Goal: Task Accomplishment & Management: Use online tool/utility

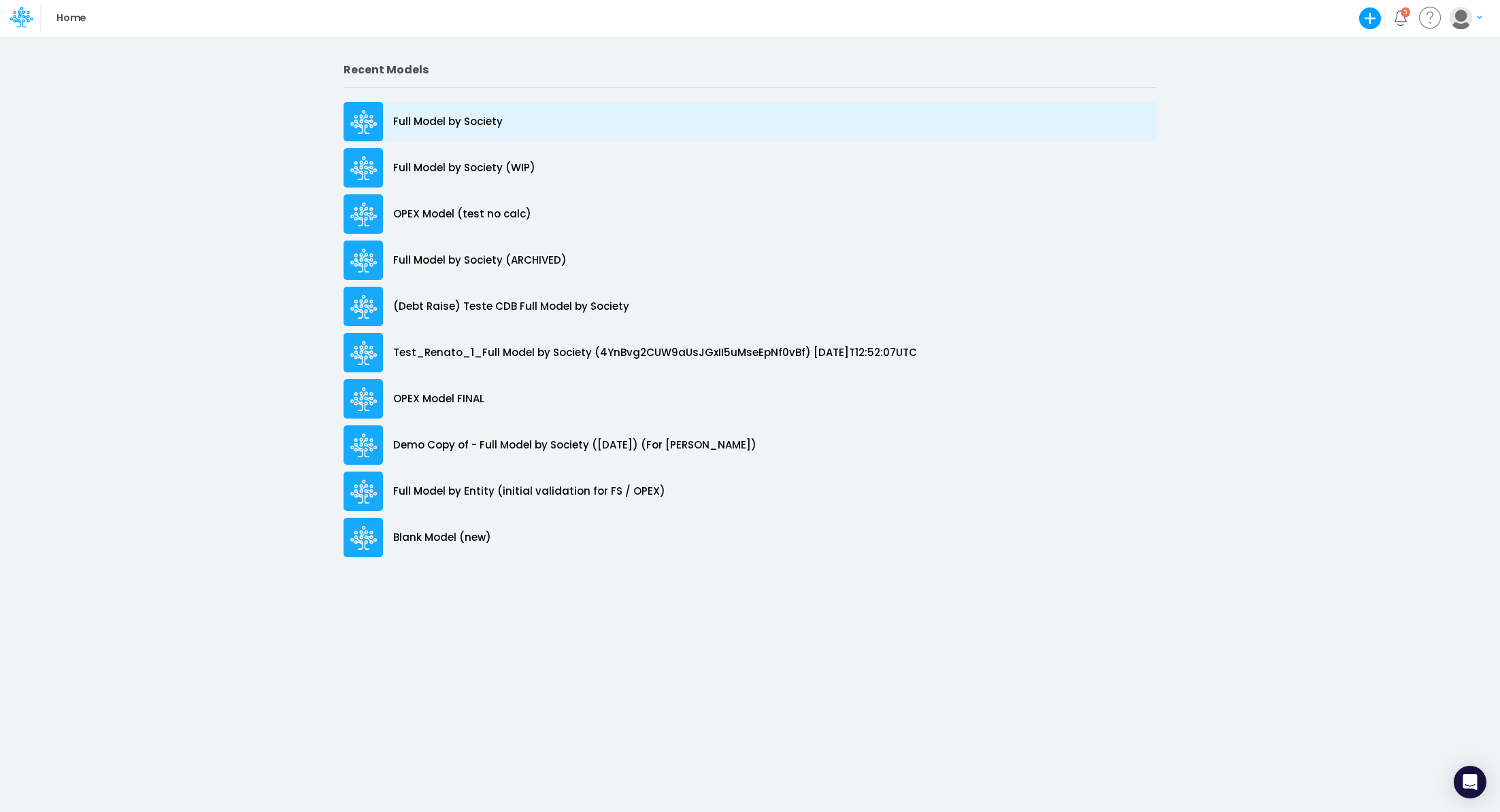
click at [431, 123] on p "Full Model by Society" at bounding box center [447, 121] width 109 height 16
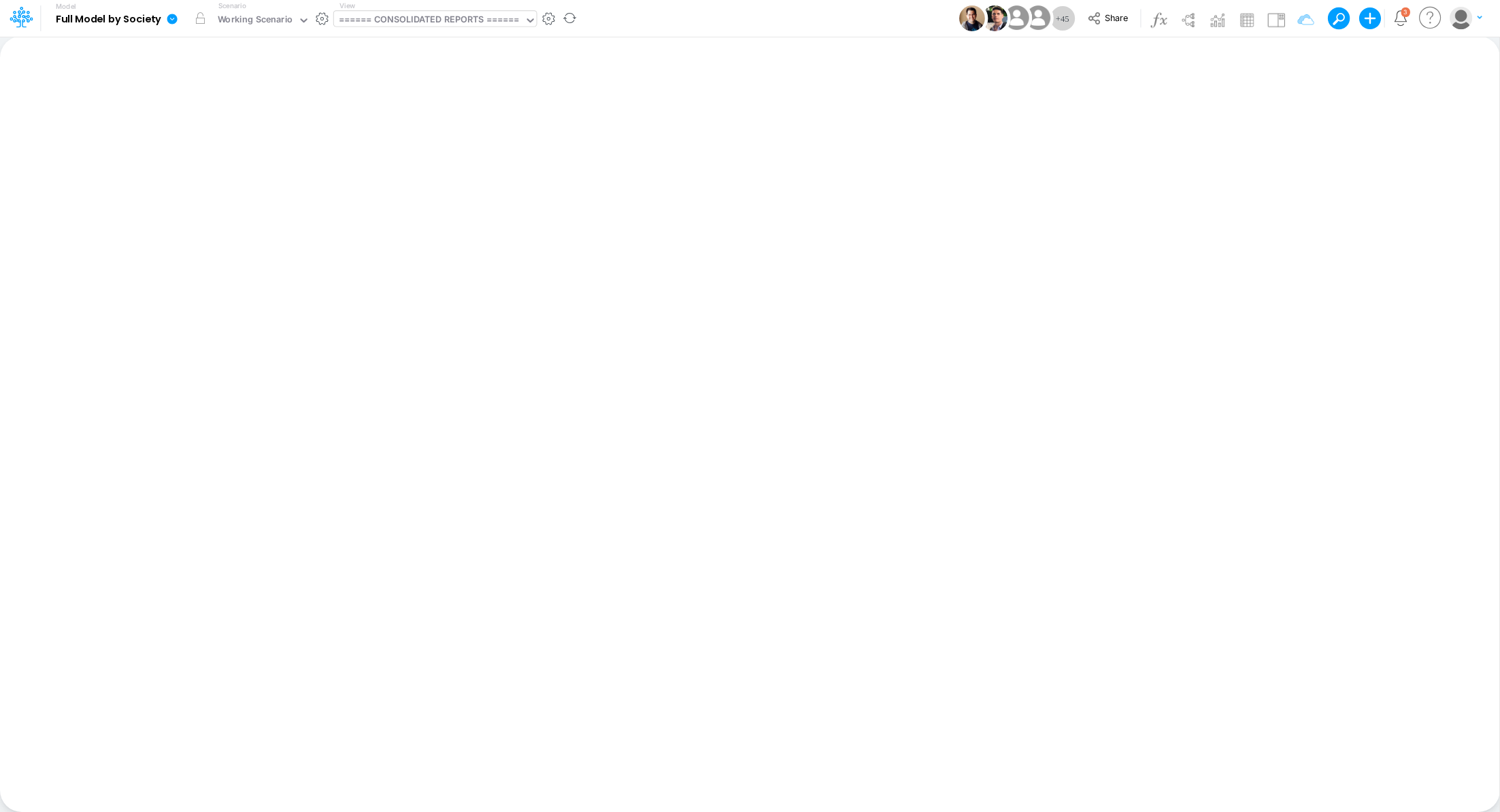
click at [424, 17] on div "====== CONSOLIDATED REPORTS ======" at bounding box center [429, 20] width 181 height 16
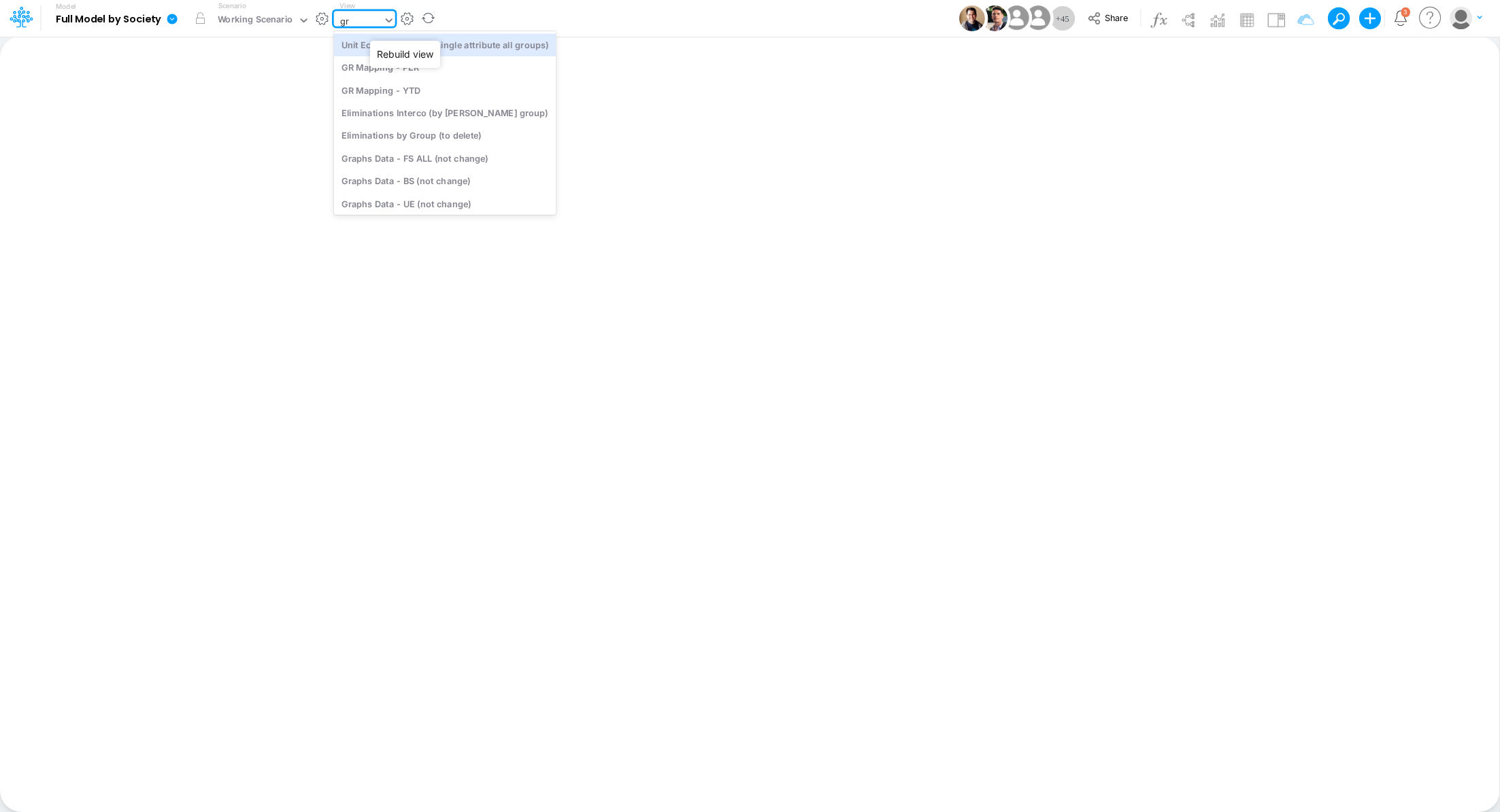
type input "gra"
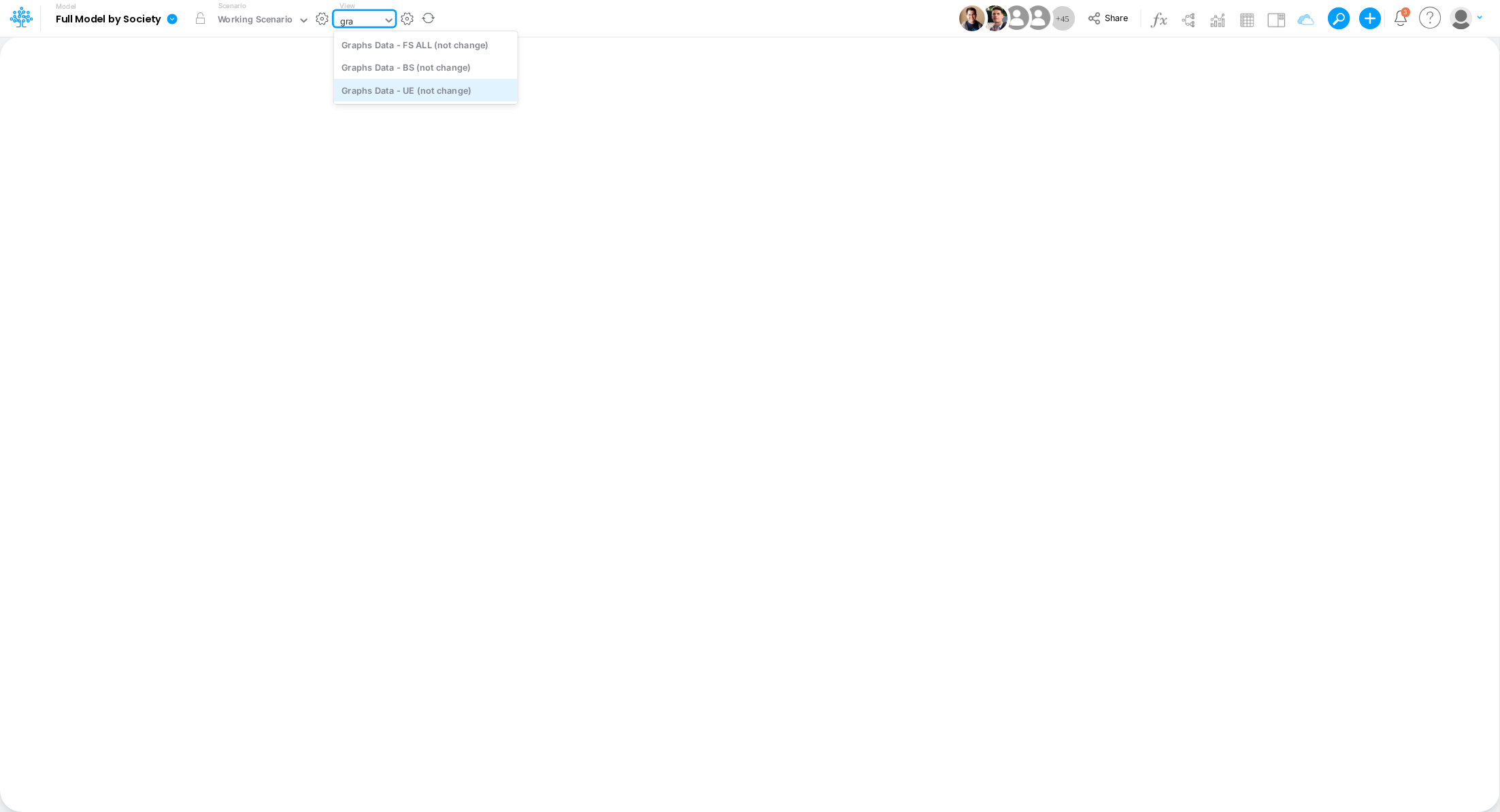
click at [442, 94] on div "Graphs Data - UE (not change)" at bounding box center [426, 90] width 184 height 22
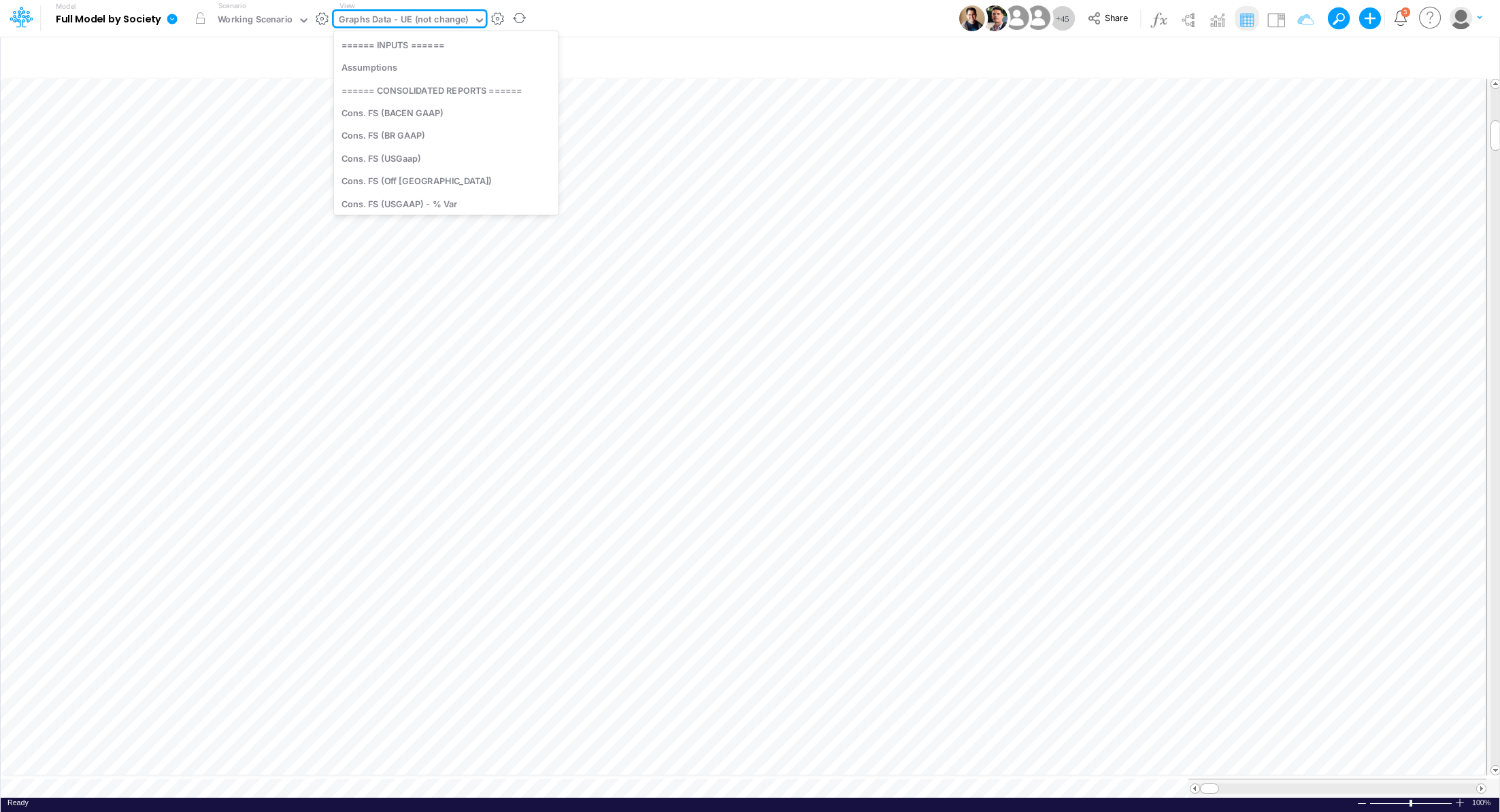
click at [397, 22] on div "Graphs Data - UE (not change)" at bounding box center [404, 20] width 130 height 16
type input "cac"
click at [415, 51] on div "CAC" at bounding box center [426, 44] width 184 height 22
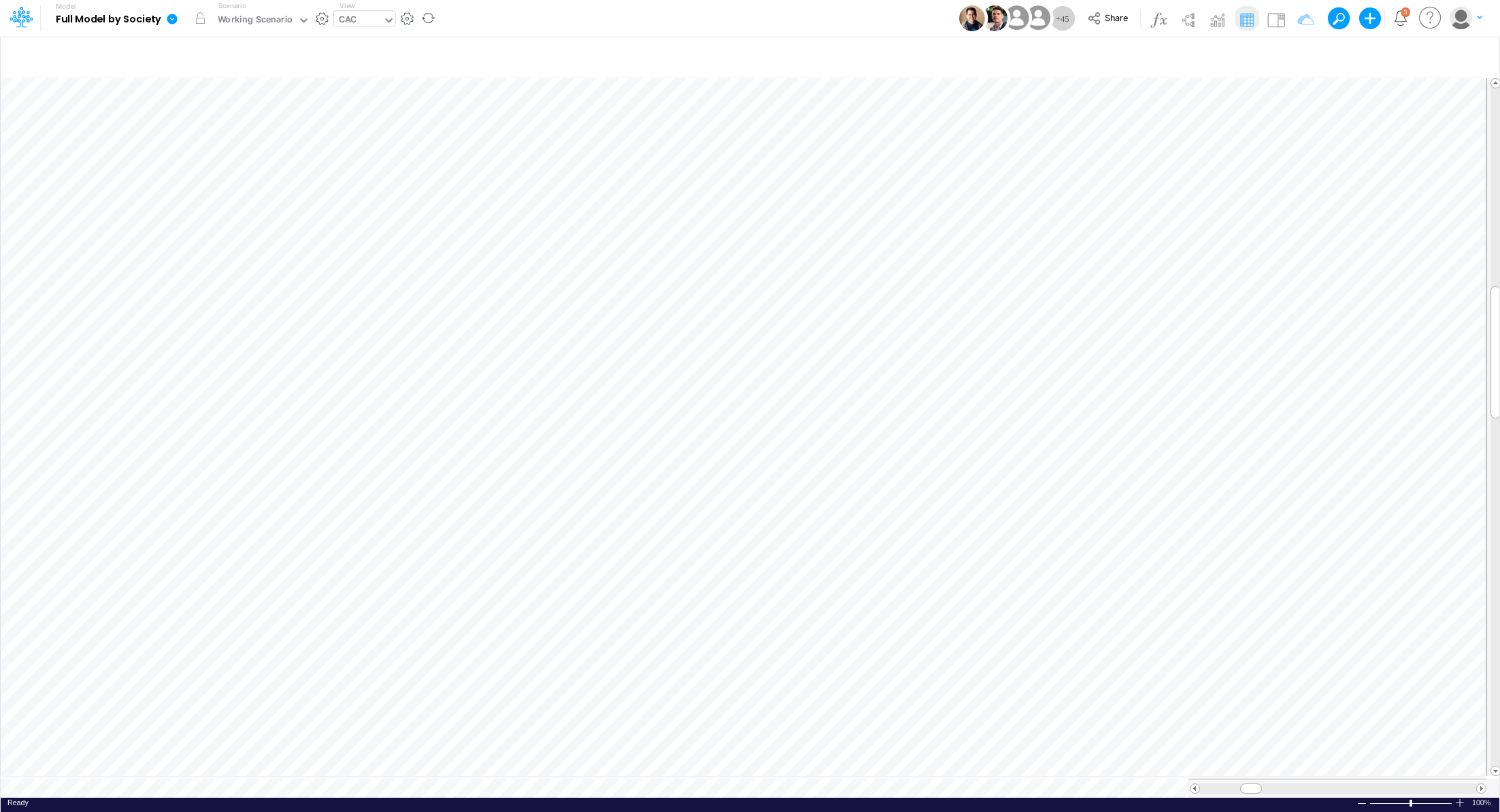
scroll to position [6, 1]
click at [271, 17] on div "Working Scenario" at bounding box center [255, 20] width 75 height 16
type input "c"
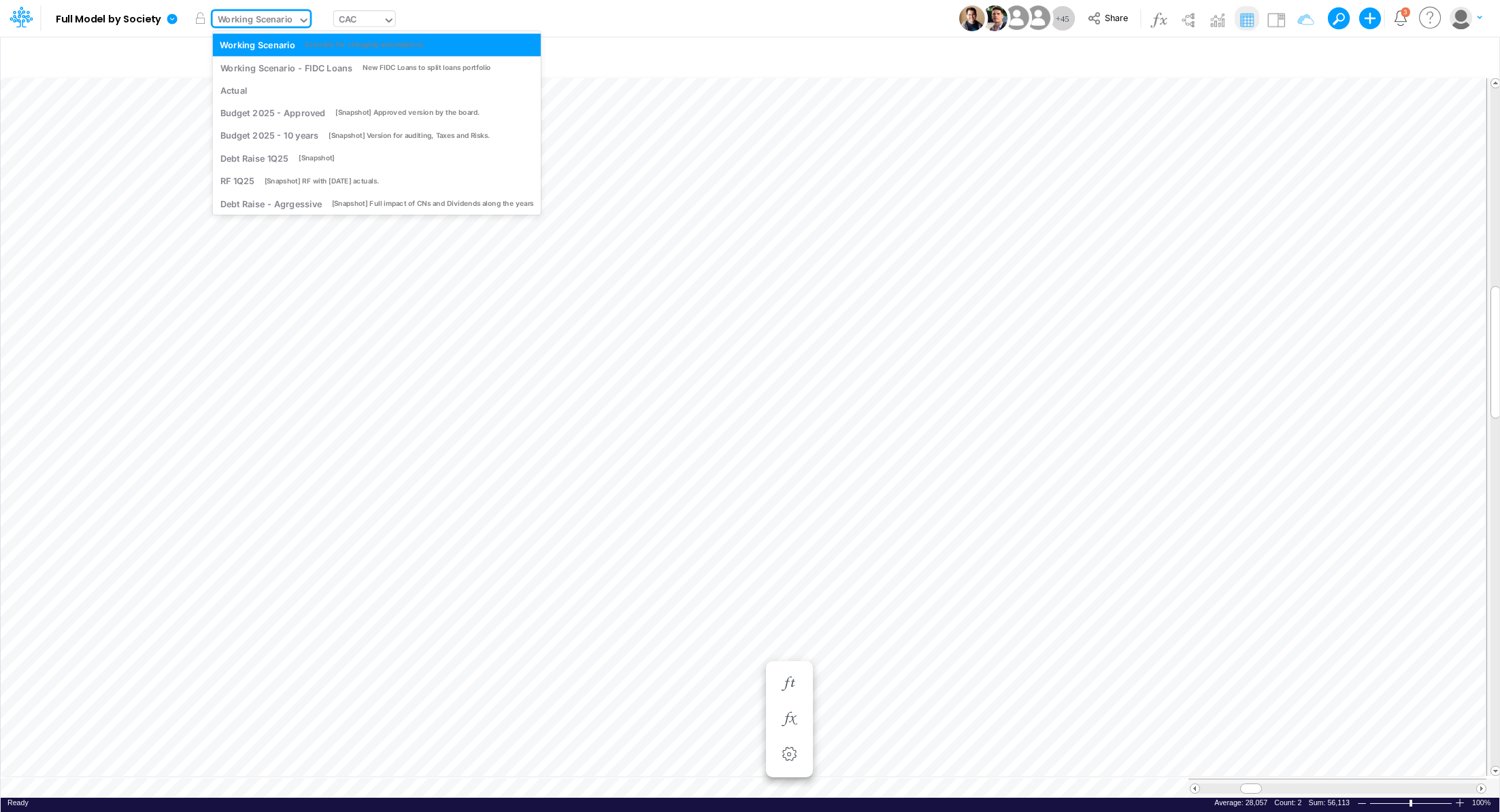
click at [369, 18] on div "CAC" at bounding box center [358, 21] width 49 height 20
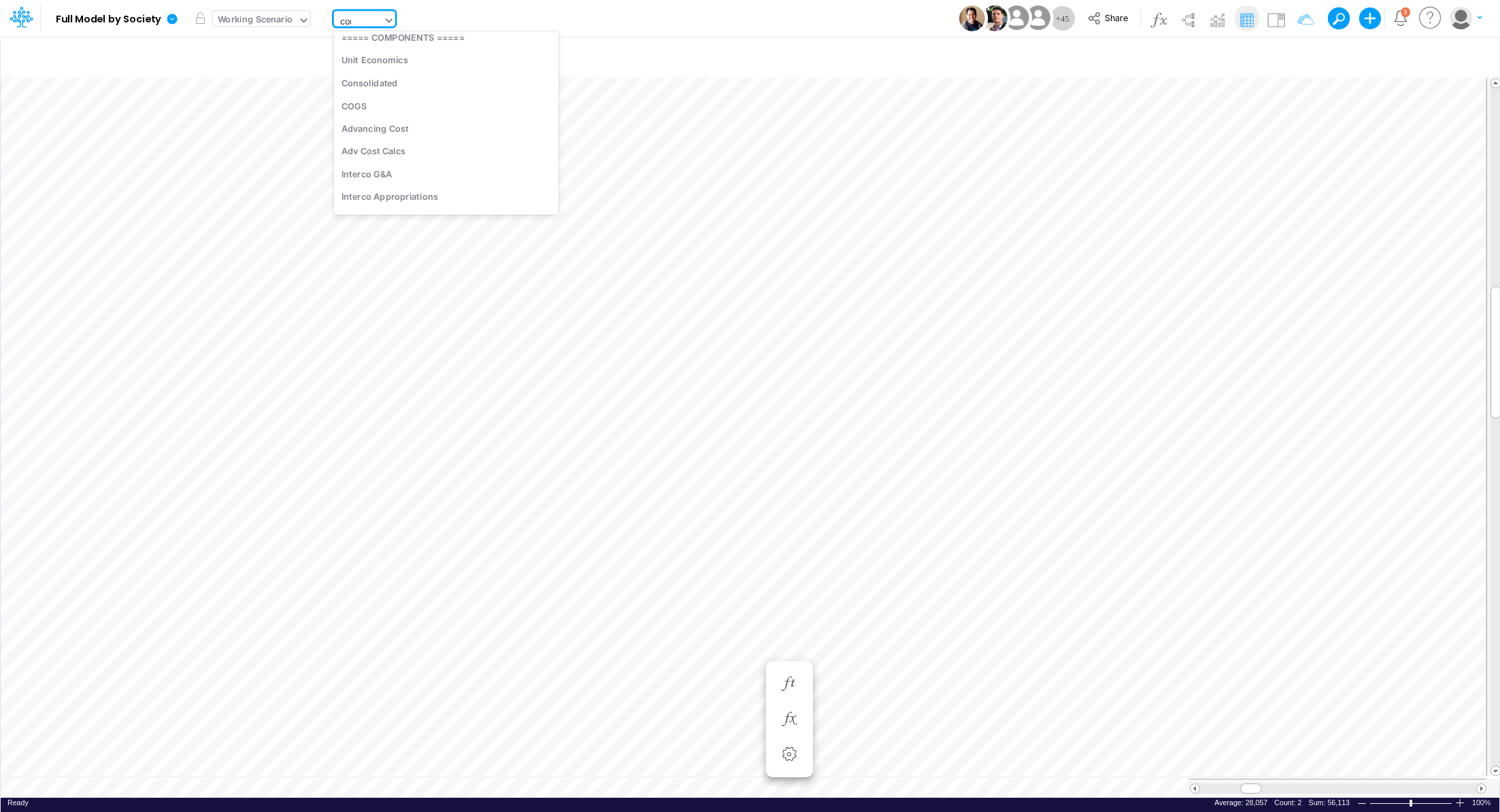
scroll to position [607, 0]
type input "c"
type input "usgaa"
click at [383, 48] on div "Cons. FS (USGaap)" at bounding box center [433, 44] width 198 height 22
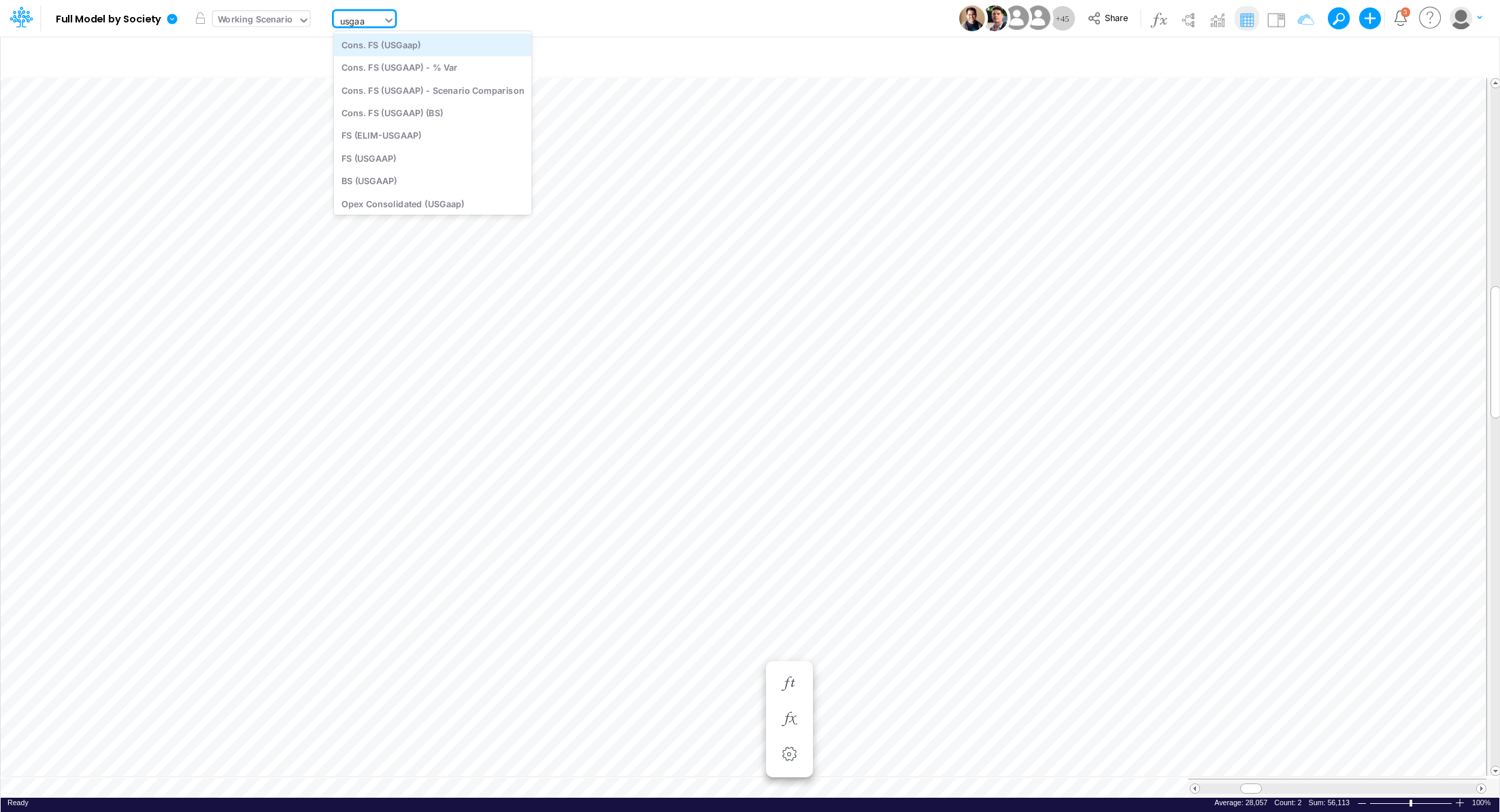
type input "Consolidated FS - USGAAP"
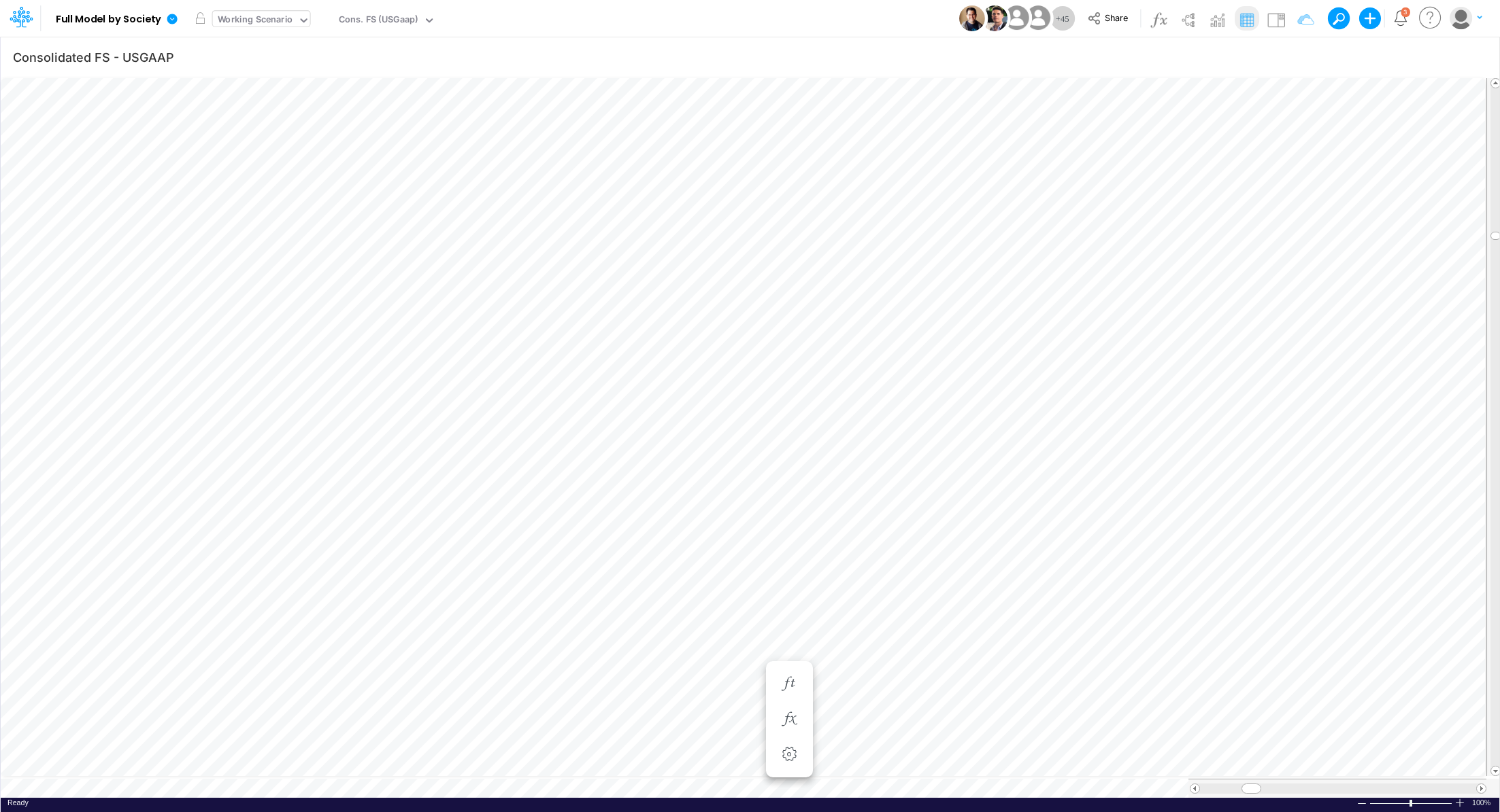
scroll to position [6, 1]
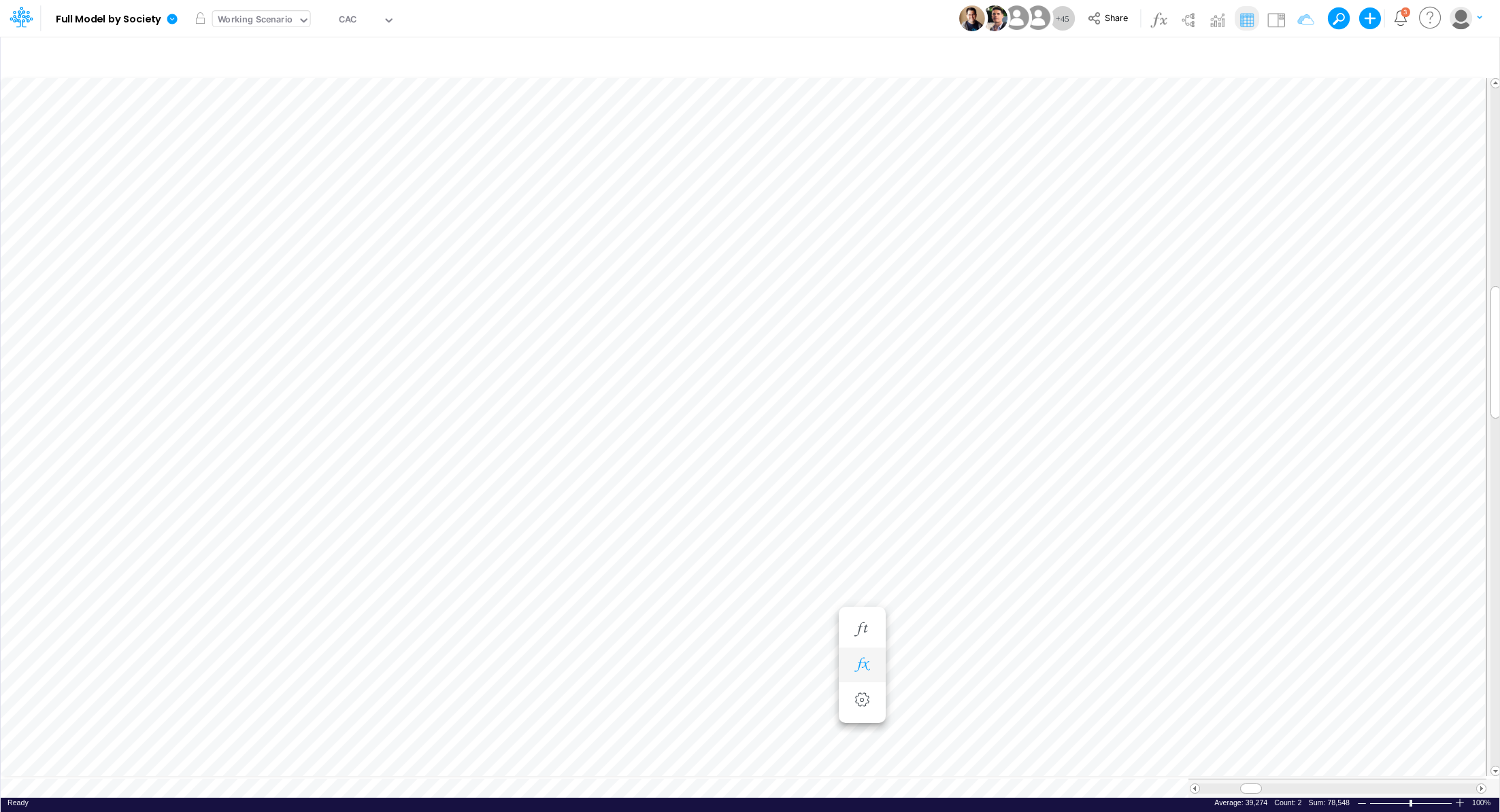
scroll to position [6, 1]
click at [1186, 19] on img at bounding box center [1188, 20] width 22 height 22
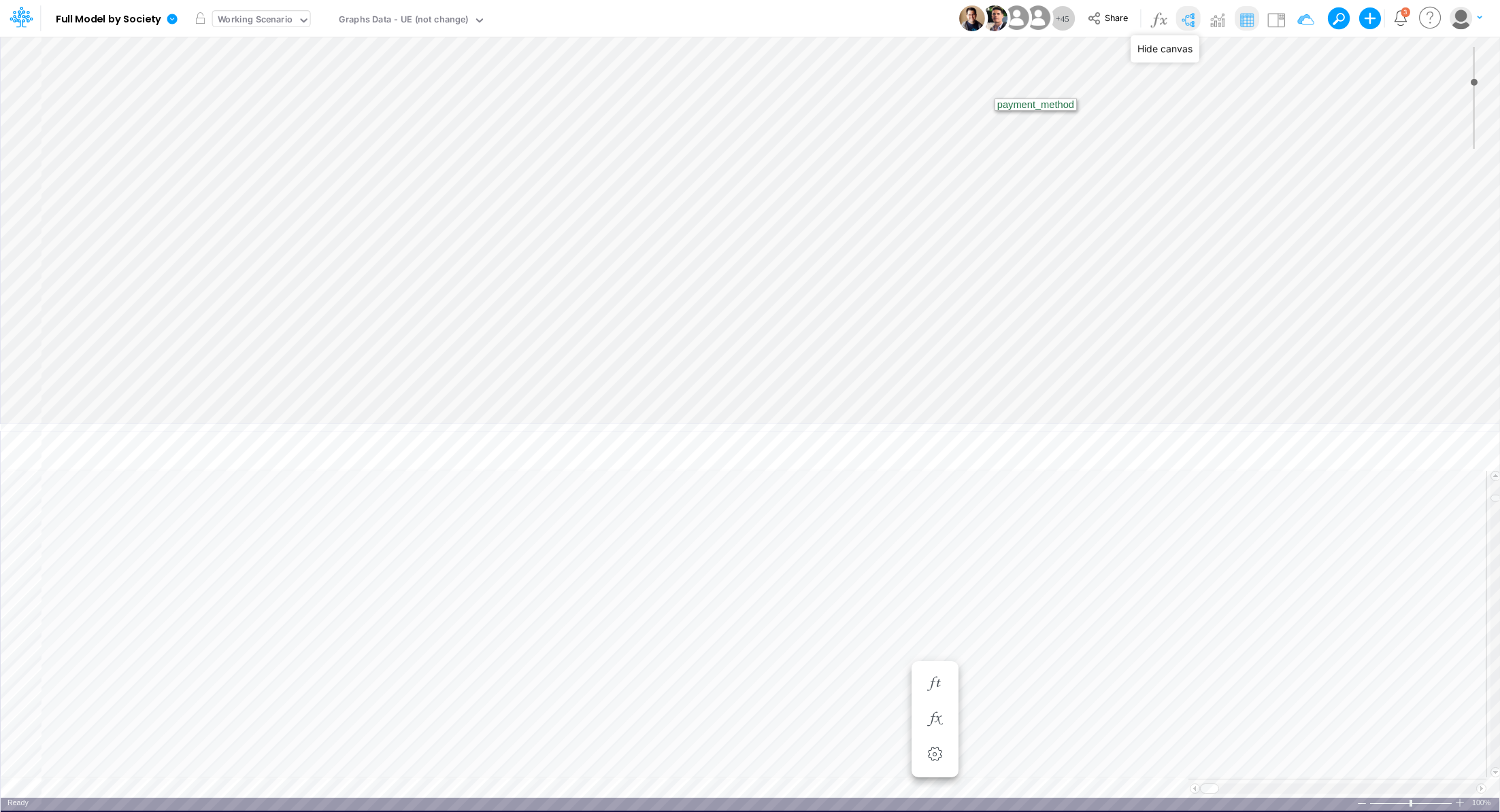
type input "0"
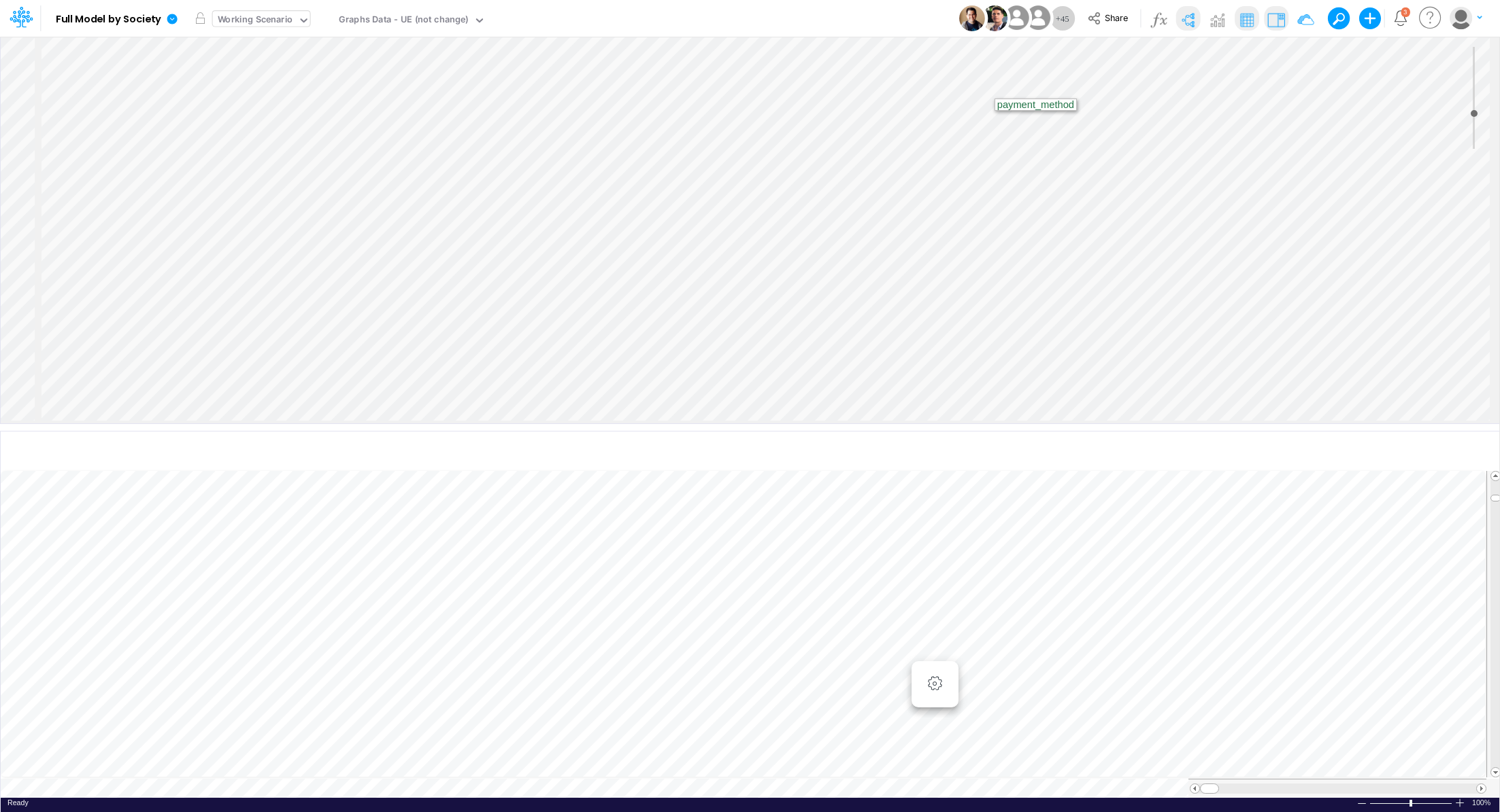
click at [1281, 26] on img at bounding box center [1276, 20] width 22 height 22
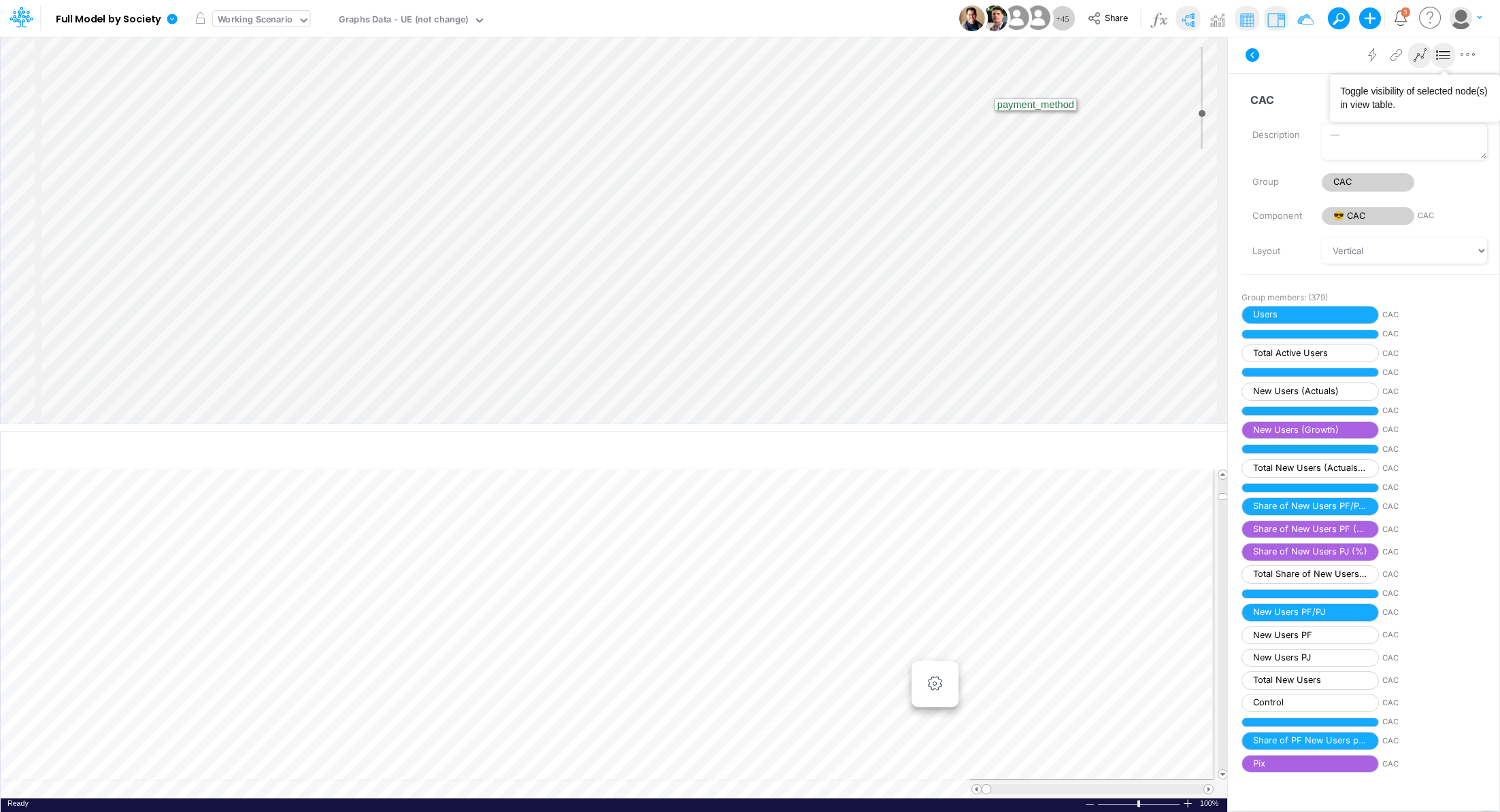
click at [1446, 57] on icon at bounding box center [1443, 56] width 20 height 15
click at [936, 684] on icon "button" at bounding box center [935, 684] width 20 height 15
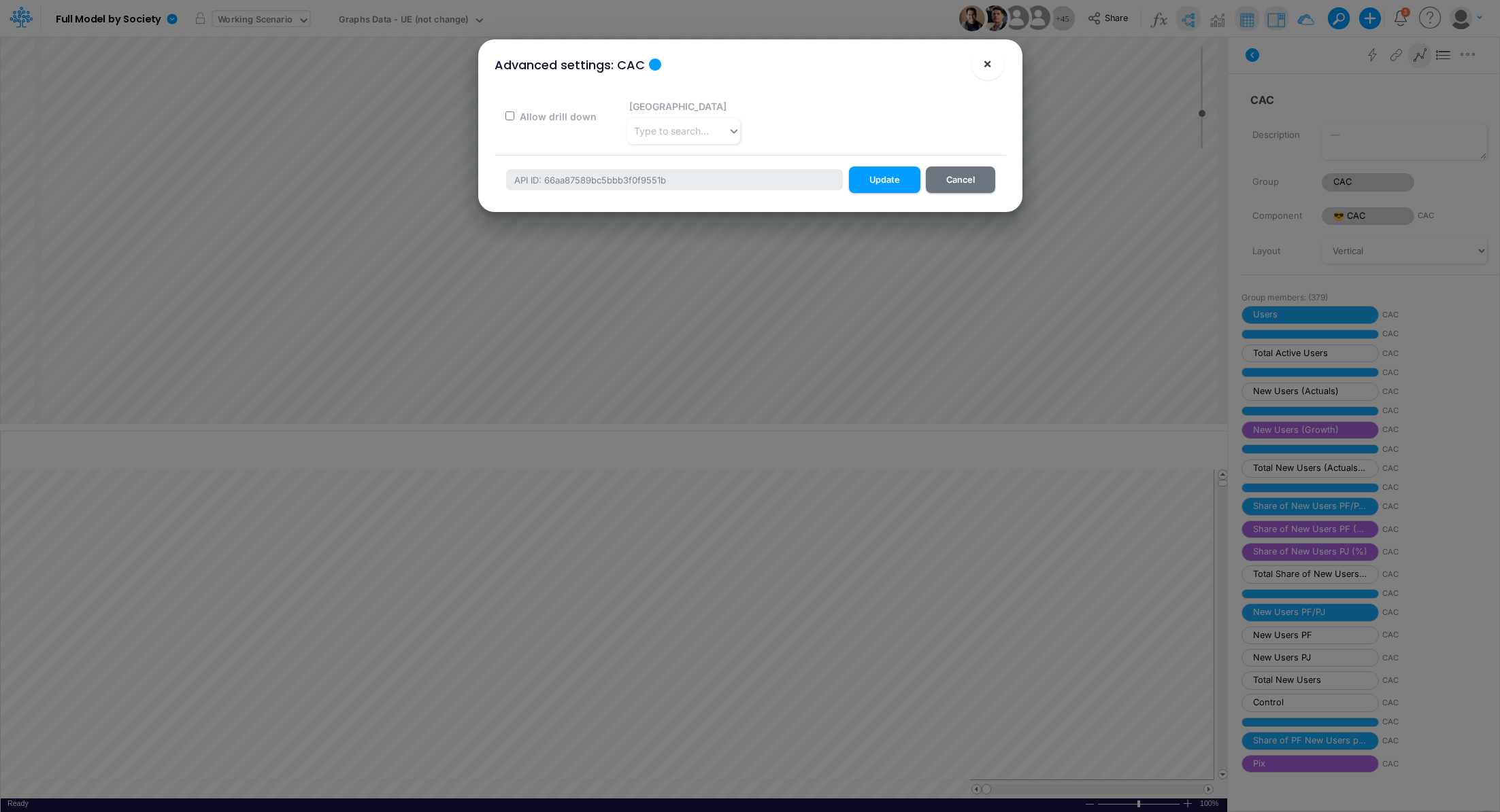
click at [990, 65] on span "×" at bounding box center [988, 63] width 9 height 17
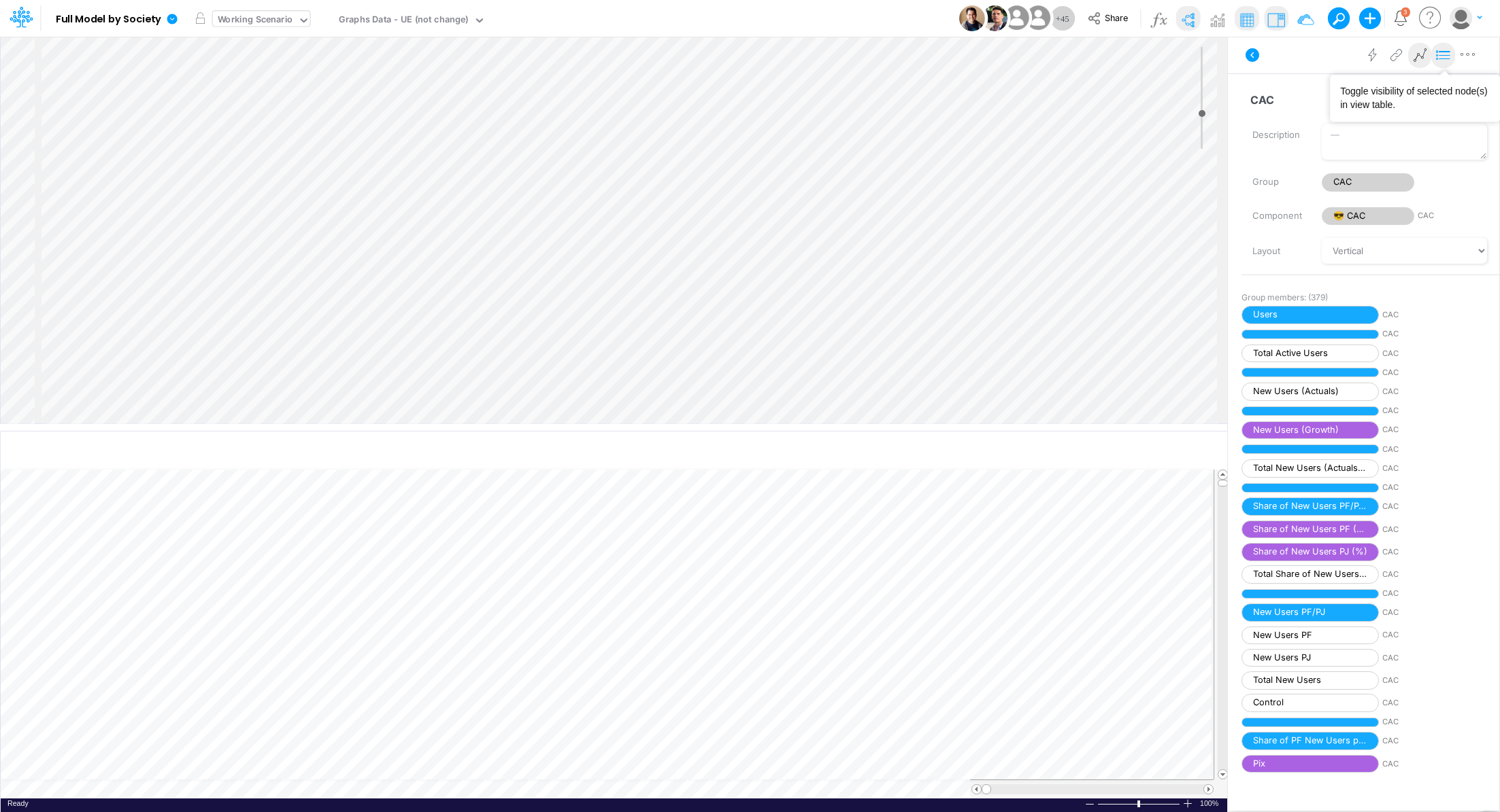
click at [1448, 57] on icon at bounding box center [1443, 56] width 20 height 15
click at [453, 789] on td at bounding box center [607, 789] width 1213 height 19
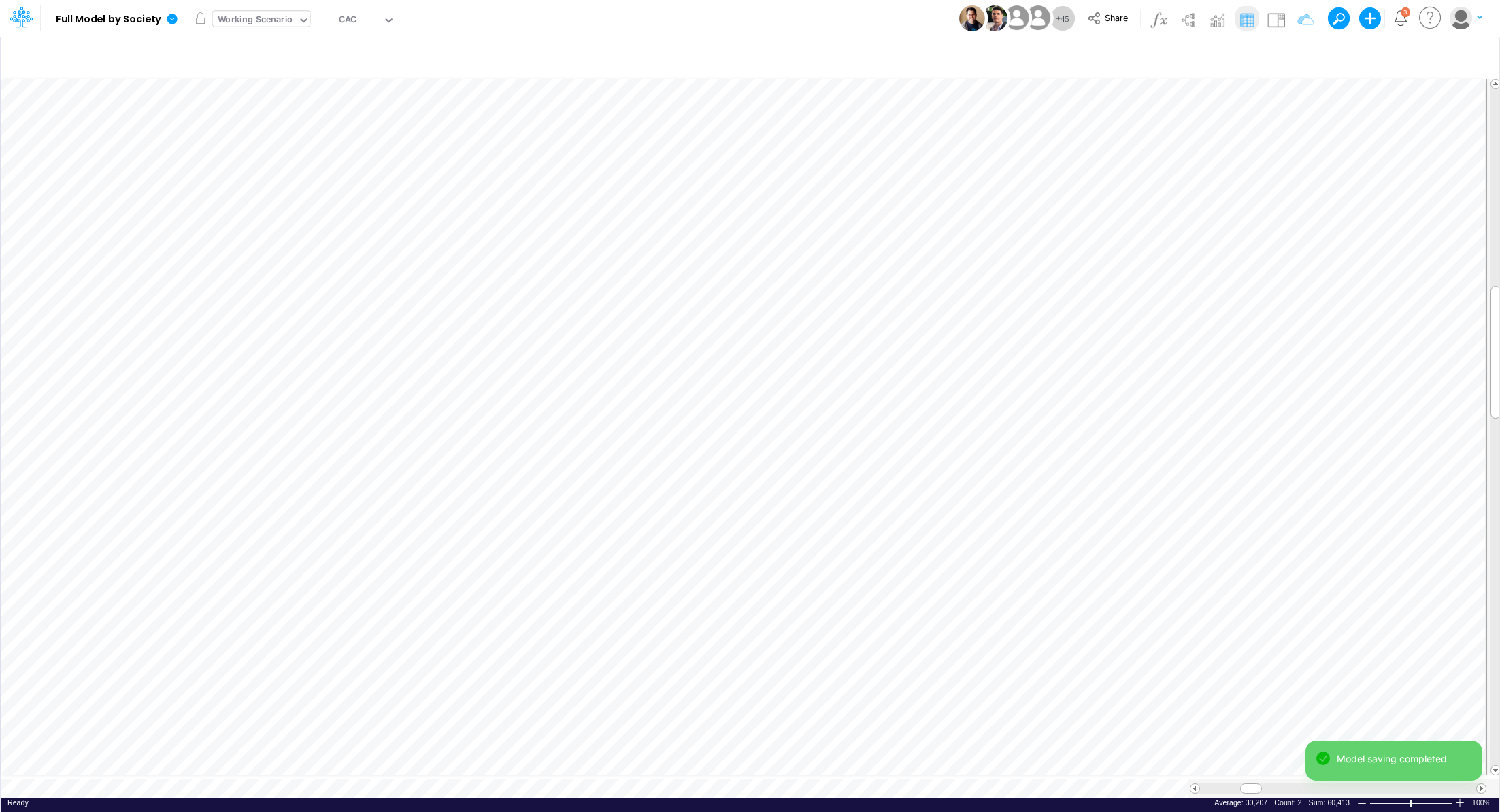
scroll to position [6, 1]
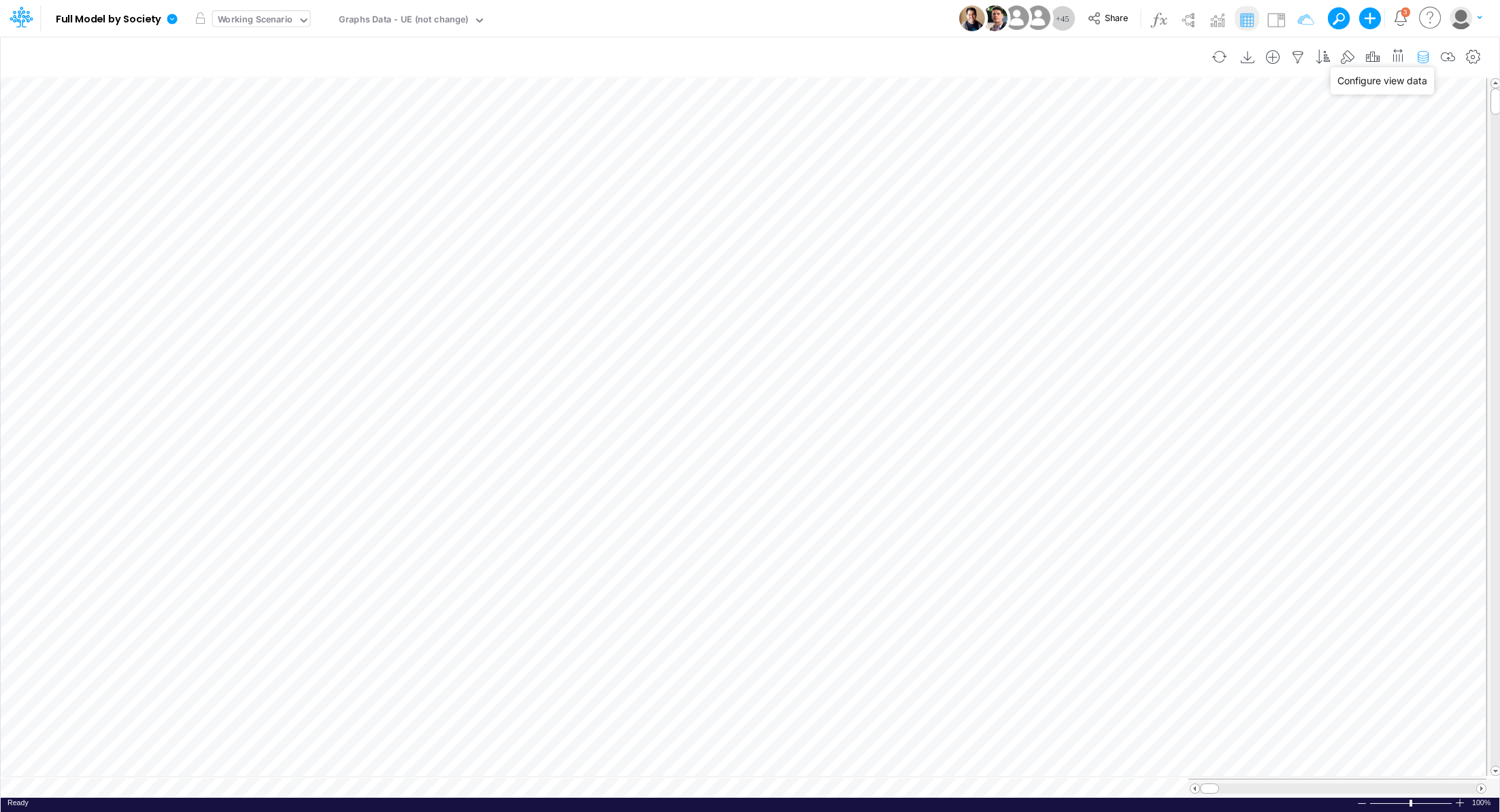
click at [1422, 53] on icon "button" at bounding box center [1423, 58] width 20 height 15
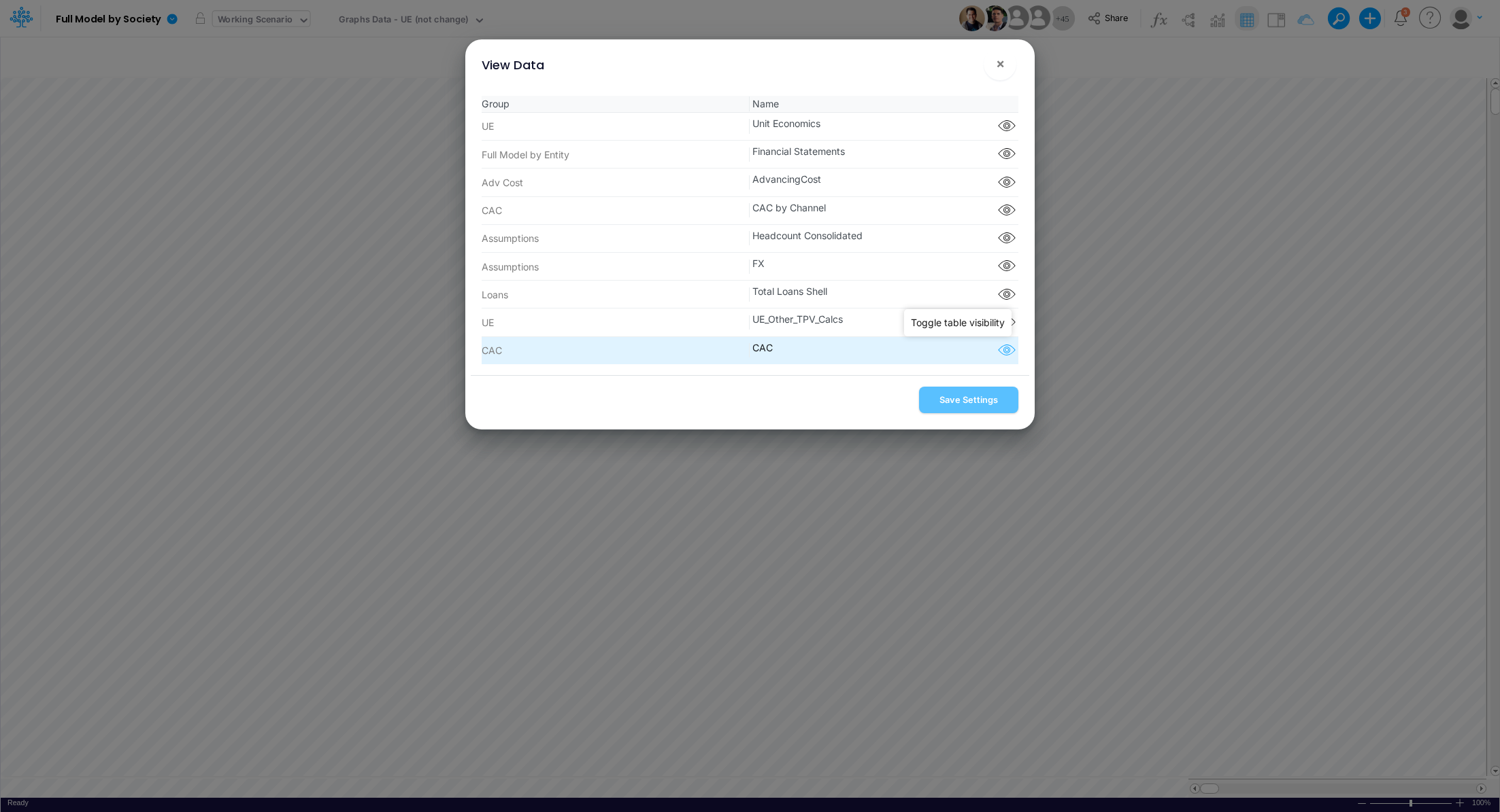
click at [1005, 350] on icon "button" at bounding box center [1006, 350] width 20 height 17
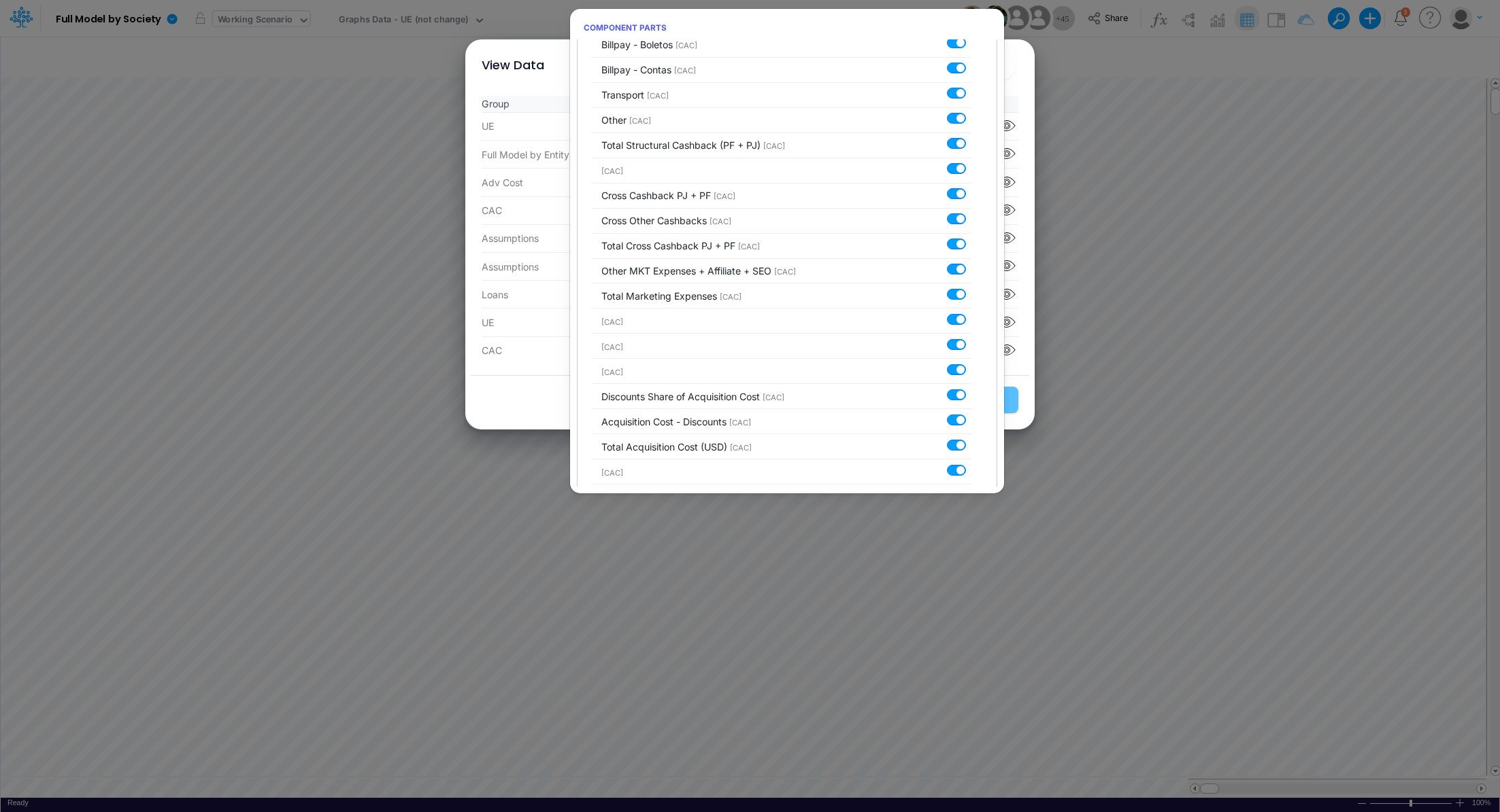
scroll to position [3164, 0]
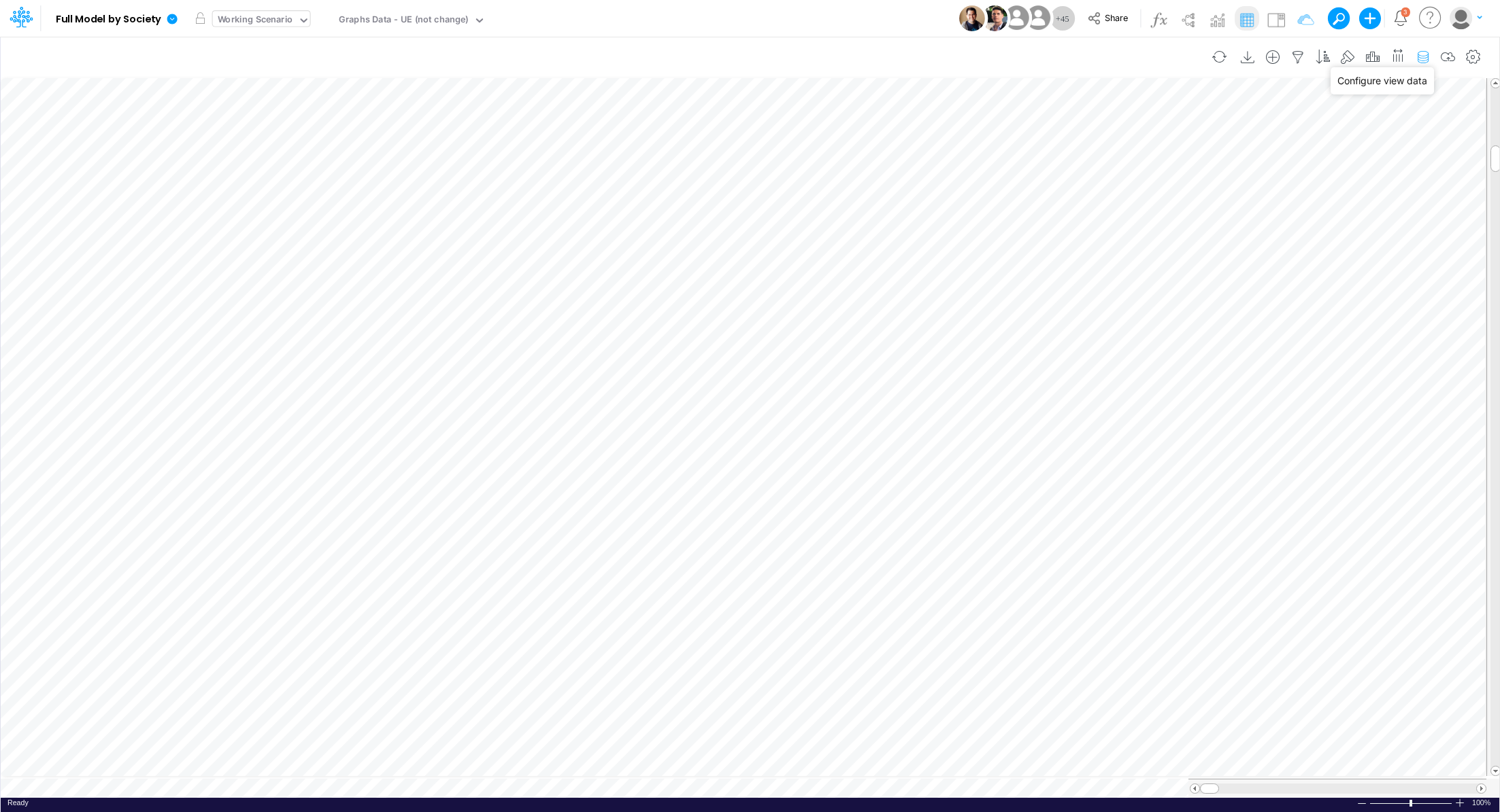
click at [1424, 57] on icon "button" at bounding box center [1423, 58] width 20 height 15
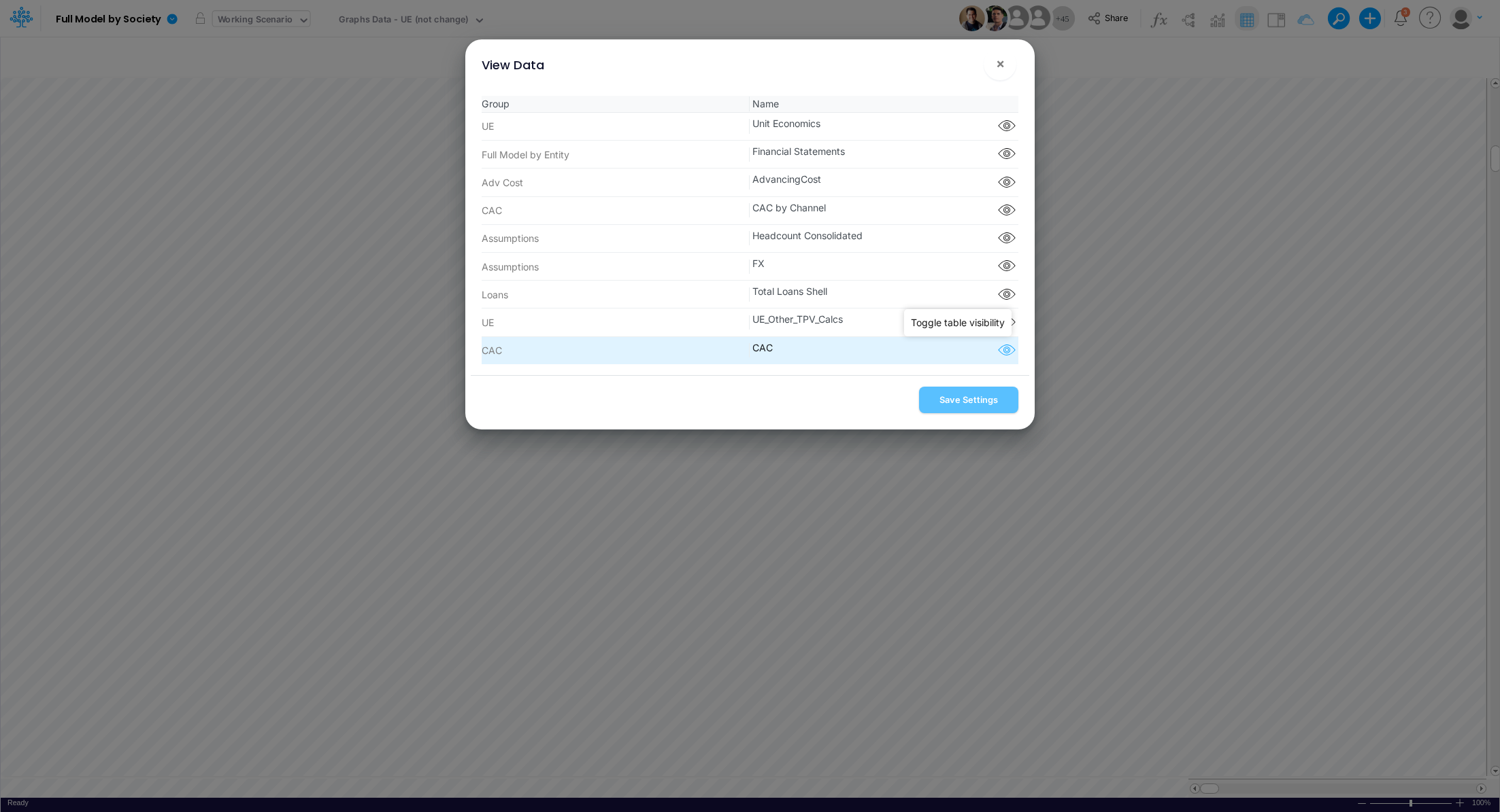
click at [1000, 353] on icon "button" at bounding box center [1006, 350] width 20 height 17
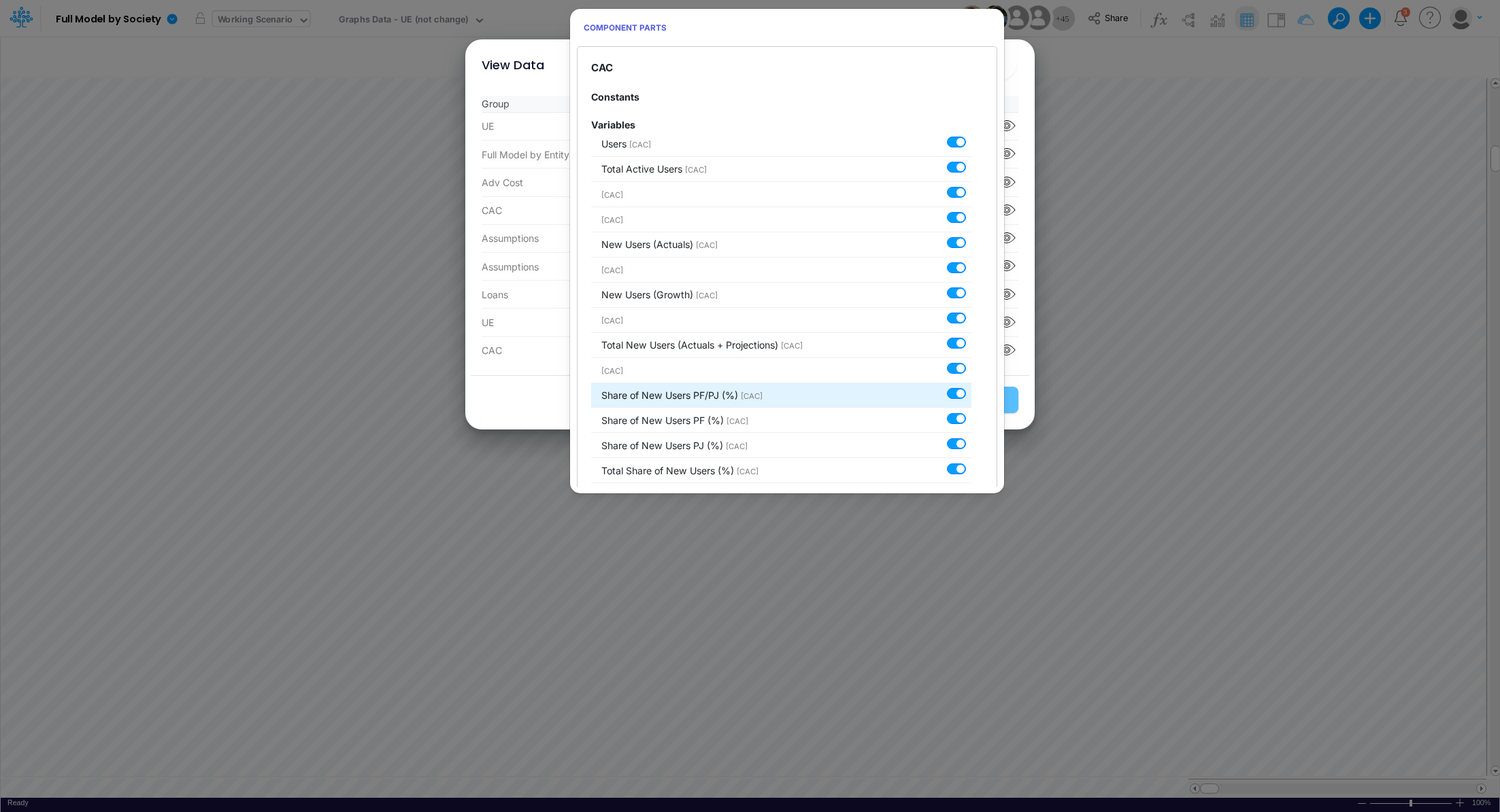
click at [971, 386] on label at bounding box center [971, 386] width 0 height 0
click at [971, 392] on input "checkbox" at bounding box center [976, 391] width 9 height 9
checkbox input "false"
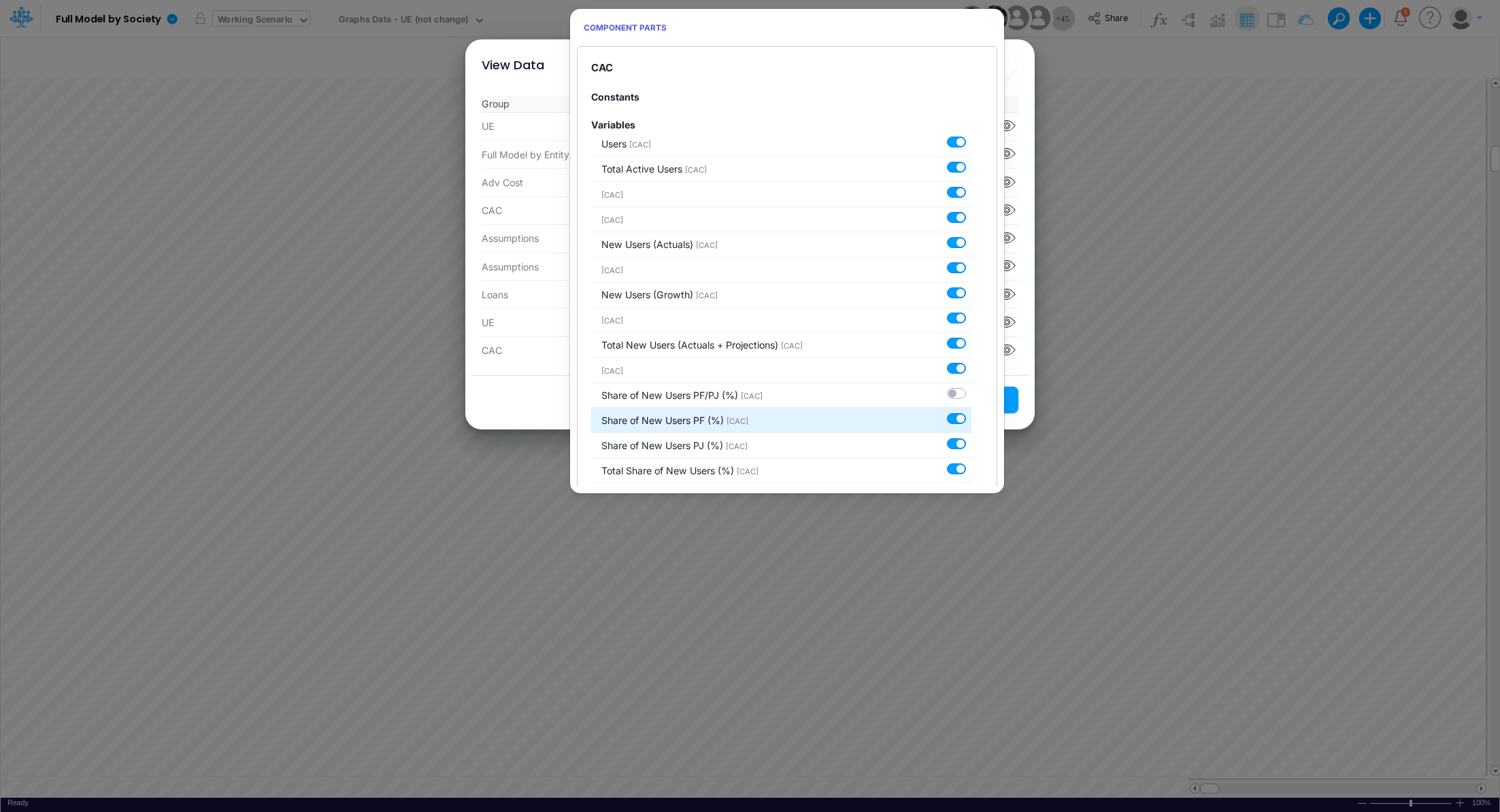
click at [971, 411] on label at bounding box center [971, 411] width 0 height 0
click at [971, 415] on input "checkbox" at bounding box center [976, 416] width 9 height 9
checkbox input "false"
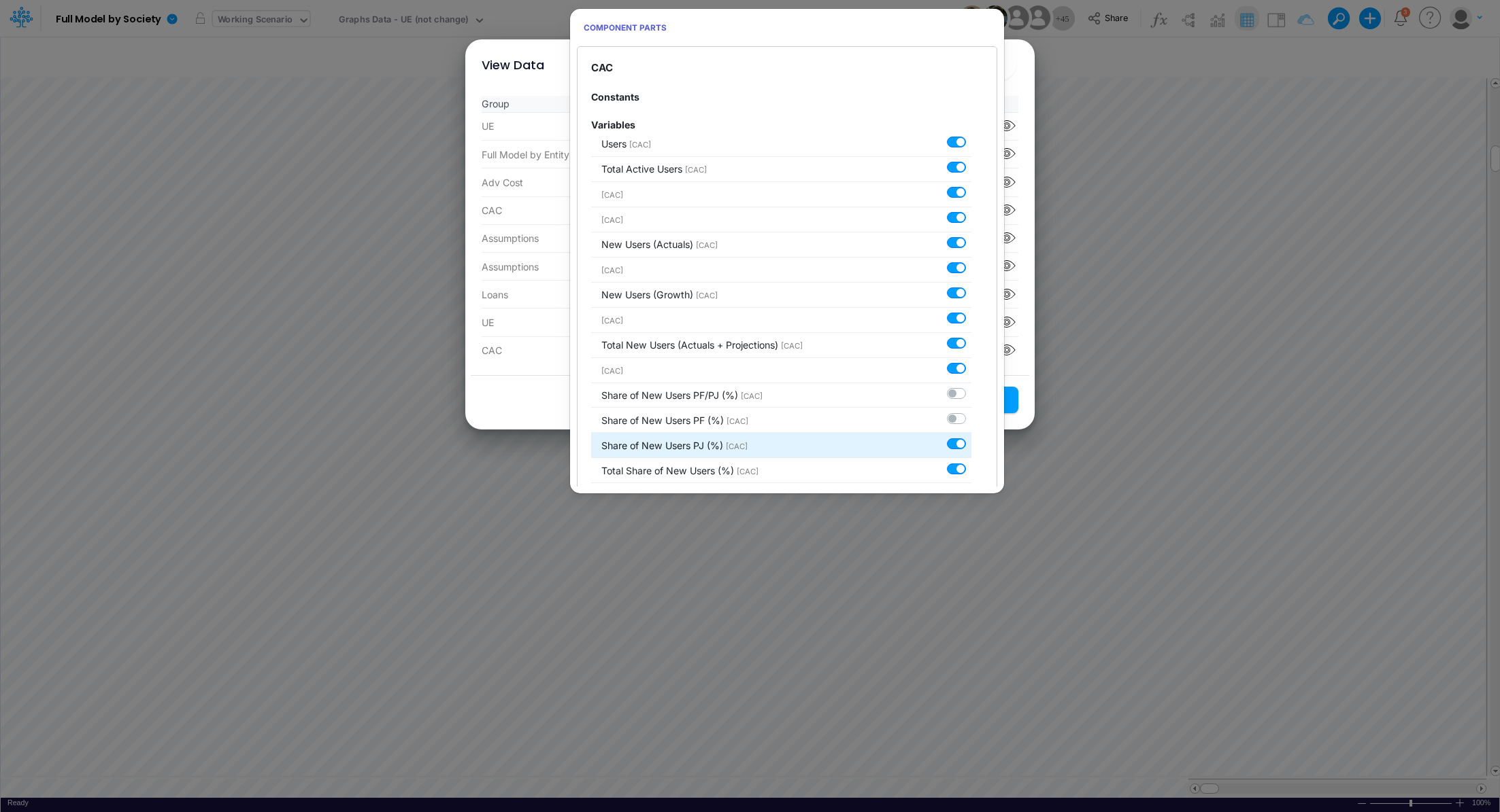
click at [971, 437] on label at bounding box center [971, 437] width 0 height 0
click at [971, 441] on input "checkbox" at bounding box center [976, 441] width 9 height 9
checkbox input "false"
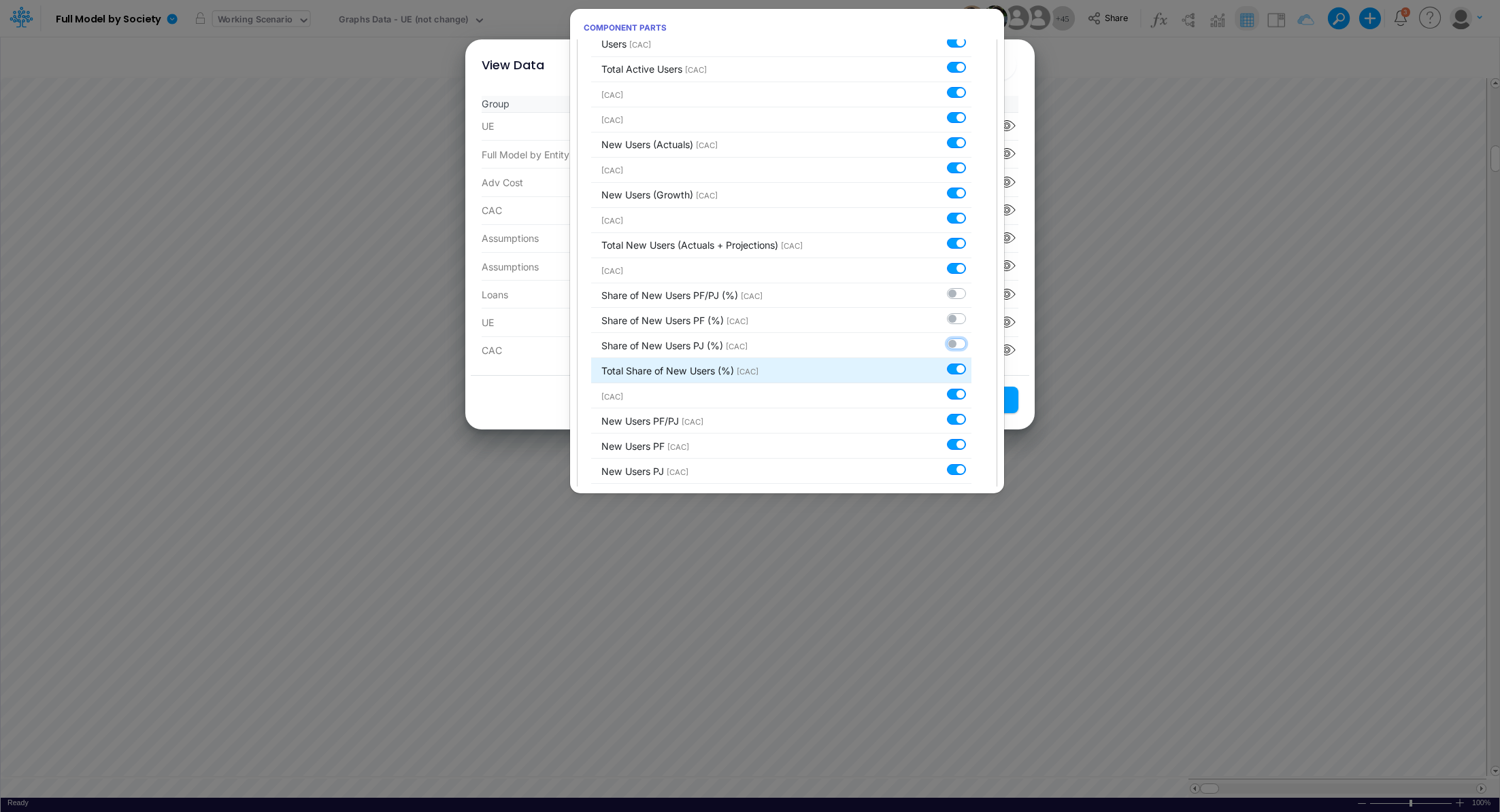
scroll to position [101, 0]
click at [971, 361] on label at bounding box center [971, 361] width 0 height 0
click at [971, 370] on input "checkbox" at bounding box center [976, 365] width 9 height 9
checkbox input "false"
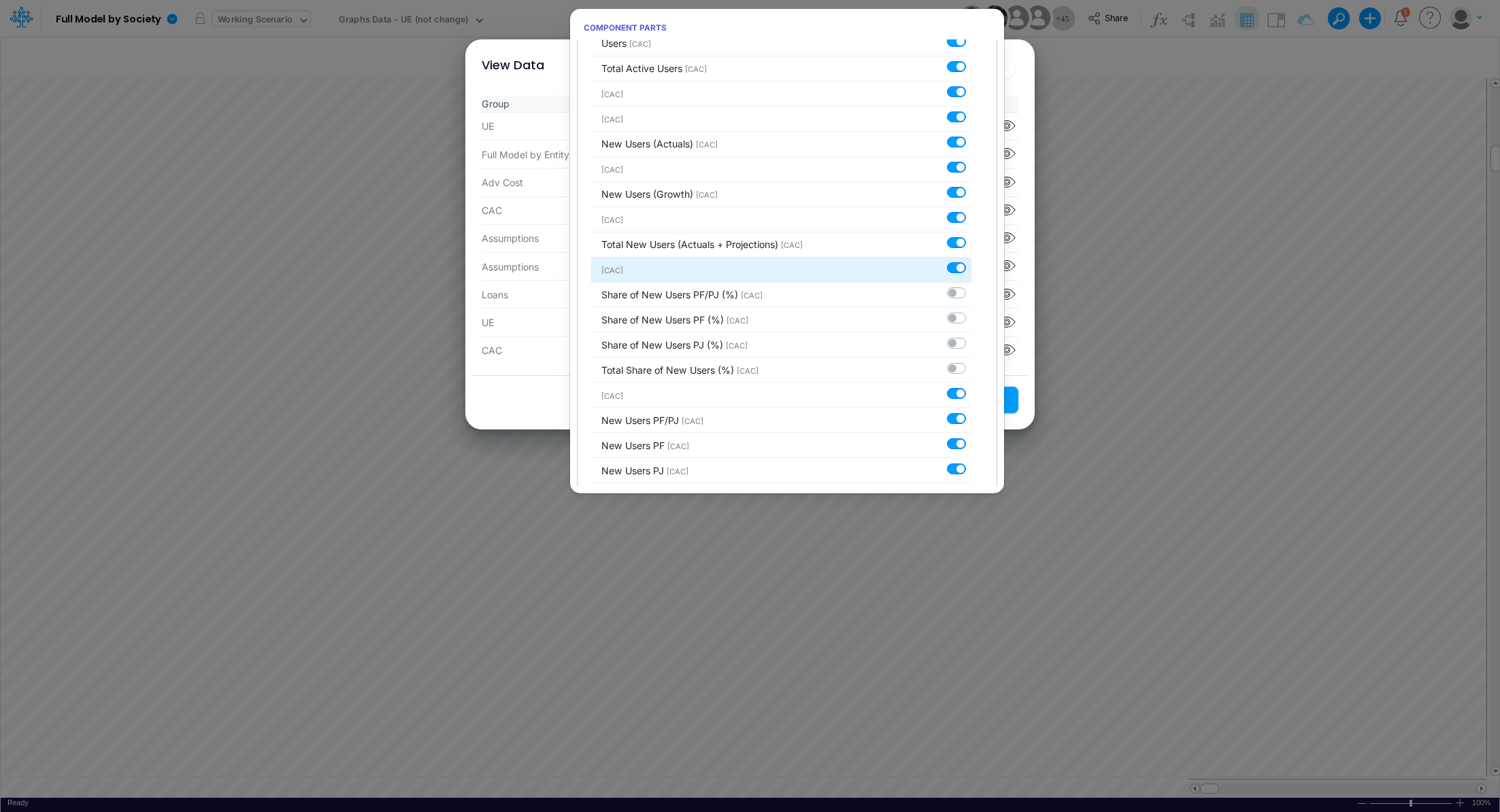
click at [971, 261] on label at bounding box center [971, 261] width 0 height 0
click at [971, 266] on input "checkbox" at bounding box center [976, 265] width 9 height 9
checkbox input "false"
click at [971, 236] on label at bounding box center [971, 236] width 0 height 0
click at [971, 245] on input "checkbox" at bounding box center [976, 240] width 9 height 9
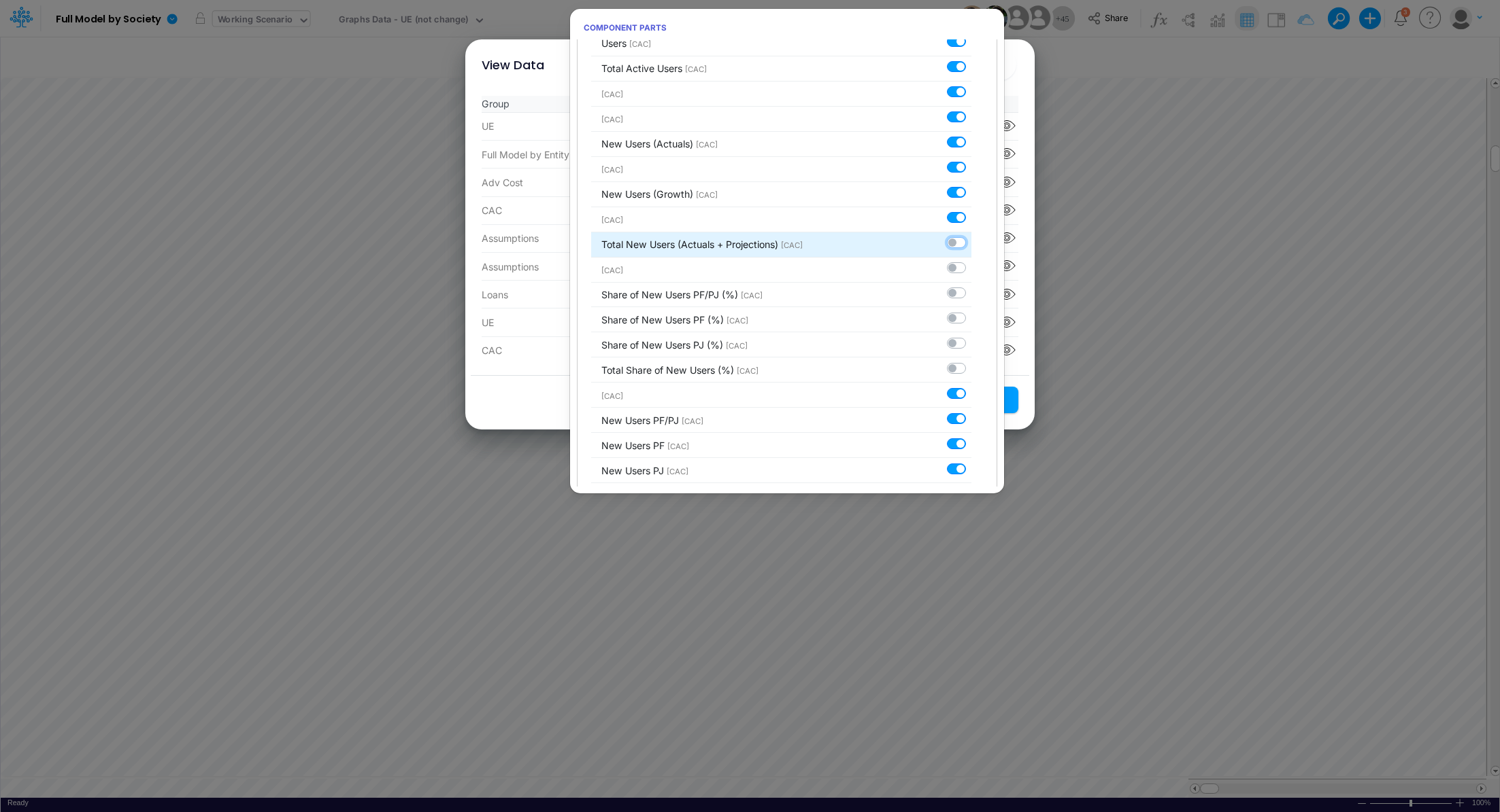
checkbox input "false"
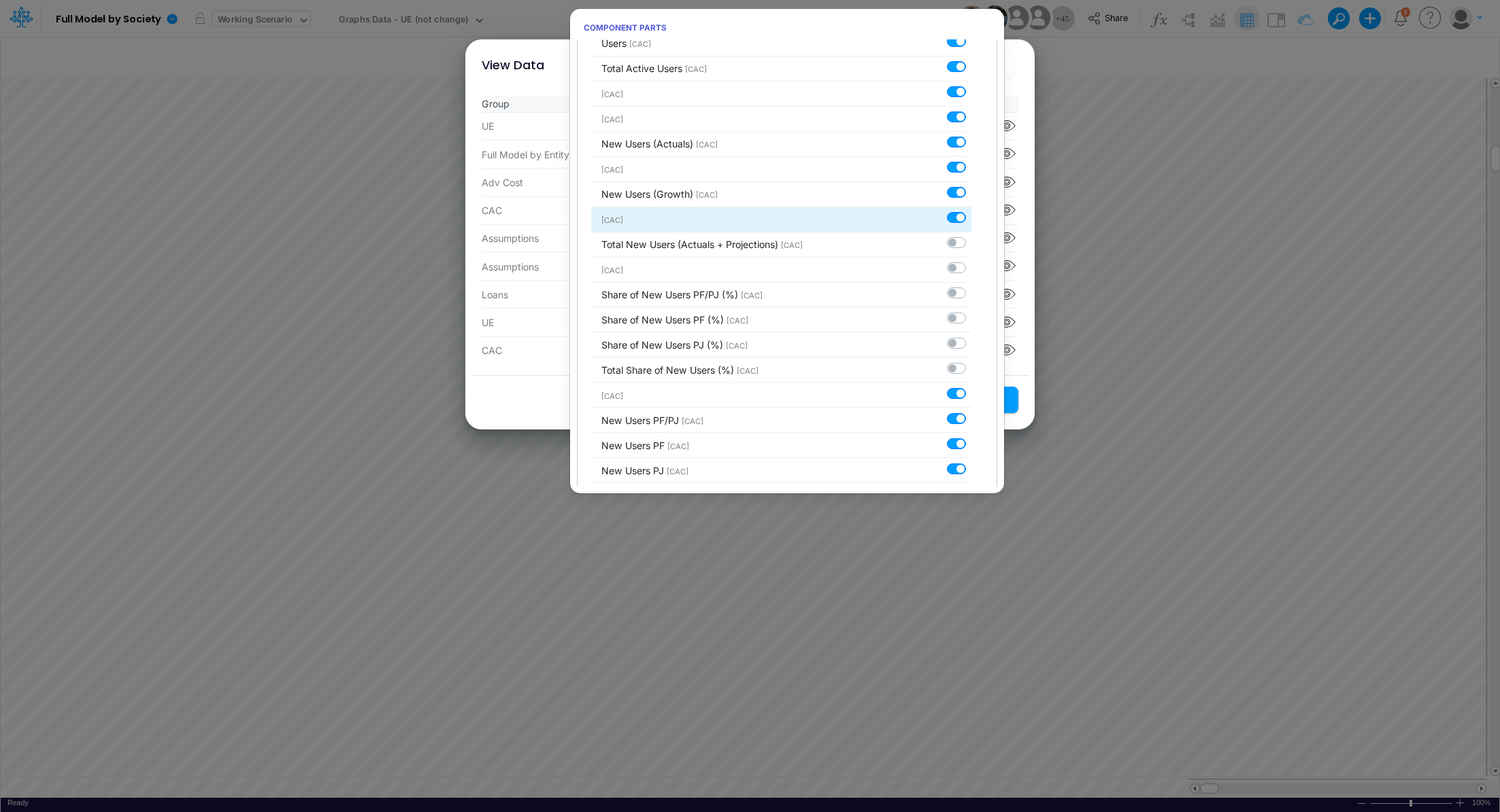
click at [971, 211] on label at bounding box center [971, 211] width 0 height 0
click at [971, 219] on input "checkbox" at bounding box center [976, 216] width 9 height 9
checkbox input "false"
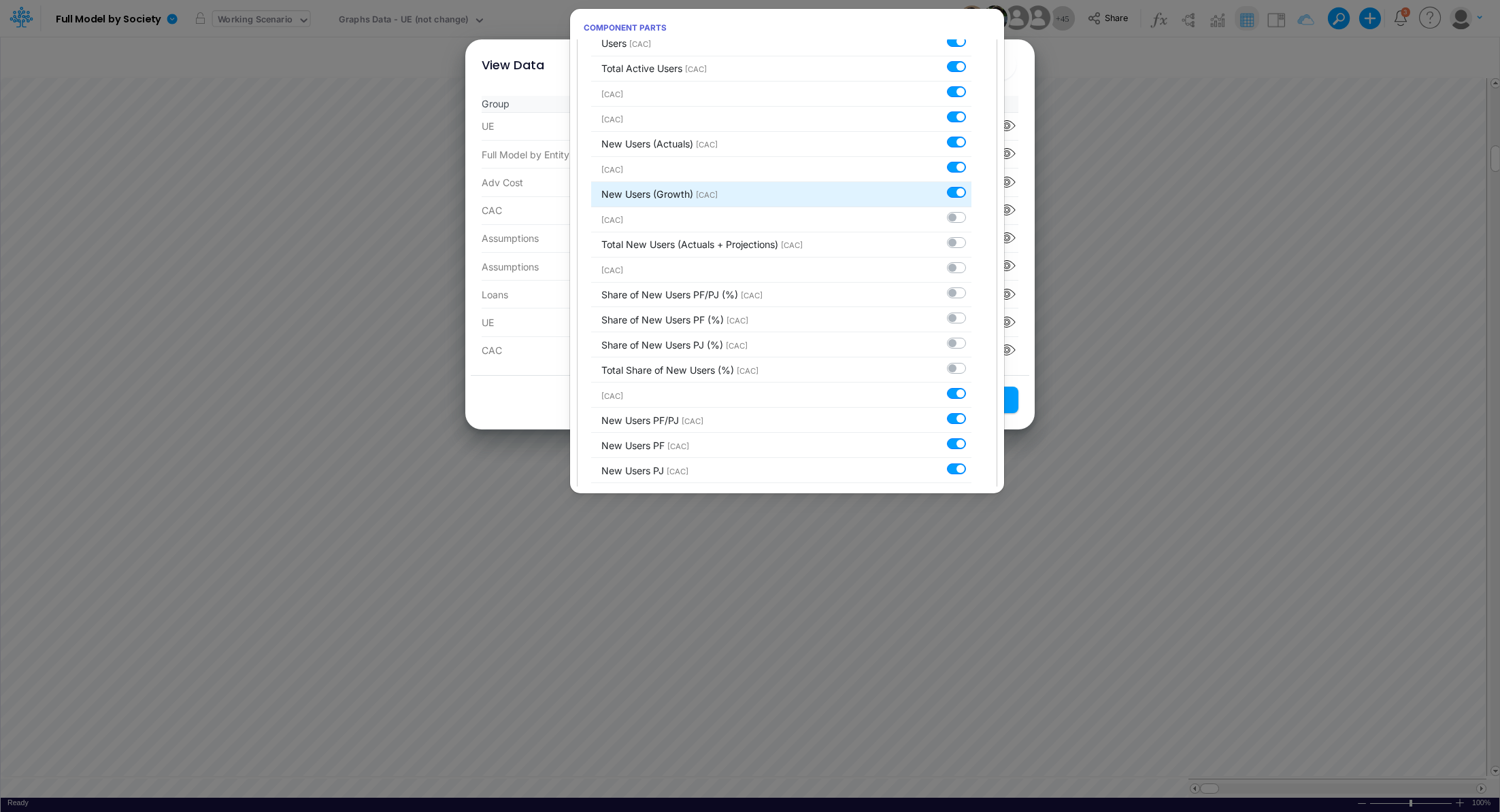
click at [971, 185] on label at bounding box center [971, 185] width 0 height 0
click at [971, 195] on input "checkbox" at bounding box center [976, 190] width 9 height 9
checkbox input "false"
click at [951, 172] on div at bounding box center [958, 168] width 25 height 15
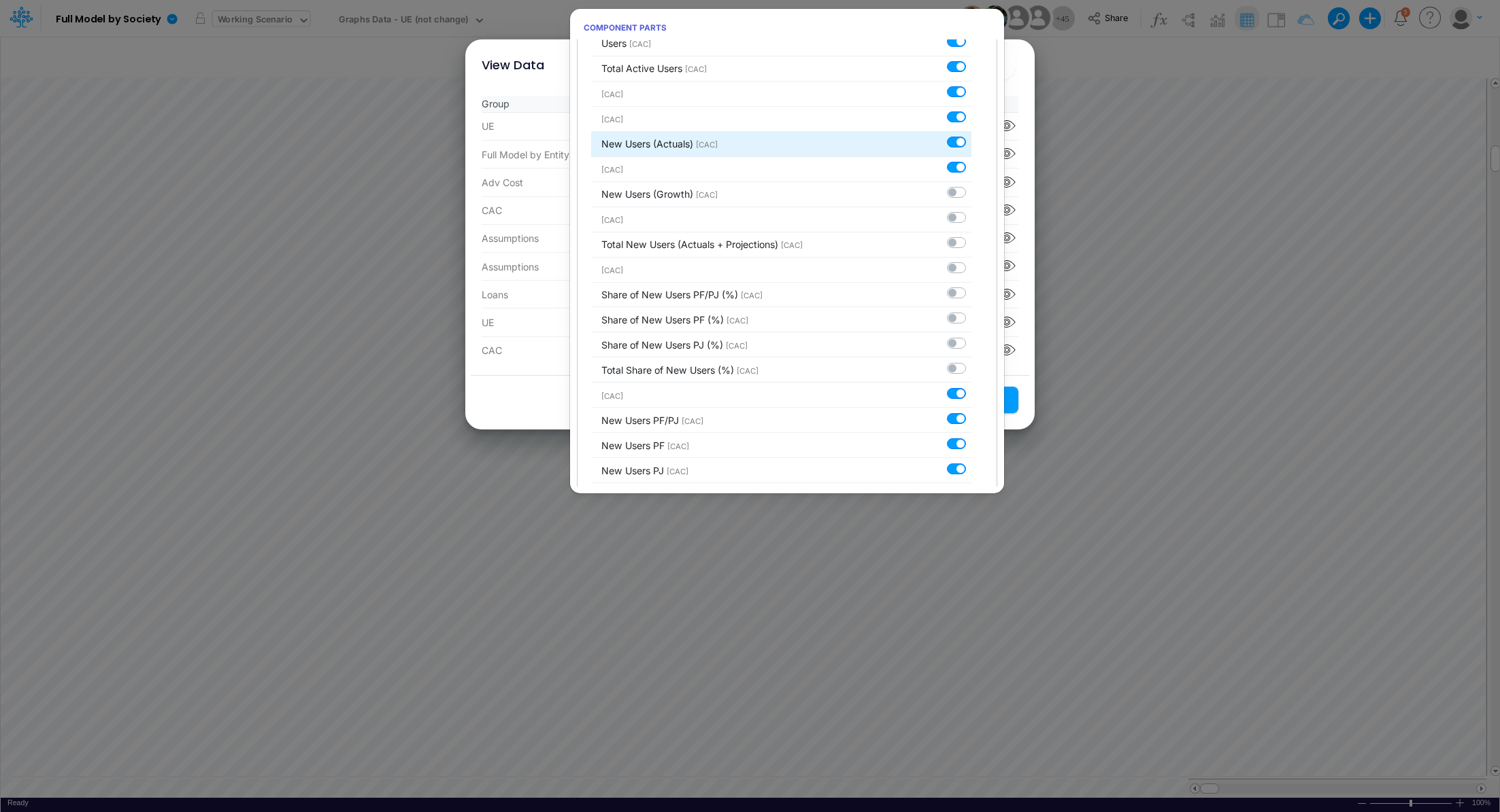
click at [951, 146] on div at bounding box center [958, 142] width 25 height 15
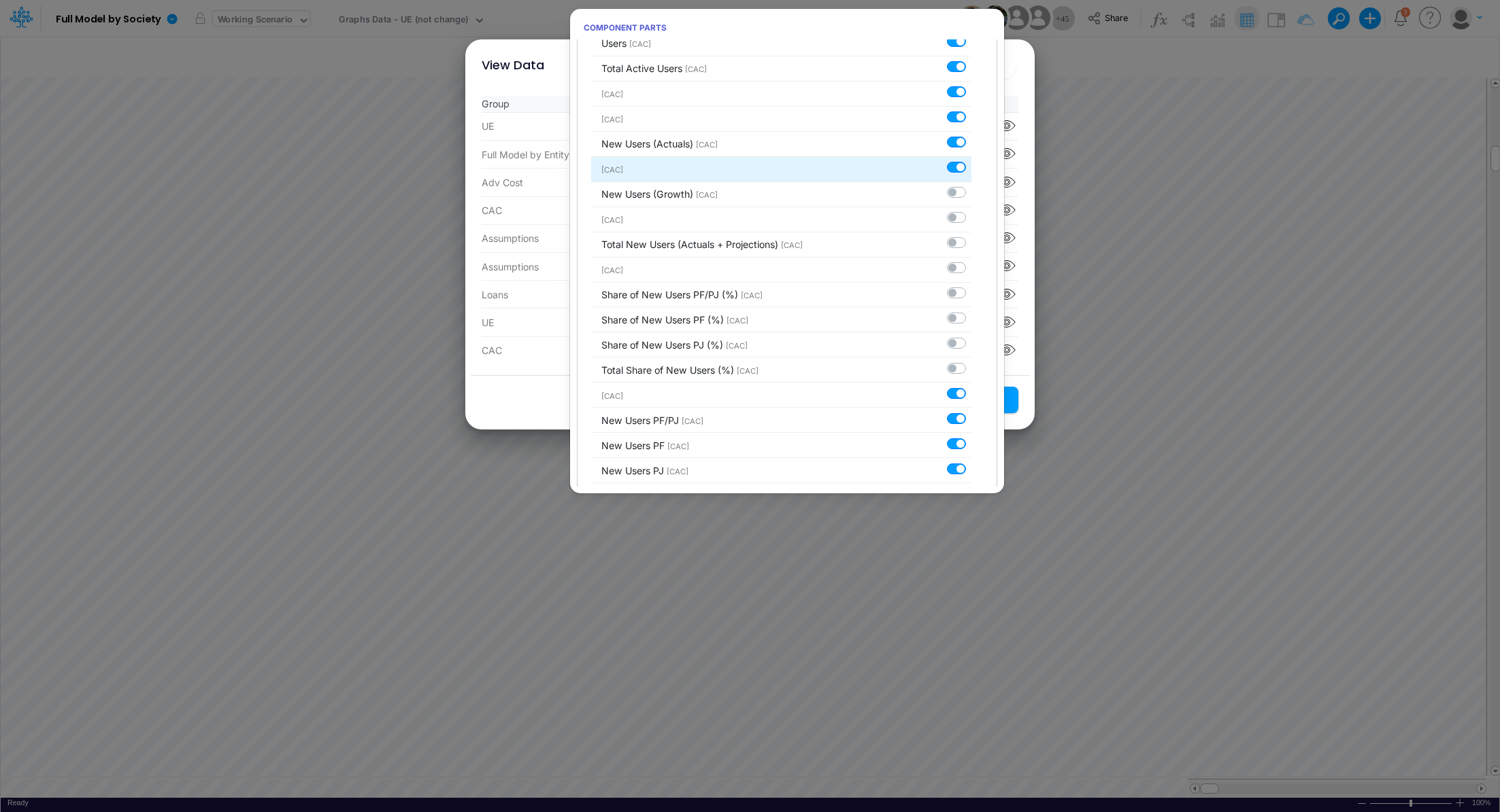
click at [971, 161] on label at bounding box center [971, 161] width 0 height 0
click at [971, 163] on input "checkbox" at bounding box center [976, 165] width 9 height 9
checkbox input "false"
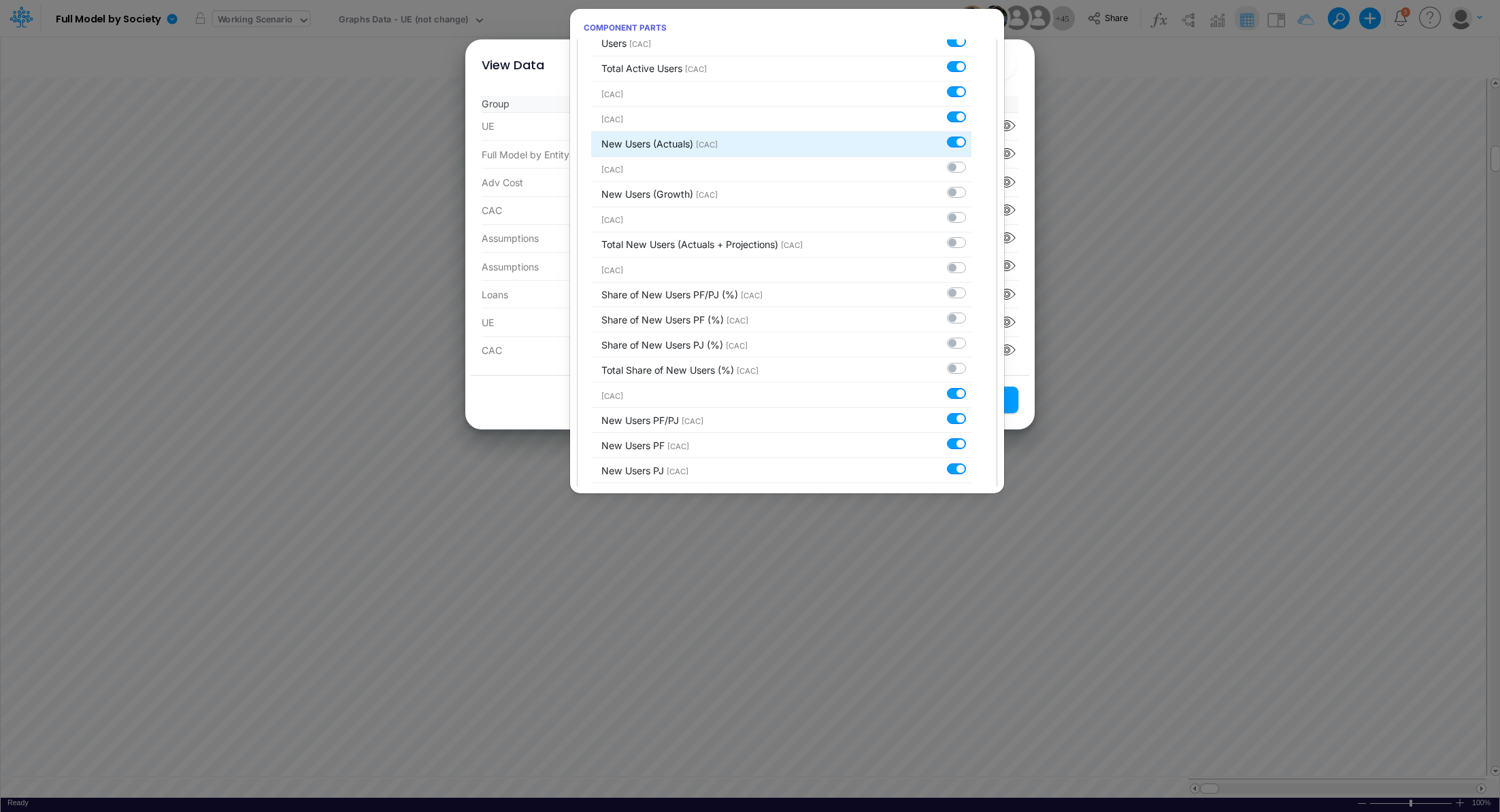
click at [971, 135] on label at bounding box center [971, 135] width 0 height 0
click at [971, 144] on input "checkbox" at bounding box center [976, 139] width 9 height 9
checkbox input "false"
click at [971, 110] on label at bounding box center [971, 110] width 0 height 0
click at [971, 118] on input "checkbox" at bounding box center [976, 115] width 9 height 9
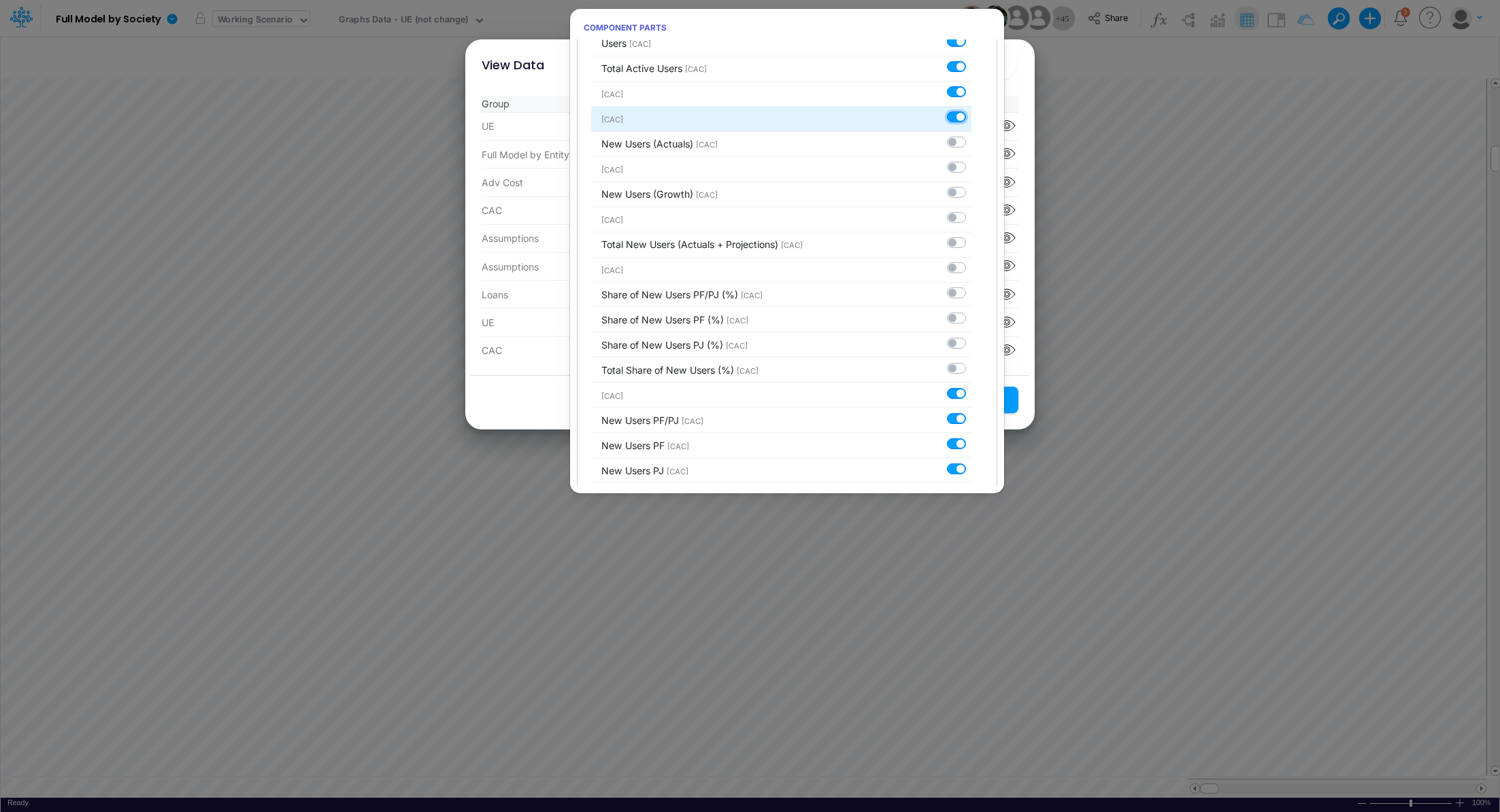
checkbox input "false"
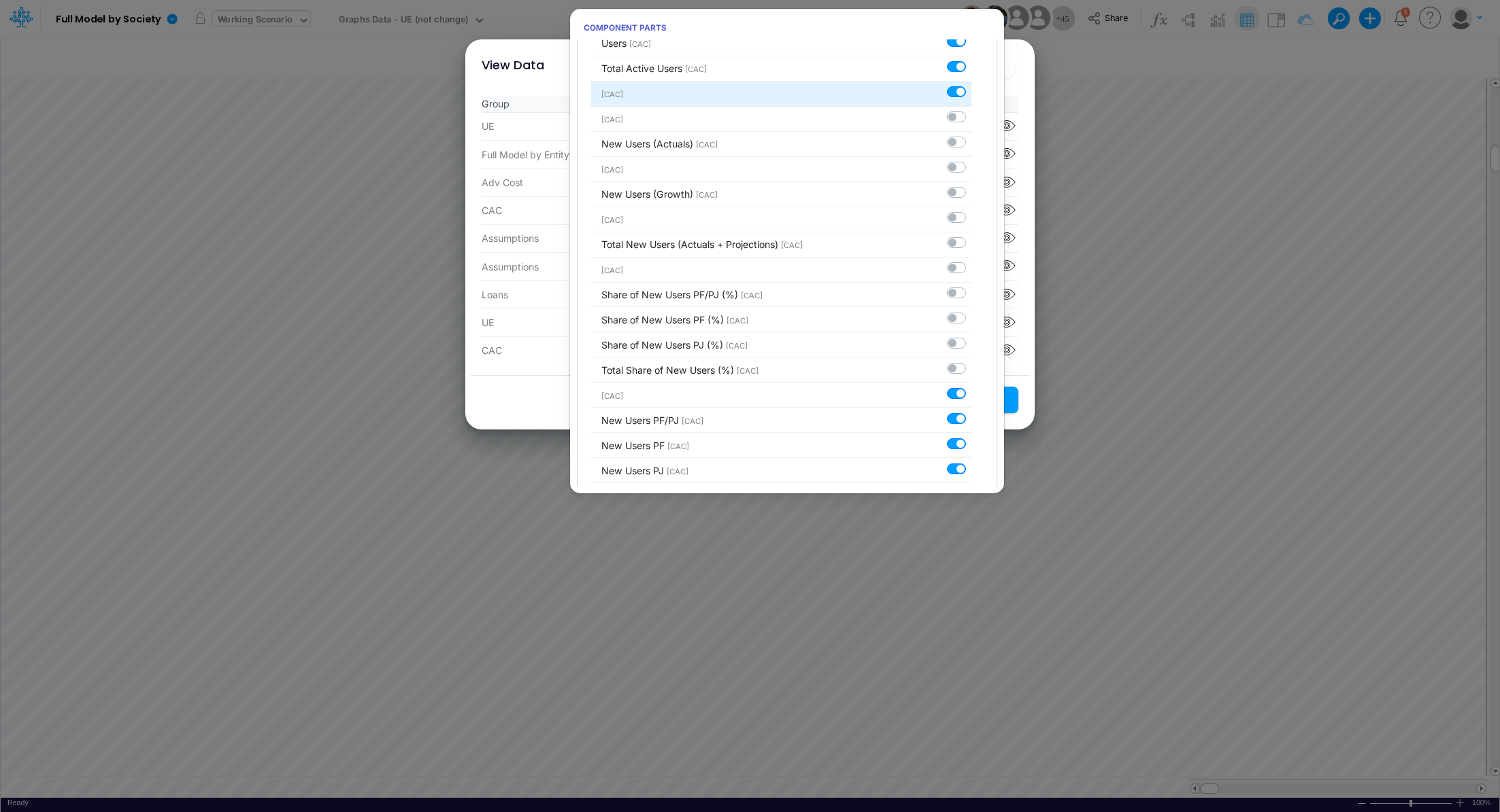
click at [971, 85] on label at bounding box center [971, 85] width 0 height 0
click at [971, 94] on input "checkbox" at bounding box center [976, 90] width 9 height 9
checkbox input "false"
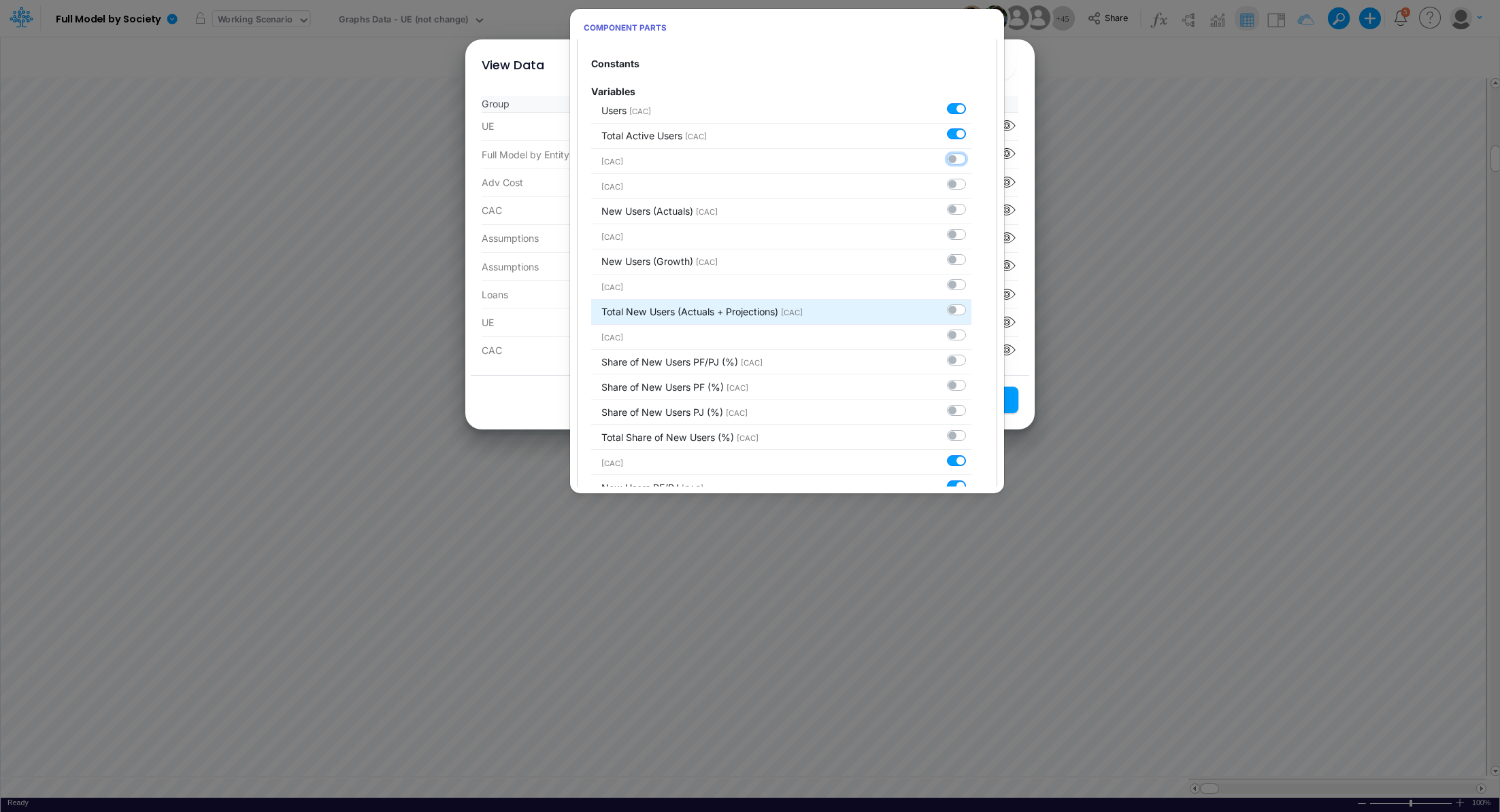
scroll to position [0, 0]
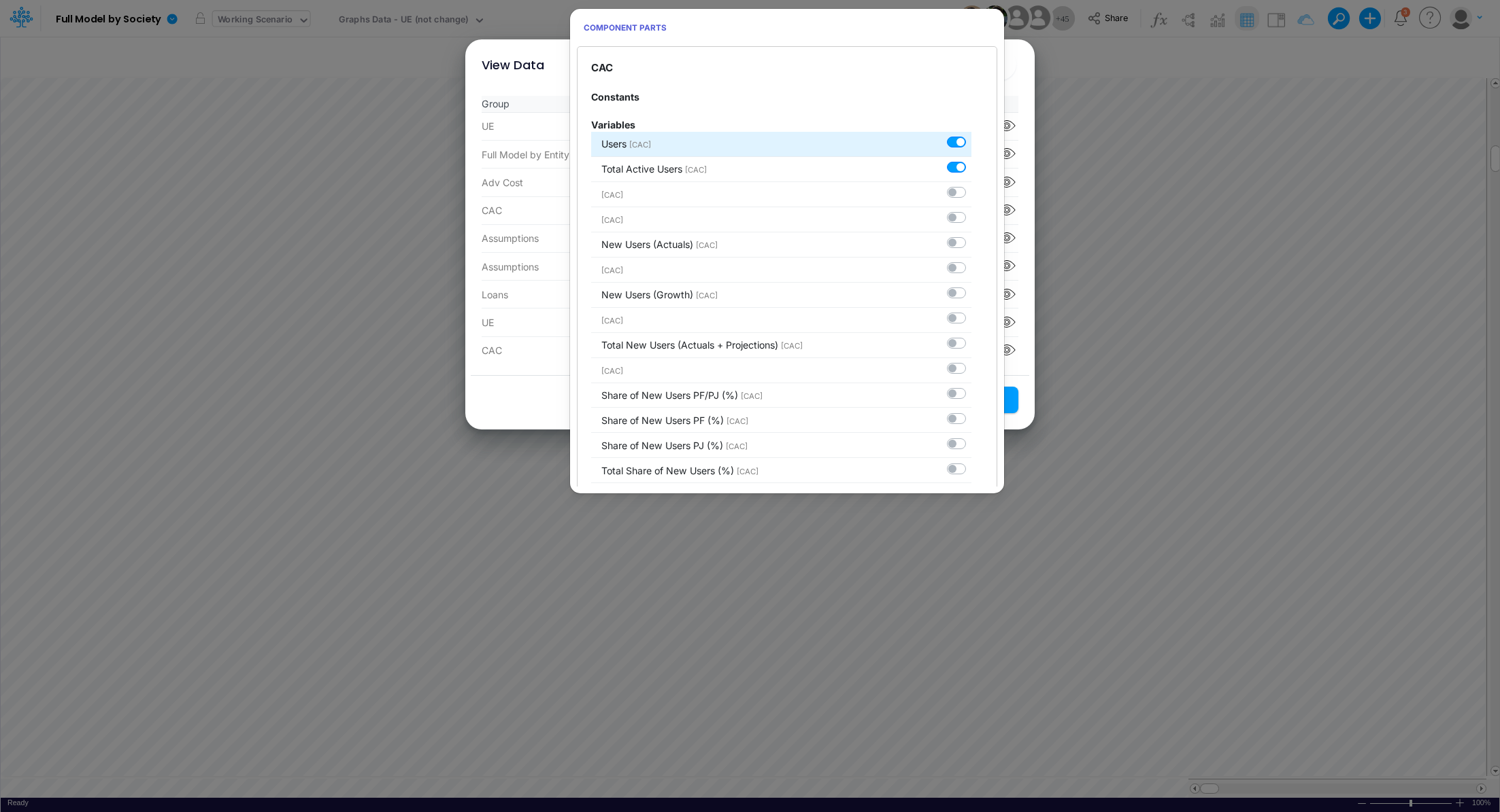
click at [952, 148] on div at bounding box center [958, 142] width 25 height 15
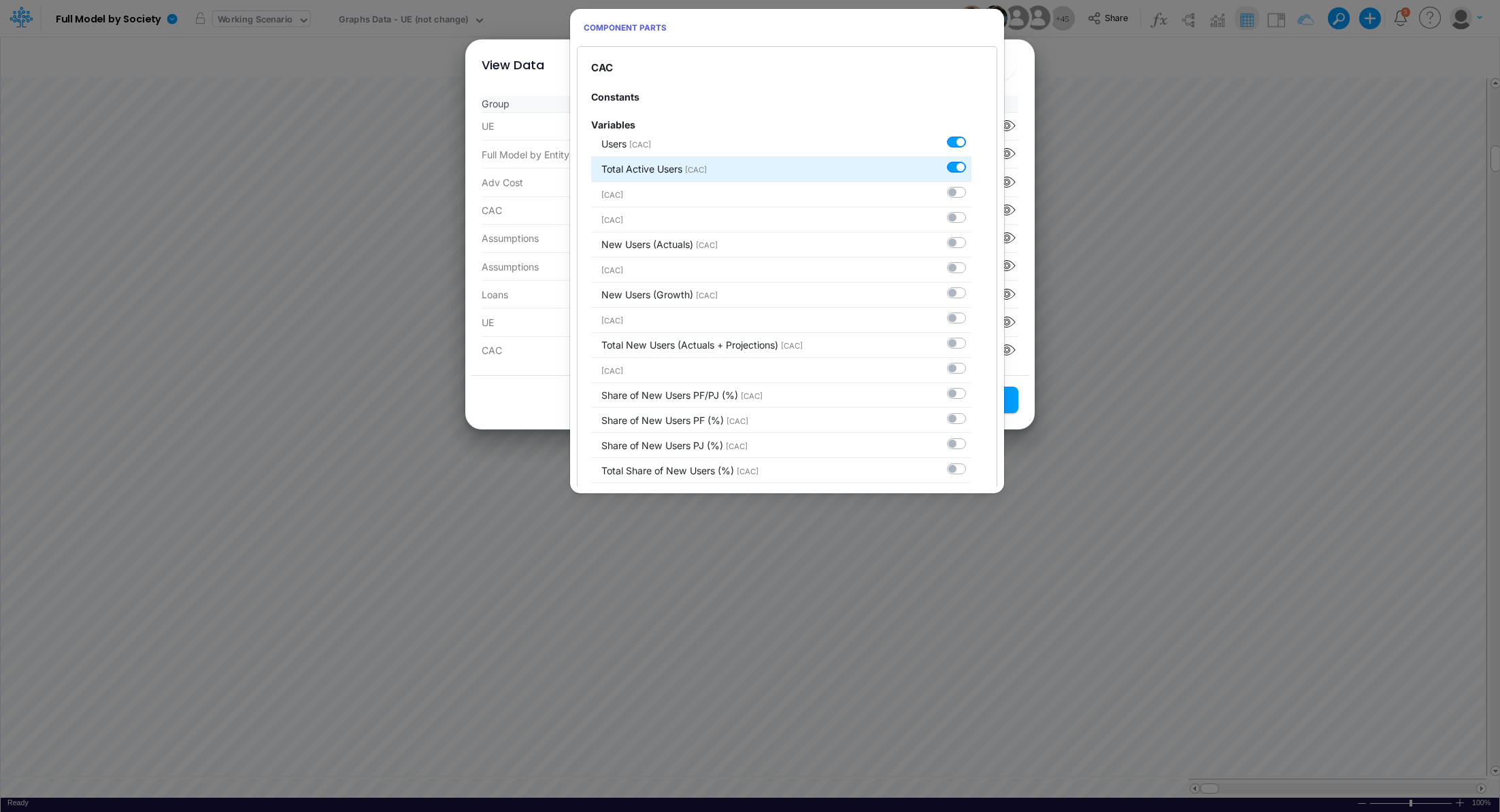
click at [971, 161] on label at bounding box center [971, 161] width 0 height 0
click at [971, 167] on input "checkbox" at bounding box center [976, 165] width 9 height 9
checkbox input "false"
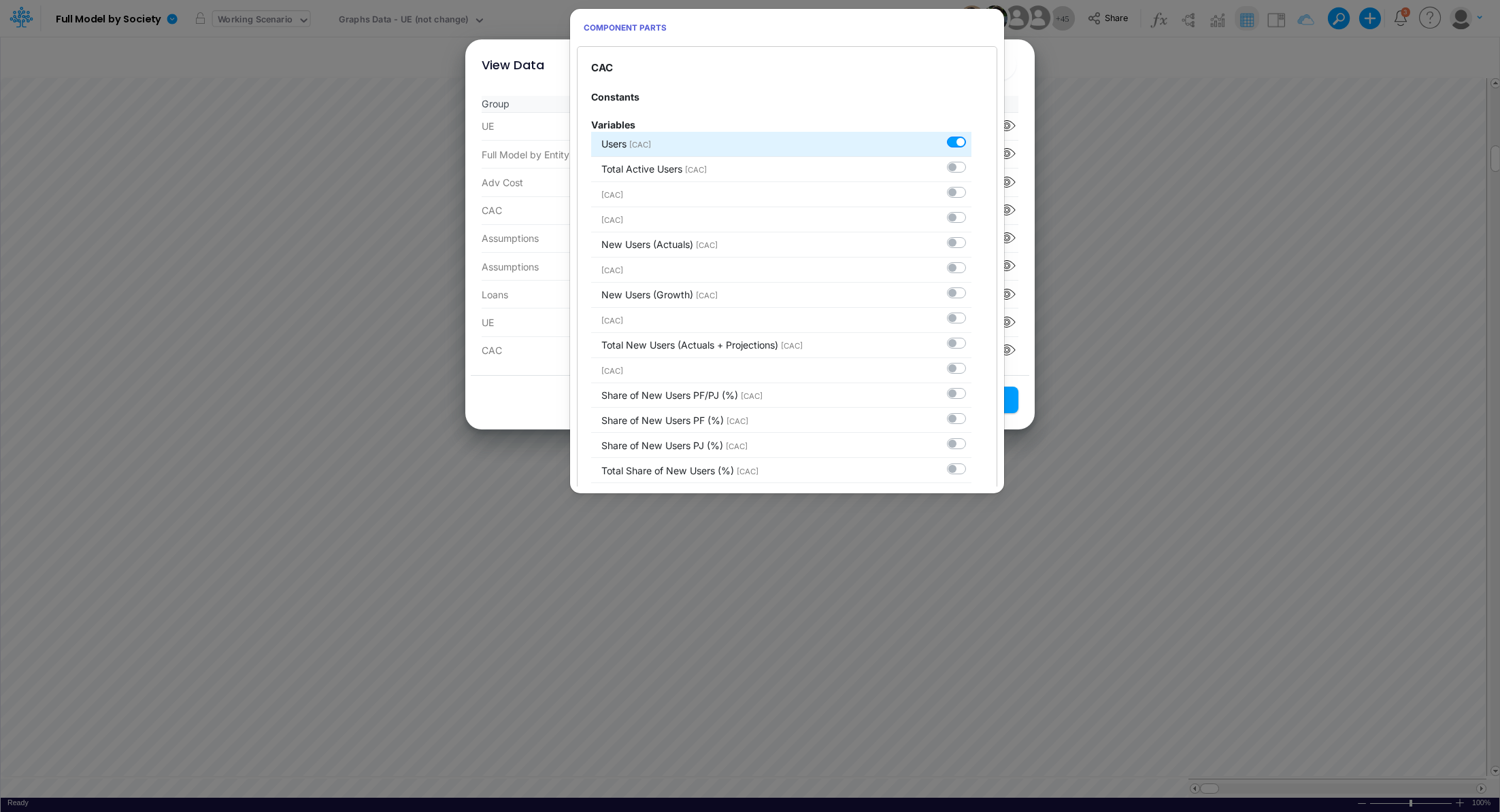
click at [971, 135] on label at bounding box center [971, 135] width 0 height 0
click at [971, 142] on input "checkbox" at bounding box center [976, 139] width 9 height 9
checkbox input "false"
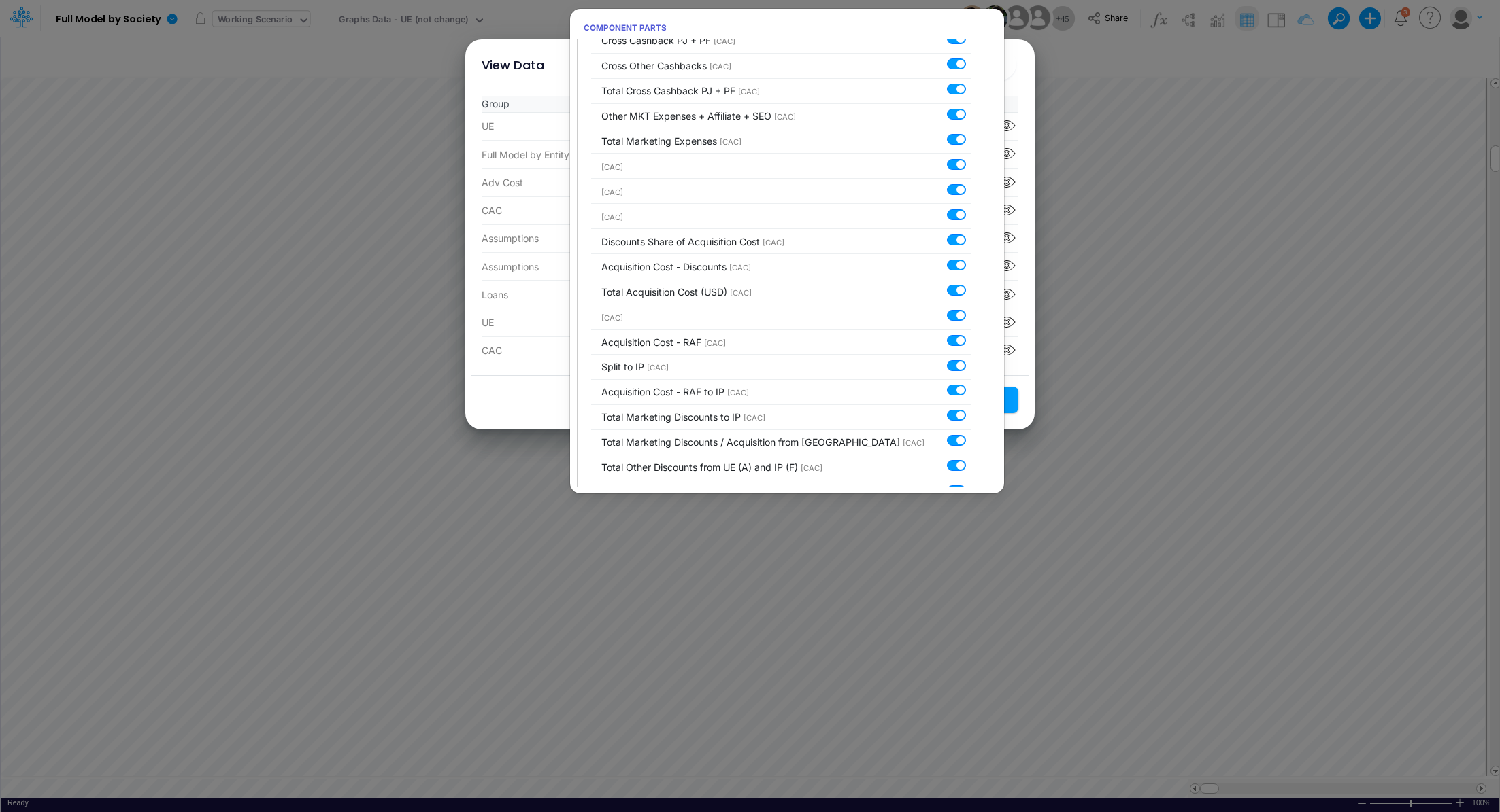
scroll to position [3164, 0]
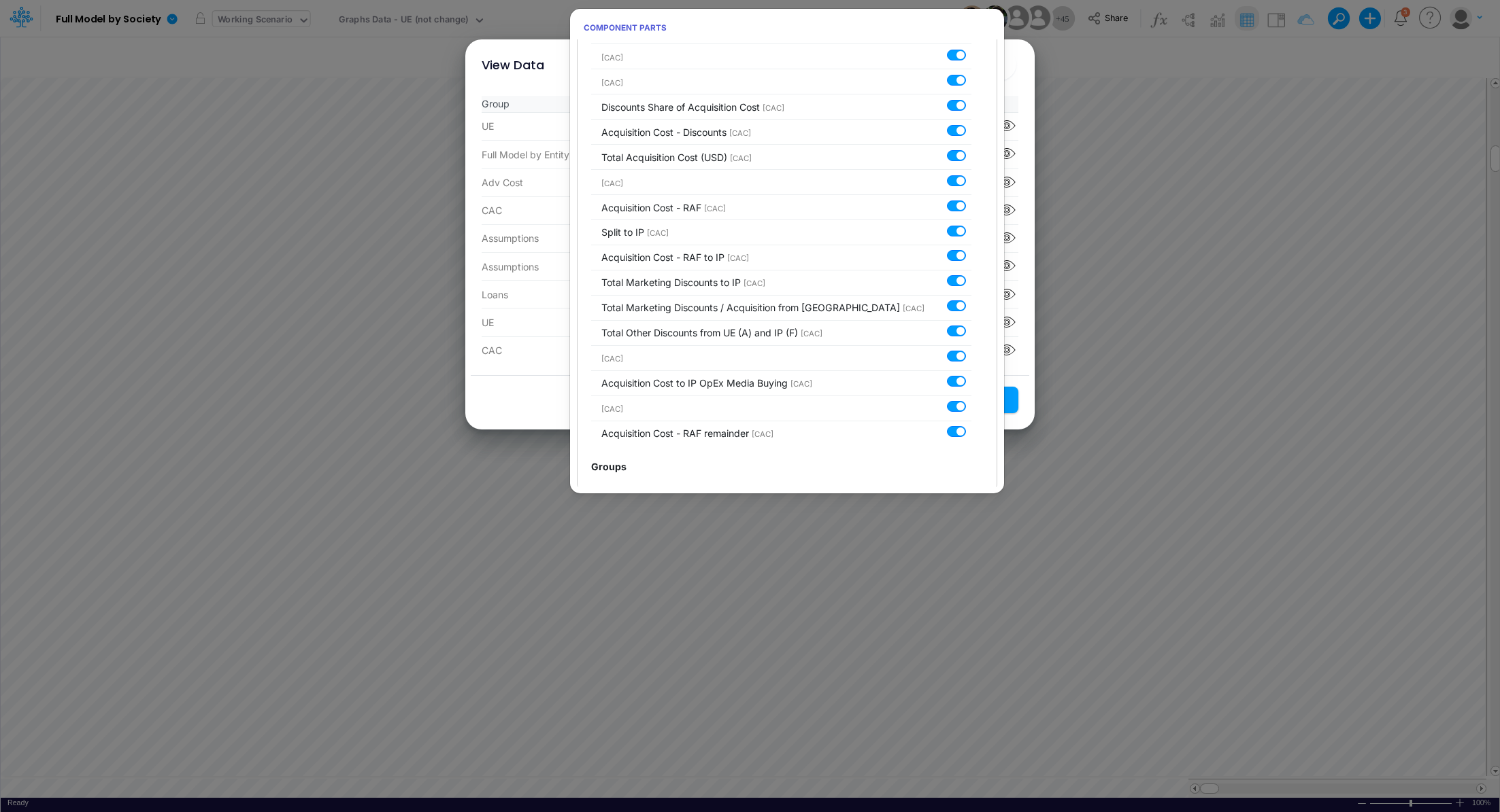
click at [1028, 83] on div "View Data ×" at bounding box center [750, 62] width 559 height 46
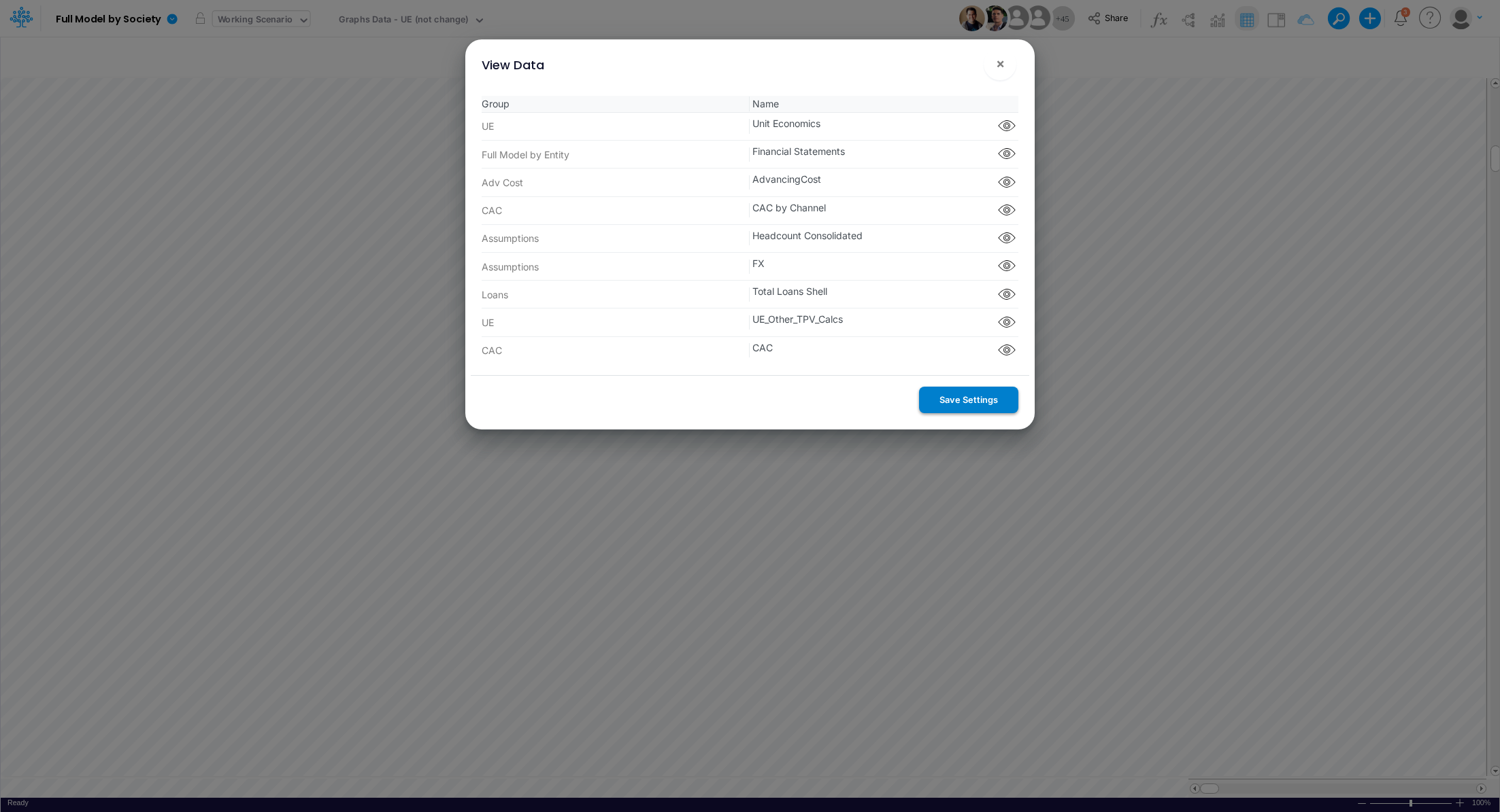
click at [976, 403] on button "Save Settings" at bounding box center [968, 400] width 99 height 27
click at [400, 22] on div "View Data × Group Name UE Unit Economics Component parts Full Model by Entity F…" at bounding box center [750, 406] width 1500 height 812
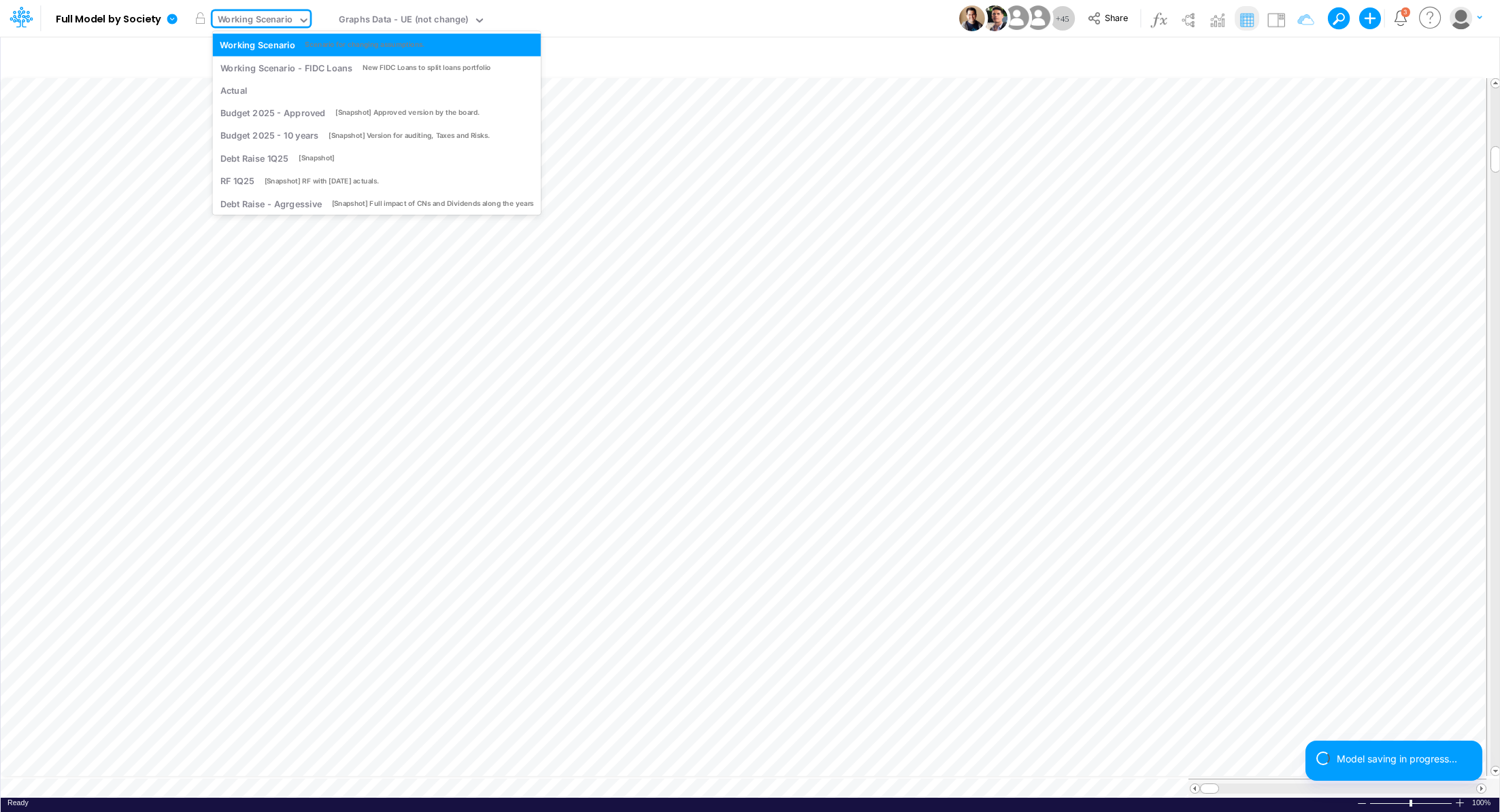
click at [285, 19] on div "Working Scenario" at bounding box center [255, 20] width 75 height 16
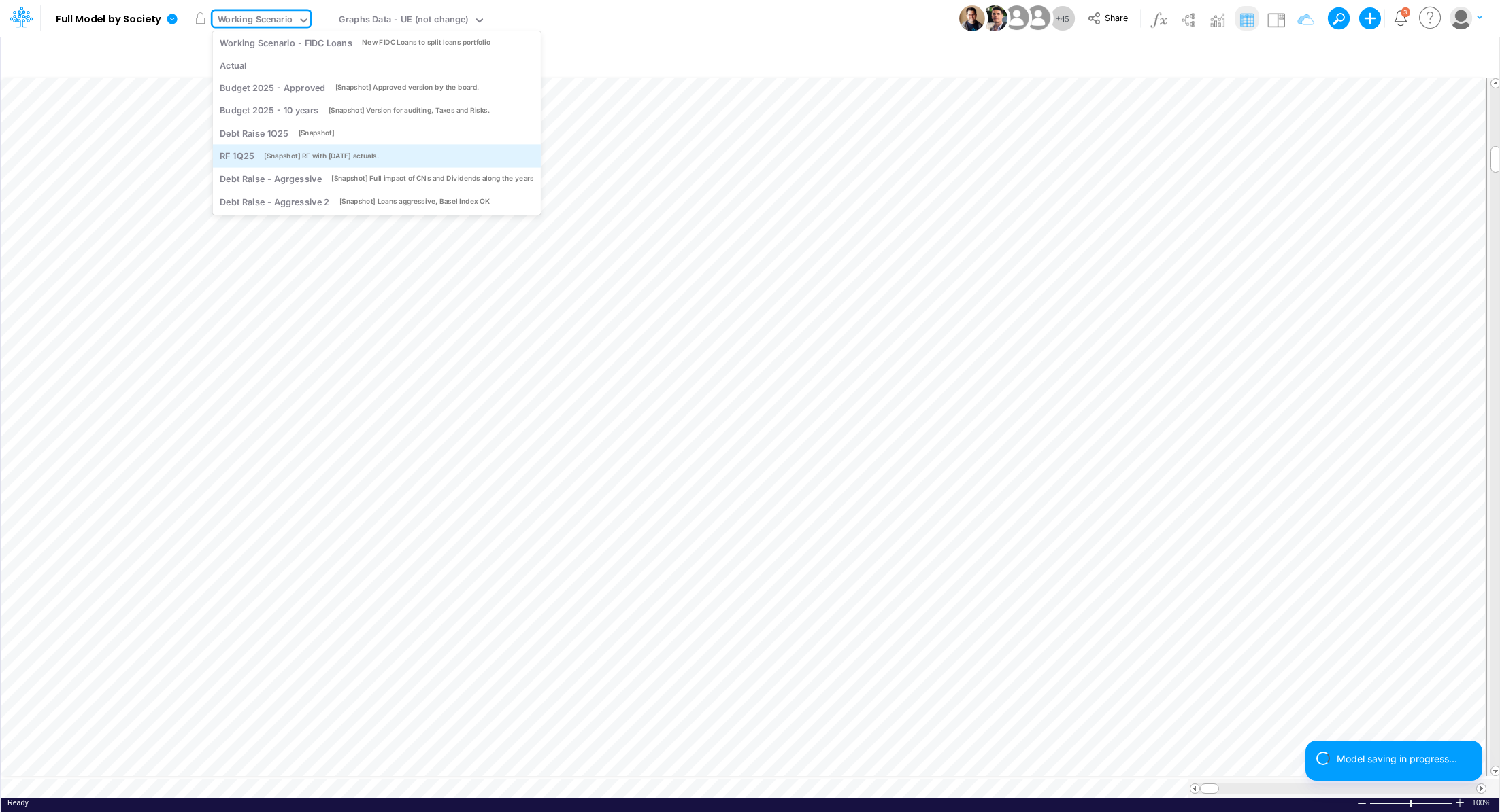
scroll to position [28, 0]
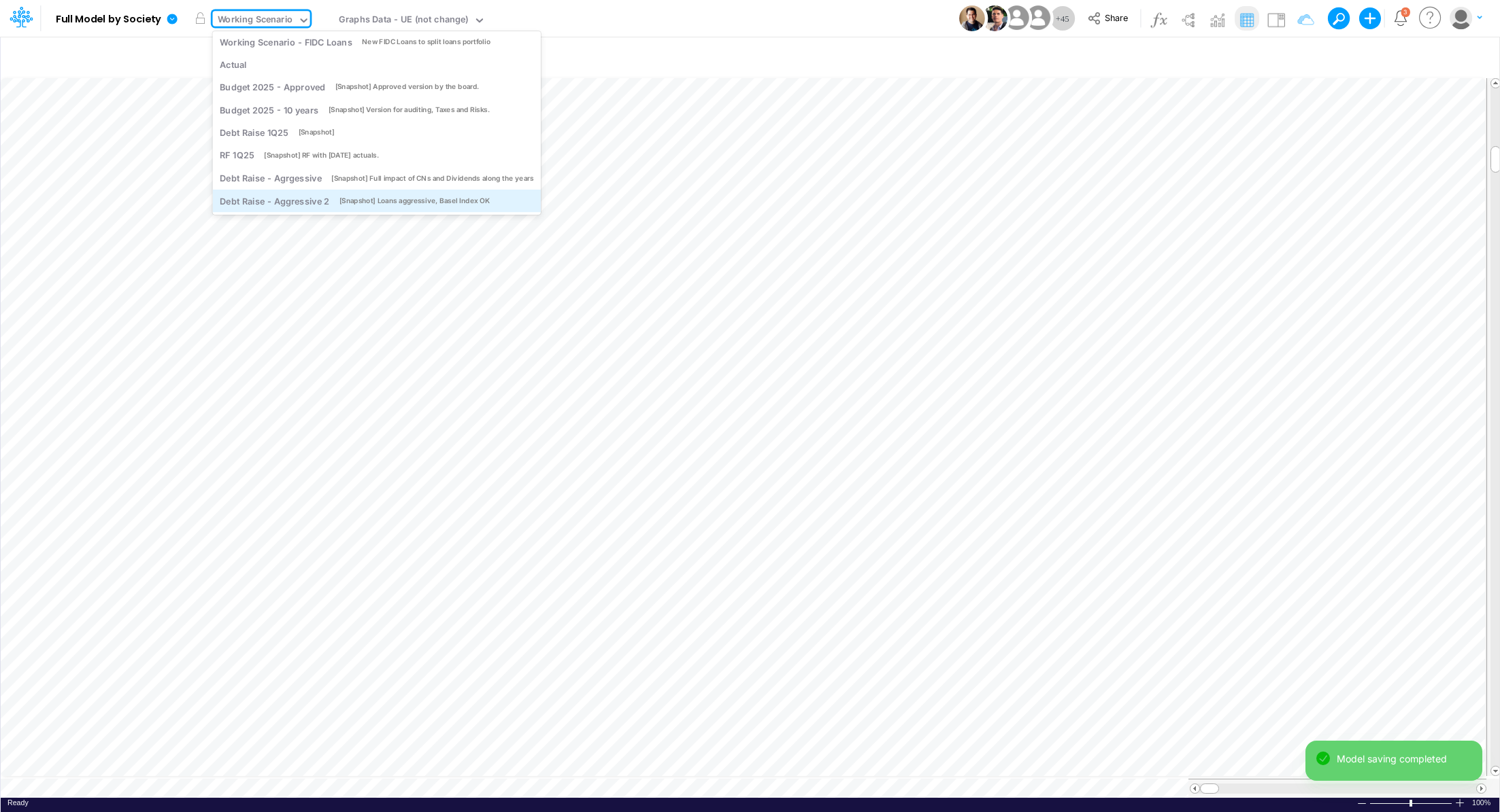
click at [476, 201] on div "[Snapshot] Loans aggressive, Basel Index OK" at bounding box center [415, 200] width 151 height 10
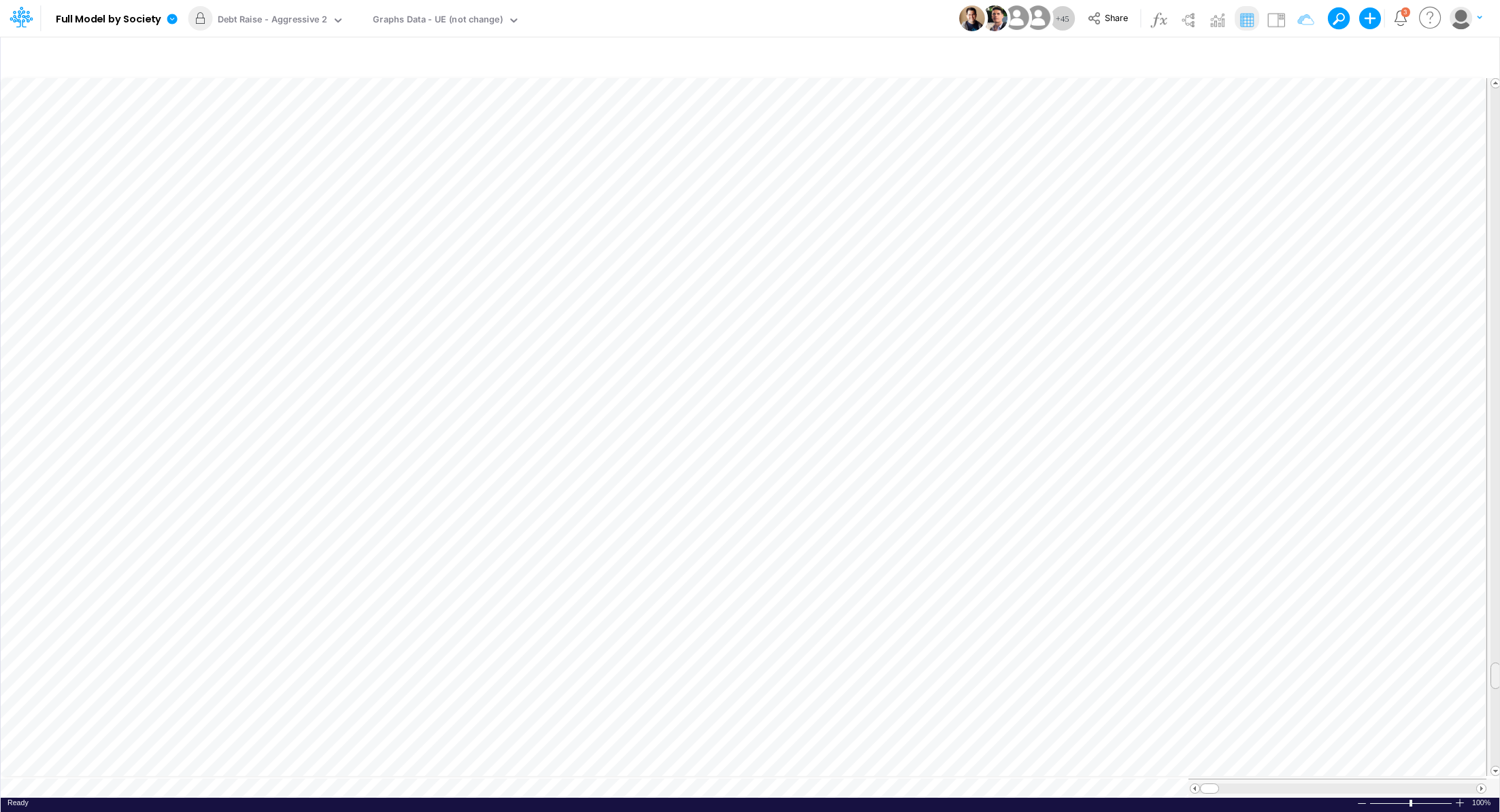
scroll to position [6, 0]
drag, startPoint x: 1496, startPoint y: 570, endPoint x: 1456, endPoint y: 60, distance: 511.6
click at [1456, 60] on div "Insert new Conditional formatting Paste Cut Copy AutoFill Ready 100% Sum: null …" at bounding box center [749, 424] width 1499 height 776
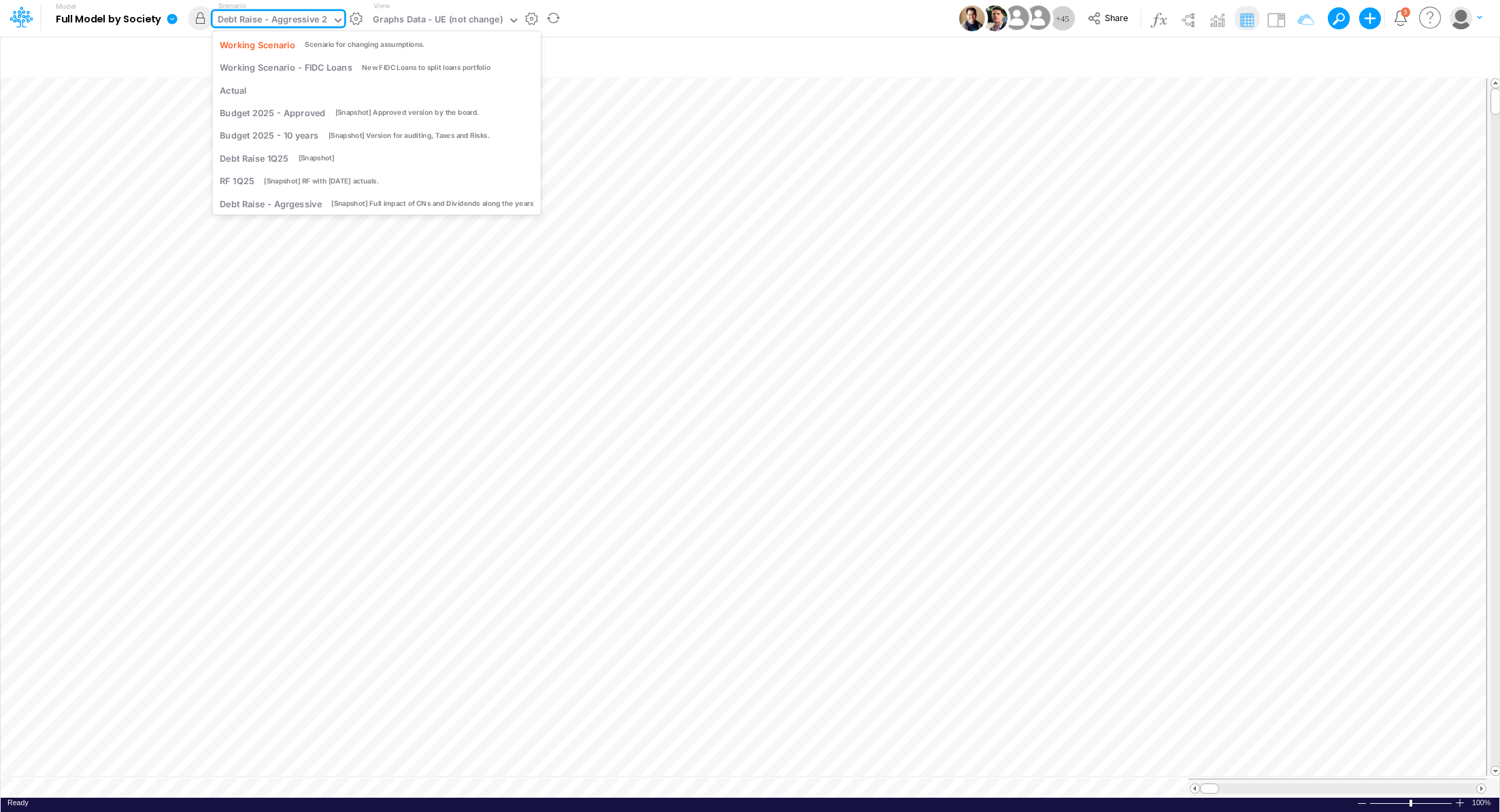
click at [303, 15] on div "Debt Raise - Aggressive 2" at bounding box center [272, 20] width 109 height 16
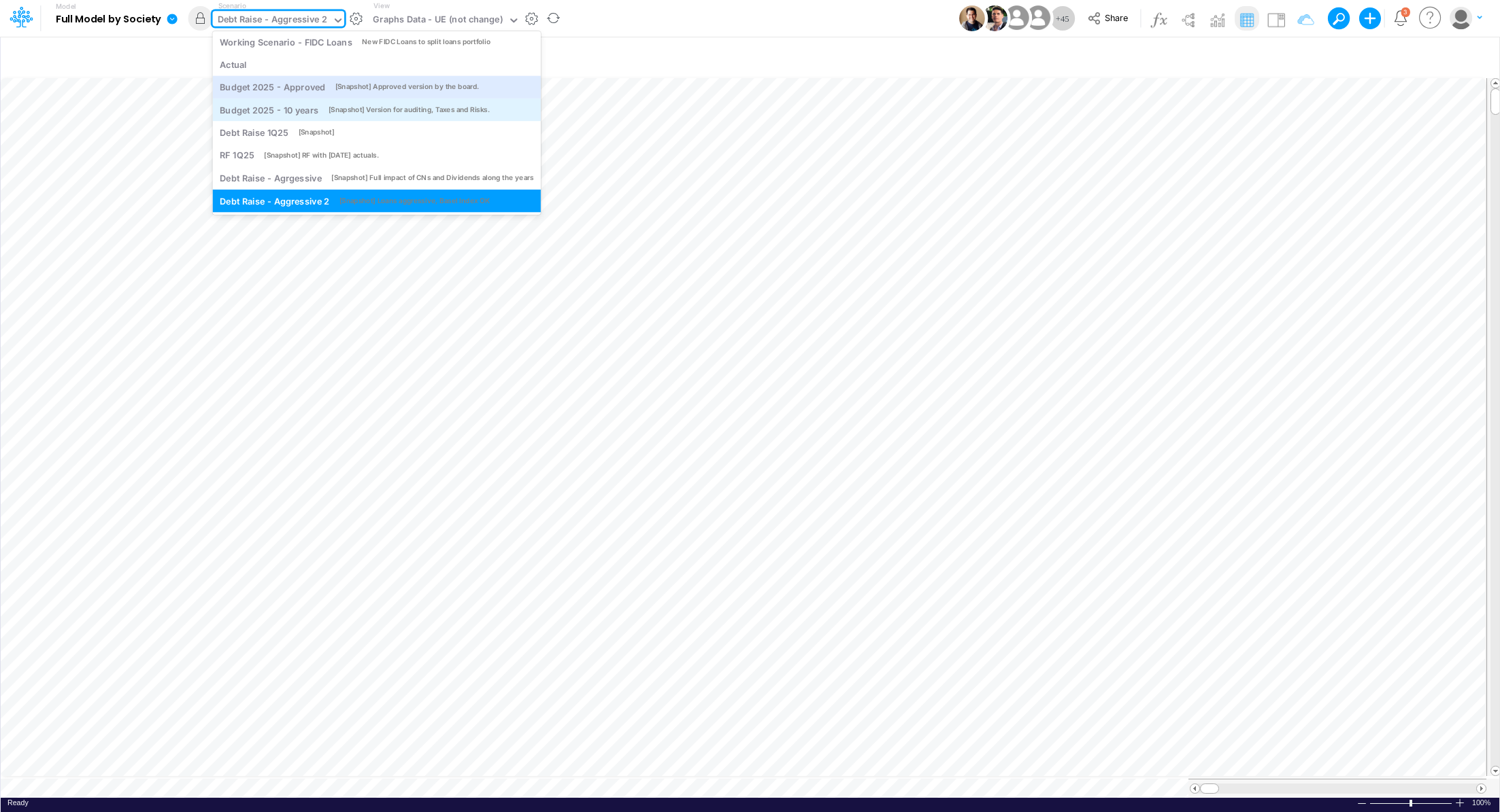
scroll to position [0, 0]
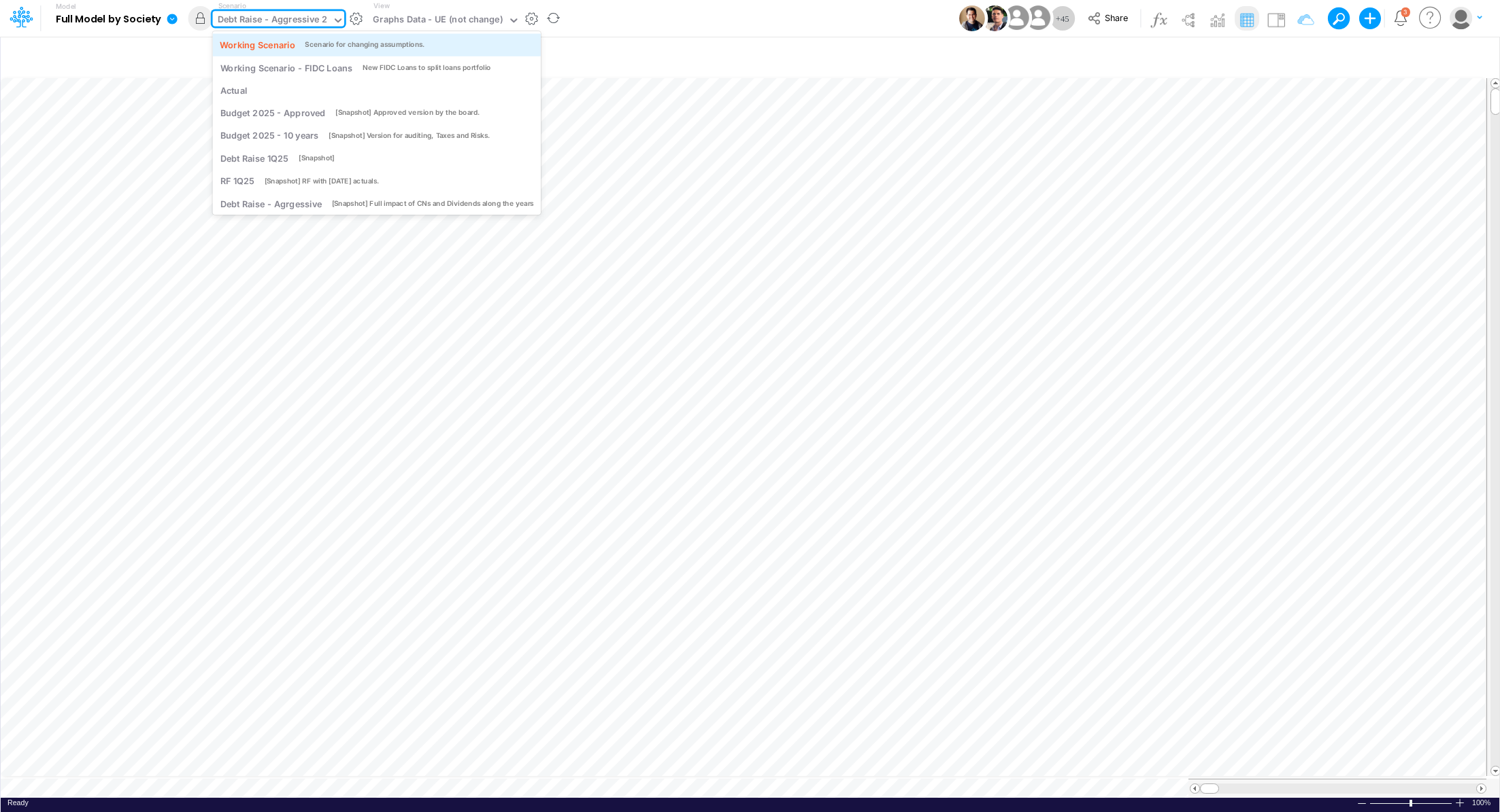
click at [351, 44] on div "Scenario for changing assumptions." at bounding box center [364, 44] width 119 height 10
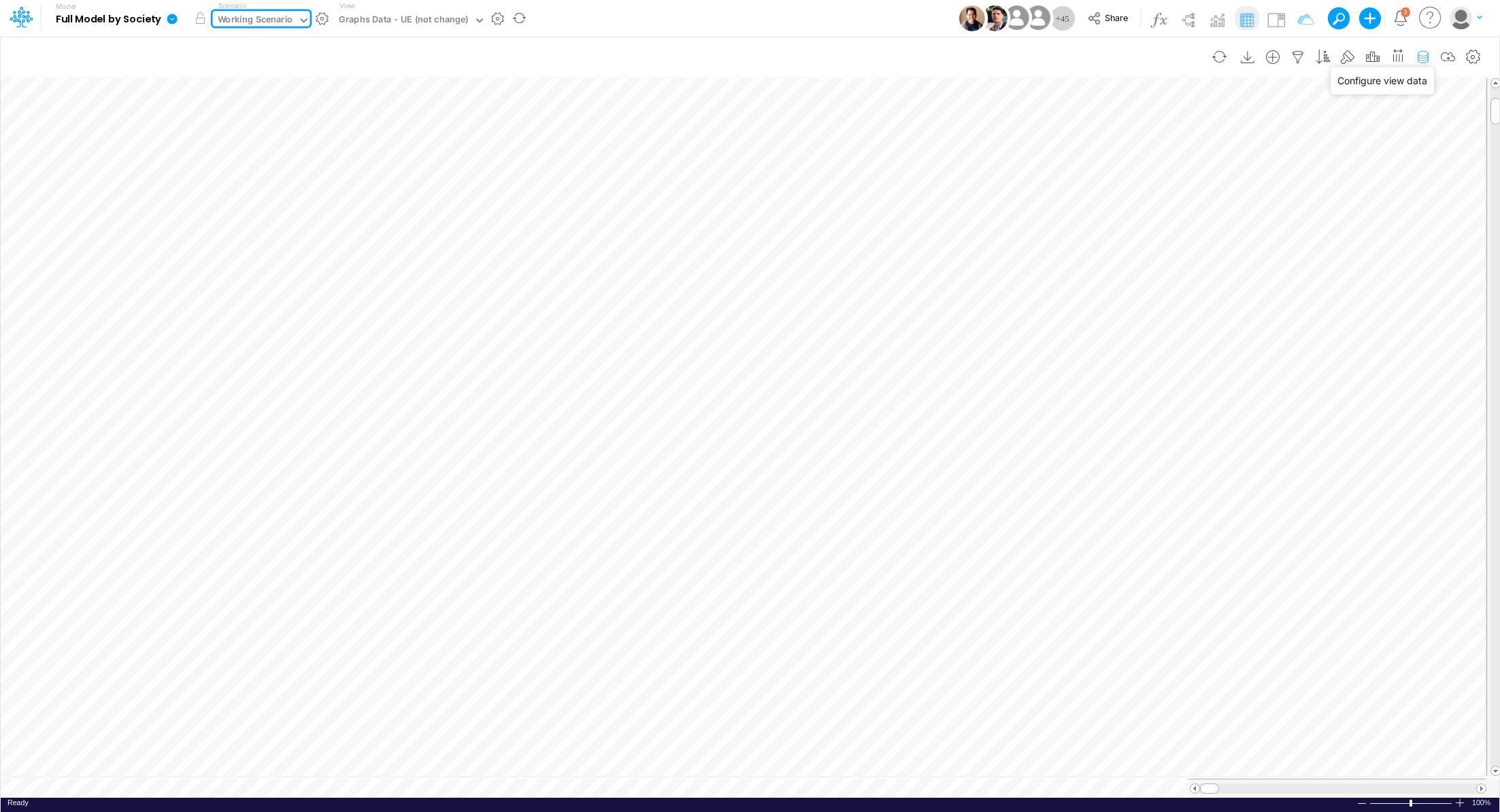
click at [1430, 59] on icon "button" at bounding box center [1423, 58] width 20 height 15
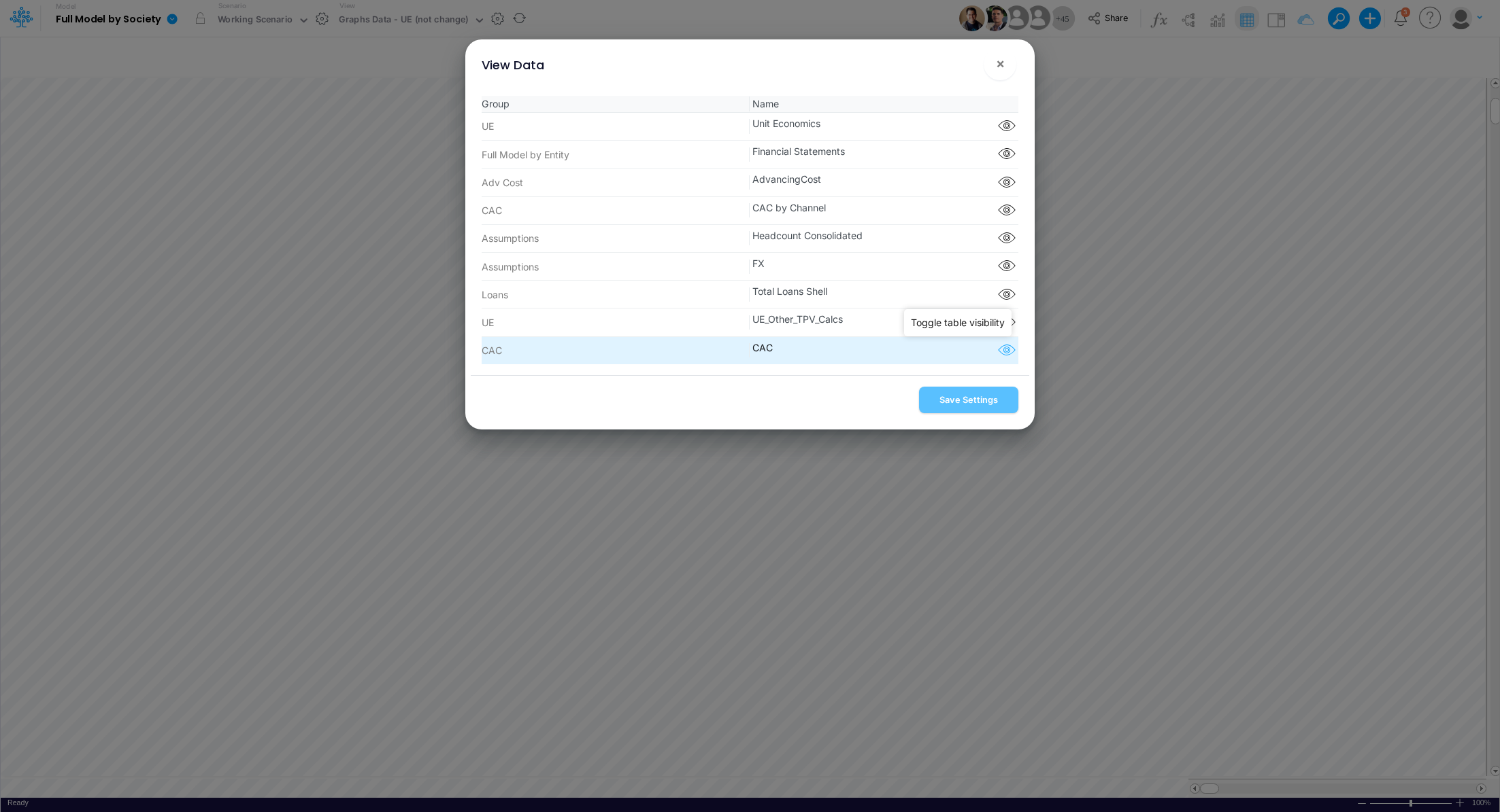
click at [1002, 348] on icon "button" at bounding box center [1006, 350] width 20 height 17
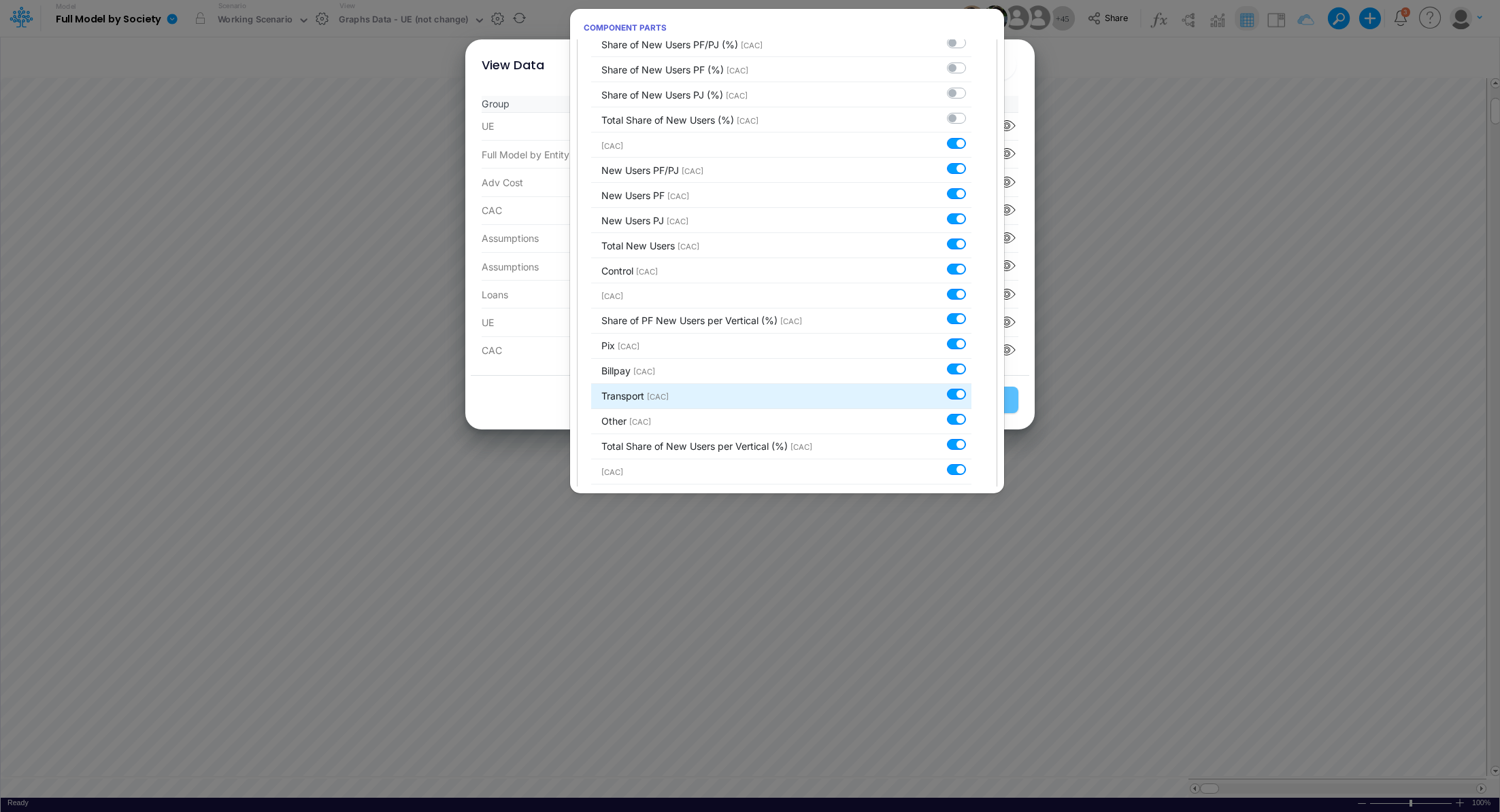
scroll to position [250, 0]
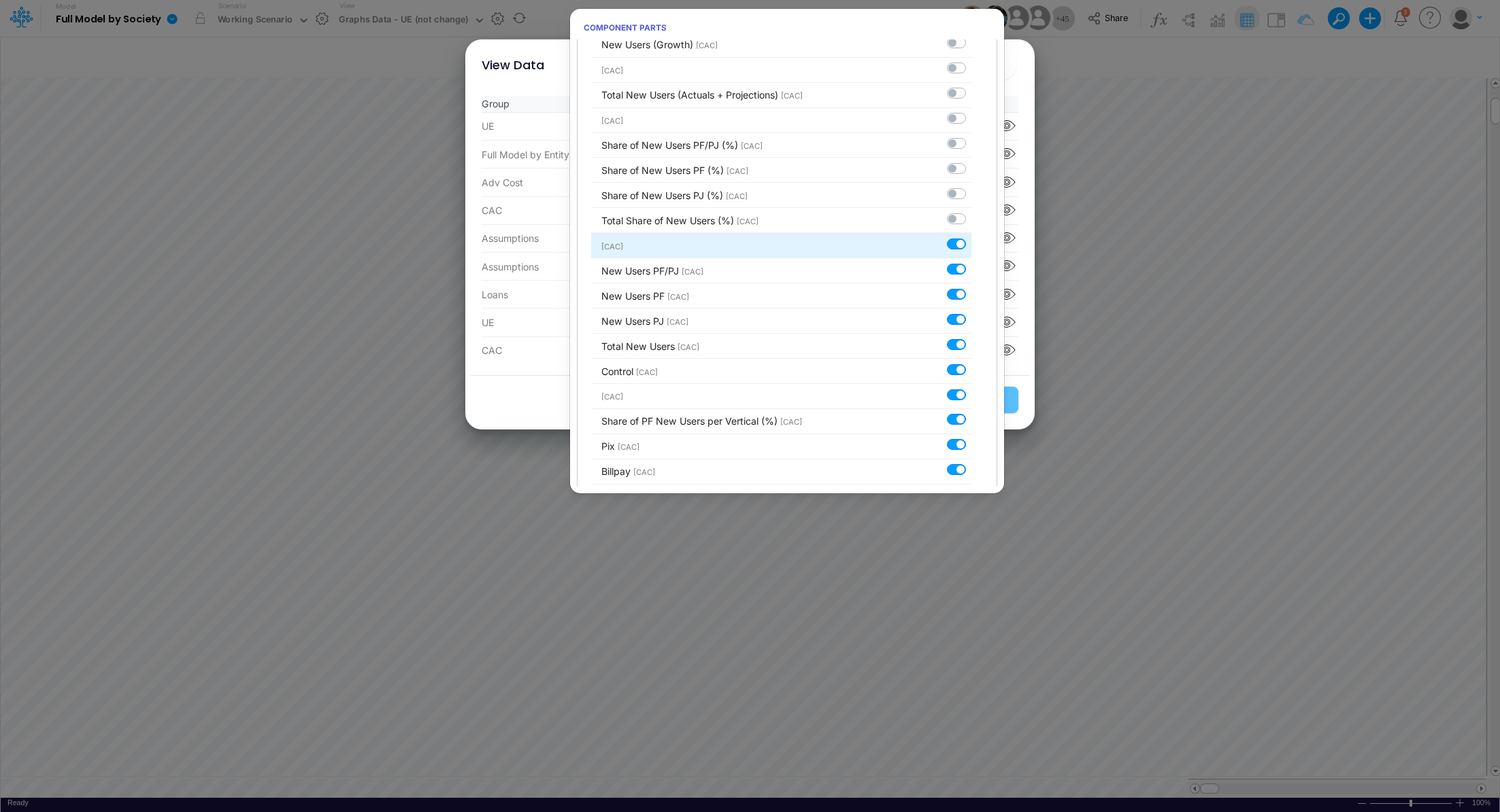
click at [971, 237] on label at bounding box center [971, 237] width 0 height 0
click at [971, 243] on input "checkbox" at bounding box center [976, 241] width 9 height 9
checkbox input "false"
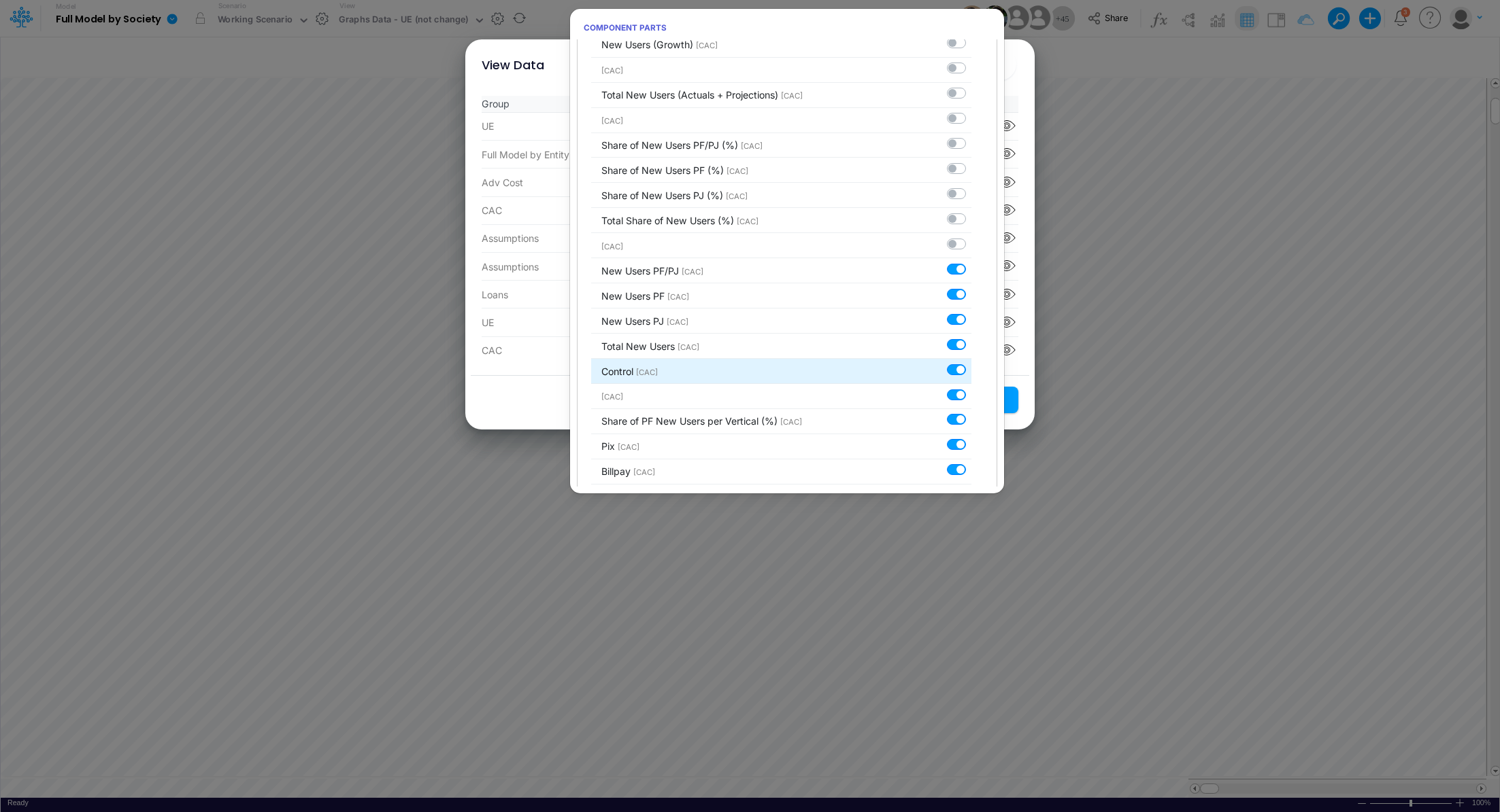
click at [971, 362] on label at bounding box center [971, 362] width 0 height 0
click at [971, 366] on input "checkbox" at bounding box center [976, 367] width 9 height 9
checkbox input "false"
click at [971, 387] on label at bounding box center [971, 387] width 0 height 0
click at [971, 392] on input "checkbox" at bounding box center [976, 392] width 9 height 9
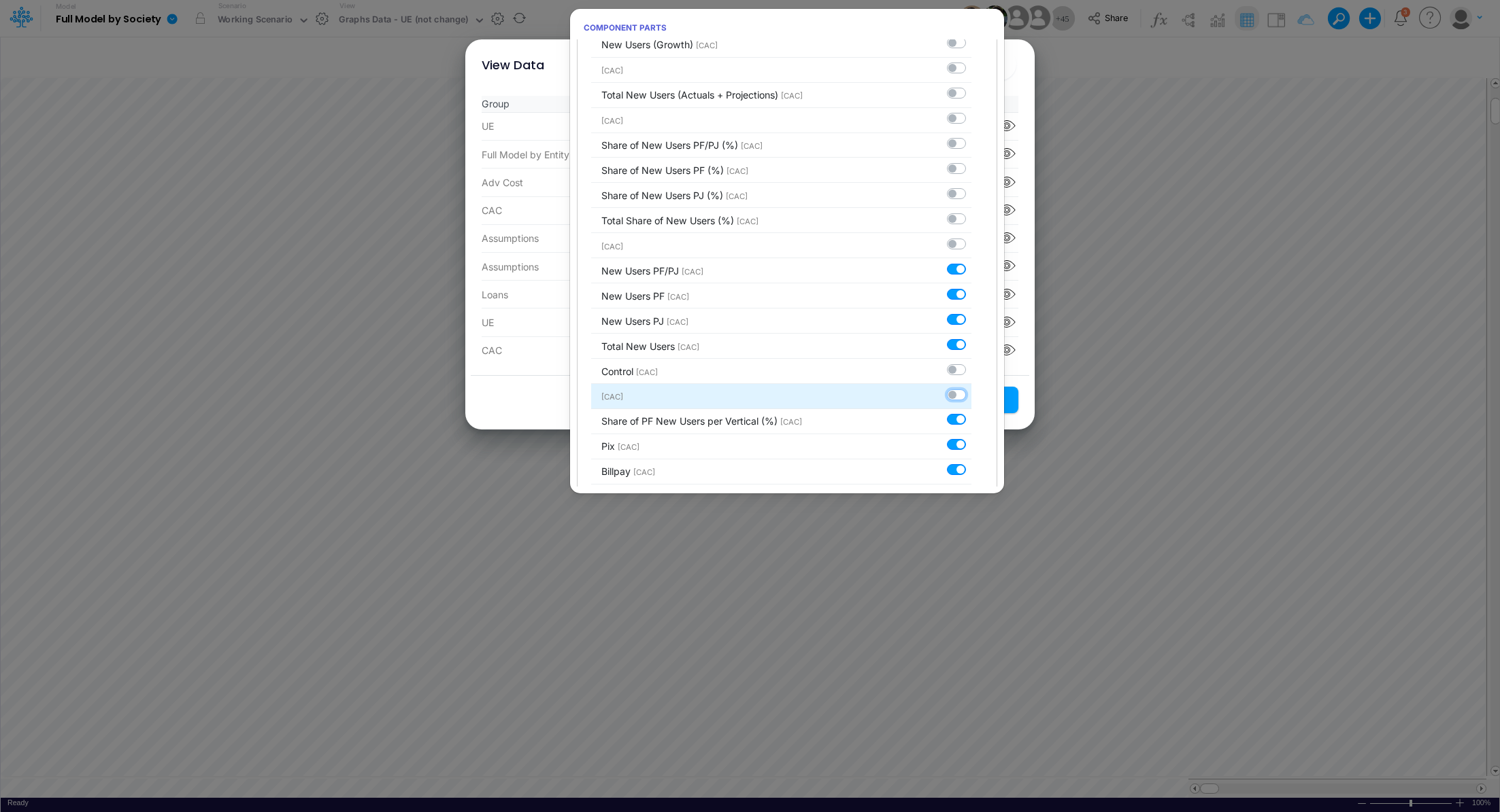
checkbox input "false"
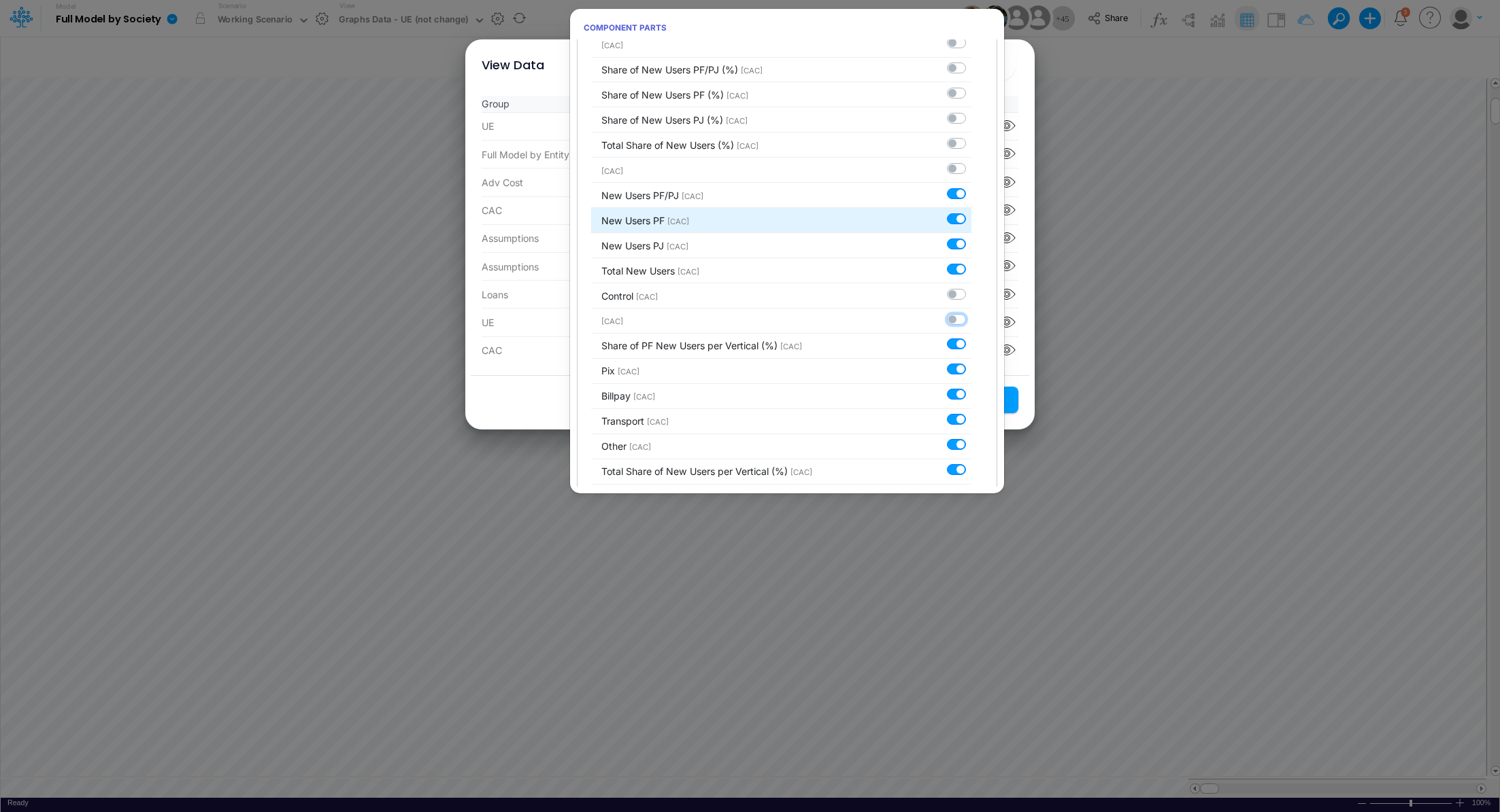
scroll to position [340, 0]
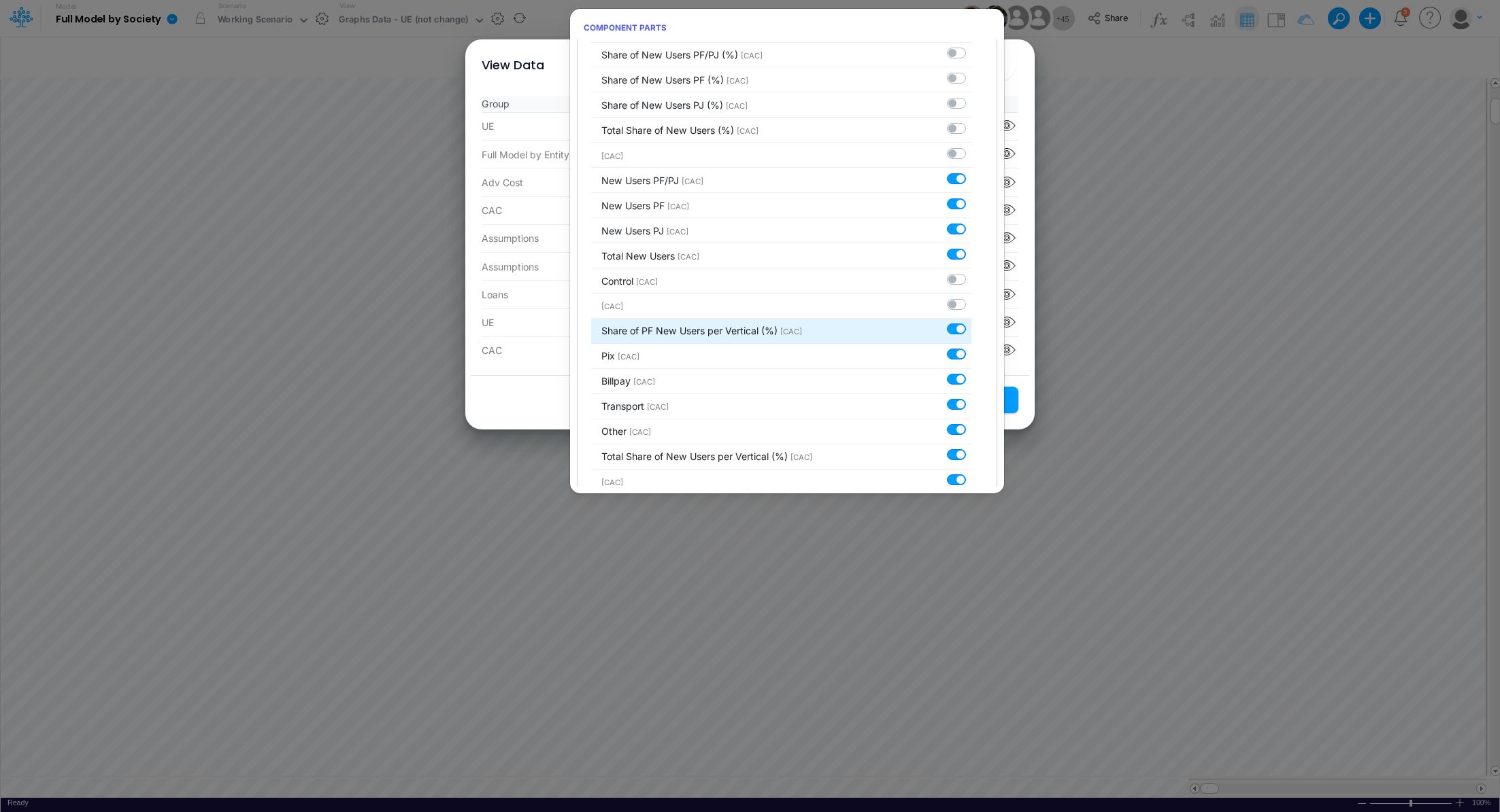
click at [971, 322] on label at bounding box center [971, 322] width 0 height 0
click at [971, 325] on input "checkbox" at bounding box center [976, 327] width 9 height 9
checkbox input "false"
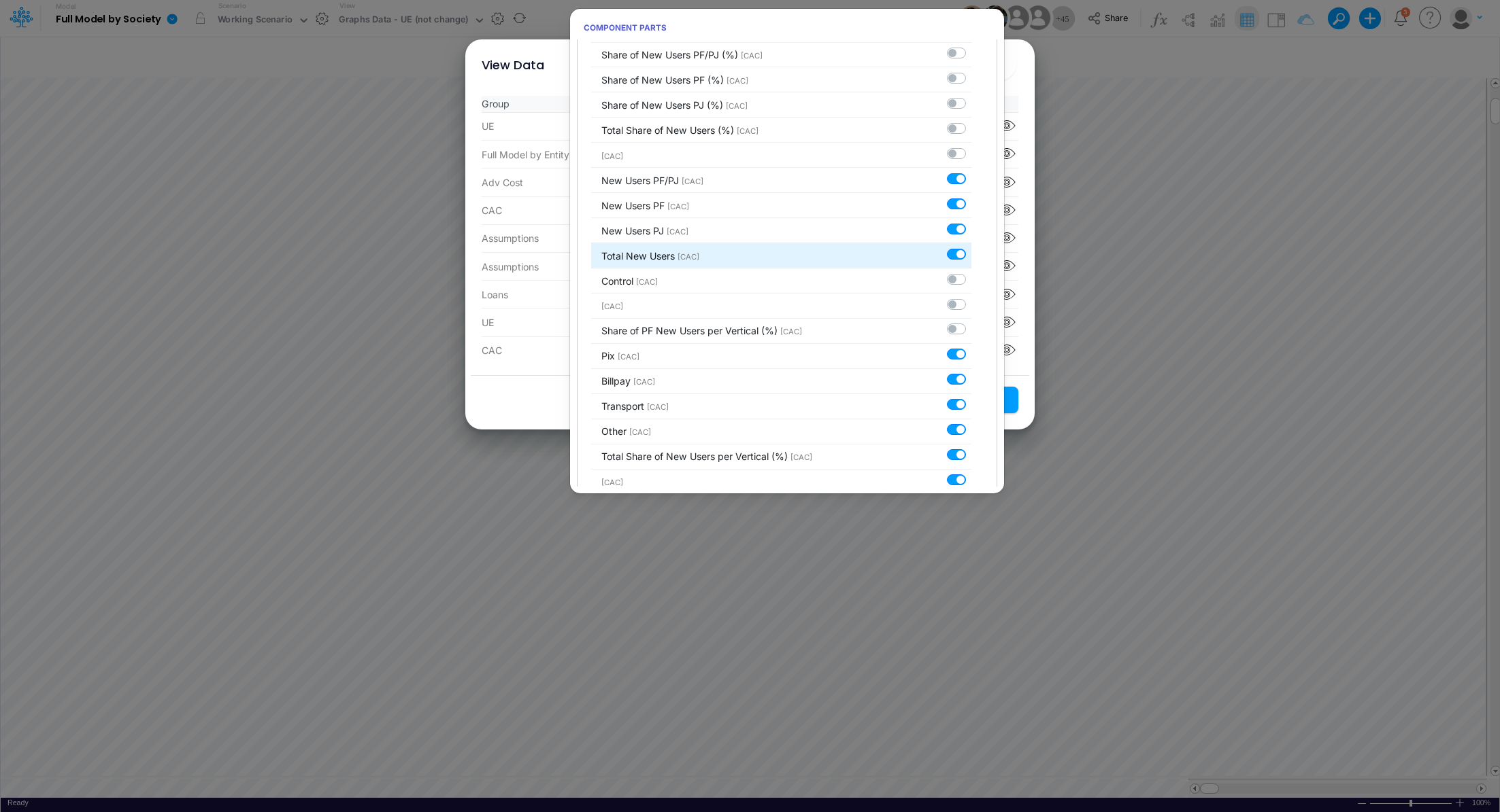
click at [971, 247] on label at bounding box center [971, 247] width 0 height 0
click at [971, 255] on input "checkbox" at bounding box center [976, 251] width 9 height 9
checkbox input "false"
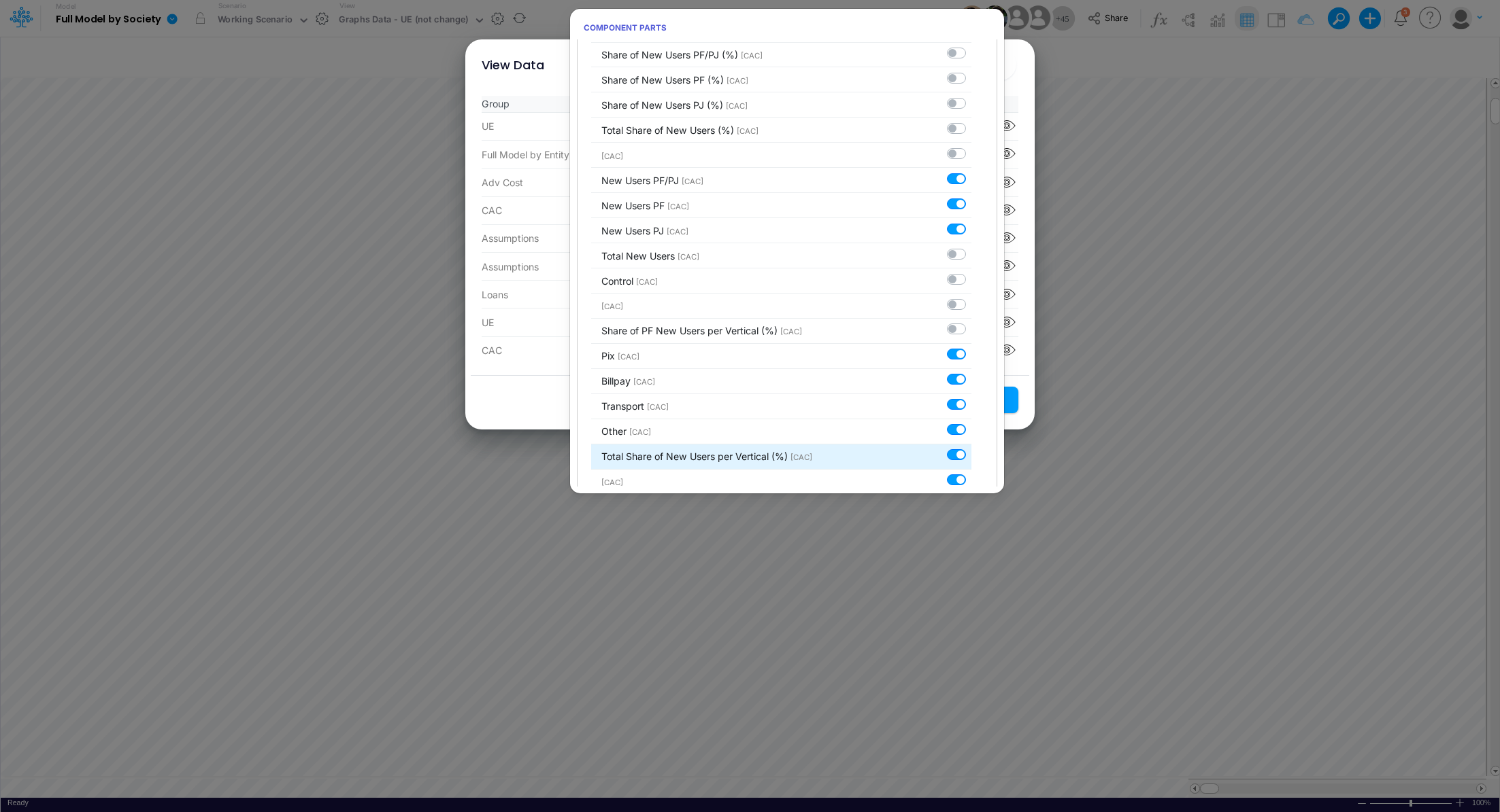
click at [971, 448] on label at bounding box center [971, 448] width 0 height 0
click at [971, 450] on input "checkbox" at bounding box center [976, 452] width 9 height 9
checkbox input "false"
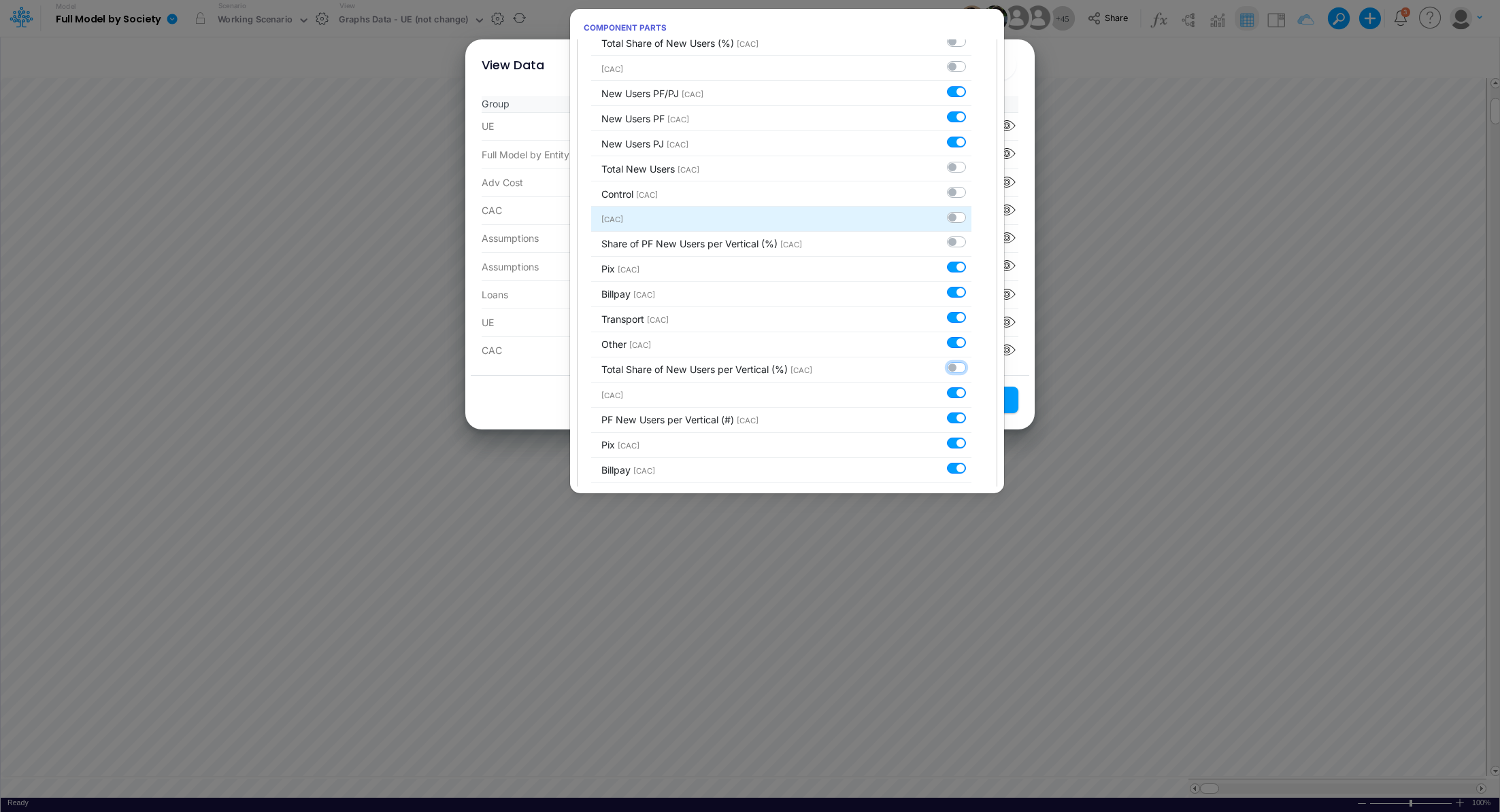
scroll to position [530, 0]
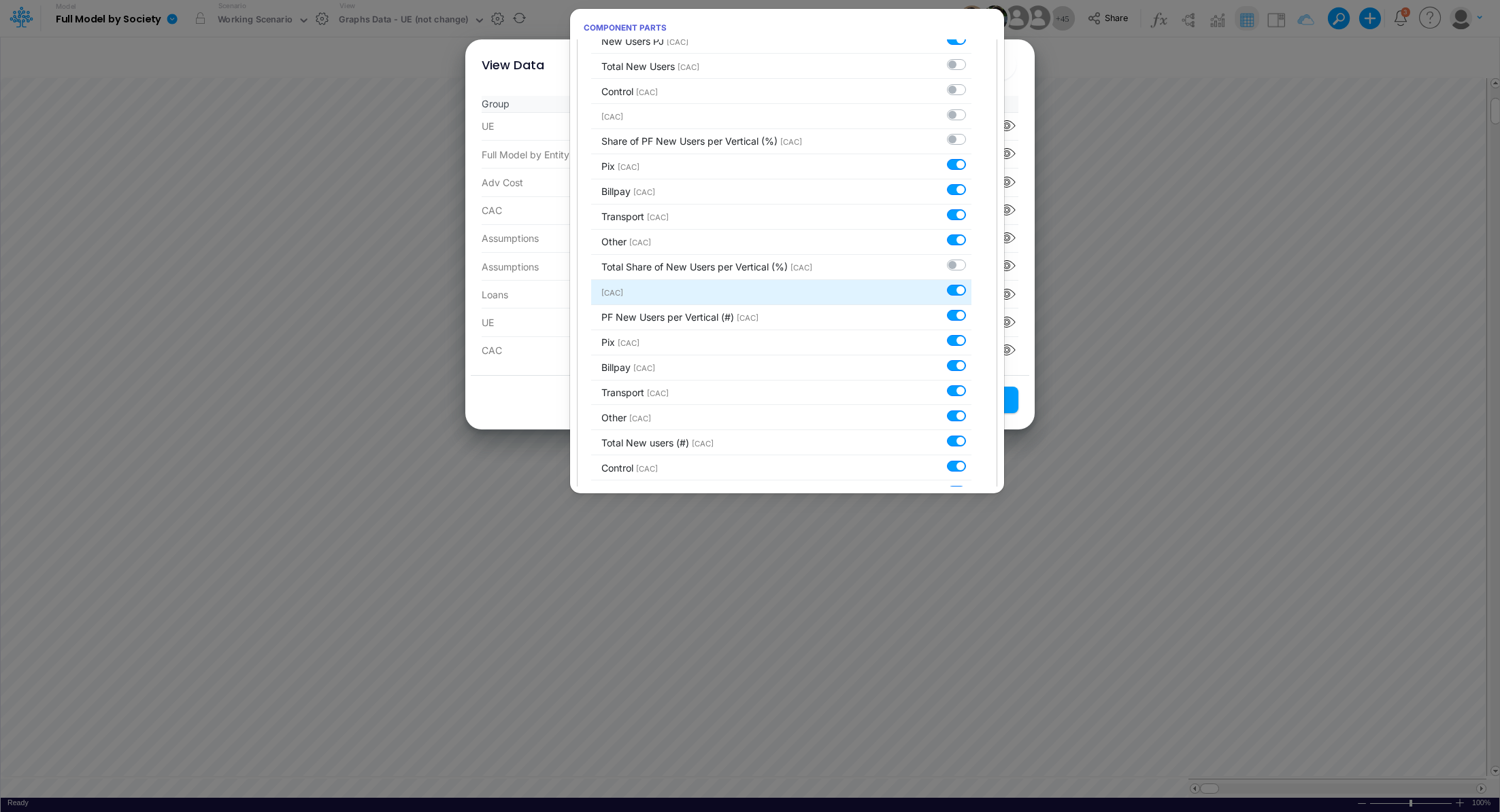
click at [971, 284] on label at bounding box center [971, 284] width 0 height 0
click at [971, 285] on input "checkbox" at bounding box center [976, 288] width 9 height 9
checkbox input "false"
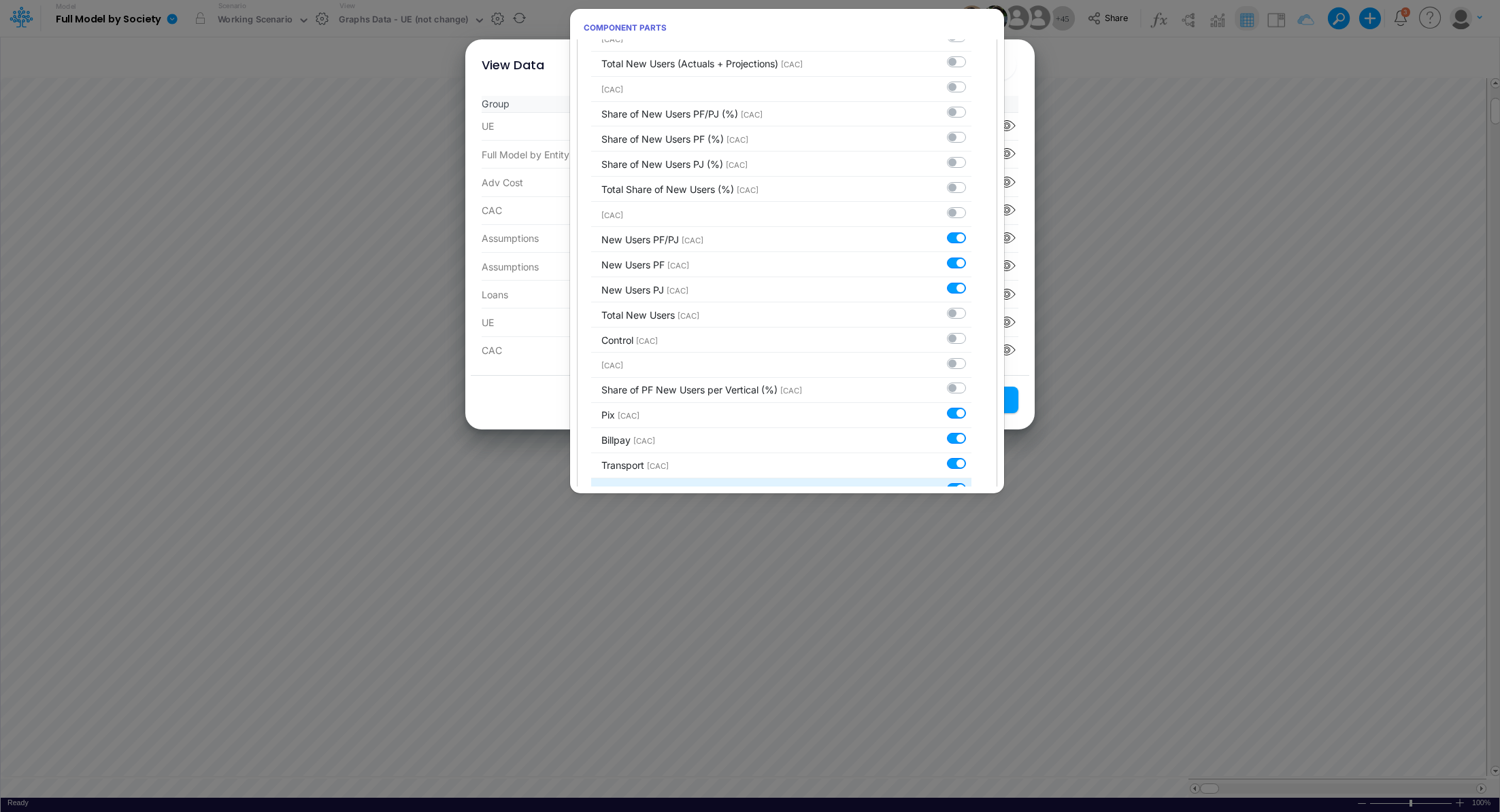
scroll to position [280, 0]
click at [1076, 243] on div "View Data × Group Name UE Unit Economics Component parts Full Model by Entity F…" at bounding box center [750, 406] width 1500 height 812
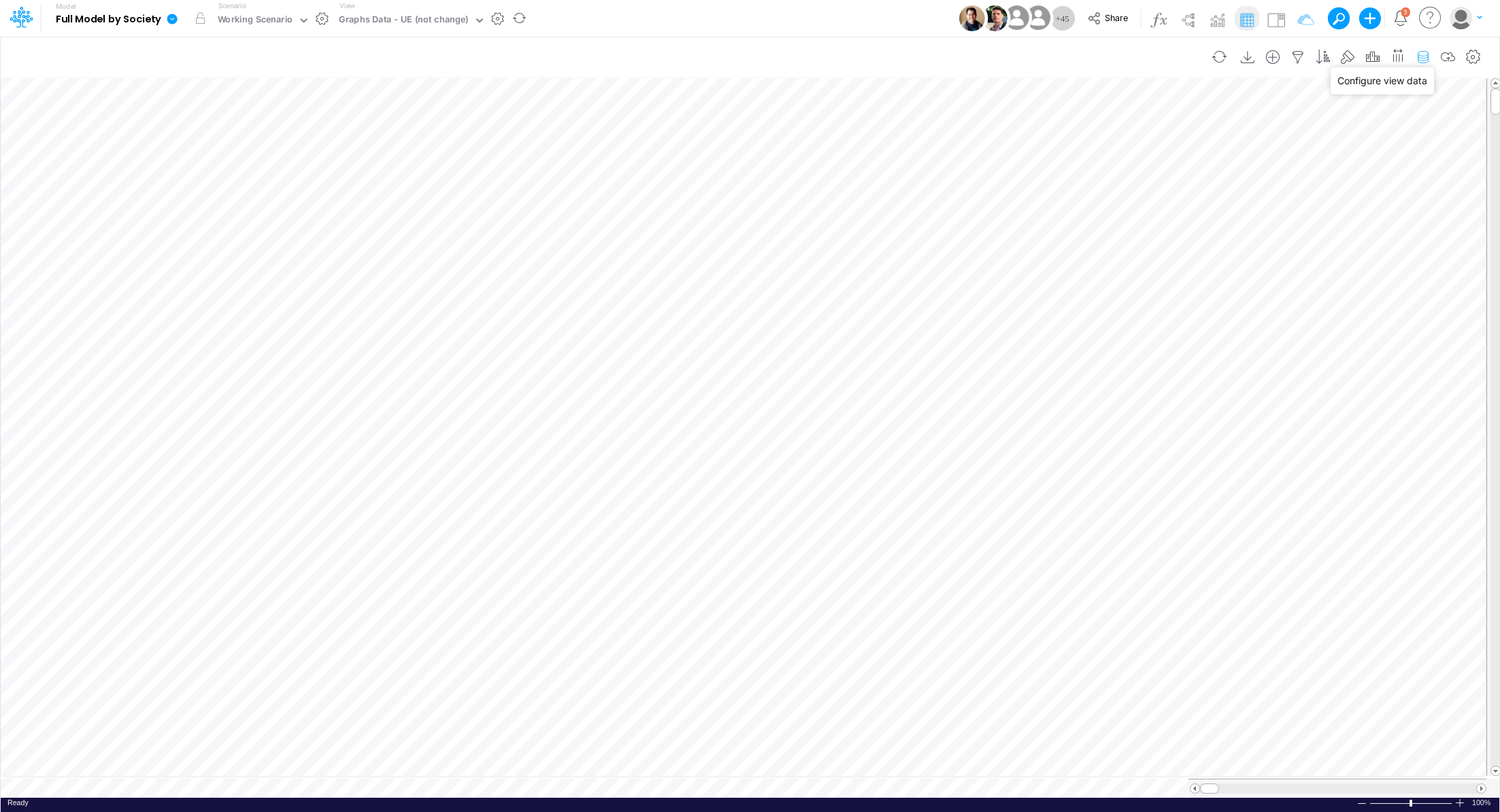
click at [1416, 55] on icon "button" at bounding box center [1423, 58] width 20 height 15
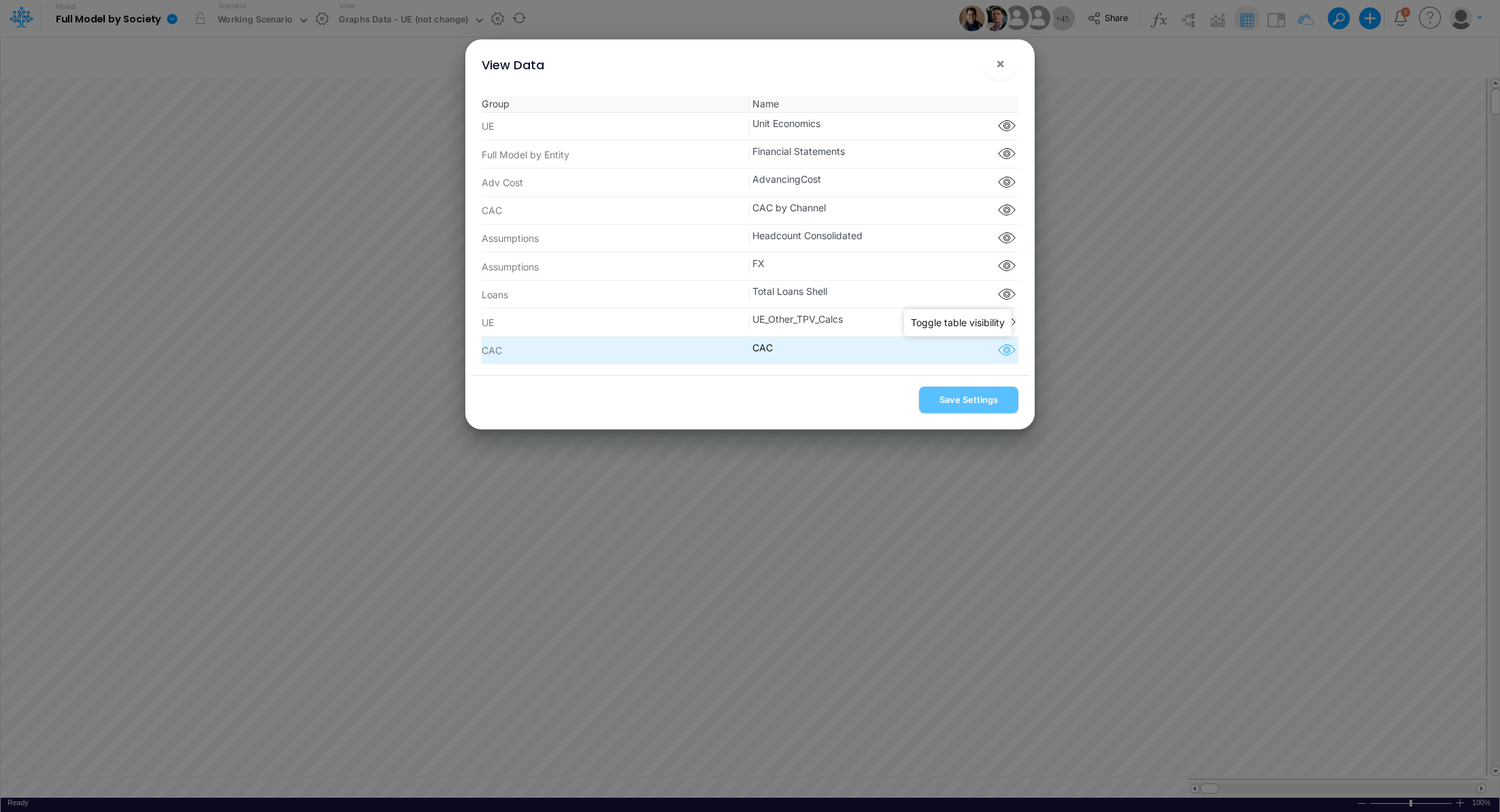
click at [1002, 356] on icon "button" at bounding box center [1006, 350] width 20 height 17
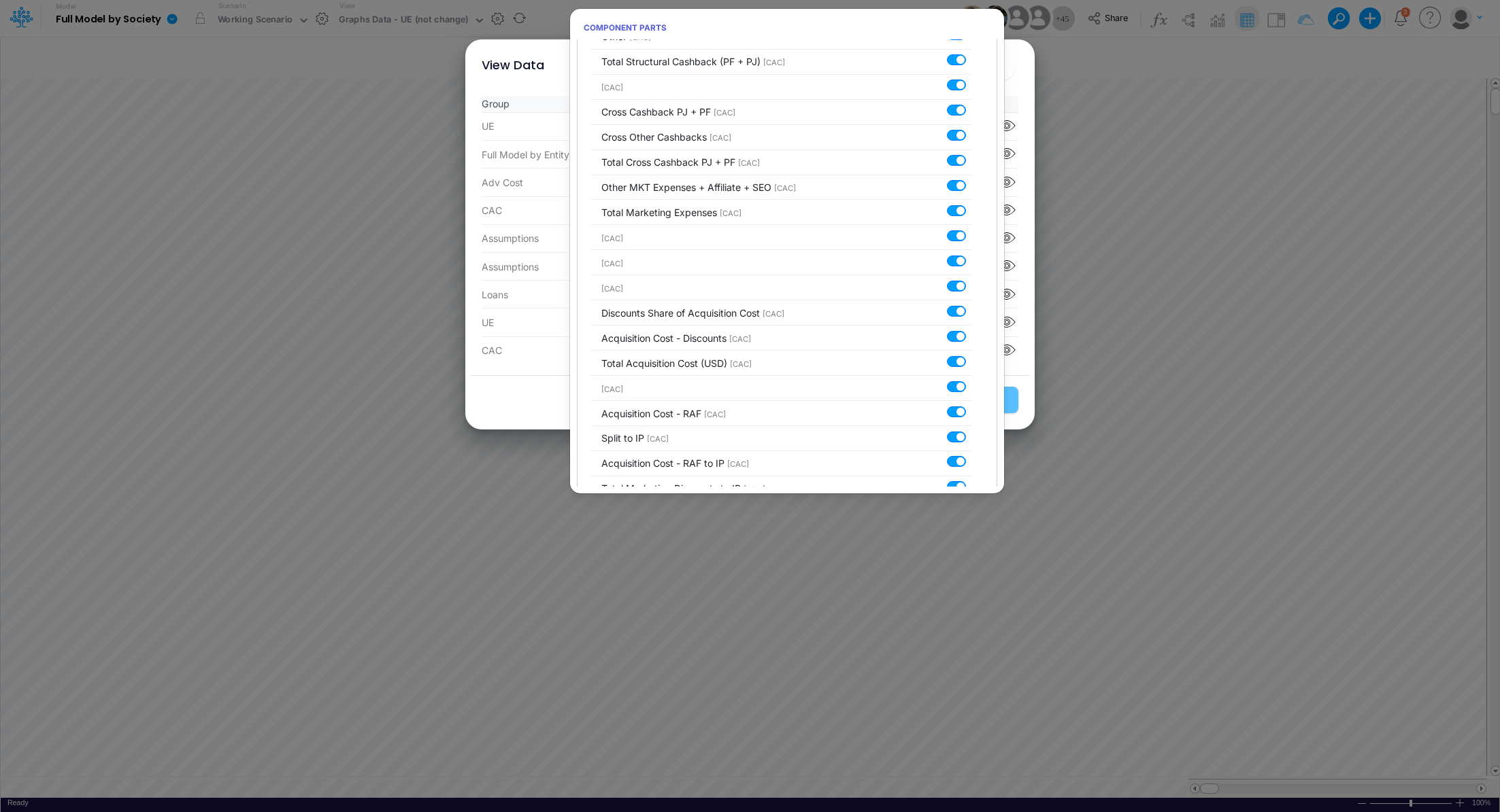
scroll to position [3164, 0]
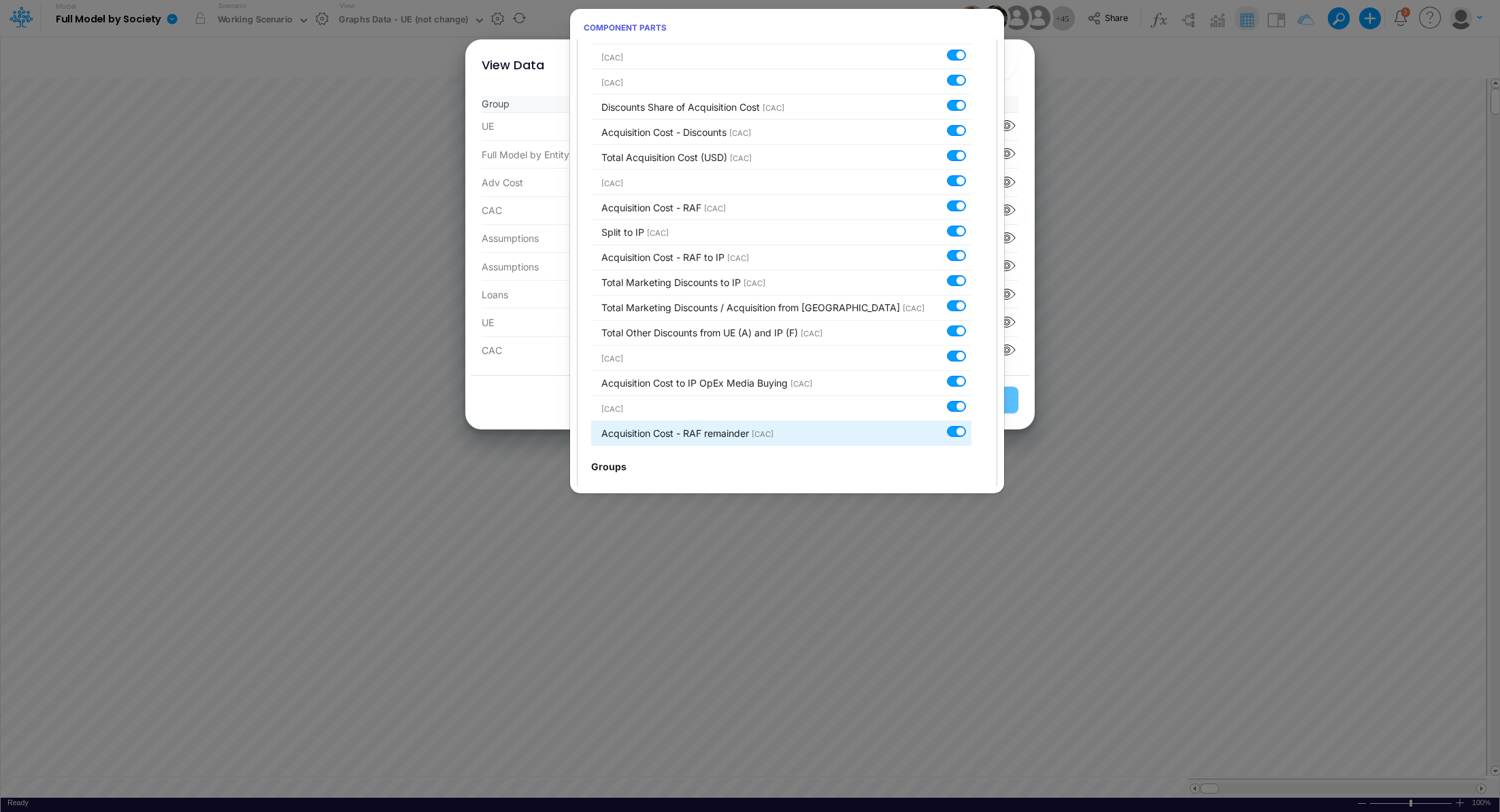
click at [971, 425] on label at bounding box center [971, 425] width 0 height 0
click at [971, 425] on input "checkbox" at bounding box center [976, 429] width 9 height 9
checkbox input "false"
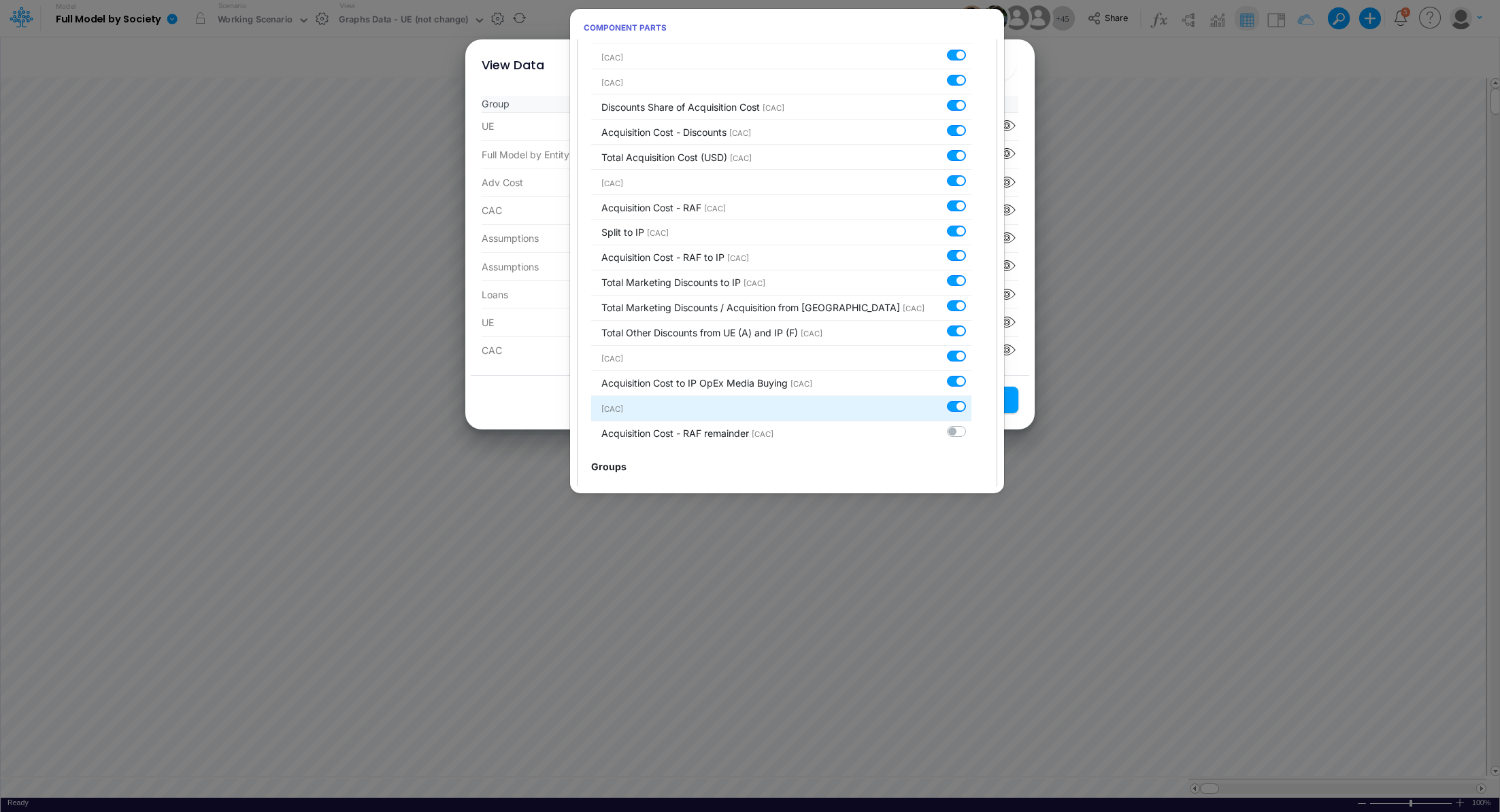
click at [971, 400] on label at bounding box center [971, 400] width 0 height 0
click at [971, 400] on input "checkbox" at bounding box center [976, 405] width 9 height 9
checkbox input "false"
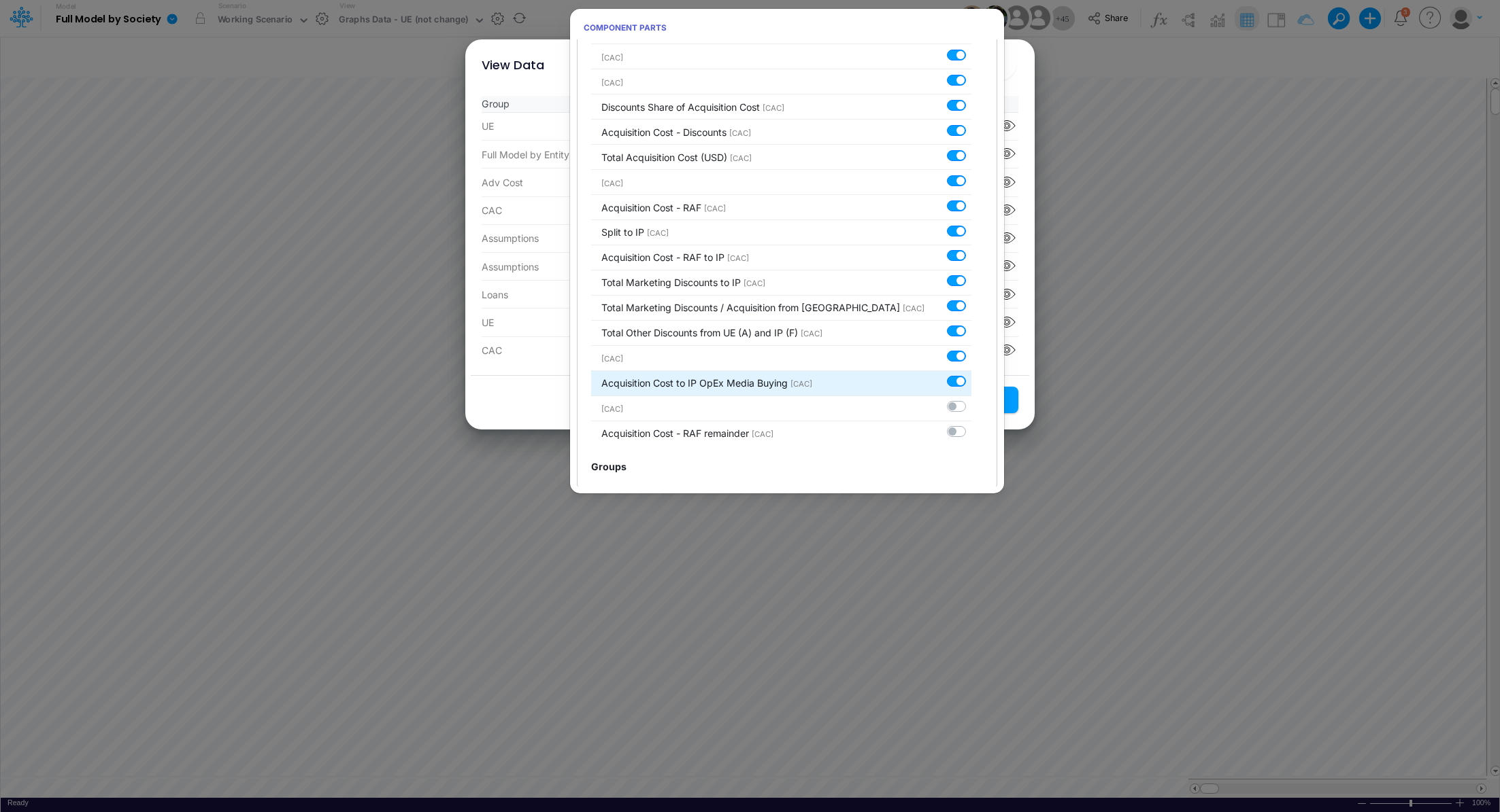
click at [971, 374] on label at bounding box center [971, 374] width 0 height 0
click at [971, 374] on input "checkbox" at bounding box center [976, 379] width 9 height 9
checkbox input "false"
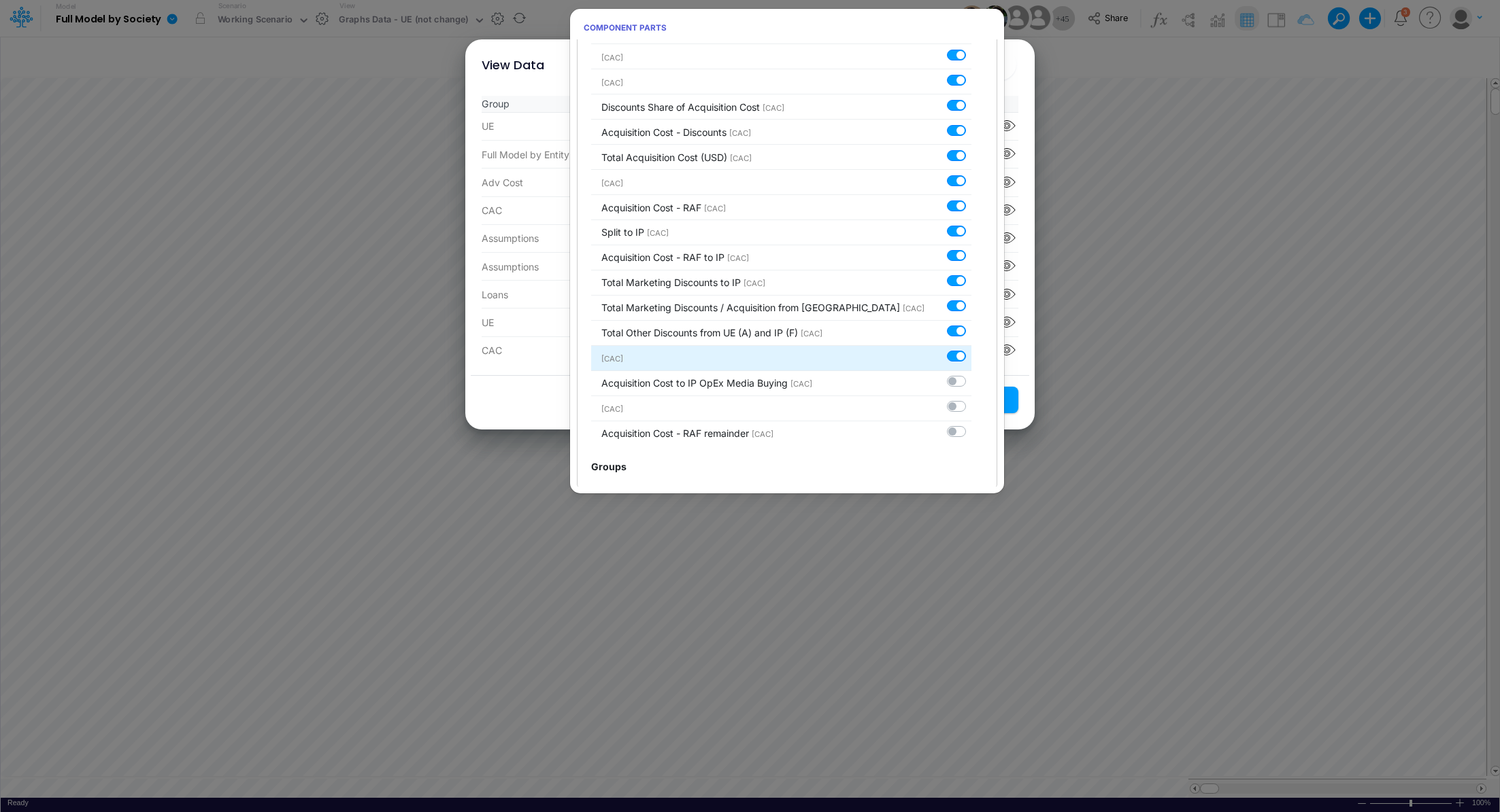
click at [971, 350] on label at bounding box center [971, 350] width 0 height 0
click at [971, 350] on input "checkbox" at bounding box center [976, 354] width 9 height 9
checkbox input "false"
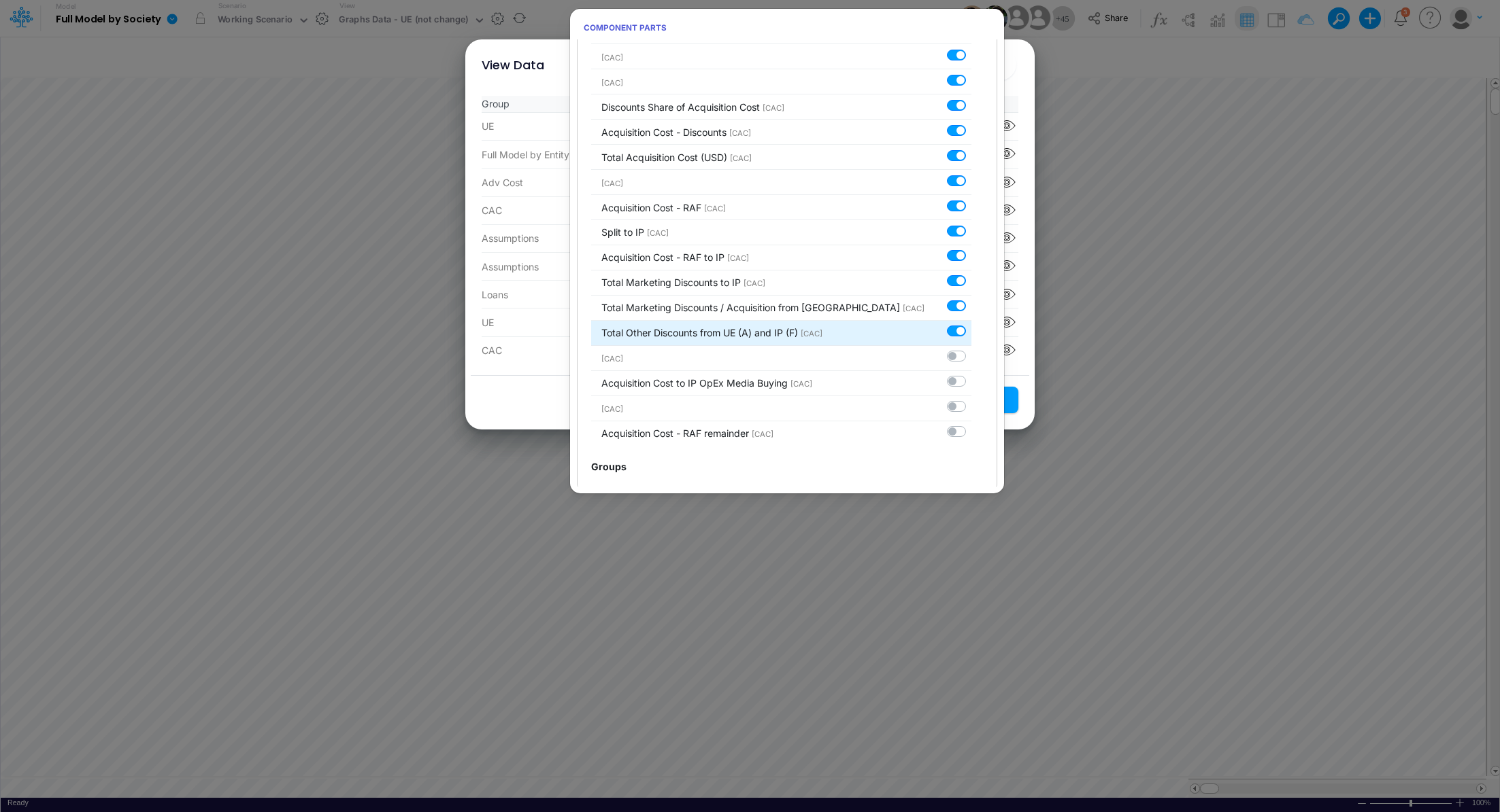
click at [971, 324] on label at bounding box center [971, 324] width 0 height 0
click at [971, 324] on input "checkbox" at bounding box center [976, 328] width 9 height 9
checkbox input "false"
click at [971, 299] on label at bounding box center [971, 299] width 0 height 0
click at [971, 299] on input "checkbox" at bounding box center [976, 304] width 9 height 9
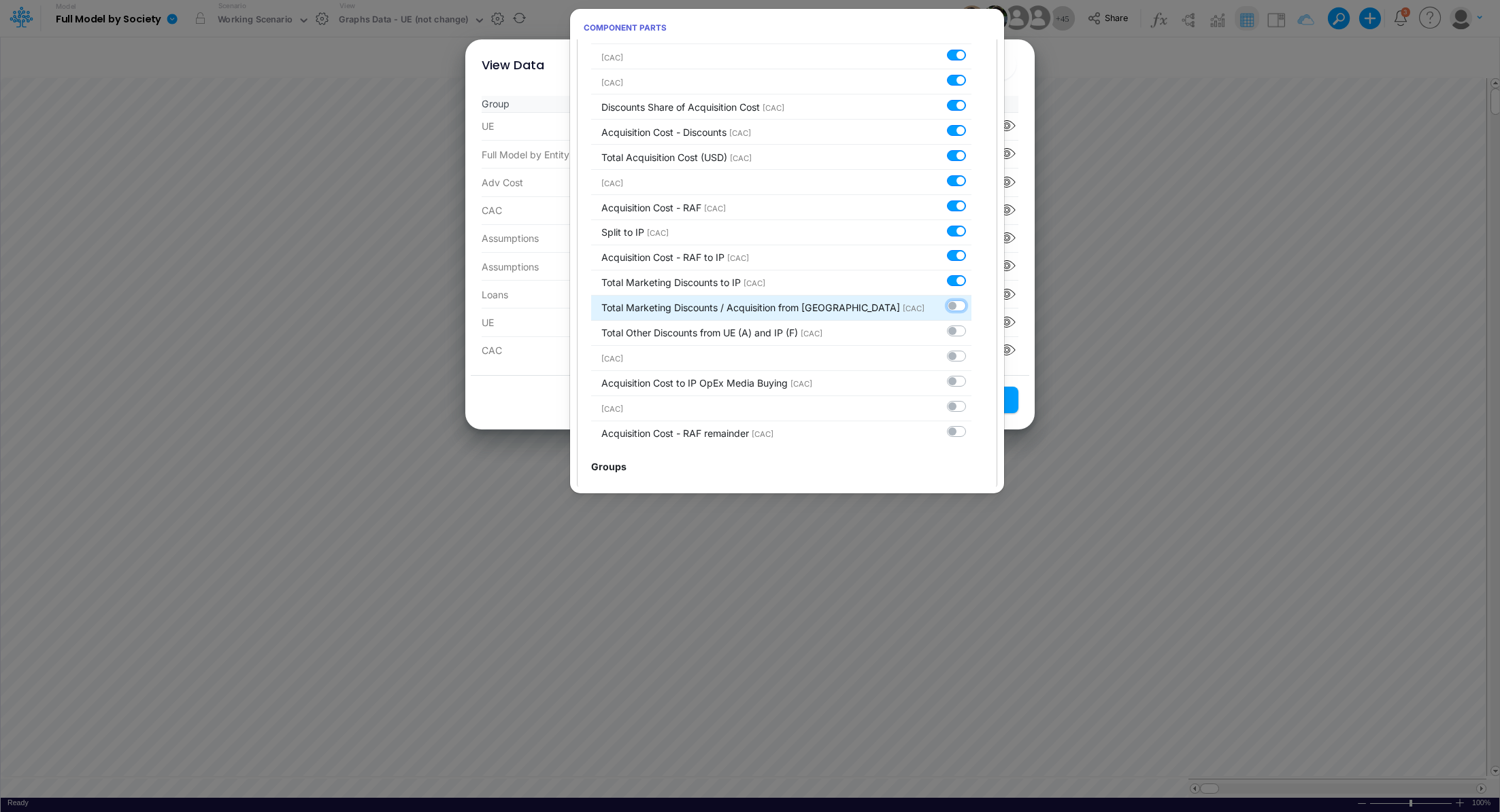
checkbox input "false"
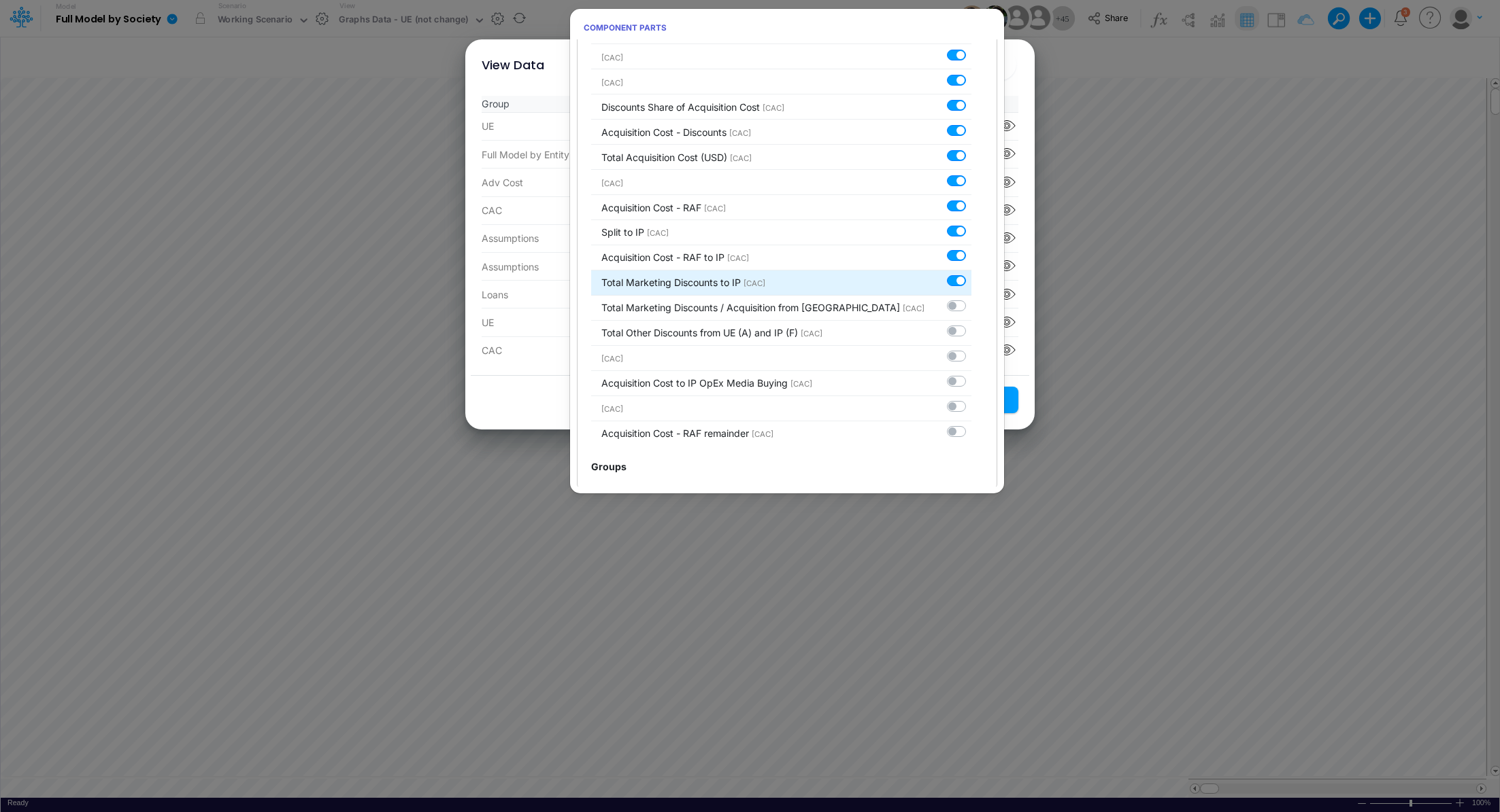
click at [971, 274] on label at bounding box center [971, 274] width 0 height 0
click at [971, 274] on input "checkbox" at bounding box center [976, 279] width 9 height 9
checkbox input "false"
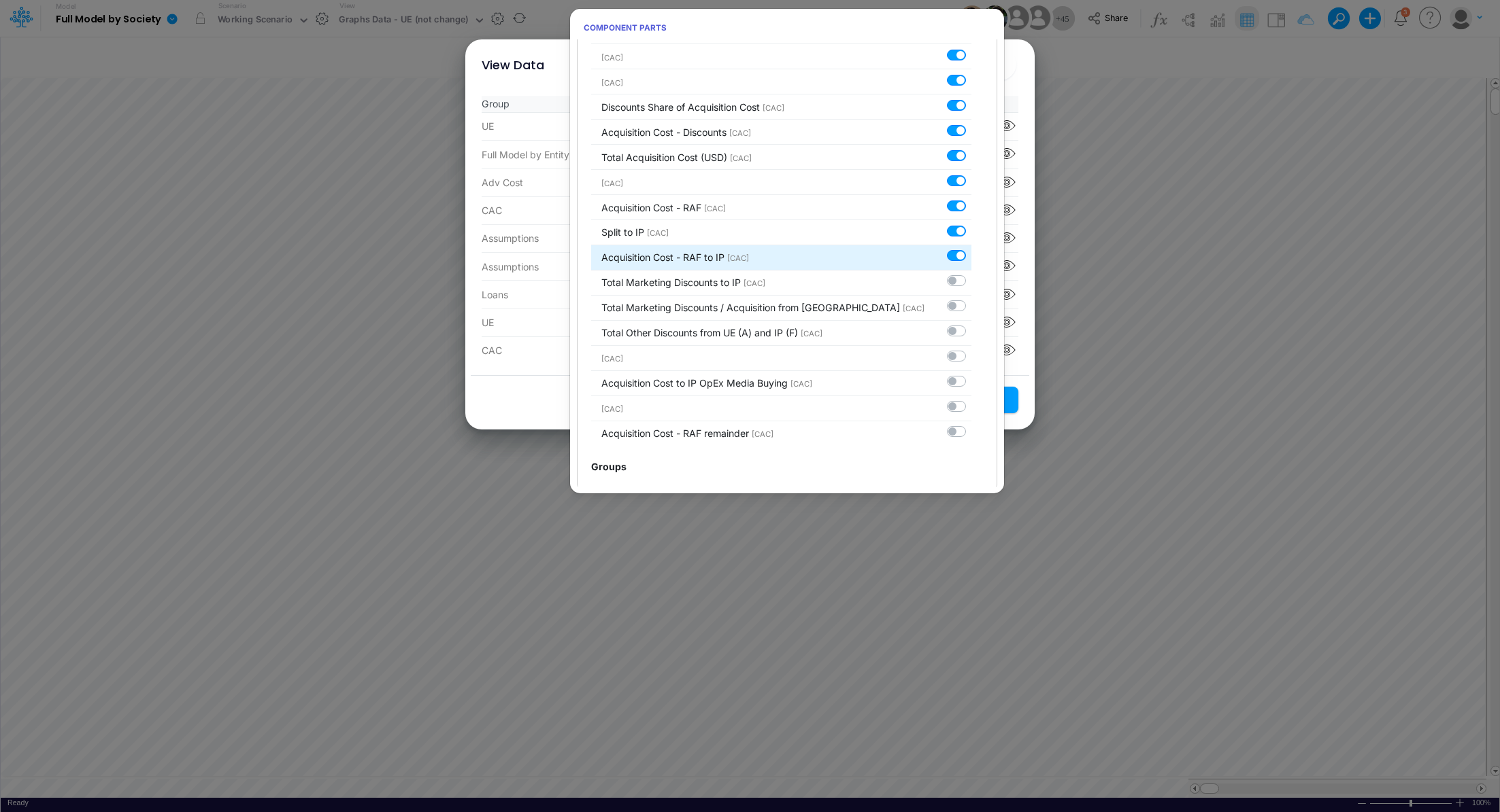
click at [948, 245] on li "Acquisition Cost - RAF to IP [CAC]" at bounding box center [781, 257] width 380 height 25
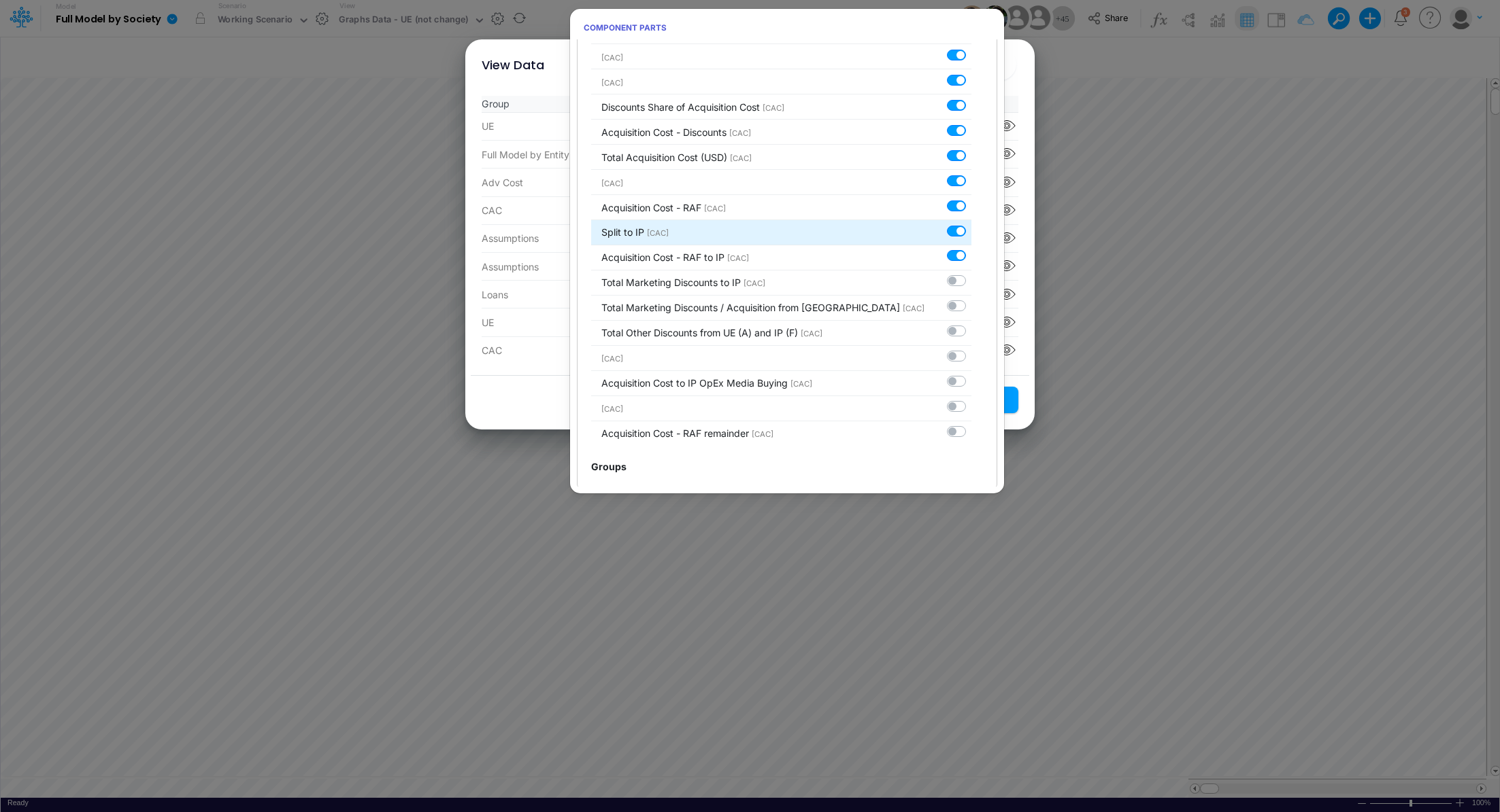
click at [971, 224] on label at bounding box center [971, 224] width 0 height 0
click at [971, 224] on input "checkbox" at bounding box center [976, 228] width 9 height 9
checkbox input "false"
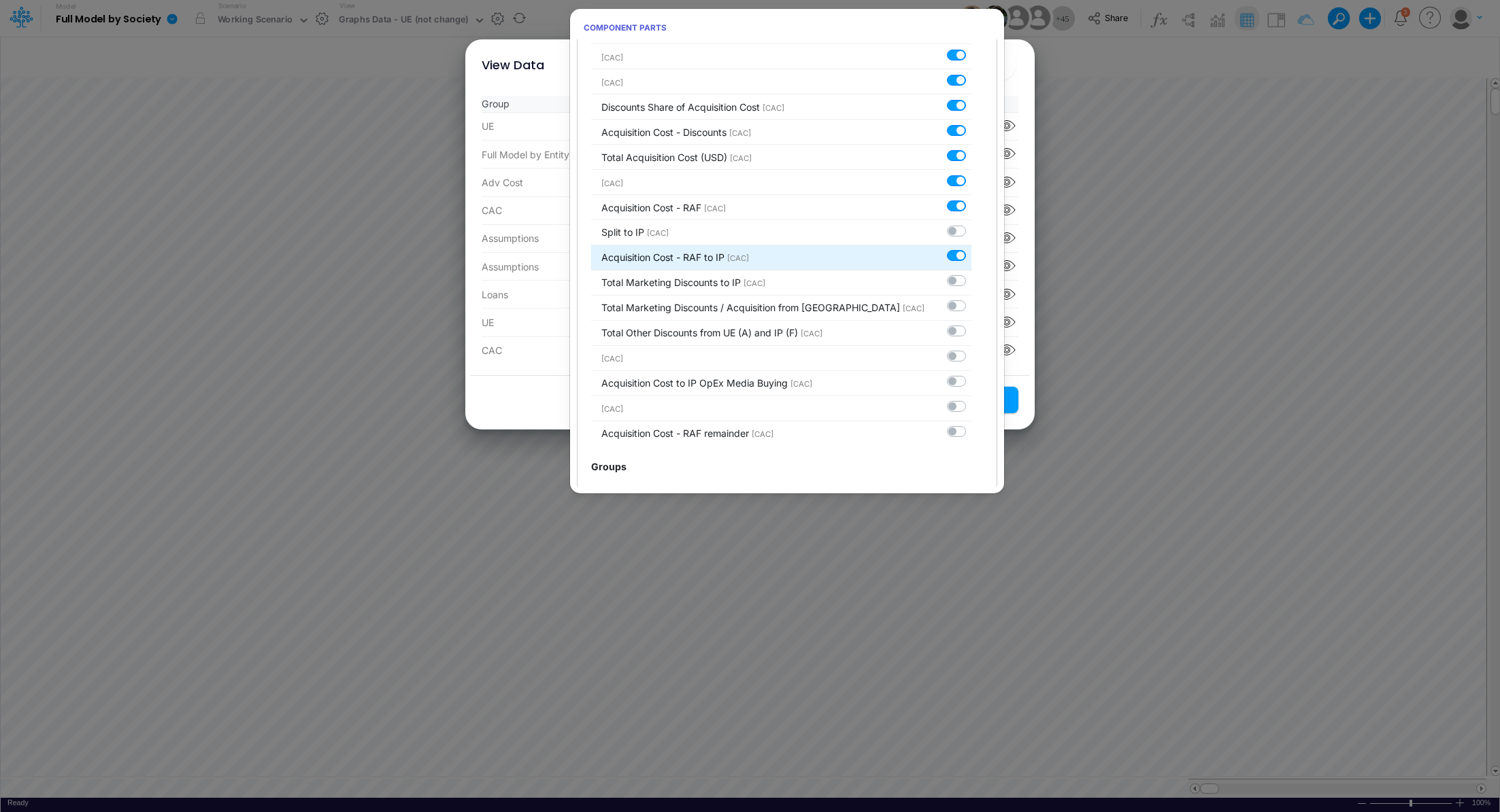
click at [971, 249] on label at bounding box center [971, 249] width 0 height 0
click at [971, 249] on input "checkbox" at bounding box center [976, 253] width 9 height 9
checkbox input "false"
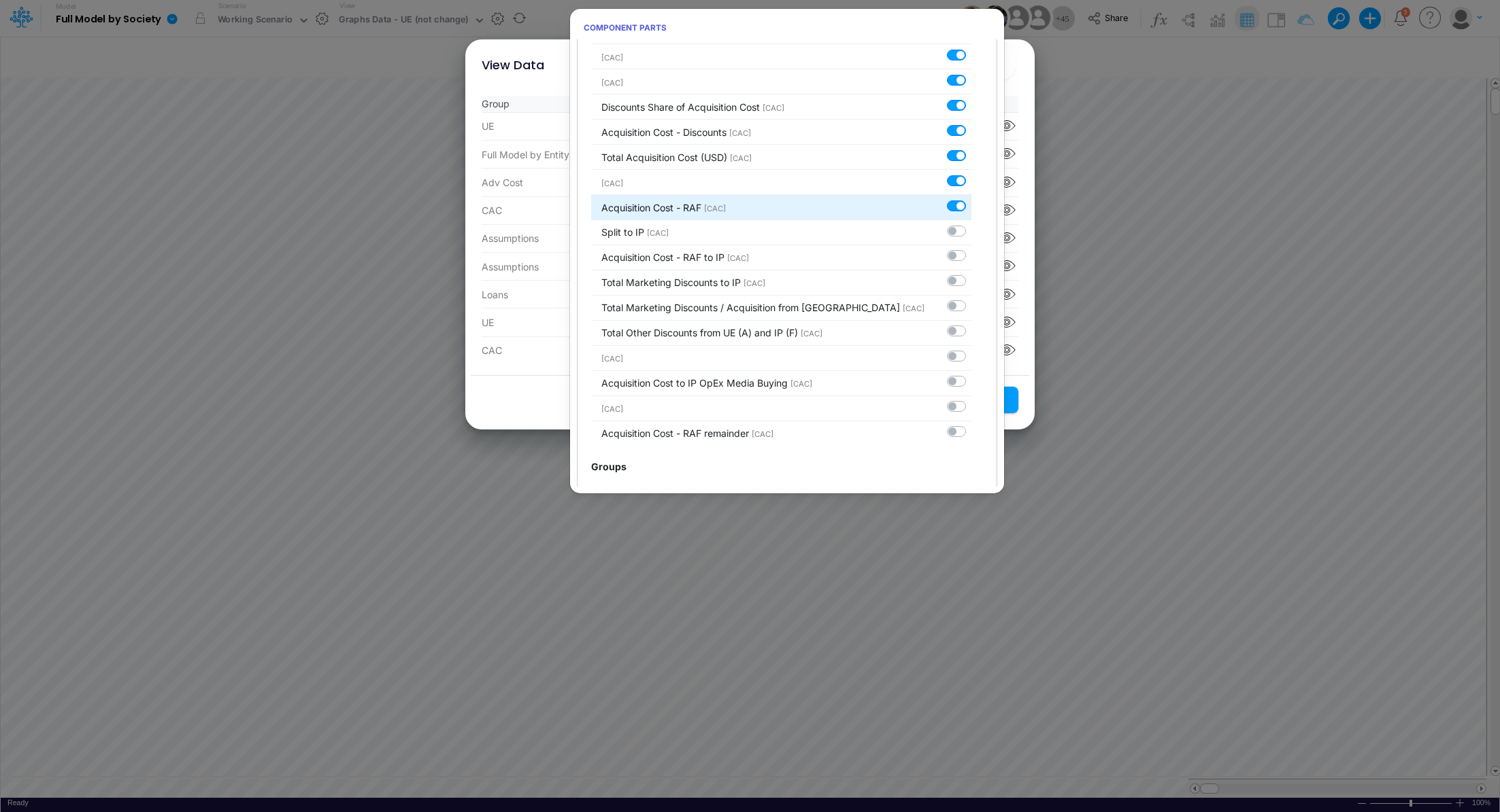
click at [946, 198] on div at bounding box center [958, 206] width 25 height 15
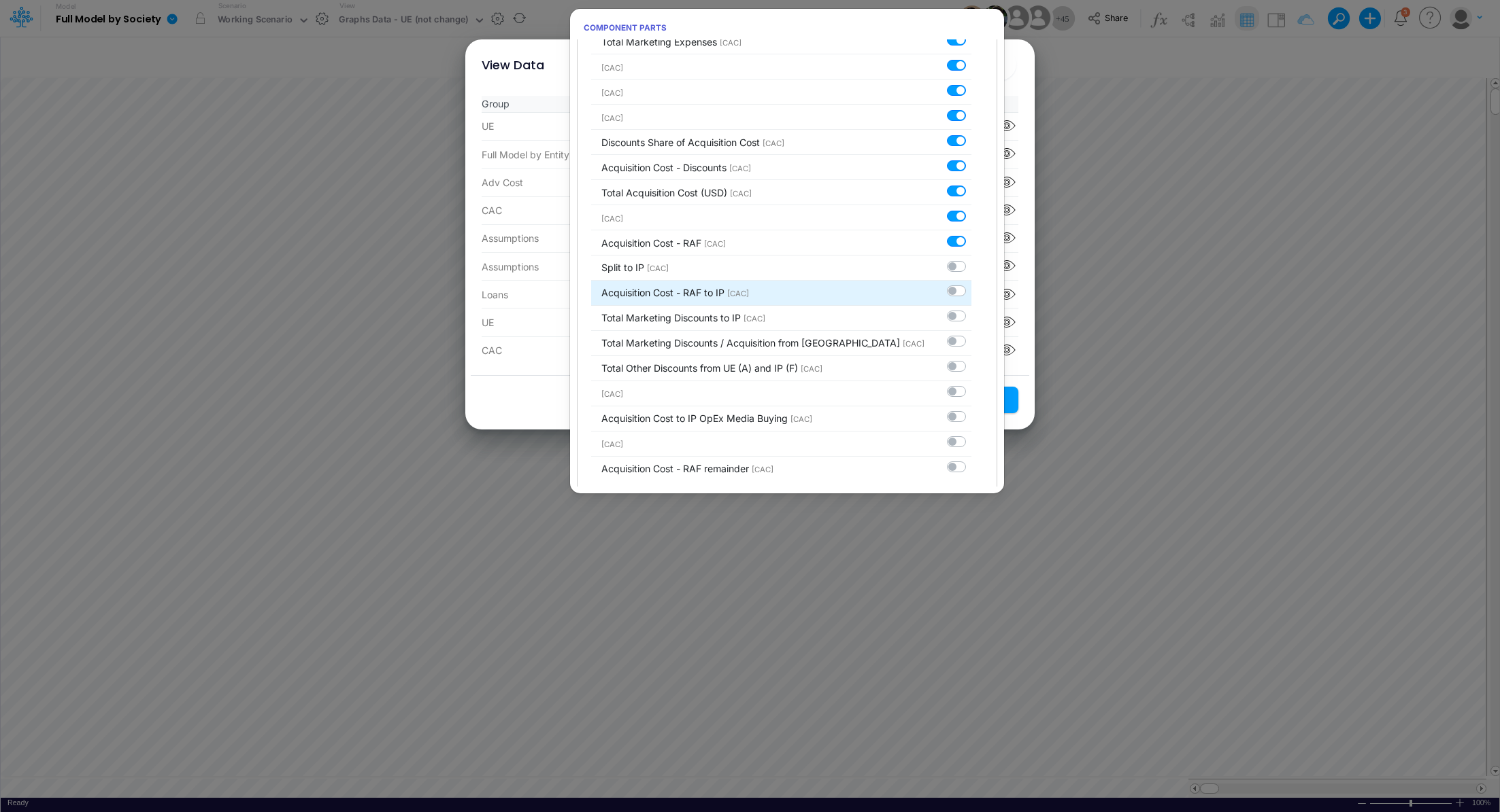
scroll to position [3127, 0]
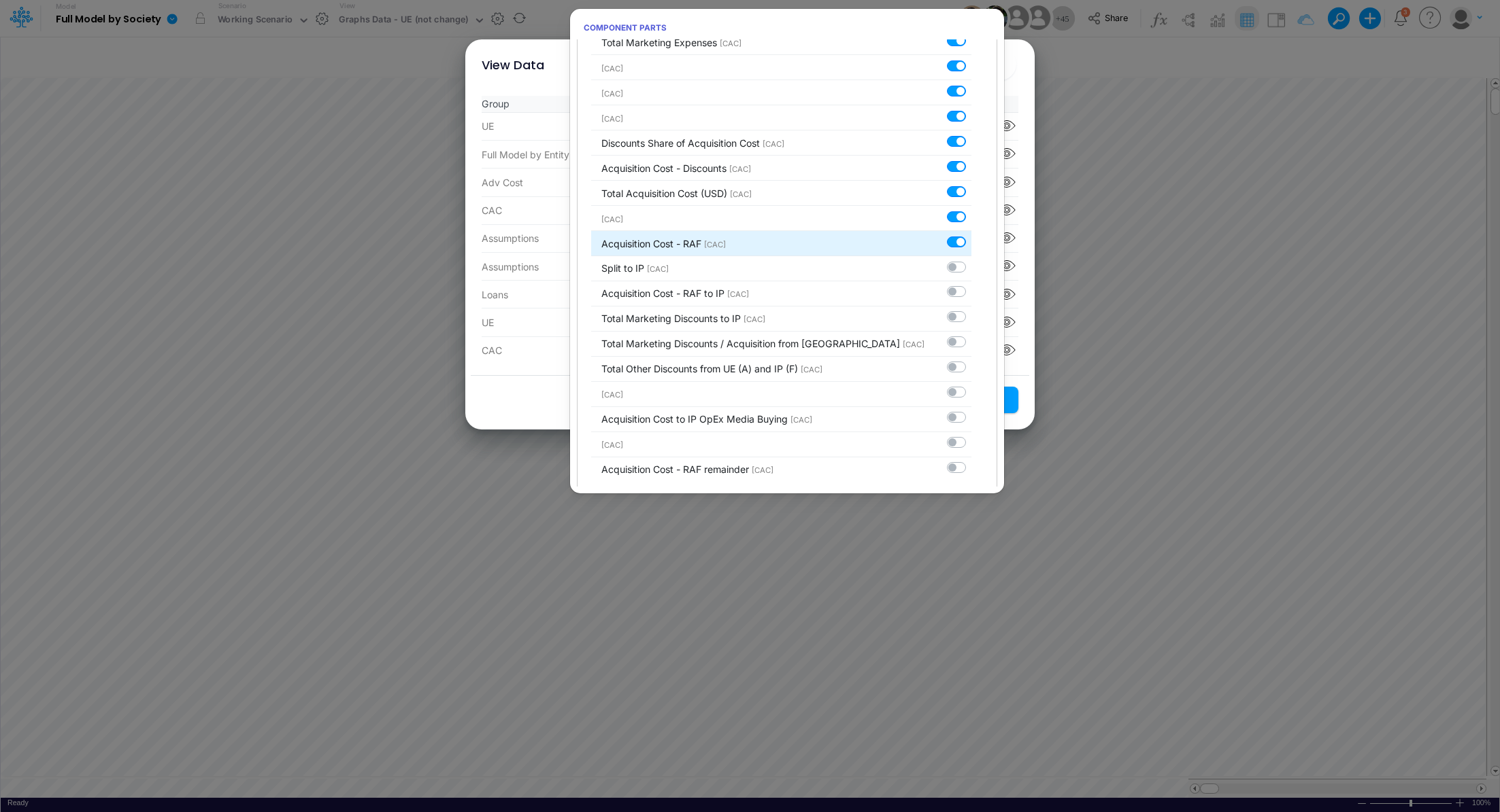
click at [971, 235] on label at bounding box center [971, 235] width 0 height 0
click at [971, 235] on input "checkbox" at bounding box center [976, 239] width 9 height 9
checkbox input "false"
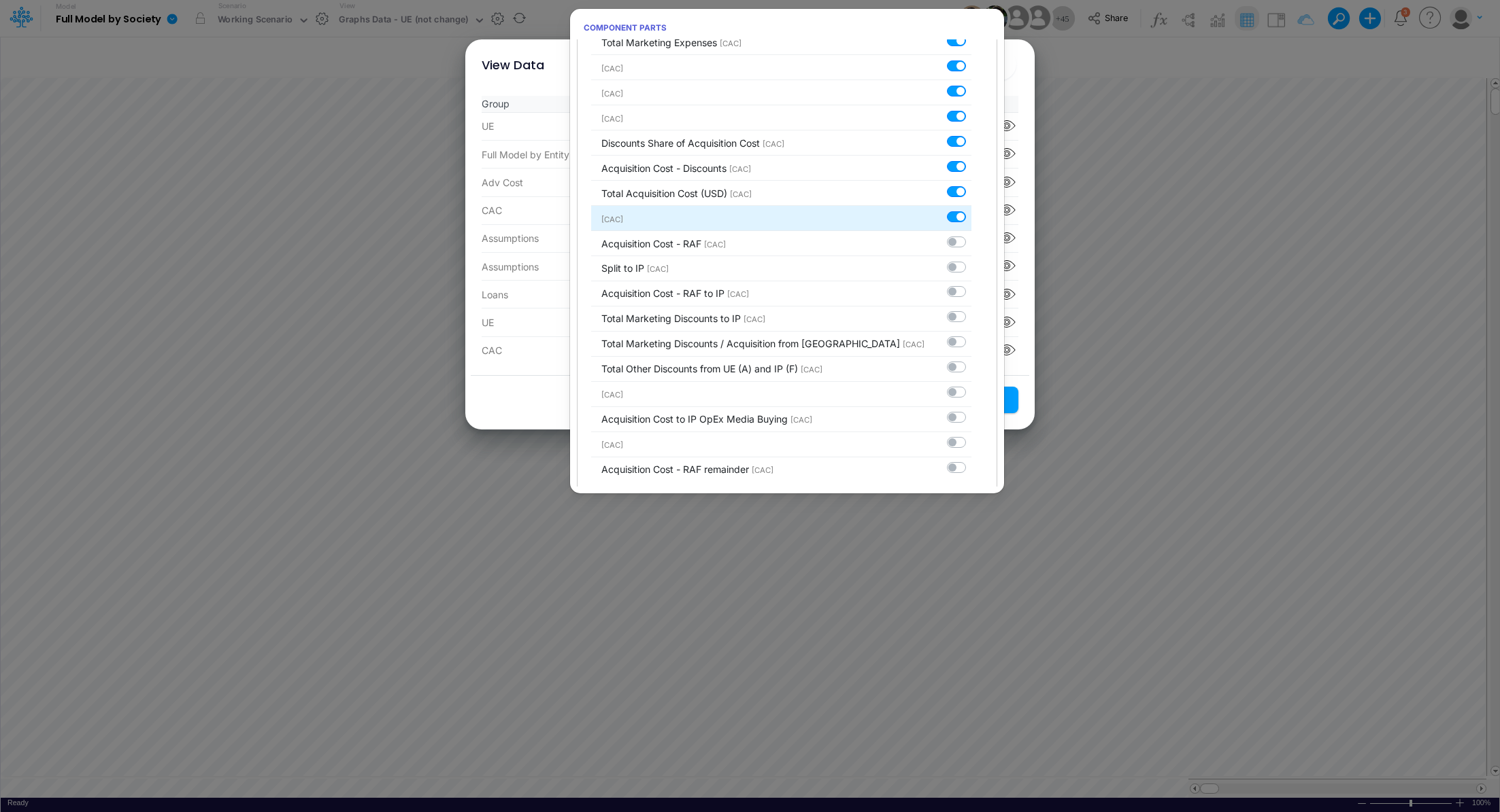
click at [971, 209] on label at bounding box center [971, 209] width 0 height 0
click at [971, 209] on input "checkbox" at bounding box center [976, 214] width 9 height 9
checkbox input "false"
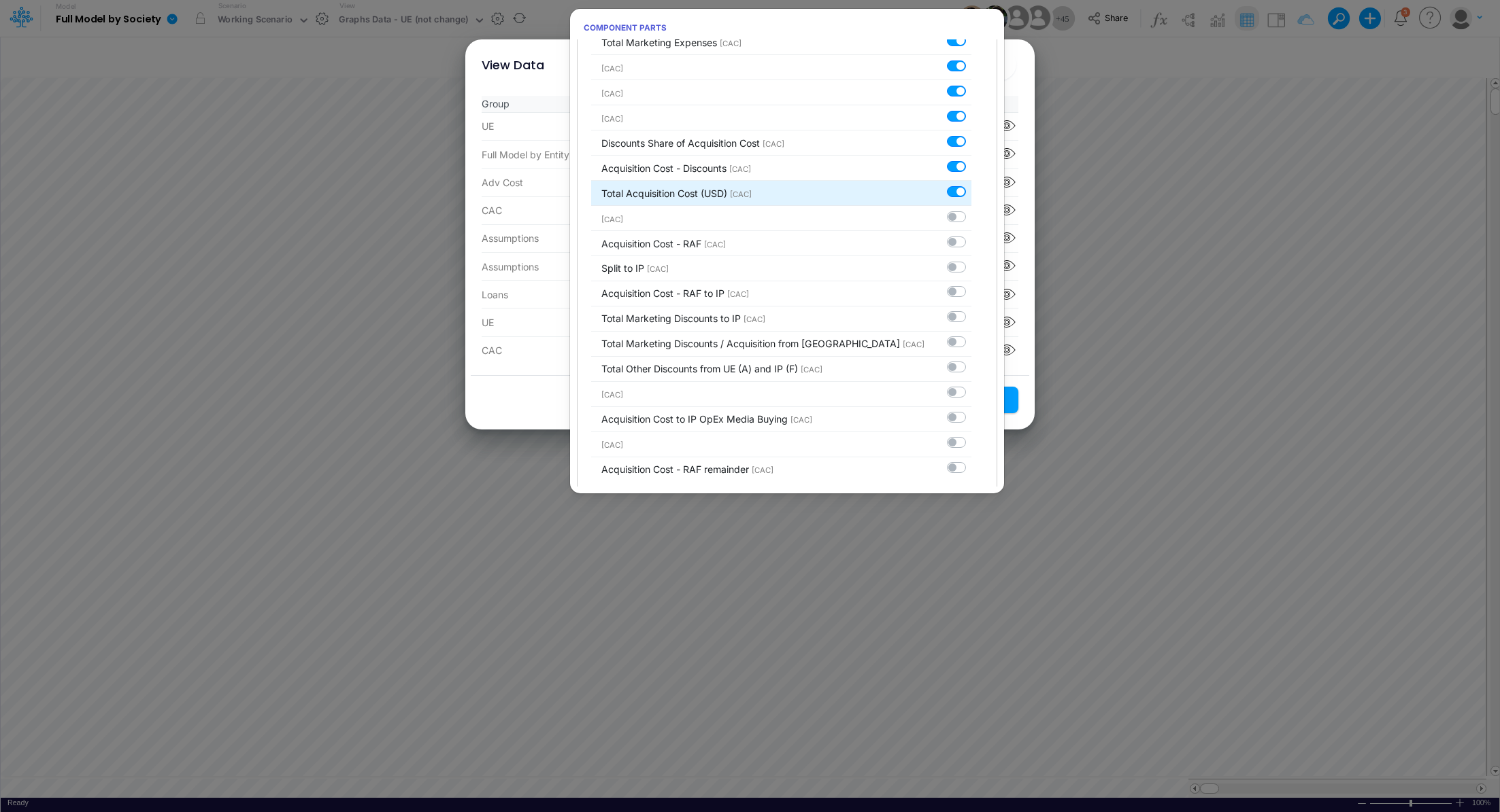
click at [971, 184] on label at bounding box center [971, 184] width 0 height 0
click at [971, 184] on input "checkbox" at bounding box center [976, 189] width 9 height 9
checkbox input "false"
click at [952, 159] on div at bounding box center [958, 166] width 25 height 15
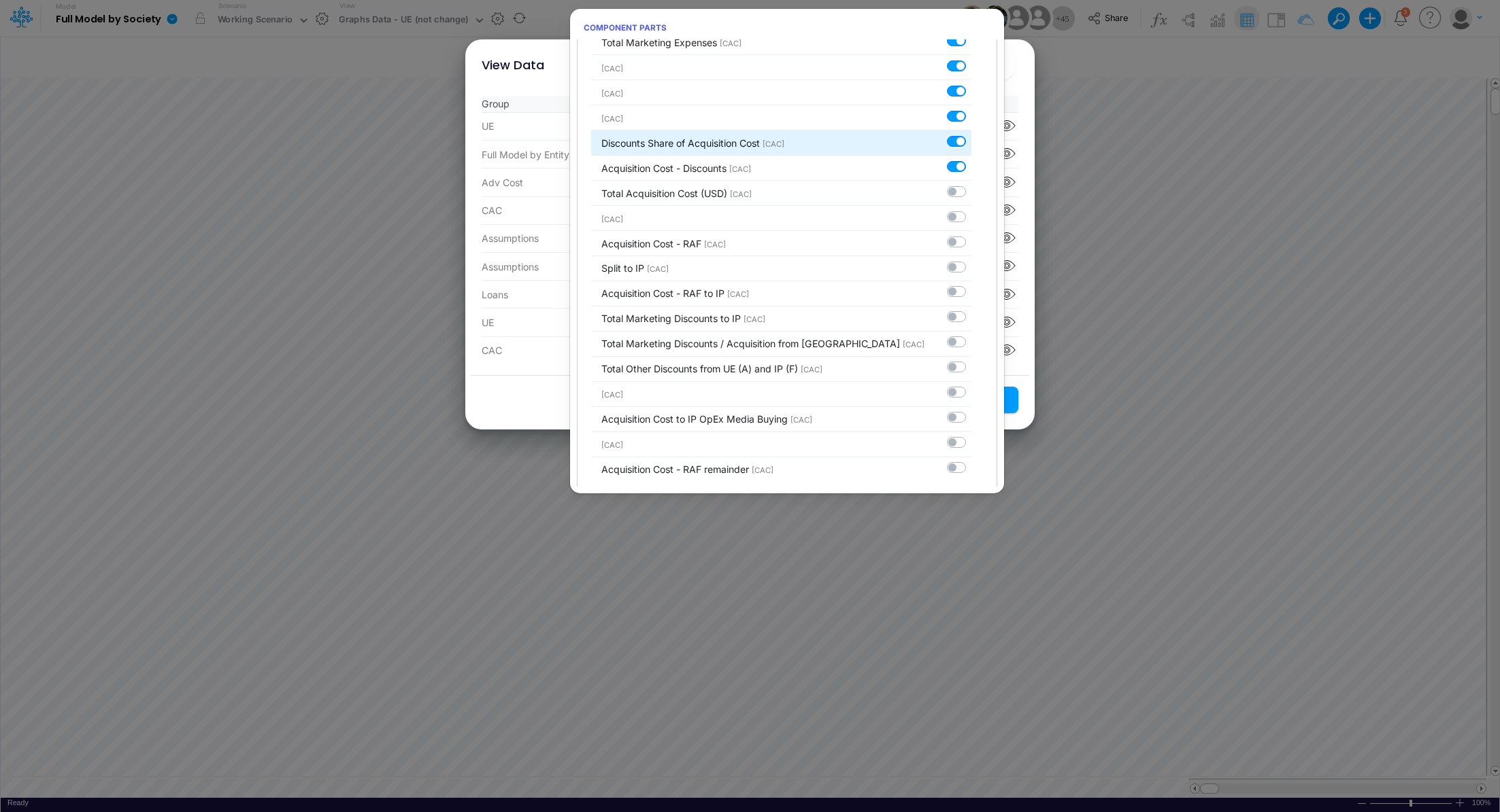
click at [971, 134] on label at bounding box center [971, 134] width 0 height 0
click at [971, 134] on input "checkbox" at bounding box center [976, 139] width 9 height 9
checkbox input "false"
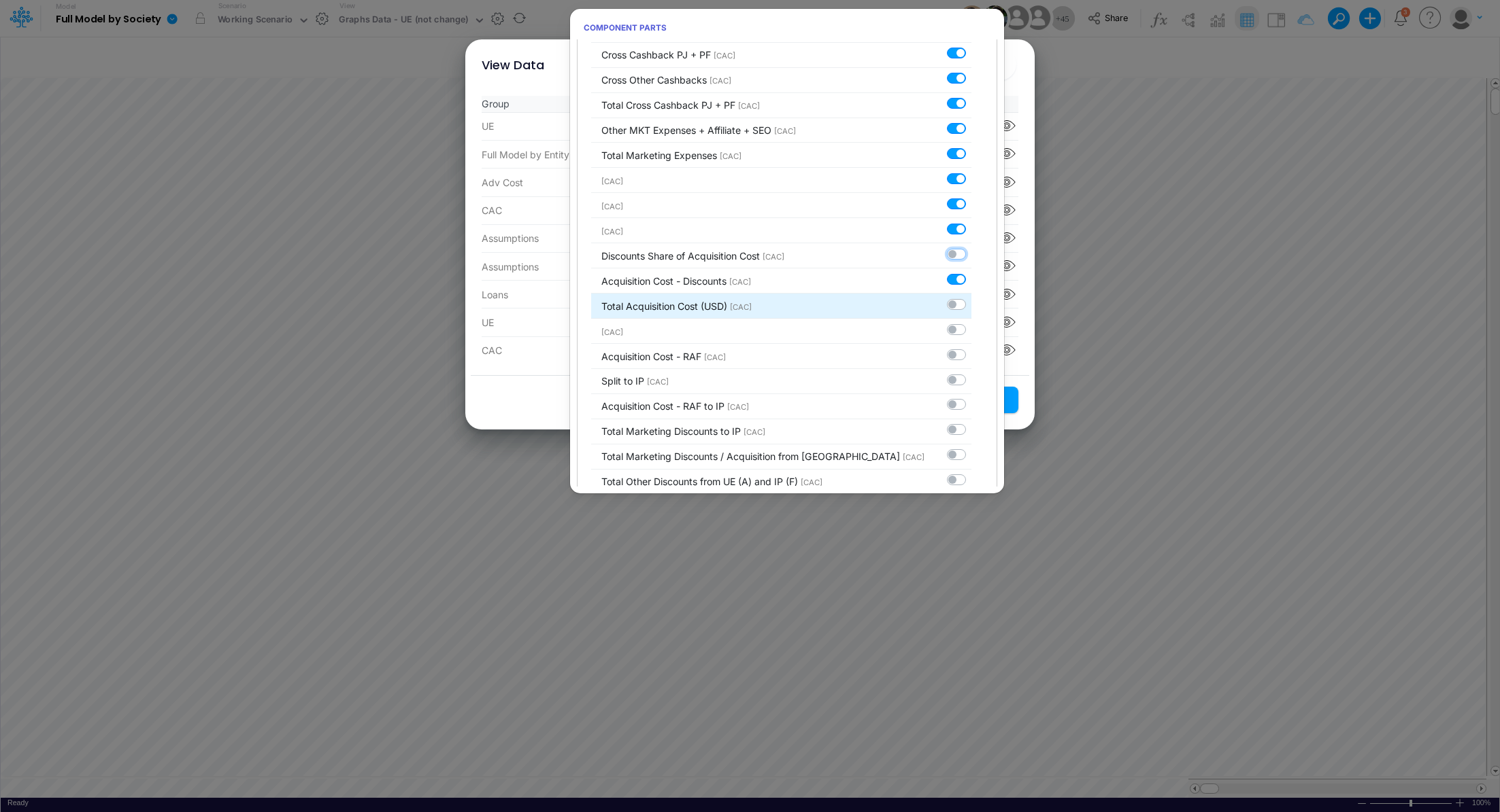
scroll to position [3014, 0]
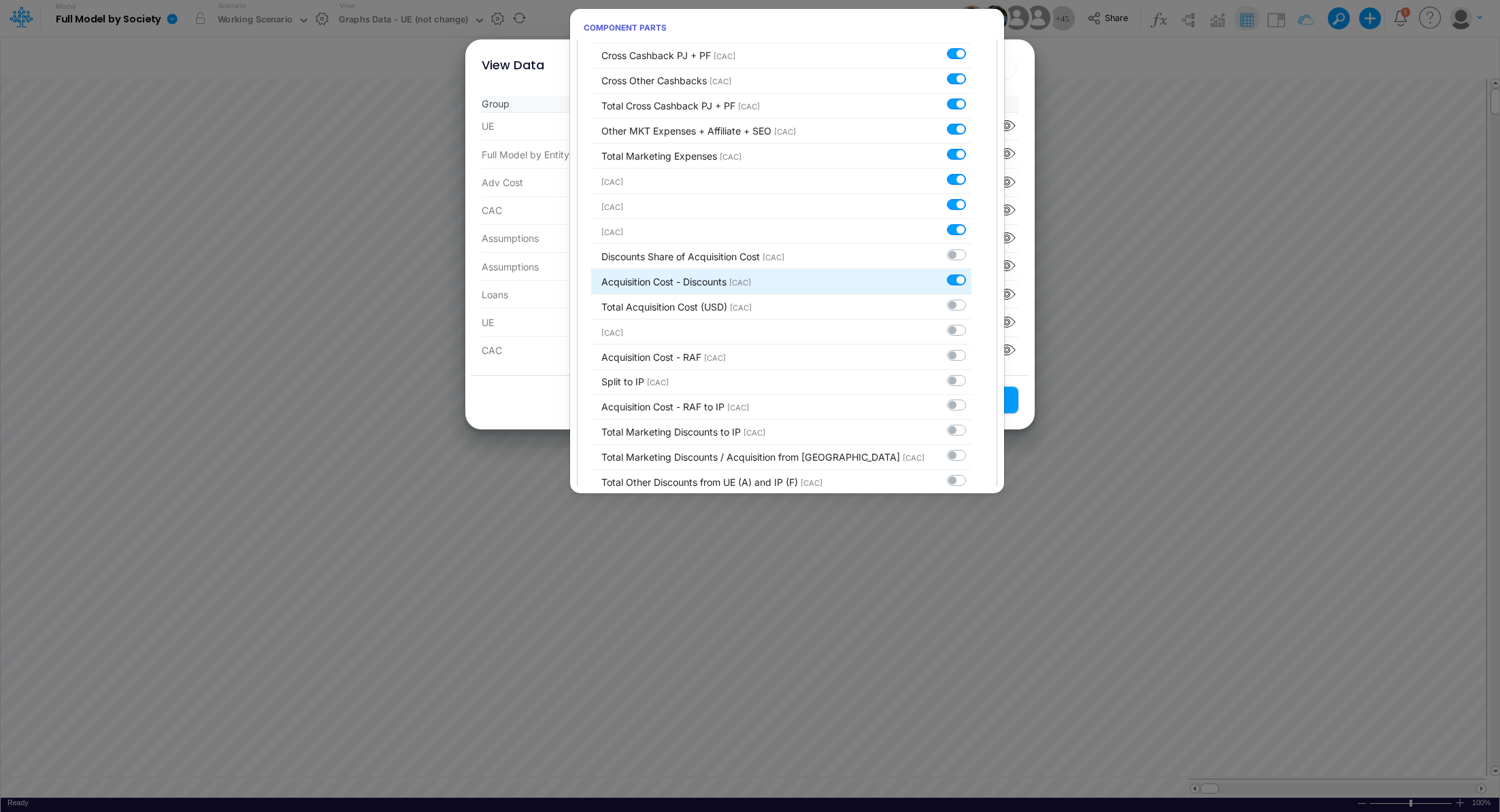
click at [971, 273] on label at bounding box center [971, 273] width 0 height 0
click at [971, 273] on input "checkbox" at bounding box center [976, 277] width 9 height 9
checkbox input "false"
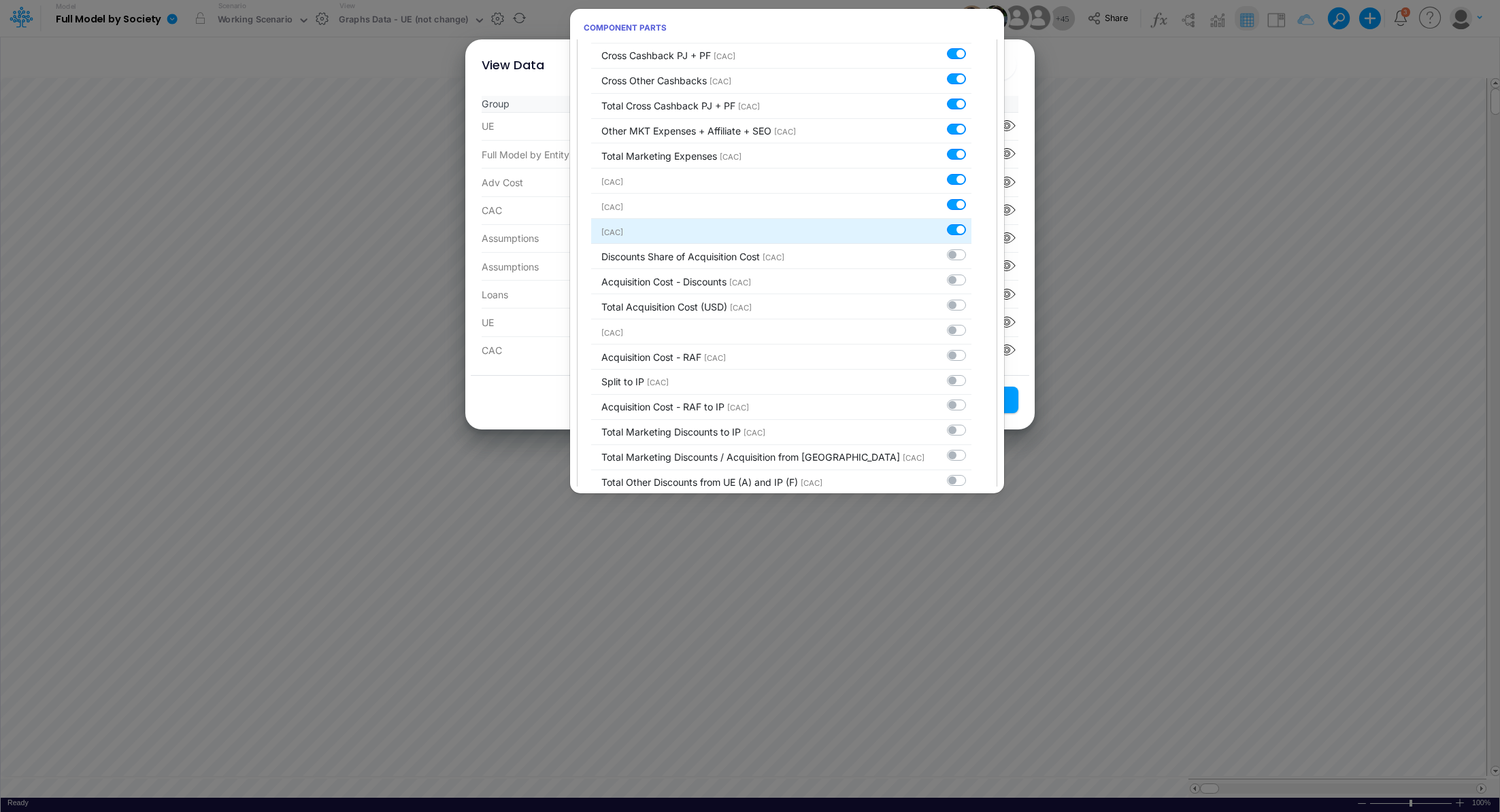
click at [971, 222] on label at bounding box center [971, 222] width 0 height 0
click at [971, 222] on input "checkbox" at bounding box center [976, 227] width 9 height 9
checkbox input "false"
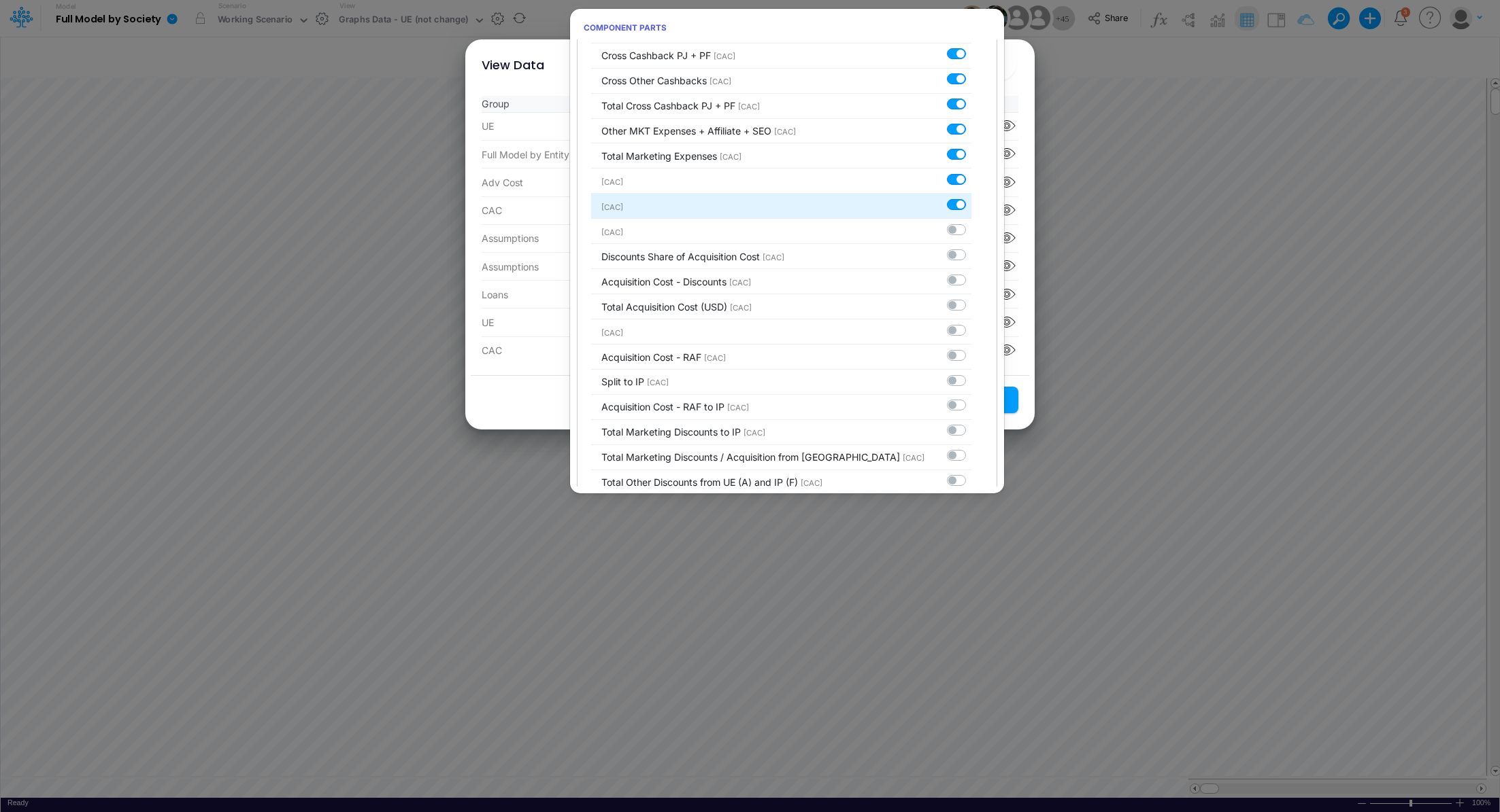
click at [971, 197] on label at bounding box center [971, 197] width 0 height 0
click at [971, 197] on input "checkbox" at bounding box center [976, 202] width 9 height 9
checkbox input "false"
click at [971, 172] on label at bounding box center [971, 172] width 0 height 0
click at [971, 172] on input "checkbox" at bounding box center [976, 176] width 9 height 9
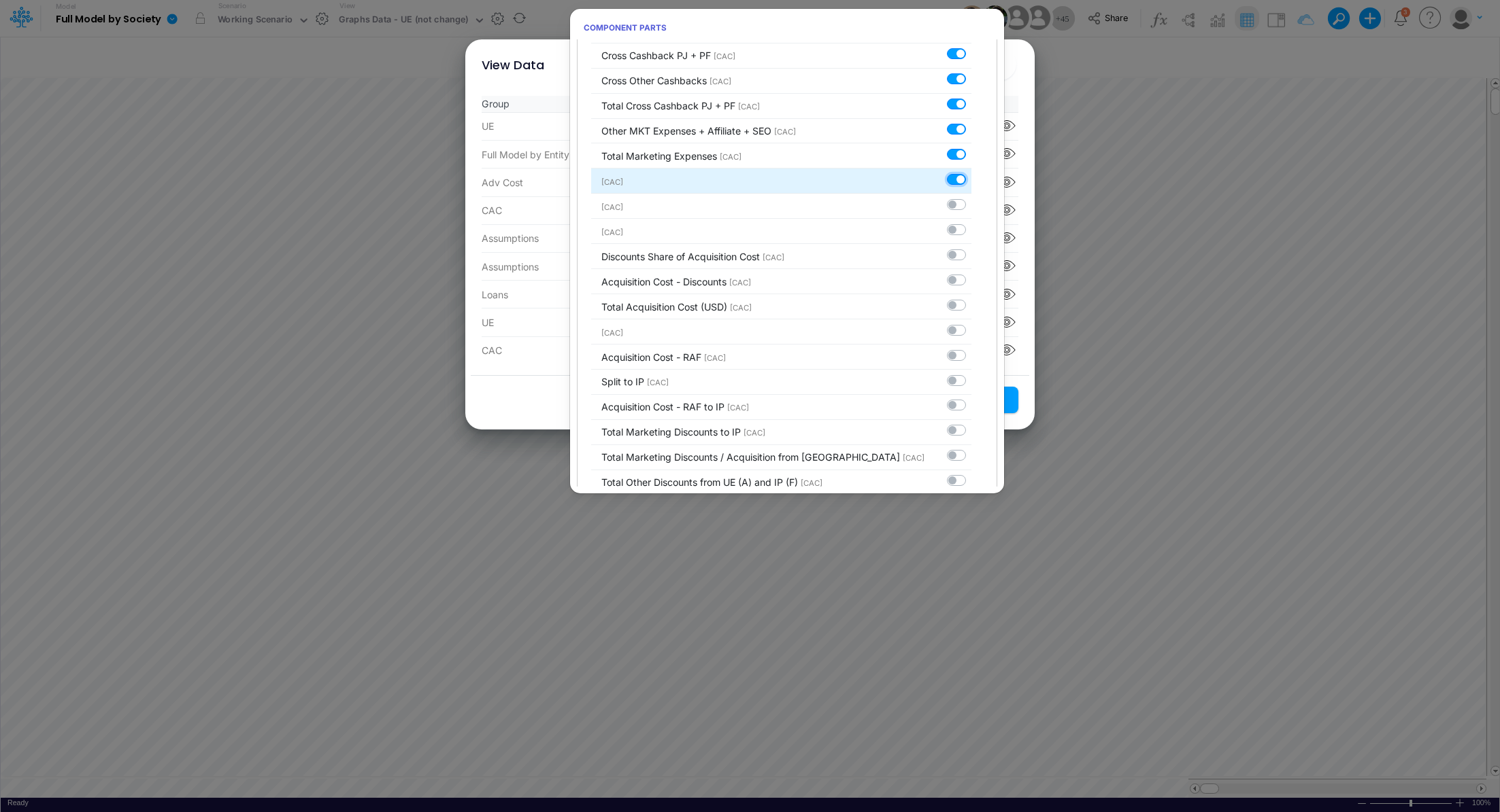
checkbox input "false"
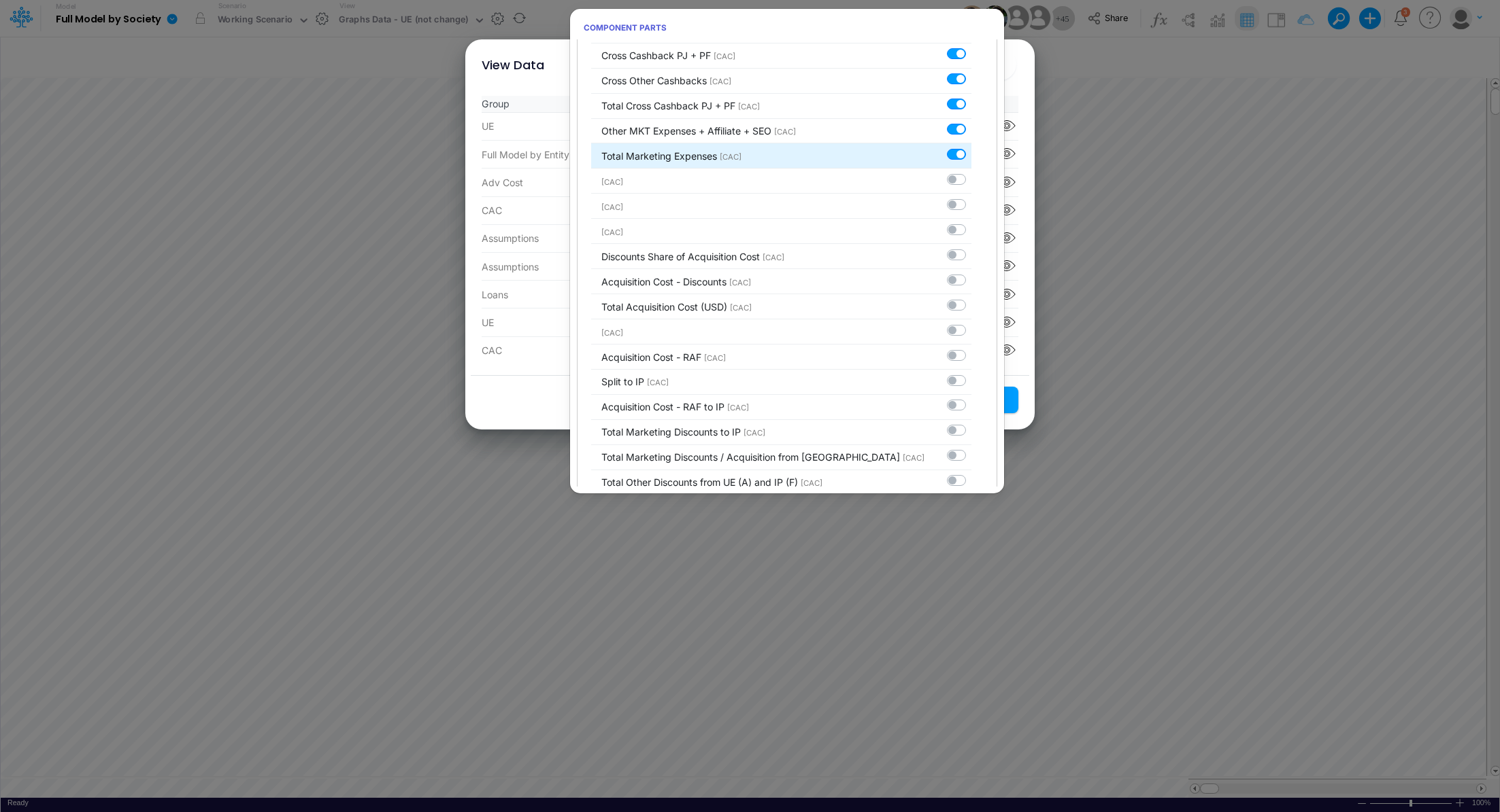
click at [971, 147] on label at bounding box center [971, 147] width 0 height 0
click at [971, 147] on input "checkbox" at bounding box center [976, 151] width 9 height 9
checkbox input "false"
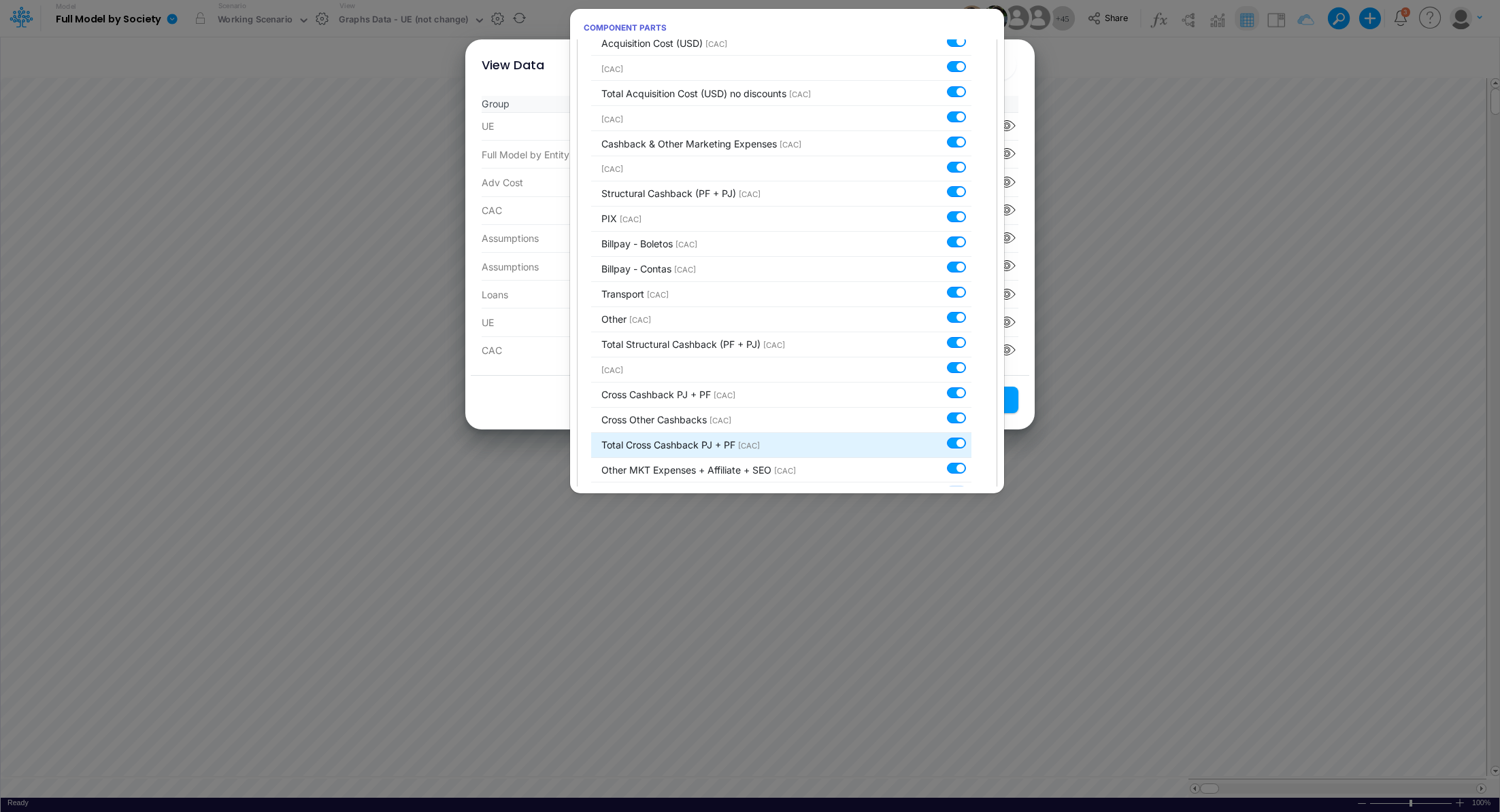
scroll to position [2665, 0]
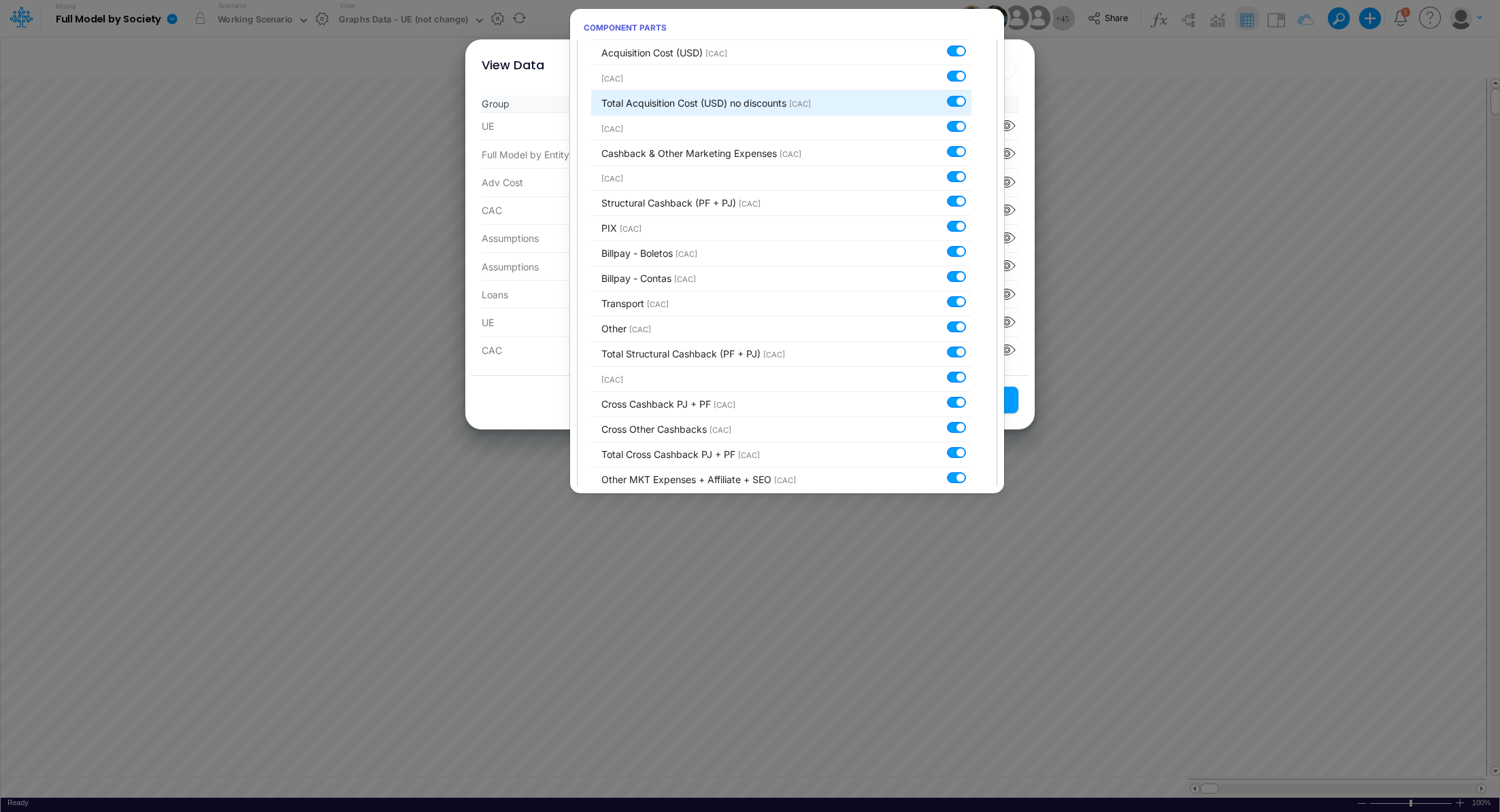
click at [971, 94] on label at bounding box center [971, 94] width 0 height 0
click at [971, 94] on input "checkbox" at bounding box center [976, 98] width 9 height 9
checkbox input "false"
click at [971, 119] on label at bounding box center [971, 119] width 0 height 0
click at [971, 119] on input "checkbox" at bounding box center [976, 124] width 9 height 9
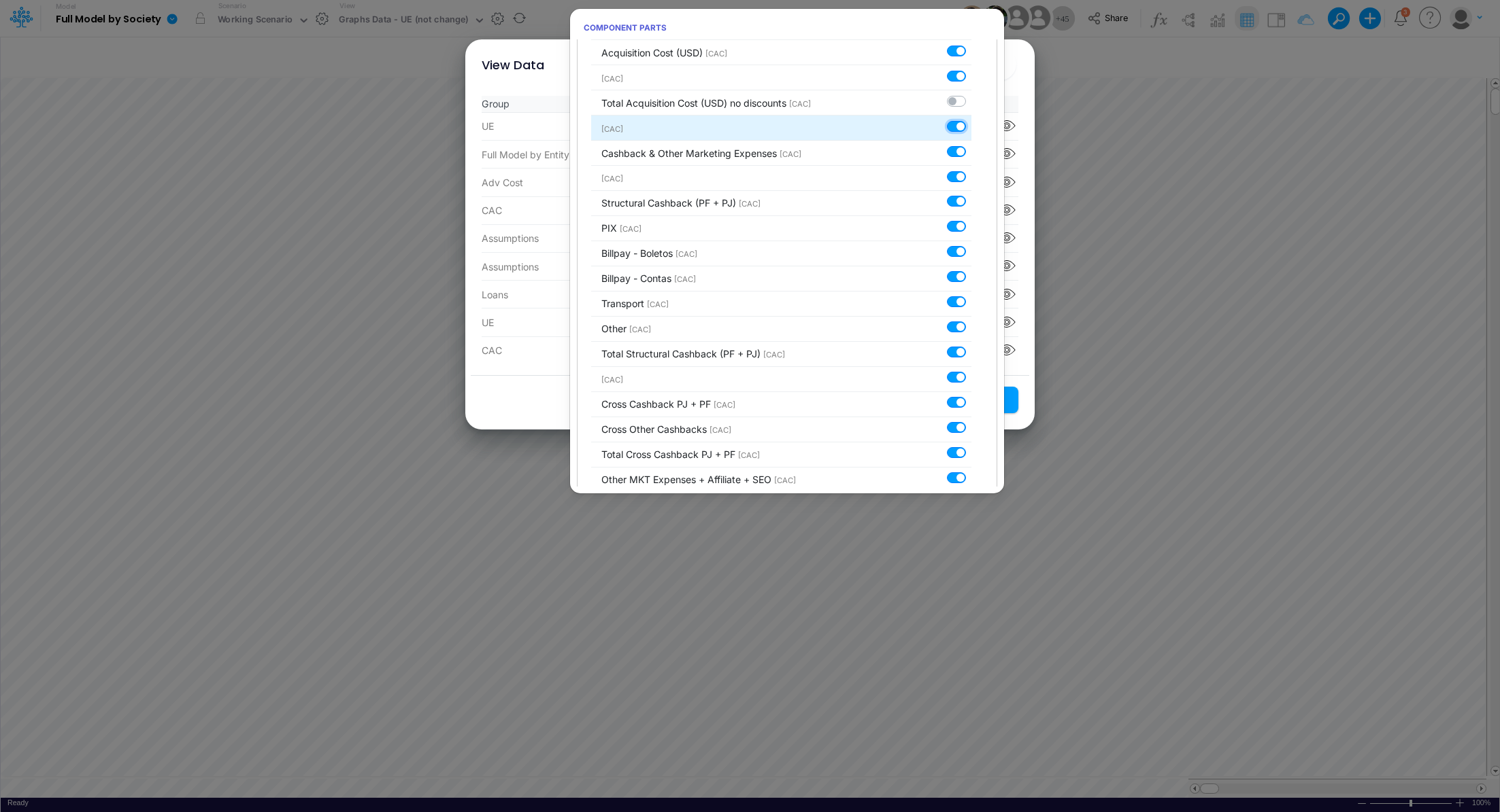
checkbox input "false"
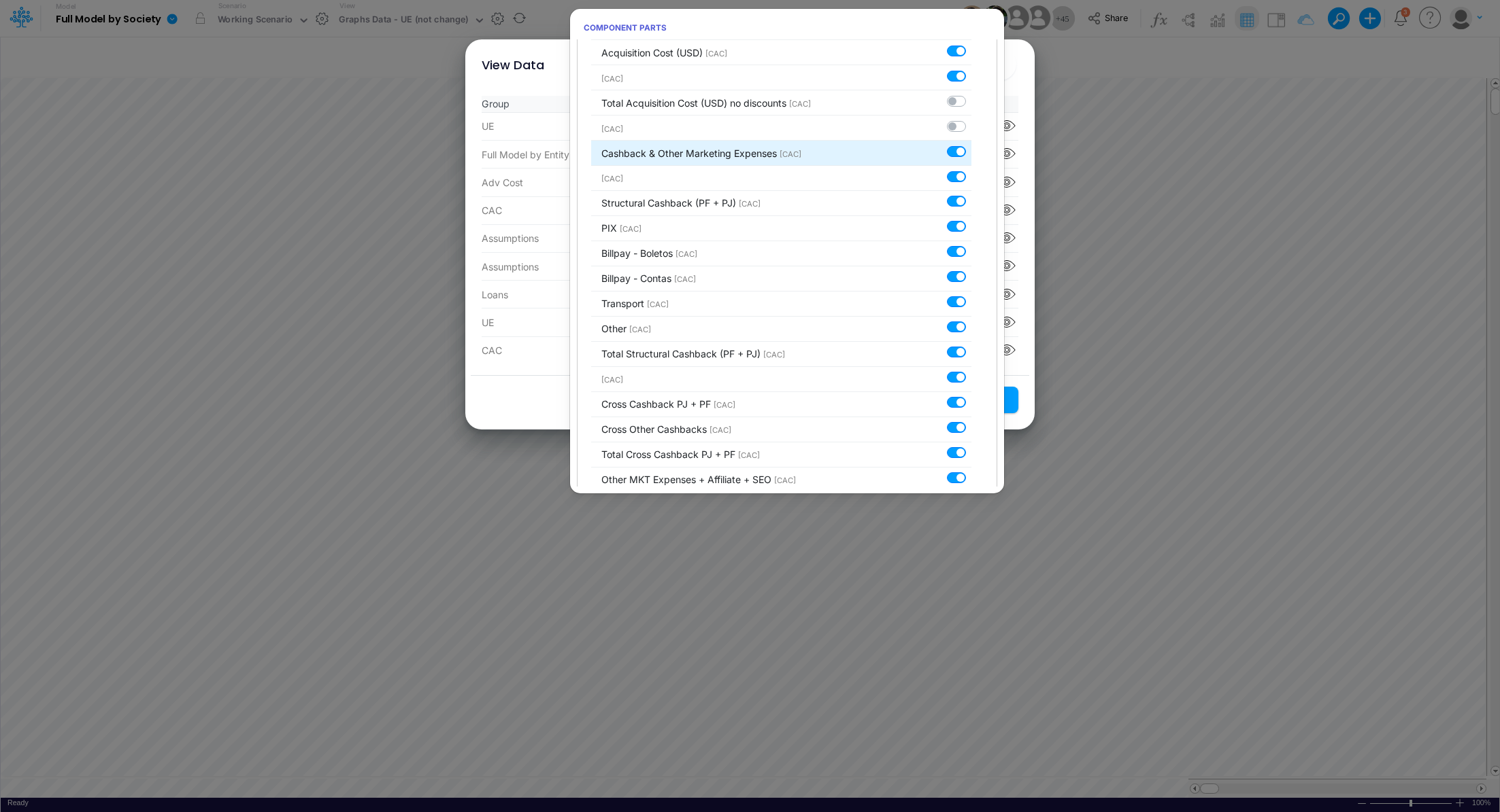
click at [971, 144] on label at bounding box center [971, 144] width 0 height 0
click at [971, 144] on input "checkbox" at bounding box center [976, 149] width 9 height 9
checkbox input "false"
click at [971, 169] on label at bounding box center [971, 169] width 0 height 0
click at [971, 169] on input "checkbox" at bounding box center [976, 173] width 9 height 9
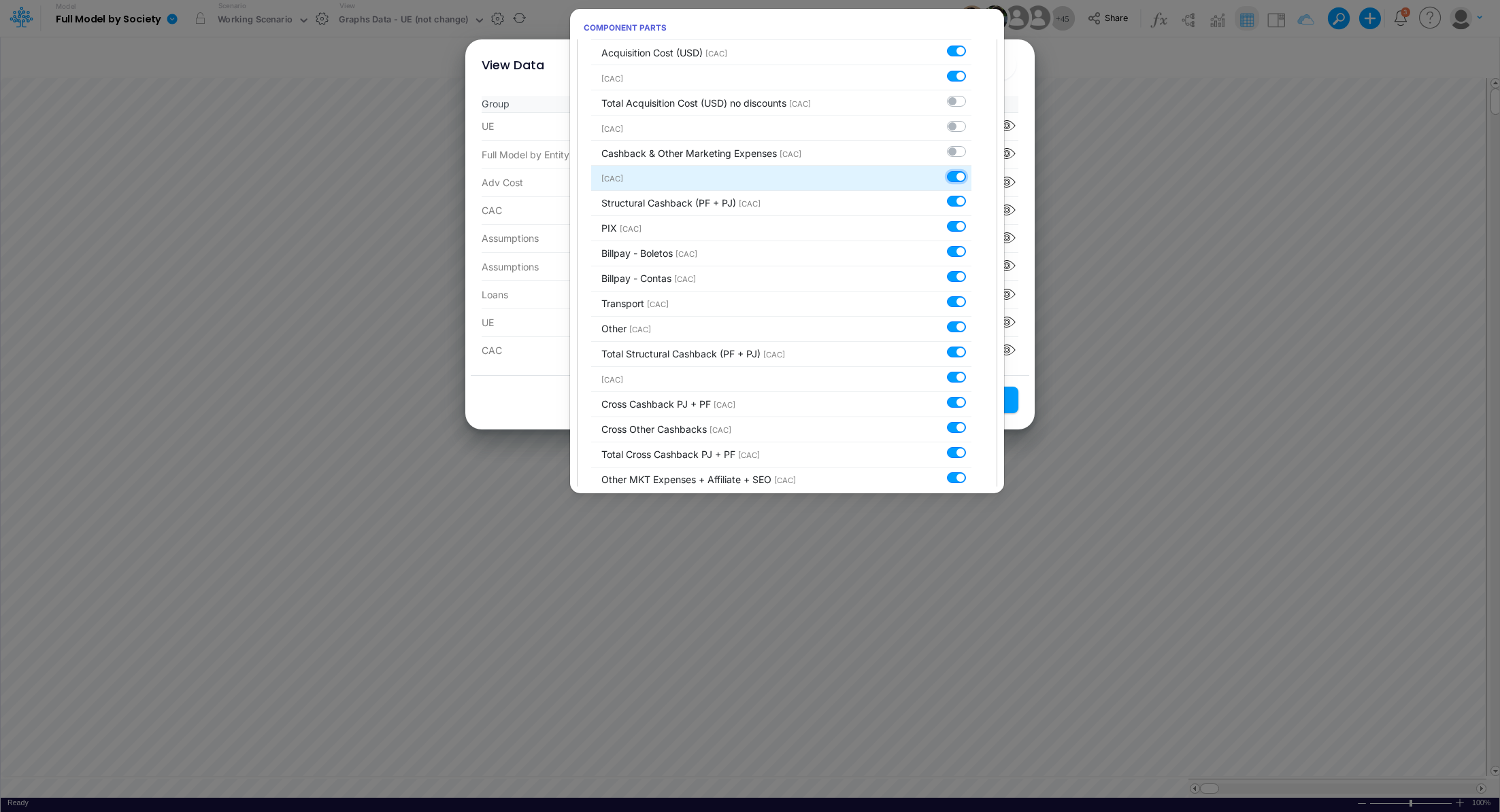
checkbox input "false"
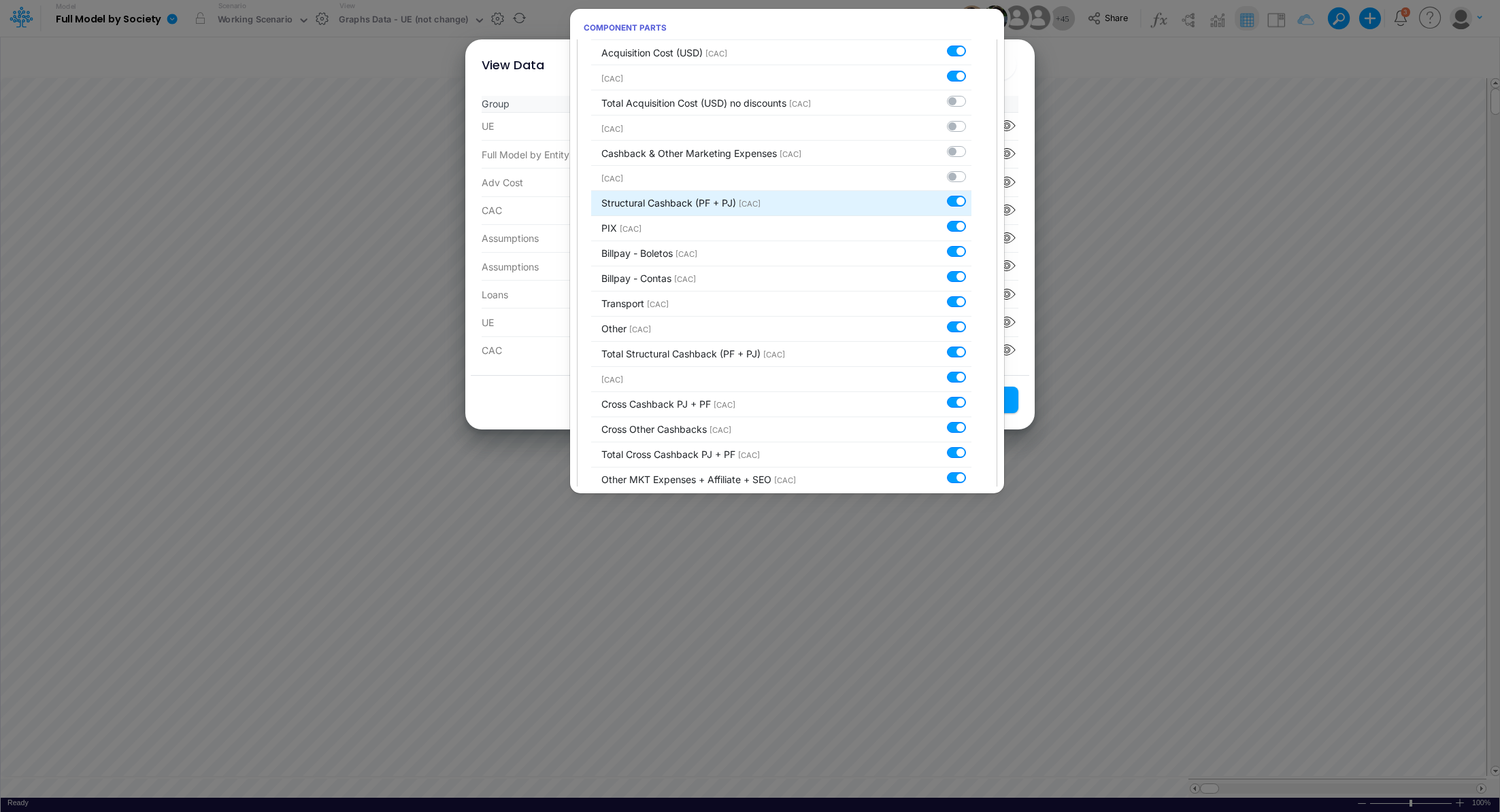
click at [971, 195] on label at bounding box center [971, 195] width 0 height 0
click at [971, 195] on input "checkbox" at bounding box center [976, 199] width 9 height 9
checkbox input "false"
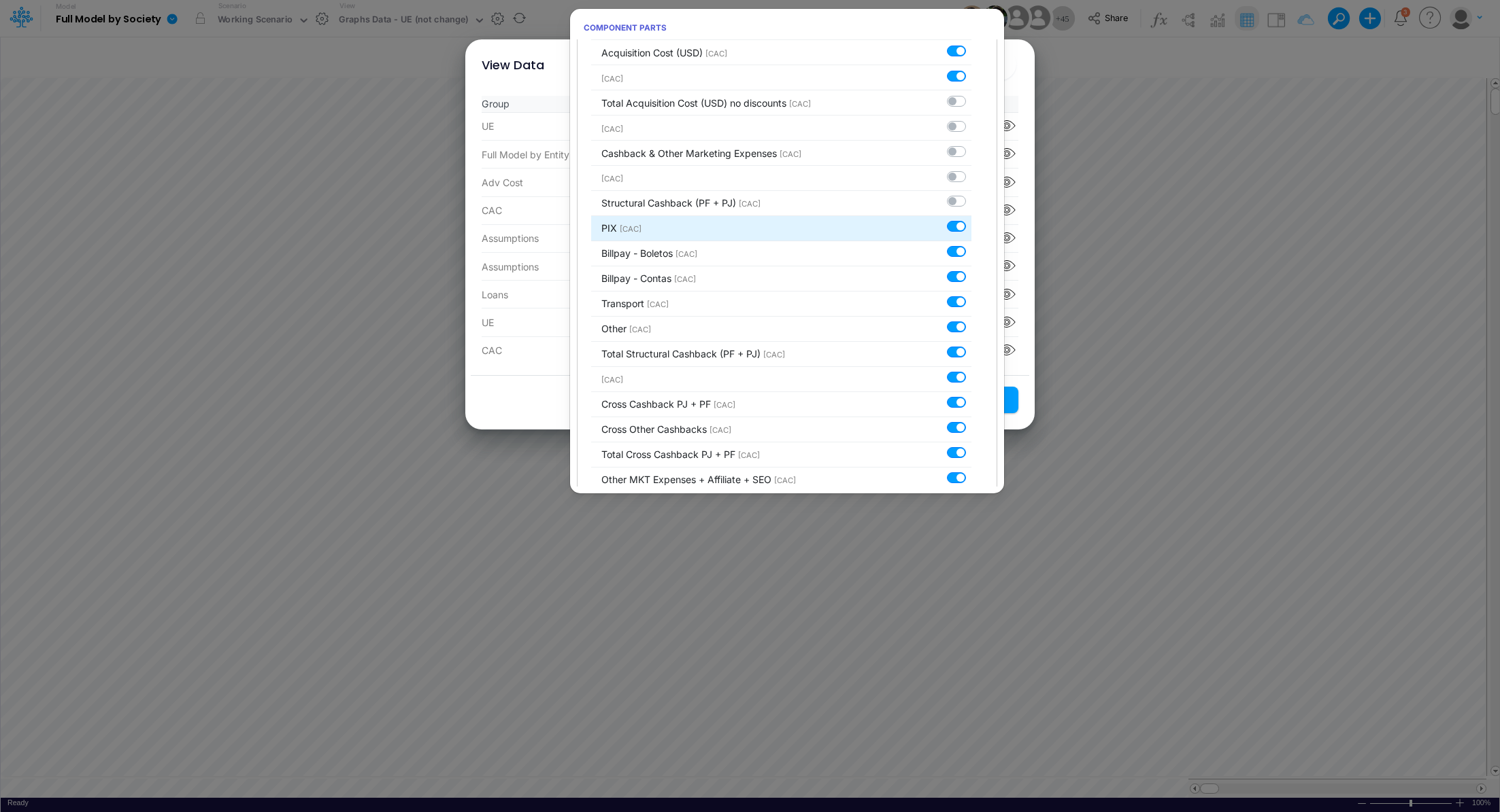
click at [971, 219] on label at bounding box center [971, 219] width 0 height 0
click at [971, 219] on input "checkbox" at bounding box center [976, 224] width 9 height 9
checkbox input "false"
drag, startPoint x: 952, startPoint y: 232, endPoint x: 953, endPoint y: 242, distance: 10.0
click at [971, 245] on label at bounding box center [971, 245] width 0 height 0
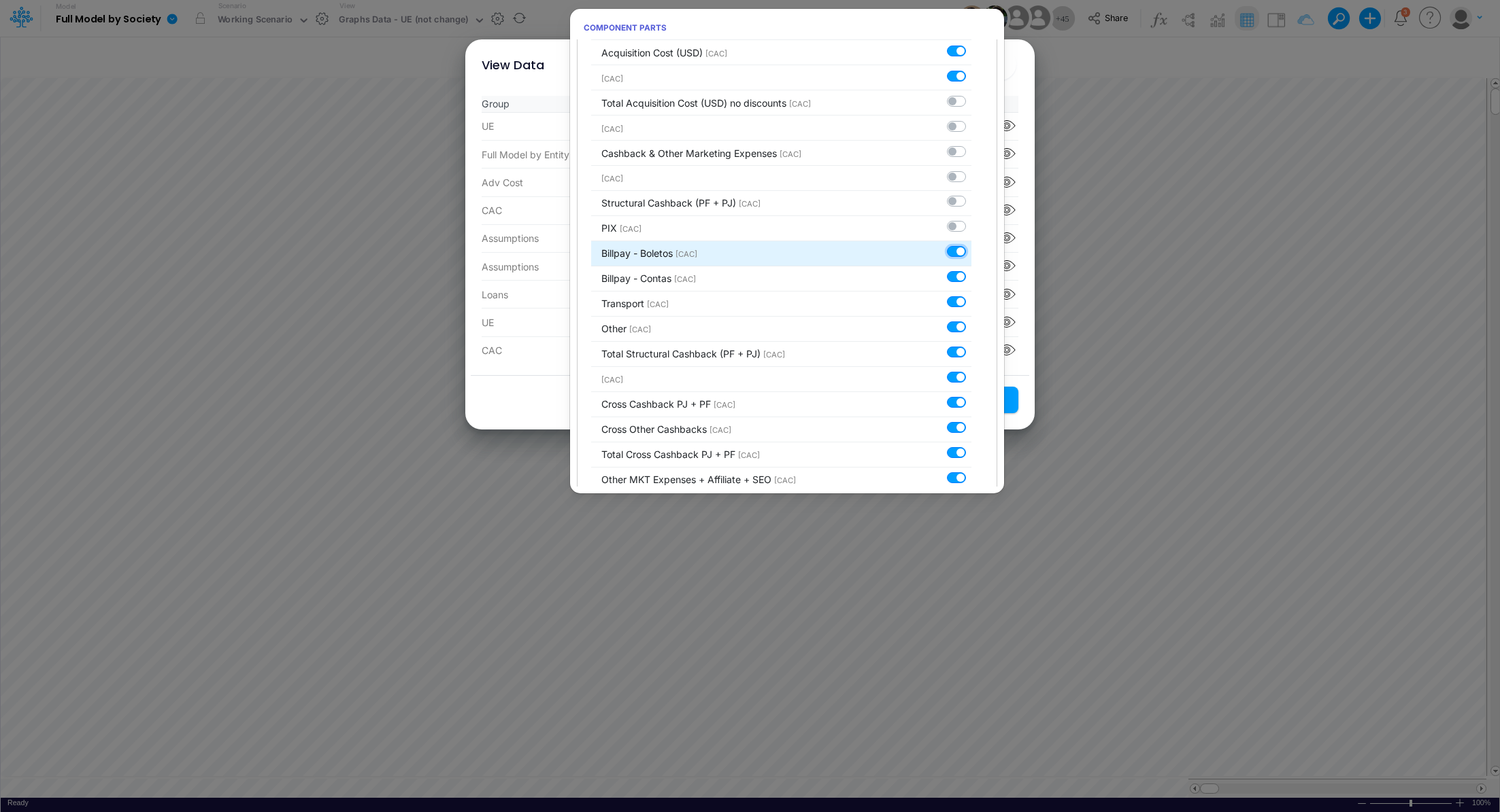
click at [971, 245] on input "checkbox" at bounding box center [976, 250] width 9 height 9
checkbox input "false"
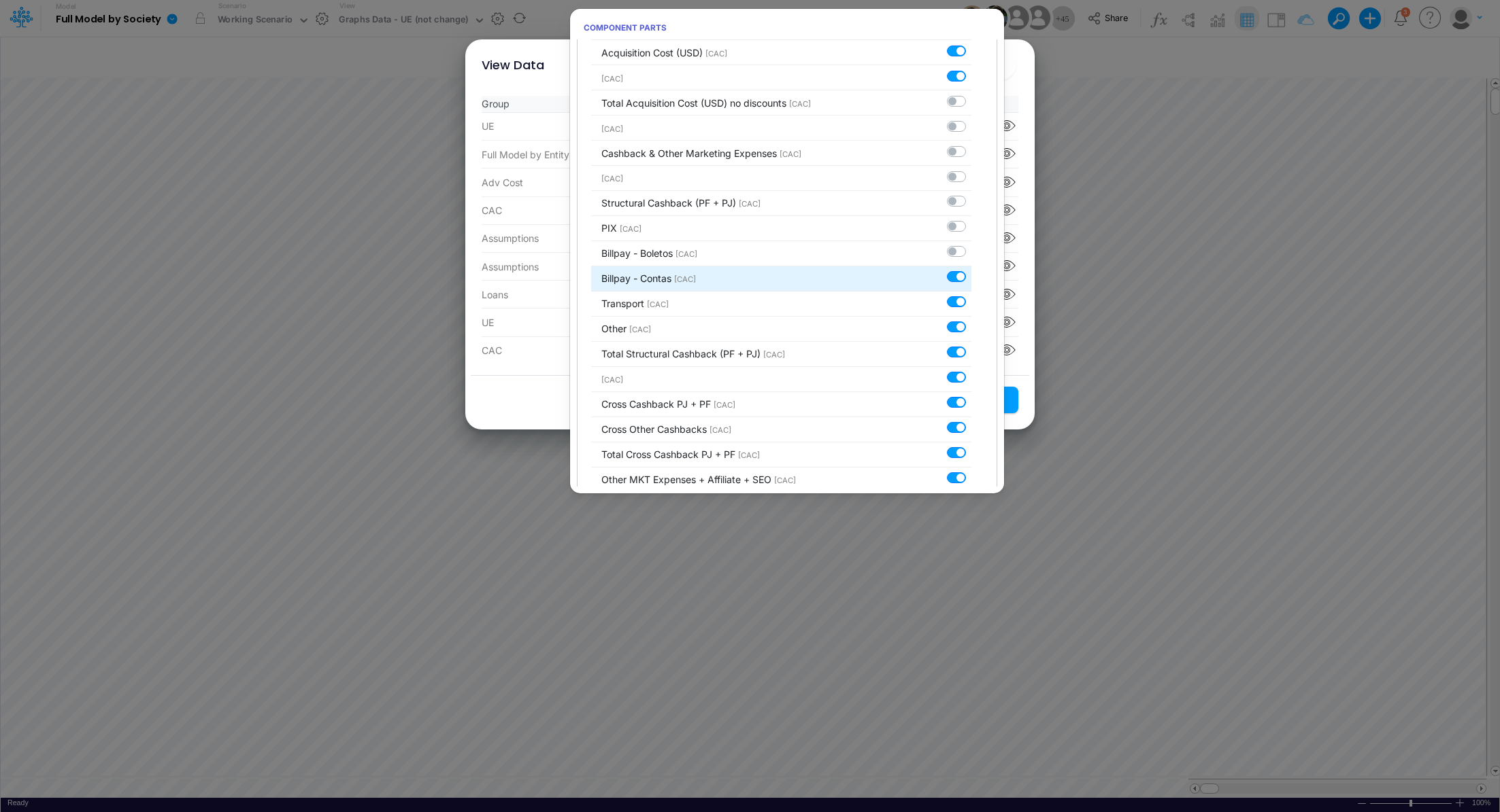
click at [971, 270] on label at bounding box center [971, 270] width 0 height 0
click at [971, 270] on input "checkbox" at bounding box center [976, 274] width 9 height 9
checkbox input "false"
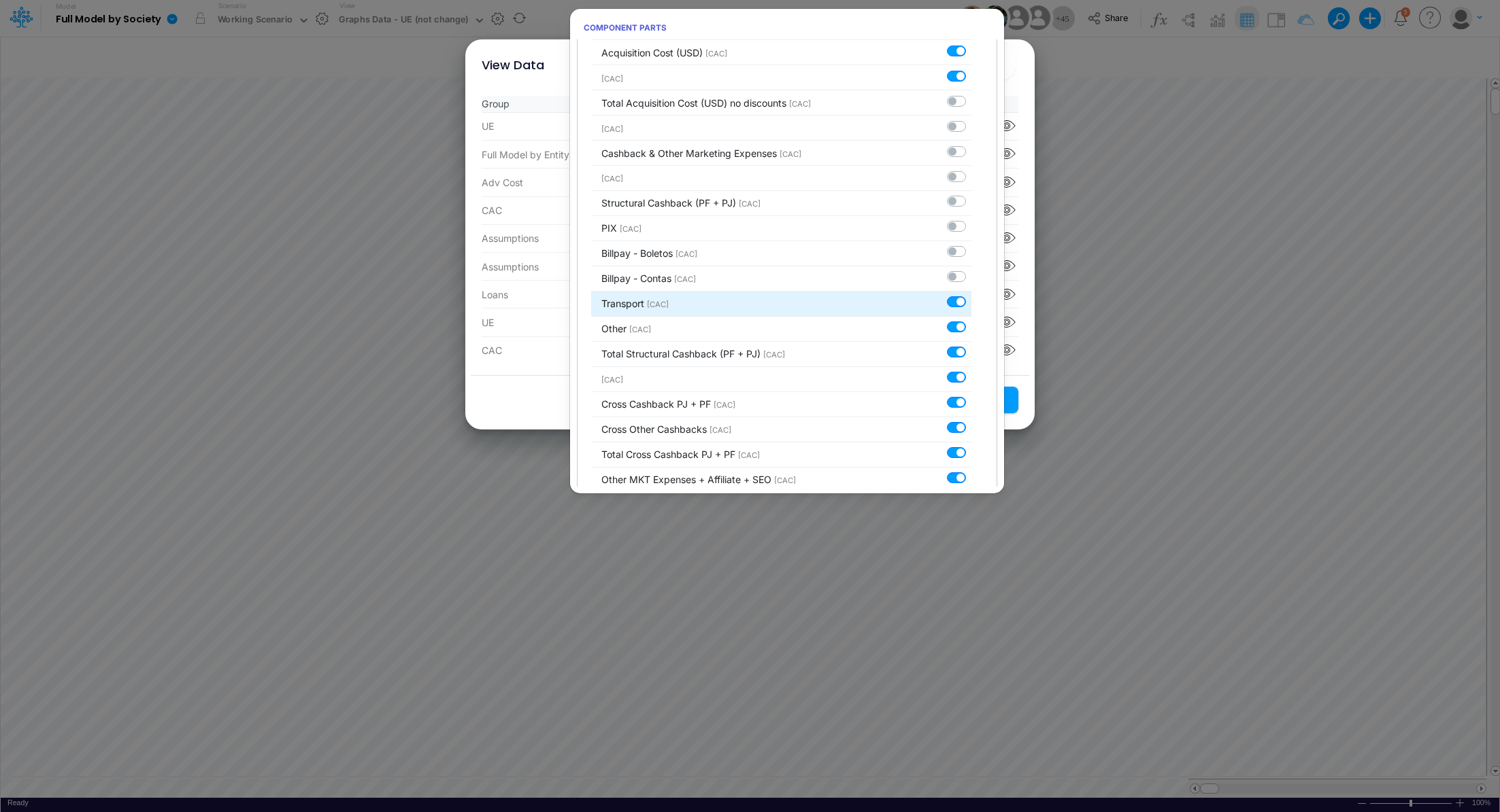
click at [971, 295] on label at bounding box center [971, 295] width 0 height 0
click at [971, 295] on input "checkbox" at bounding box center [976, 300] width 9 height 9
checkbox input "false"
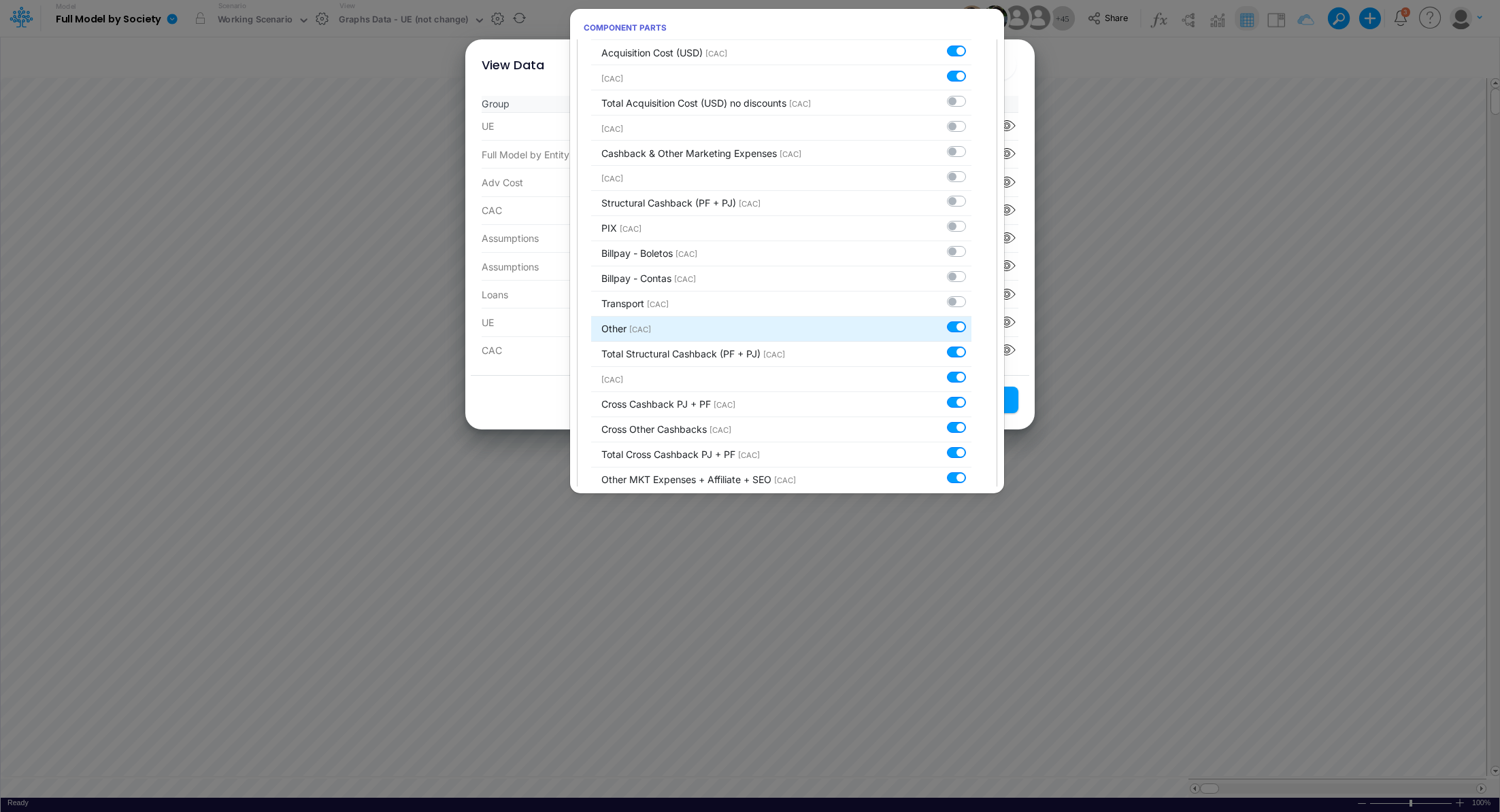
click at [971, 320] on label at bounding box center [971, 320] width 0 height 0
click at [971, 320] on input "checkbox" at bounding box center [976, 325] width 9 height 9
checkbox input "false"
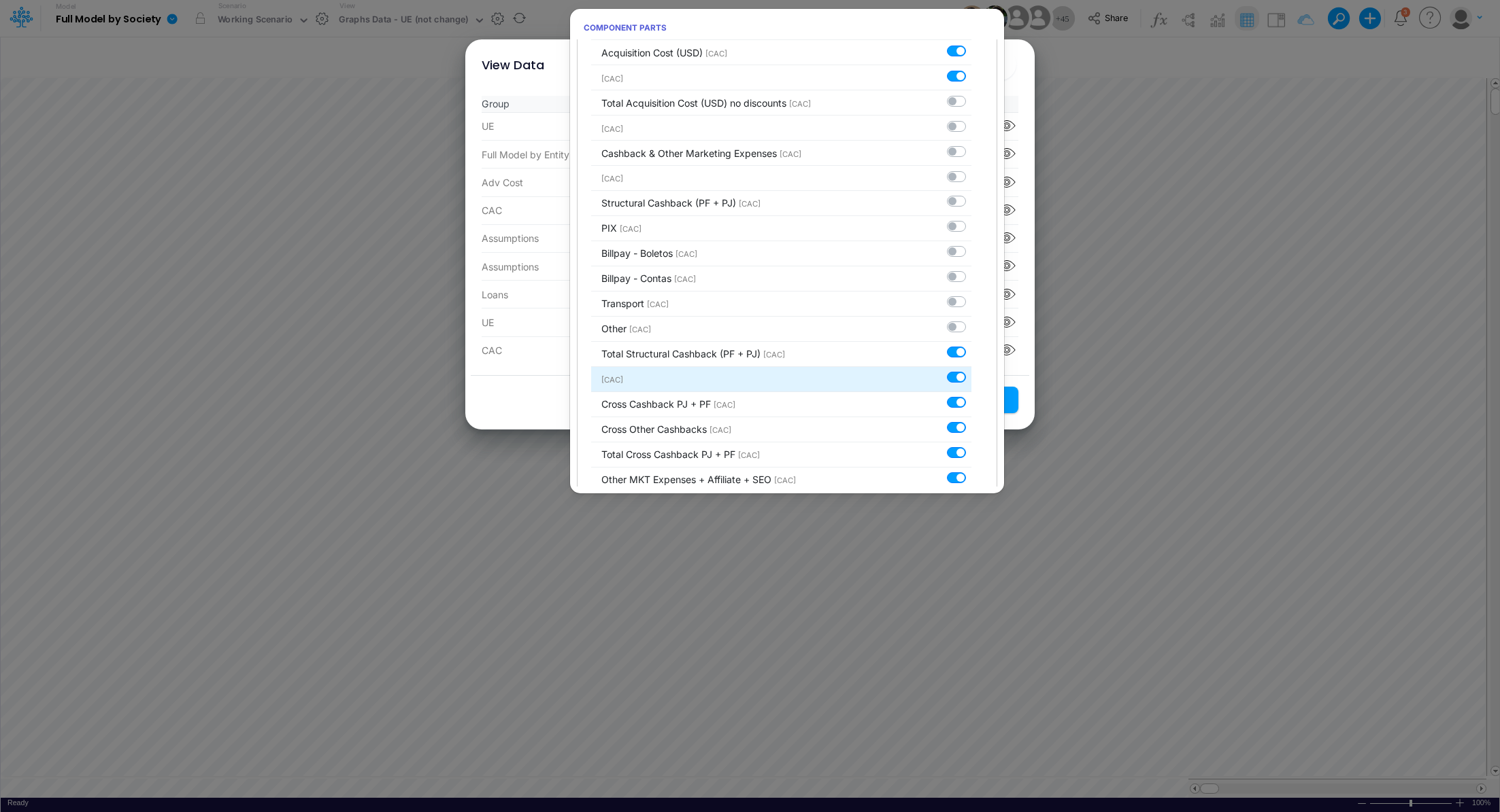
drag, startPoint x: 951, startPoint y: 334, endPoint x: 956, endPoint y: 349, distance: 15.8
click at [971, 345] on label at bounding box center [971, 345] width 0 height 0
click at [971, 345] on input "checkbox" at bounding box center [976, 350] width 9 height 9
checkbox input "false"
click at [971, 371] on label at bounding box center [971, 371] width 0 height 0
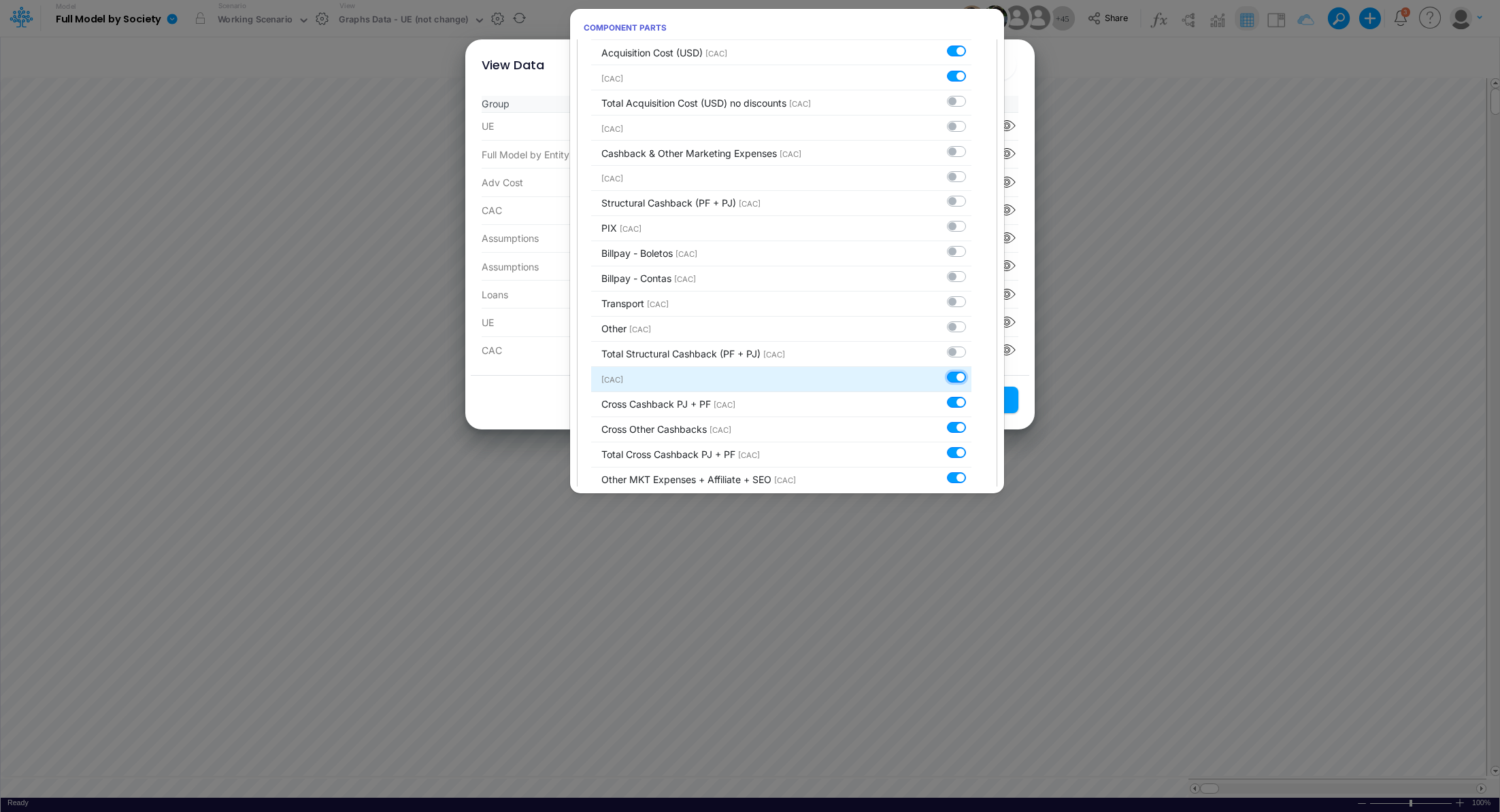
click at [971, 371] on input "checkbox" at bounding box center [976, 375] width 9 height 9
checkbox input "false"
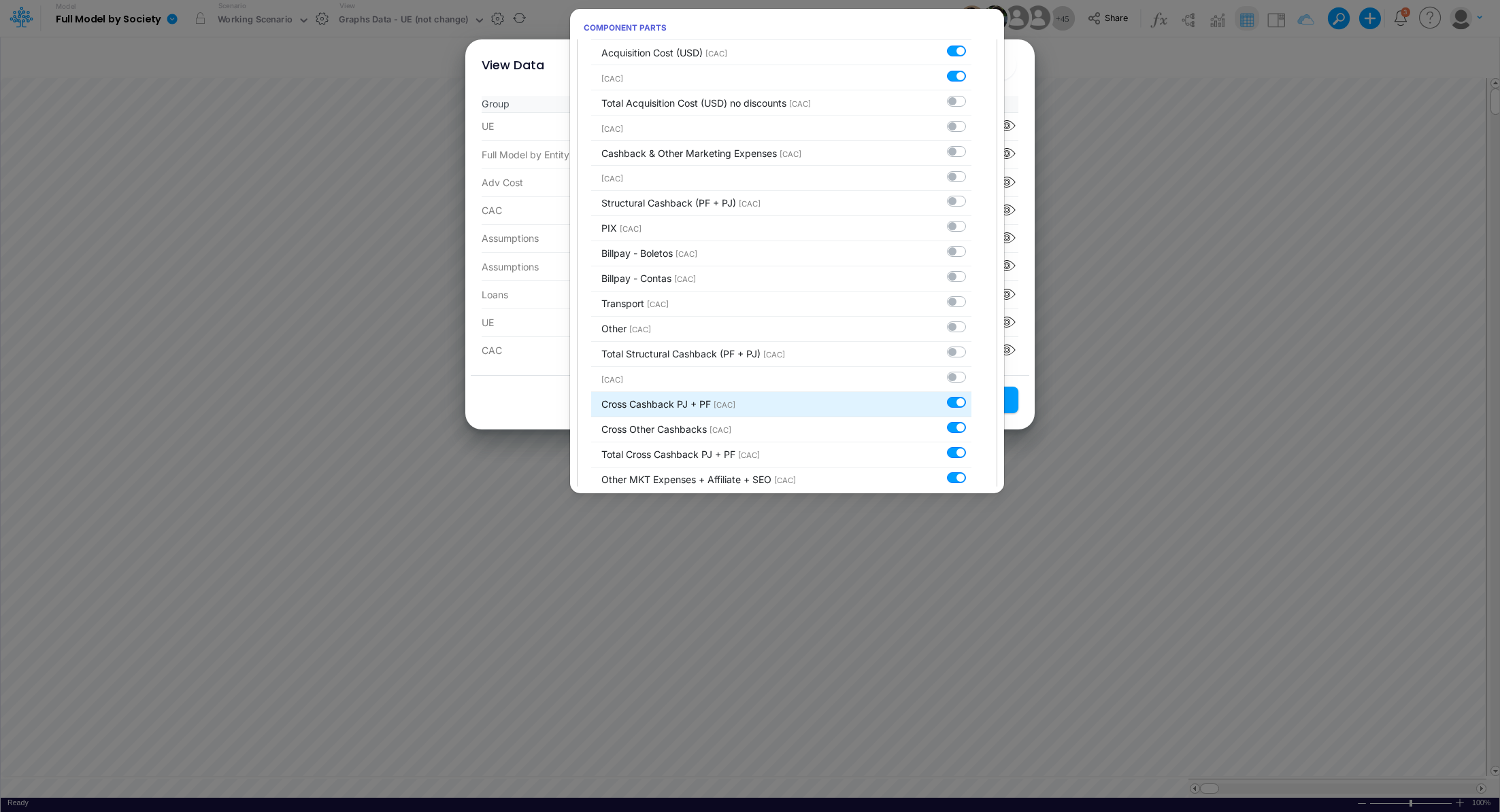
click at [971, 395] on label at bounding box center [971, 395] width 0 height 0
click at [971, 395] on input "checkbox" at bounding box center [976, 400] width 9 height 9
checkbox input "false"
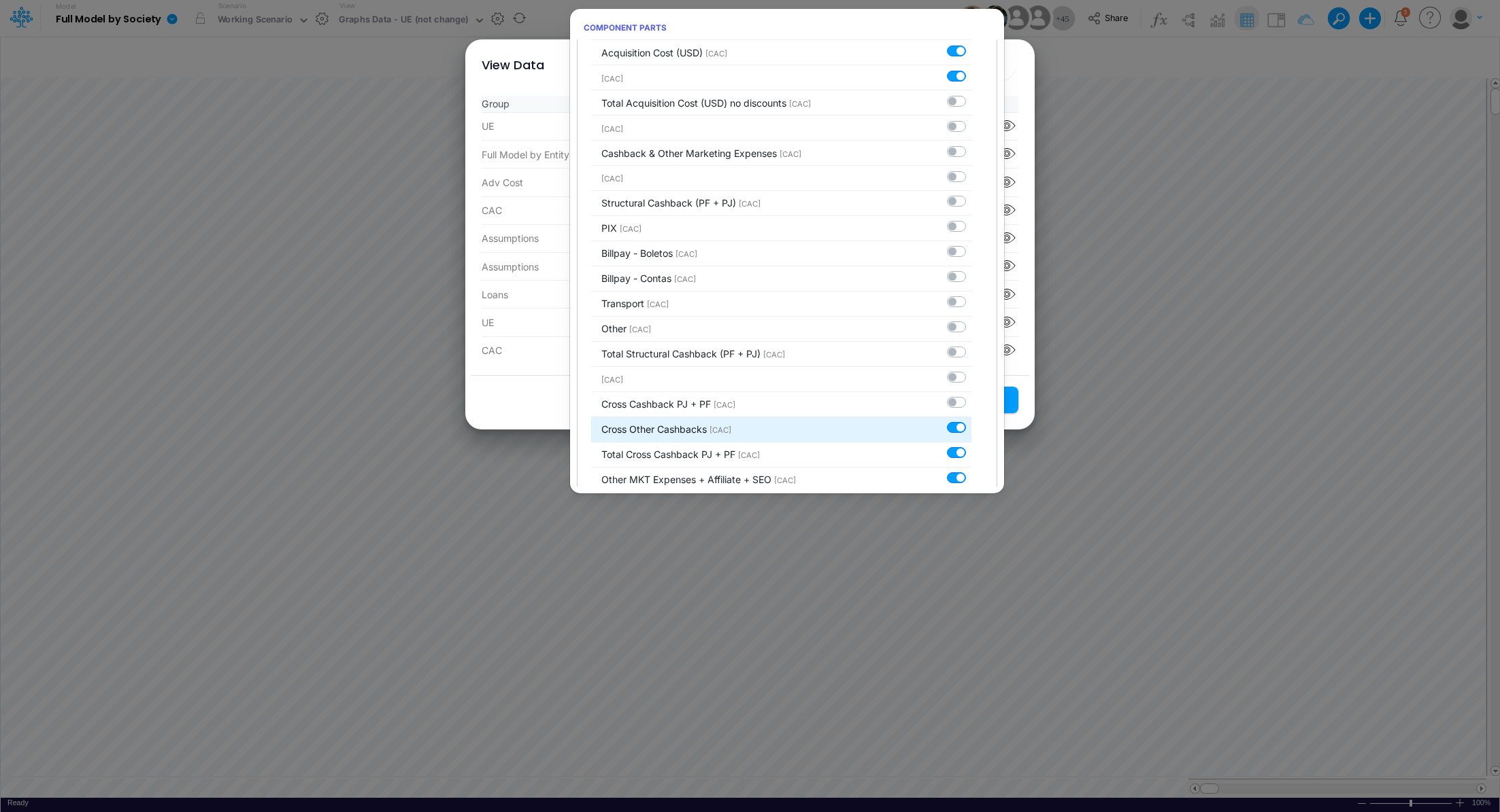
click at [971, 421] on label at bounding box center [971, 421] width 0 height 0
click at [971, 421] on input "checkbox" at bounding box center [976, 426] width 9 height 9
checkbox input "false"
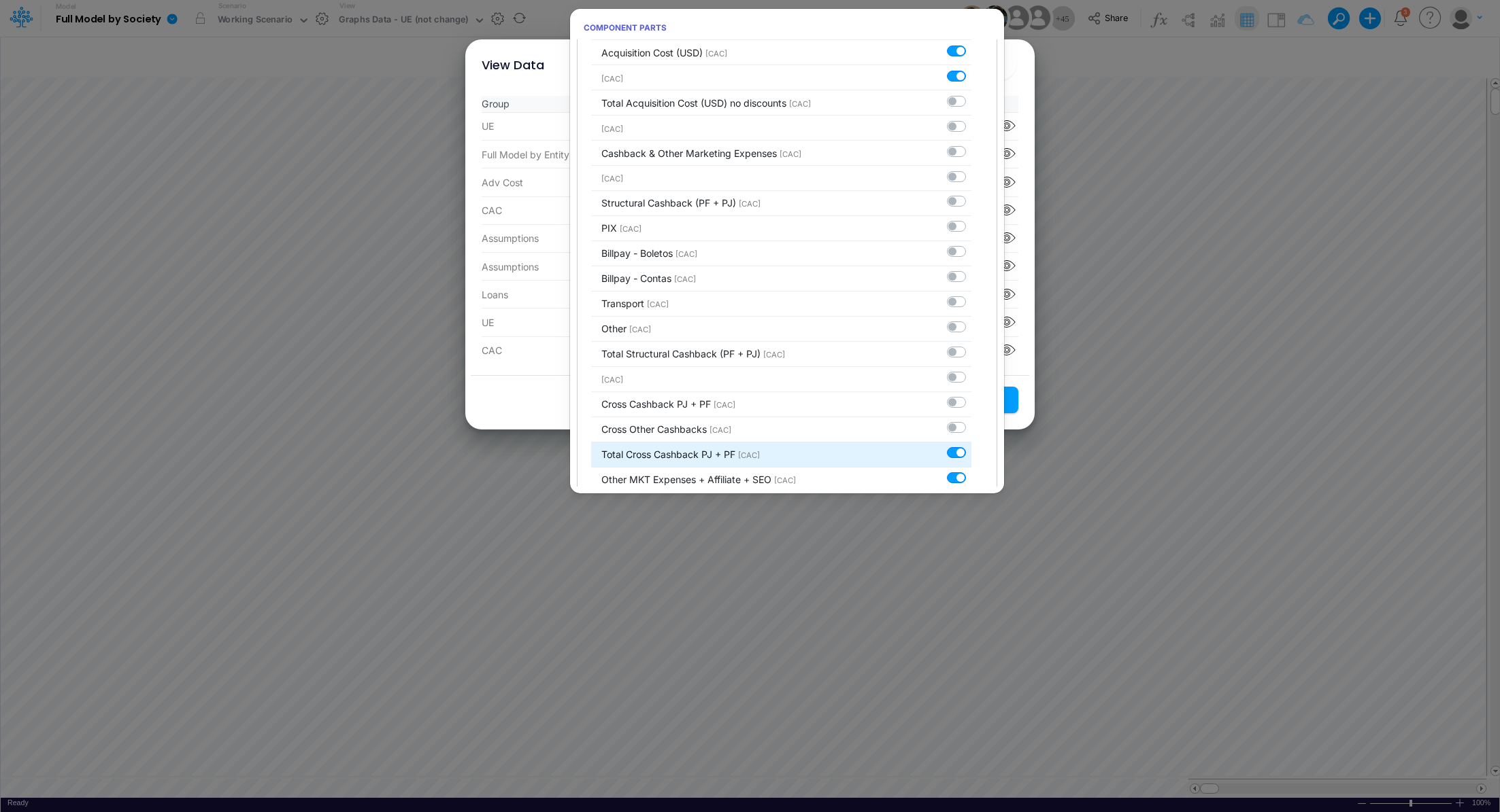
click at [971, 445] on label at bounding box center [971, 445] width 0 height 0
click at [971, 445] on input "checkbox" at bounding box center [976, 450] width 9 height 9
checkbox input "false"
click at [971, 471] on label at bounding box center [971, 471] width 0 height 0
click at [971, 471] on input "checkbox" at bounding box center [976, 475] width 9 height 9
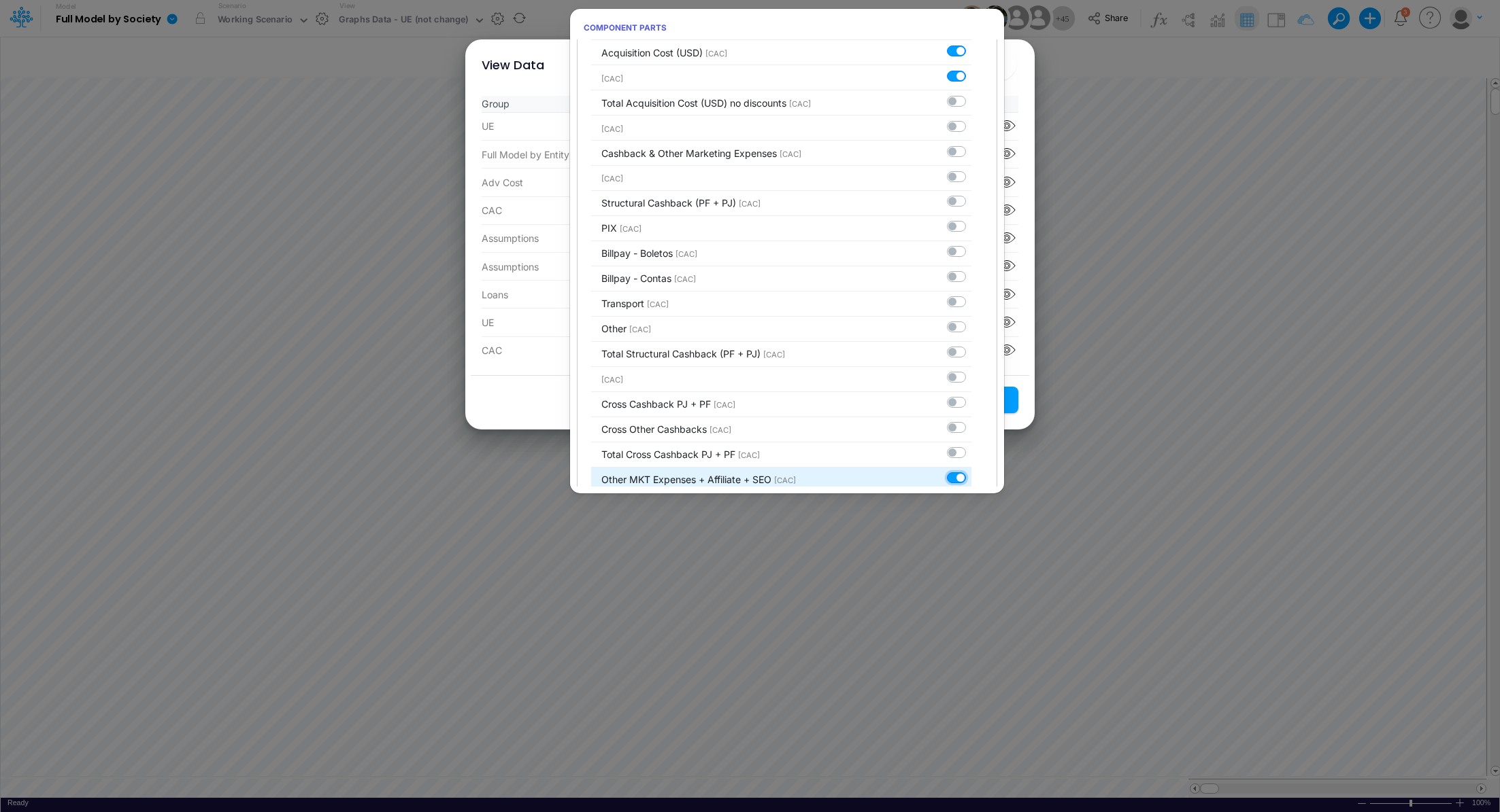
checkbox input "false"
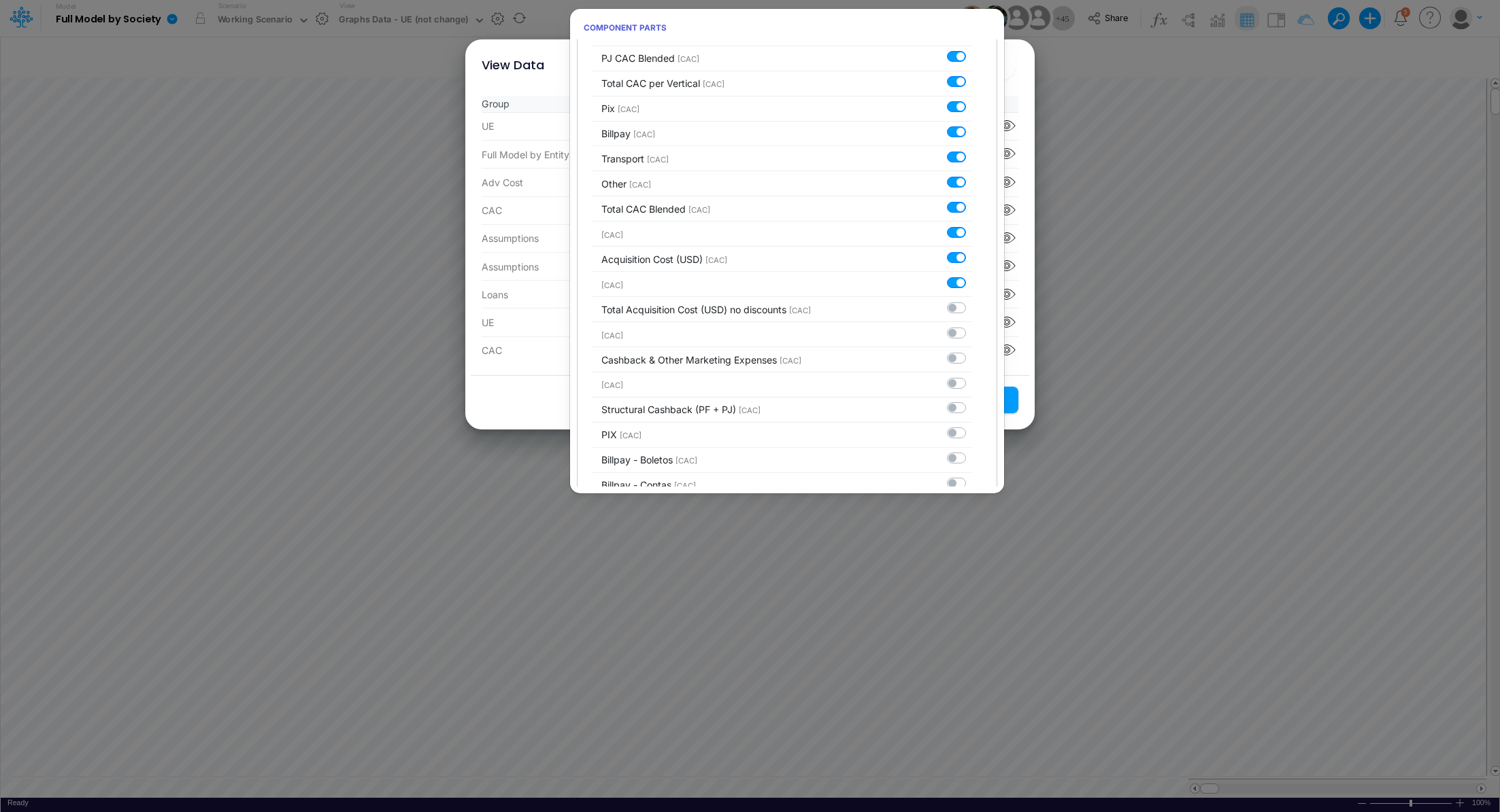
scroll to position [2457, 0]
click at [971, 277] on label at bounding box center [971, 277] width 0 height 0
click at [971, 277] on input "checkbox" at bounding box center [976, 282] width 9 height 9
checkbox input "false"
click at [971, 251] on label at bounding box center [971, 251] width 0 height 0
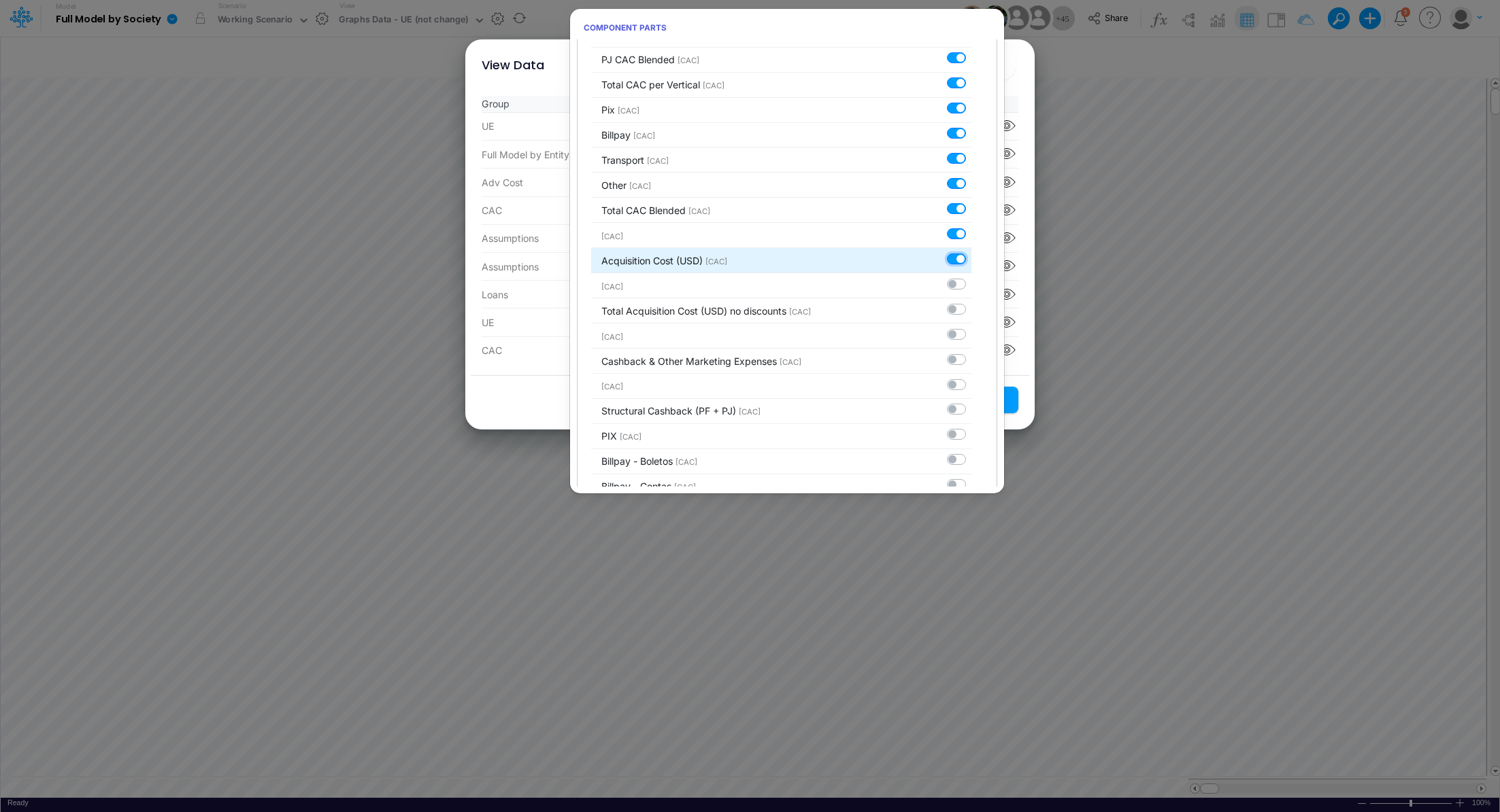
click at [971, 251] on input "checkbox" at bounding box center [976, 256] width 9 height 9
checkbox input "false"
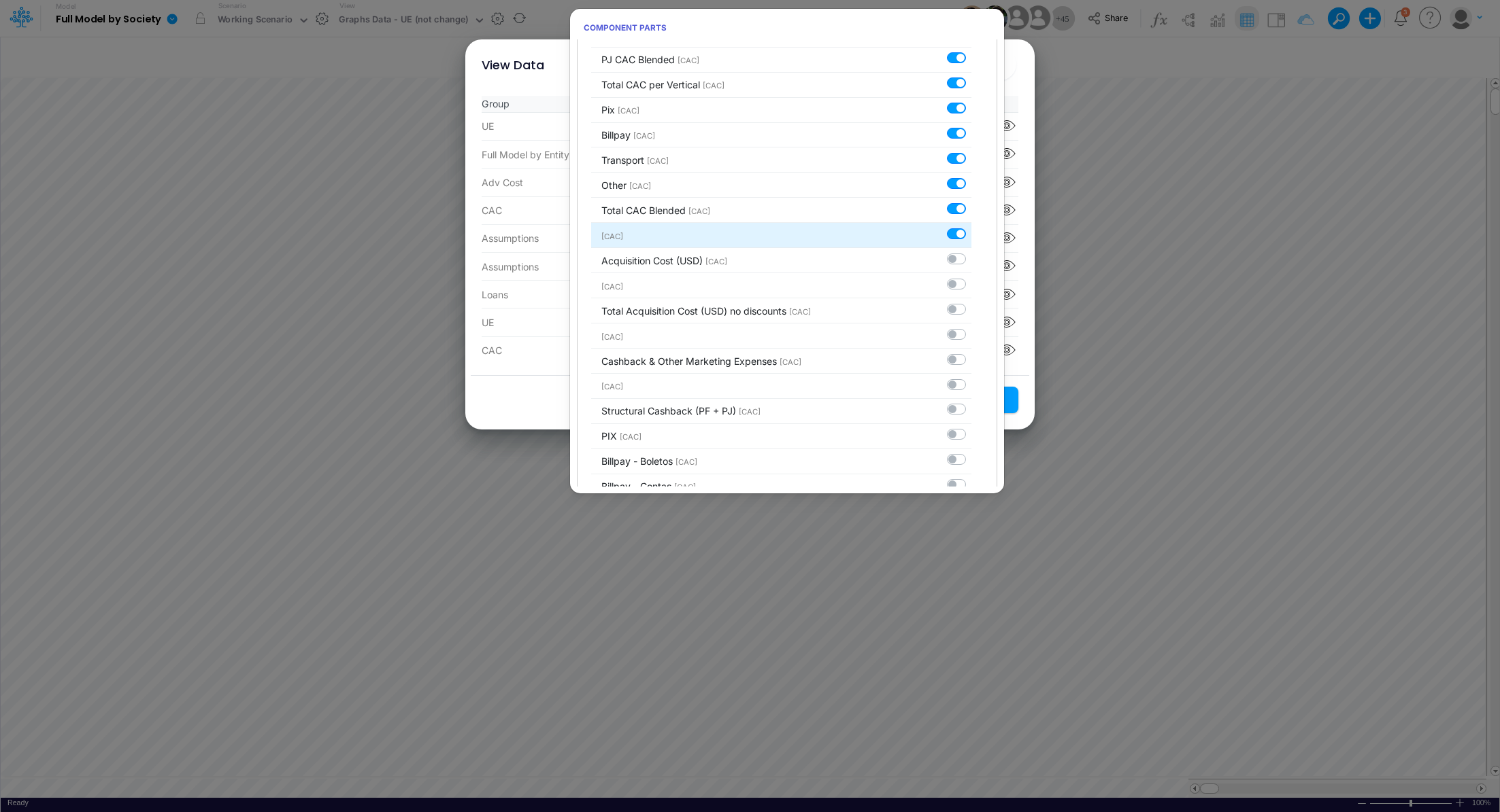
click at [971, 227] on label at bounding box center [971, 227] width 0 height 0
click at [971, 227] on input "checkbox" at bounding box center [976, 231] width 9 height 9
checkbox input "false"
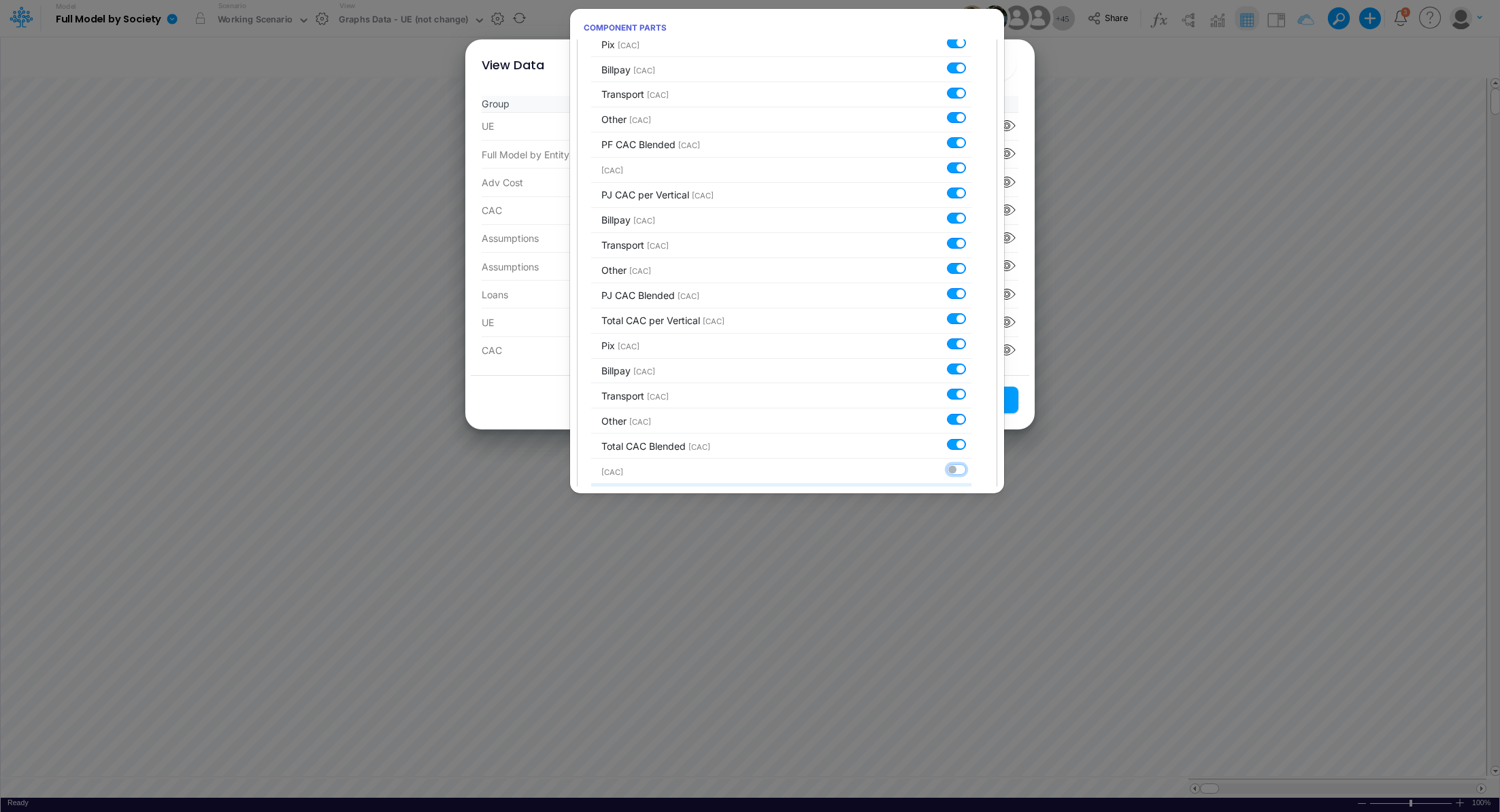
scroll to position [2214, 0]
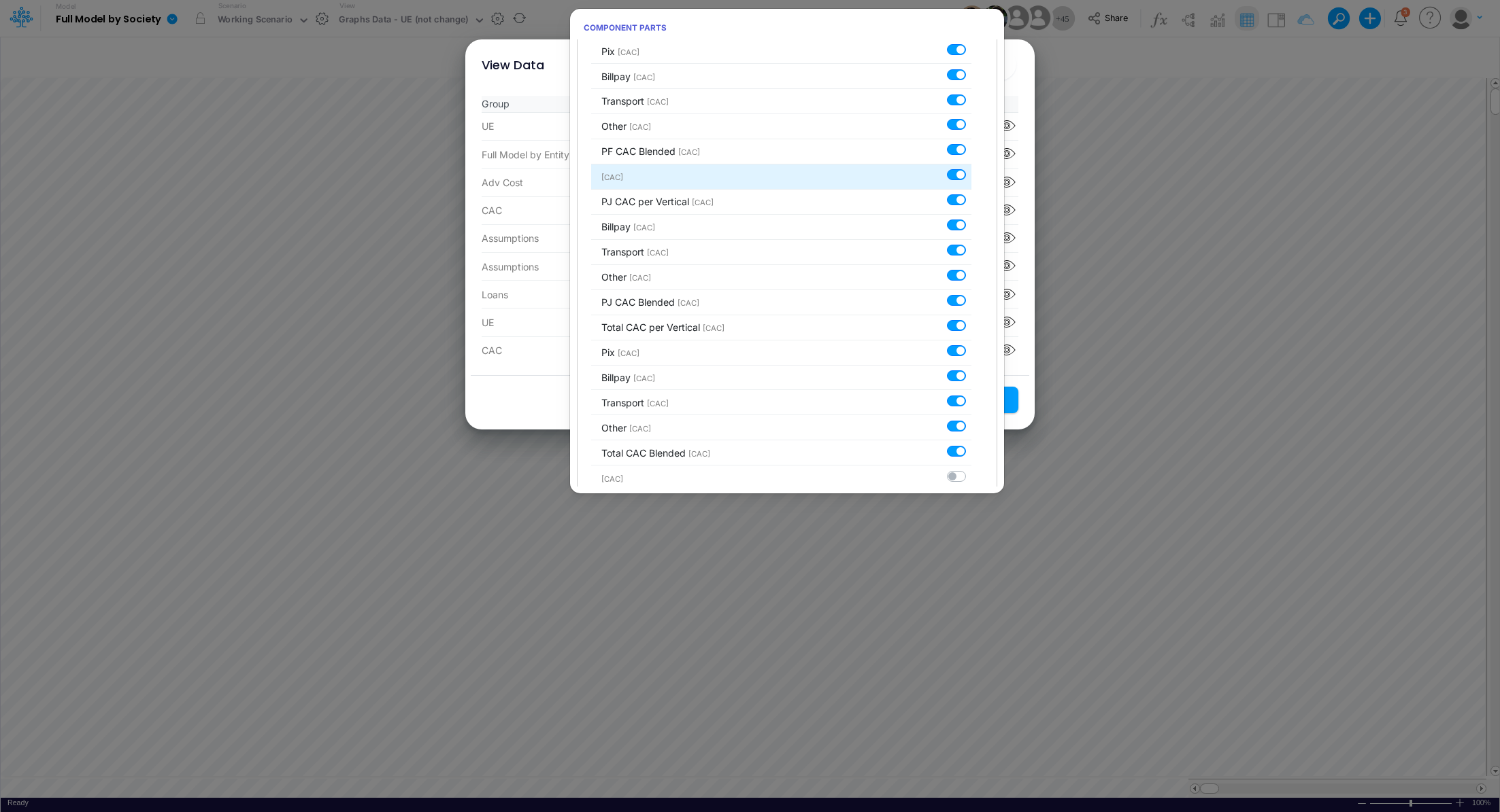
click at [971, 168] on label at bounding box center [971, 168] width 0 height 0
click at [971, 168] on input "checkbox" at bounding box center [976, 172] width 9 height 9
checkbox input "false"
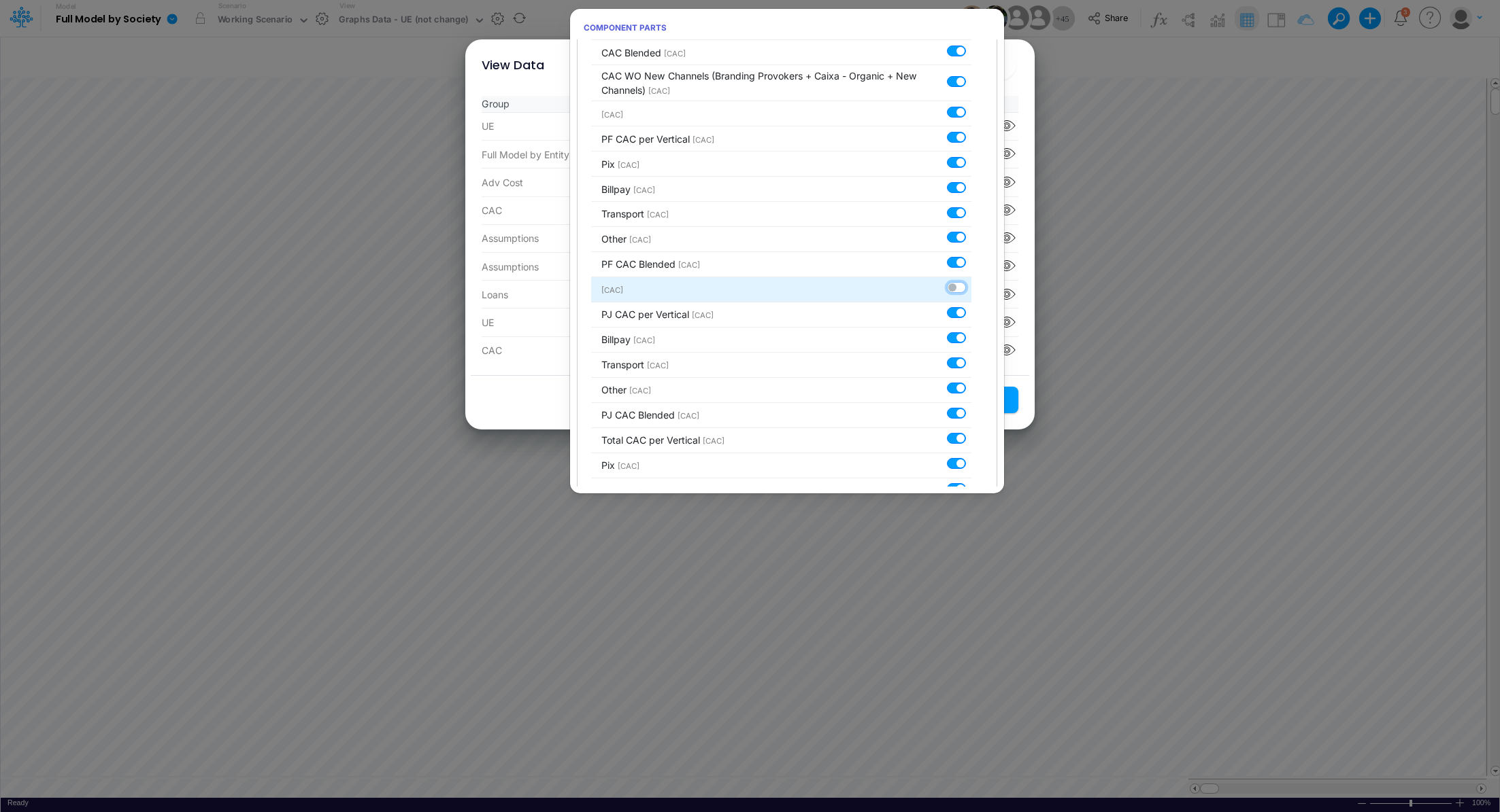
scroll to position [2077, 0]
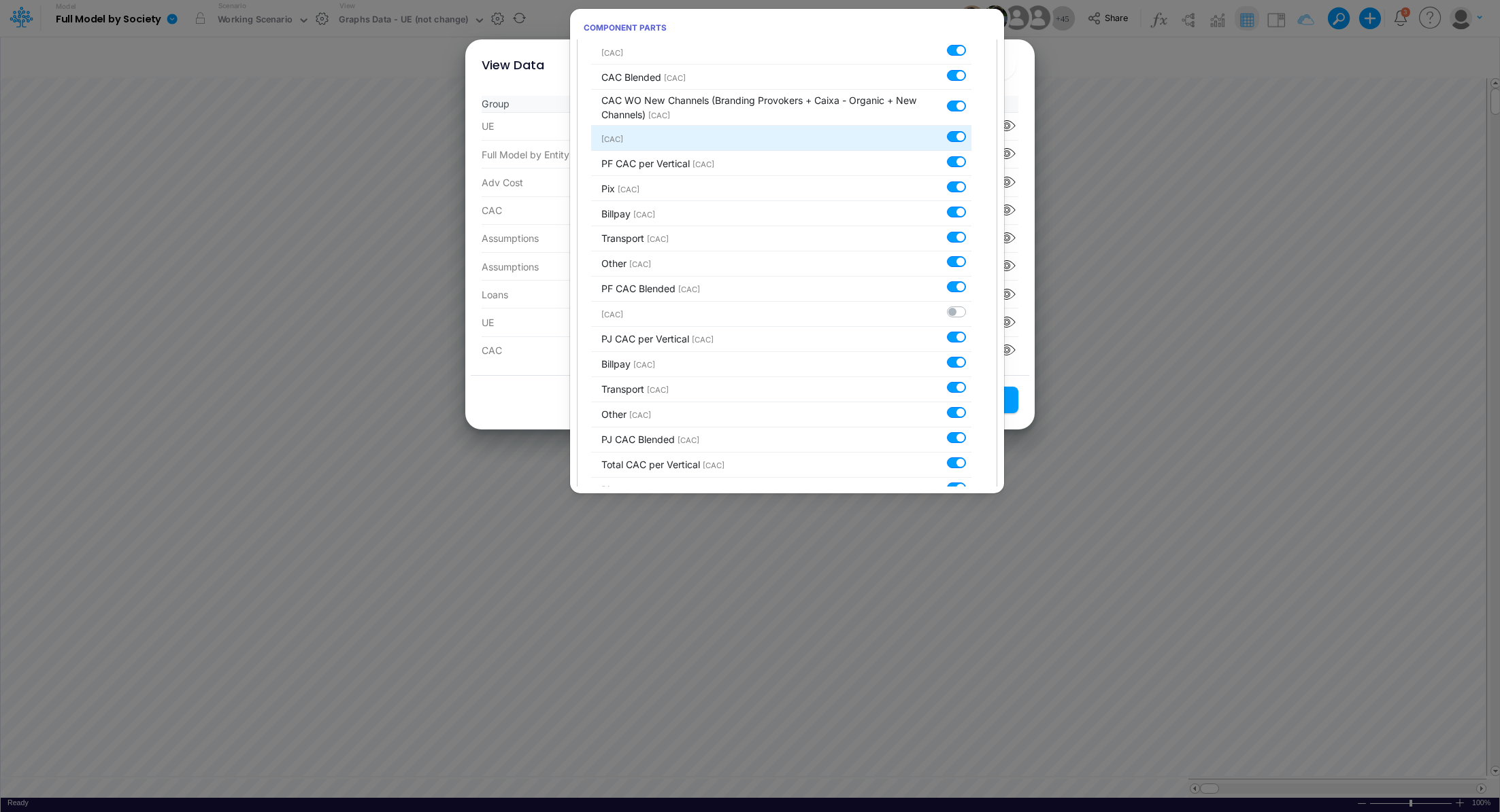
click at [971, 129] on label at bounding box center [971, 129] width 0 height 0
click at [971, 129] on input "checkbox" at bounding box center [976, 134] width 9 height 9
checkbox input "false"
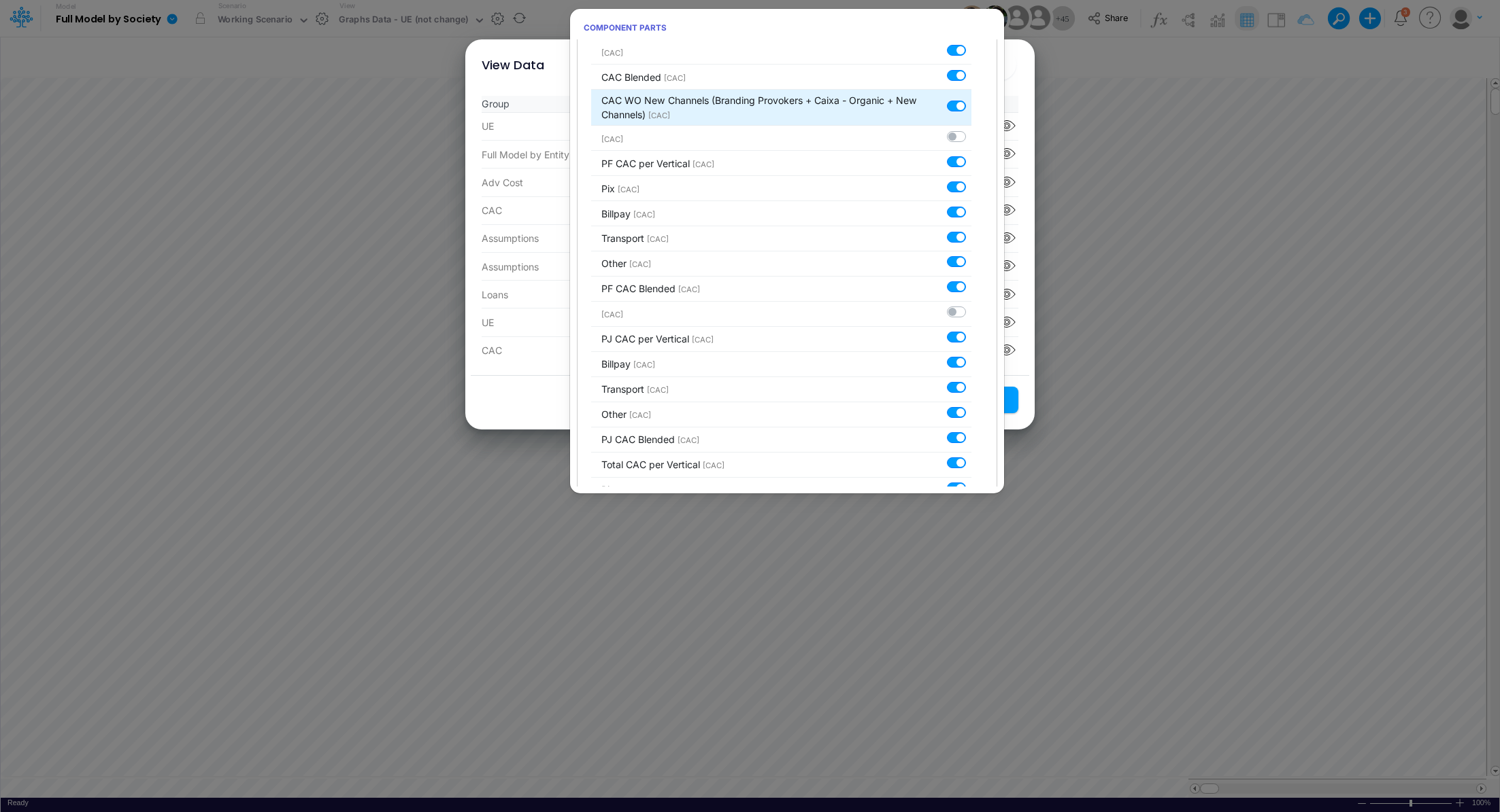
click at [954, 98] on div at bounding box center [958, 106] width 25 height 15
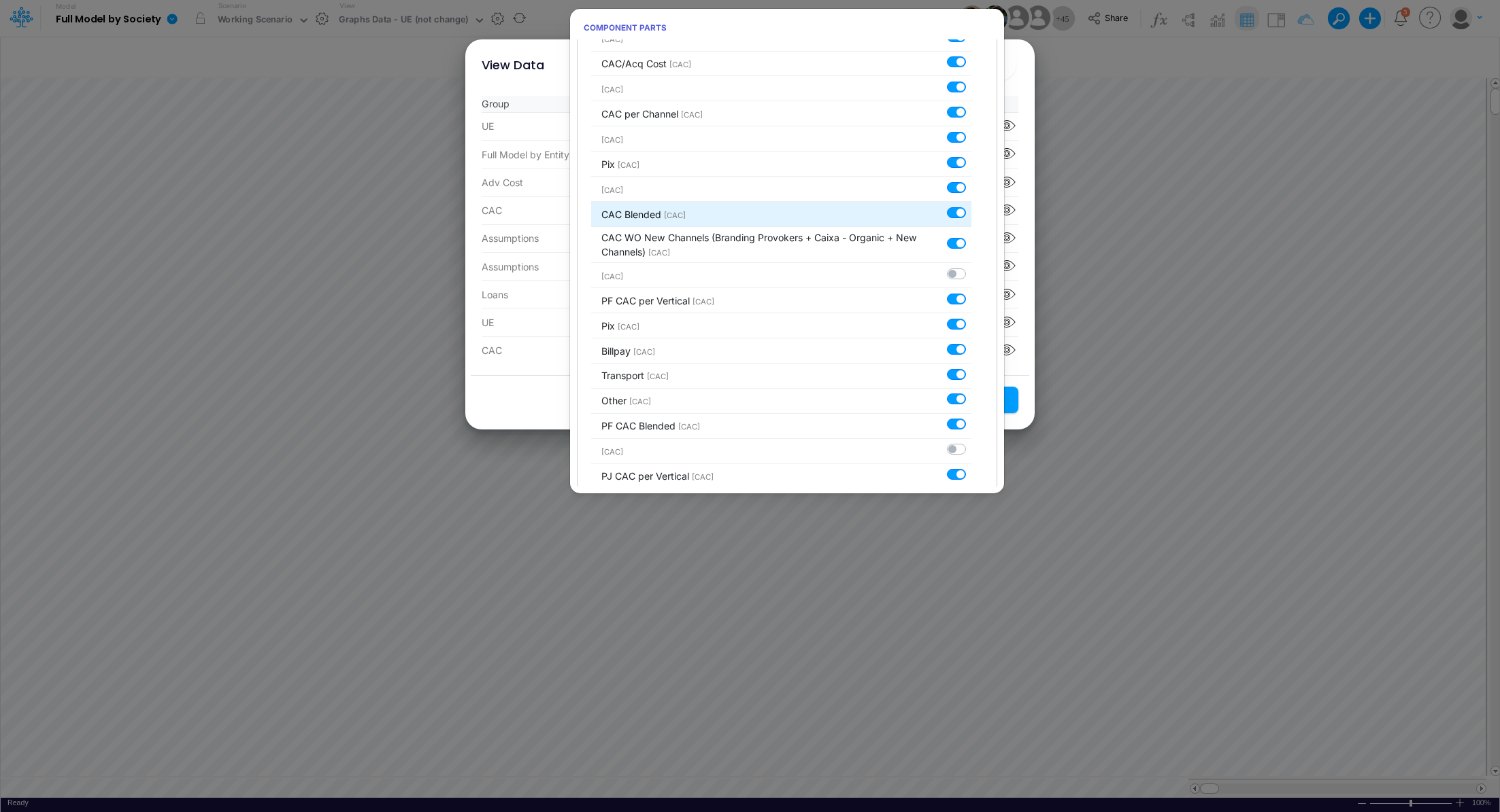
scroll to position [1919, 0]
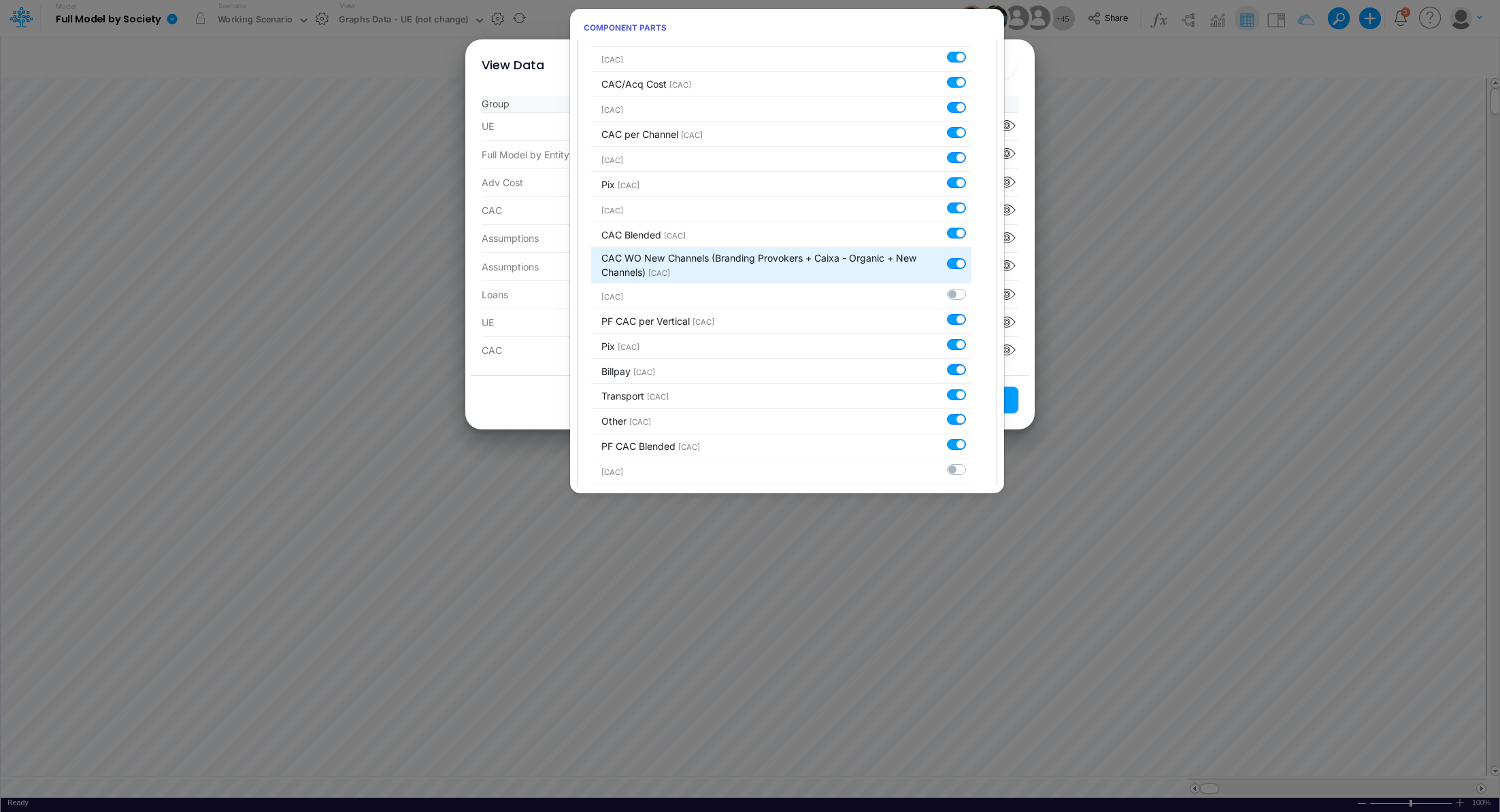
click at [971, 256] on label at bounding box center [971, 256] width 0 height 0
click at [971, 256] on input "checkbox" at bounding box center [976, 261] width 9 height 9
checkbox input "false"
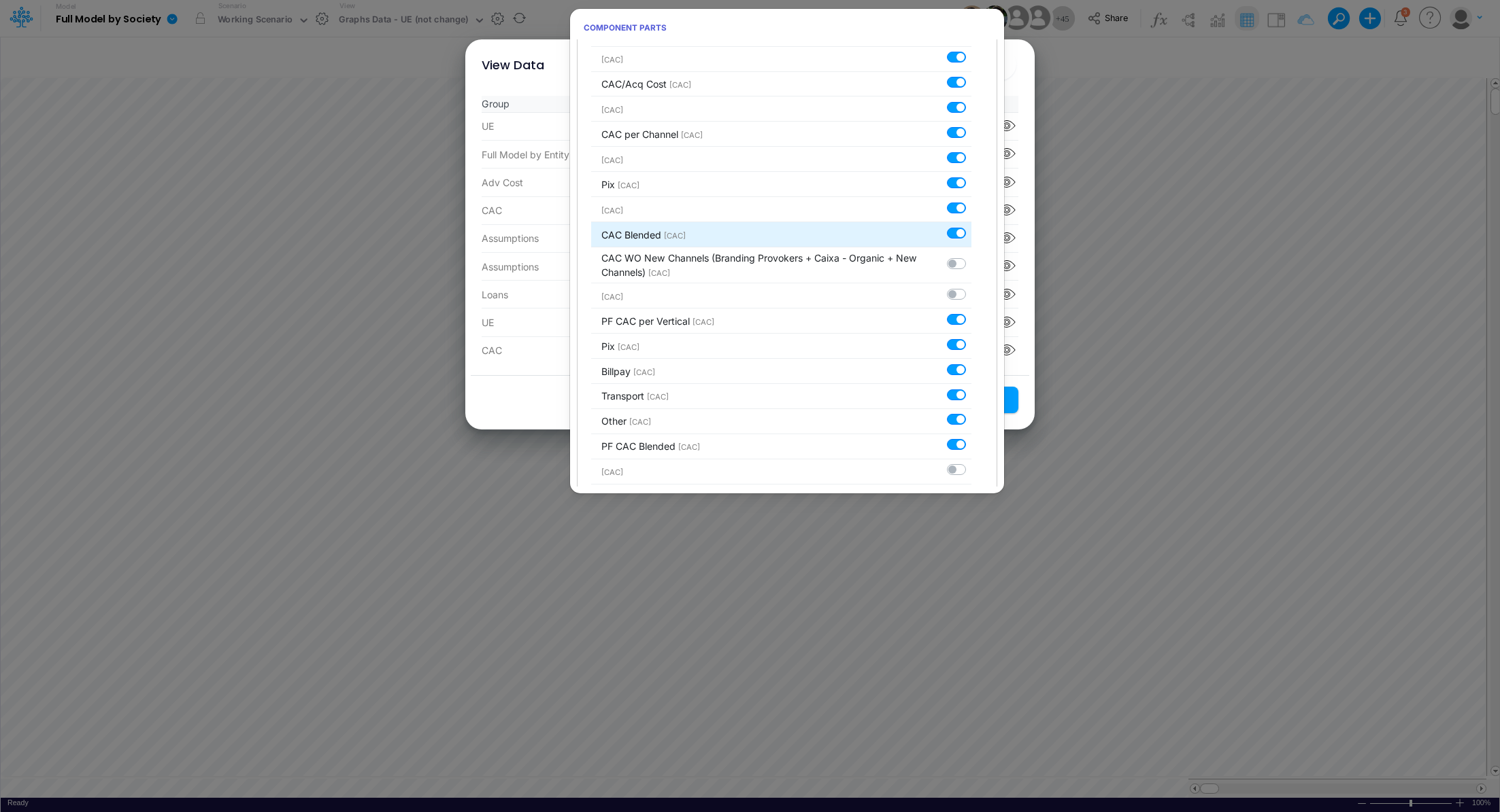
click at [971, 226] on label at bounding box center [971, 226] width 0 height 0
click at [971, 226] on input "checkbox" at bounding box center [976, 230] width 9 height 9
checkbox input "false"
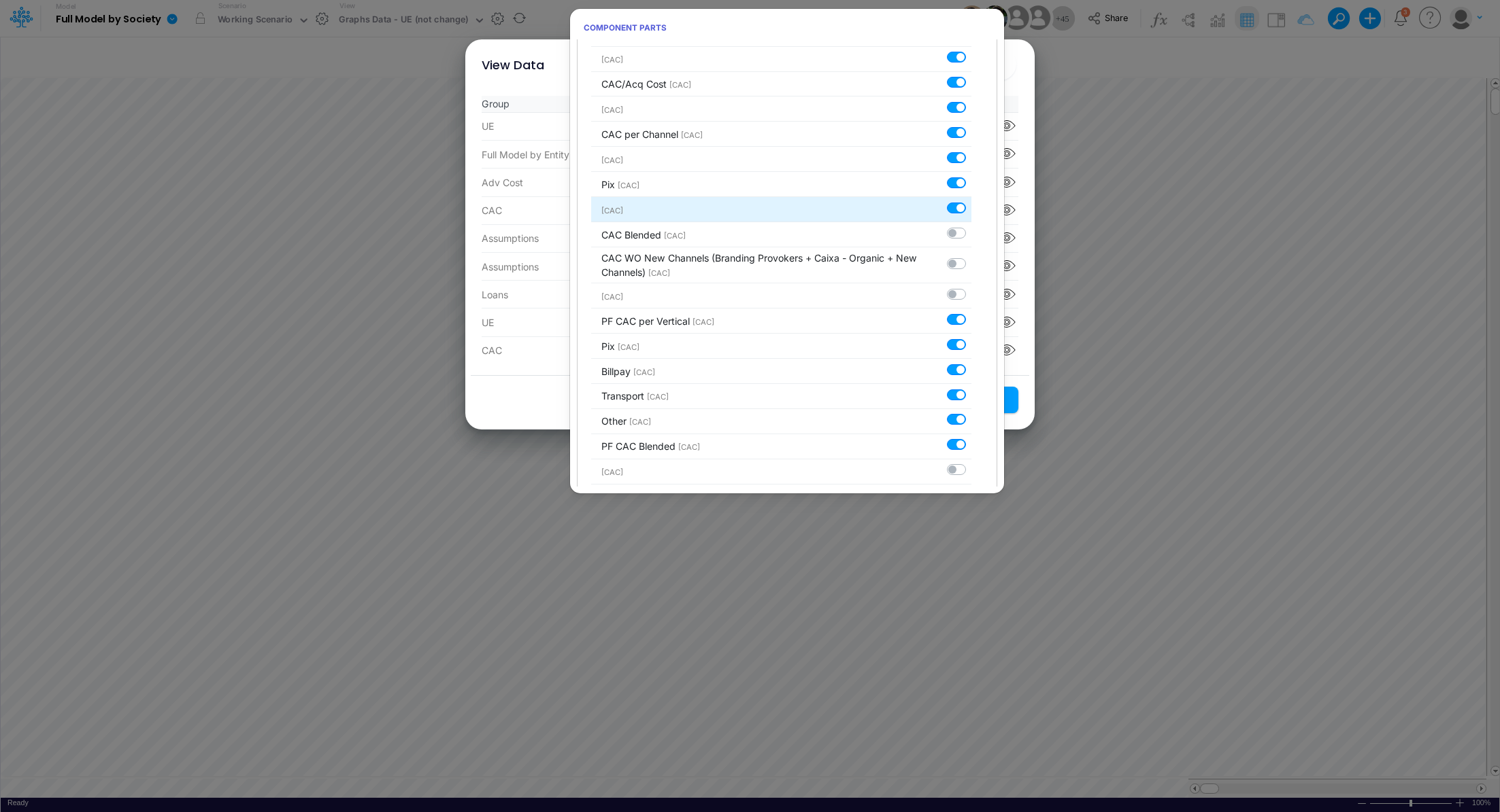
click at [971, 201] on label at bounding box center [971, 201] width 0 height 0
click at [971, 201] on input "checkbox" at bounding box center [976, 206] width 9 height 9
checkbox input "false"
click at [951, 175] on div at bounding box center [958, 183] width 25 height 15
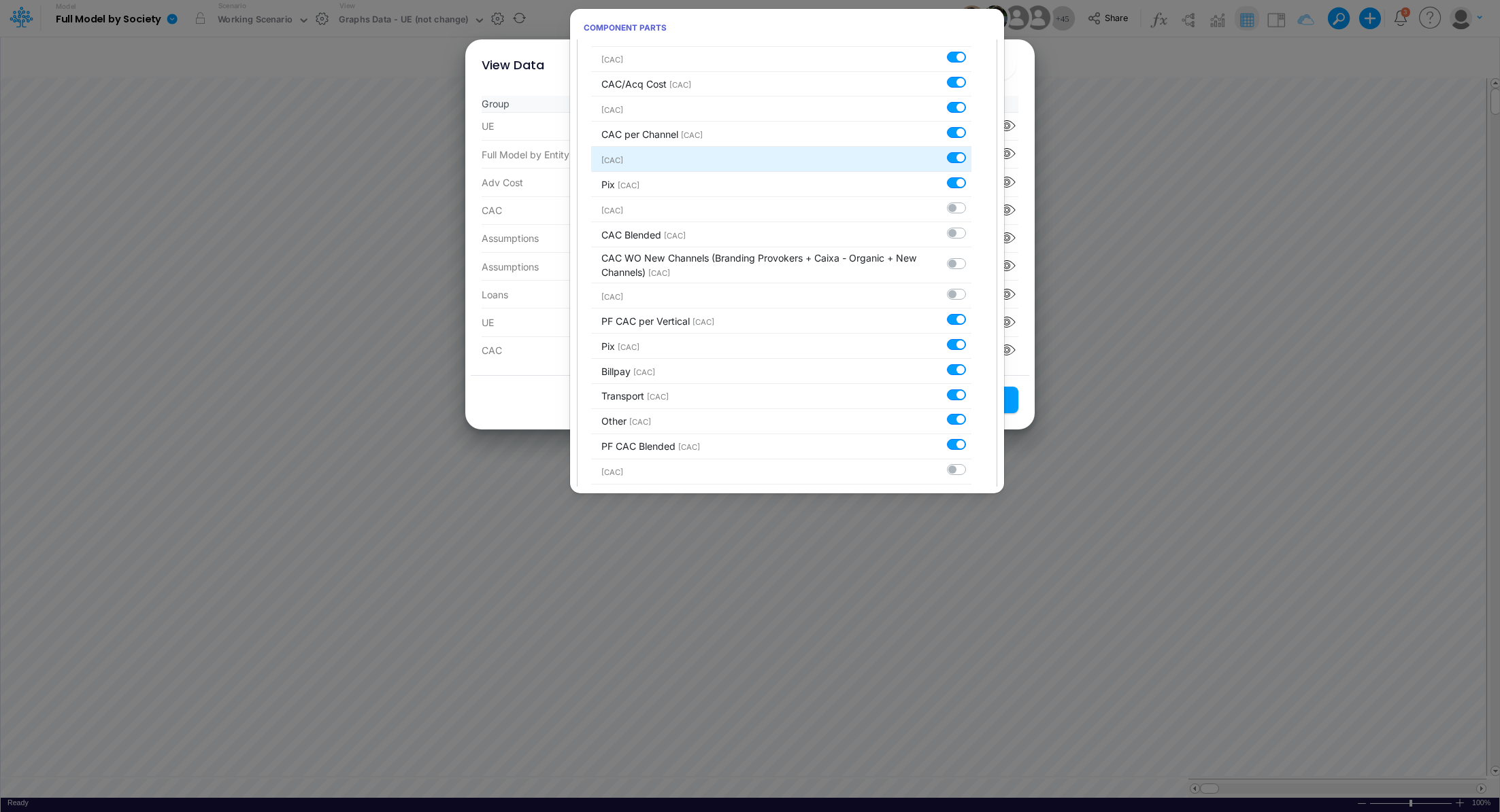
click at [971, 150] on label at bounding box center [971, 150] width 0 height 0
click at [971, 150] on input "checkbox" at bounding box center [976, 155] width 9 height 9
checkbox input "false"
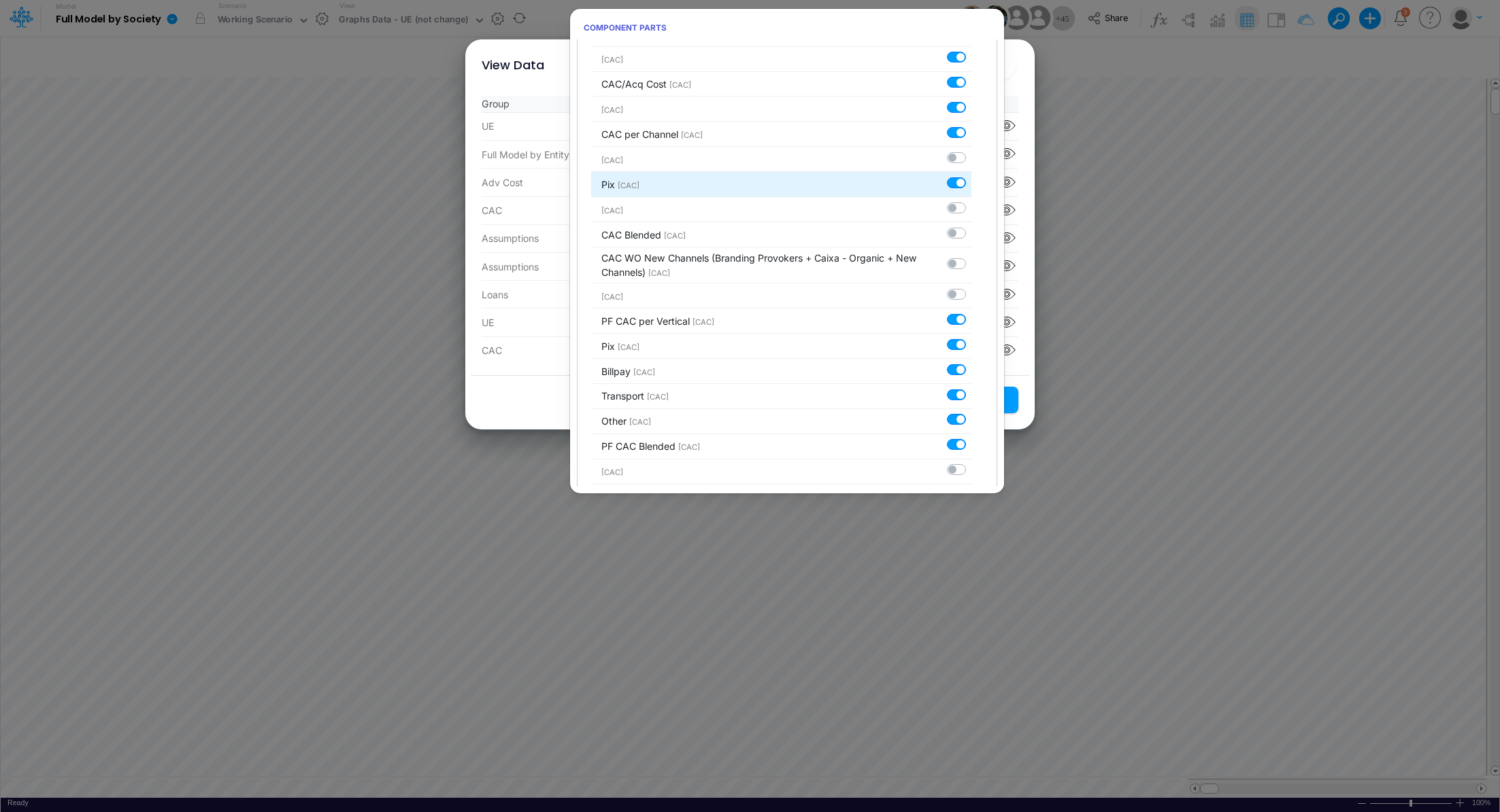
click at [971, 175] on label at bounding box center [971, 175] width 0 height 0
click at [971, 175] on input "checkbox" at bounding box center [976, 180] width 9 height 9
checkbox input "false"
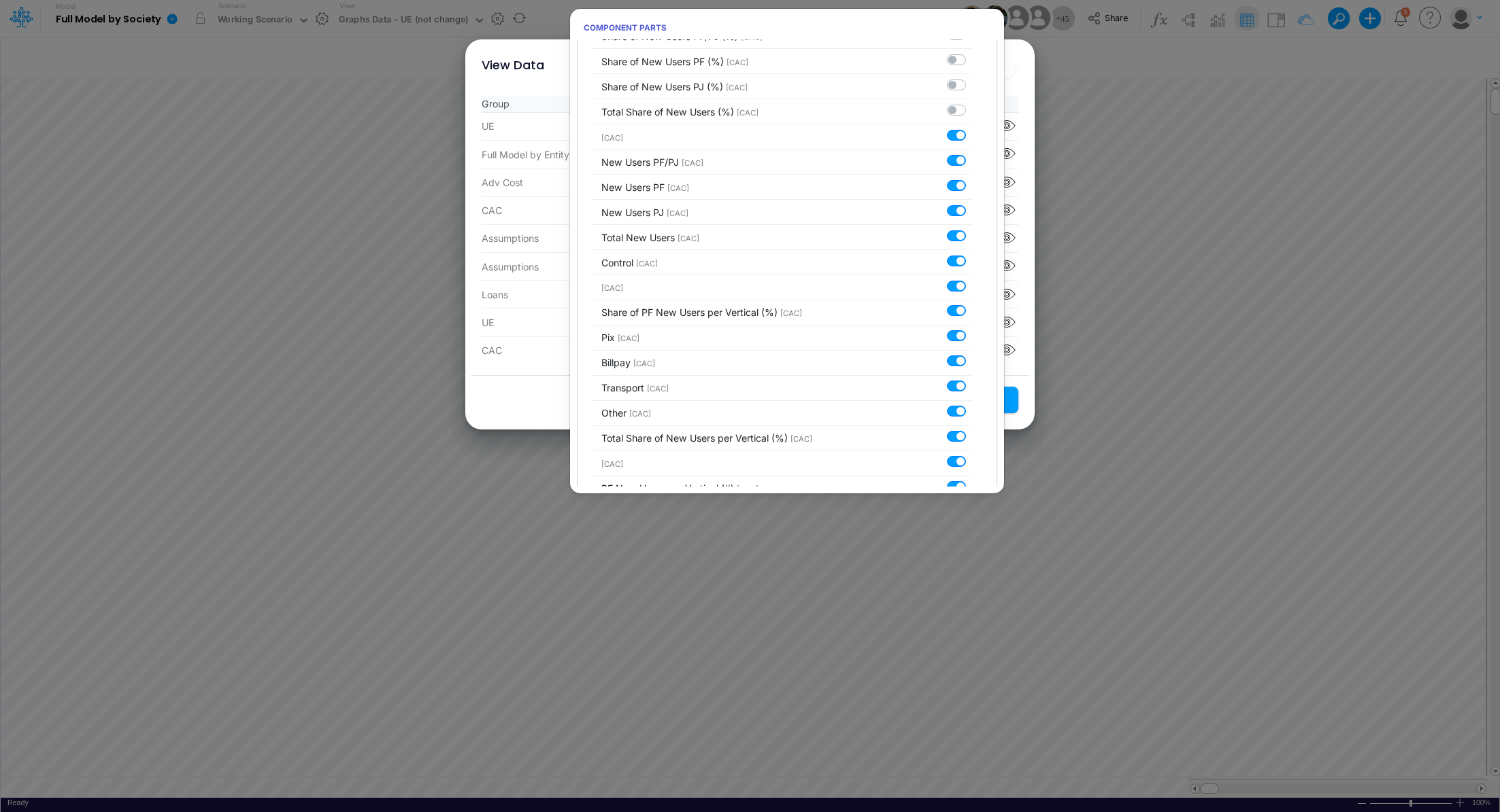
scroll to position [303, 0]
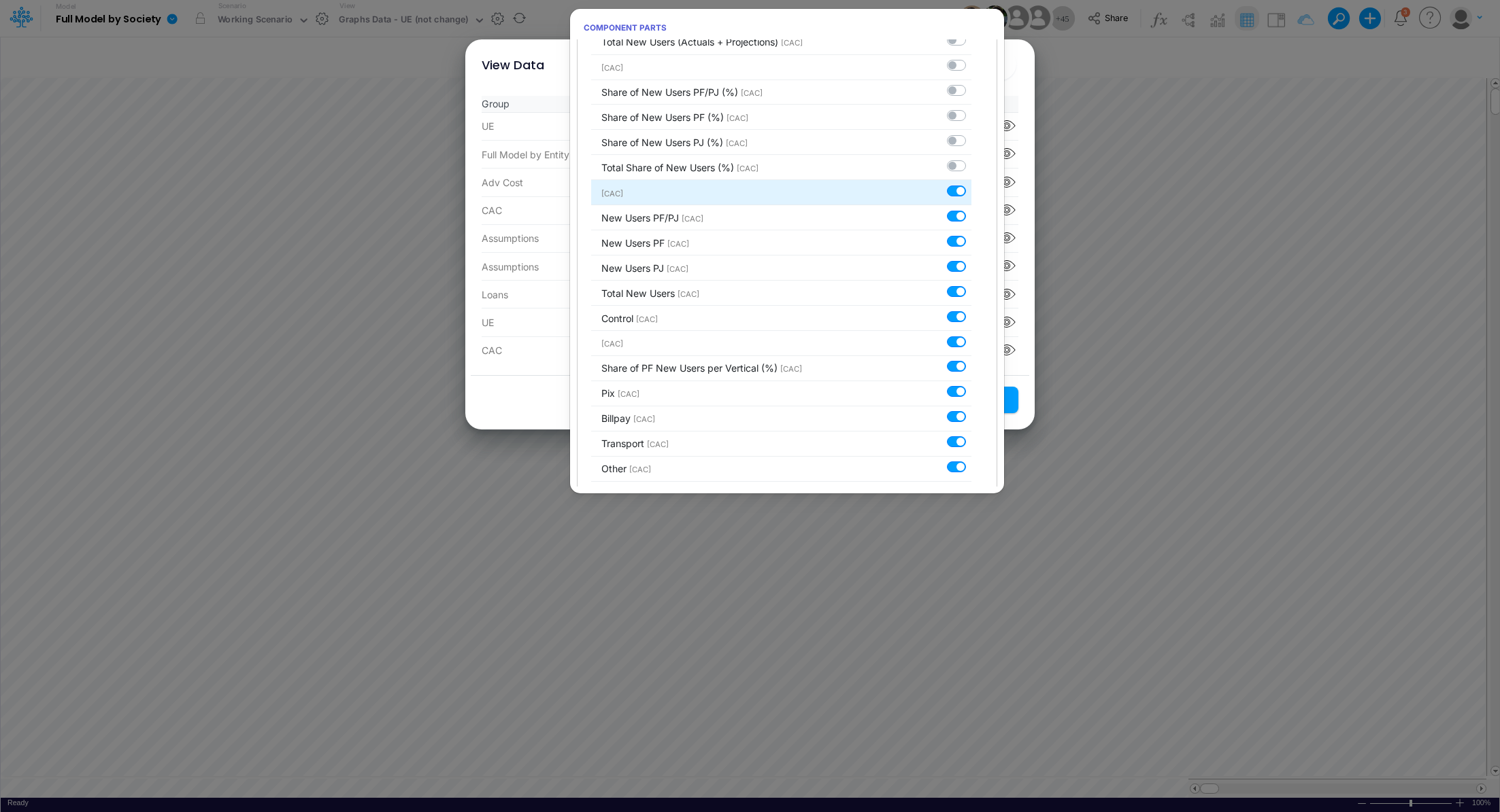
click at [971, 184] on label at bounding box center [971, 184] width 0 height 0
click at [971, 192] on input "checkbox" at bounding box center [976, 188] width 9 height 9
checkbox input "false"
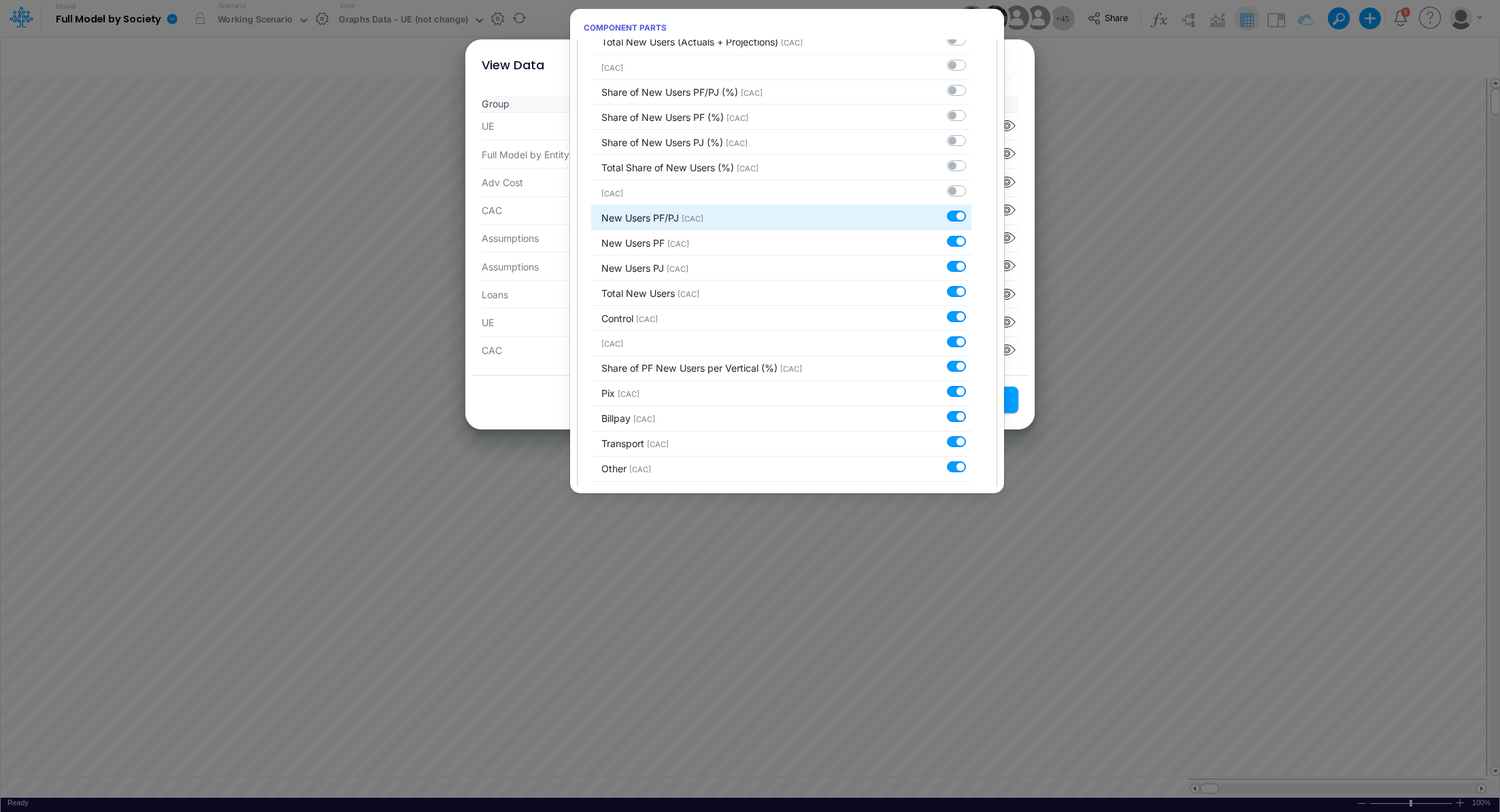
click at [971, 208] on label at bounding box center [971, 208] width 0 height 0
click at [971, 216] on input "checkbox" at bounding box center [976, 213] width 9 height 9
checkbox input "false"
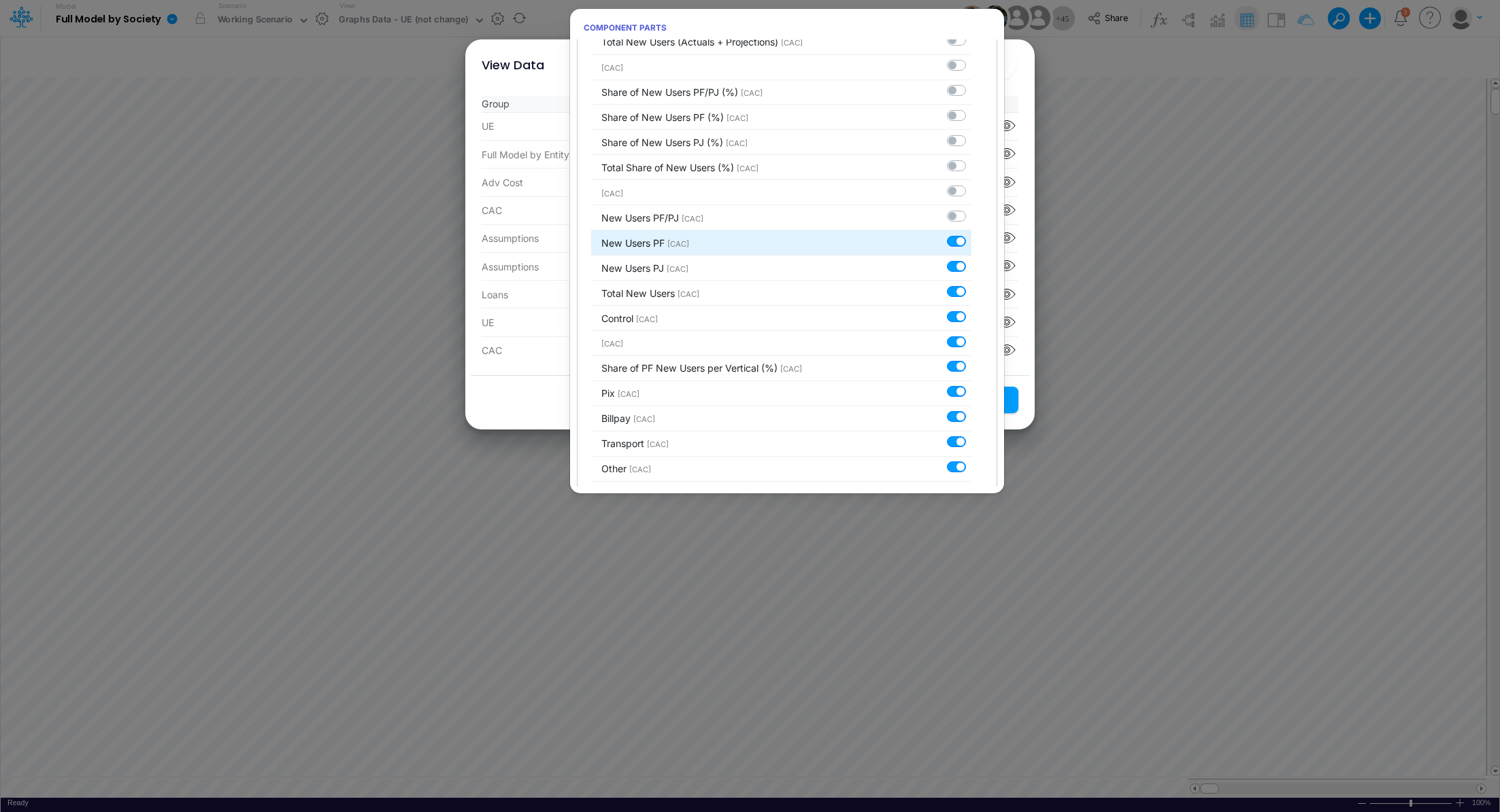
click at [971, 234] on label at bounding box center [971, 234] width 0 height 0
click at [971, 235] on input "checkbox" at bounding box center [976, 239] width 9 height 9
checkbox input "false"
click at [971, 259] on label at bounding box center [971, 259] width 0 height 0
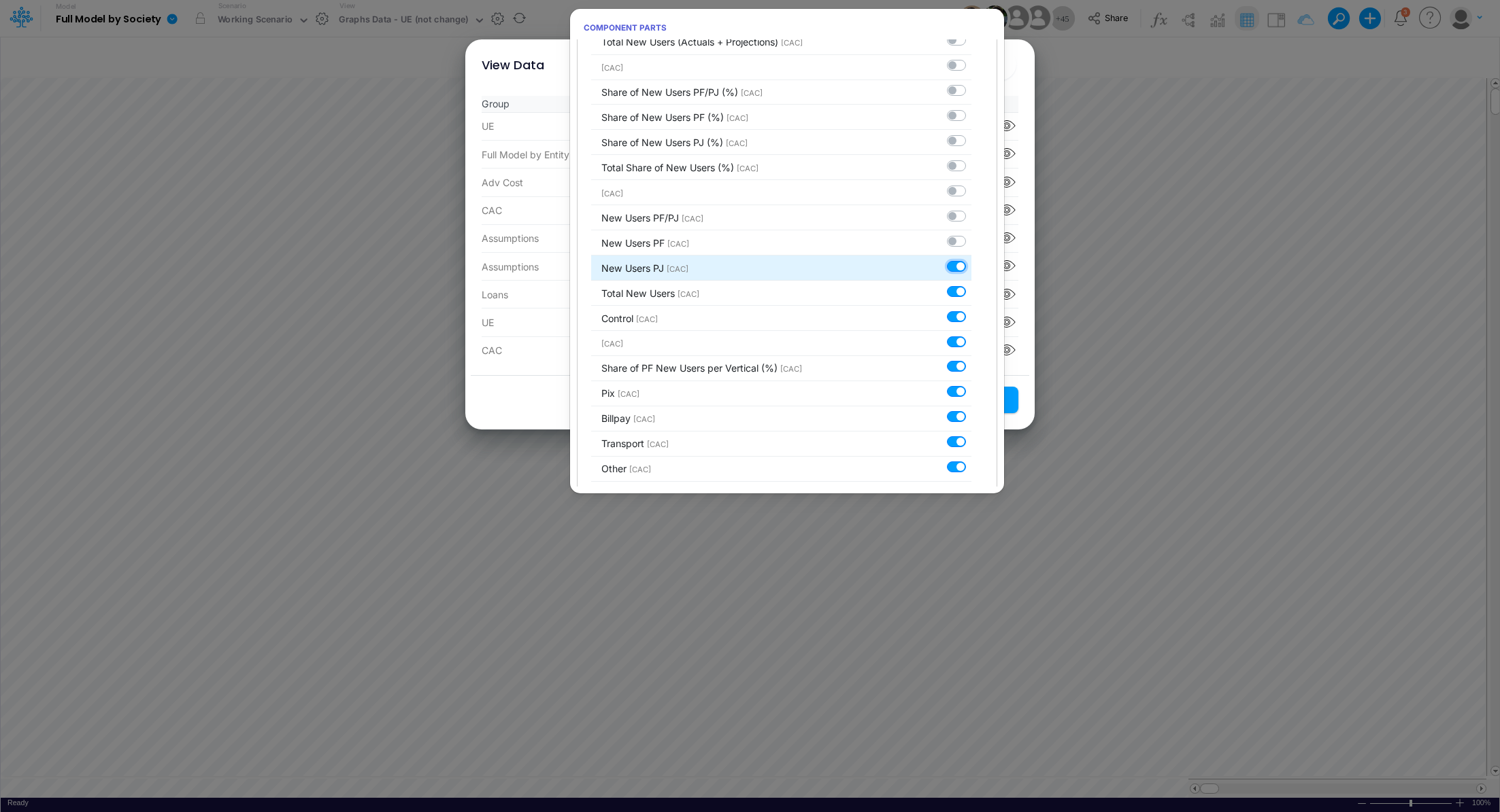
click at [971, 265] on input "checkbox" at bounding box center [976, 263] width 9 height 9
checkbox input "false"
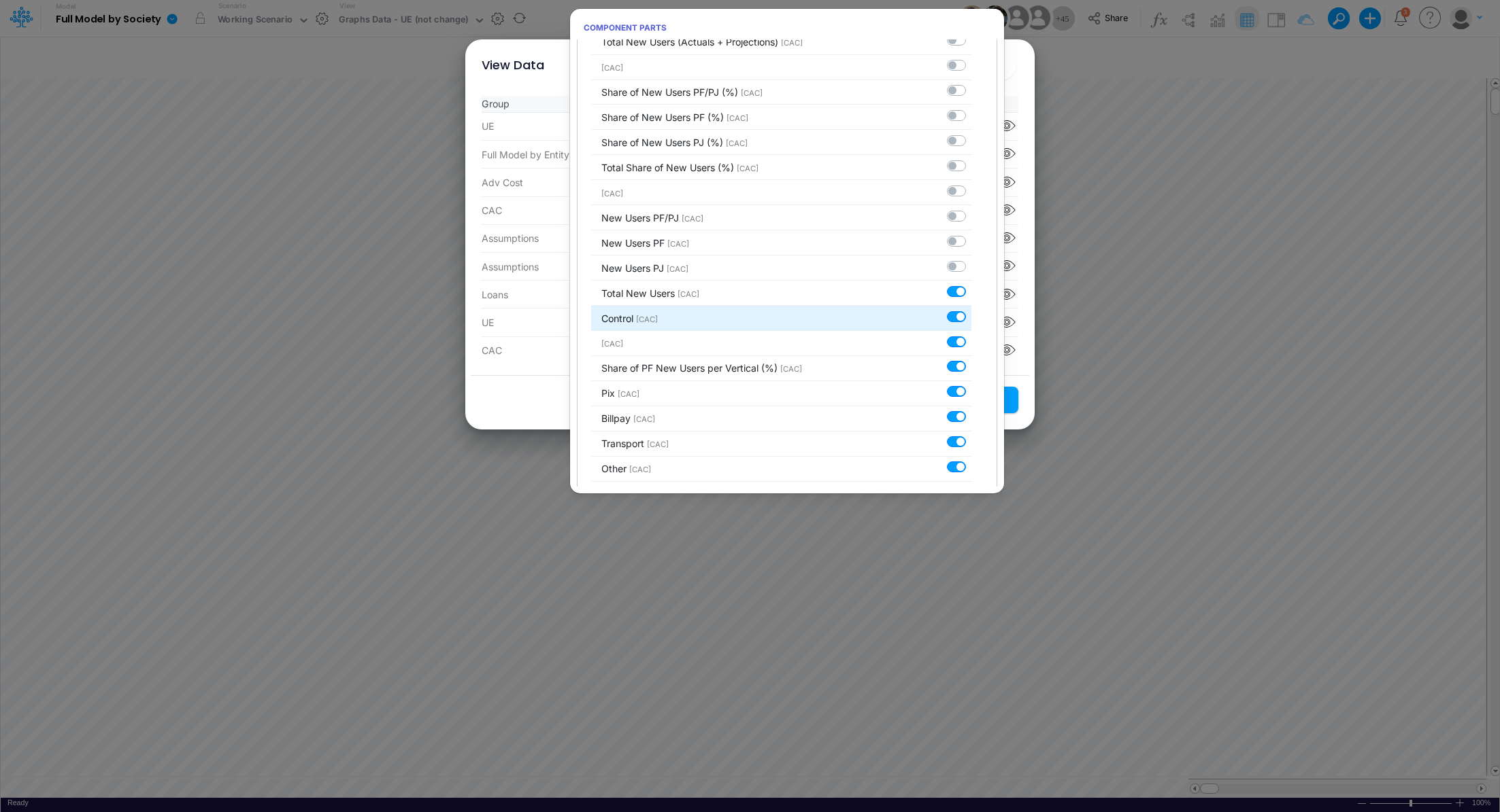
drag, startPoint x: 950, startPoint y: 287, endPoint x: 952, endPoint y: 303, distance: 16.1
click at [971, 284] on label at bounding box center [971, 284] width 0 height 0
click at [971, 287] on input "checkbox" at bounding box center [976, 289] width 9 height 9
checkbox input "false"
click at [971, 309] on label at bounding box center [971, 309] width 0 height 0
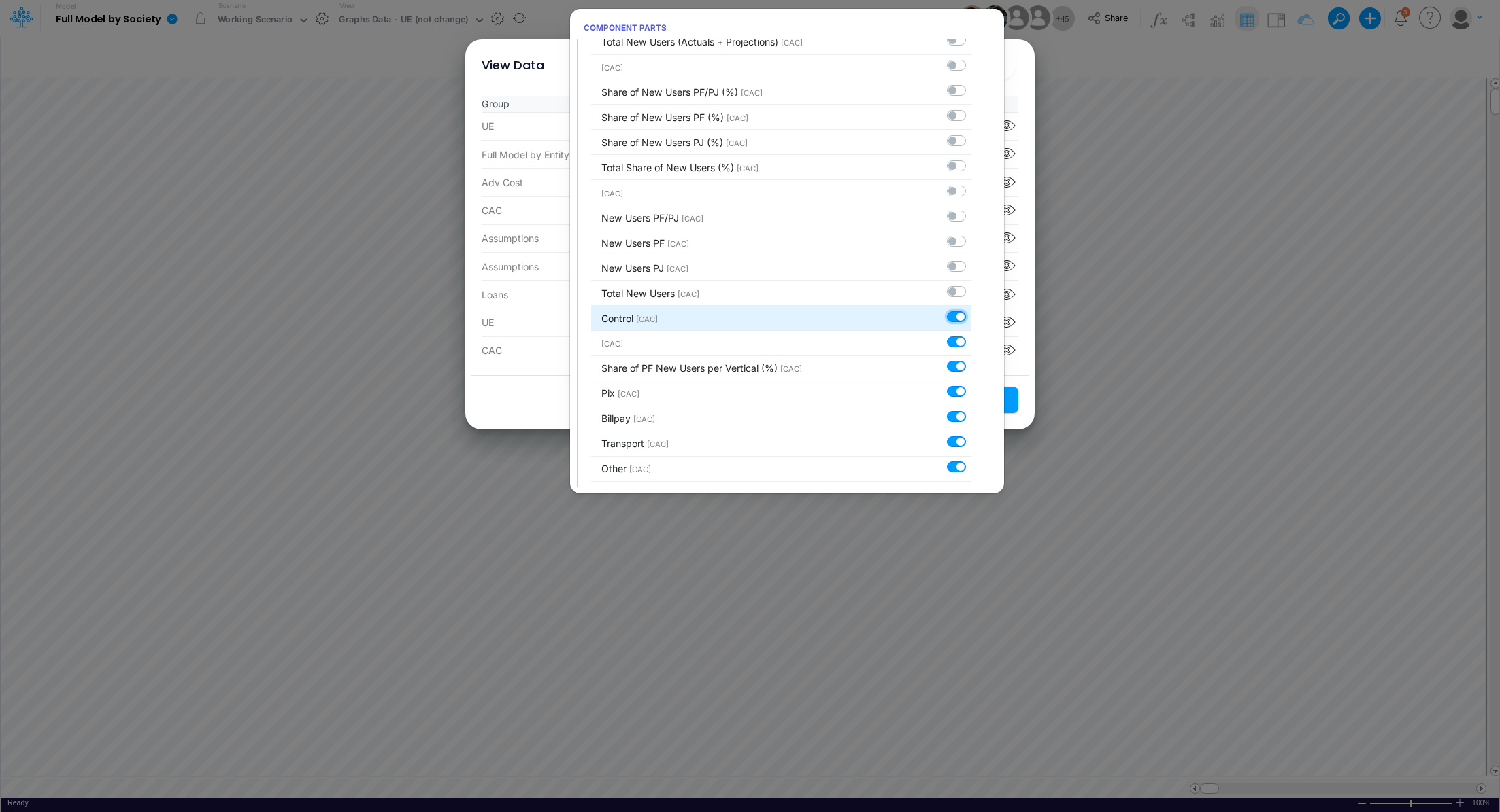
click at [971, 314] on input "checkbox" at bounding box center [976, 314] width 9 height 9
checkbox input "false"
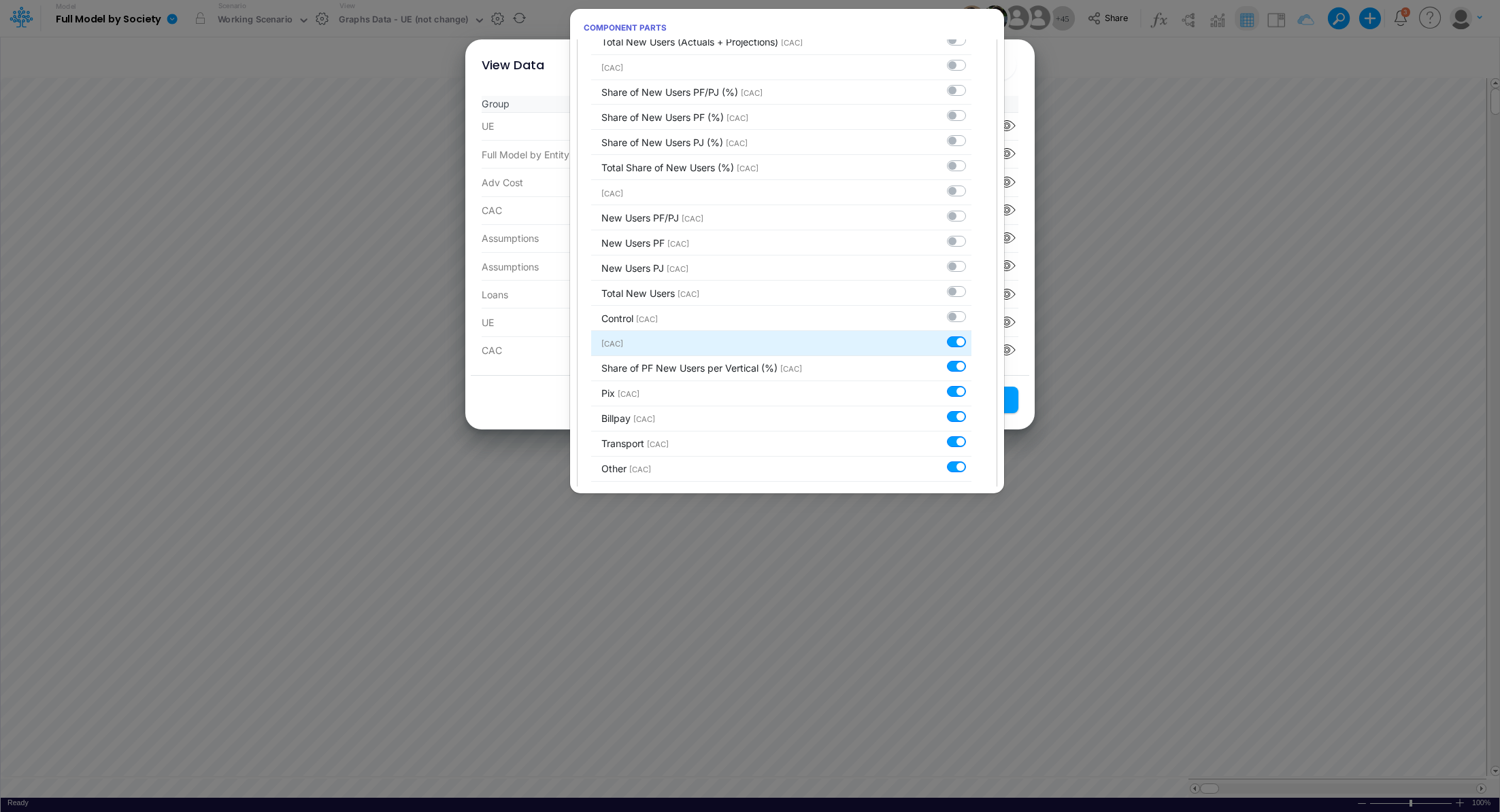
click at [971, 335] on label at bounding box center [971, 335] width 0 height 0
click at [971, 340] on input "checkbox" at bounding box center [976, 339] width 9 height 9
checkbox input "false"
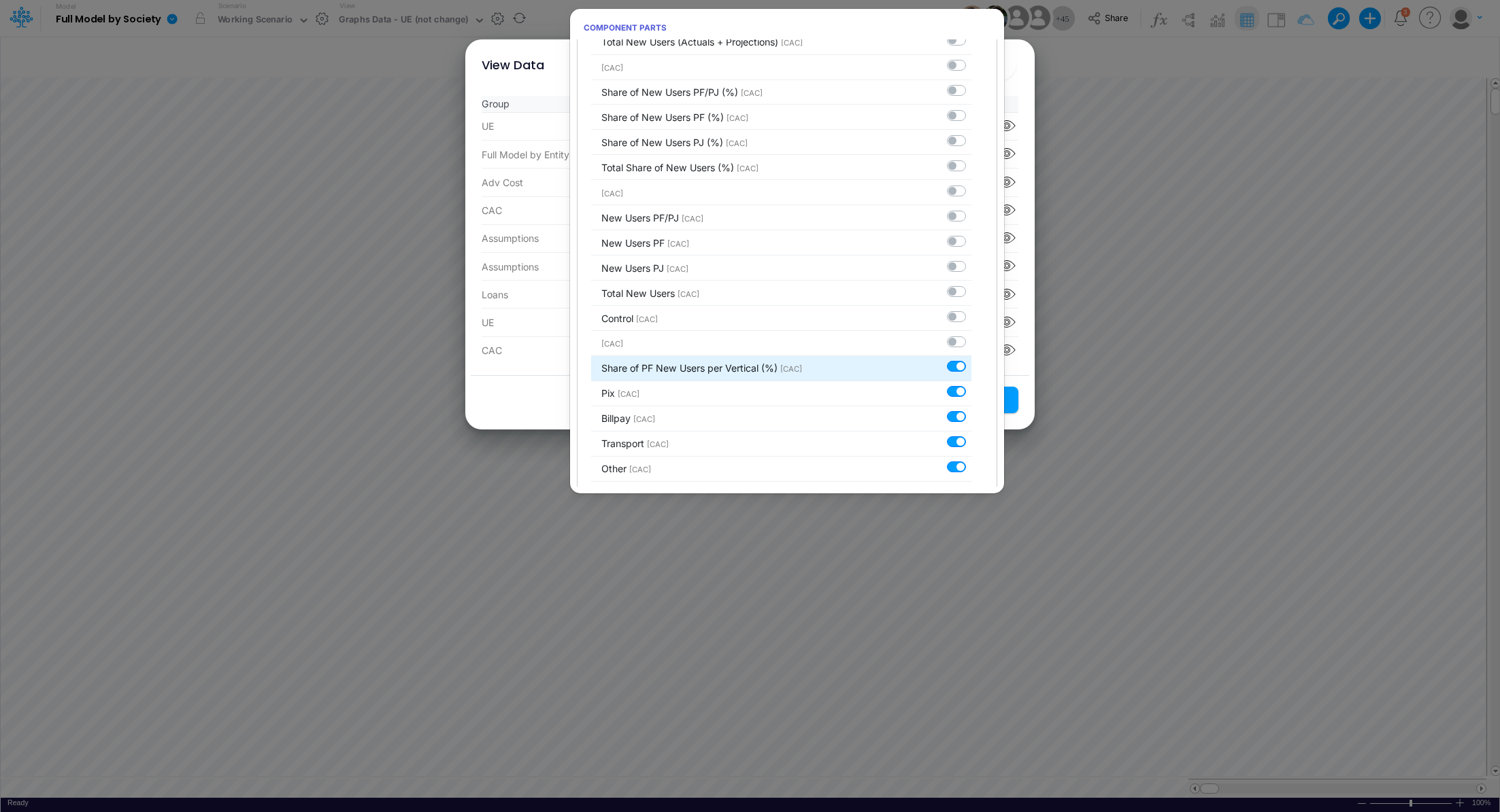
click at [971, 360] on label at bounding box center [971, 360] width 0 height 0
click at [971, 362] on input "checkbox" at bounding box center [976, 364] width 9 height 9
checkbox input "false"
click at [949, 393] on div at bounding box center [958, 392] width 25 height 15
click at [971, 384] on label at bounding box center [971, 384] width 0 height 0
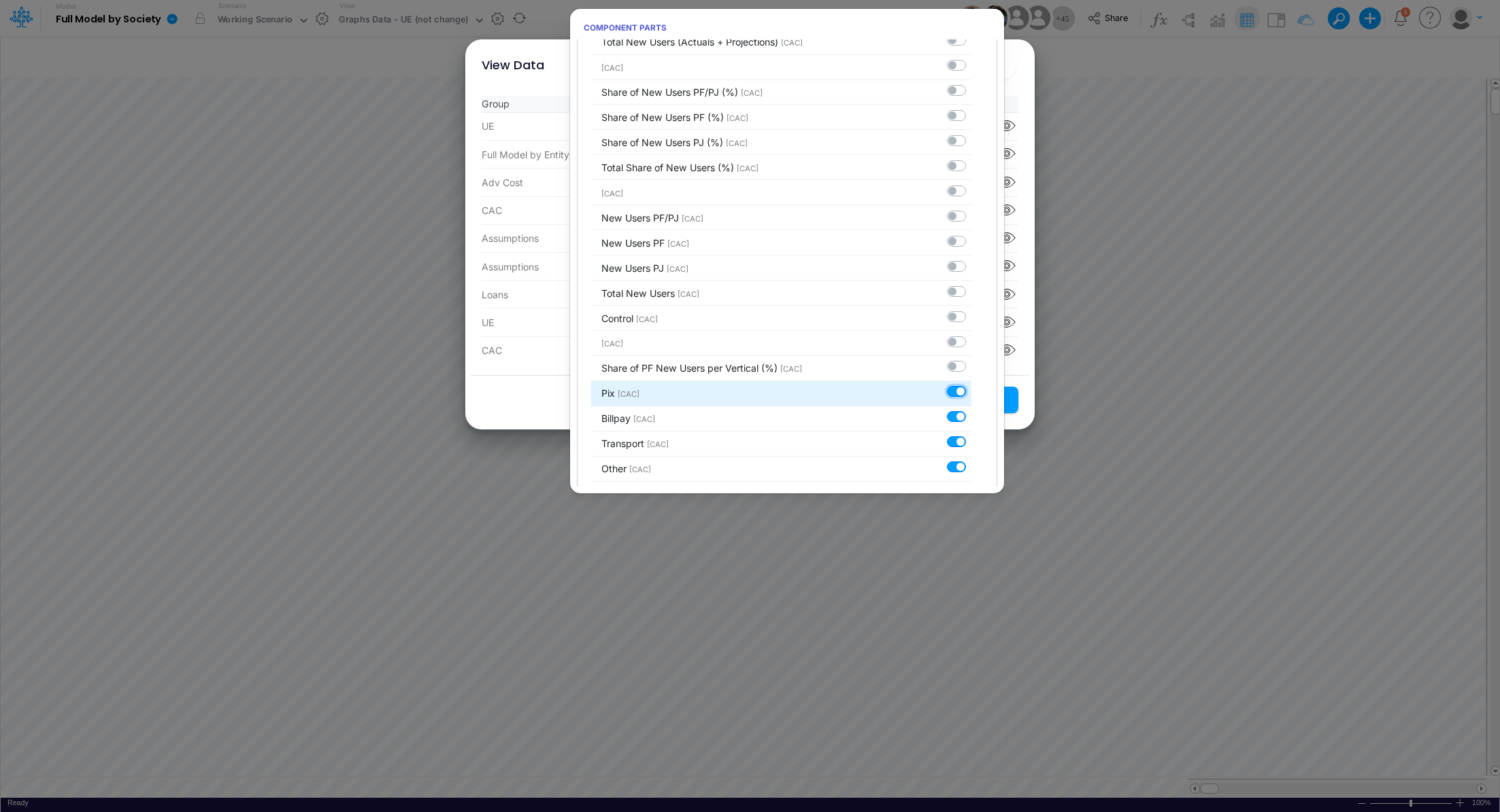
click at [971, 388] on input "checkbox" at bounding box center [976, 389] width 9 height 9
checkbox input "false"
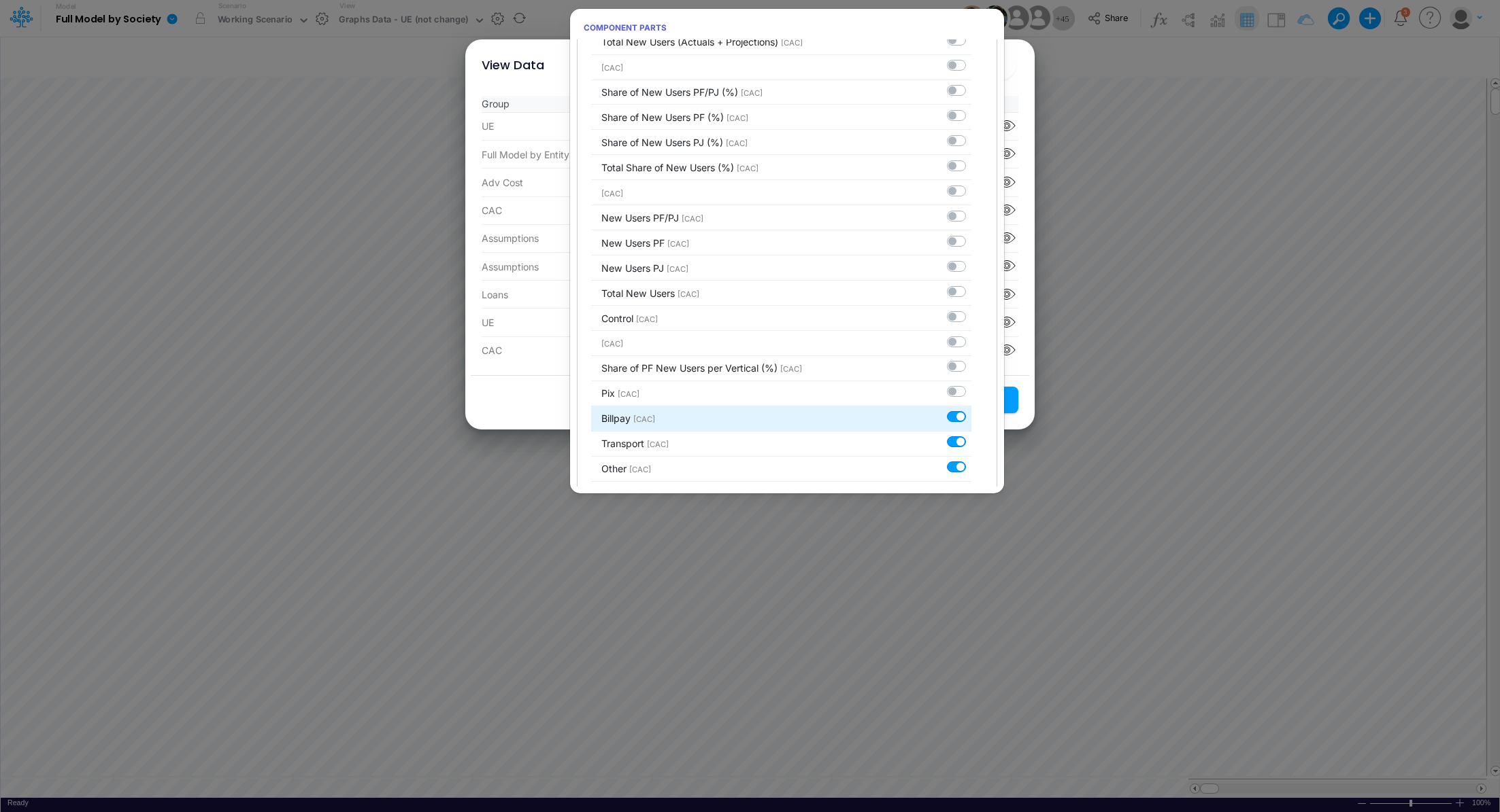
click at [971, 410] on label at bounding box center [971, 410] width 0 height 0
click at [971, 410] on input "checkbox" at bounding box center [976, 415] width 9 height 9
checkbox input "false"
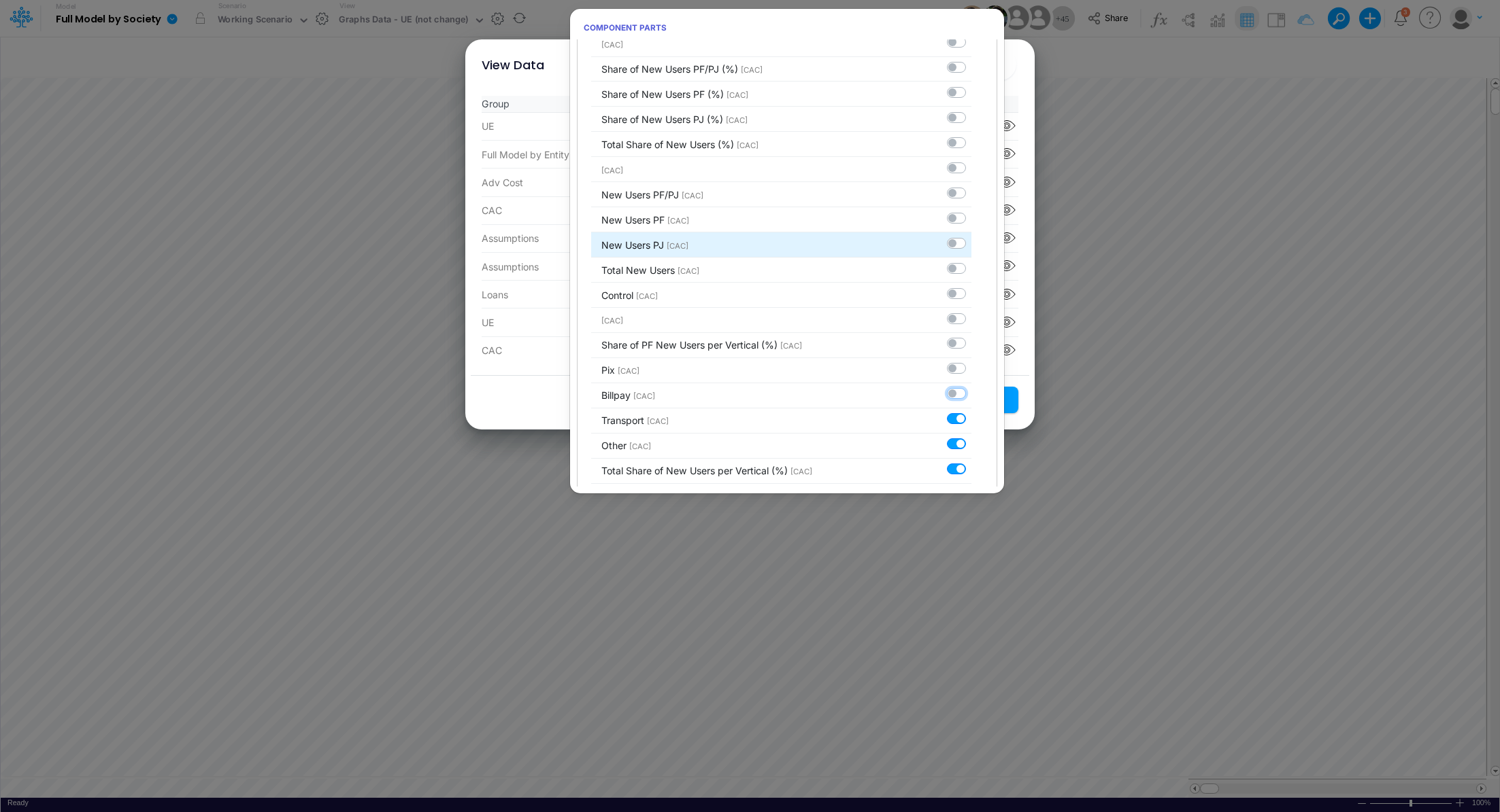
scroll to position [327, 0]
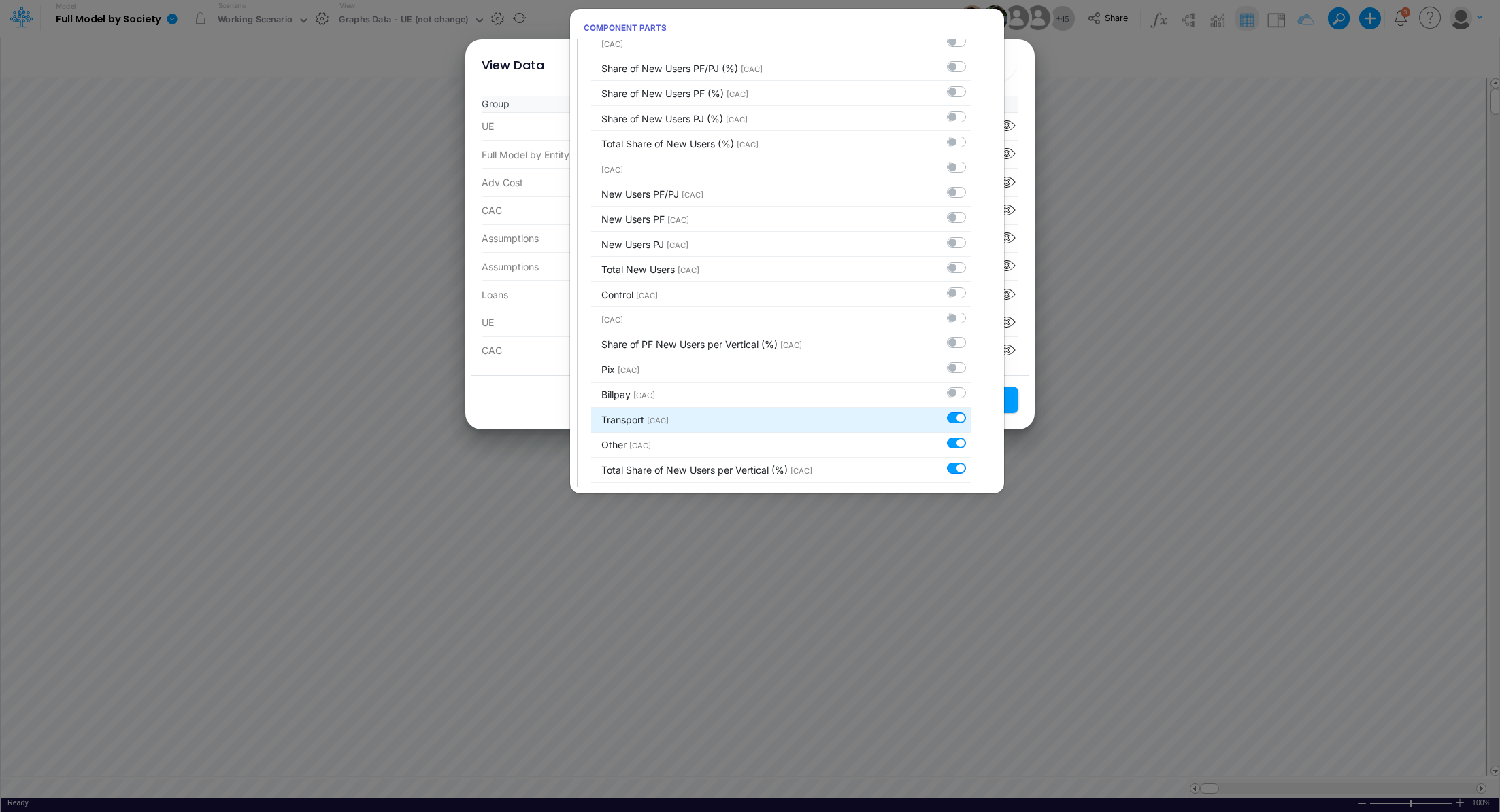
click at [971, 411] on label at bounding box center [971, 411] width 0 height 0
click at [971, 412] on input "checkbox" at bounding box center [976, 416] width 9 height 9
checkbox input "false"
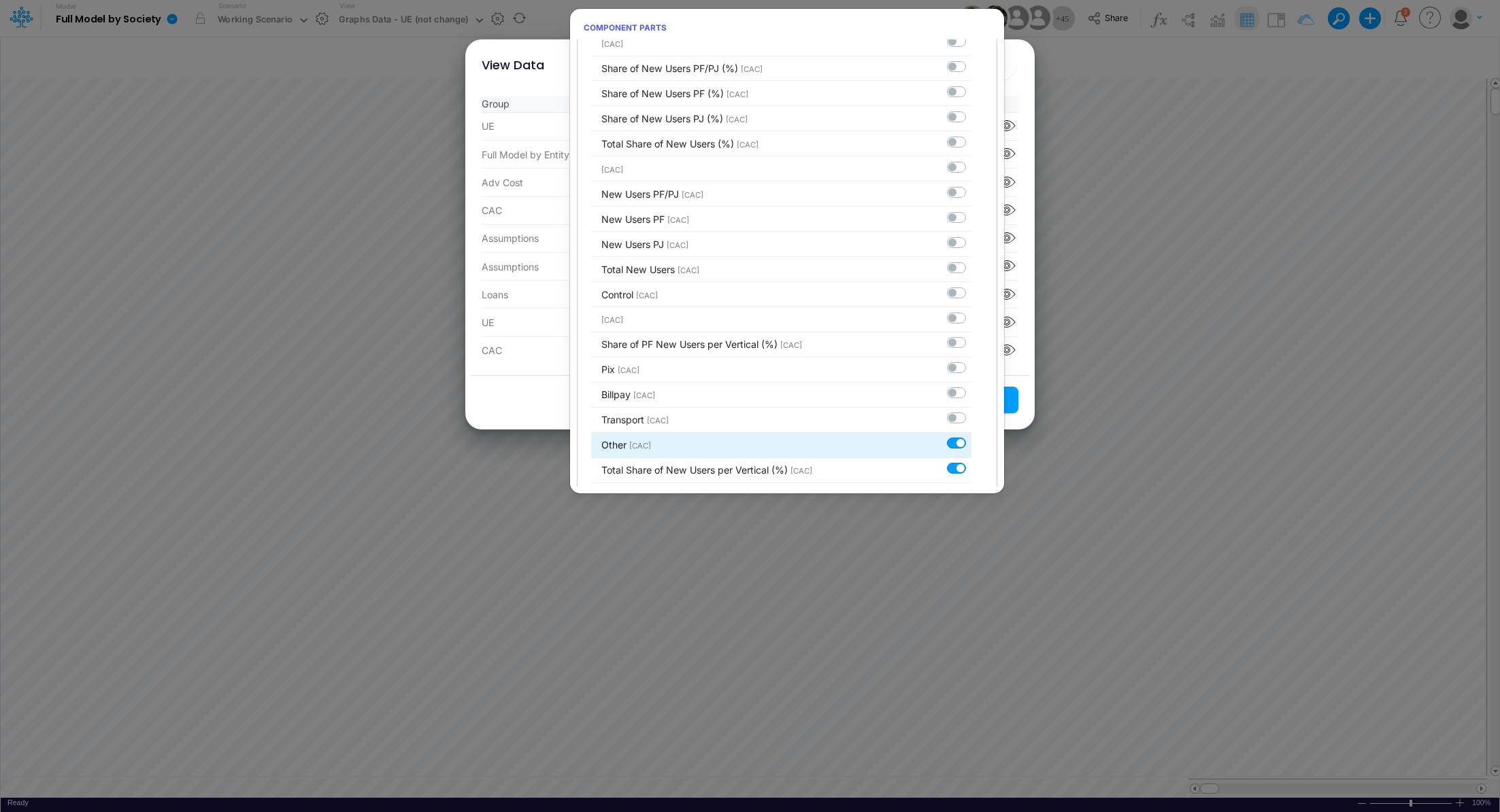
click at [971, 437] on label at bounding box center [971, 437] width 0 height 0
click at [971, 441] on input "checkbox" at bounding box center [976, 441] width 9 height 9
checkbox input "false"
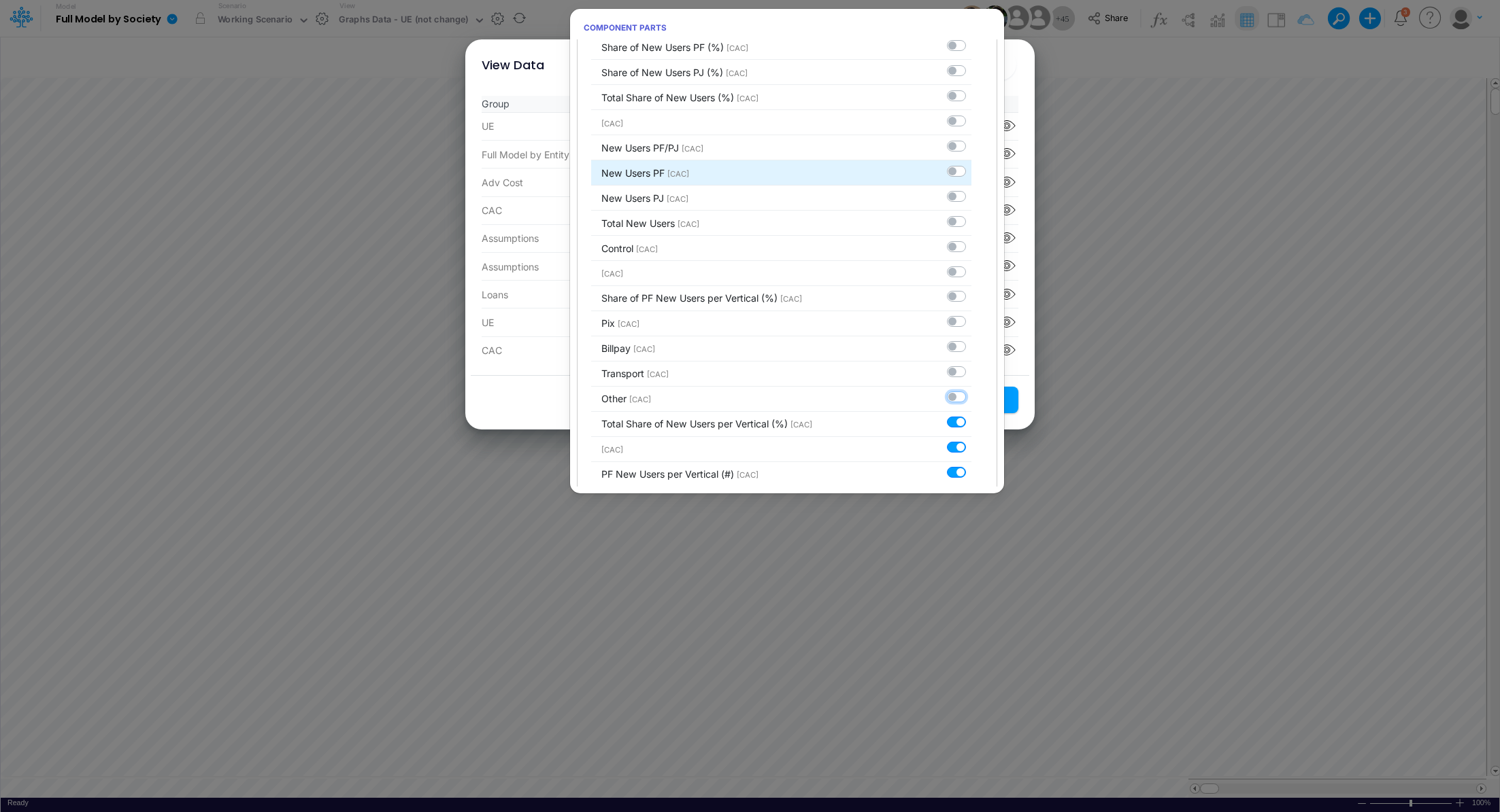
scroll to position [416, 0]
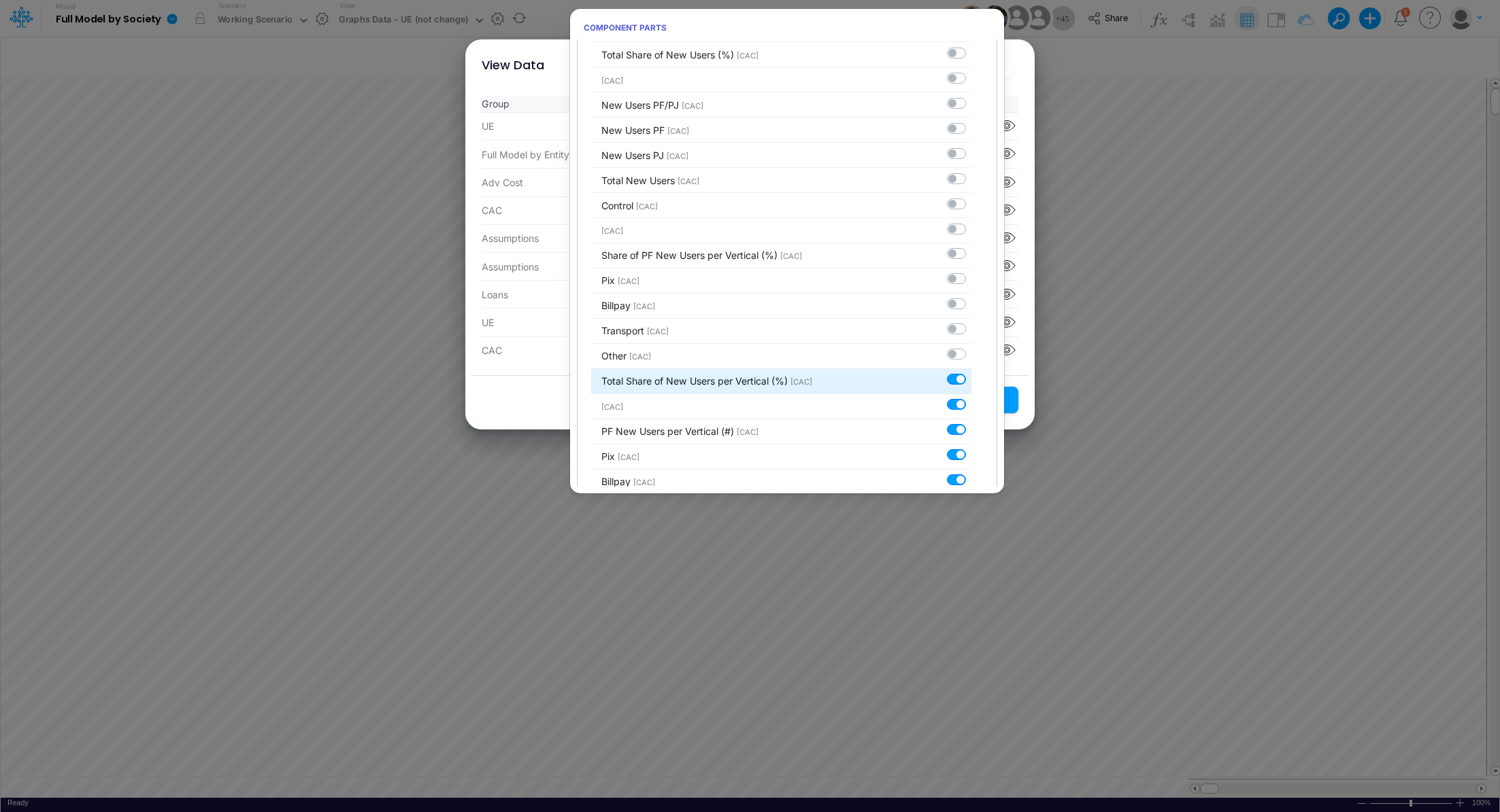
click at [971, 373] on label at bounding box center [971, 373] width 0 height 0
click at [971, 375] on input "checkbox" at bounding box center [976, 377] width 9 height 9
checkbox input "false"
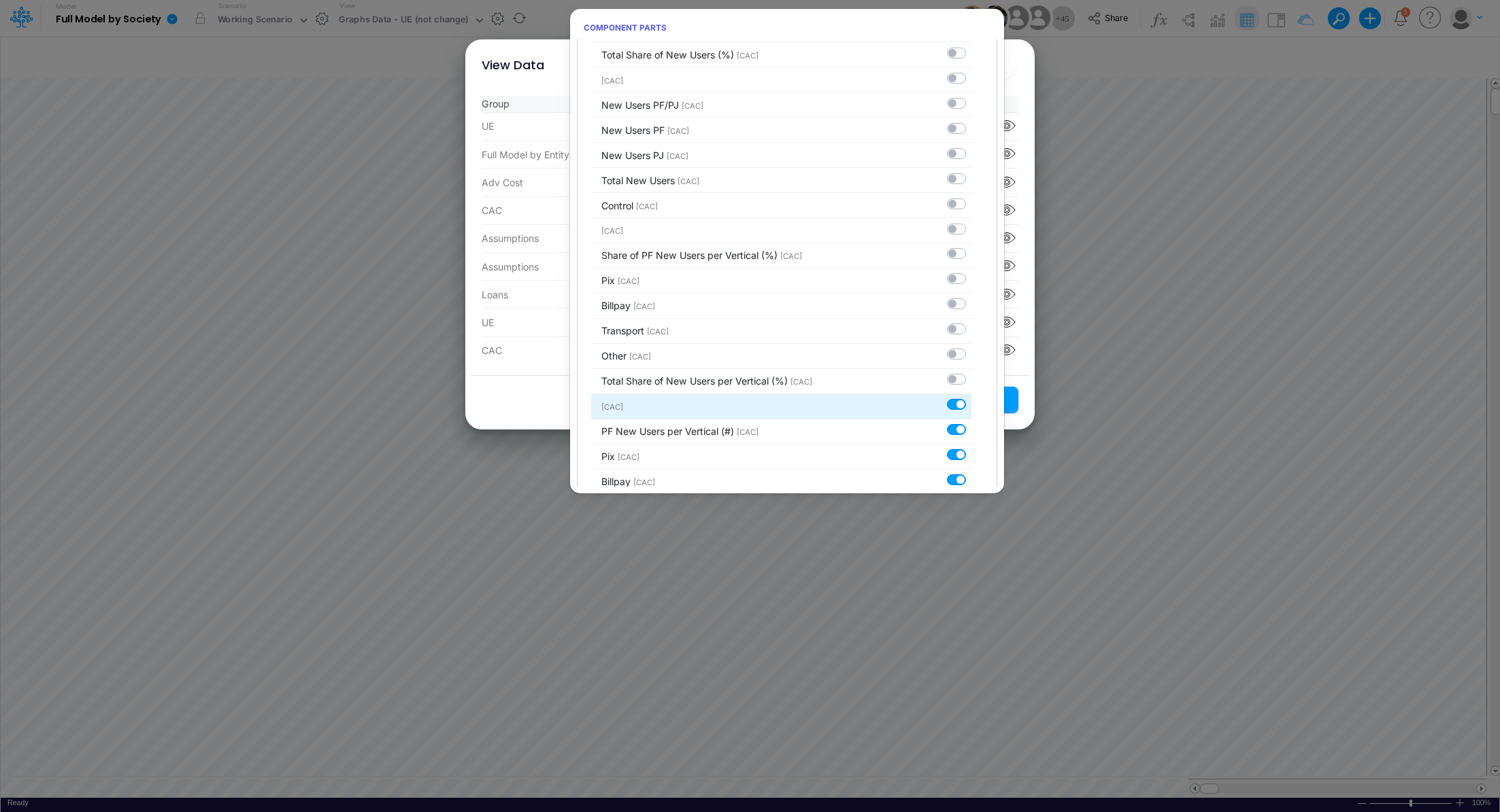
click at [971, 397] on label at bounding box center [971, 397] width 0 height 0
click at [971, 402] on input "checkbox" at bounding box center [976, 402] width 9 height 9
checkbox input "false"
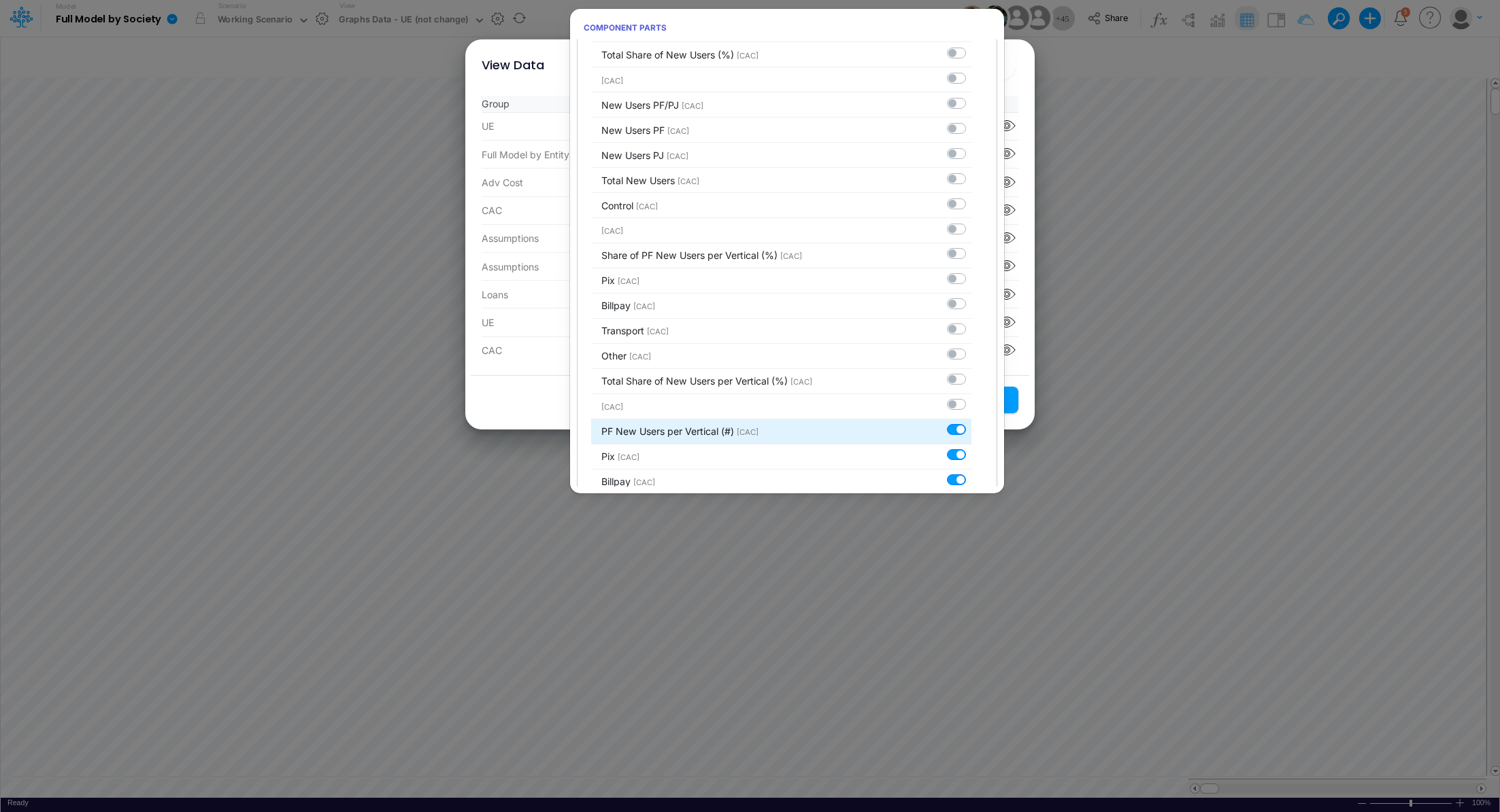
click at [971, 423] on label at bounding box center [971, 423] width 0 height 0
click at [971, 423] on input "checkbox" at bounding box center [976, 428] width 9 height 9
checkbox input "false"
drag, startPoint x: 952, startPoint y: 446, endPoint x: 936, endPoint y: 416, distance: 34.0
click at [971, 448] on label at bounding box center [971, 448] width 0 height 0
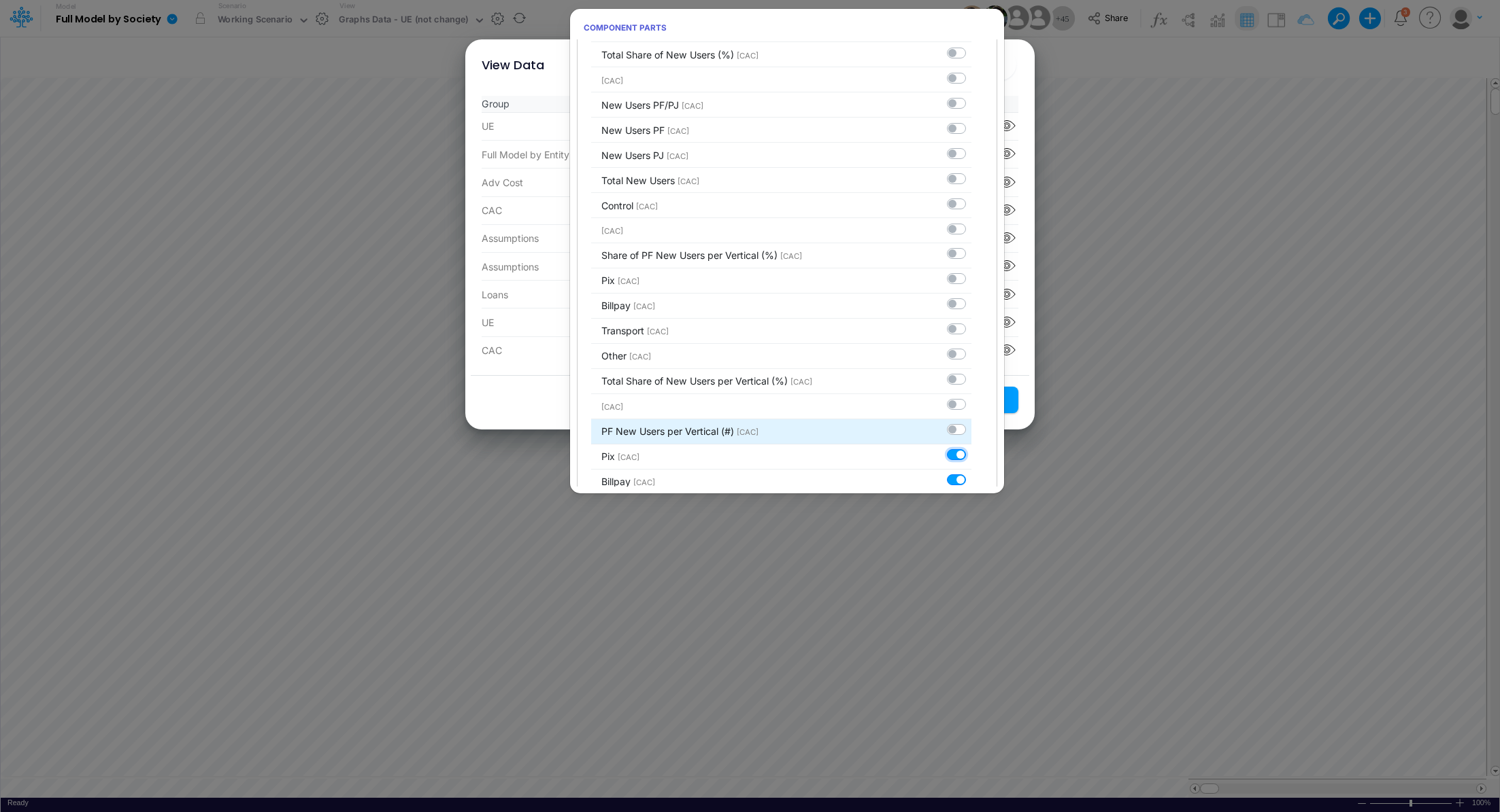
click at [971, 448] on input "checkbox" at bounding box center [976, 452] width 9 height 9
checkbox input "false"
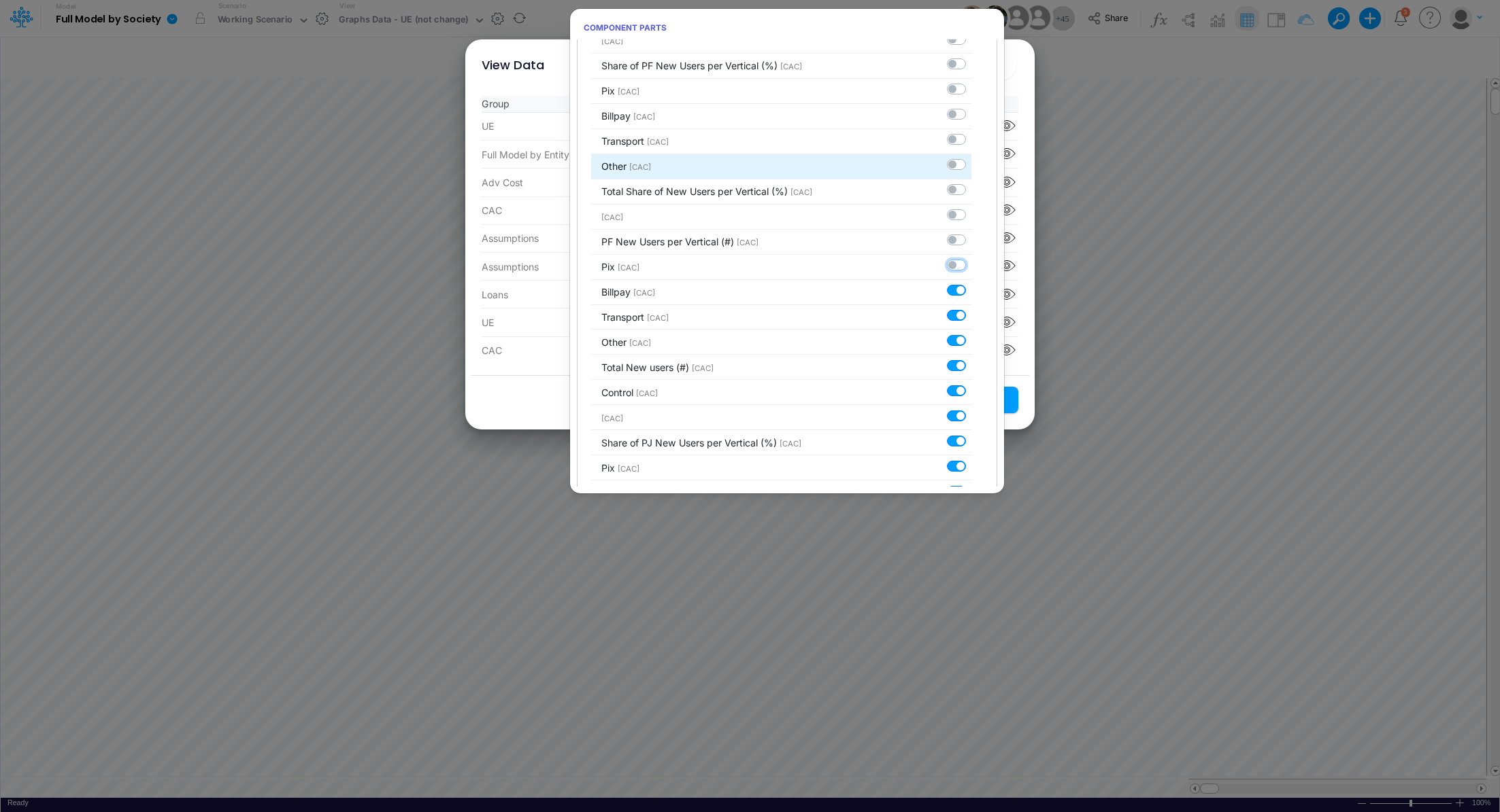
scroll to position [661, 0]
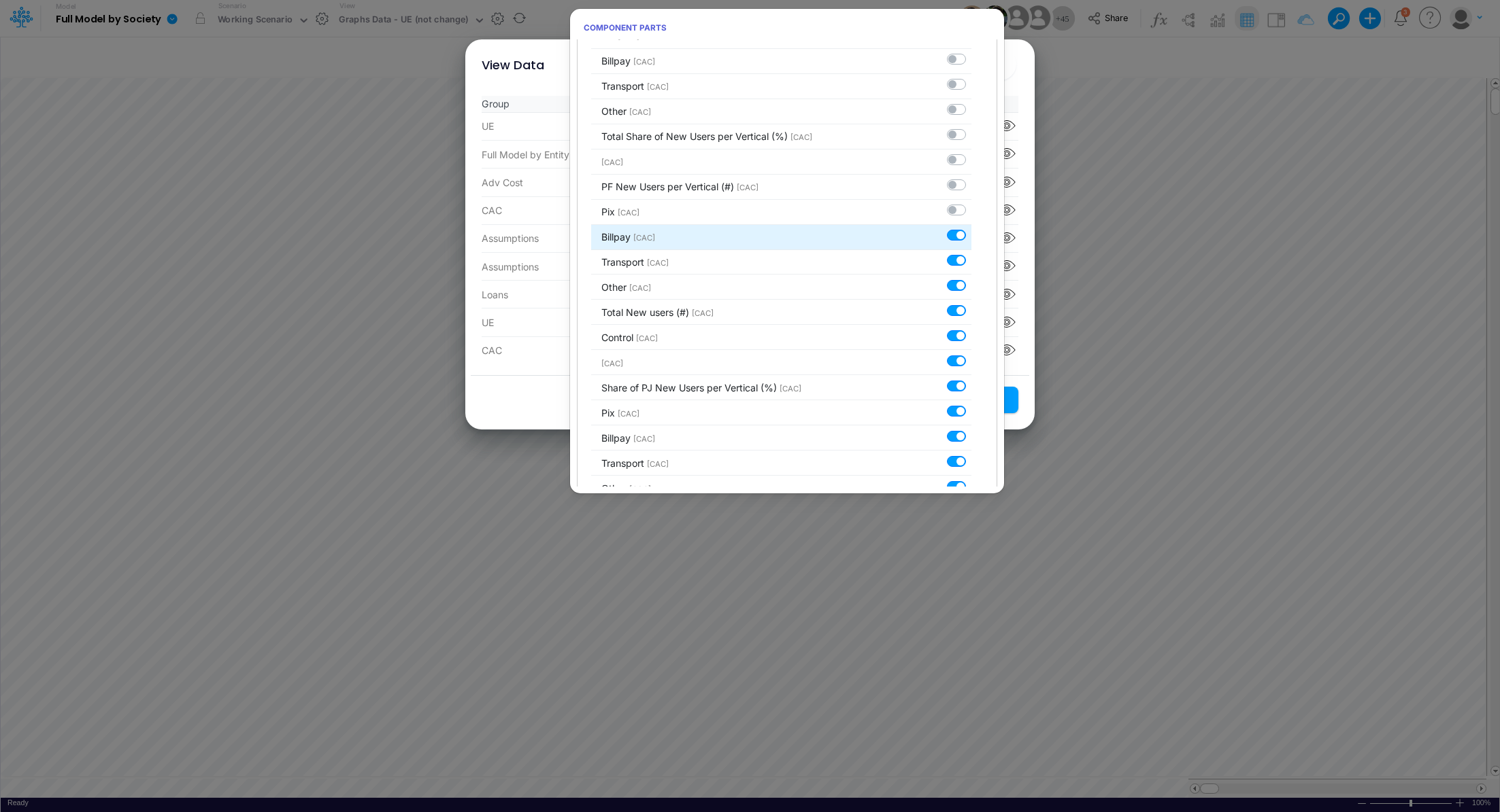
click at [971, 228] on label at bounding box center [971, 228] width 0 height 0
click at [971, 229] on input "checkbox" at bounding box center [976, 232] width 9 height 9
checkbox input "false"
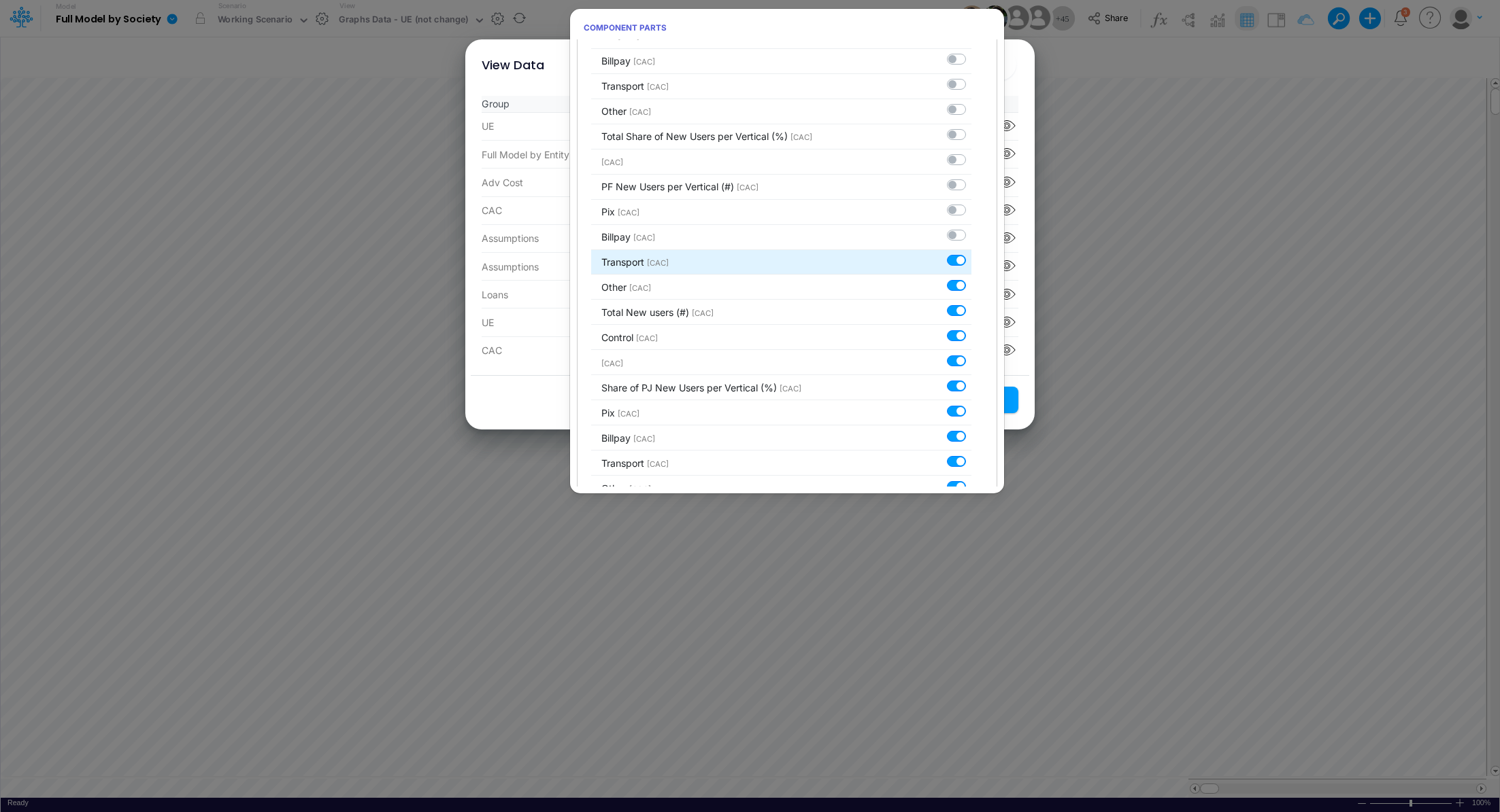
click at [971, 253] on label at bounding box center [971, 253] width 0 height 0
click at [971, 253] on input "checkbox" at bounding box center [976, 258] width 9 height 9
checkbox input "false"
click at [971, 278] on label at bounding box center [971, 278] width 0 height 0
click at [971, 282] on input "checkbox" at bounding box center [976, 283] width 9 height 9
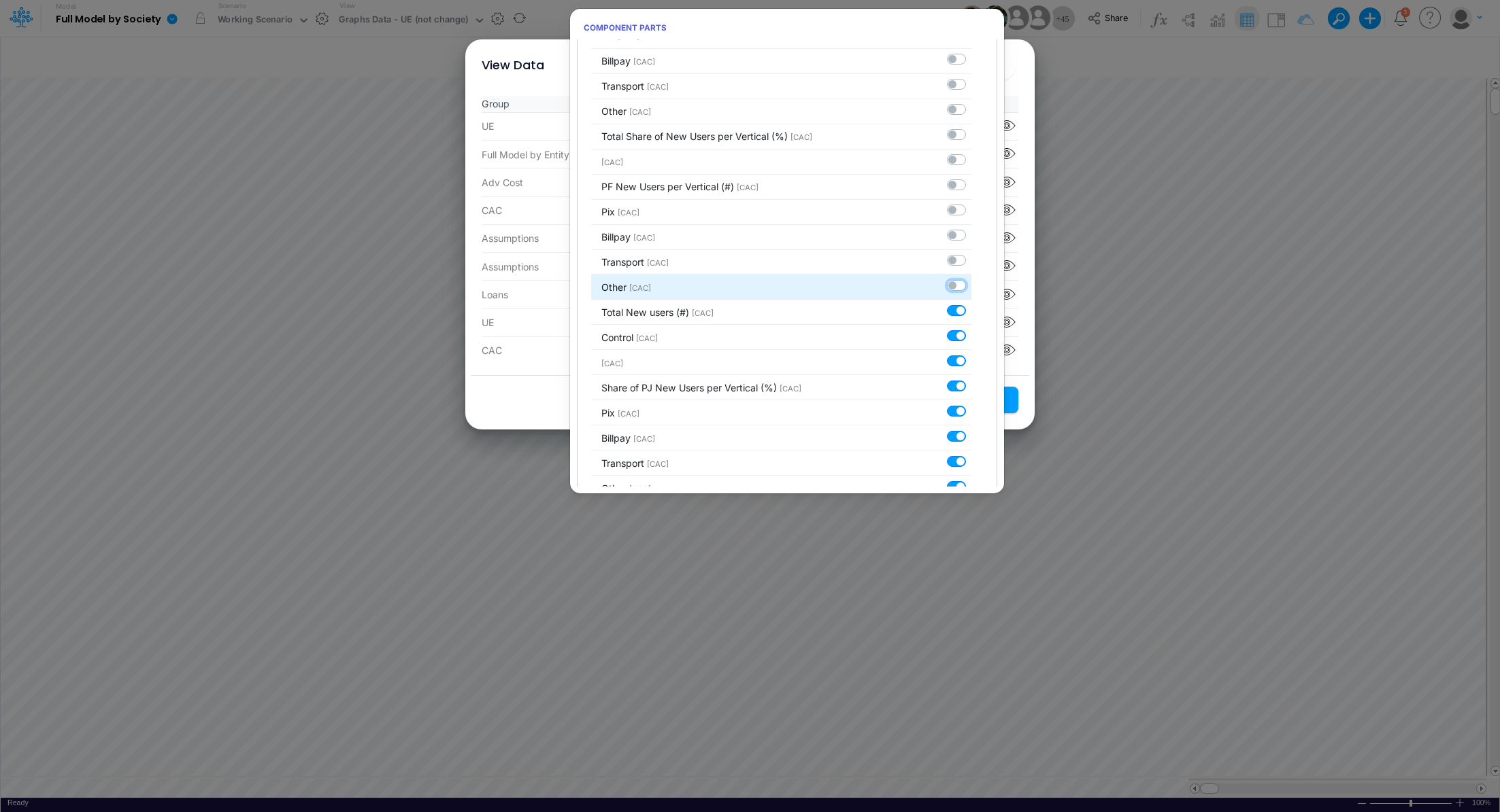
checkbox input "false"
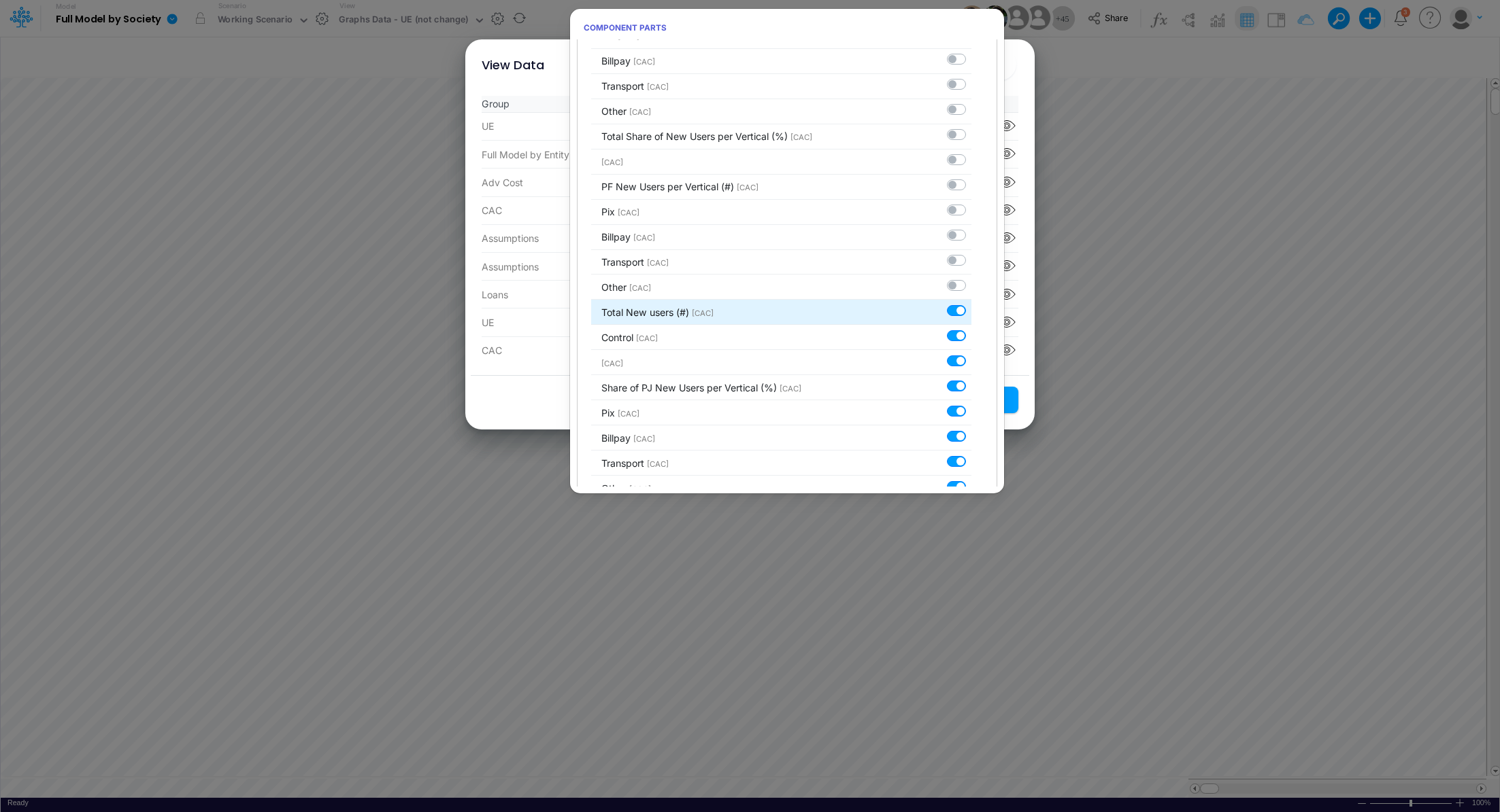
click at [971, 303] on label at bounding box center [971, 303] width 0 height 0
click at [971, 305] on input "checkbox" at bounding box center [976, 307] width 9 height 9
checkbox input "false"
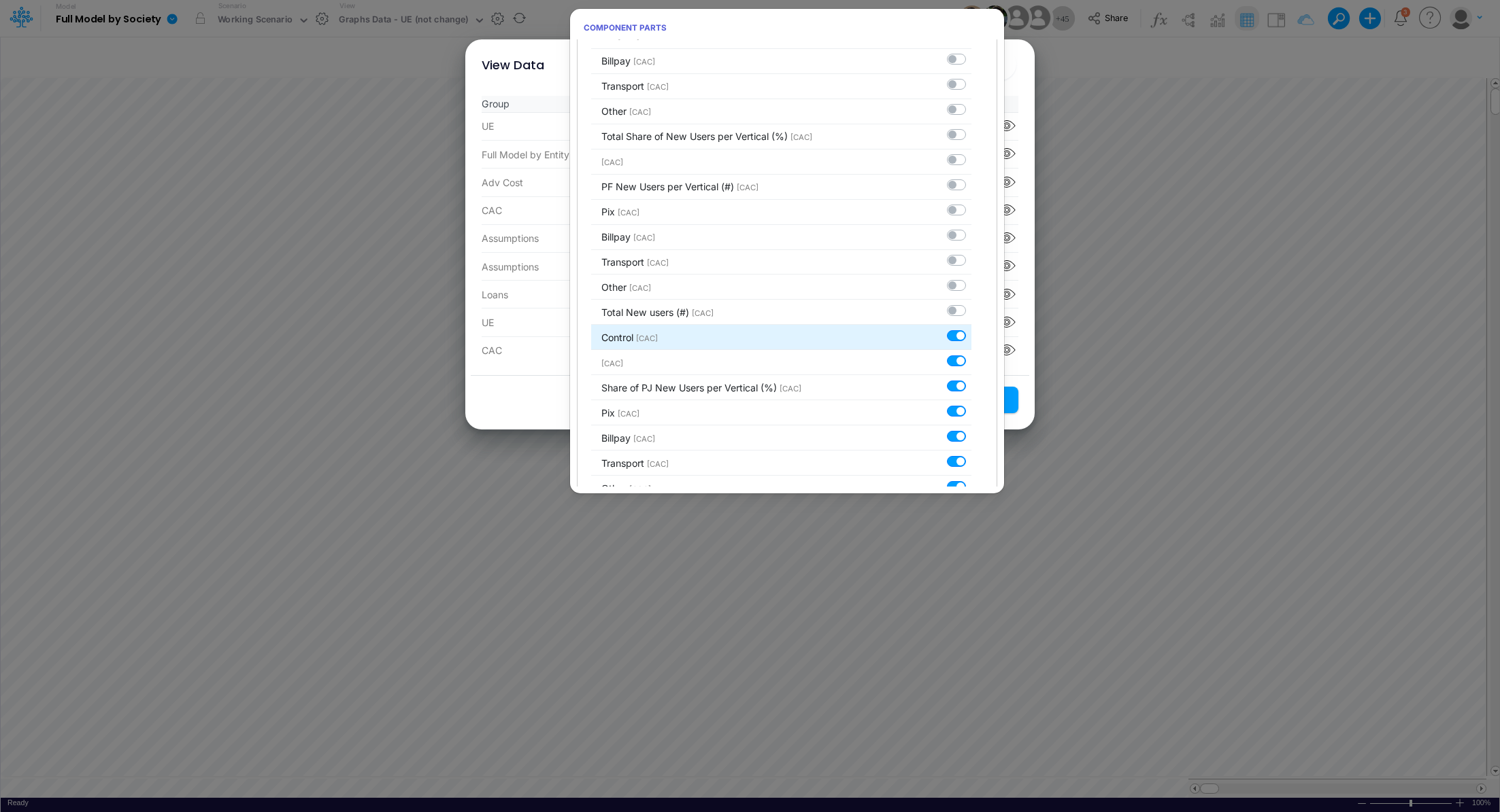
click at [971, 328] on label at bounding box center [971, 328] width 0 height 0
click at [971, 332] on input "checkbox" at bounding box center [976, 333] width 9 height 9
checkbox input "false"
click at [971, 353] on label at bounding box center [971, 353] width 0 height 0
click at [971, 356] on input "checkbox" at bounding box center [976, 358] width 9 height 9
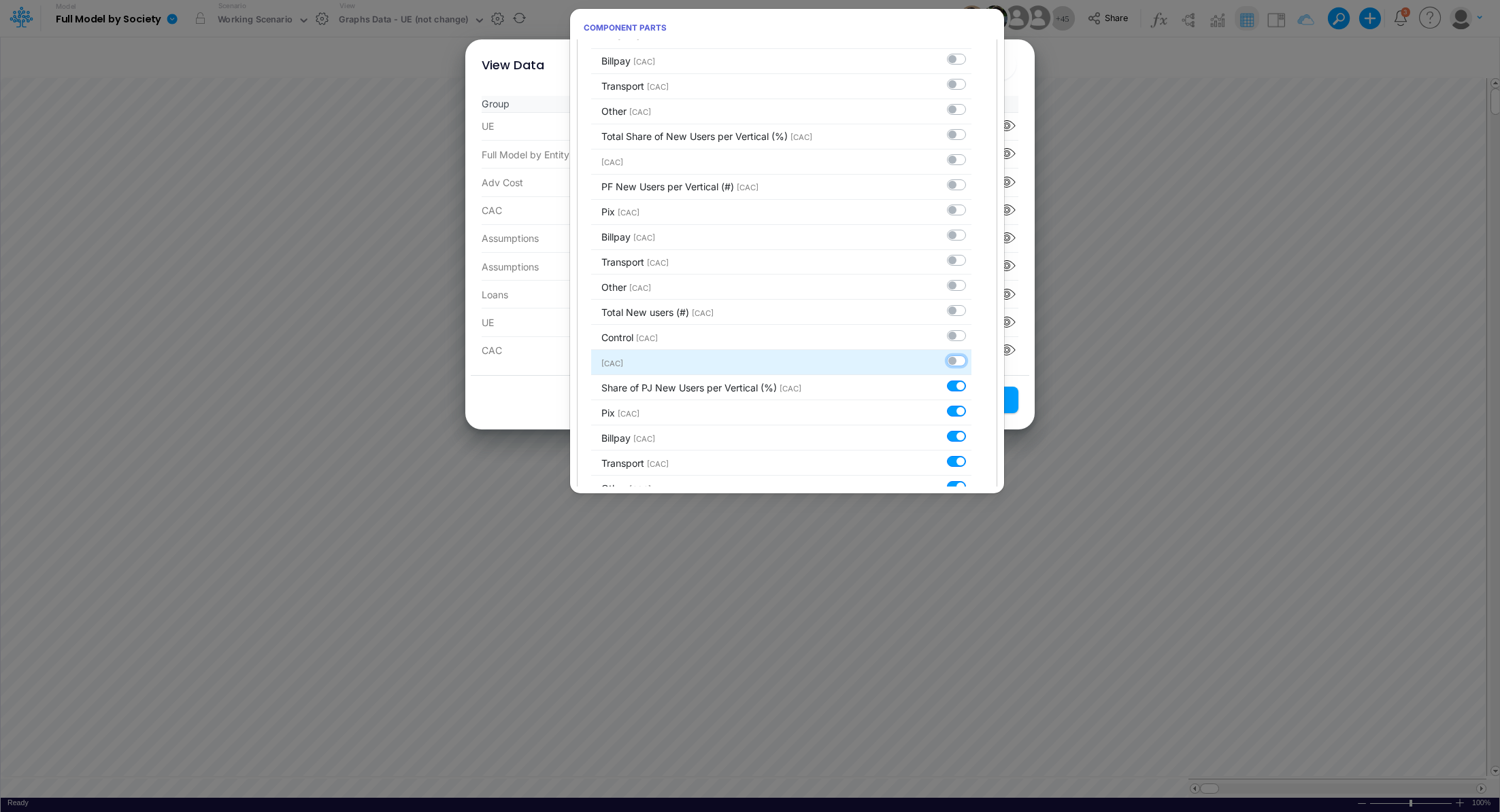
checkbox input "false"
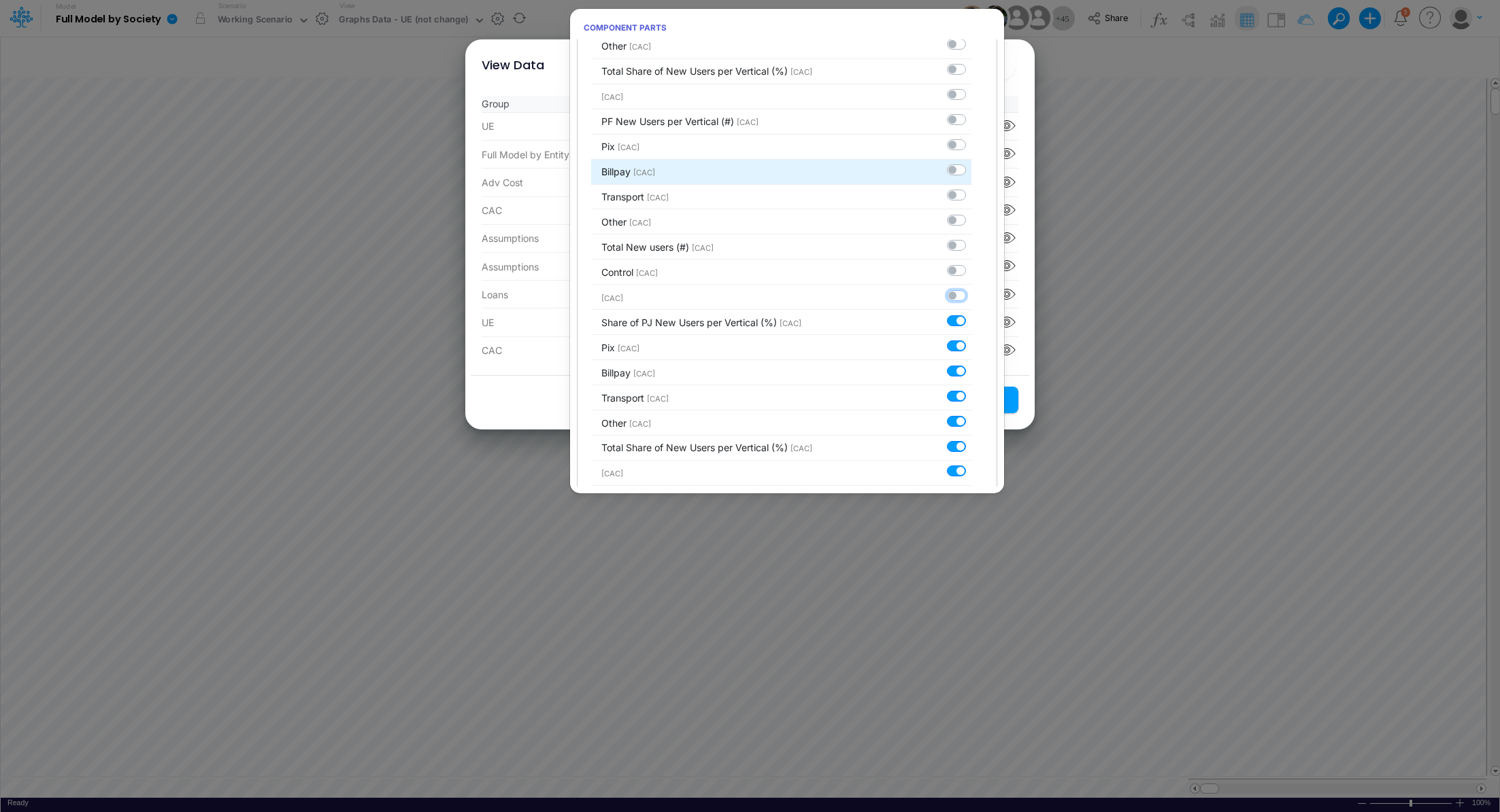
scroll to position [757, 0]
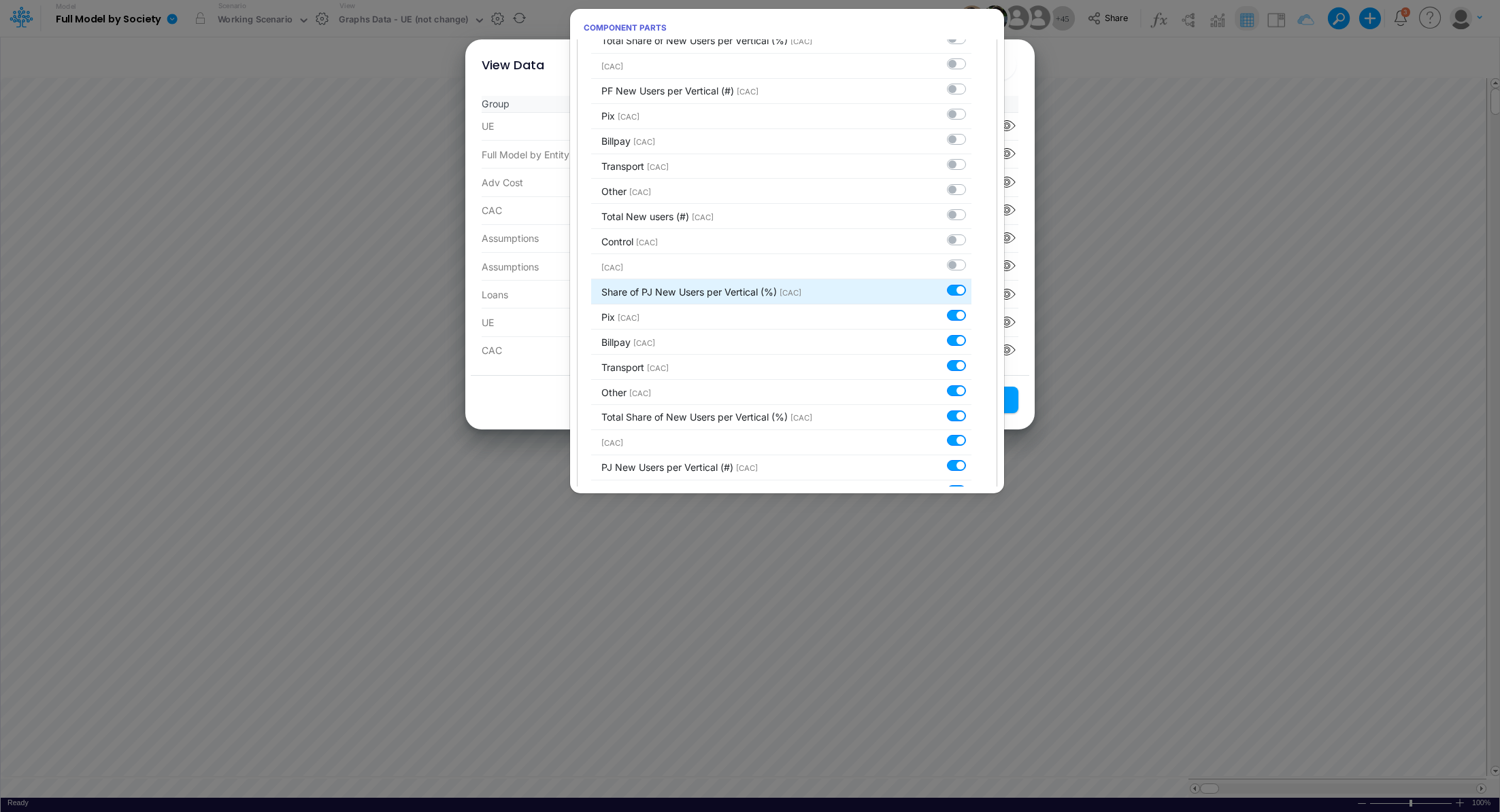
click at [971, 283] on label at bounding box center [971, 283] width 0 height 0
click at [971, 286] on input "checkbox" at bounding box center [976, 287] width 9 height 9
checkbox input "false"
click at [971, 308] on label at bounding box center [971, 308] width 0 height 0
click at [971, 311] on input "checkbox" at bounding box center [976, 313] width 9 height 9
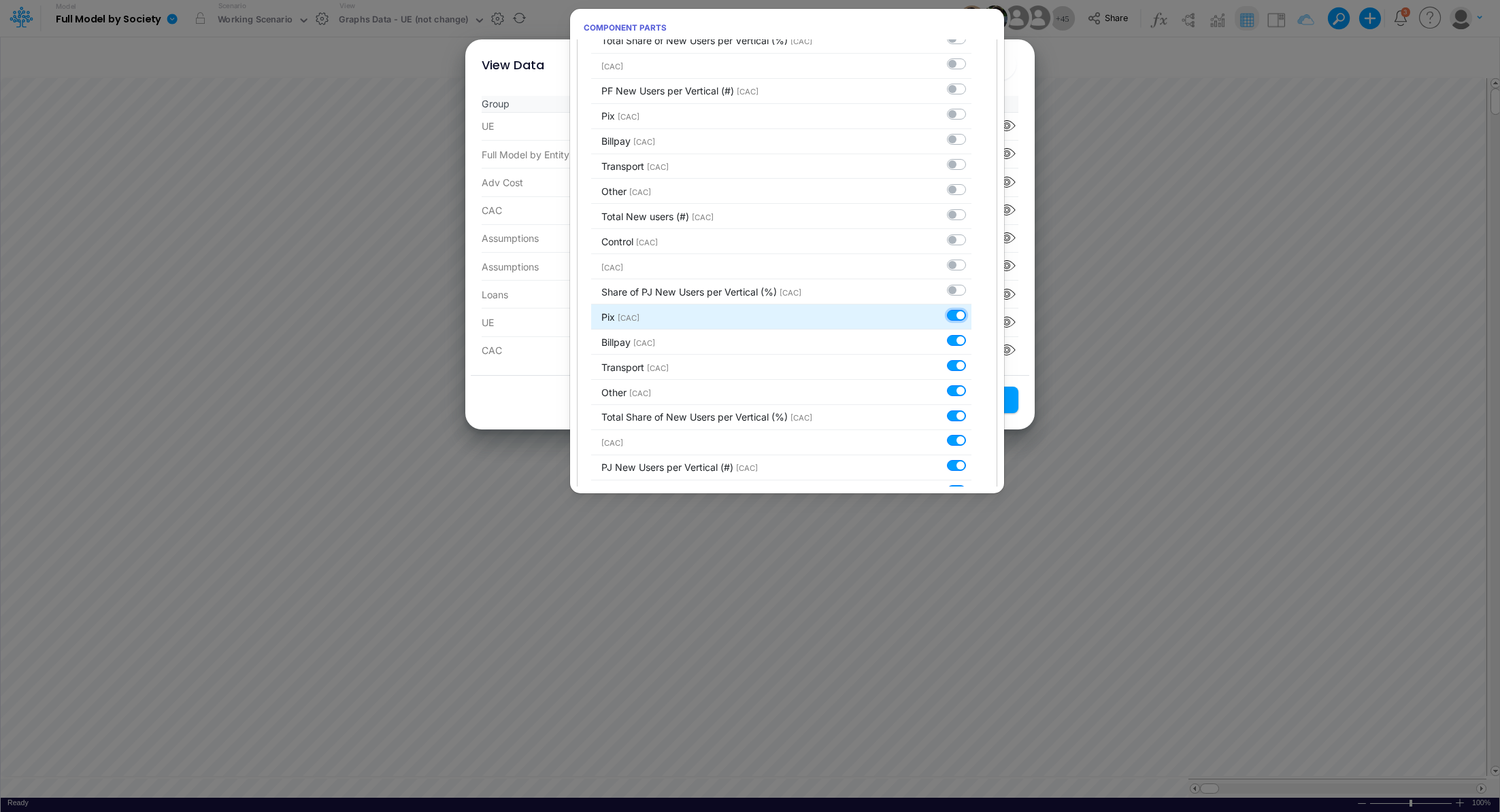
checkbox input "false"
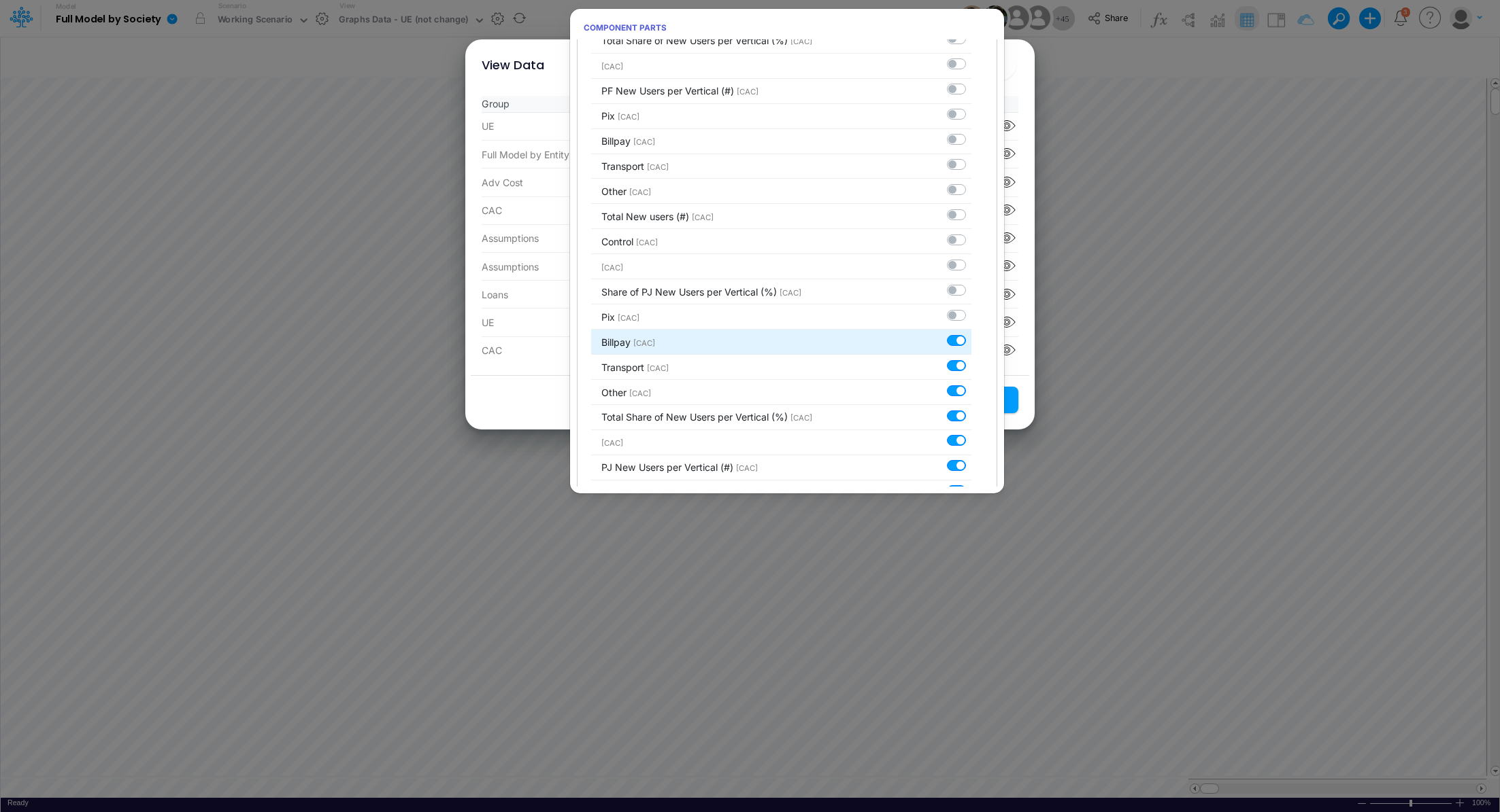
click at [971, 333] on label at bounding box center [971, 333] width 0 height 0
click at [971, 334] on input "checkbox" at bounding box center [976, 338] width 9 height 9
checkbox input "false"
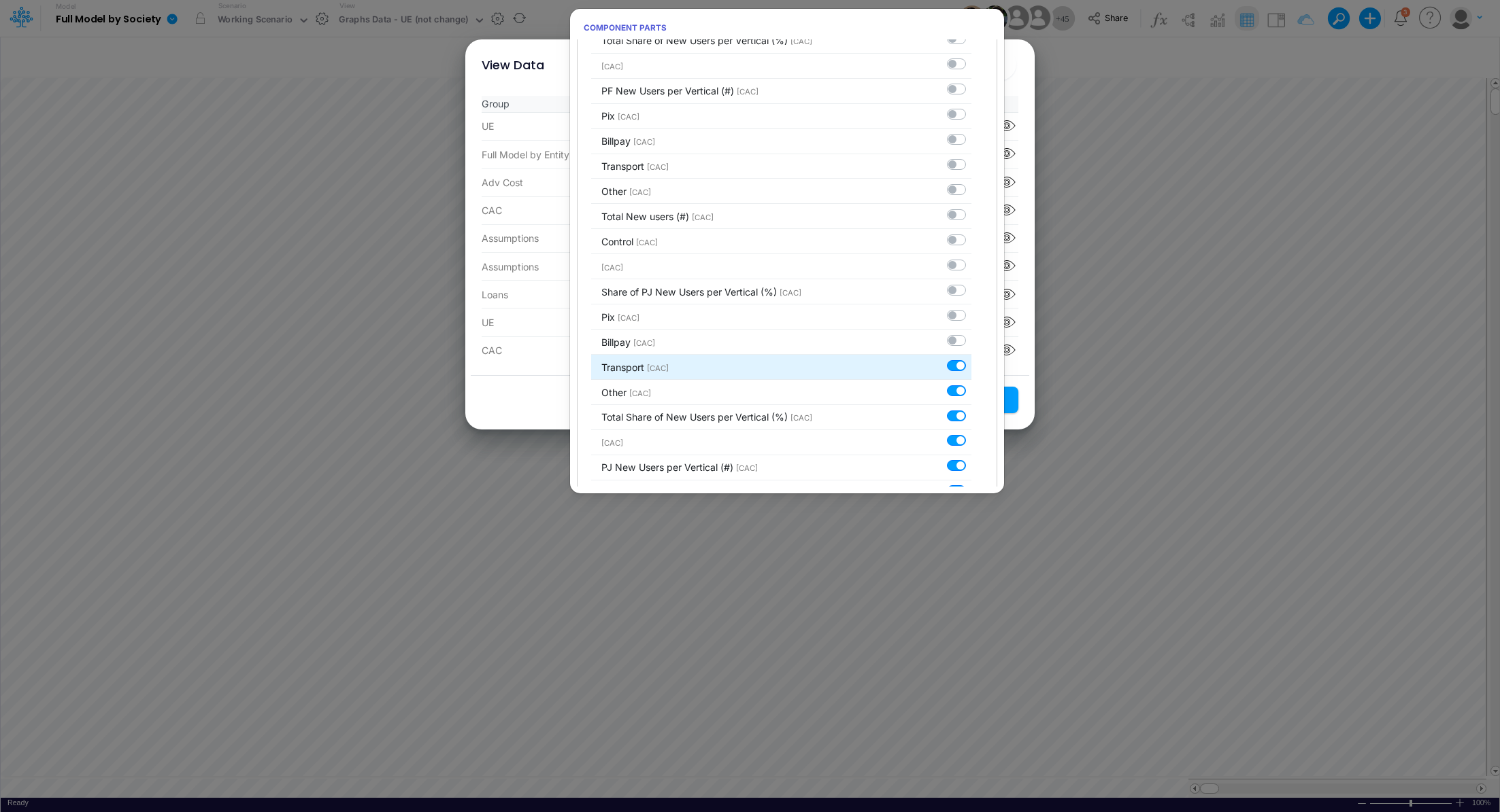
click at [971, 358] on label at bounding box center [971, 358] width 0 height 0
click at [971, 358] on input "checkbox" at bounding box center [976, 362] width 9 height 9
checkbox input "false"
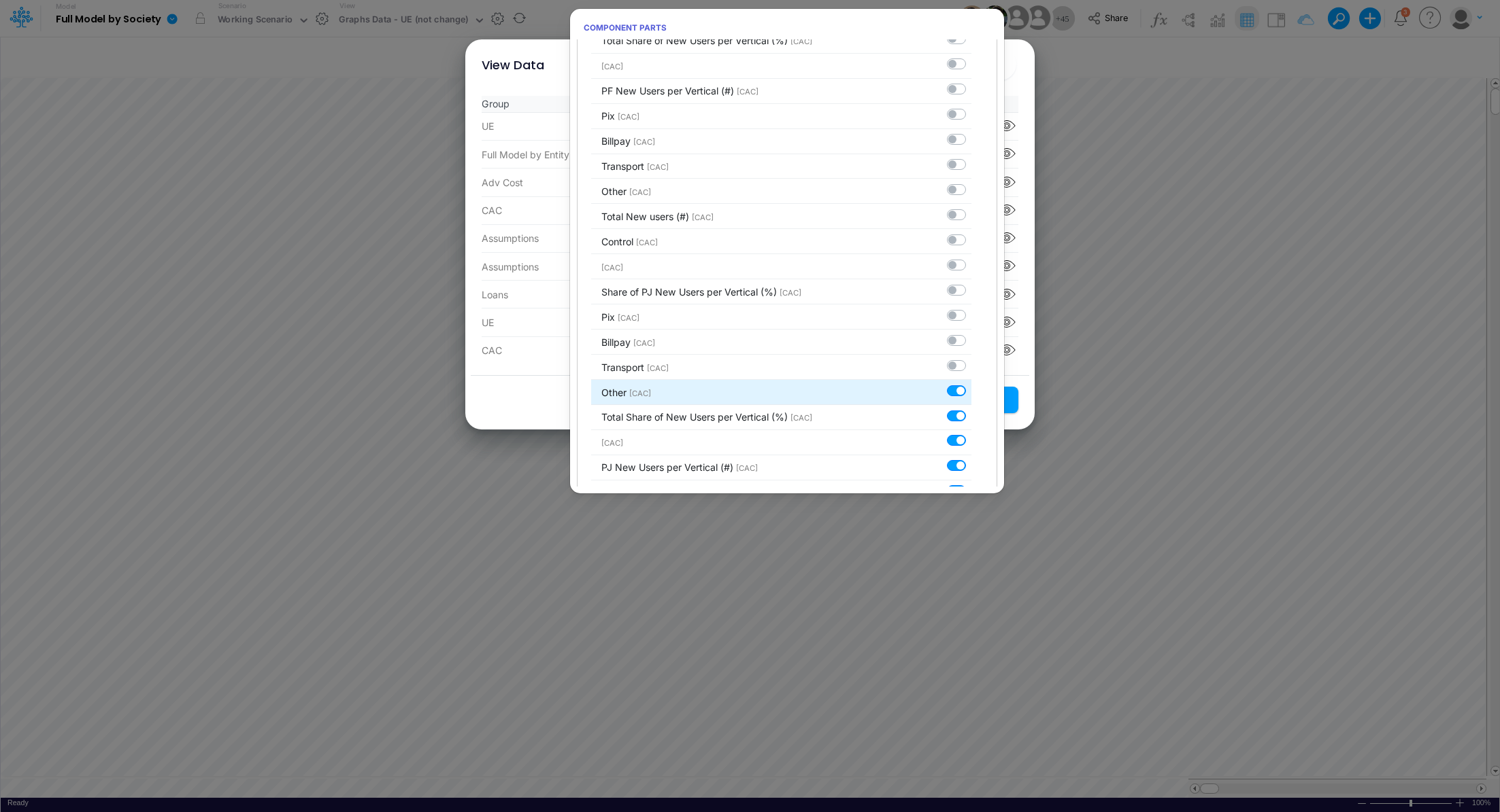
click at [971, 384] on label at bounding box center [971, 384] width 0 height 0
click at [971, 387] on input "checkbox" at bounding box center [976, 388] width 9 height 9
checkbox input "false"
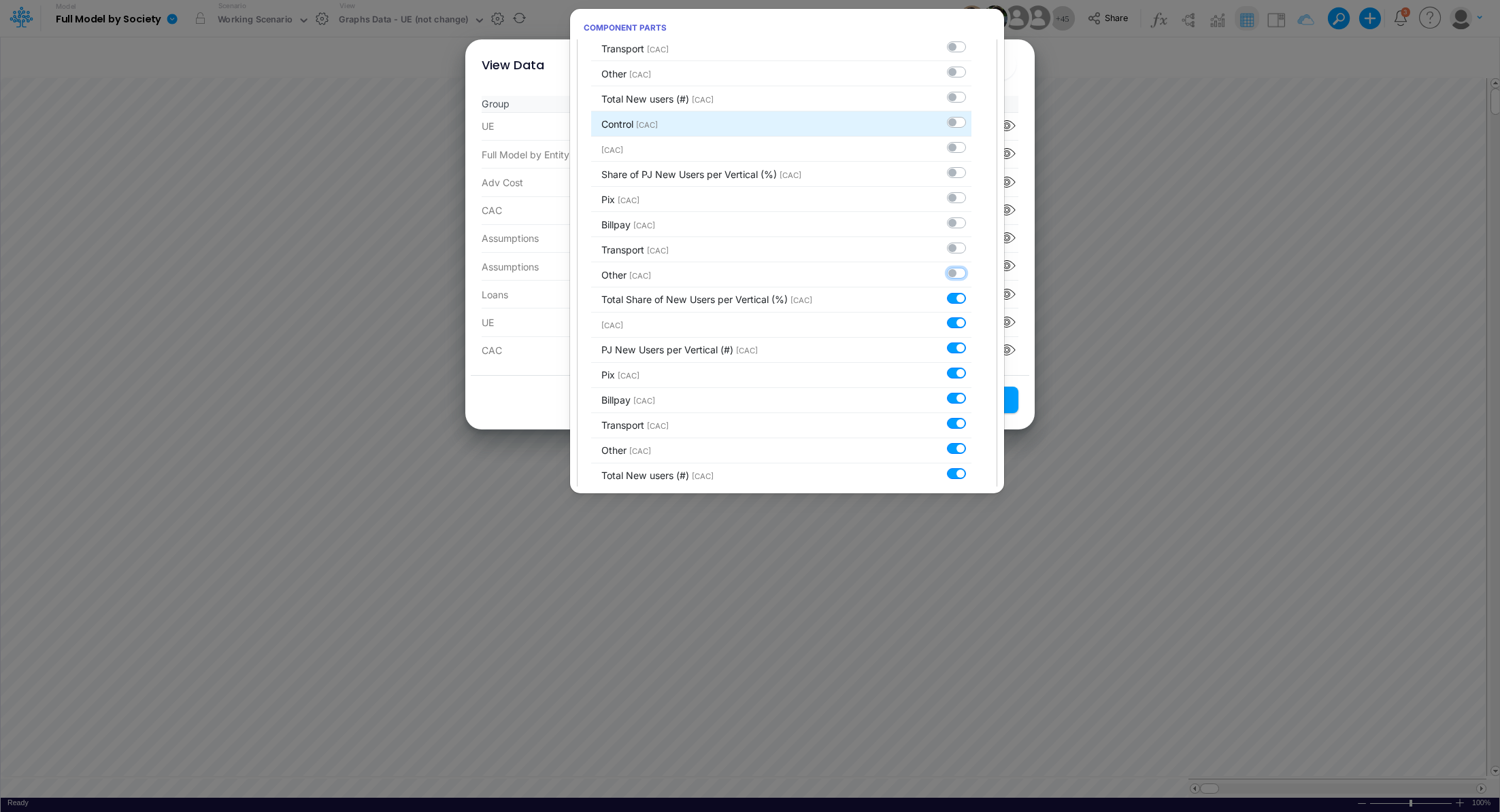
scroll to position [875, 0]
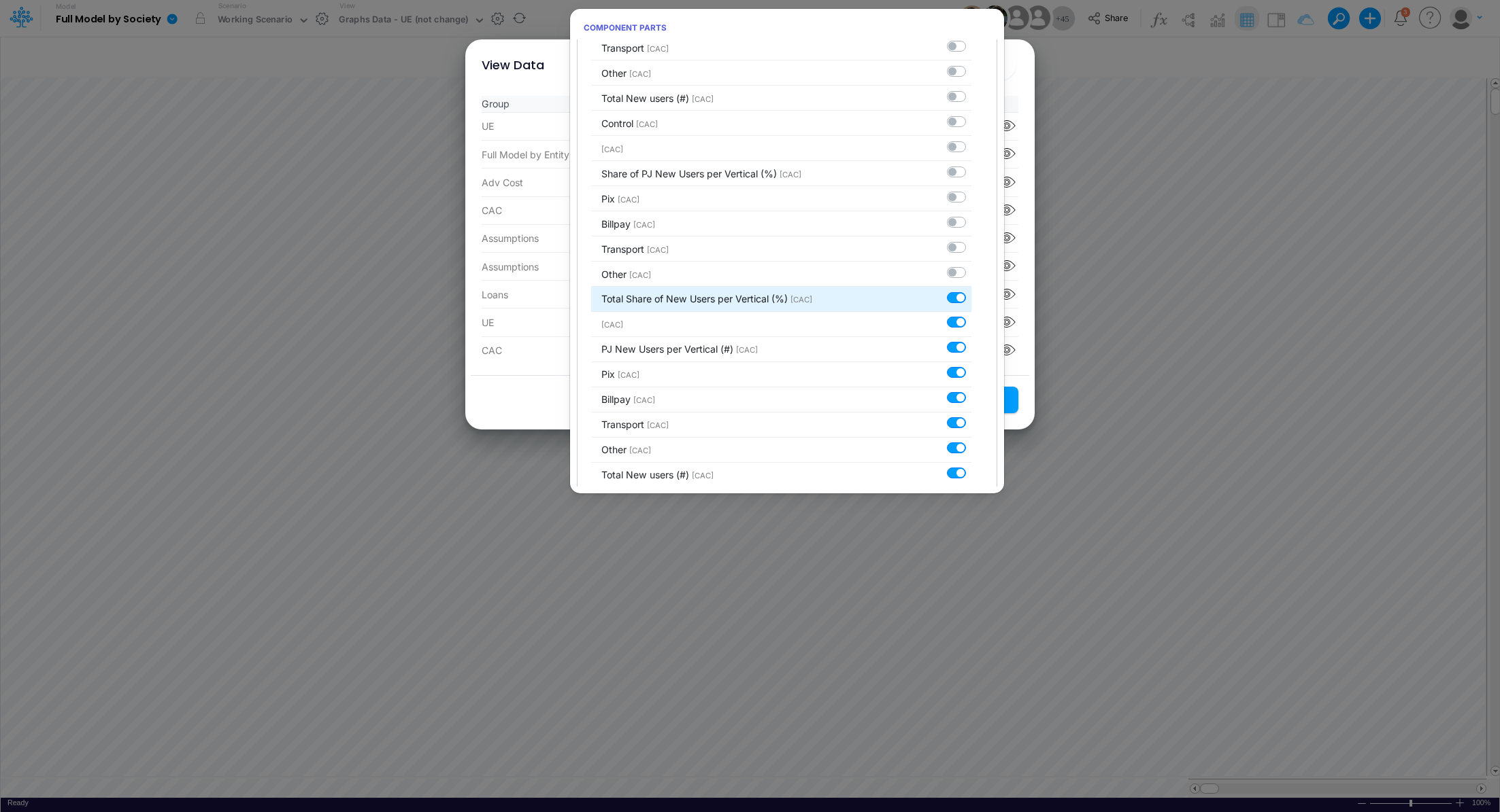
click at [971, 290] on label at bounding box center [971, 290] width 0 height 0
click at [971, 290] on input "checkbox" at bounding box center [976, 295] width 9 height 9
checkbox input "false"
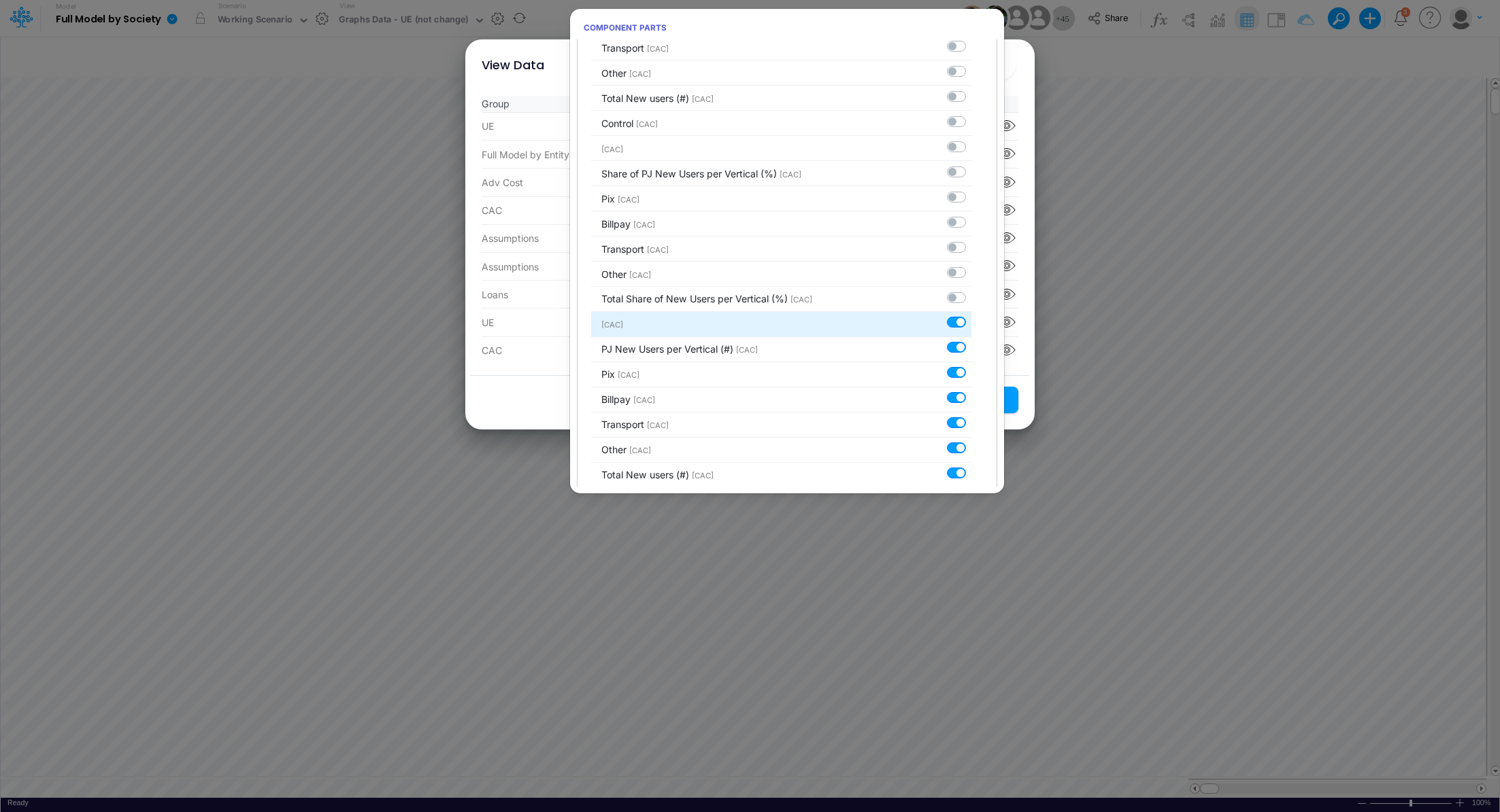
click at [971, 316] on label at bounding box center [971, 316] width 0 height 0
click at [971, 317] on input "checkbox" at bounding box center [976, 320] width 9 height 9
checkbox input "false"
click at [971, 340] on label at bounding box center [971, 340] width 0 height 0
click at [971, 340] on input "checkbox" at bounding box center [976, 345] width 9 height 9
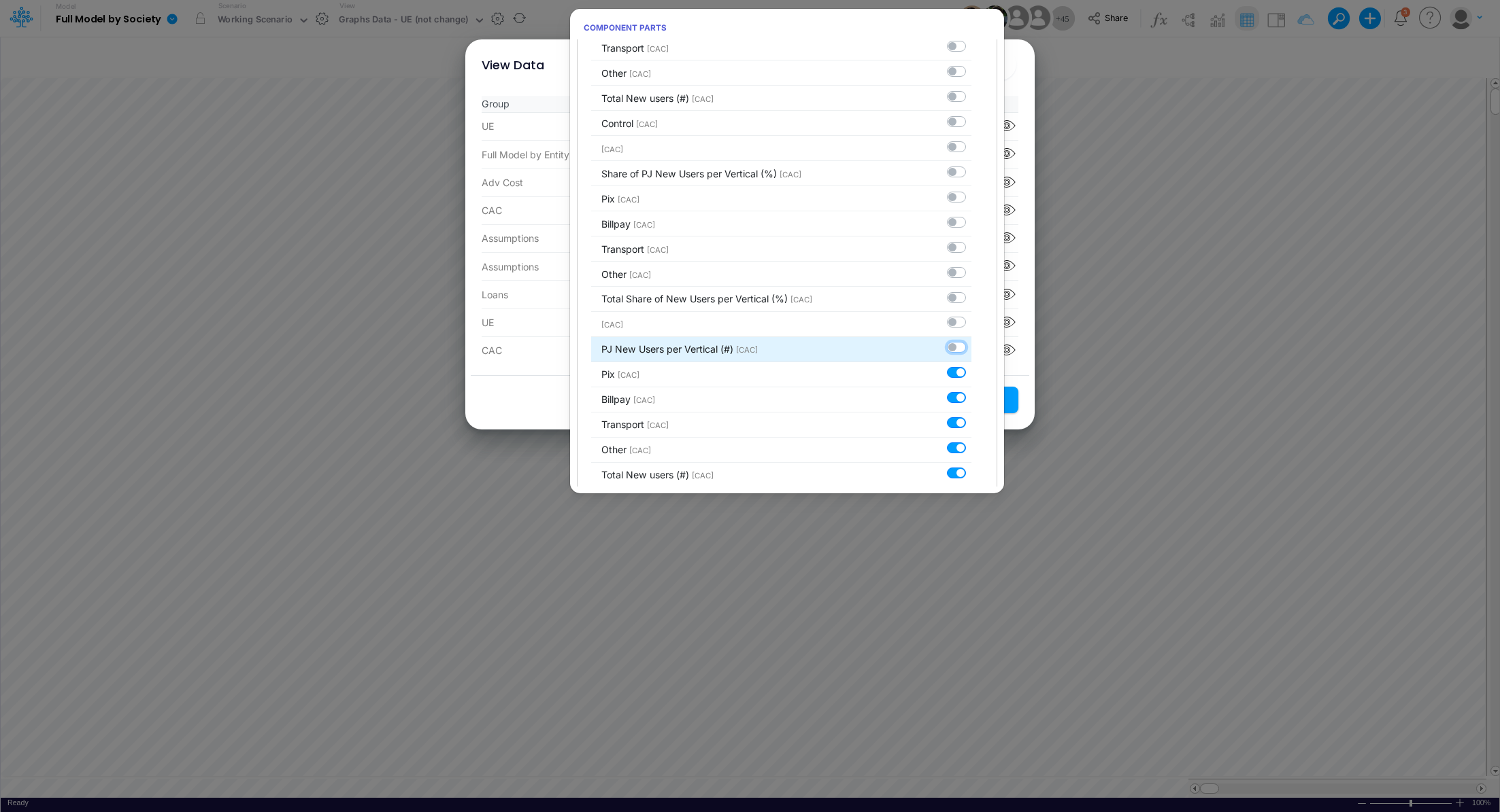
checkbox input "false"
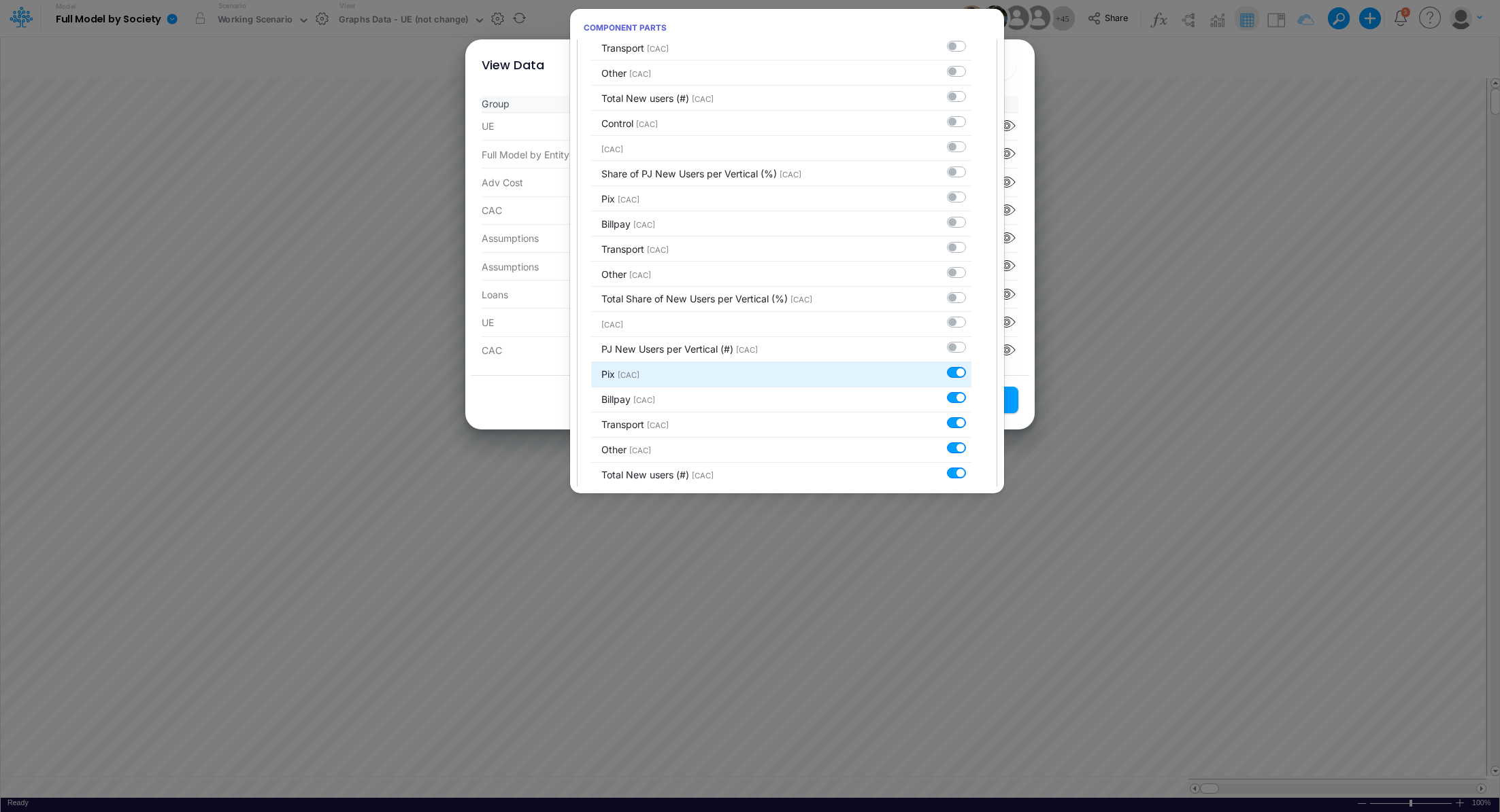
click at [971, 366] on label at bounding box center [971, 366] width 0 height 0
click at [971, 366] on input "checkbox" at bounding box center [976, 371] width 9 height 9
checkbox input "false"
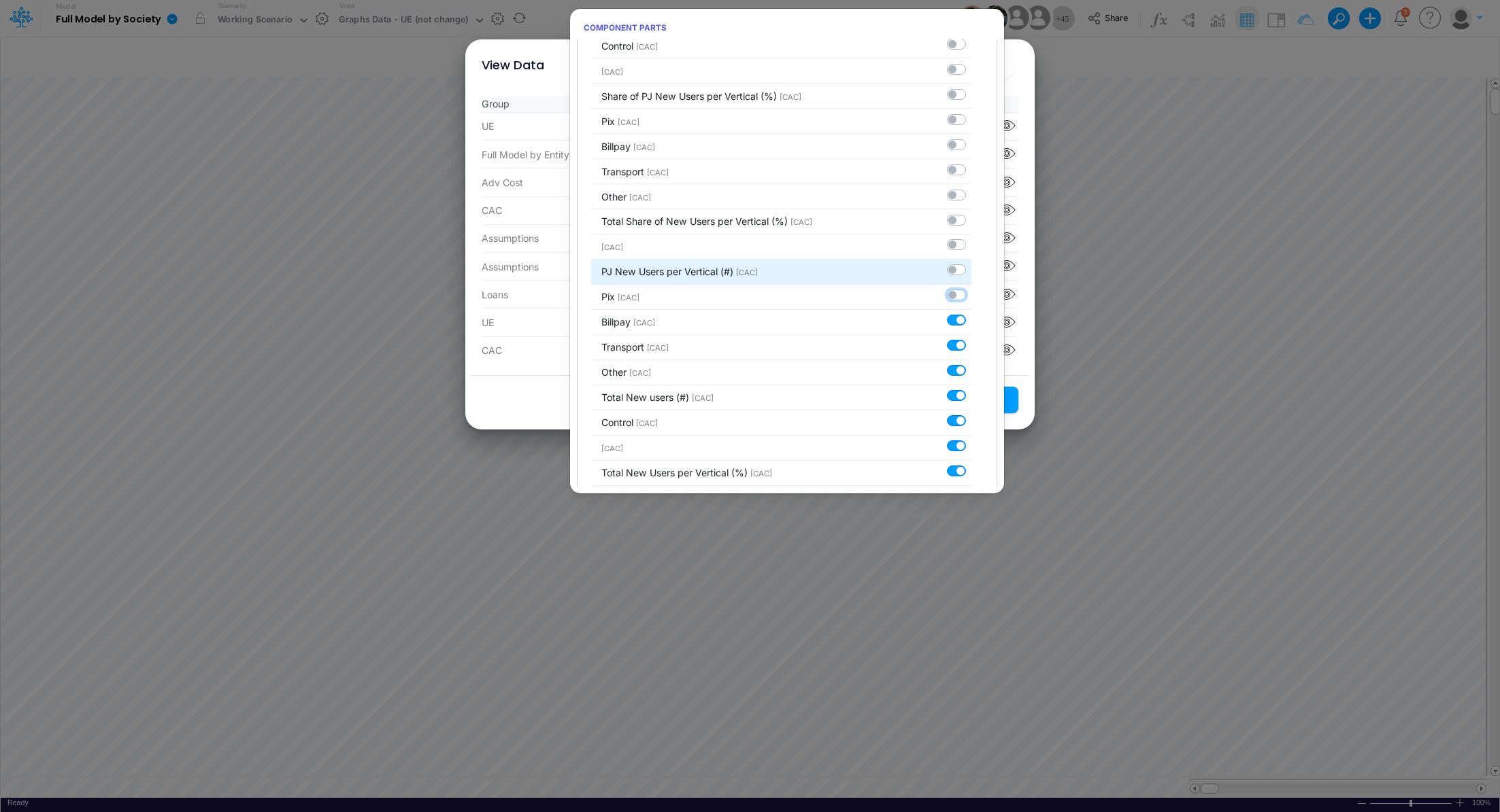
scroll to position [1034, 0]
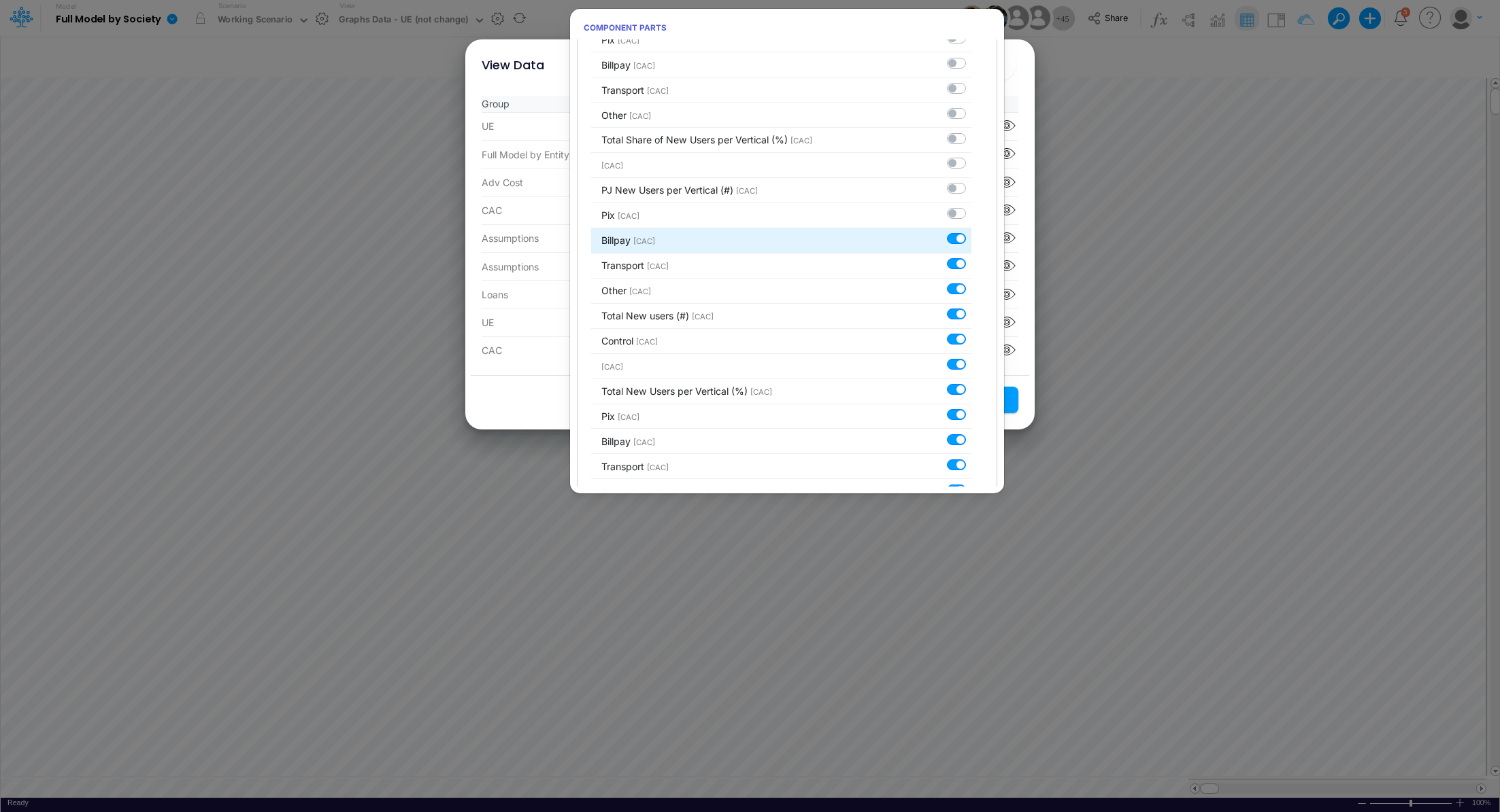
click at [971, 232] on label at bounding box center [971, 232] width 0 height 0
click at [971, 232] on input "checkbox" at bounding box center [976, 237] width 9 height 9
checkbox input "false"
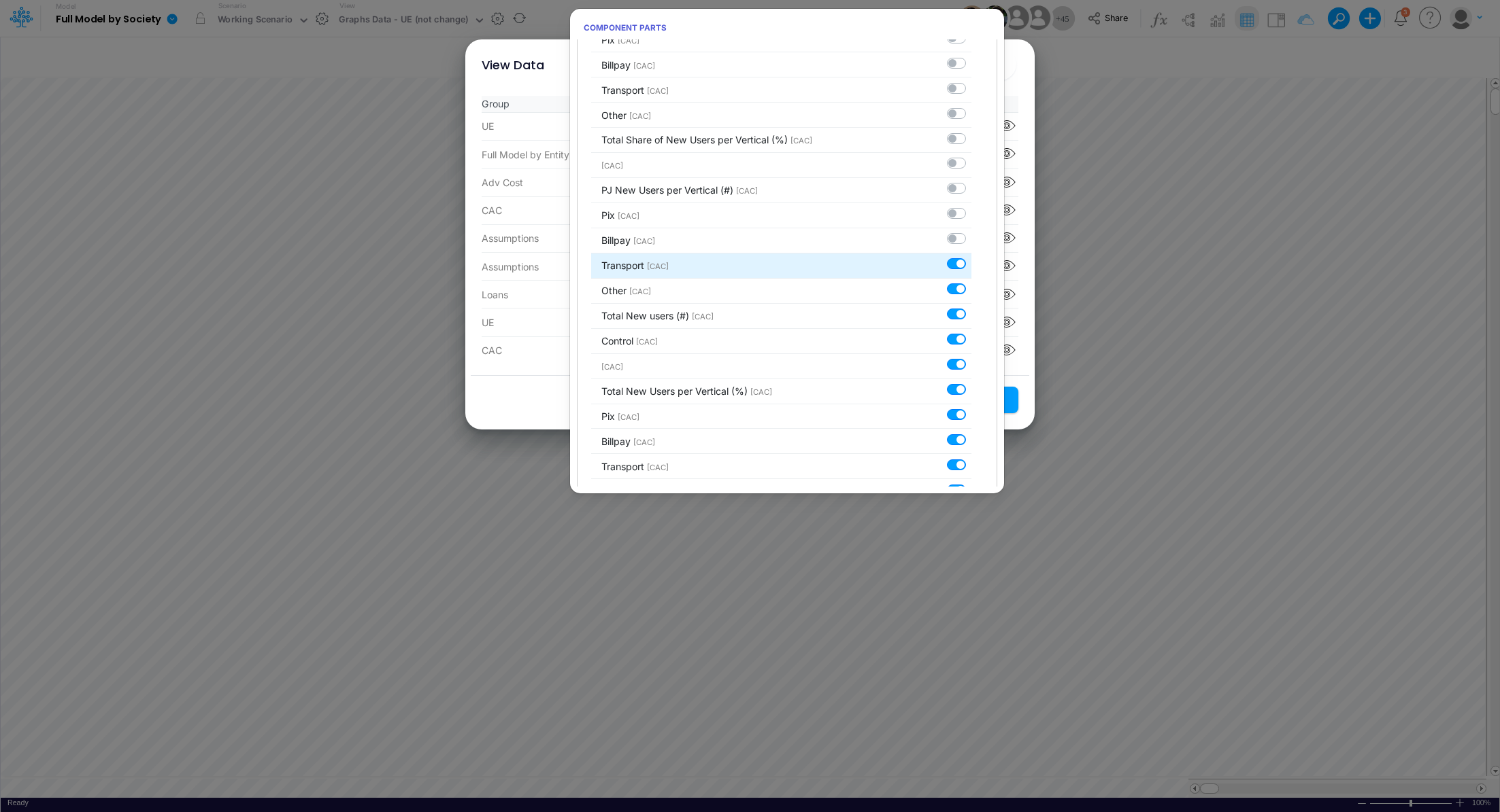
click at [971, 257] on label at bounding box center [971, 257] width 0 height 0
click at [971, 257] on input "checkbox" at bounding box center [976, 261] width 9 height 9
checkbox input "false"
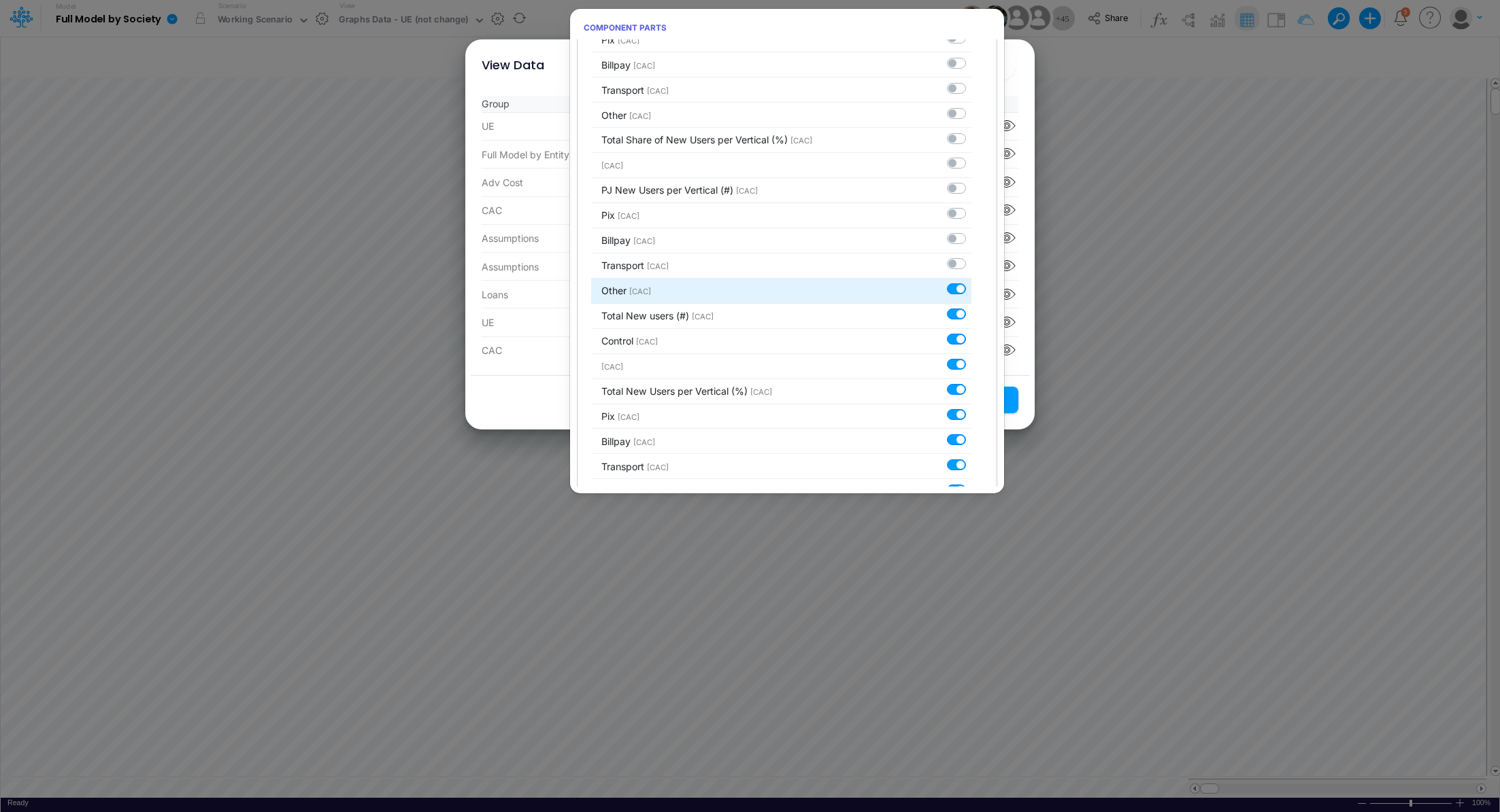
click at [971, 282] on label at bounding box center [971, 282] width 0 height 0
click at [971, 282] on input "checkbox" at bounding box center [976, 286] width 9 height 9
checkbox input "false"
click at [971, 307] on label at bounding box center [971, 307] width 0 height 0
click at [971, 307] on input "checkbox" at bounding box center [976, 312] width 9 height 9
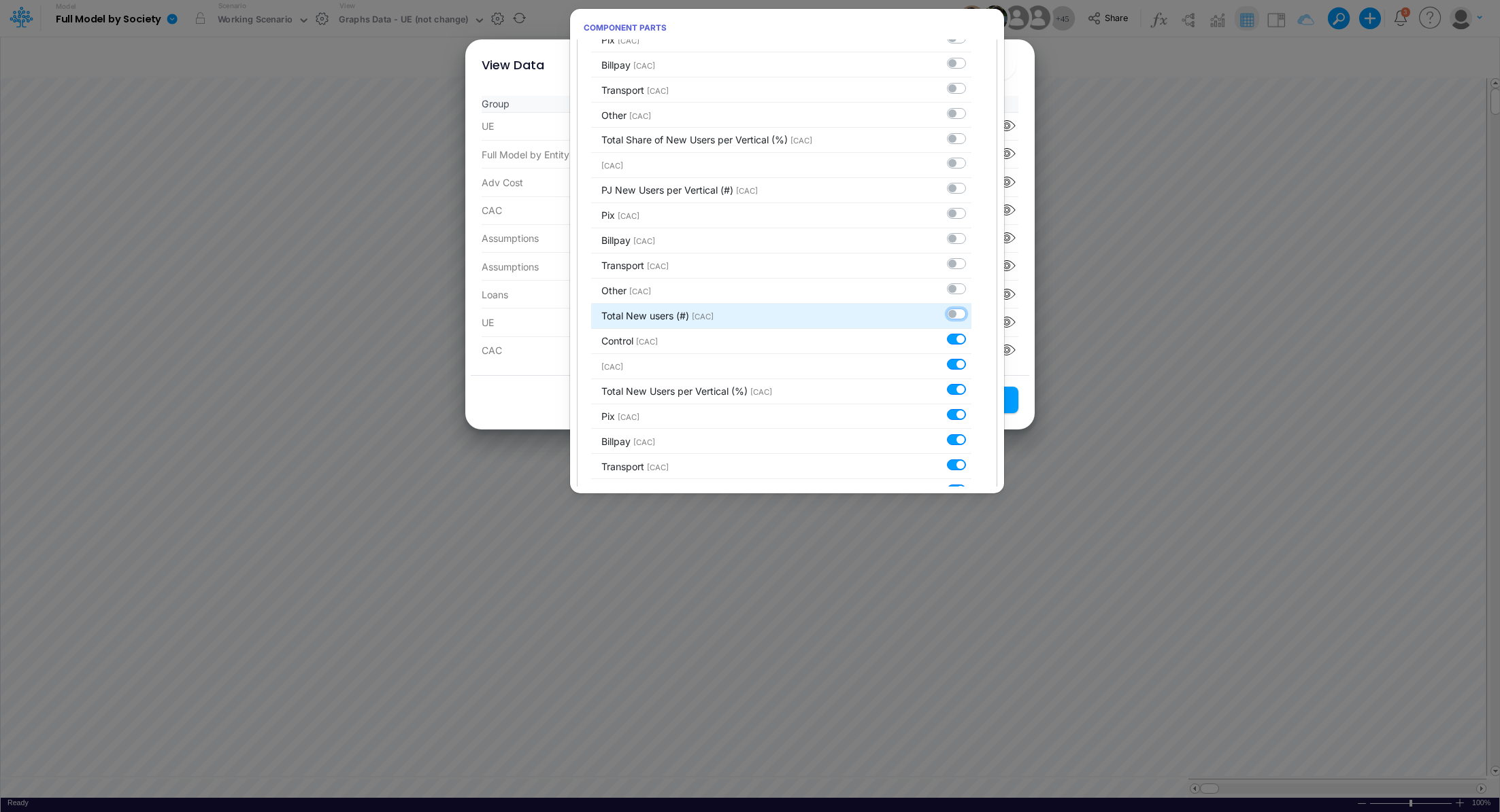
checkbox input "false"
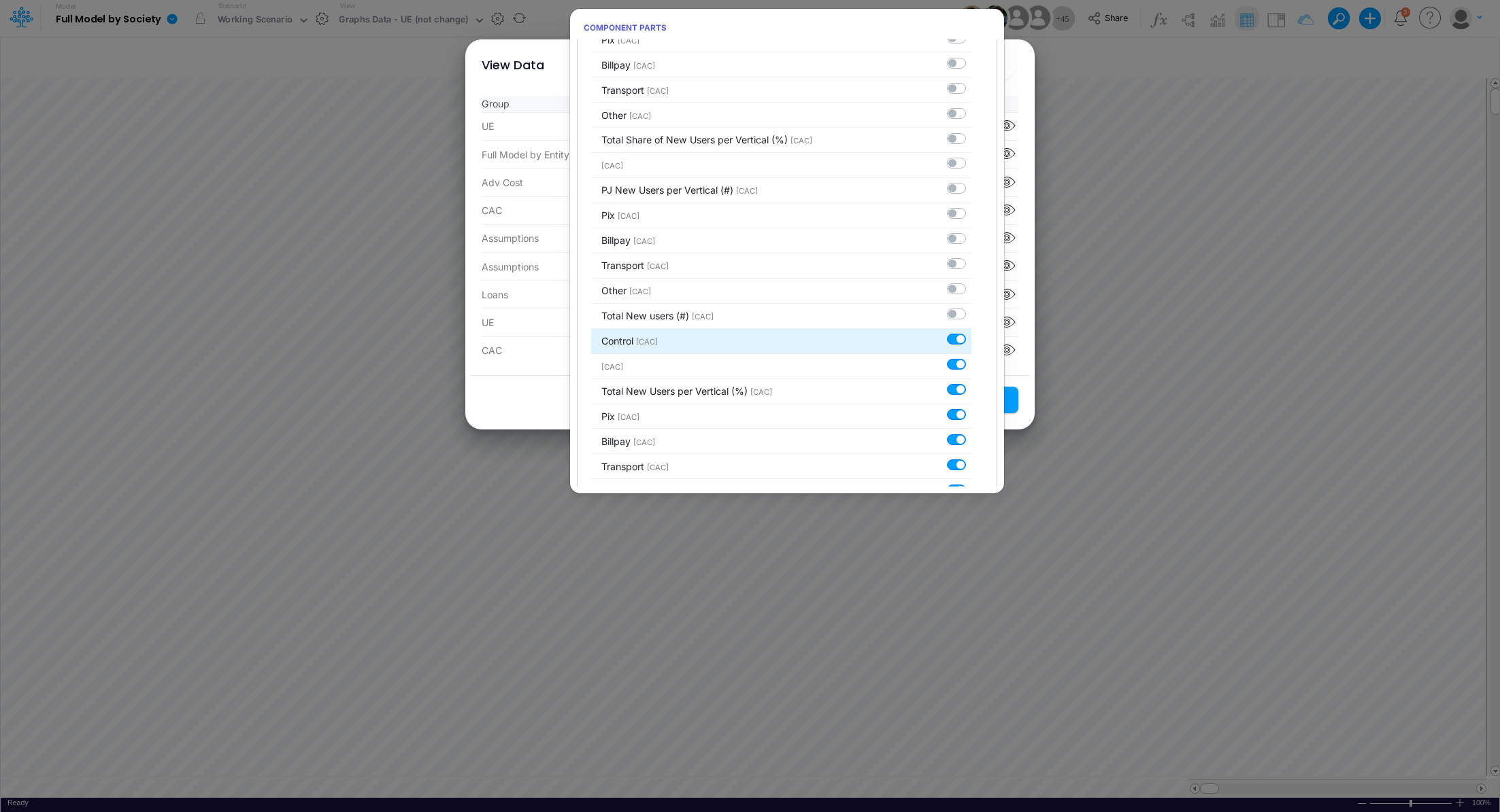
click at [971, 332] on label at bounding box center [971, 332] width 0 height 0
click at [971, 333] on input "checkbox" at bounding box center [976, 337] width 9 height 9
checkbox input "false"
click at [971, 358] on label at bounding box center [971, 358] width 0 height 0
click at [971, 358] on input "checkbox" at bounding box center [976, 362] width 9 height 9
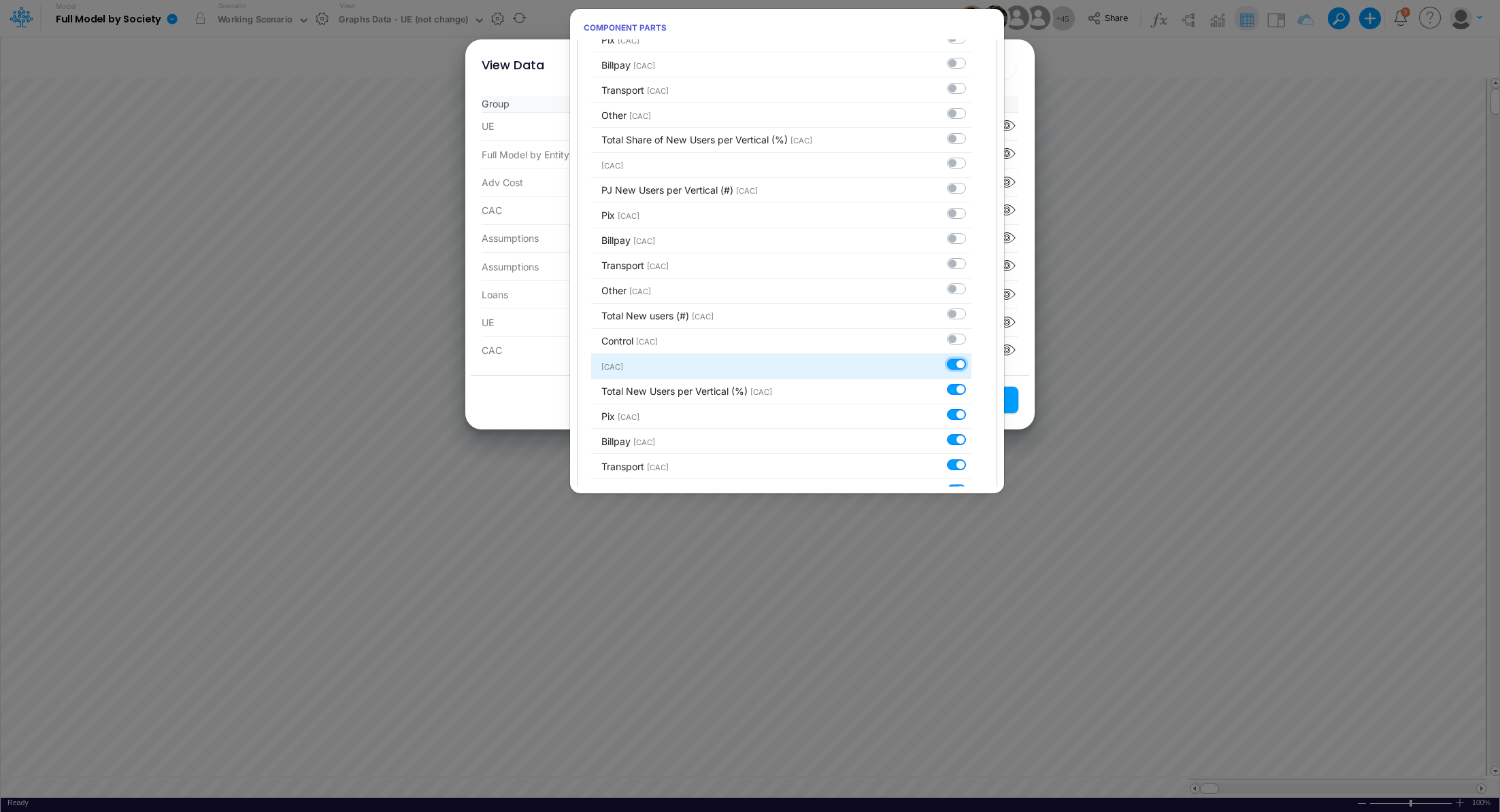
checkbox input "false"
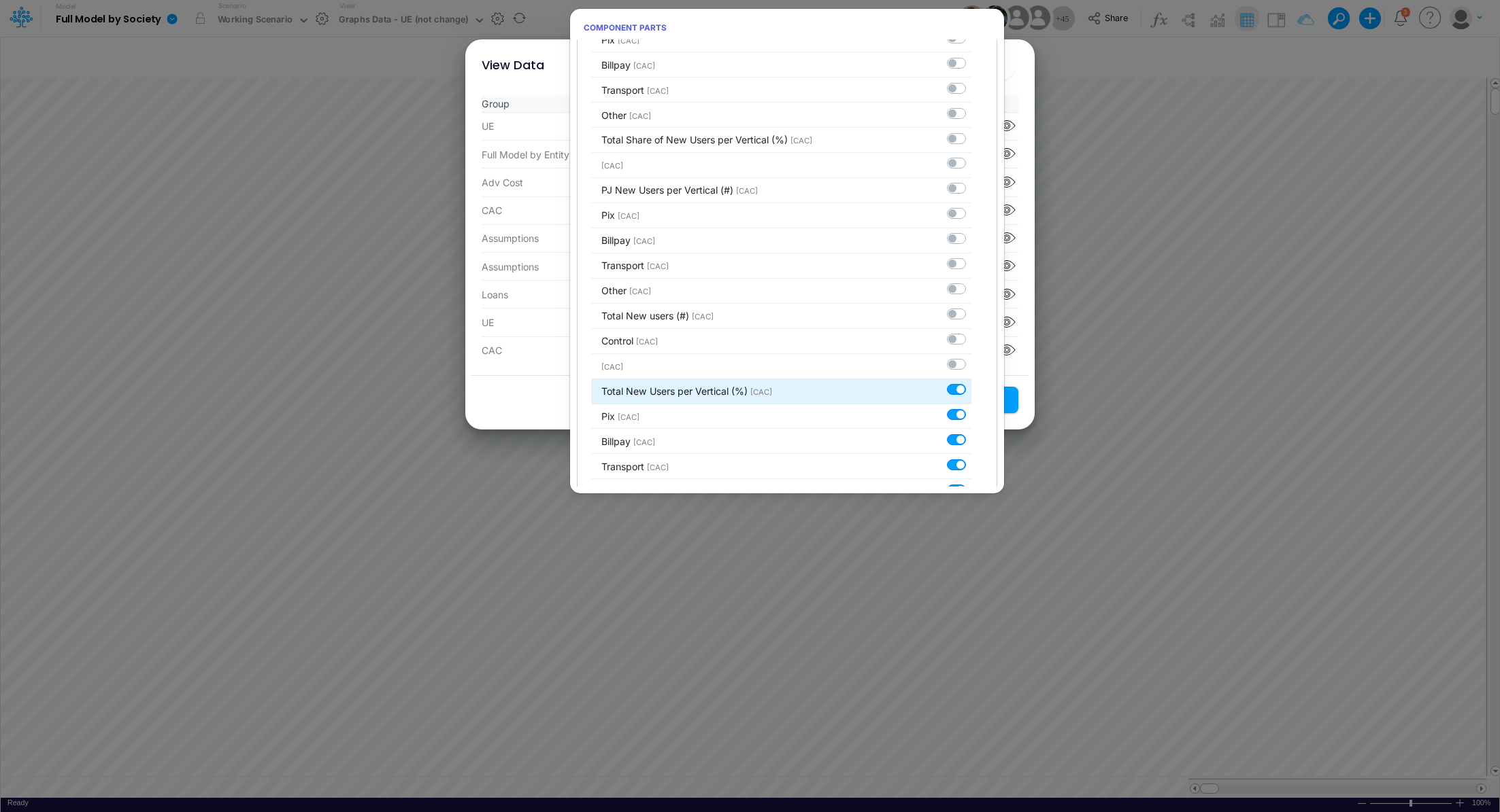
click at [971, 383] on label at bounding box center [971, 383] width 0 height 0
click at [971, 383] on input "checkbox" at bounding box center [976, 387] width 9 height 9
checkbox input "false"
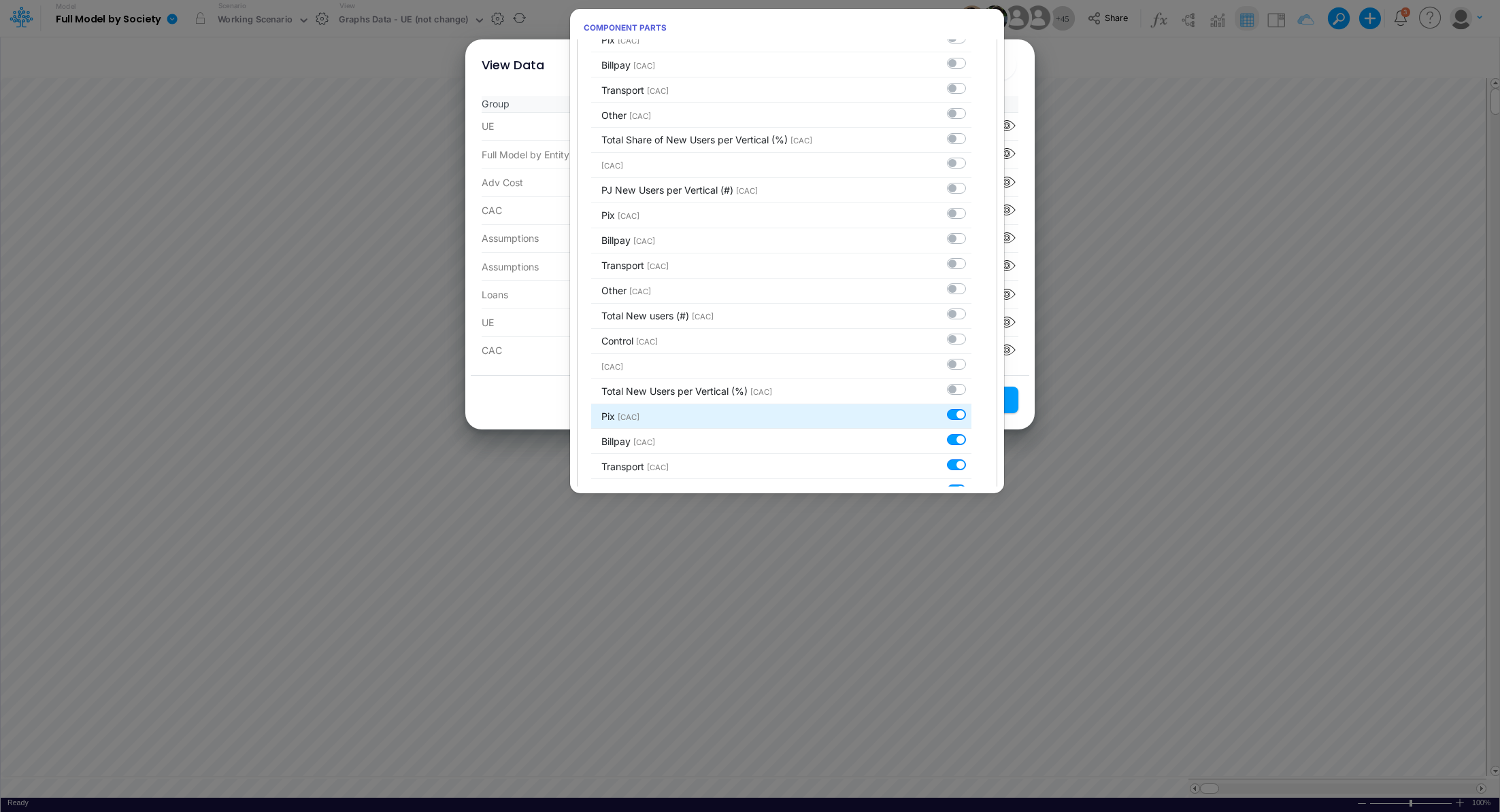
click at [971, 407] on label at bounding box center [971, 407] width 0 height 0
click at [971, 410] on input "checkbox" at bounding box center [976, 412] width 9 height 9
checkbox input "false"
click at [971, 432] on label at bounding box center [971, 432] width 0 height 0
click at [971, 432] on input "checkbox" at bounding box center [976, 437] width 9 height 9
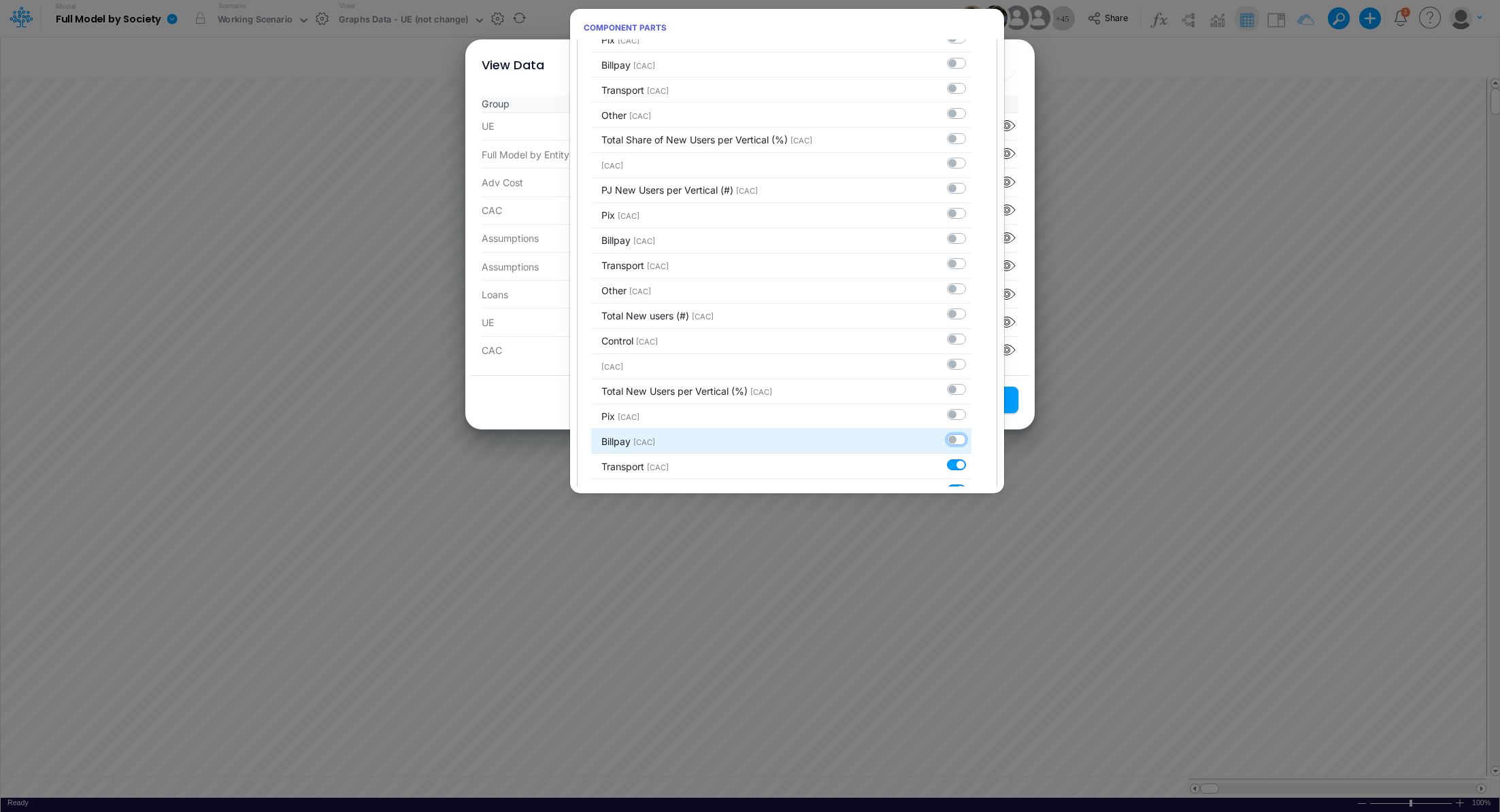
checkbox input "false"
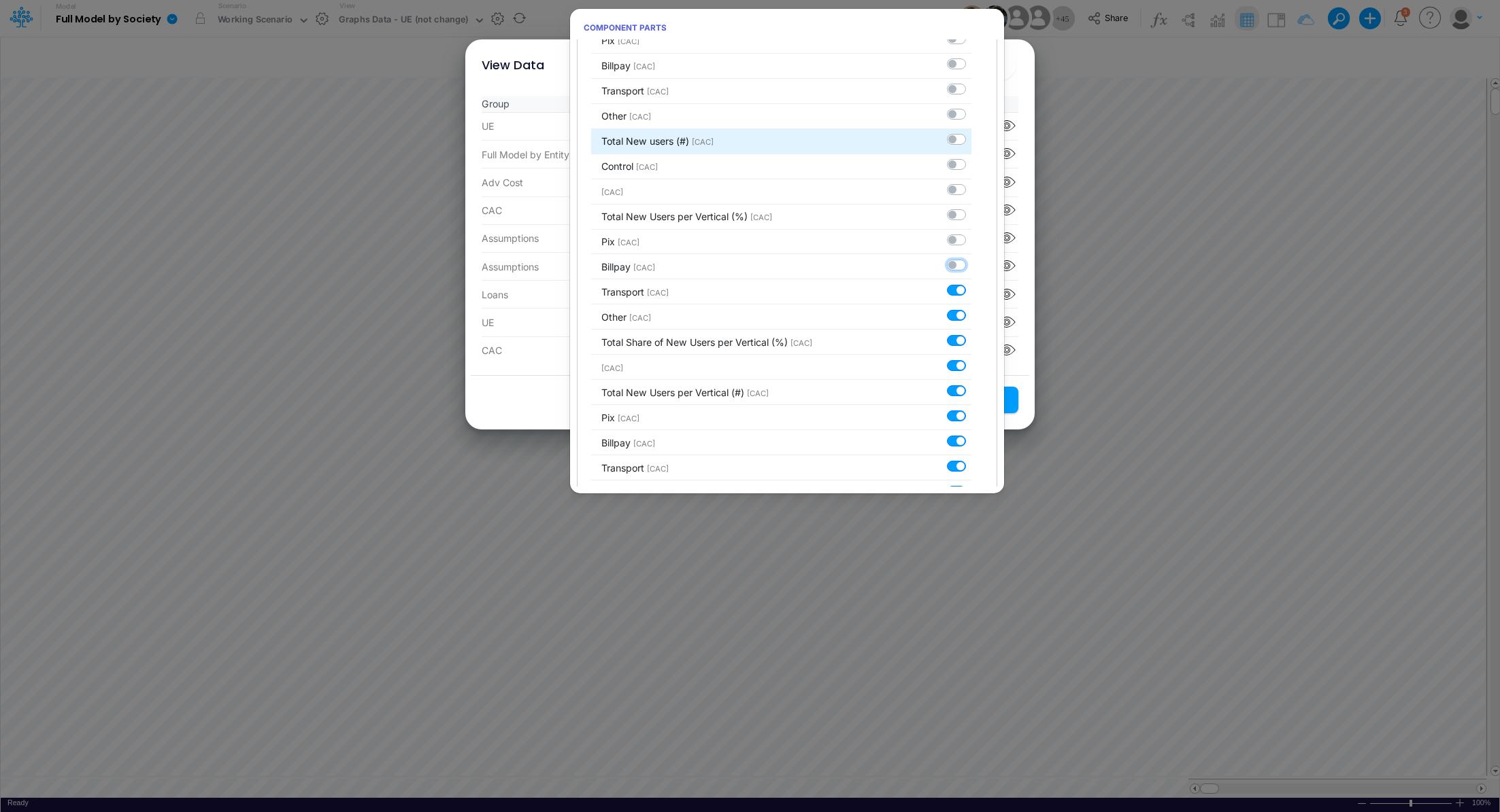
scroll to position [1211, 0]
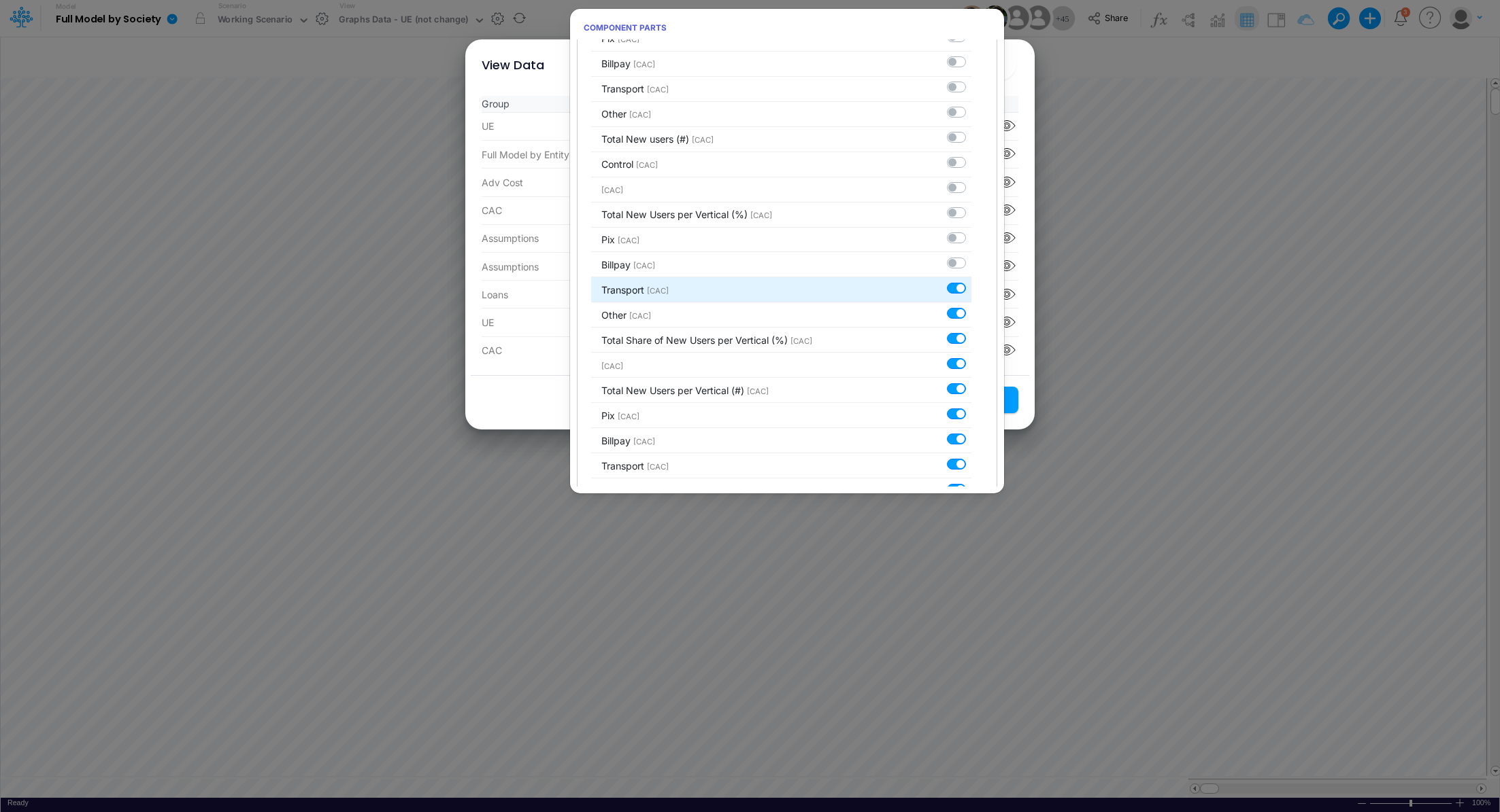
click at [971, 281] on label at bounding box center [971, 281] width 0 height 0
click at [971, 281] on input "checkbox" at bounding box center [976, 285] width 9 height 9
checkbox input "false"
click at [971, 306] on label at bounding box center [971, 306] width 0 height 0
click at [971, 306] on input "checkbox" at bounding box center [976, 310] width 9 height 9
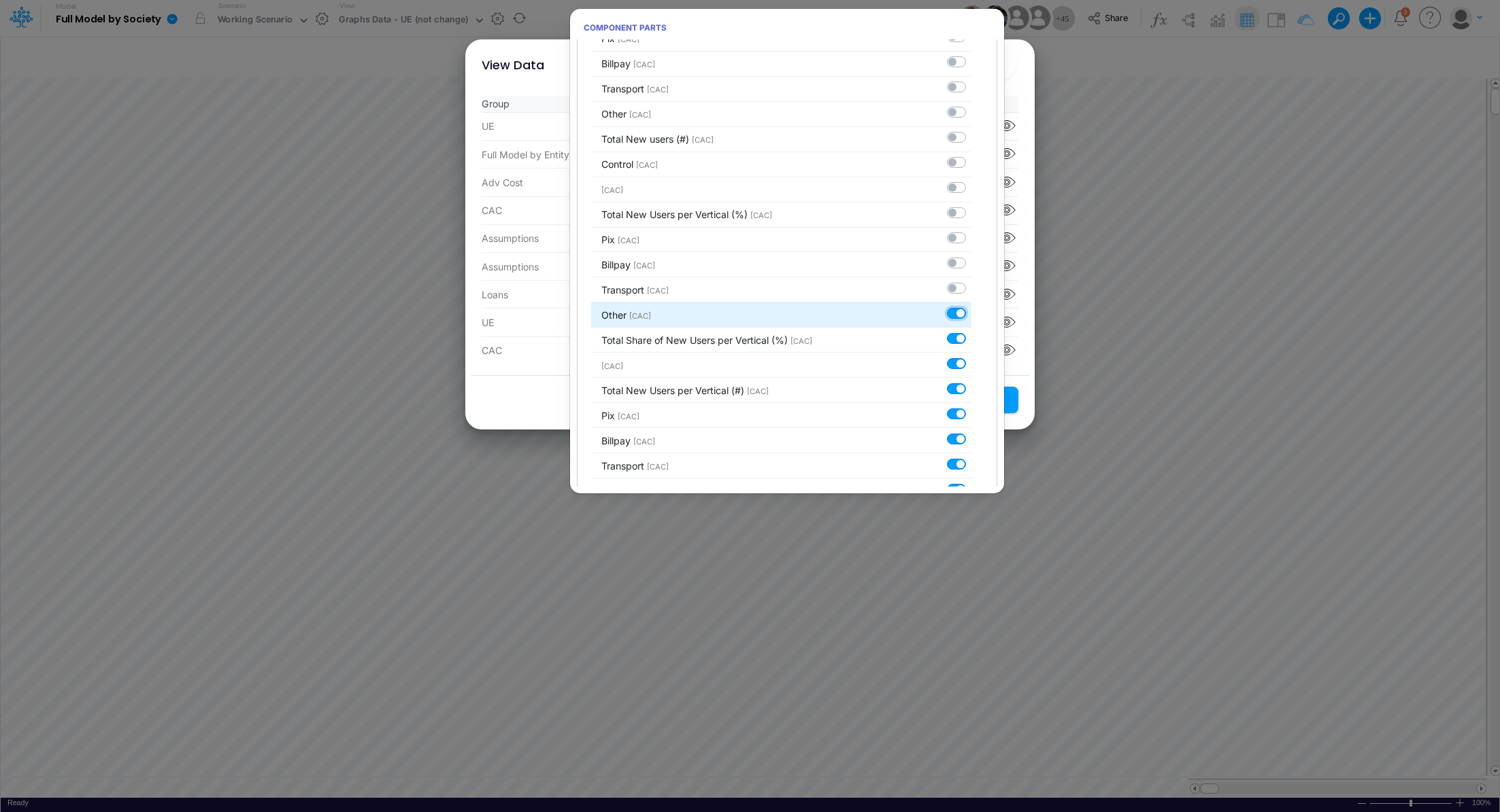
checkbox input "false"
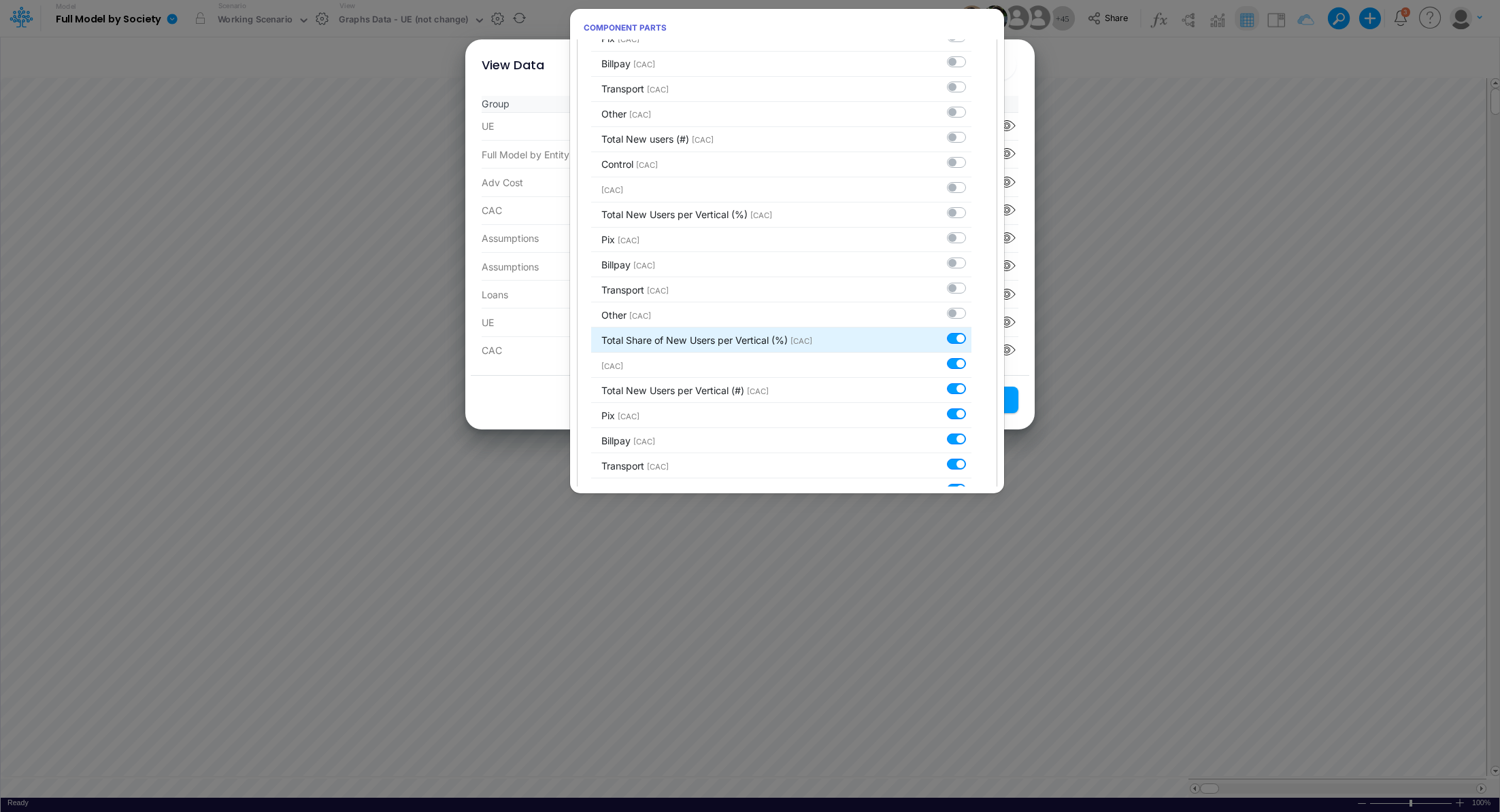
click at [971, 331] on label at bounding box center [971, 331] width 0 height 0
click at [971, 331] on input "checkbox" at bounding box center [976, 336] width 9 height 9
checkbox input "false"
click at [971, 356] on label at bounding box center [971, 356] width 0 height 0
click at [971, 356] on input "checkbox" at bounding box center [976, 361] width 9 height 9
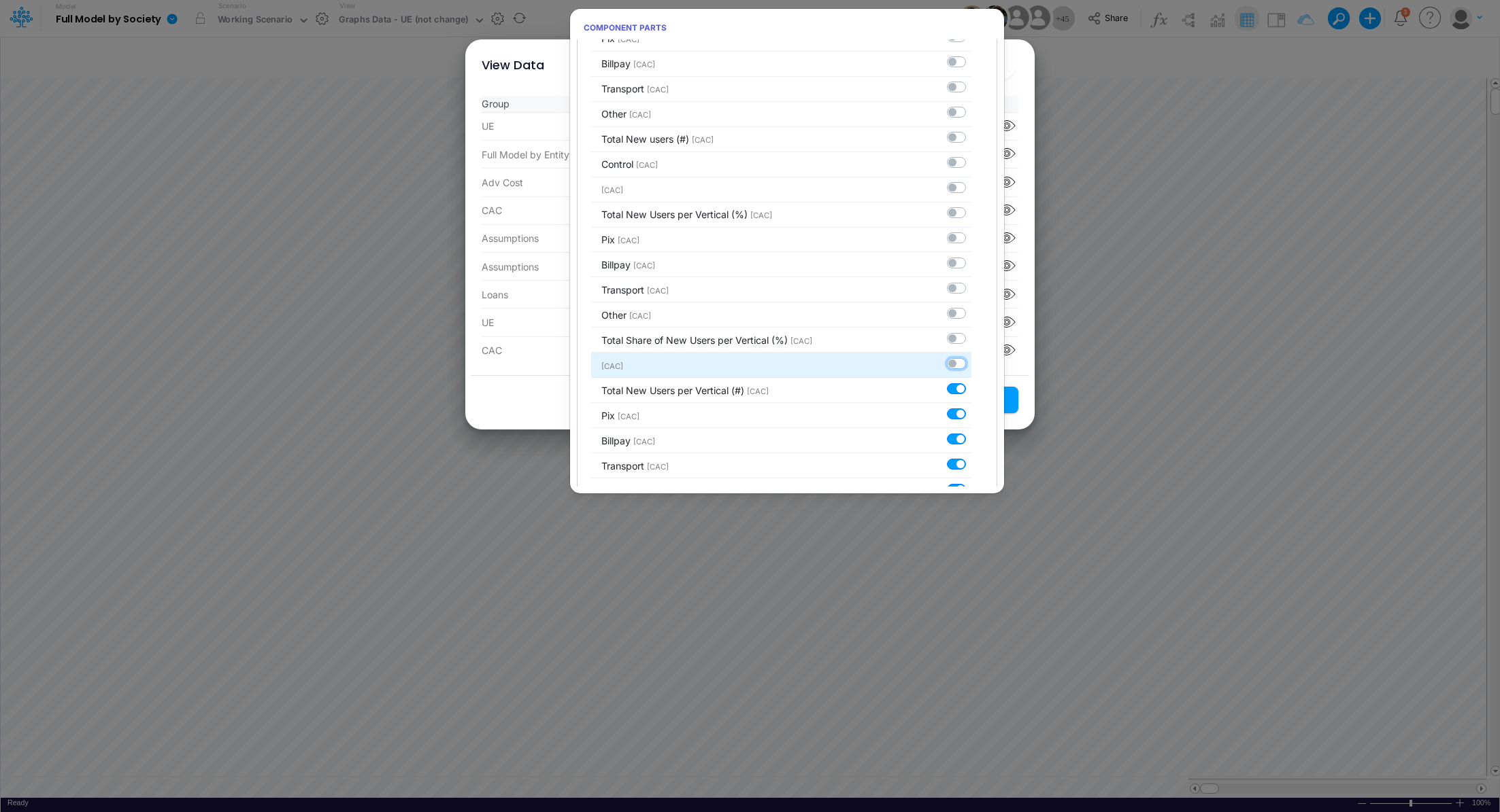
checkbox input "false"
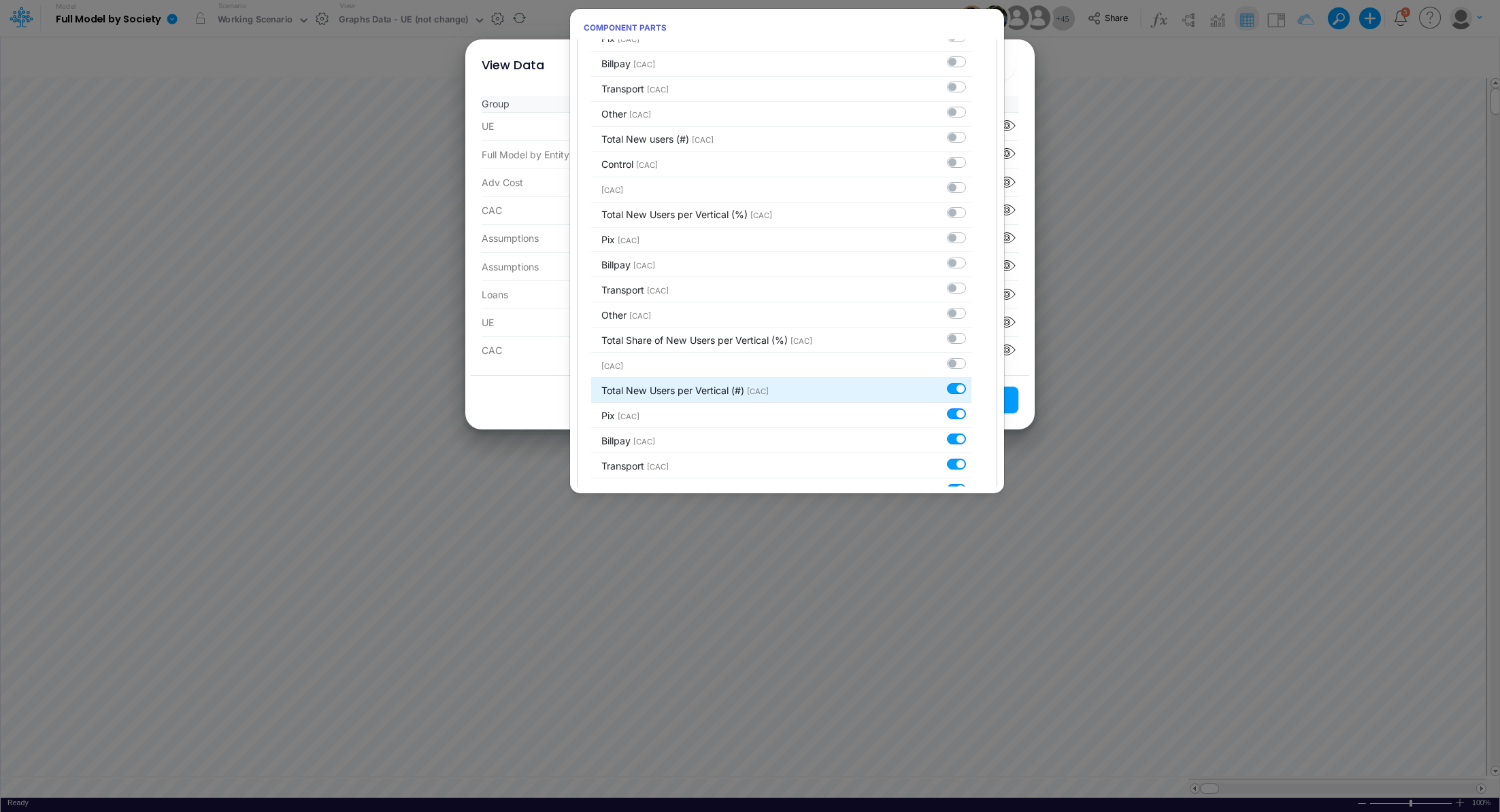
click at [971, 382] on label at bounding box center [971, 382] width 0 height 0
click at [971, 382] on input "checkbox" at bounding box center [976, 386] width 9 height 9
checkbox input "false"
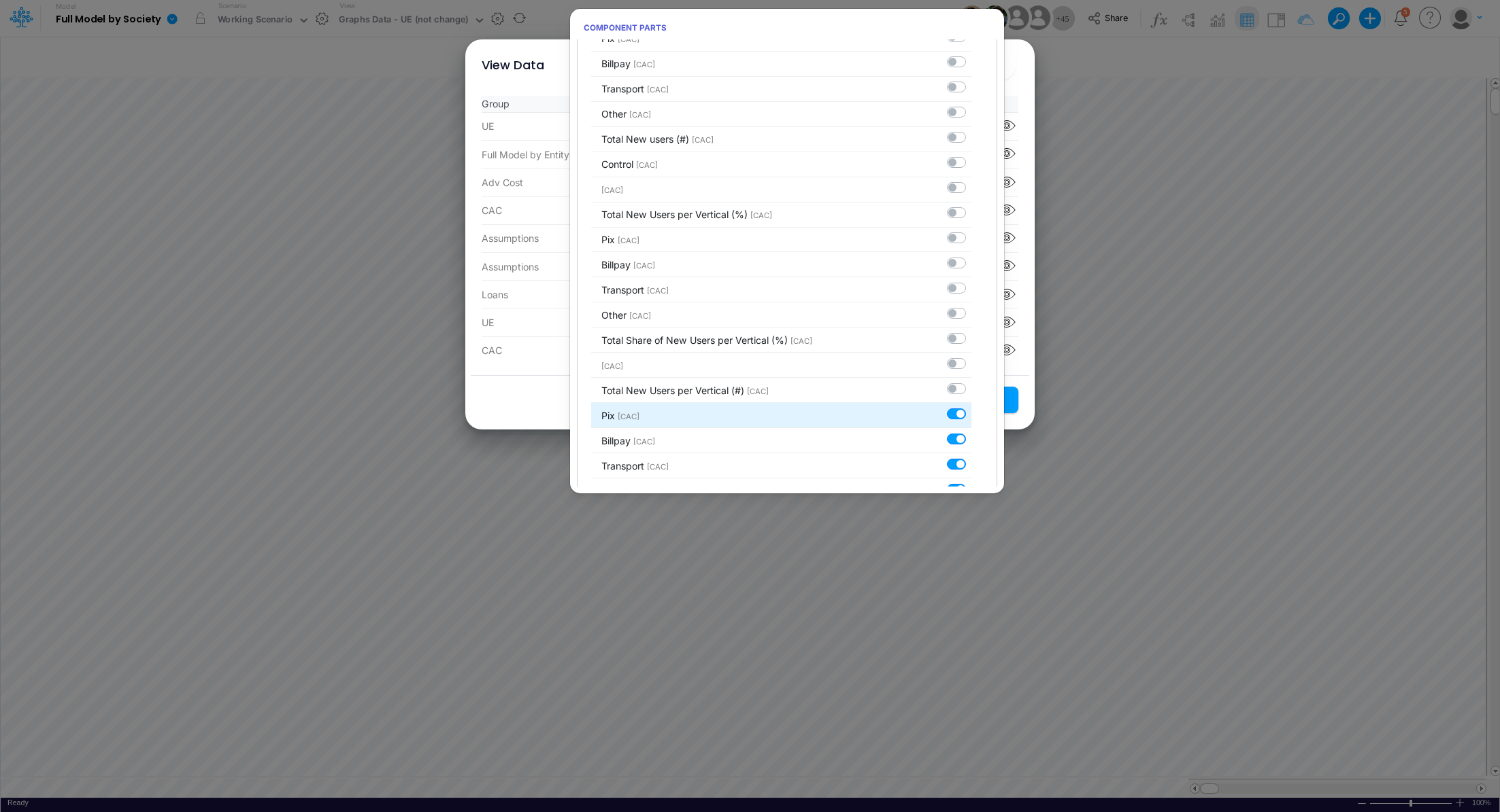
click at [971, 406] on label at bounding box center [971, 406] width 0 height 0
click at [971, 406] on input "checkbox" at bounding box center [976, 411] width 9 height 9
checkbox input "false"
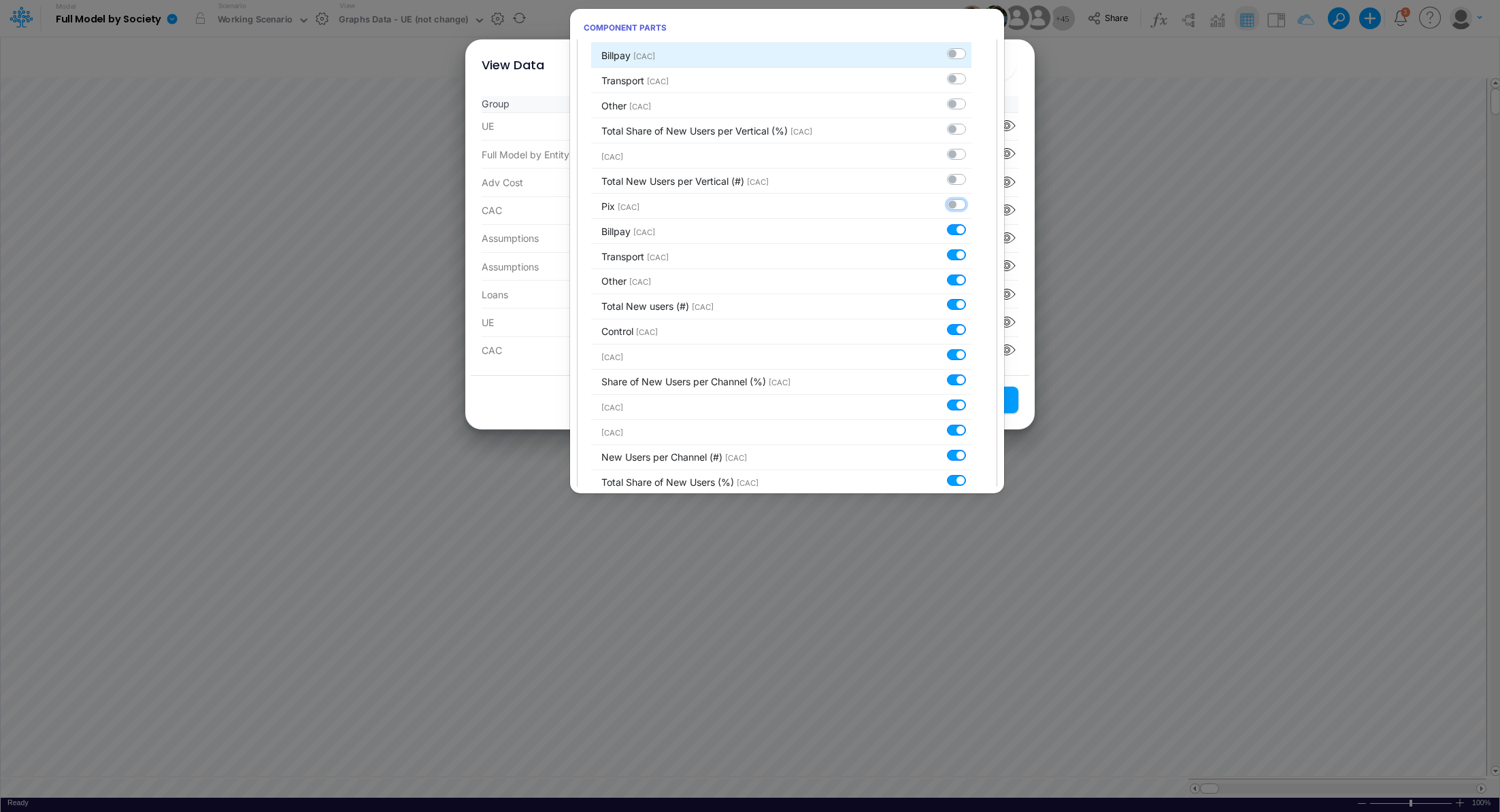
scroll to position [1424, 0]
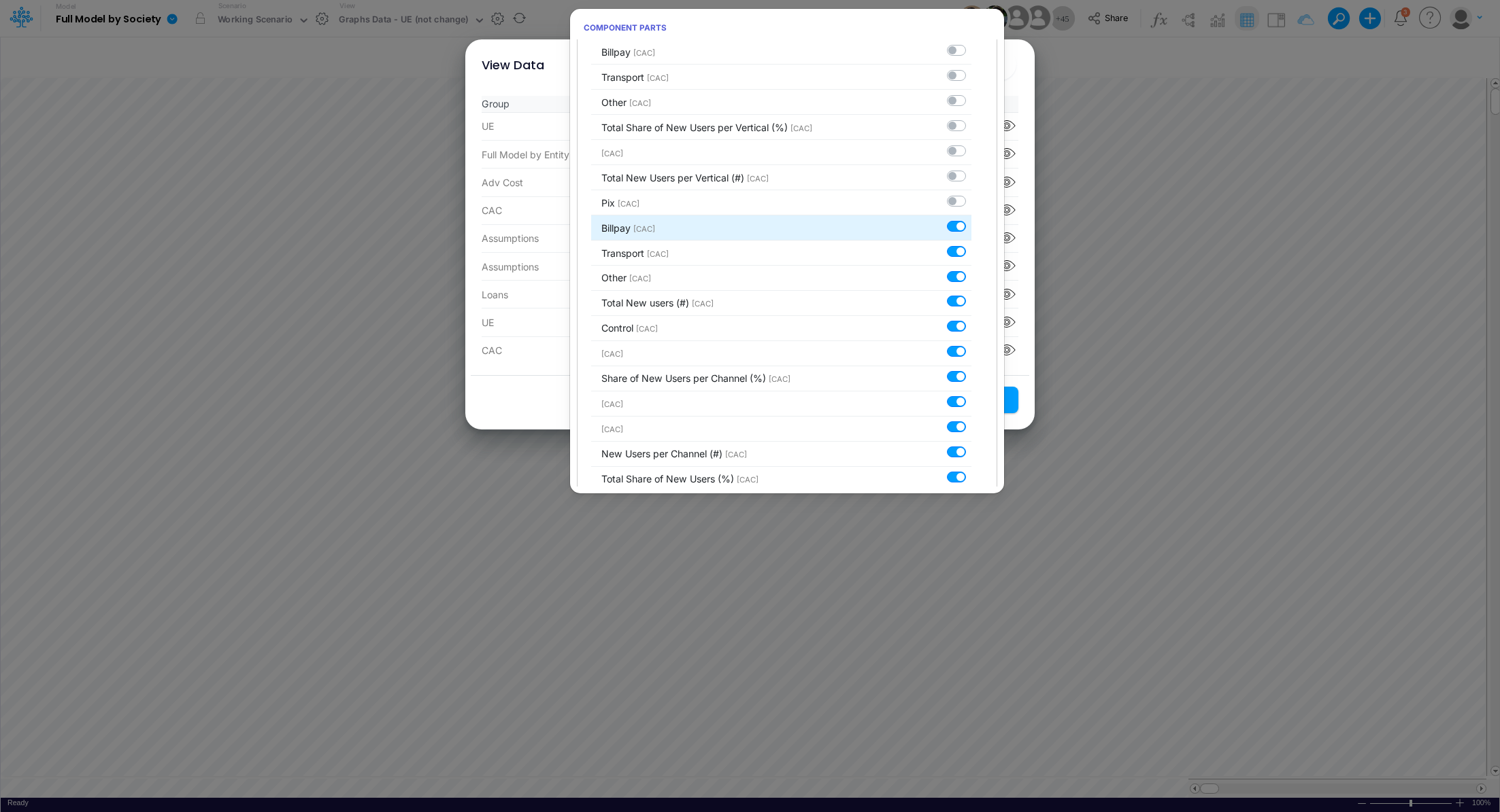
click at [971, 219] on label at bounding box center [971, 219] width 0 height 0
click at [971, 219] on input "checkbox" at bounding box center [976, 224] width 9 height 9
checkbox input "false"
click at [971, 244] on label at bounding box center [971, 244] width 0 height 0
click at [971, 244] on input "checkbox" at bounding box center [976, 249] width 9 height 9
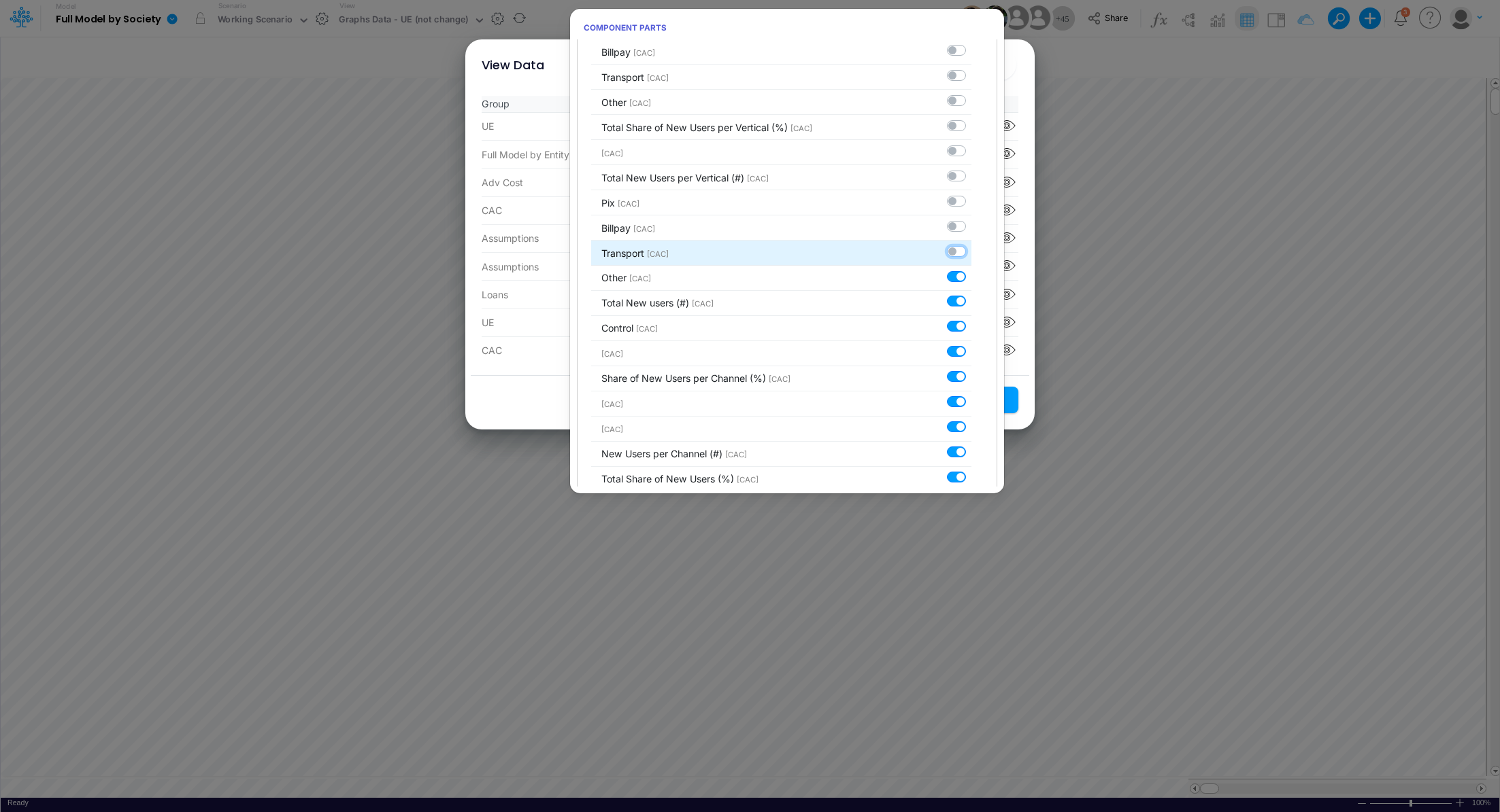
checkbox input "false"
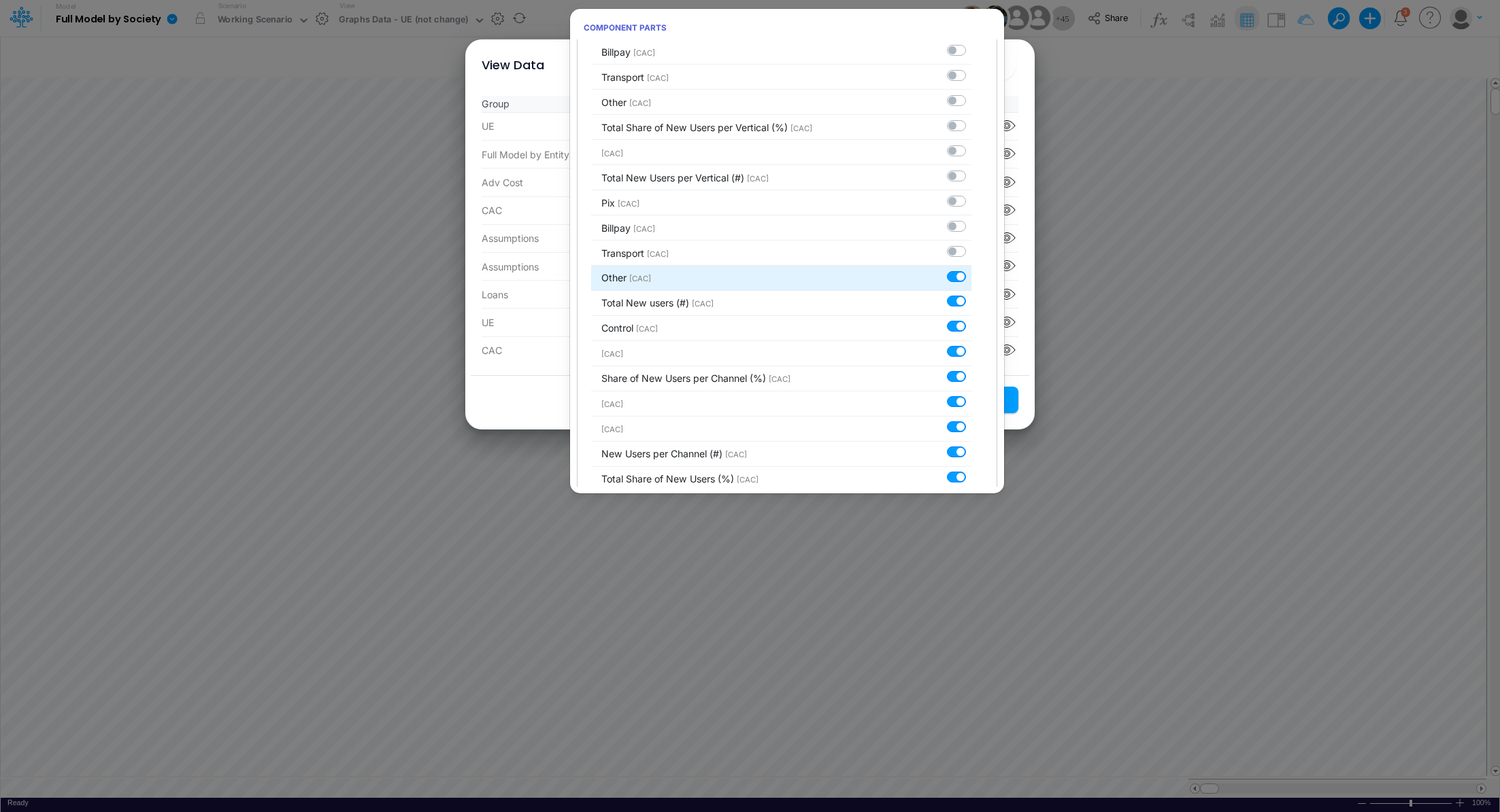
click at [971, 269] on label at bounding box center [971, 269] width 0 height 0
click at [971, 269] on input "checkbox" at bounding box center [976, 273] width 9 height 9
checkbox input "false"
click at [971, 295] on label at bounding box center [971, 295] width 0 height 0
click at [971, 295] on input "checkbox" at bounding box center [976, 299] width 9 height 9
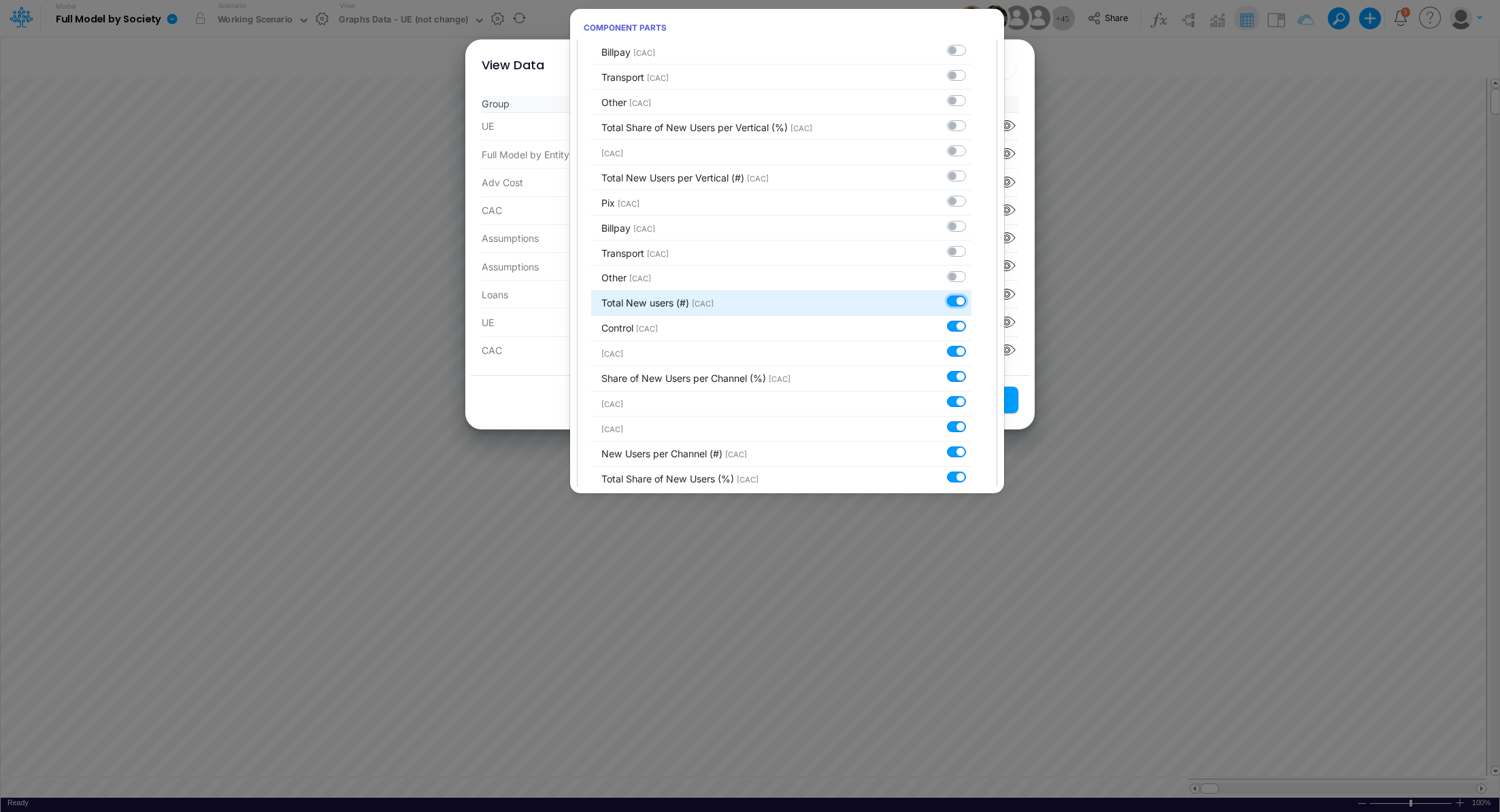
checkbox input "false"
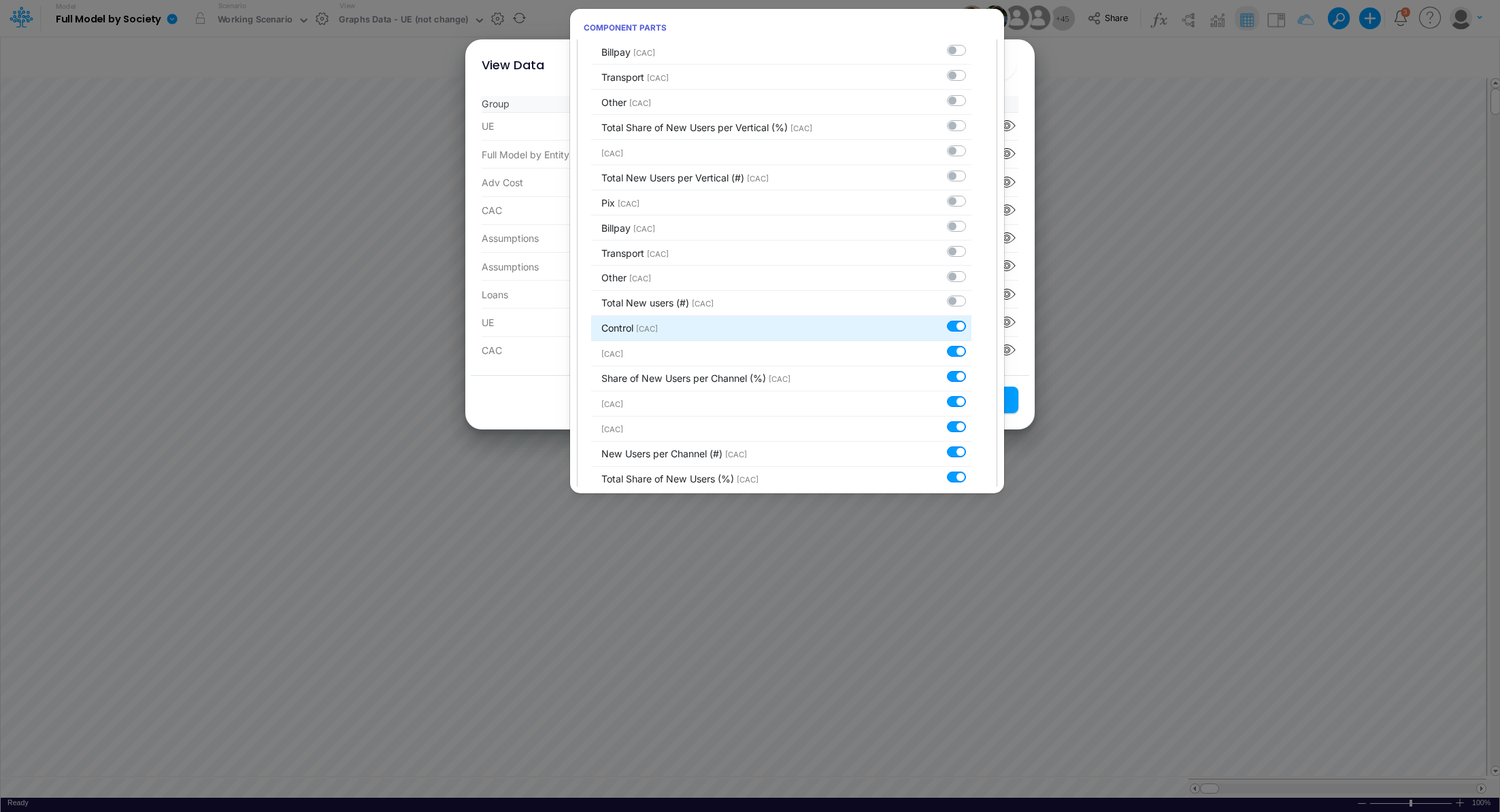
click at [971, 319] on label at bounding box center [971, 319] width 0 height 0
click at [971, 319] on input "checkbox" at bounding box center [976, 324] width 9 height 9
checkbox input "false"
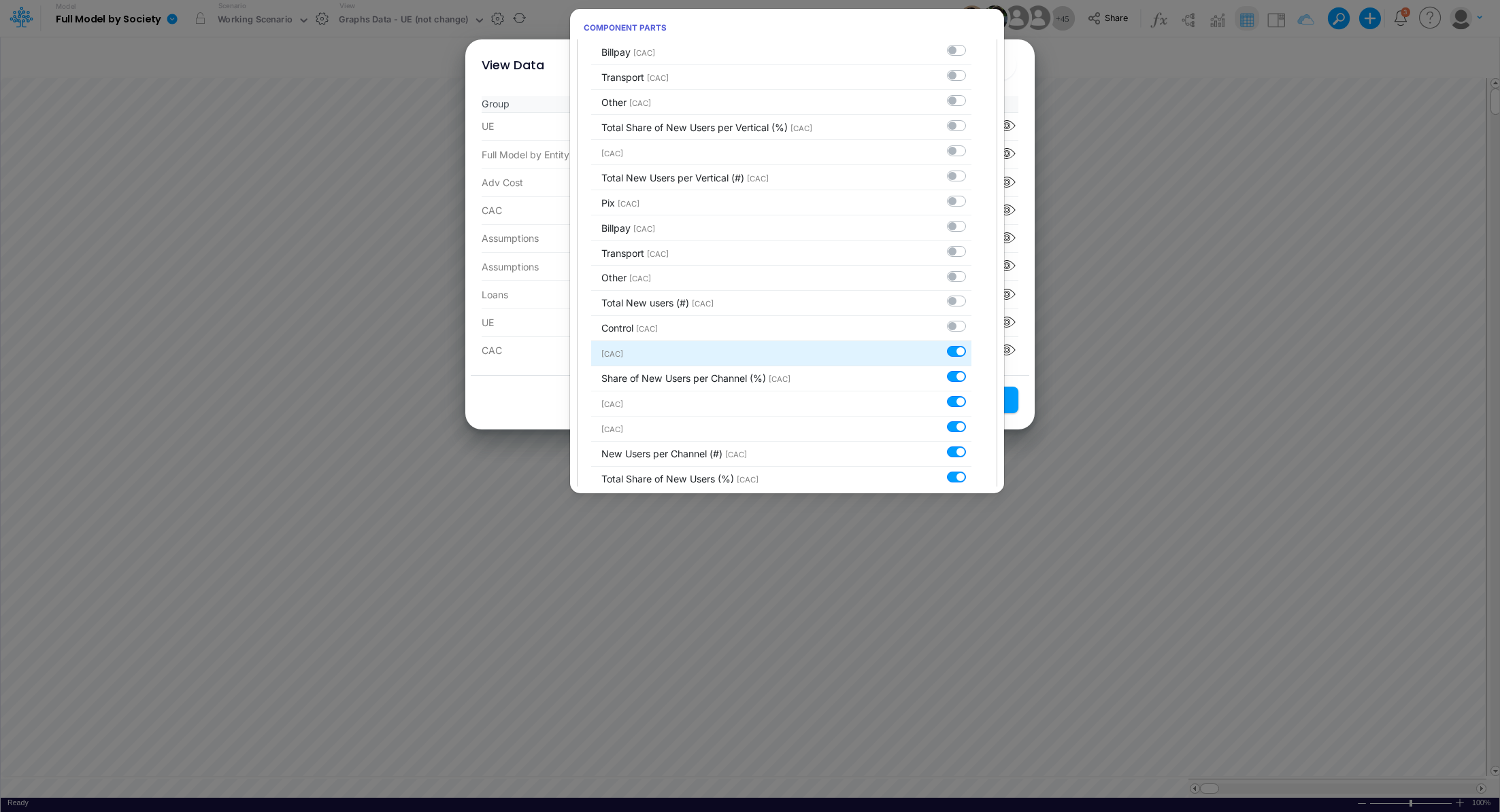
click at [971, 345] on label at bounding box center [971, 345] width 0 height 0
click at [971, 345] on input "checkbox" at bounding box center [976, 350] width 9 height 9
checkbox input "false"
click at [971, 370] on label at bounding box center [971, 370] width 0 height 0
click at [971, 370] on input "checkbox" at bounding box center [976, 374] width 9 height 9
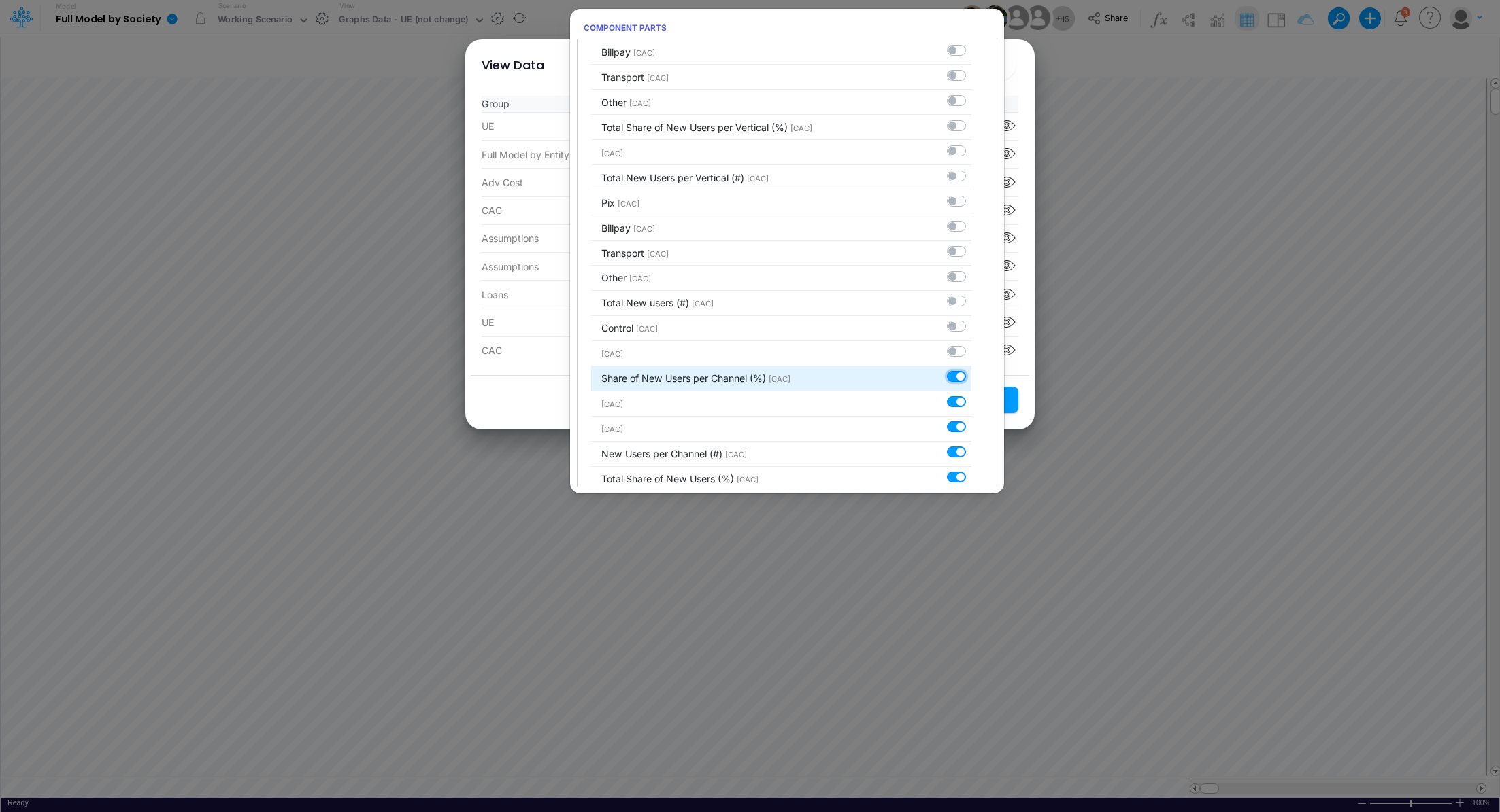
checkbox input "false"
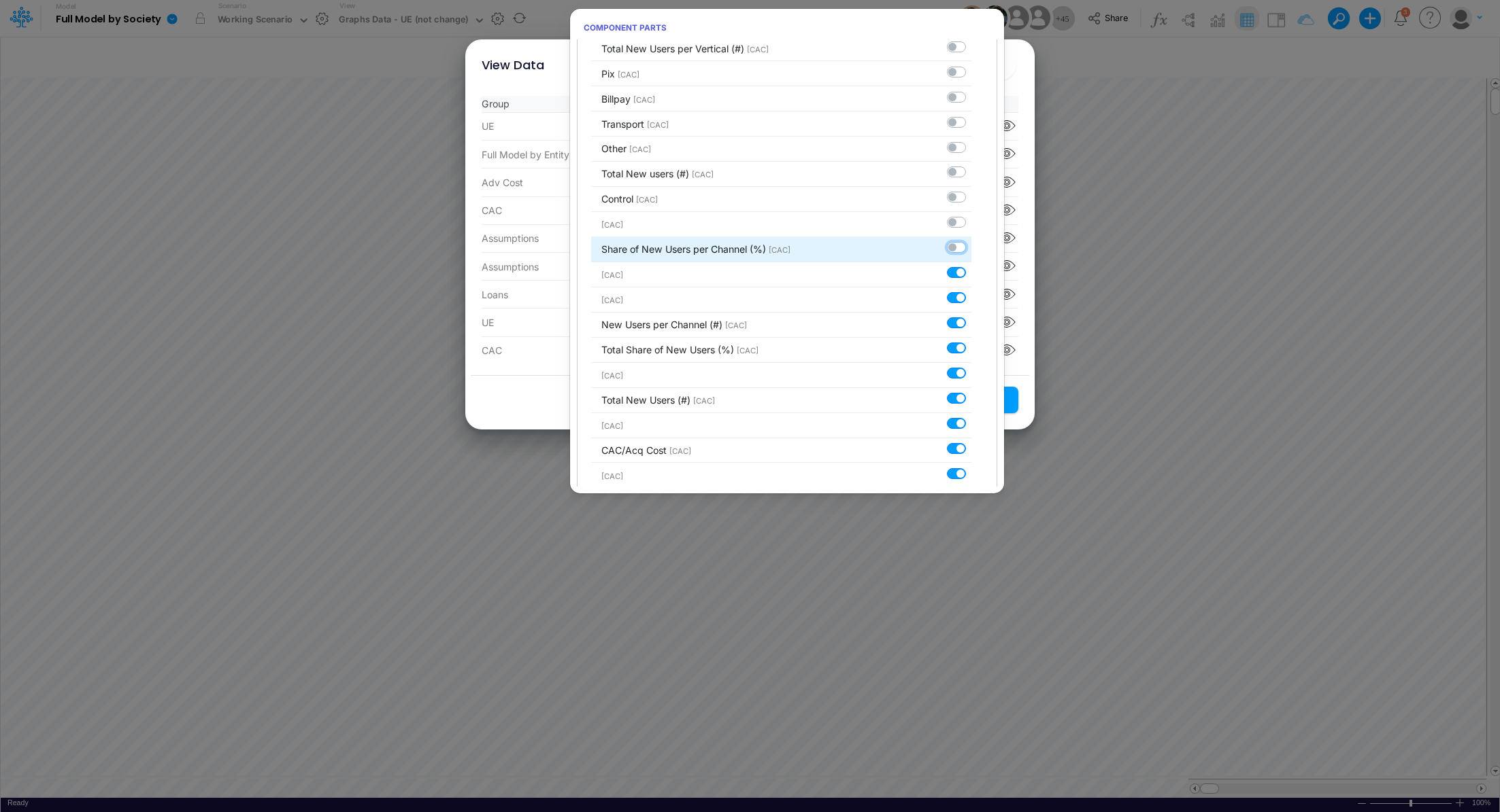
scroll to position [1554, 0]
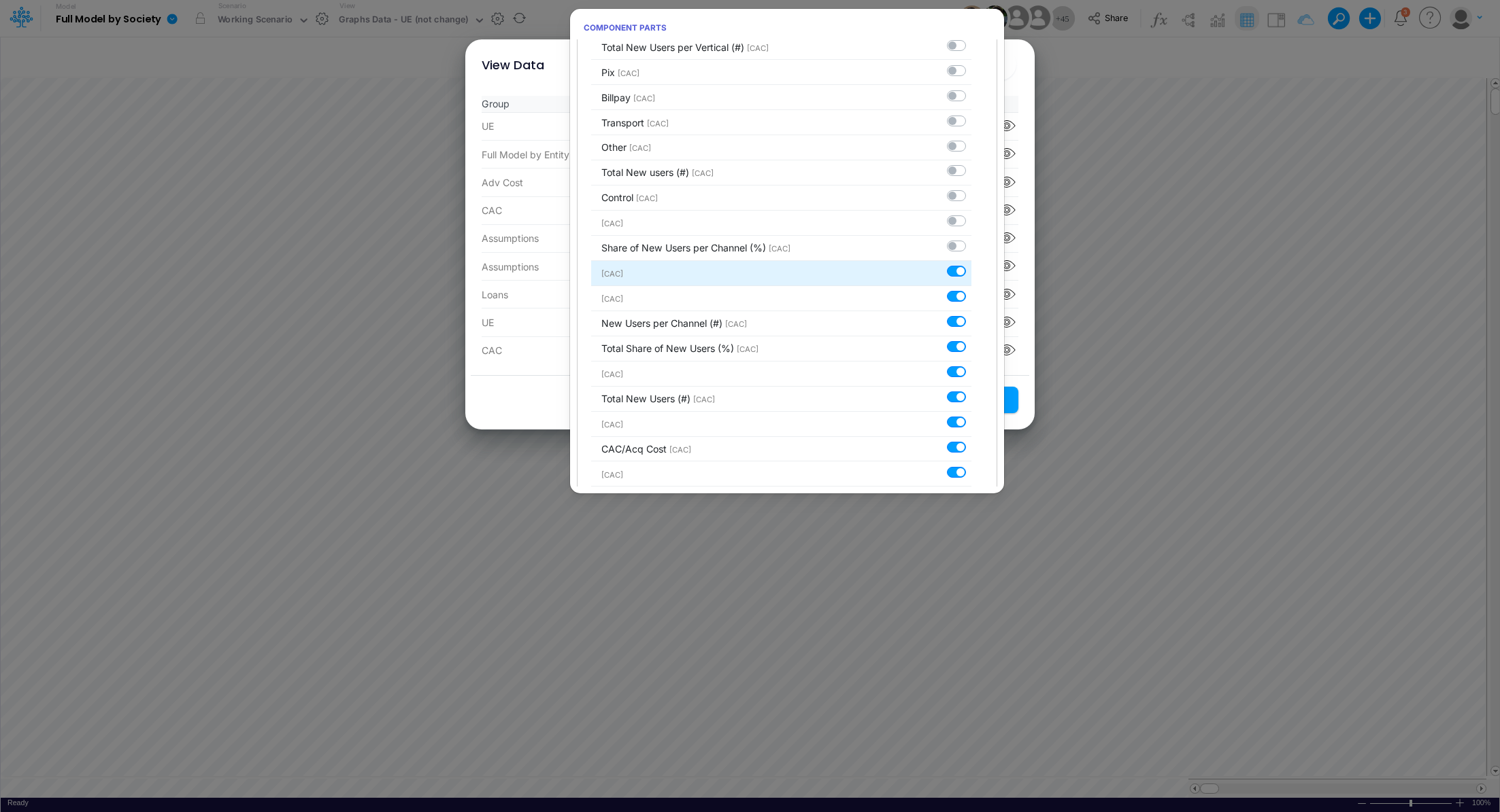
click at [971, 264] on label at bounding box center [971, 264] width 0 height 0
click at [971, 264] on input "checkbox" at bounding box center [976, 269] width 9 height 9
checkbox input "false"
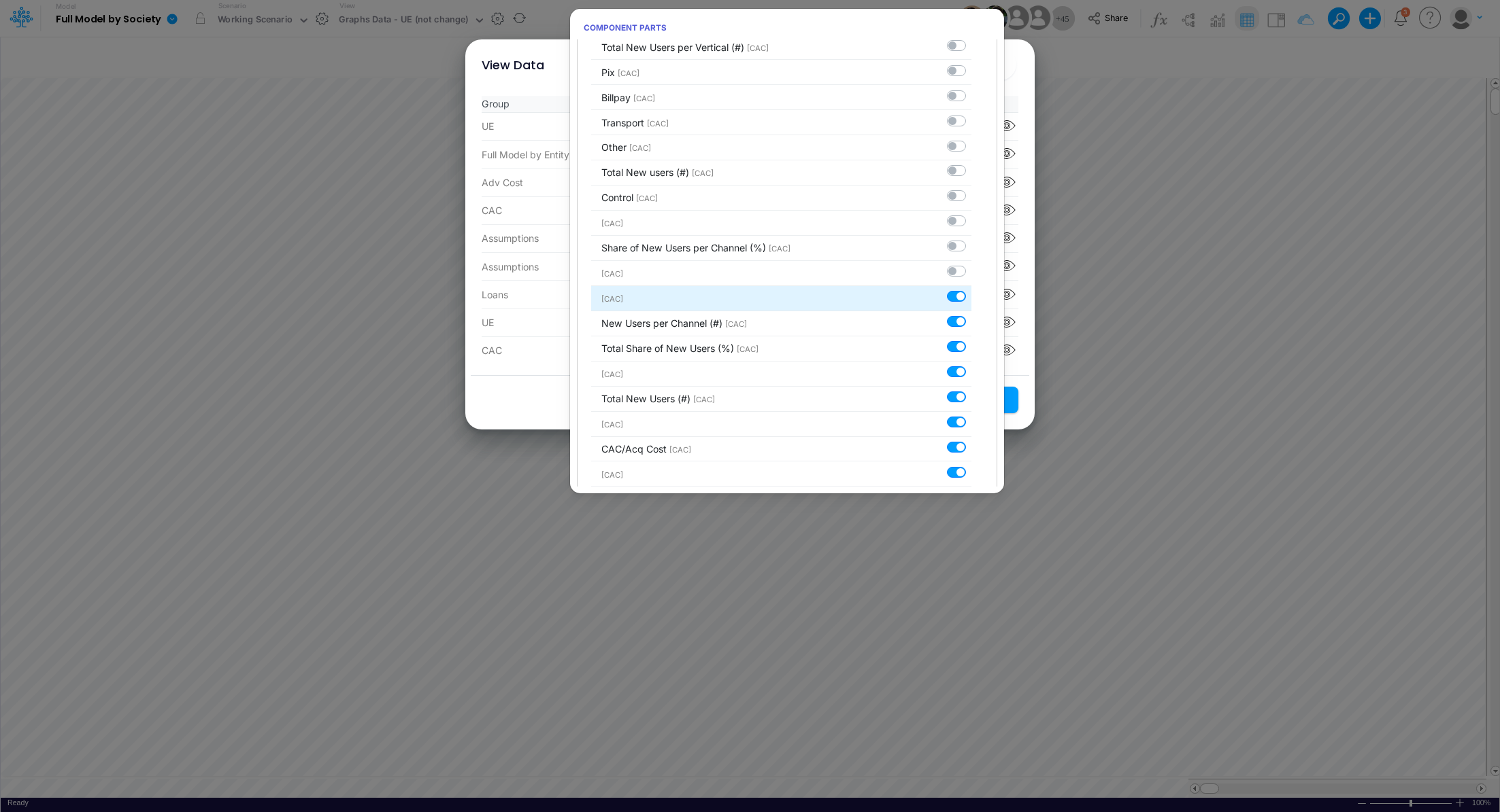
click at [971, 290] on label at bounding box center [971, 290] width 0 height 0
click at [971, 290] on input "checkbox" at bounding box center [976, 295] width 9 height 9
checkbox input "false"
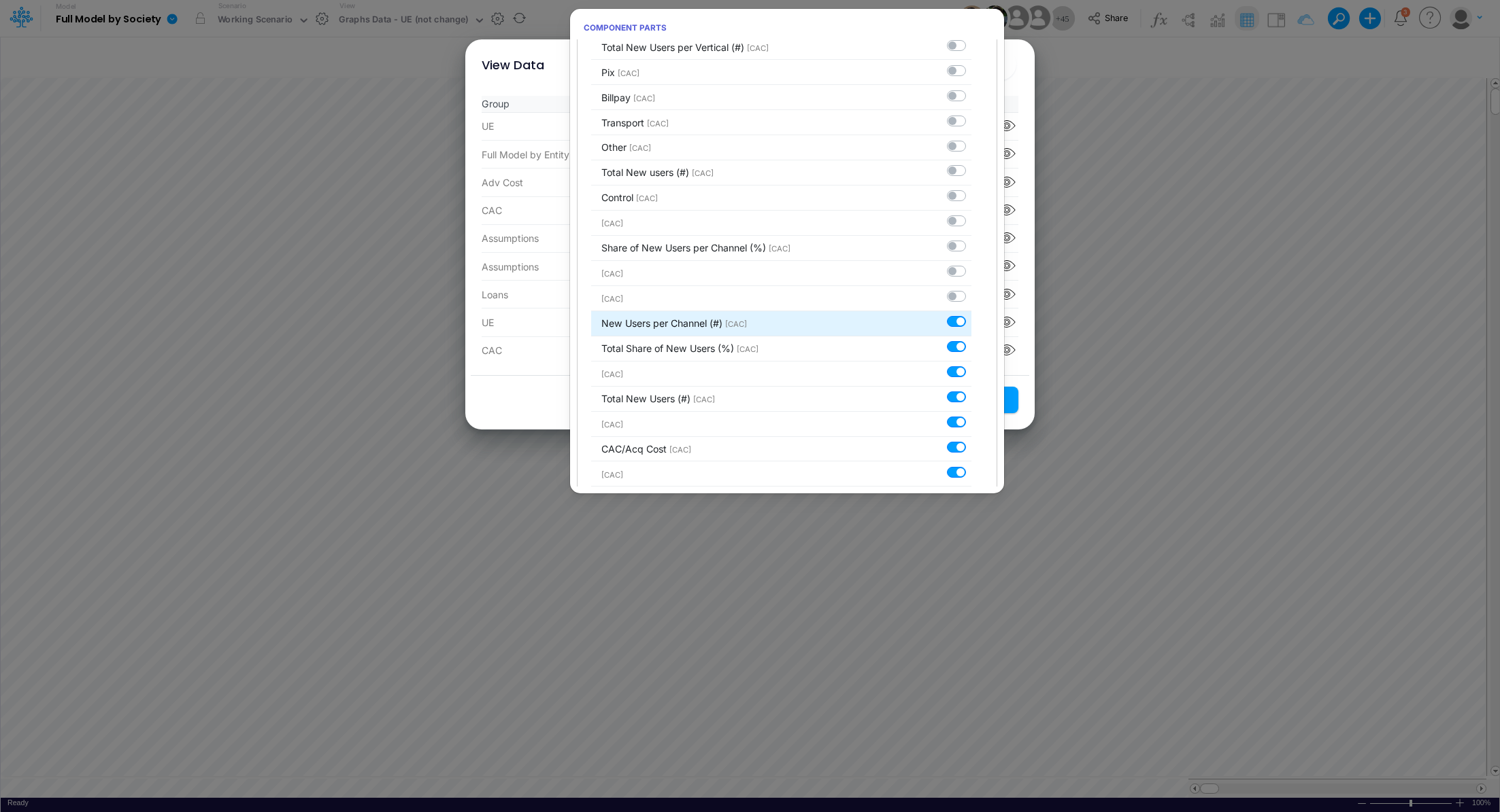
click at [971, 315] on label at bounding box center [971, 315] width 0 height 0
click at [971, 315] on input "checkbox" at bounding box center [976, 319] width 9 height 9
checkbox input "false"
drag, startPoint x: 946, startPoint y: 335, endPoint x: 935, endPoint y: 335, distance: 11.0
click at [971, 339] on label at bounding box center [971, 339] width 0 height 0
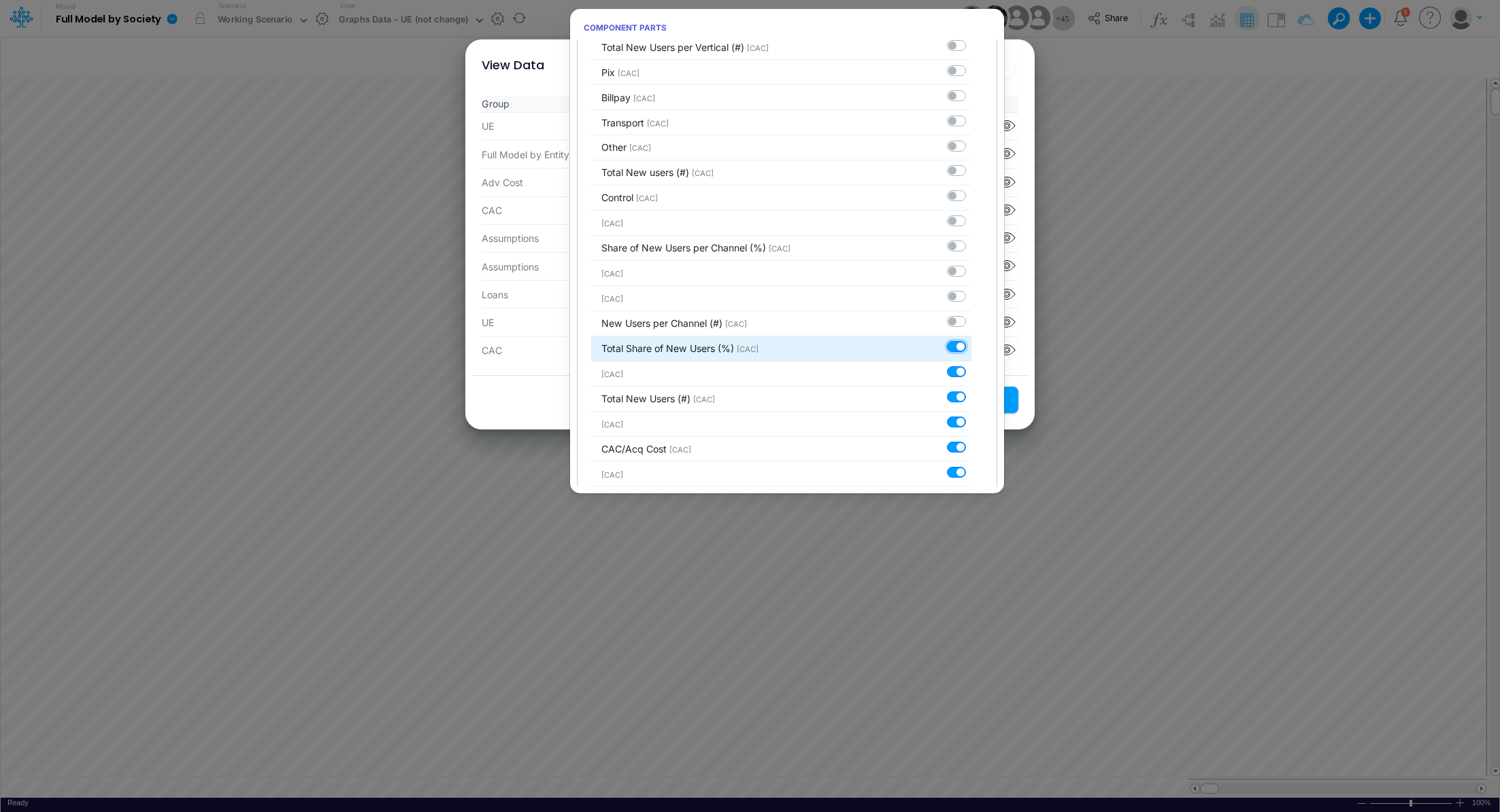
click at [971, 339] on input "checkbox" at bounding box center [976, 344] width 9 height 9
checkbox input "false"
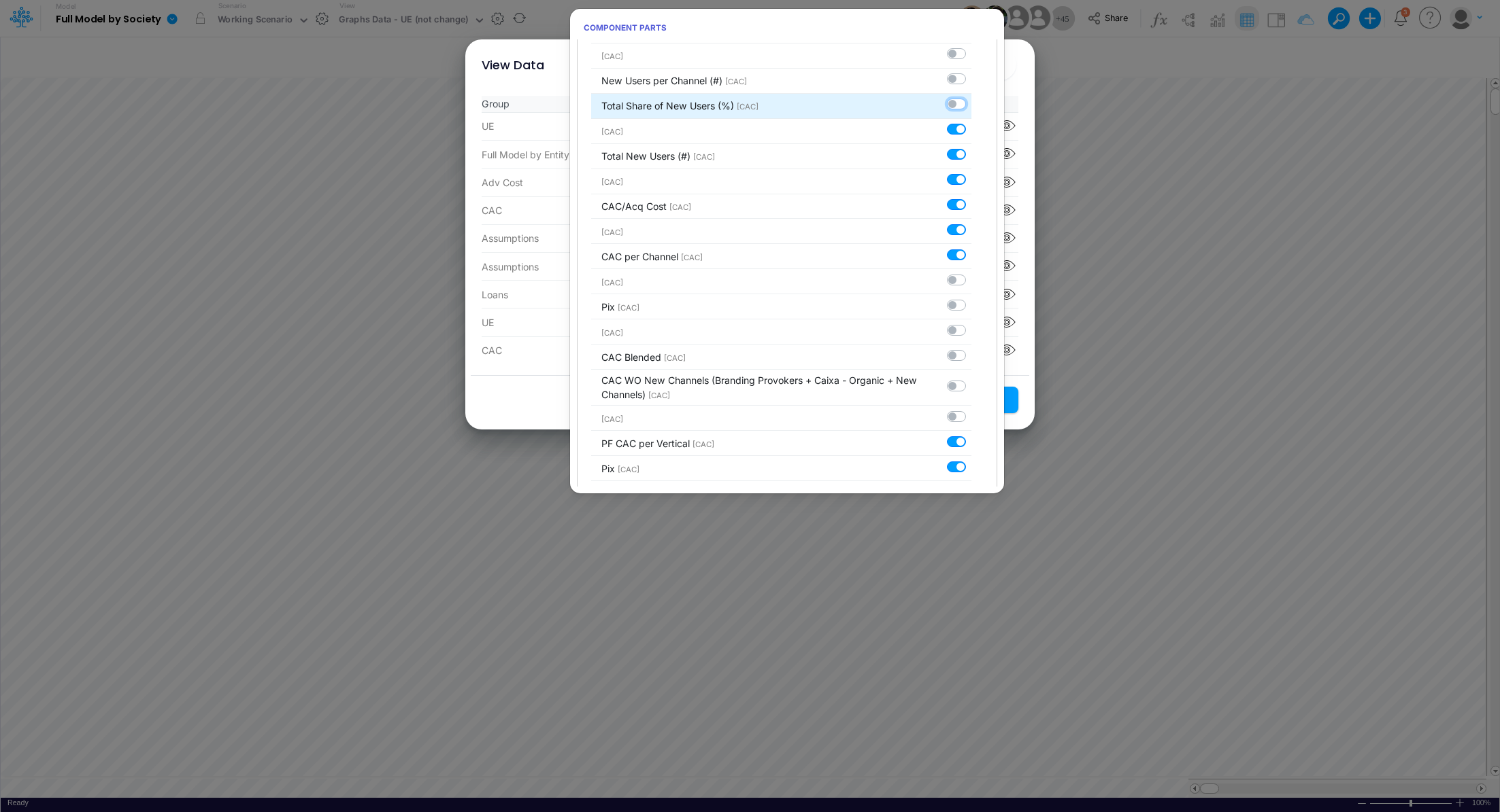
scroll to position [1804, 0]
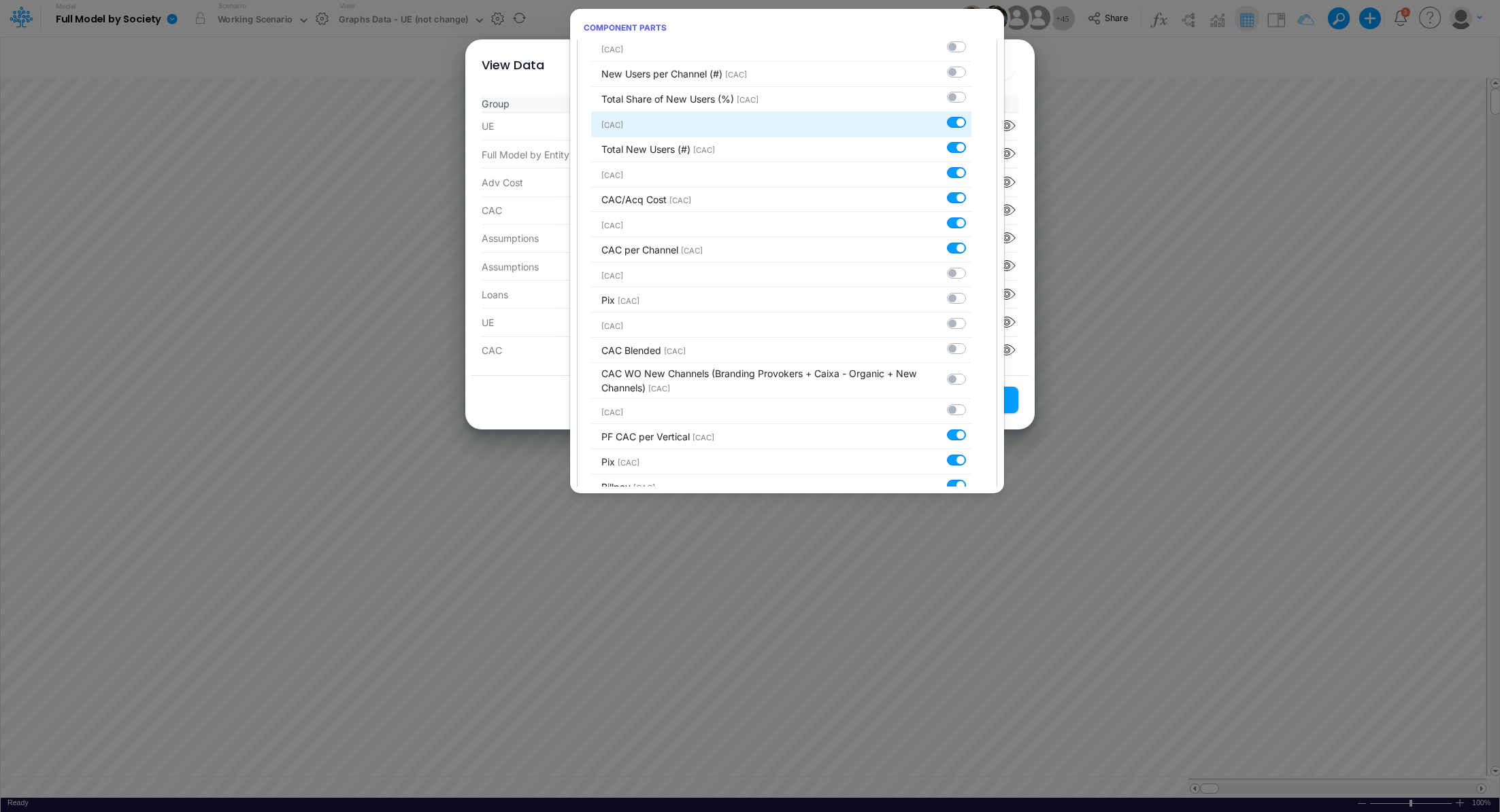
click at [971, 116] on label at bounding box center [971, 116] width 0 height 0
click at [971, 116] on input "checkbox" at bounding box center [976, 120] width 9 height 9
checkbox input "false"
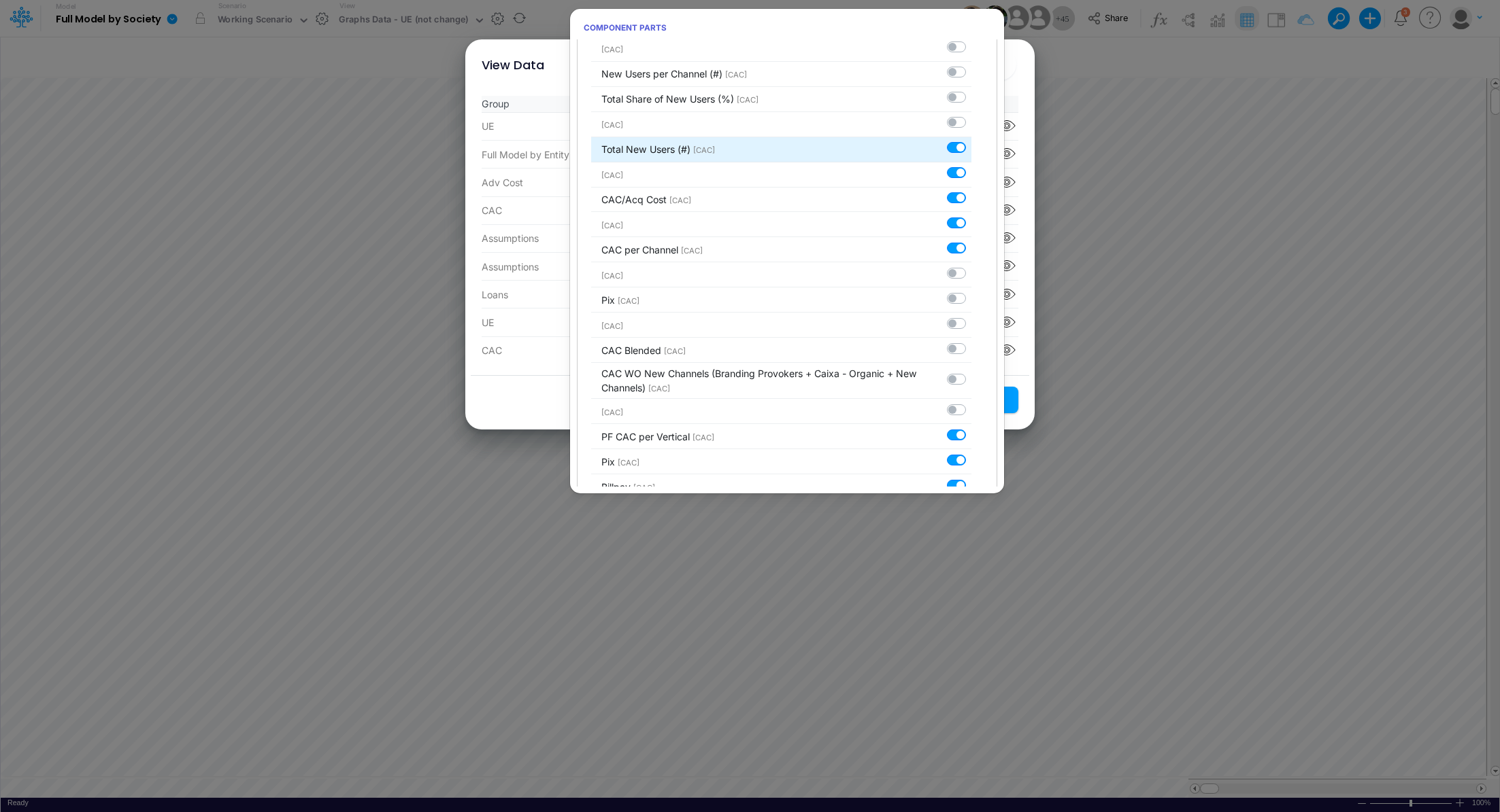
click at [971, 140] on label at bounding box center [971, 140] width 0 height 0
click at [971, 140] on input "checkbox" at bounding box center [976, 145] width 9 height 9
checkbox input "false"
click at [971, 165] on label at bounding box center [971, 165] width 0 height 0
click at [971, 165] on input "checkbox" at bounding box center [976, 170] width 9 height 9
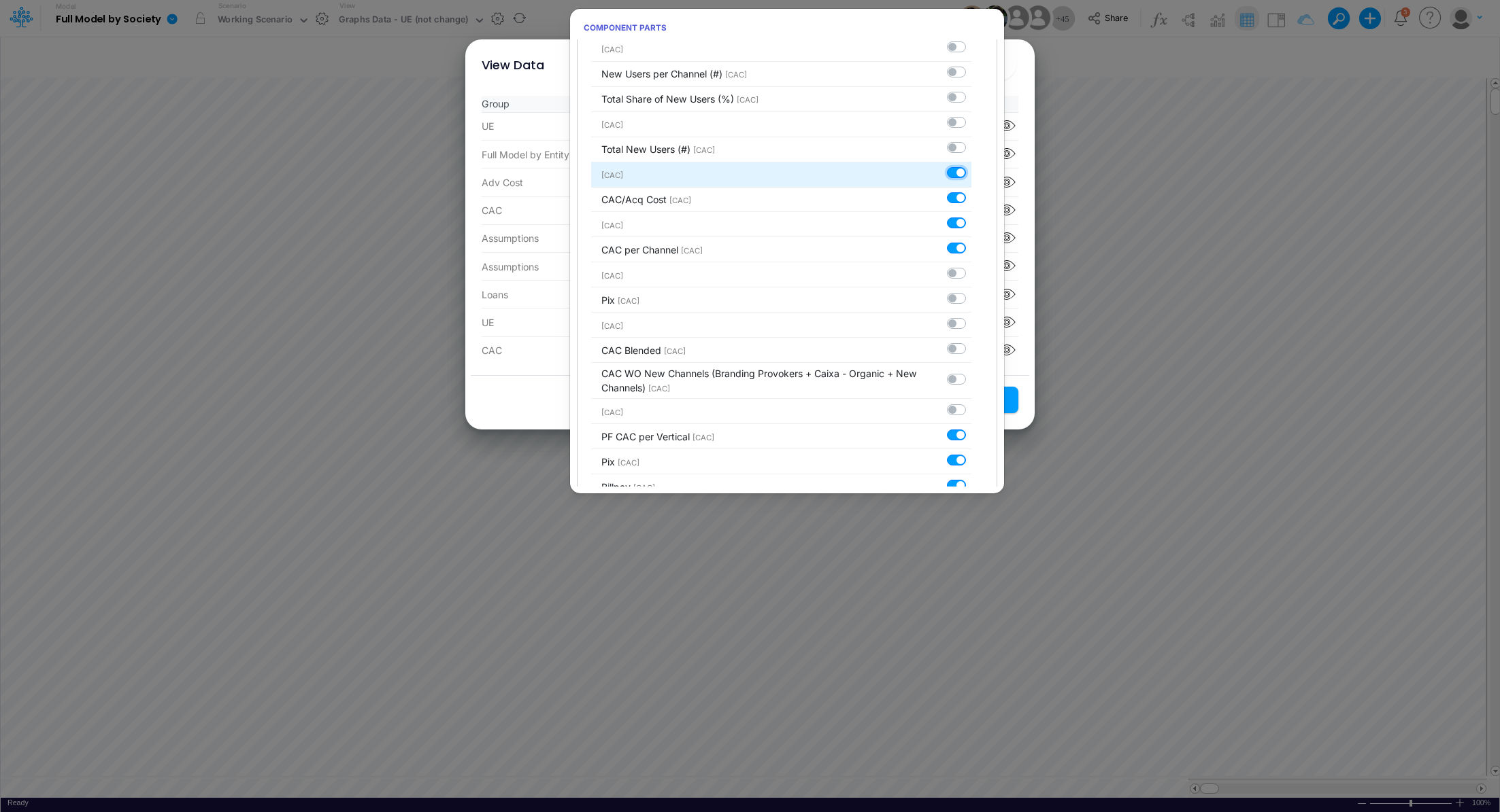
checkbox input "false"
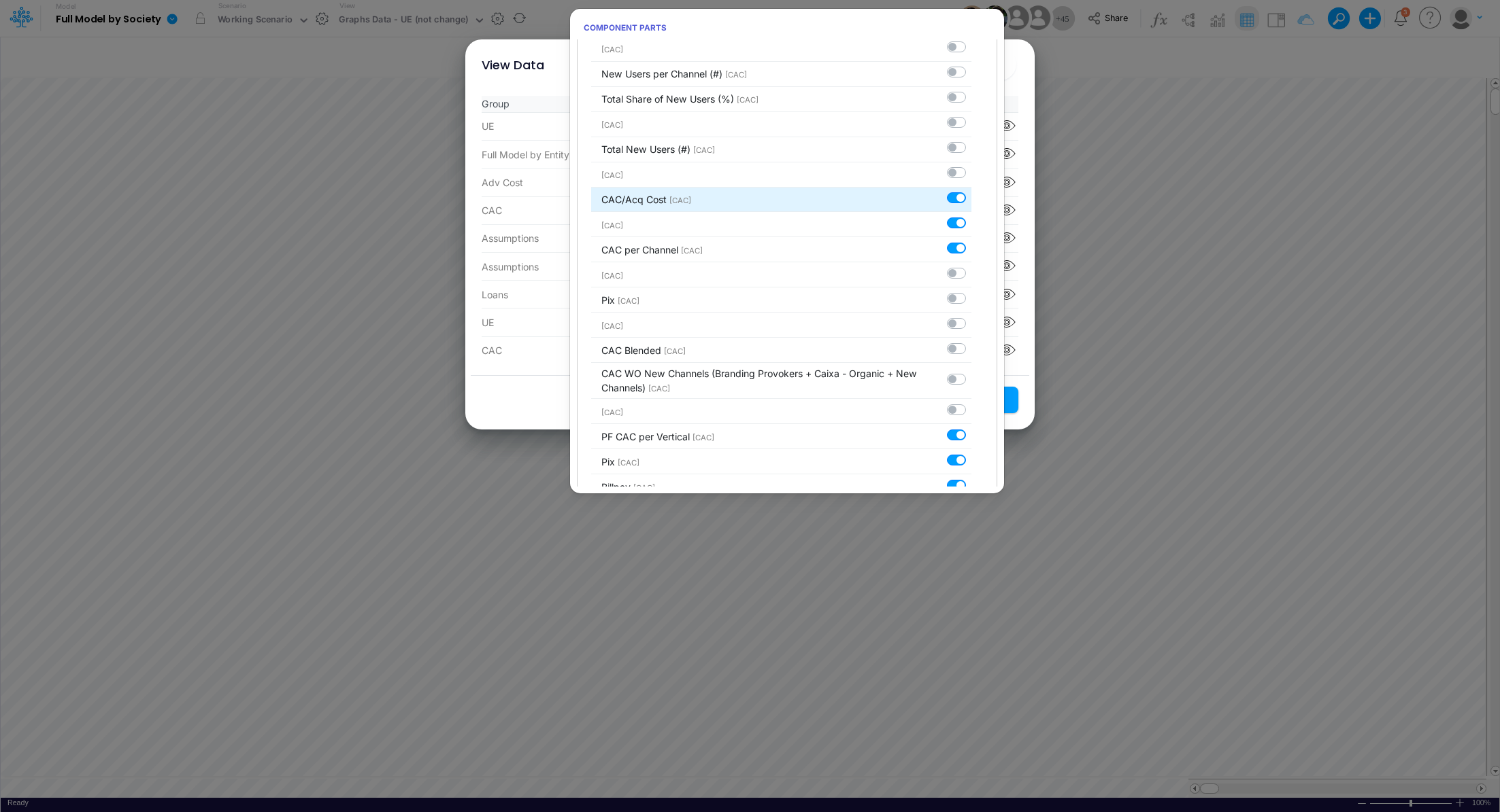
click at [971, 190] on label at bounding box center [971, 190] width 0 height 0
click at [971, 190] on input "checkbox" at bounding box center [976, 195] width 9 height 9
checkbox input "false"
click at [971, 216] on label at bounding box center [971, 216] width 0 height 0
click at [971, 216] on input "checkbox" at bounding box center [976, 220] width 9 height 9
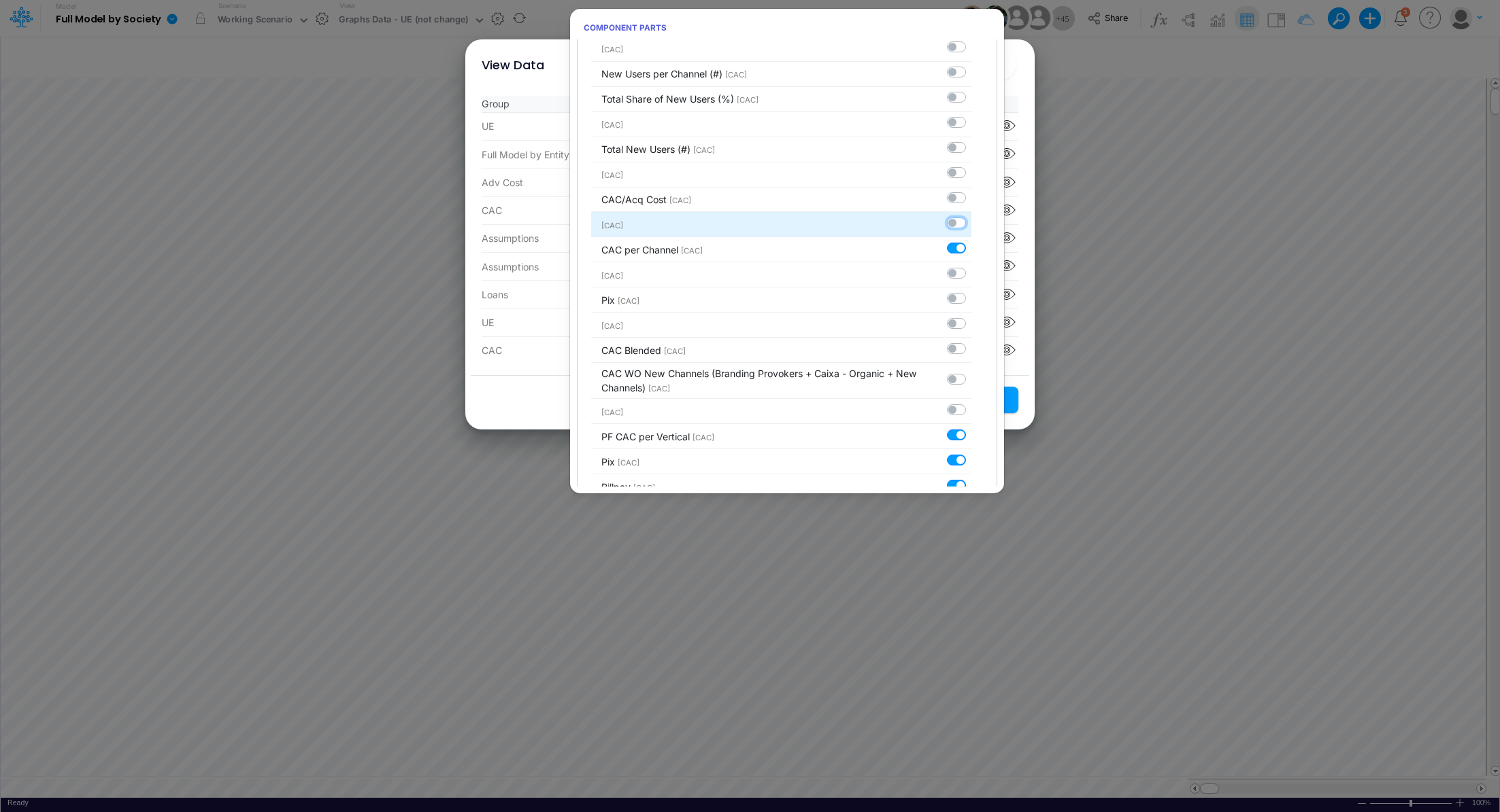
checkbox input "false"
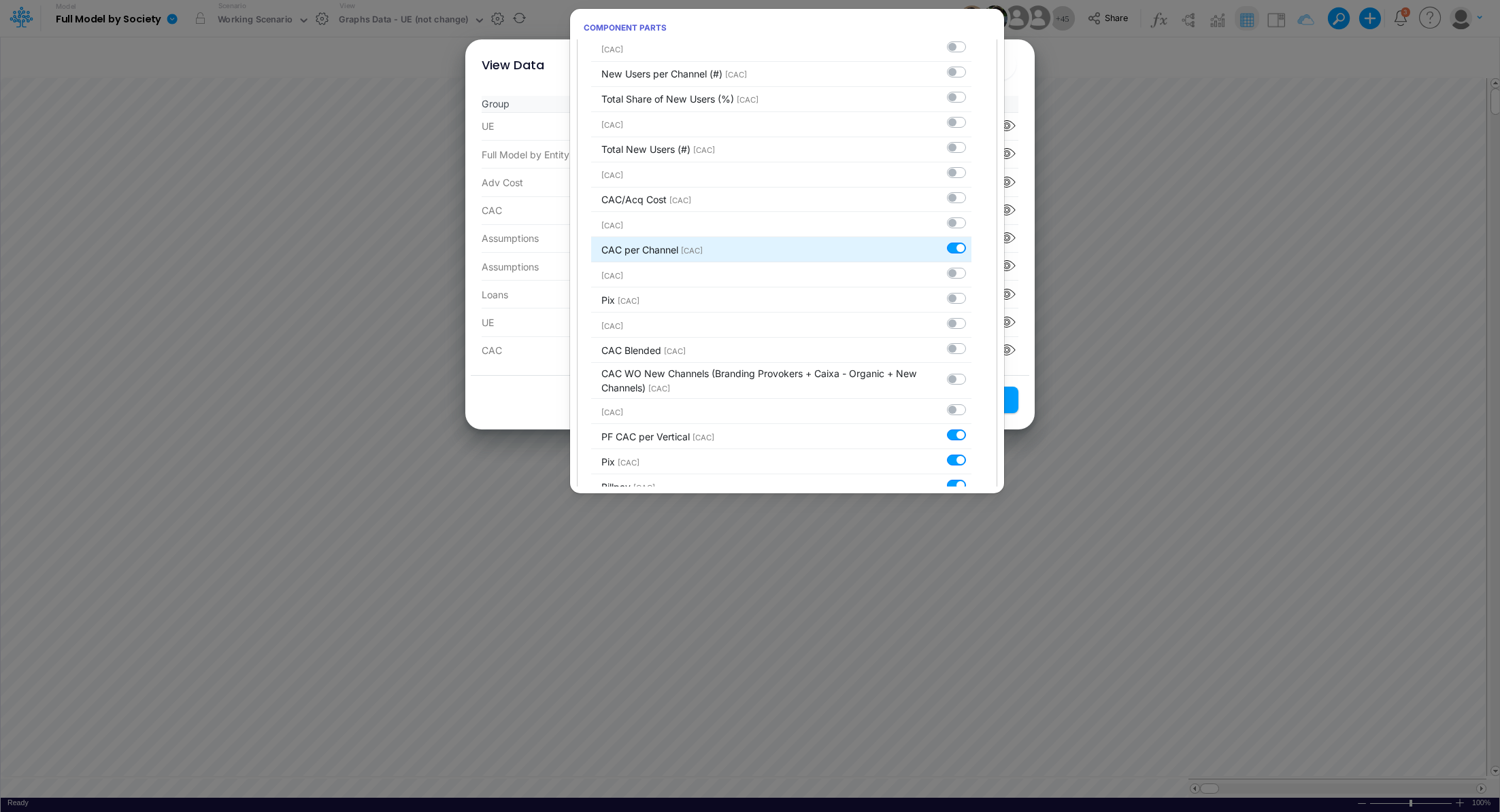
click at [971, 240] on label at bounding box center [971, 240] width 0 height 0
click at [971, 240] on input "checkbox" at bounding box center [976, 245] width 9 height 9
checkbox input "false"
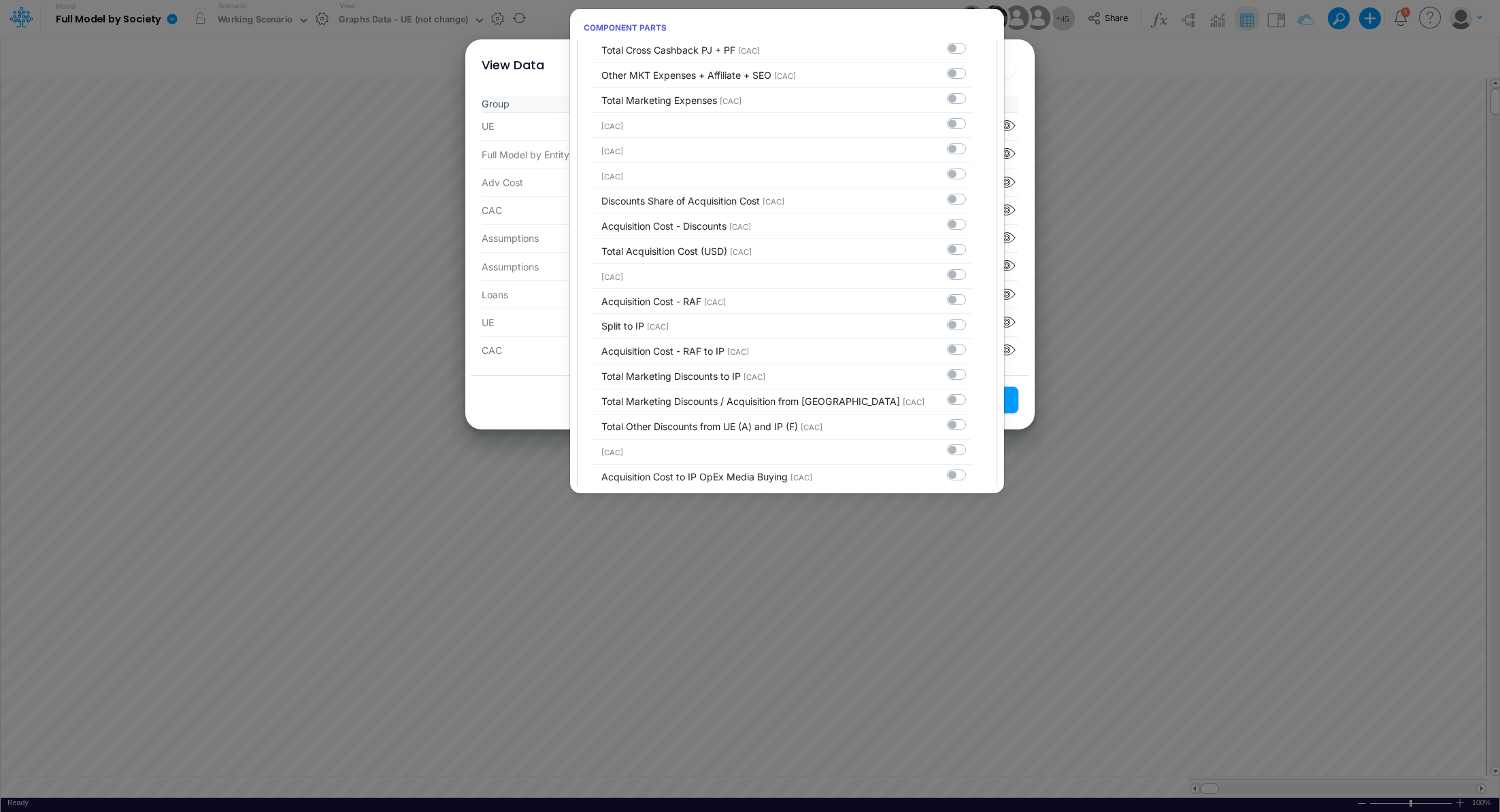
scroll to position [3164, 0]
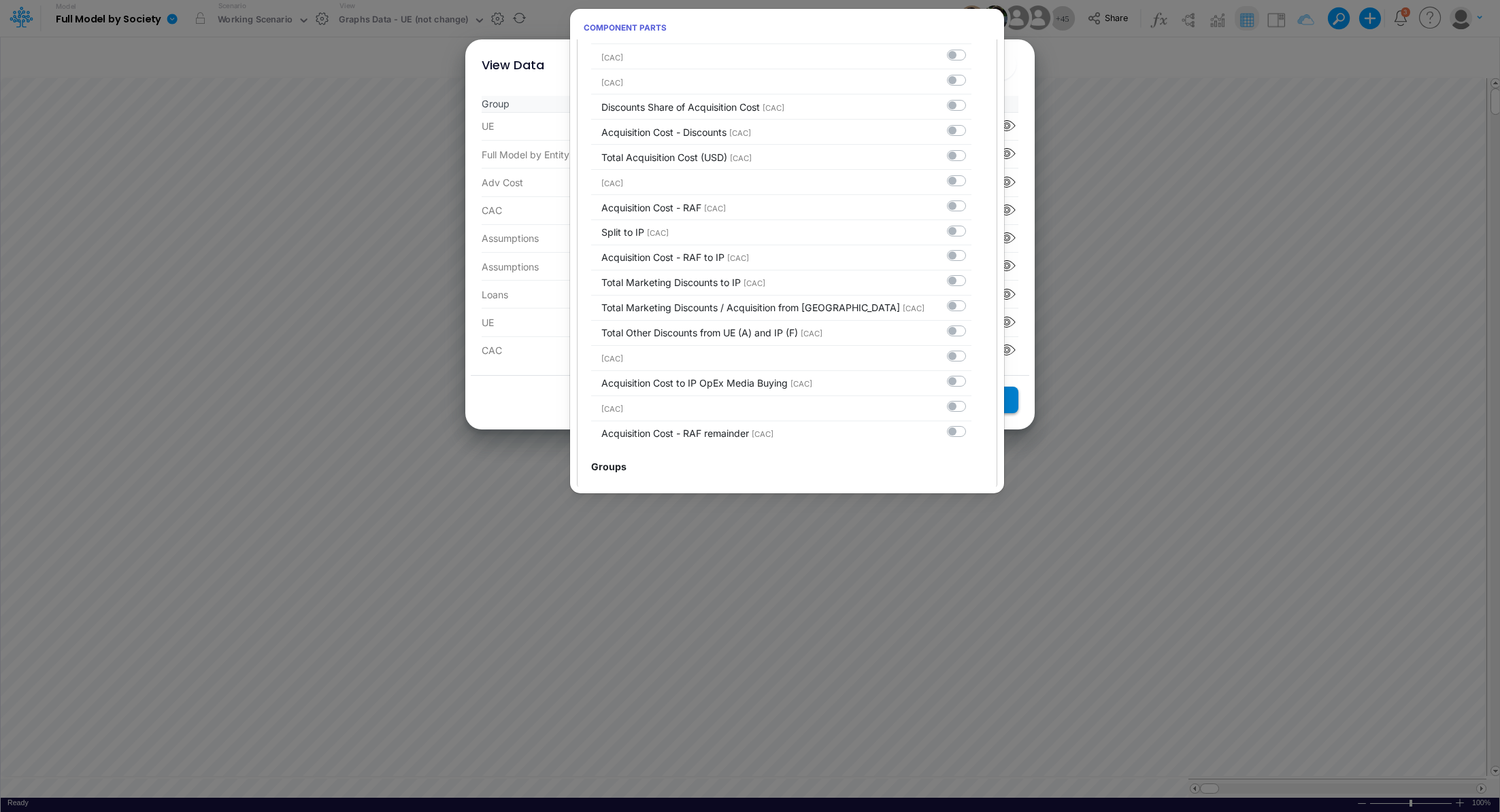
click at [1011, 403] on button "Save Settings" at bounding box center [968, 400] width 99 height 27
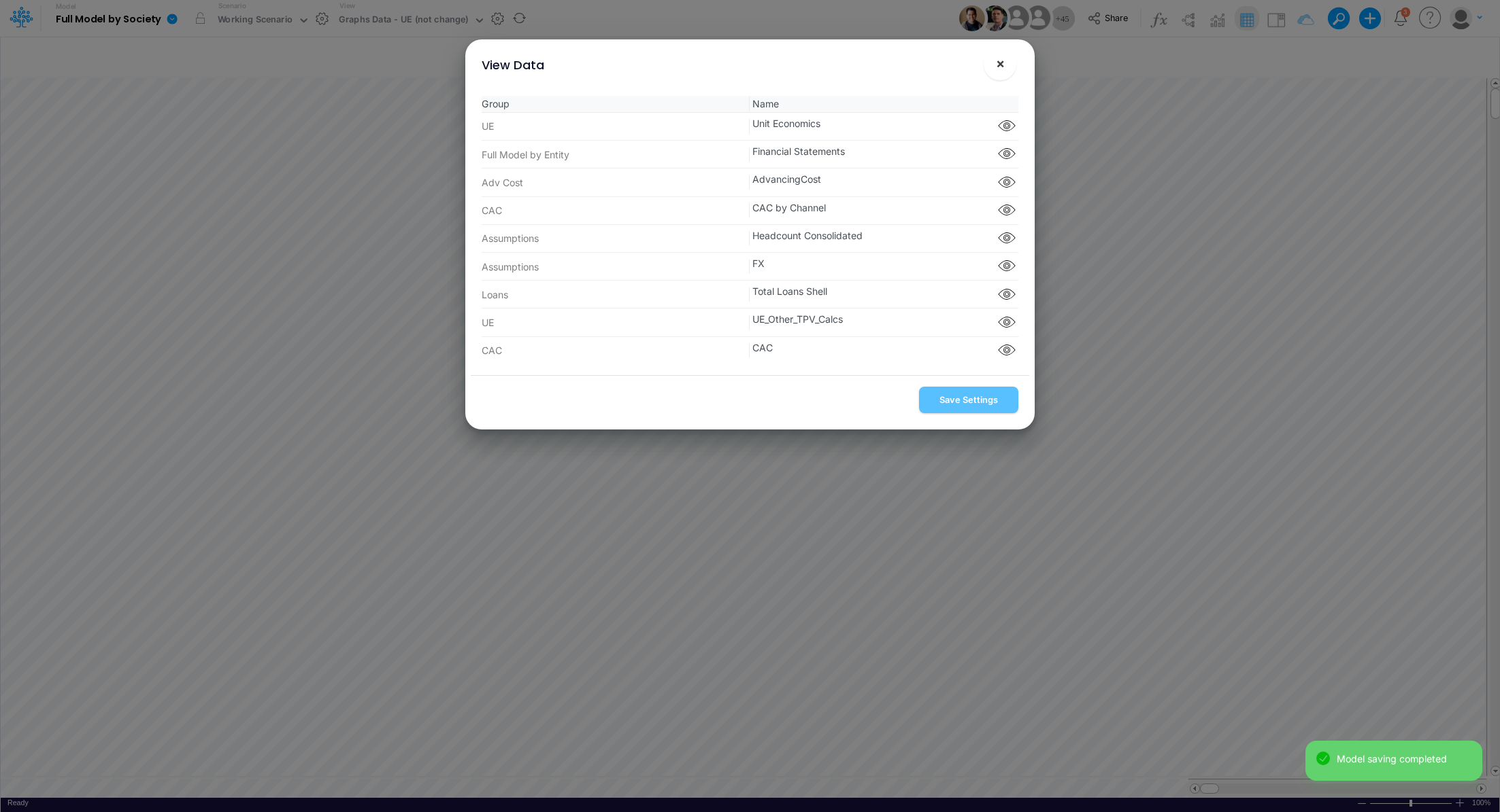
click at [1001, 64] on span "×" at bounding box center [1001, 63] width 9 height 17
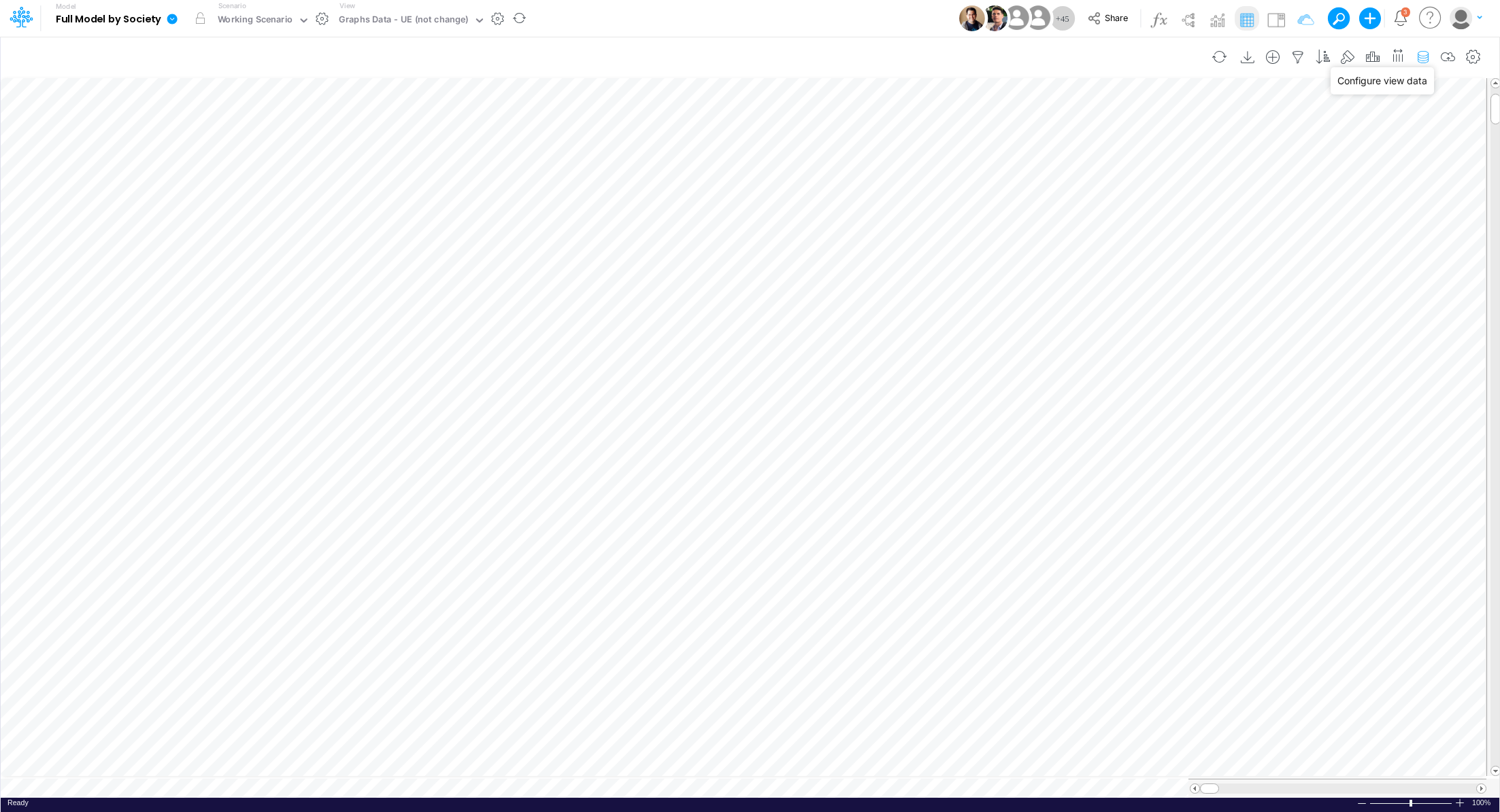
click at [1420, 57] on icon "button" at bounding box center [1423, 58] width 20 height 15
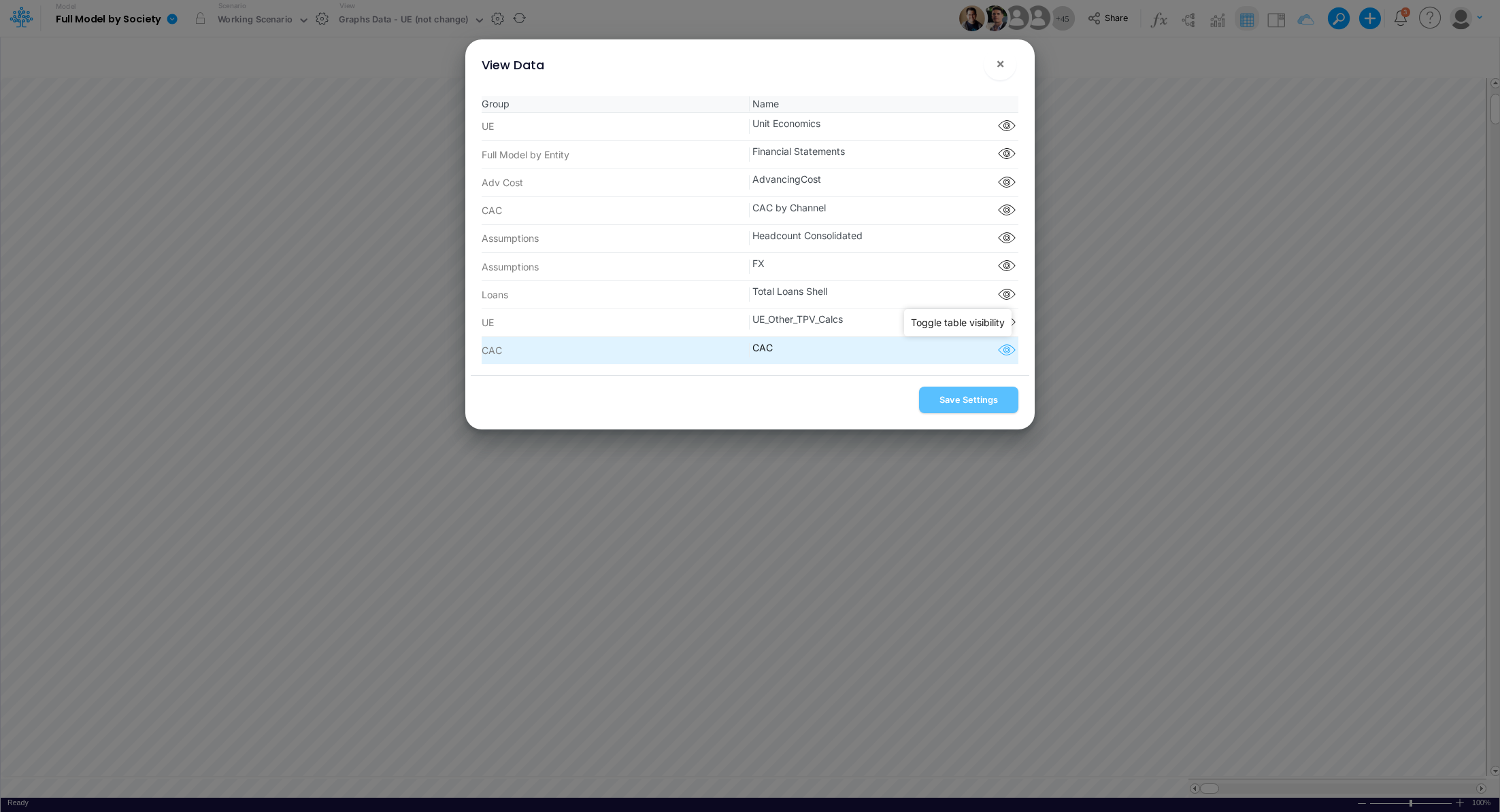
click at [1011, 352] on icon "button" at bounding box center [1006, 350] width 20 height 17
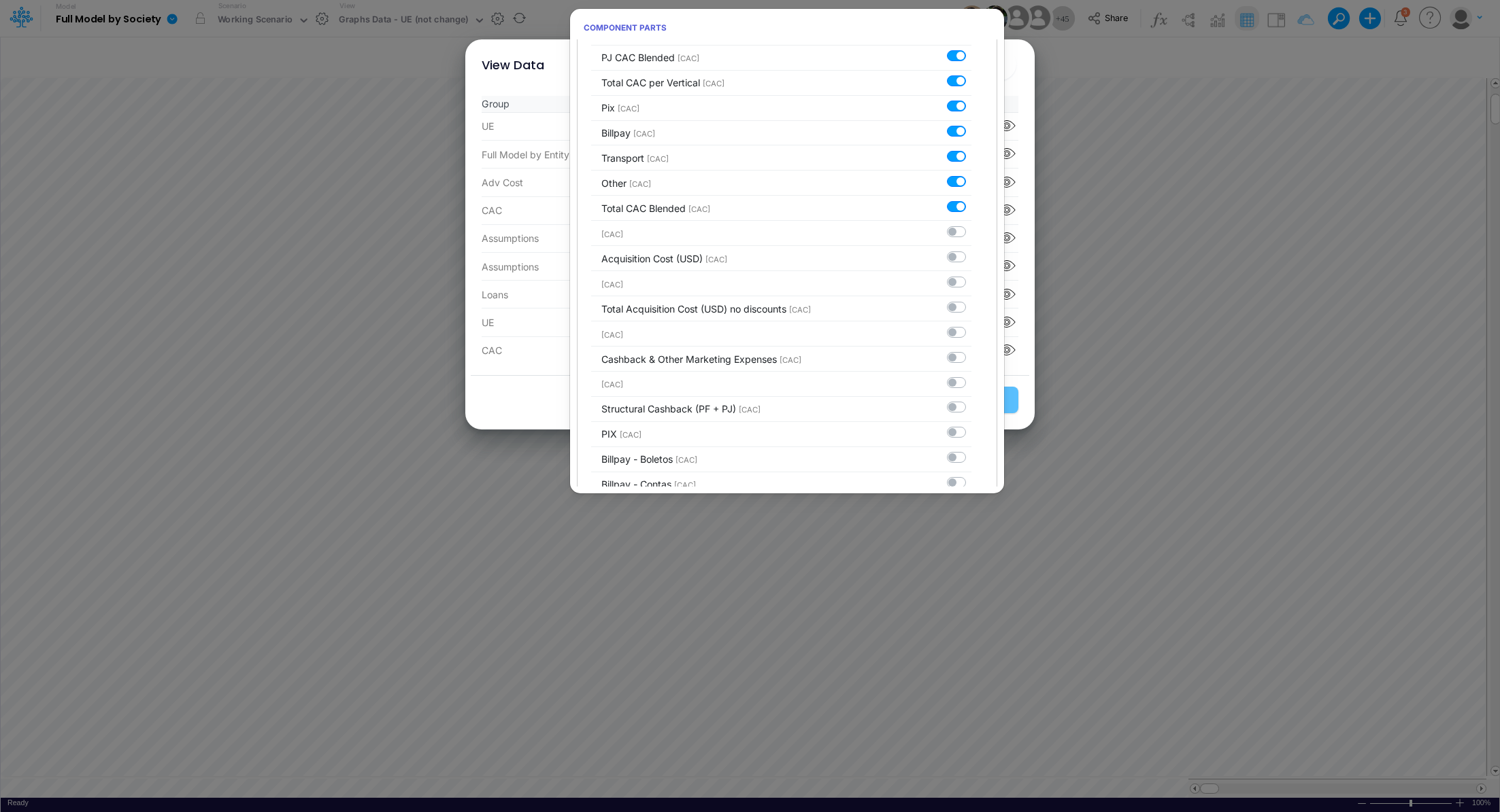
scroll to position [2458, 0]
click at [1106, 162] on div "View Data × Group Name UE Unit Economics Component parts Full Model by Entity F…" at bounding box center [750, 406] width 1500 height 812
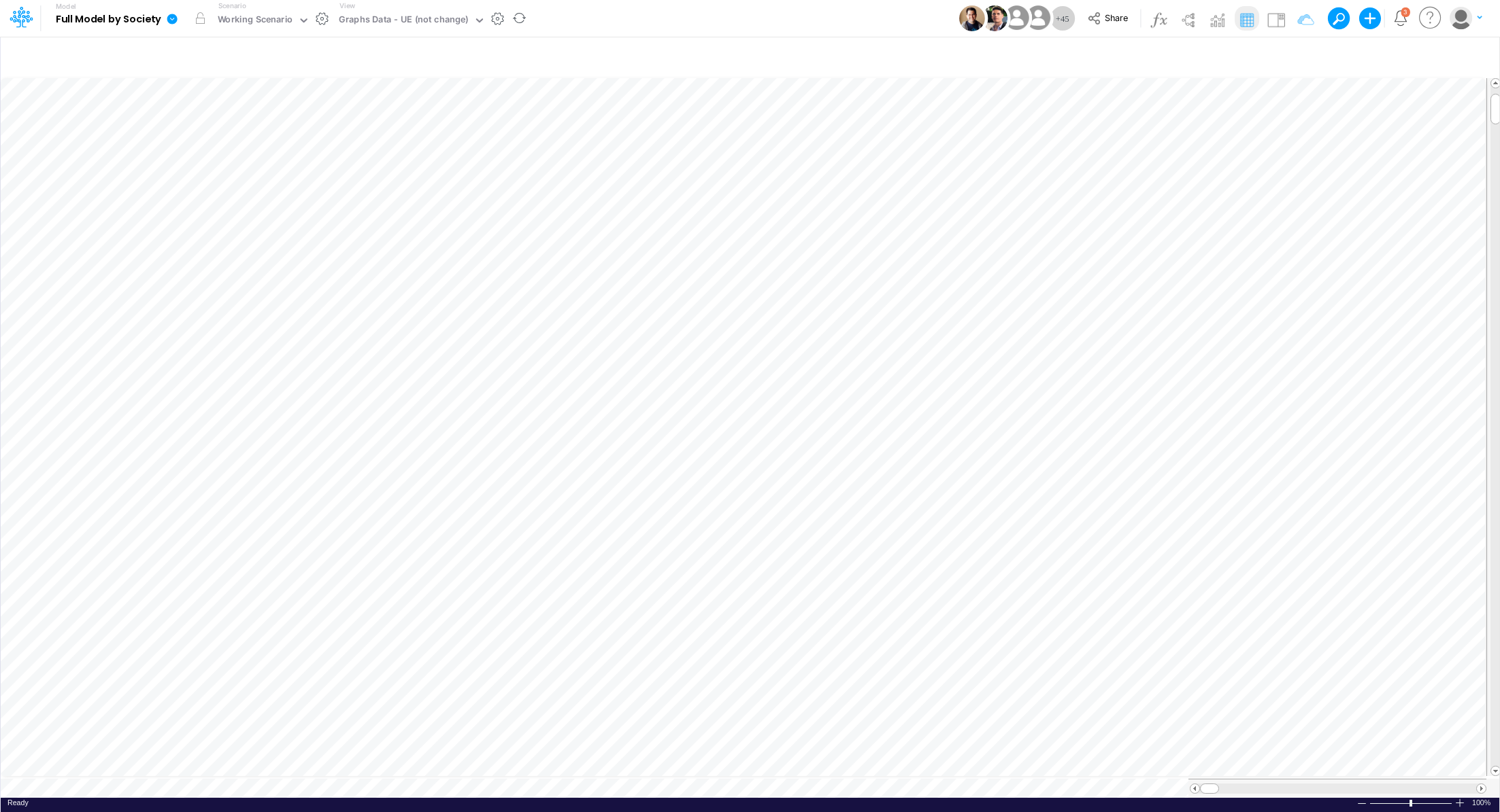
scroll to position [6, 1]
click at [1427, 56] on icon "button" at bounding box center [1423, 58] width 20 height 15
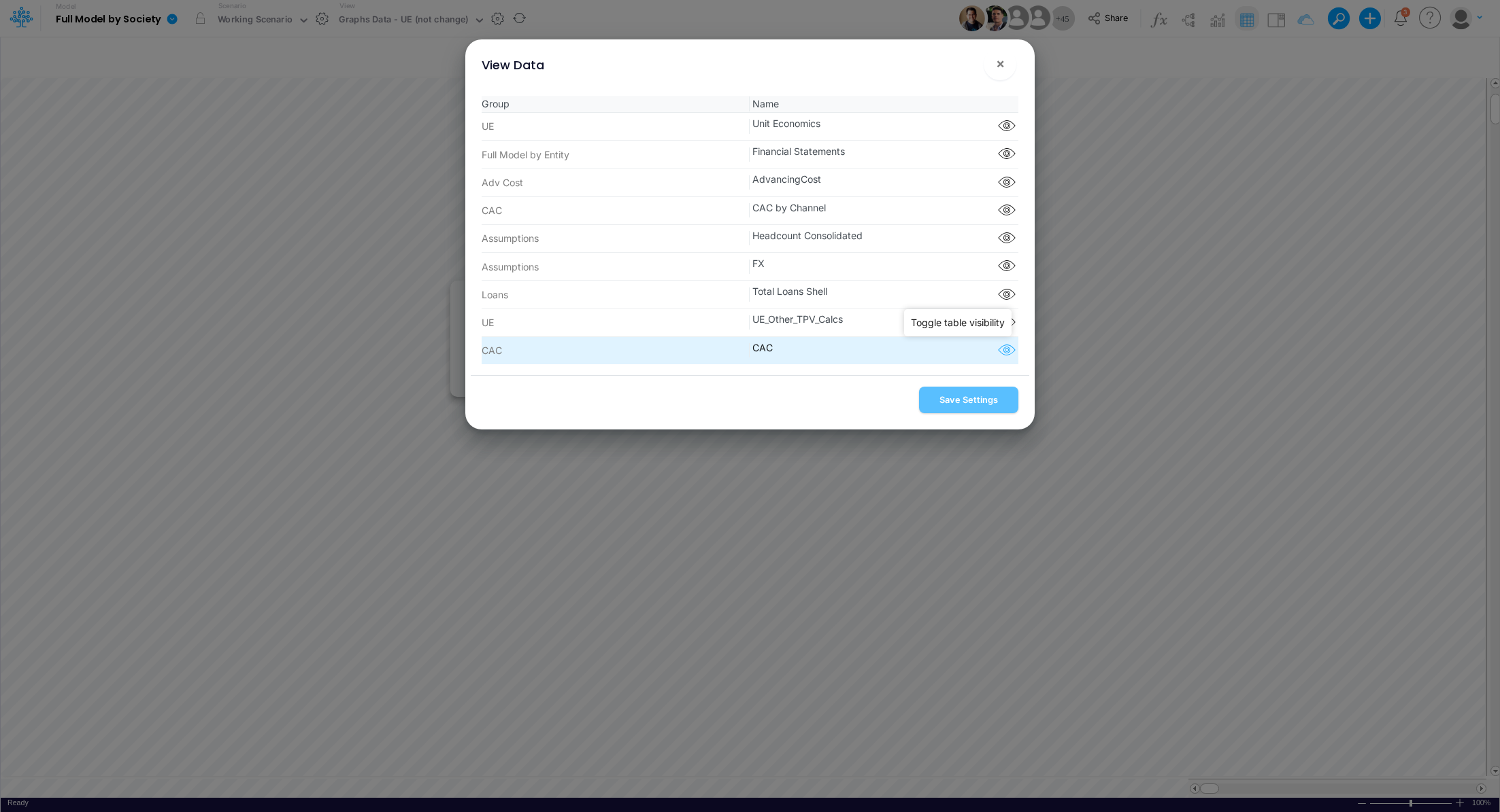
click at [1006, 356] on icon "button" at bounding box center [1006, 350] width 20 height 17
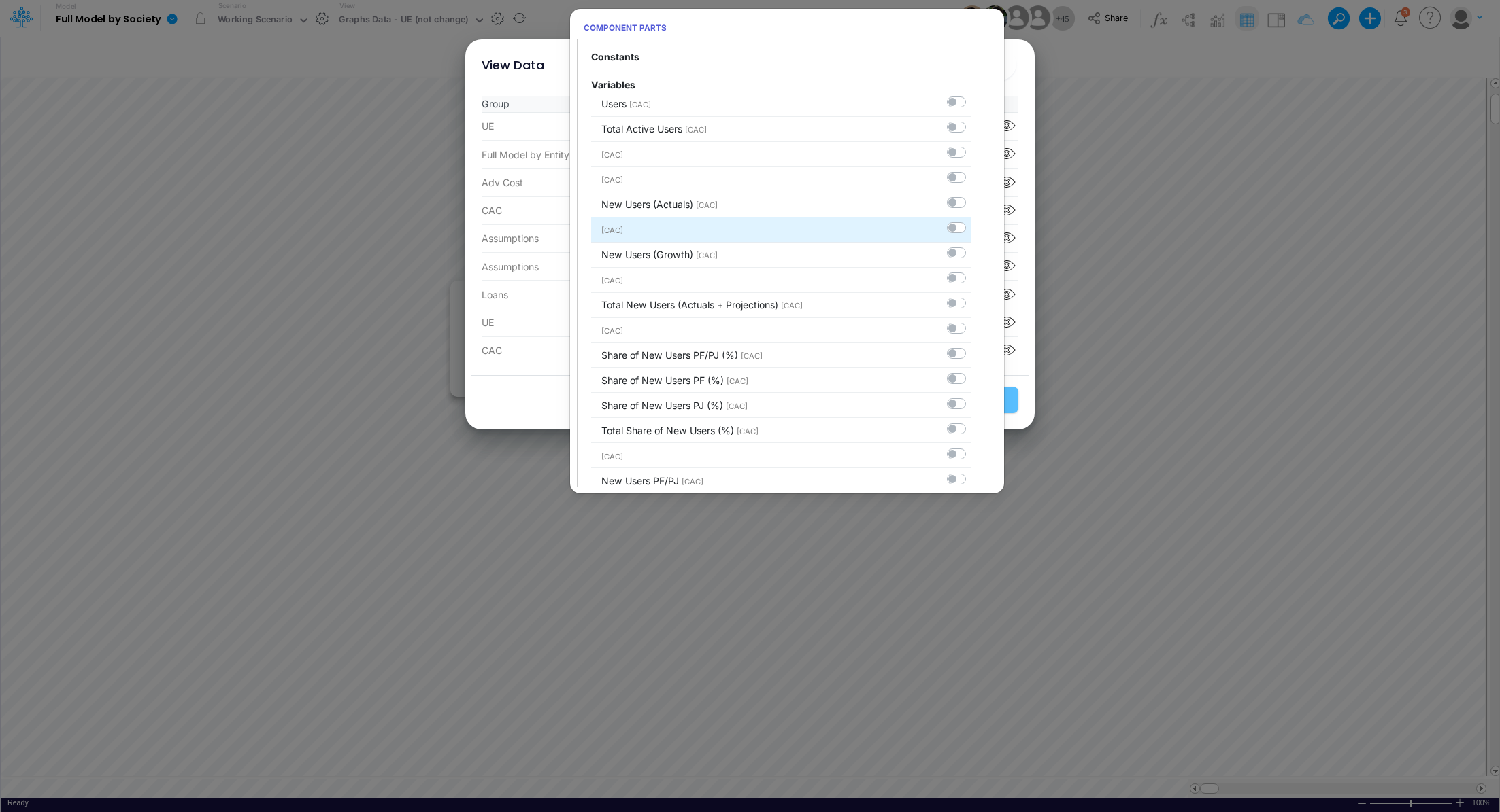
scroll to position [146, 0]
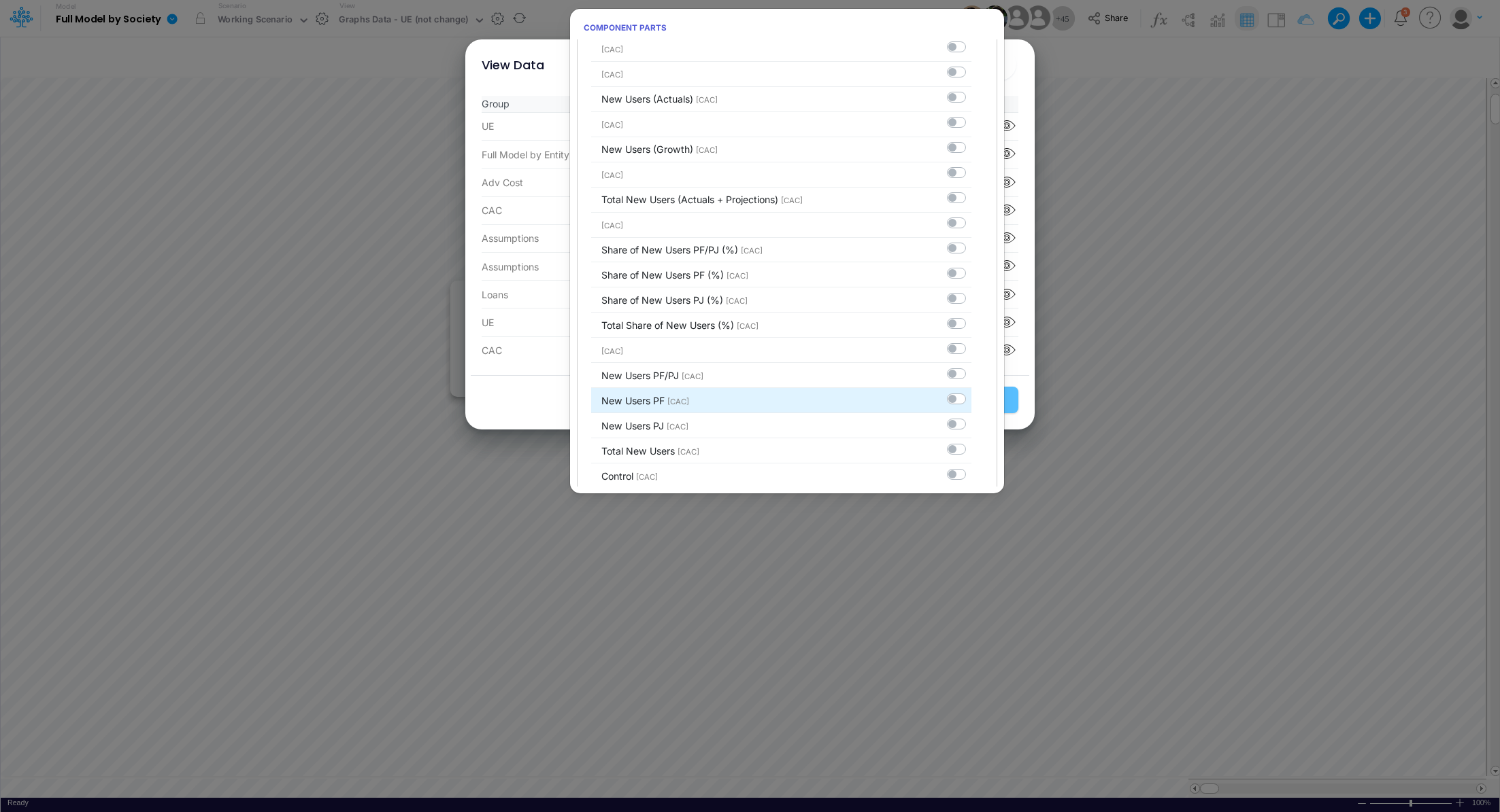
click at [971, 392] on label at bounding box center [971, 392] width 0 height 0
click at [971, 395] on input "checkbox" at bounding box center [976, 396] width 9 height 9
checkbox input "true"
click at [971, 417] on label at bounding box center [971, 417] width 0 height 0
click at [971, 421] on input "checkbox" at bounding box center [976, 421] width 9 height 9
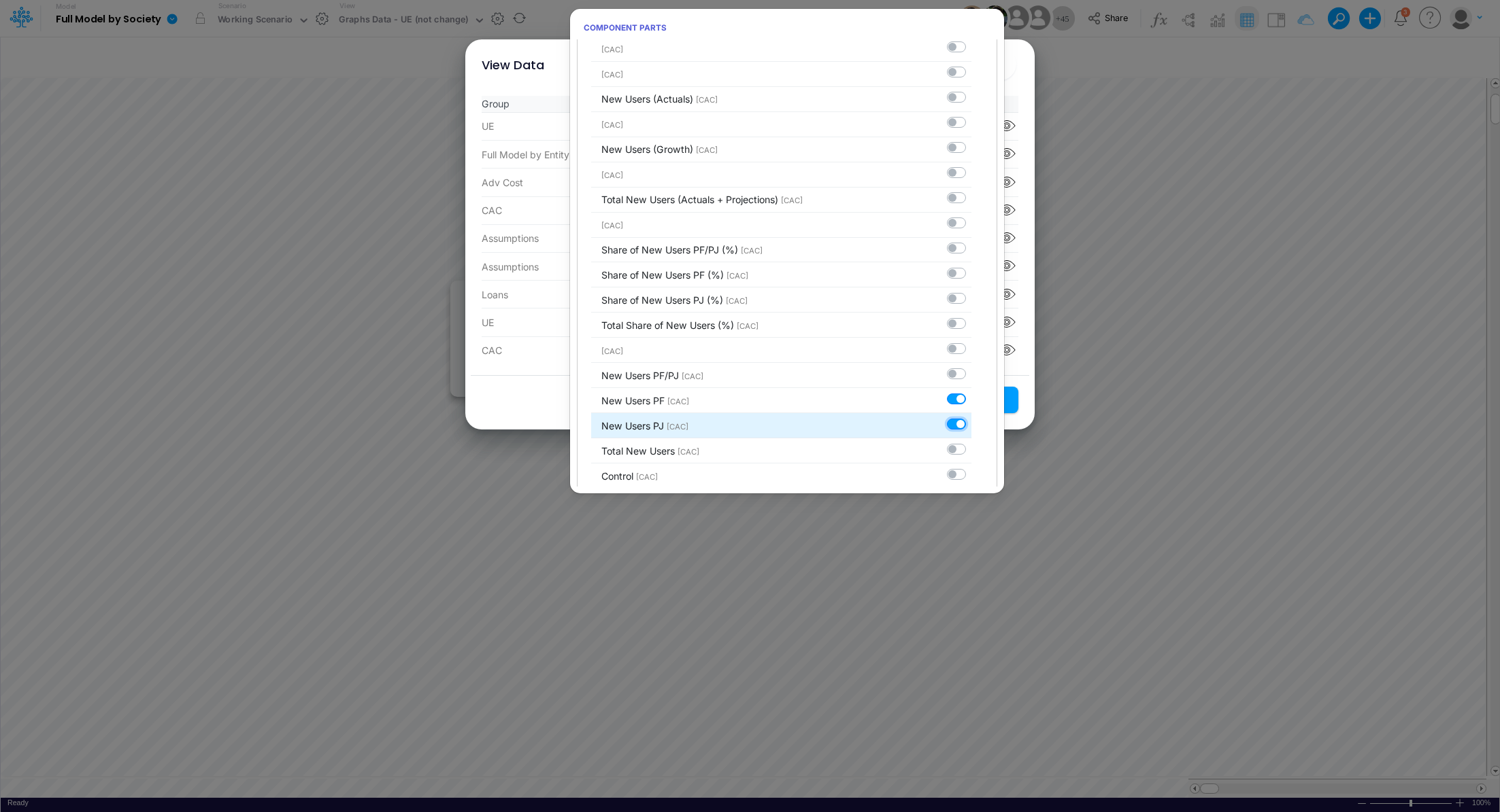
checkbox input "true"
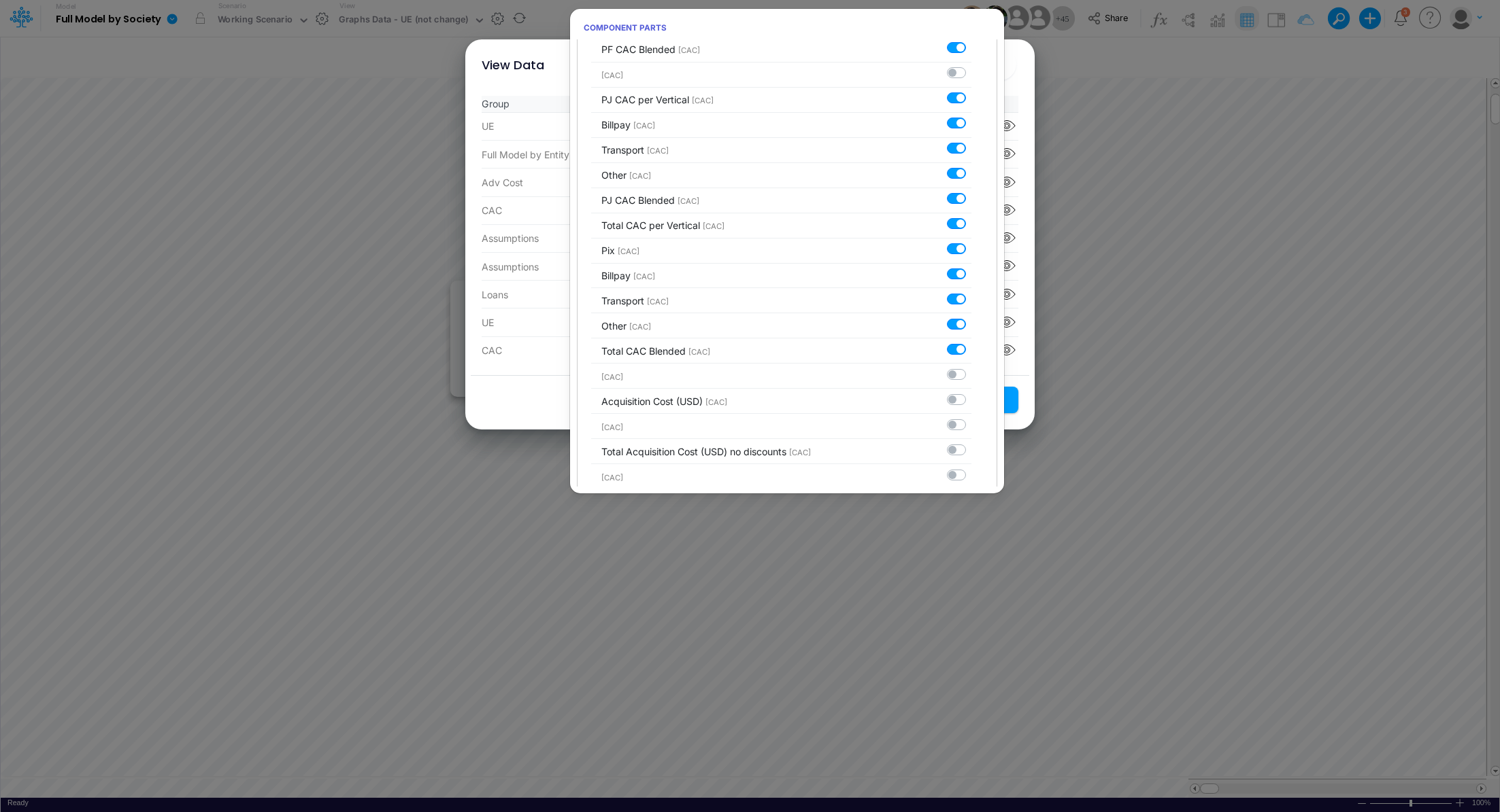
scroll to position [2286, 0]
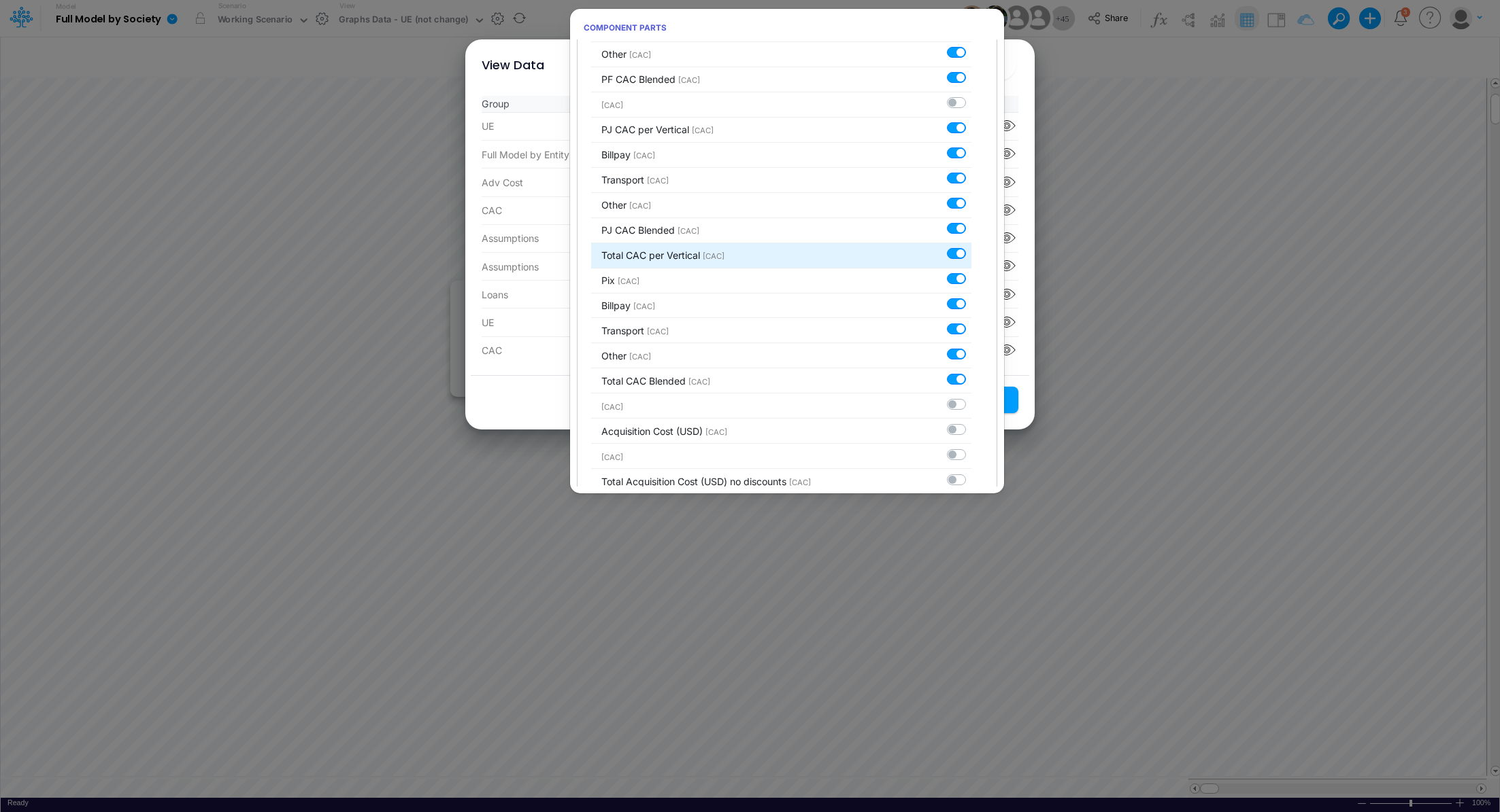
click at [971, 247] on label at bounding box center [971, 247] width 0 height 0
click at [971, 247] on input "checkbox" at bounding box center [976, 251] width 9 height 9
checkbox input "false"
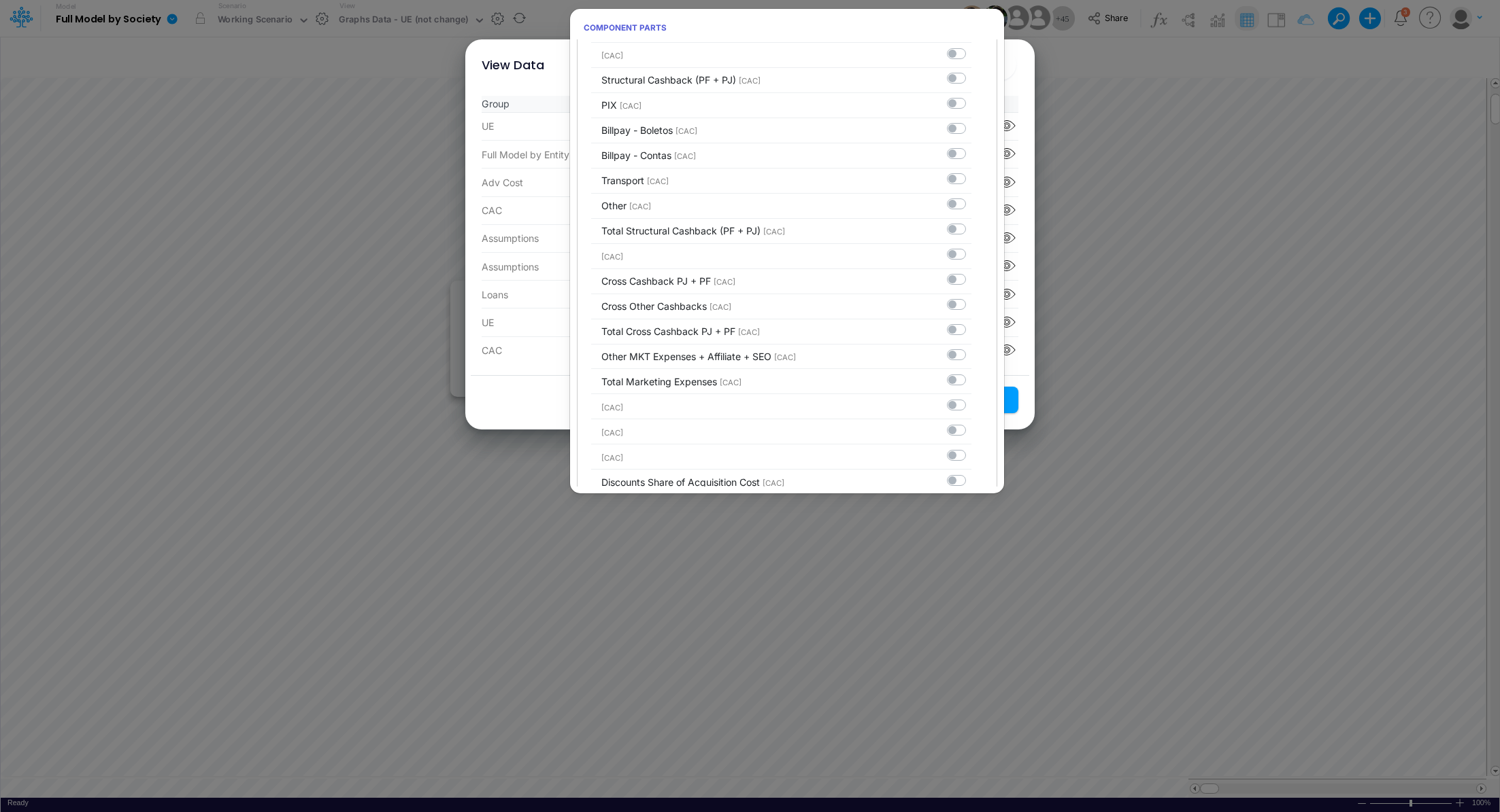
scroll to position [2808, 0]
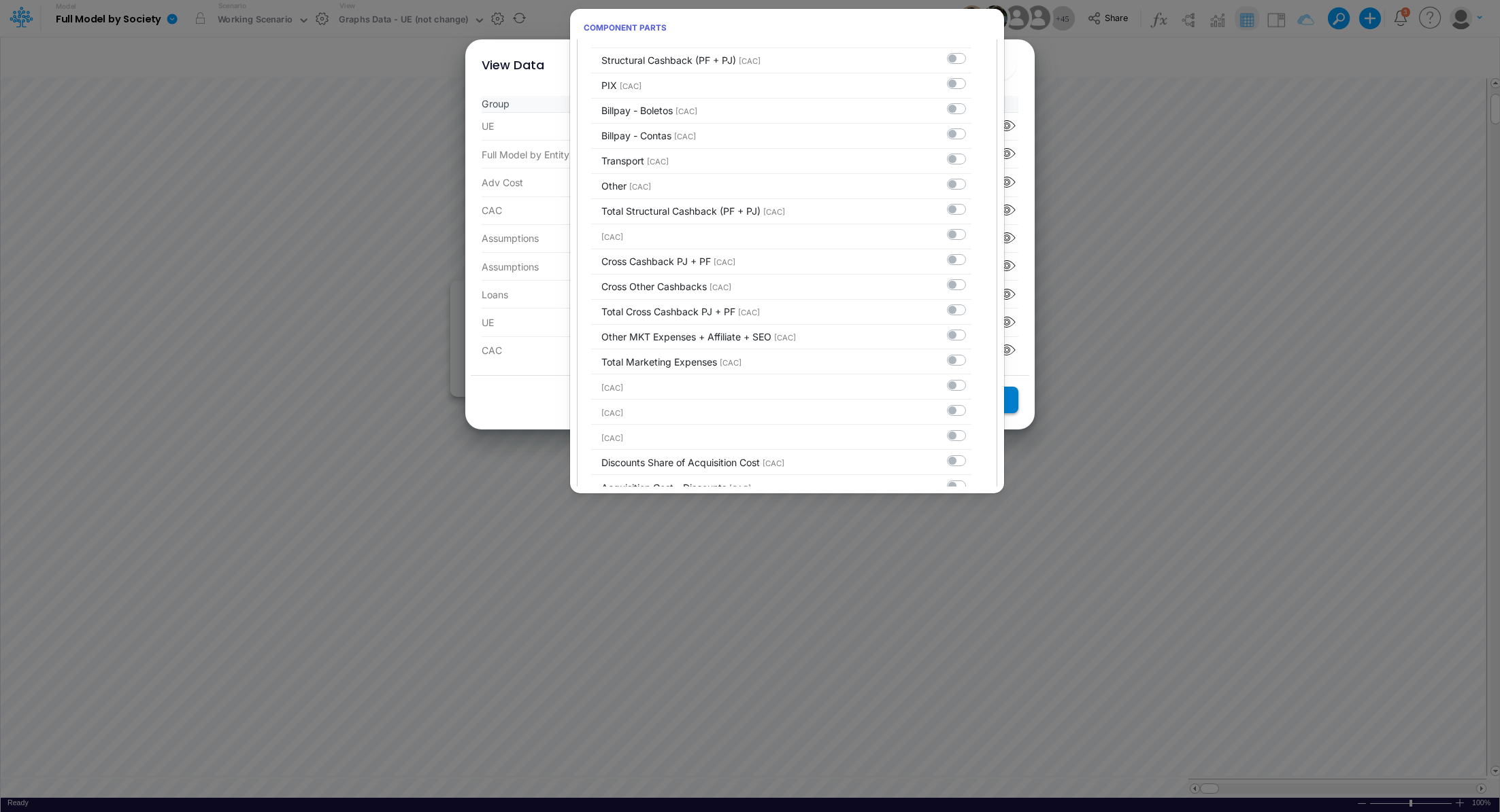
click at [1007, 397] on button "Save Settings" at bounding box center [968, 400] width 99 height 27
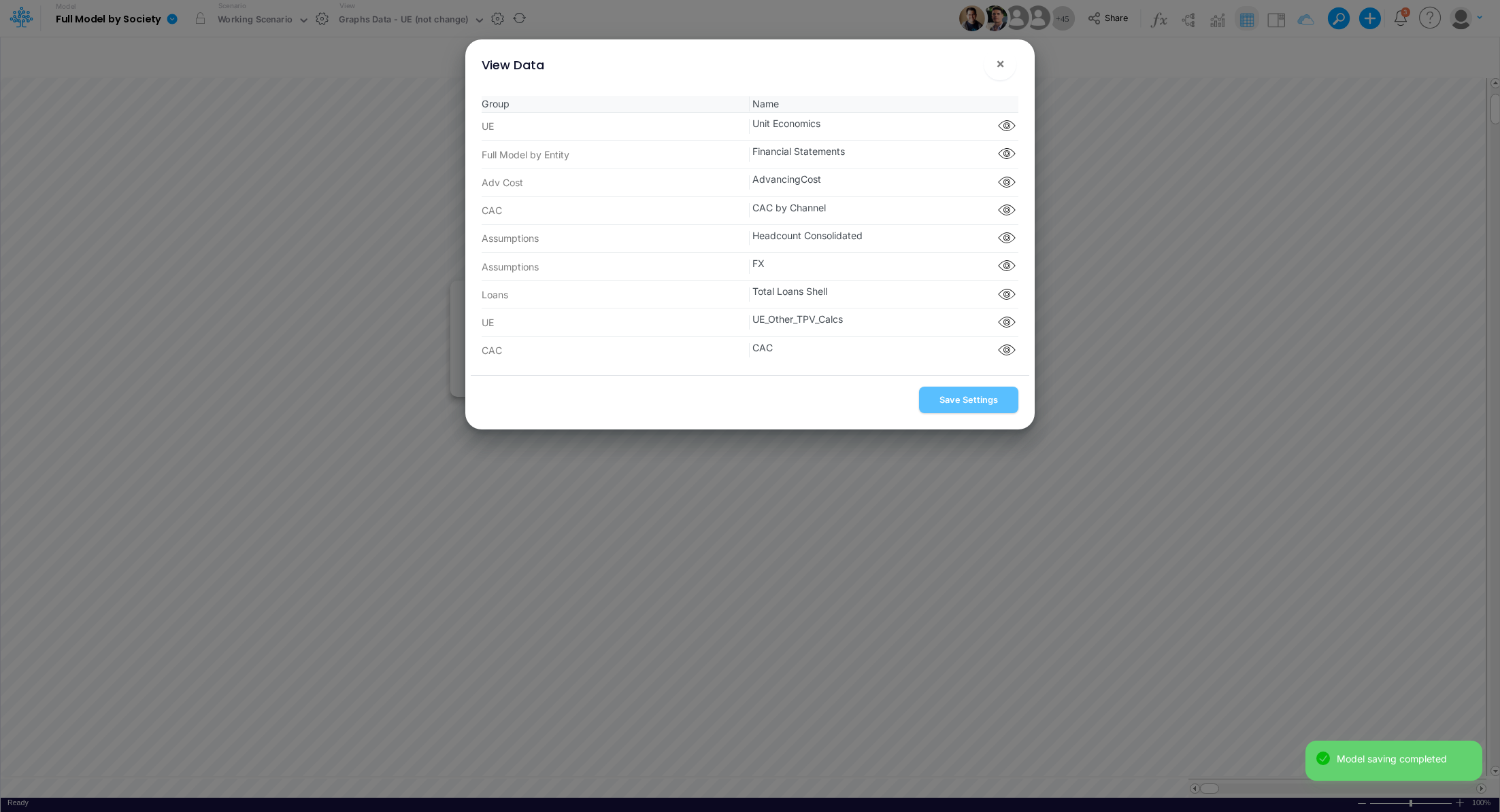
click at [209, 292] on div "View Data × Group Name UE Unit Economics Component parts Full Model by Entity F…" at bounding box center [750, 406] width 1500 height 812
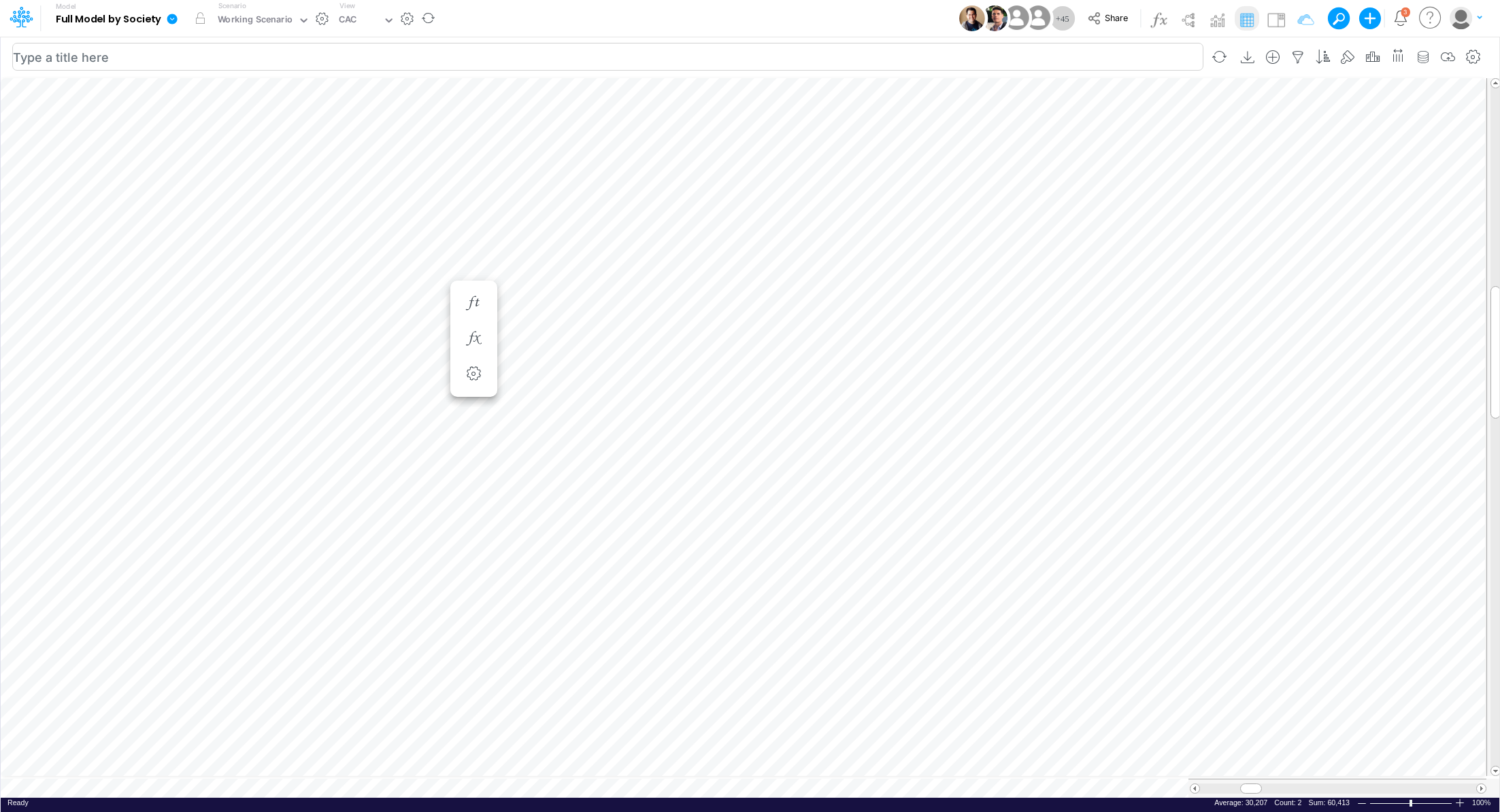
scroll to position [6, 1]
click at [1151, 779] on tr at bounding box center [744, 788] width 1485 height 19
click at [1480, 54] on icon "button" at bounding box center [1473, 58] width 20 height 15
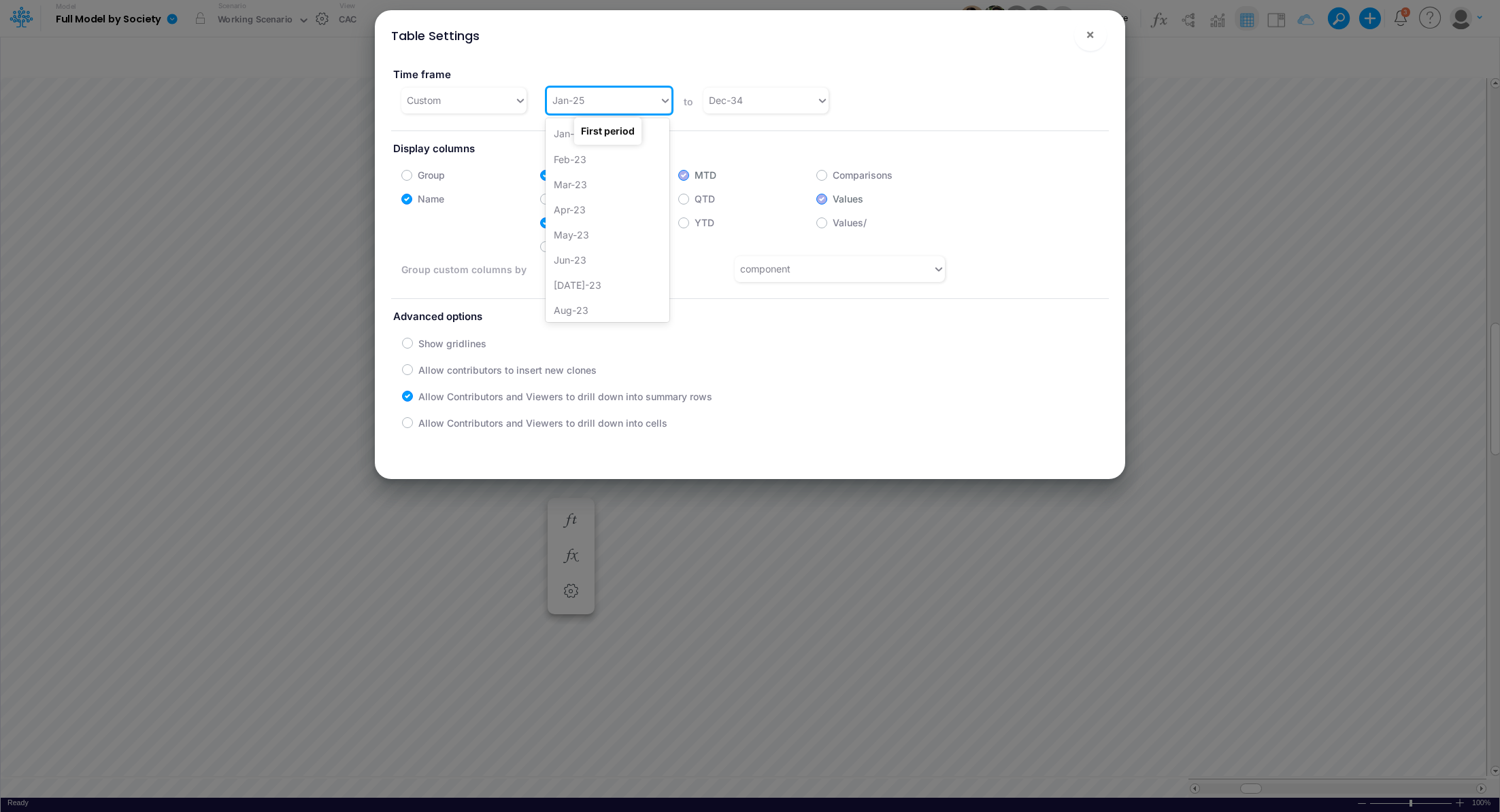
click at [659, 97] on icon at bounding box center [665, 100] width 12 height 14
click at [558, 136] on div "Jan-23" at bounding box center [607, 133] width 124 height 25
click at [1088, 36] on span "×" at bounding box center [1091, 34] width 9 height 17
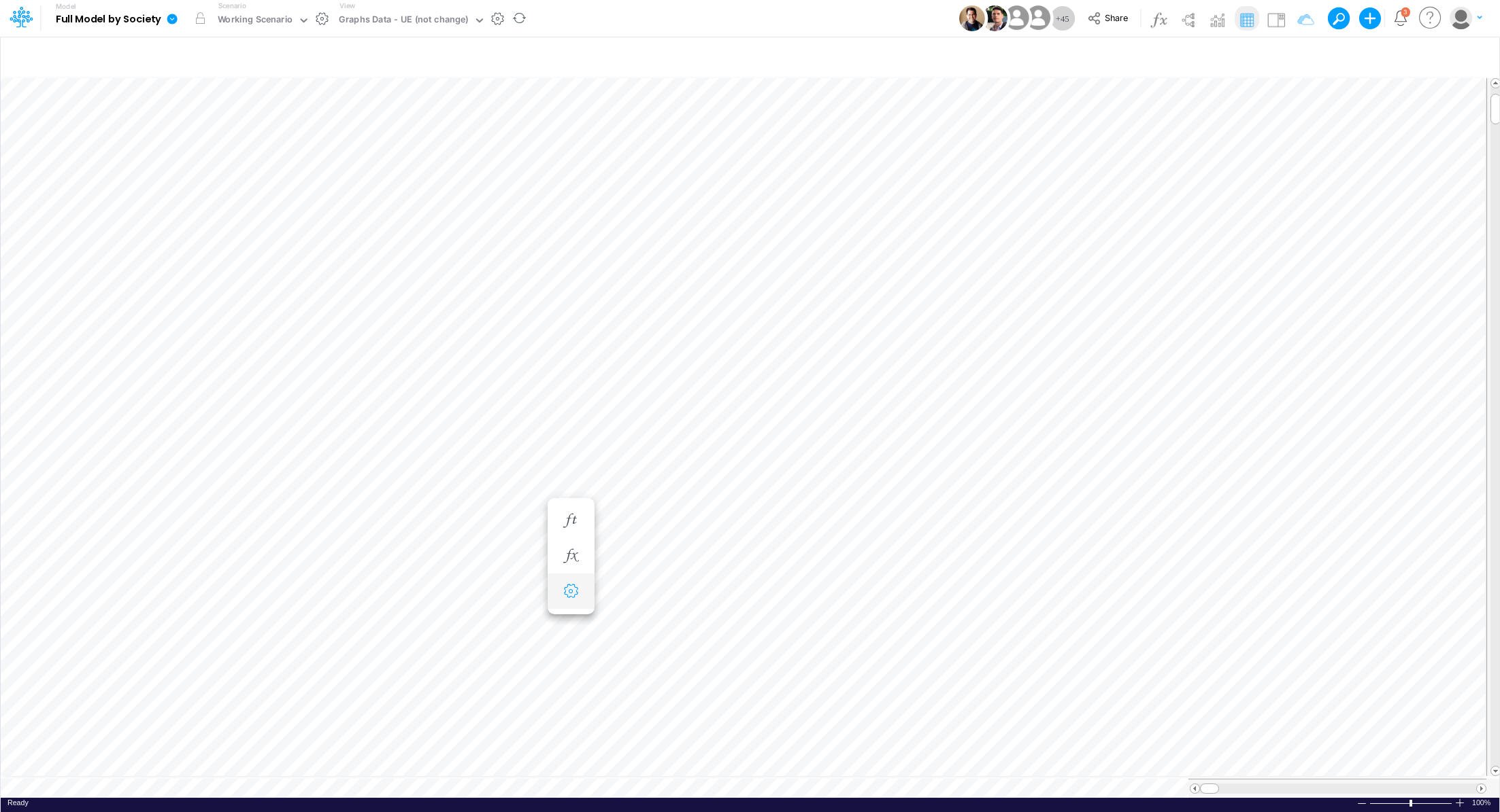
scroll to position [6, 1]
click at [1103, 779] on tr at bounding box center [744, 788] width 1485 height 19
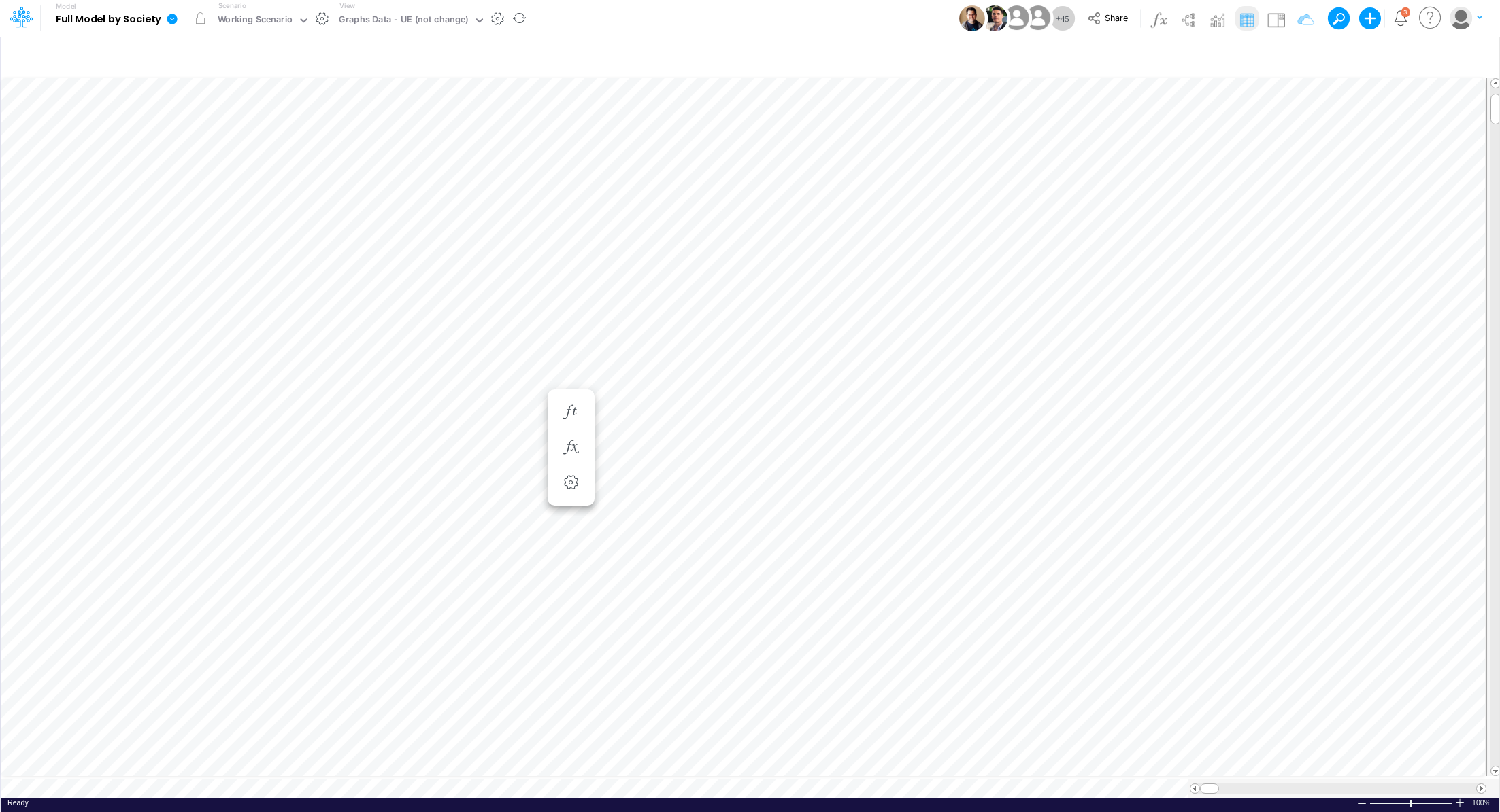
scroll to position [6, 1]
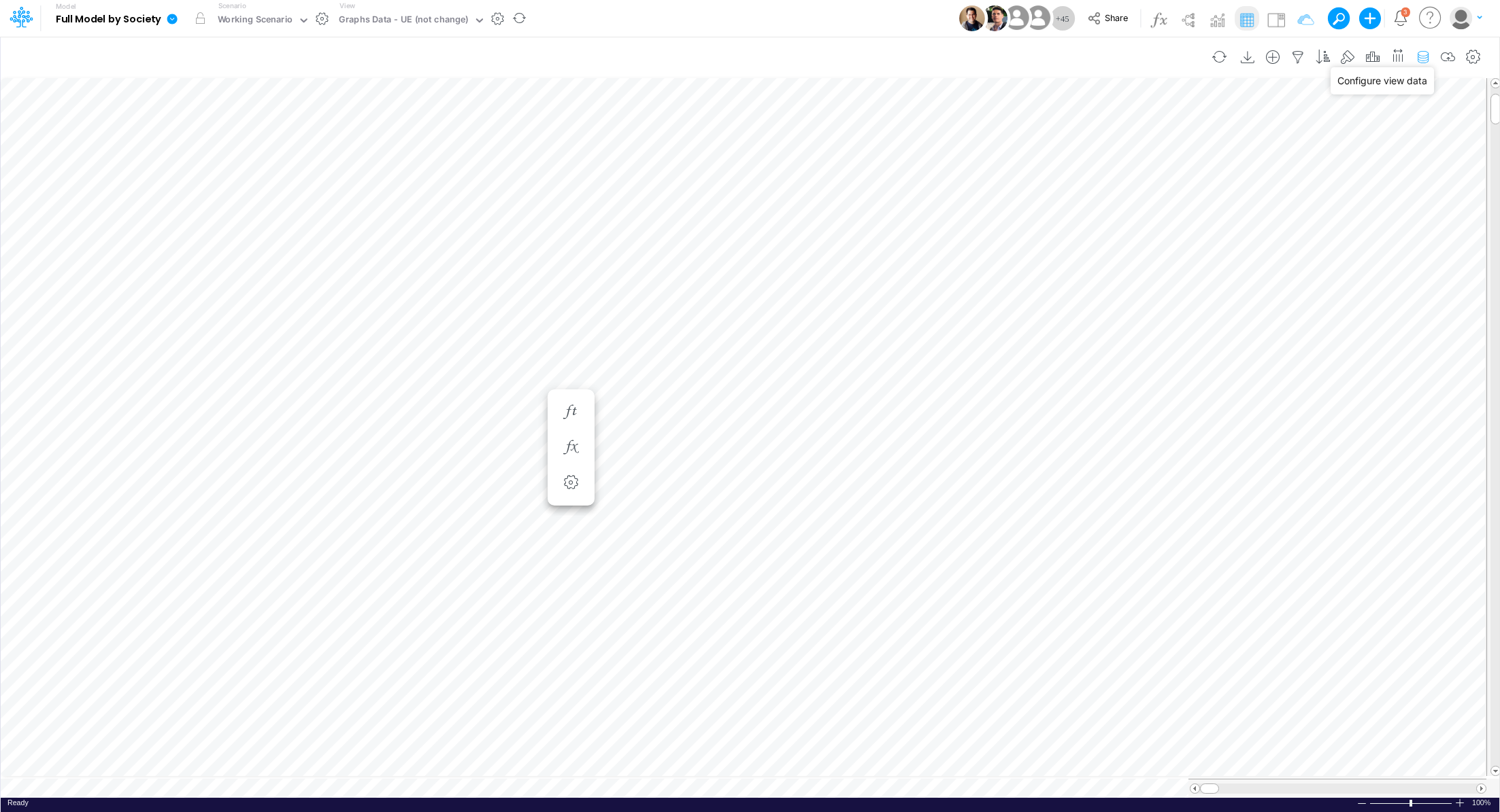
click at [1425, 58] on icon "button" at bounding box center [1423, 58] width 20 height 15
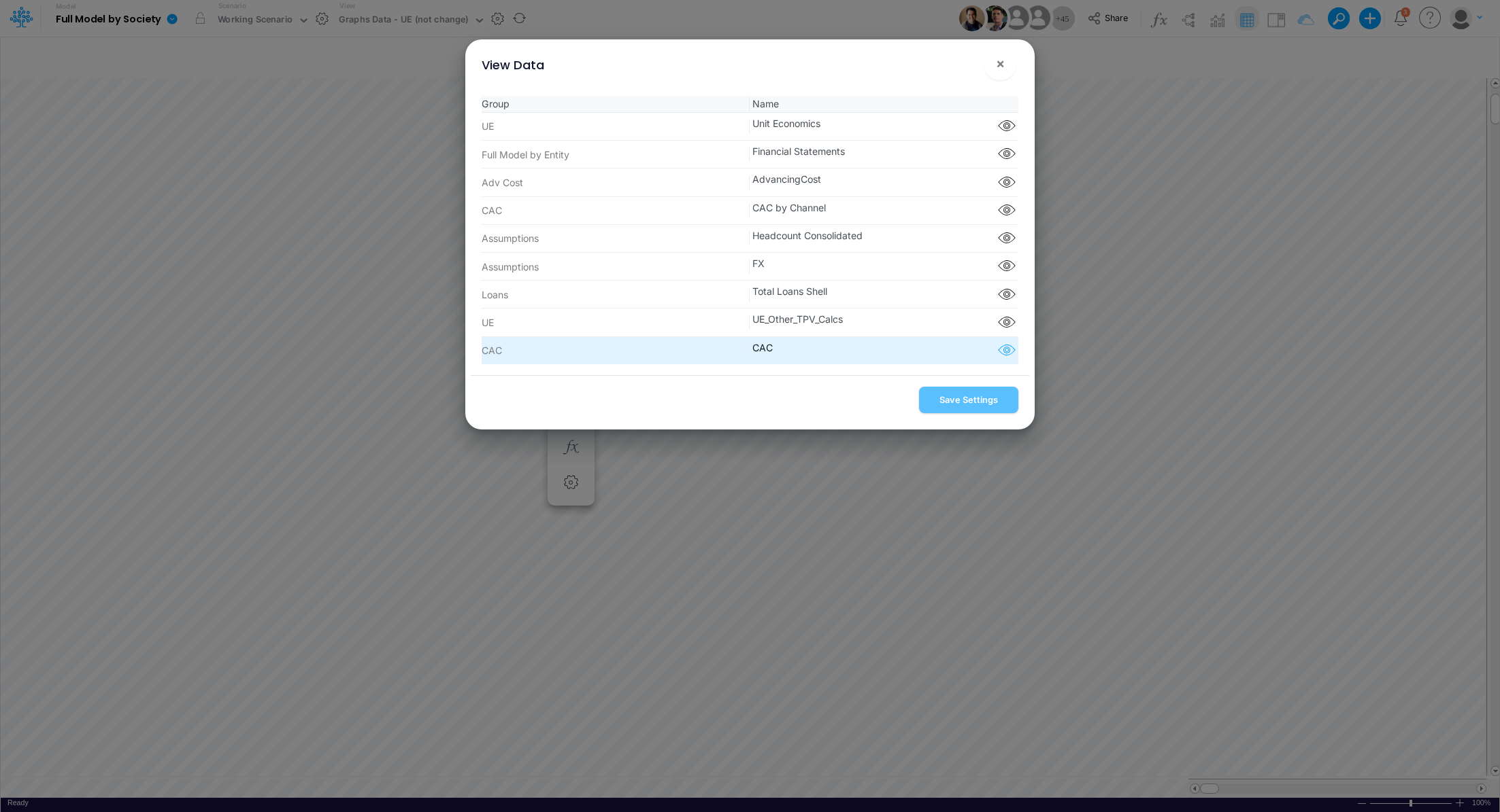
click at [998, 348] on icon "button" at bounding box center [1006, 350] width 20 height 17
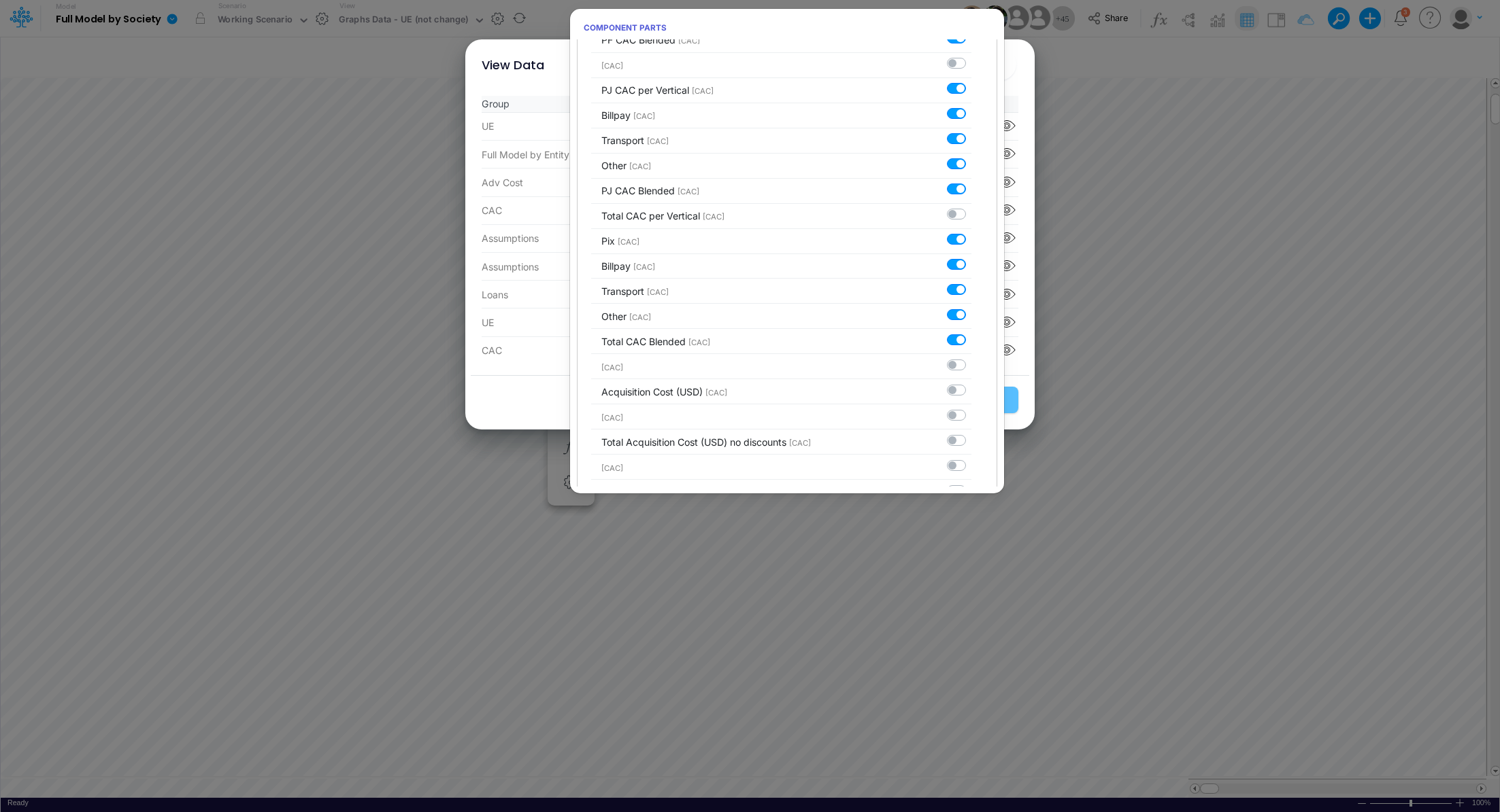
scroll to position [2300, 0]
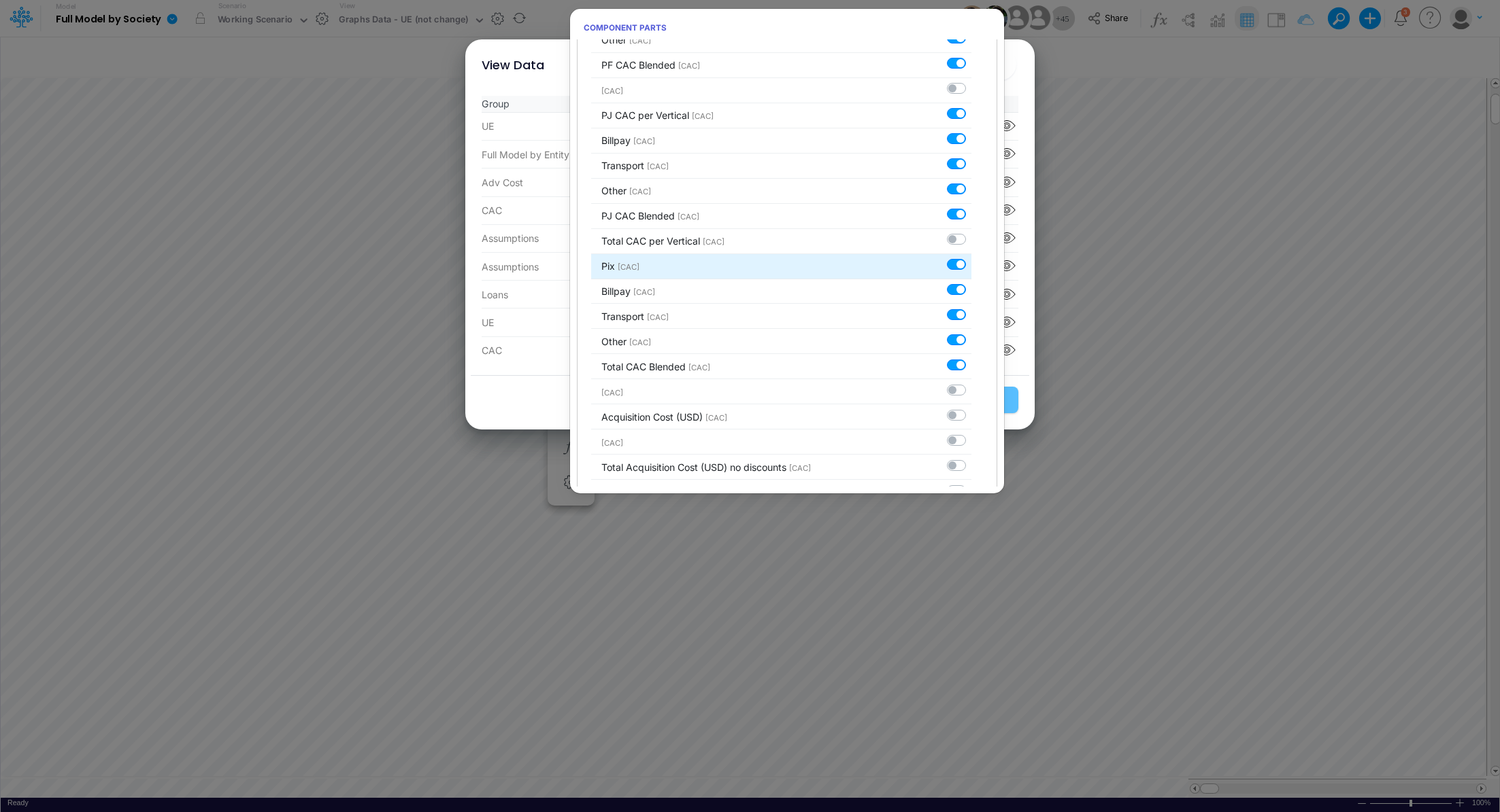
click at [971, 258] on label at bounding box center [971, 258] width 0 height 0
click at [971, 258] on input "checkbox" at bounding box center [976, 262] width 9 height 9
checkbox input "false"
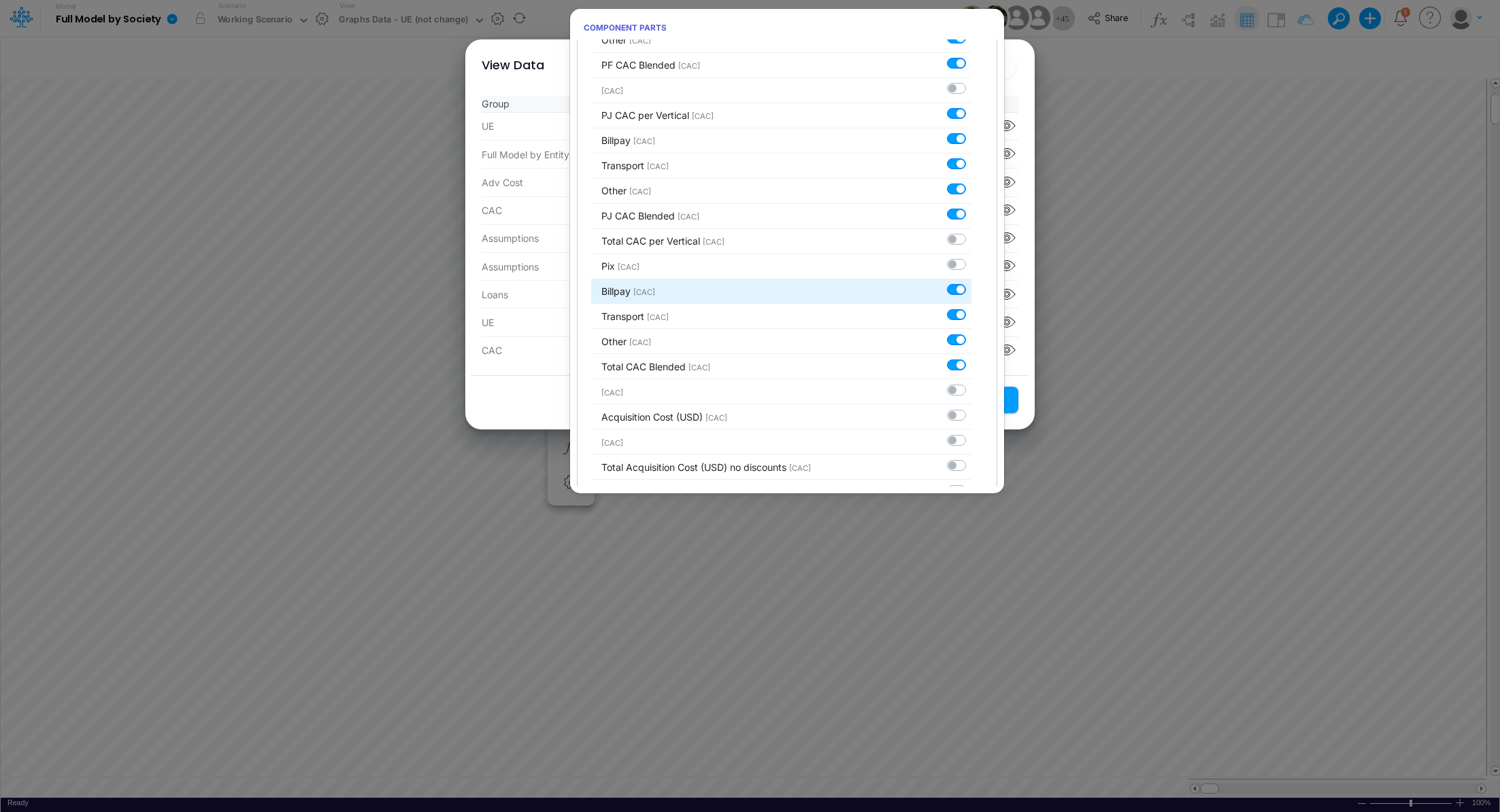
click at [971, 282] on label at bounding box center [971, 282] width 0 height 0
click at [971, 282] on input "checkbox" at bounding box center [976, 286] width 9 height 9
checkbox input "false"
click at [971, 307] on label at bounding box center [971, 307] width 0 height 0
click at [971, 307] on input "checkbox" at bounding box center [976, 312] width 9 height 9
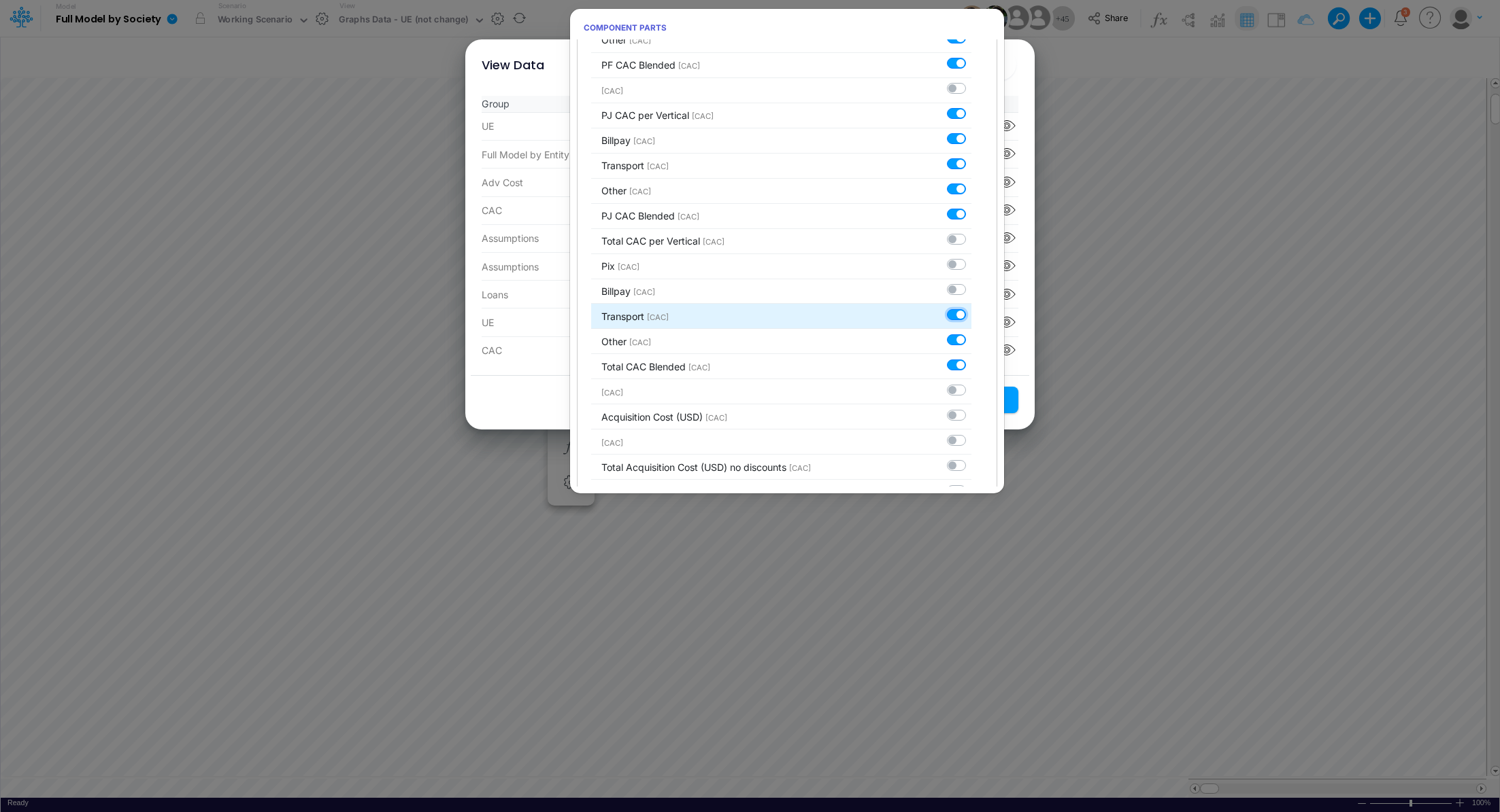
checkbox input "false"
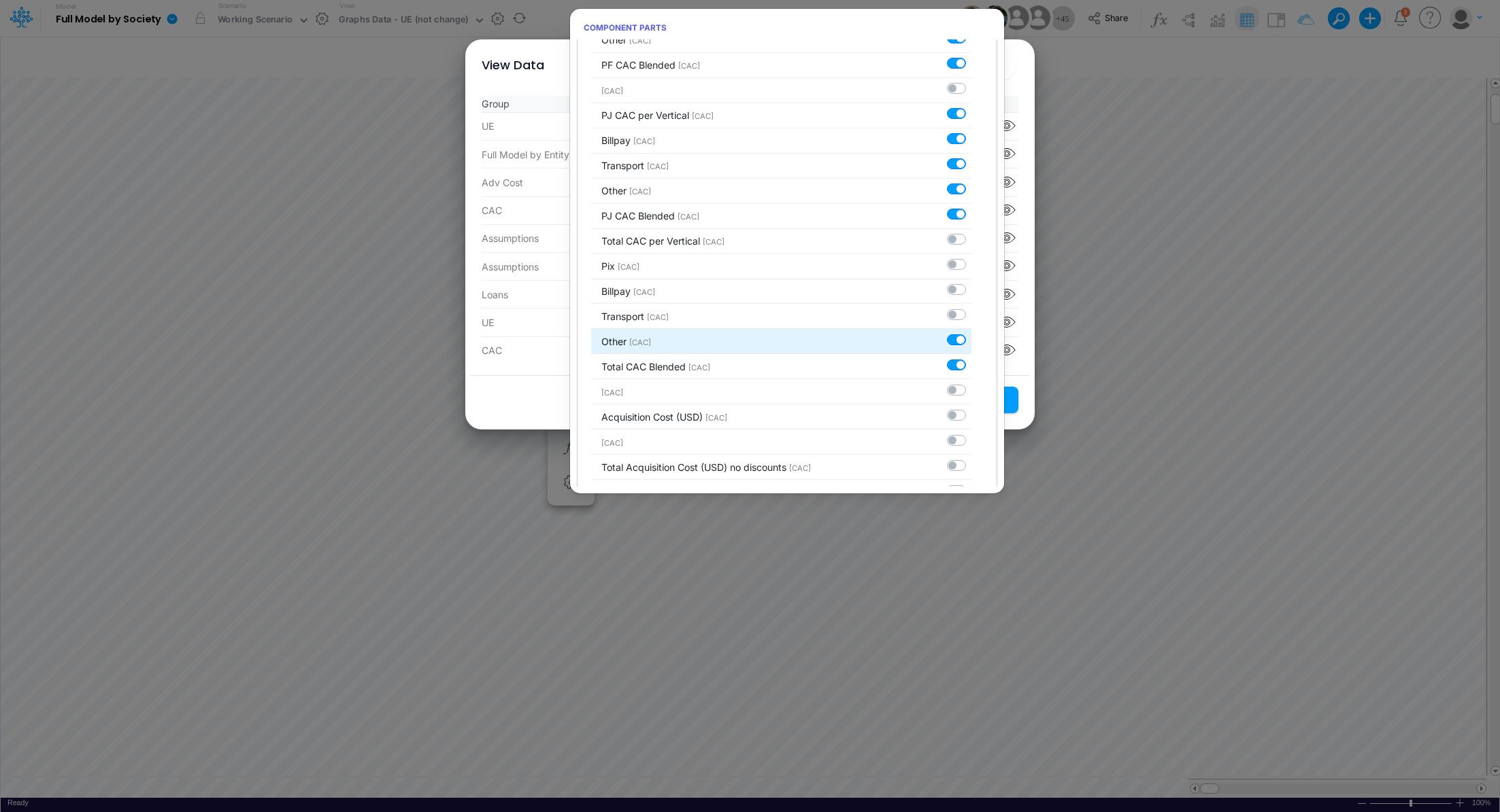
click at [971, 332] on label at bounding box center [971, 332] width 0 height 0
click at [971, 332] on input "checkbox" at bounding box center [976, 337] width 9 height 9
checkbox input "false"
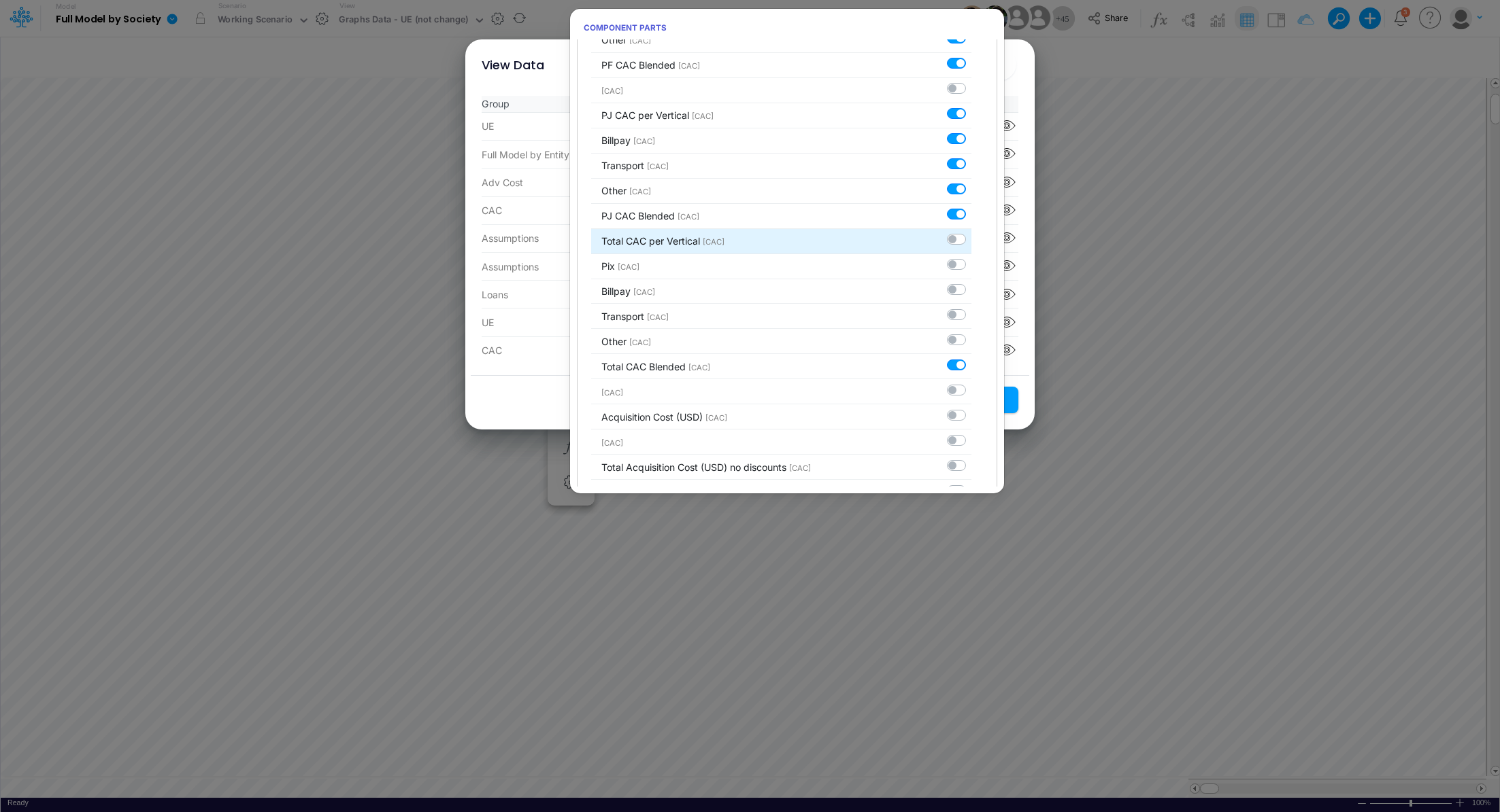
click at [951, 232] on div at bounding box center [958, 239] width 25 height 15
click at [971, 232] on label at bounding box center [971, 232] width 0 height 0
click at [971, 232] on input "checkbox" at bounding box center [976, 237] width 9 height 9
checkbox input "true"
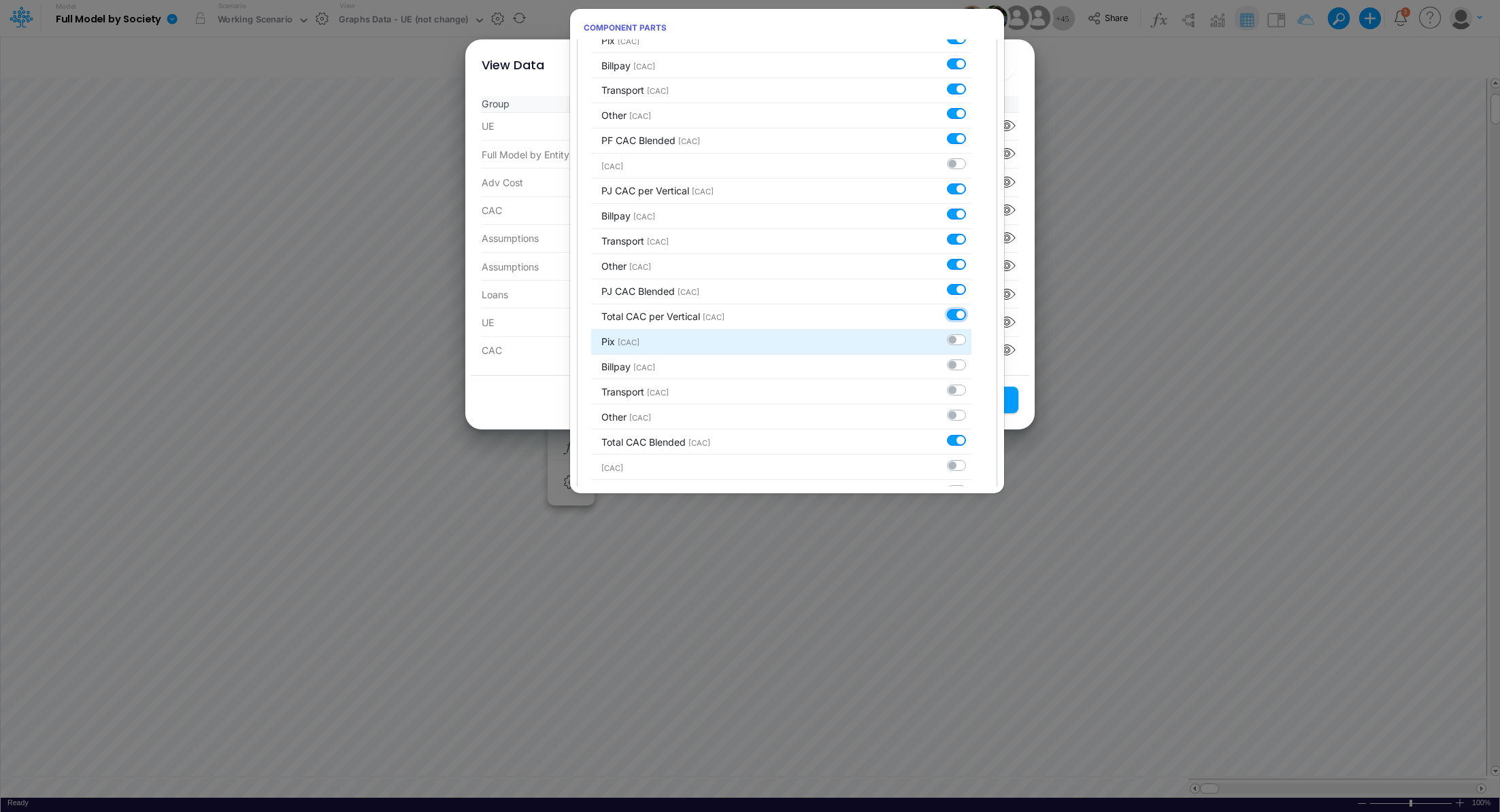
scroll to position [2219, 0]
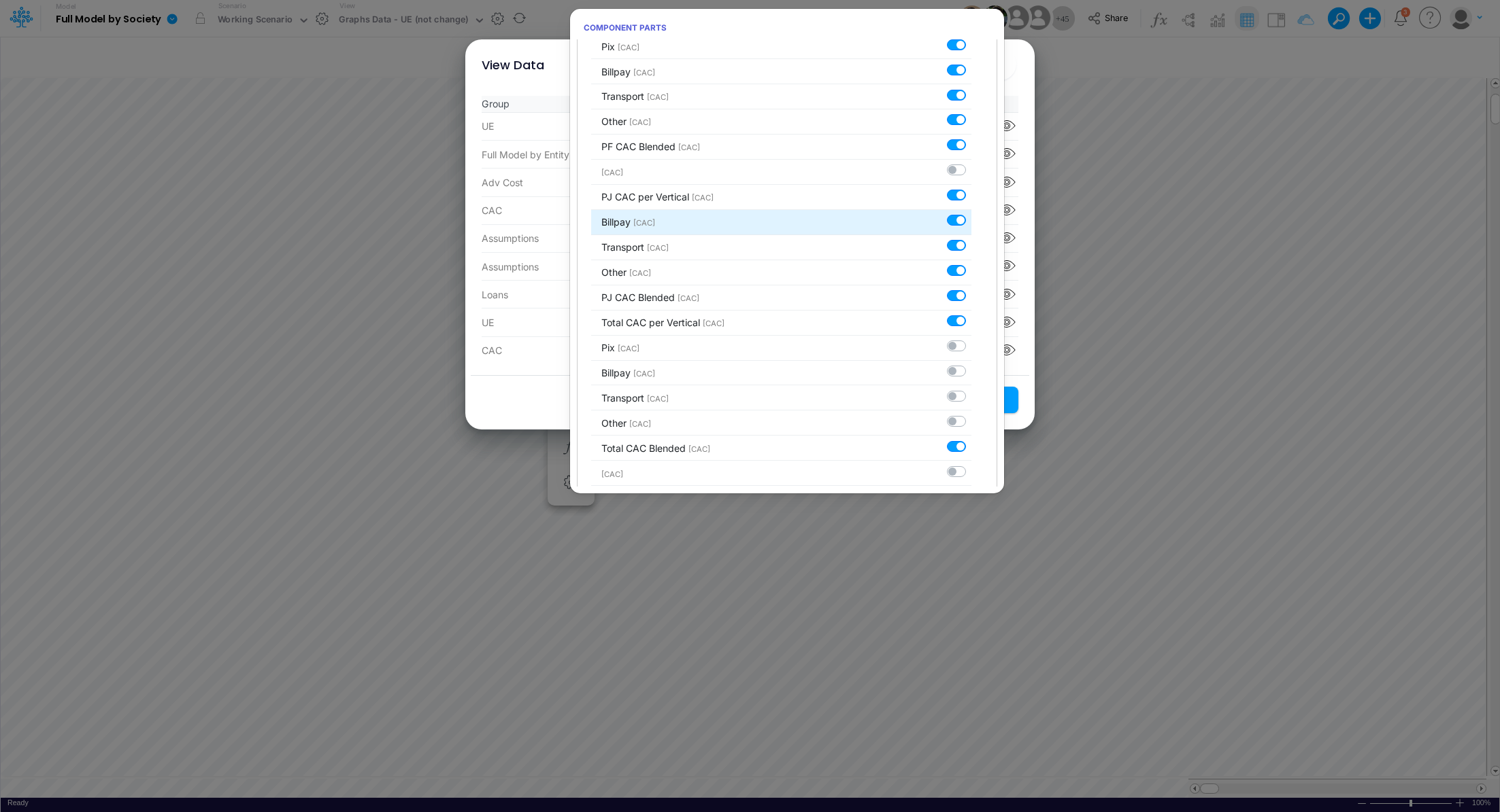
click at [971, 214] on label at bounding box center [971, 214] width 0 height 0
click at [971, 214] on input "checkbox" at bounding box center [976, 218] width 9 height 9
checkbox input "false"
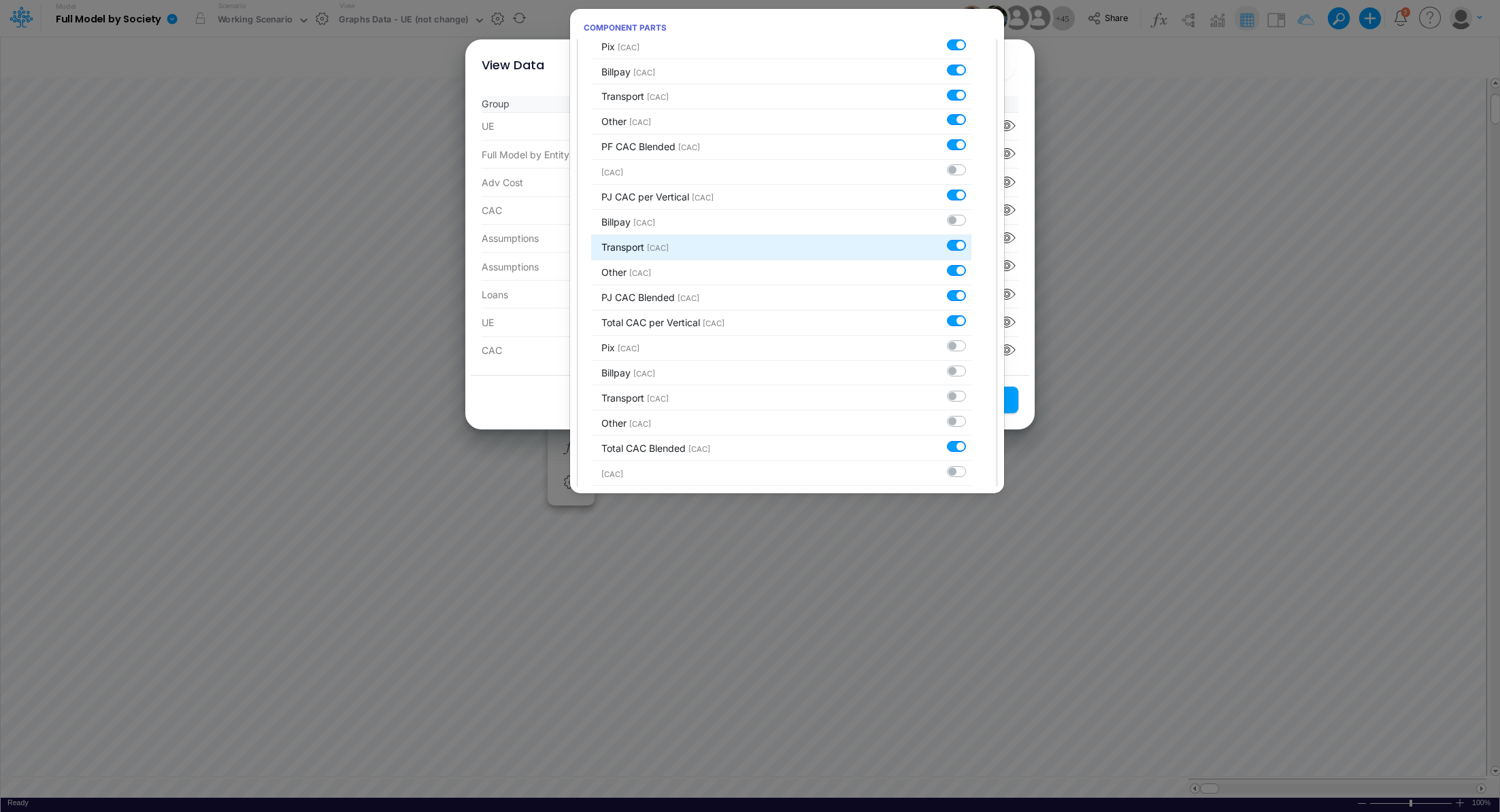
click at [971, 239] on label at bounding box center [971, 239] width 0 height 0
click at [971, 239] on input "checkbox" at bounding box center [976, 243] width 9 height 9
checkbox input "false"
click at [971, 263] on label at bounding box center [971, 263] width 0 height 0
click at [971, 263] on input "checkbox" at bounding box center [976, 268] width 9 height 9
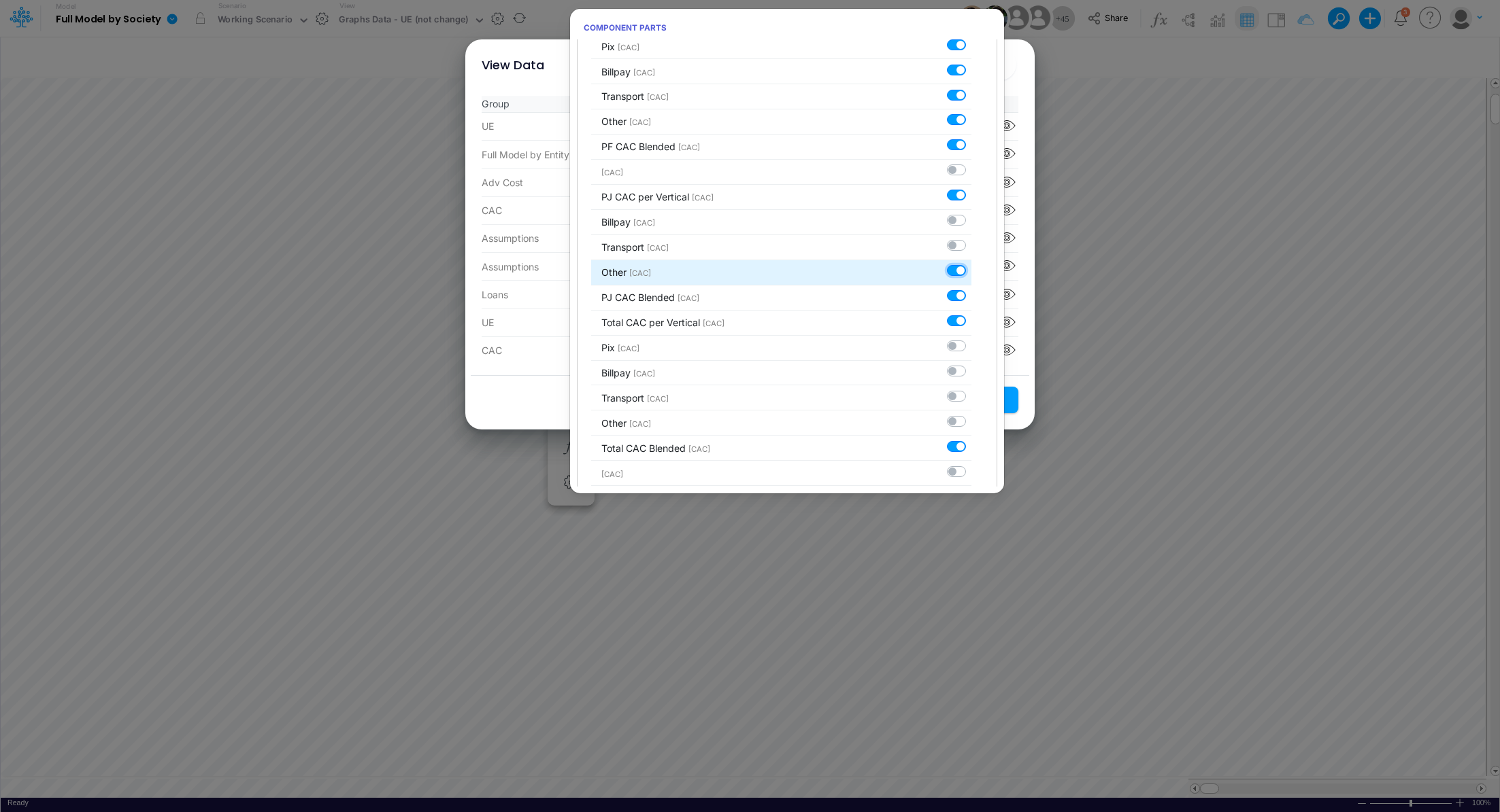
checkbox input "false"
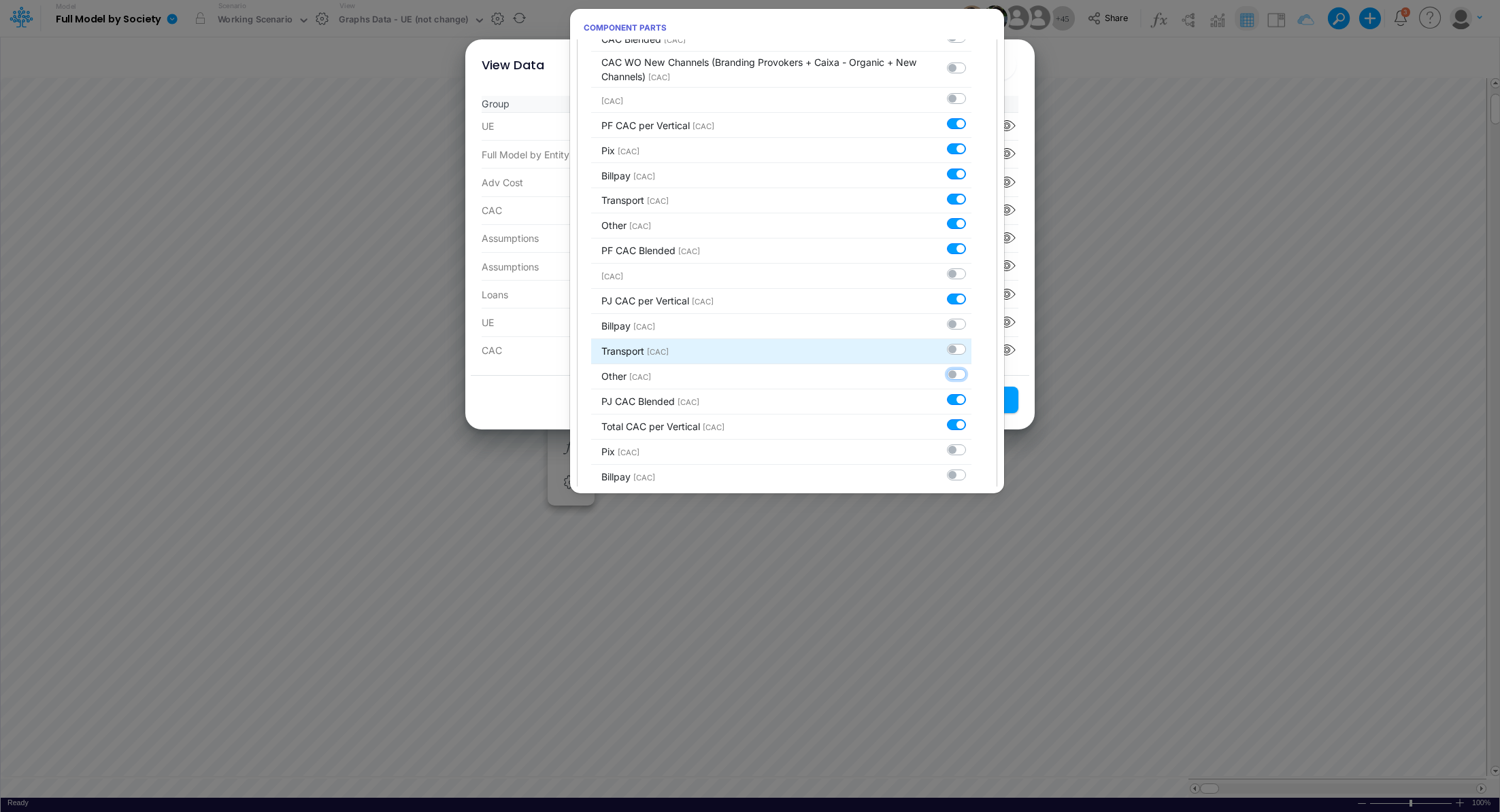
scroll to position [2080, 0]
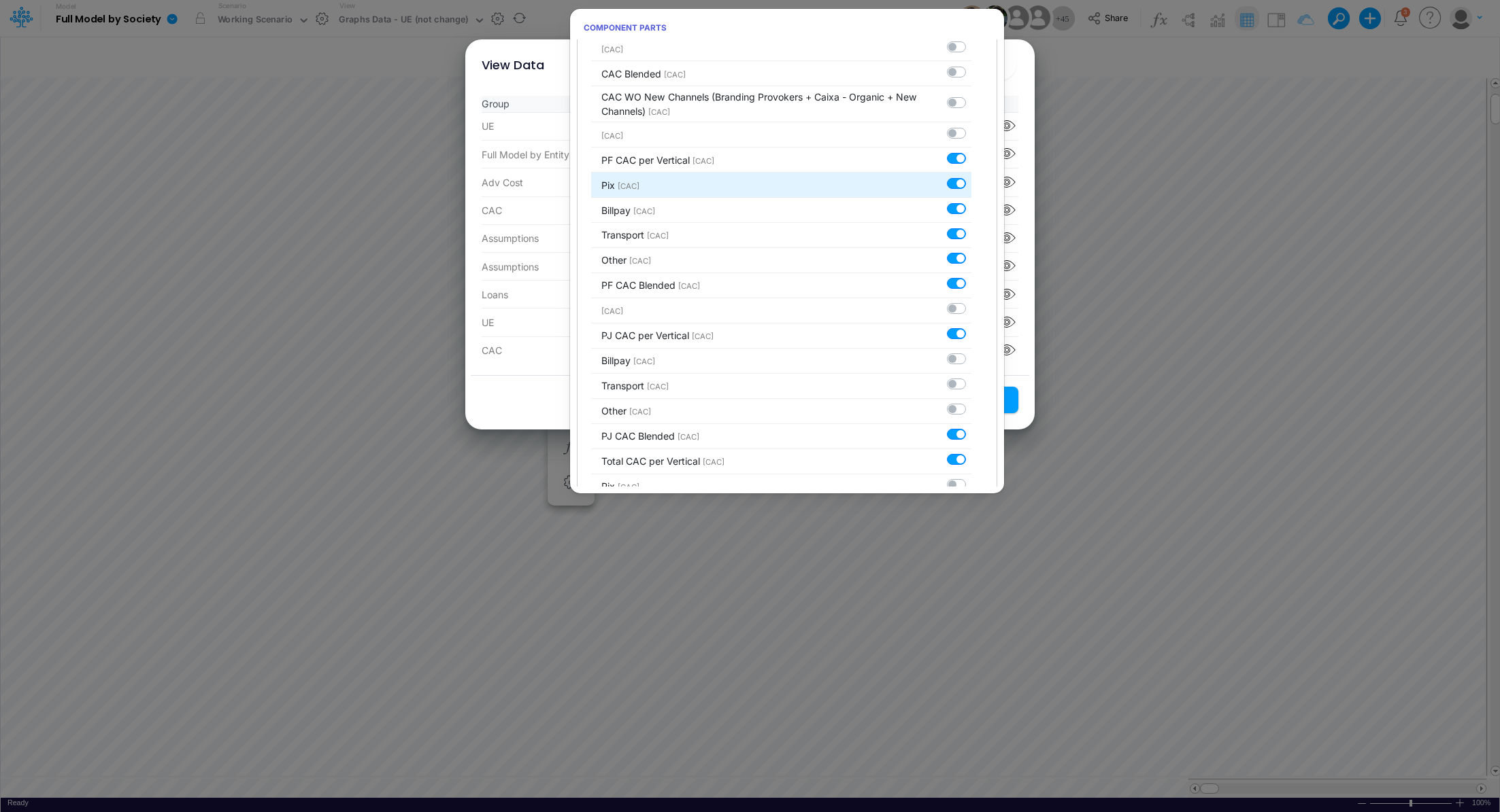
click at [949, 176] on div at bounding box center [958, 184] width 25 height 15
click at [971, 176] on label at bounding box center [971, 176] width 0 height 0
click at [971, 176] on input "checkbox" at bounding box center [976, 181] width 9 height 9
checkbox input "false"
click at [971, 201] on label at bounding box center [971, 201] width 0 height 0
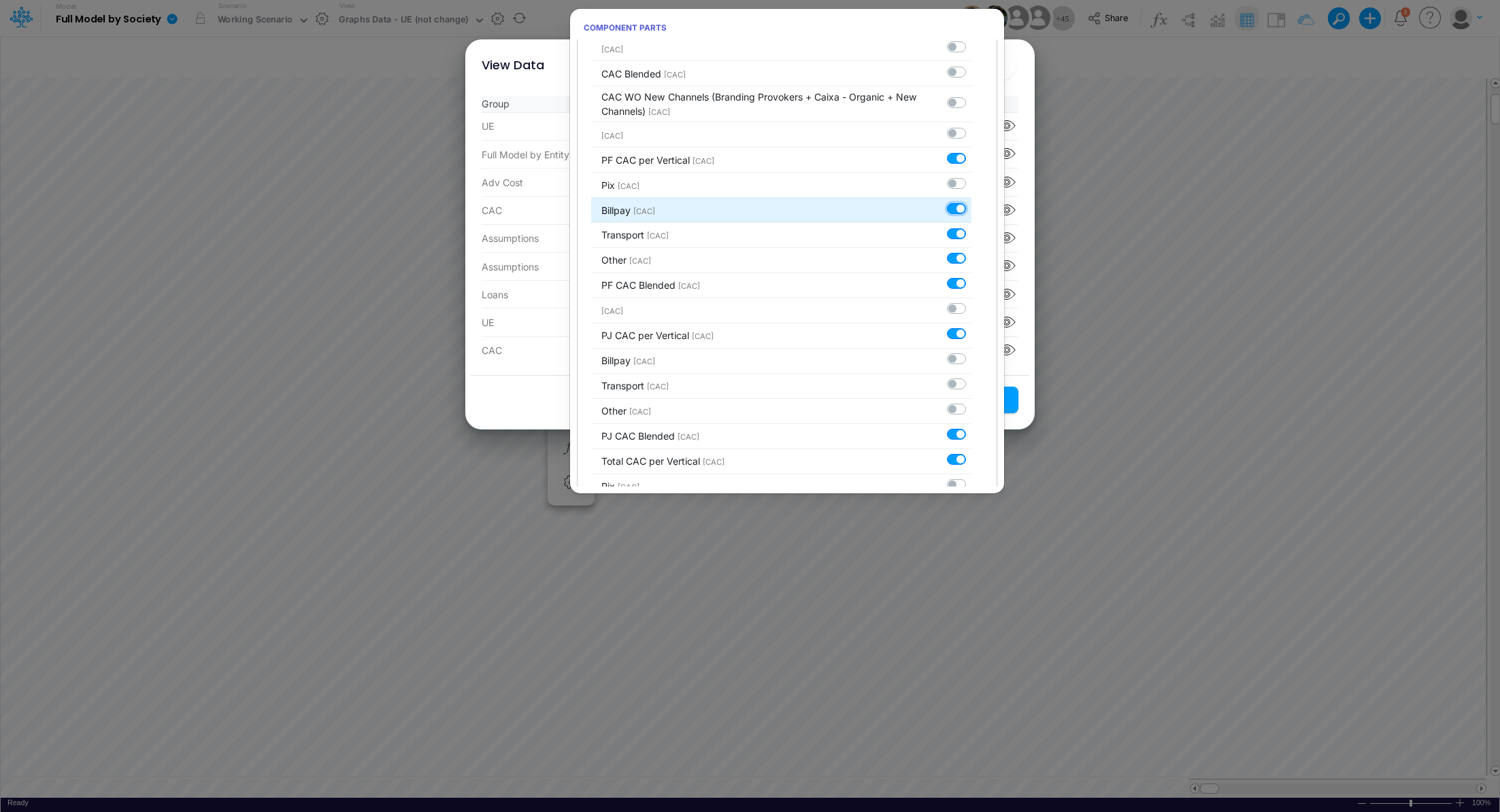
click at [971, 201] on input "checkbox" at bounding box center [976, 206] width 9 height 9
checkbox input "false"
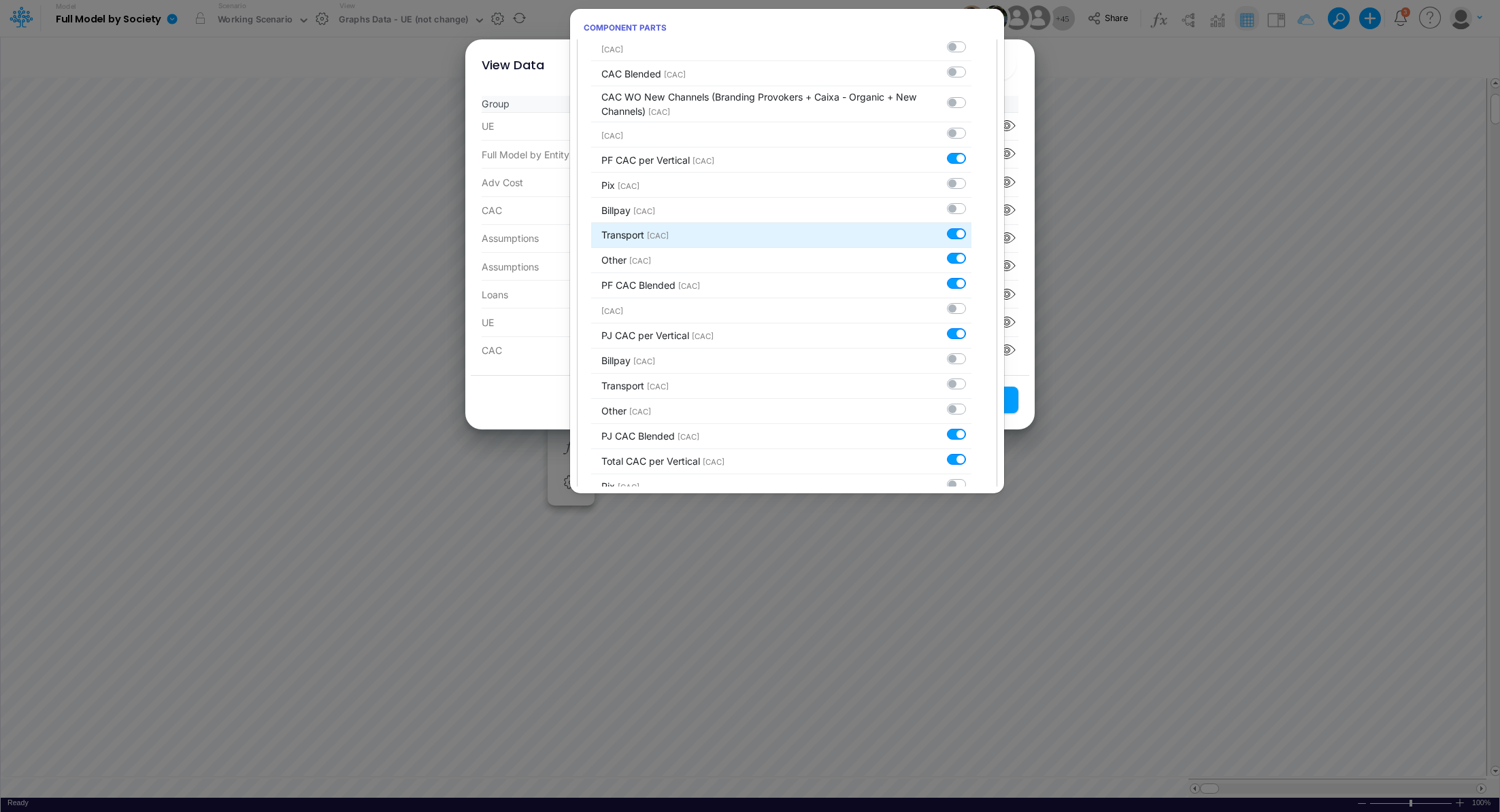
click at [971, 227] on label at bounding box center [971, 227] width 0 height 0
click at [971, 227] on input "checkbox" at bounding box center [976, 231] width 9 height 9
checkbox input "false"
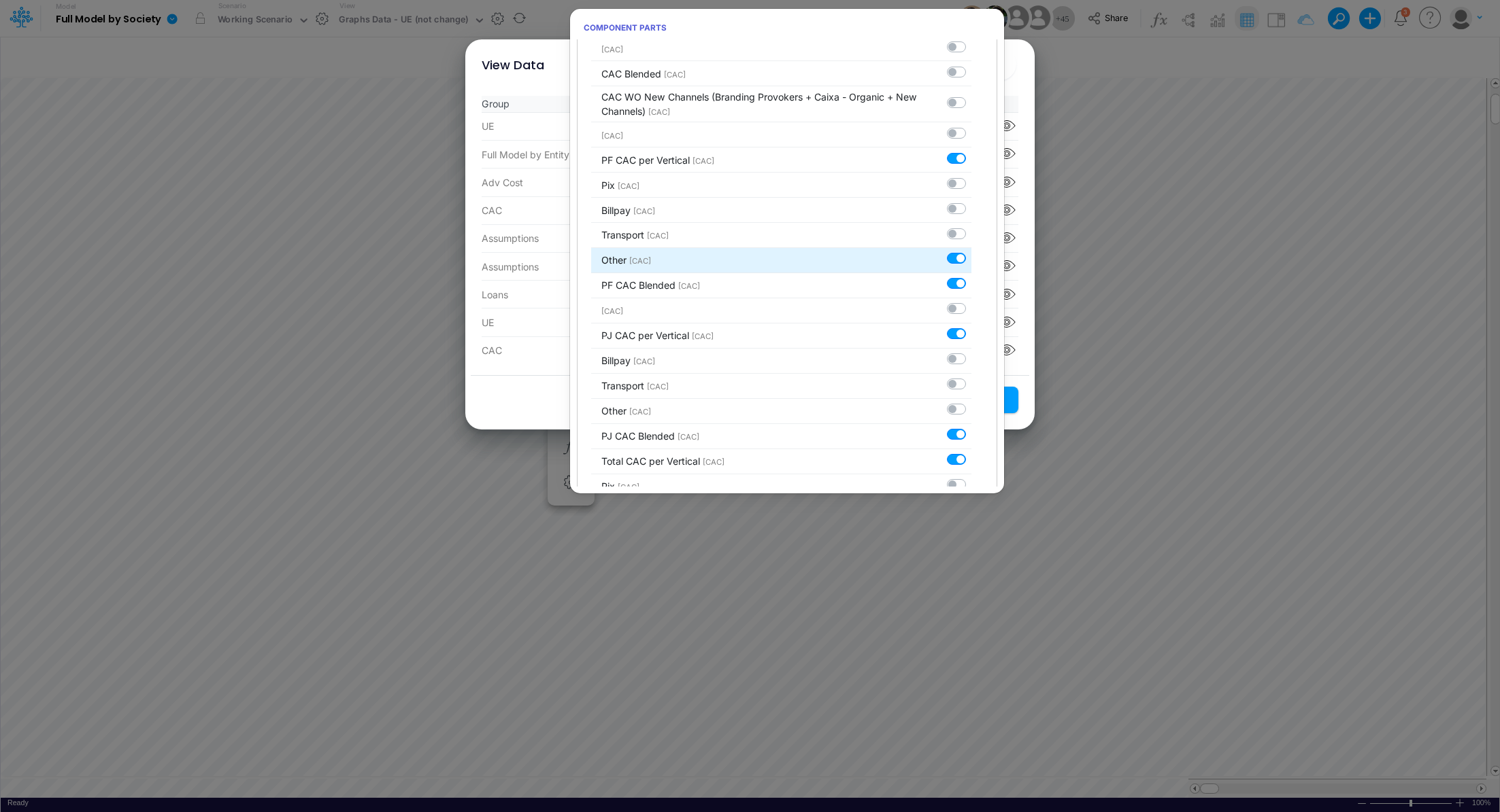
click at [971, 251] on label at bounding box center [971, 251] width 0 height 0
click at [971, 251] on input "checkbox" at bounding box center [976, 256] width 9 height 9
checkbox input "false"
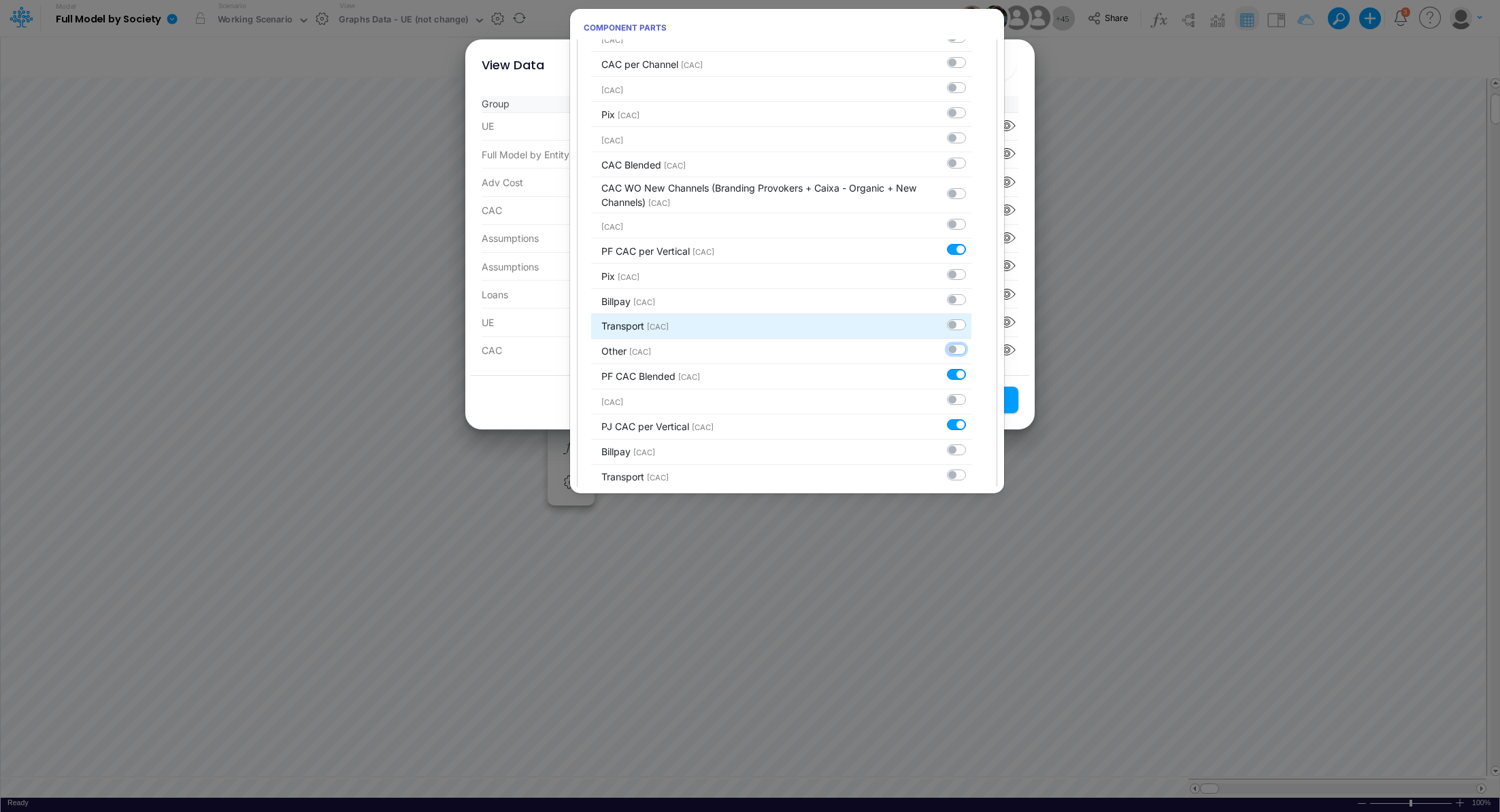
scroll to position [1896, 0]
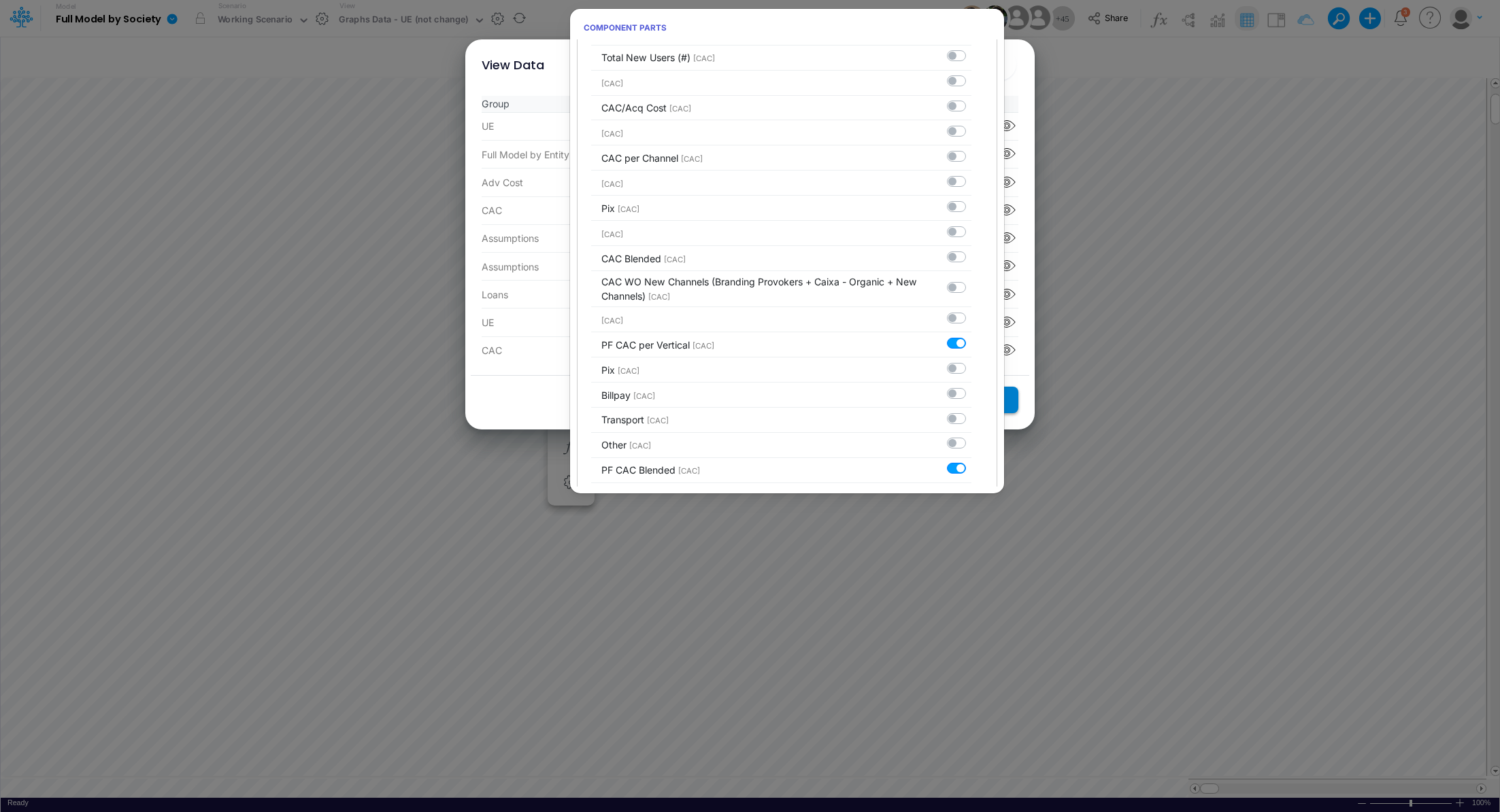
click at [1015, 402] on button "Save Settings" at bounding box center [968, 400] width 99 height 27
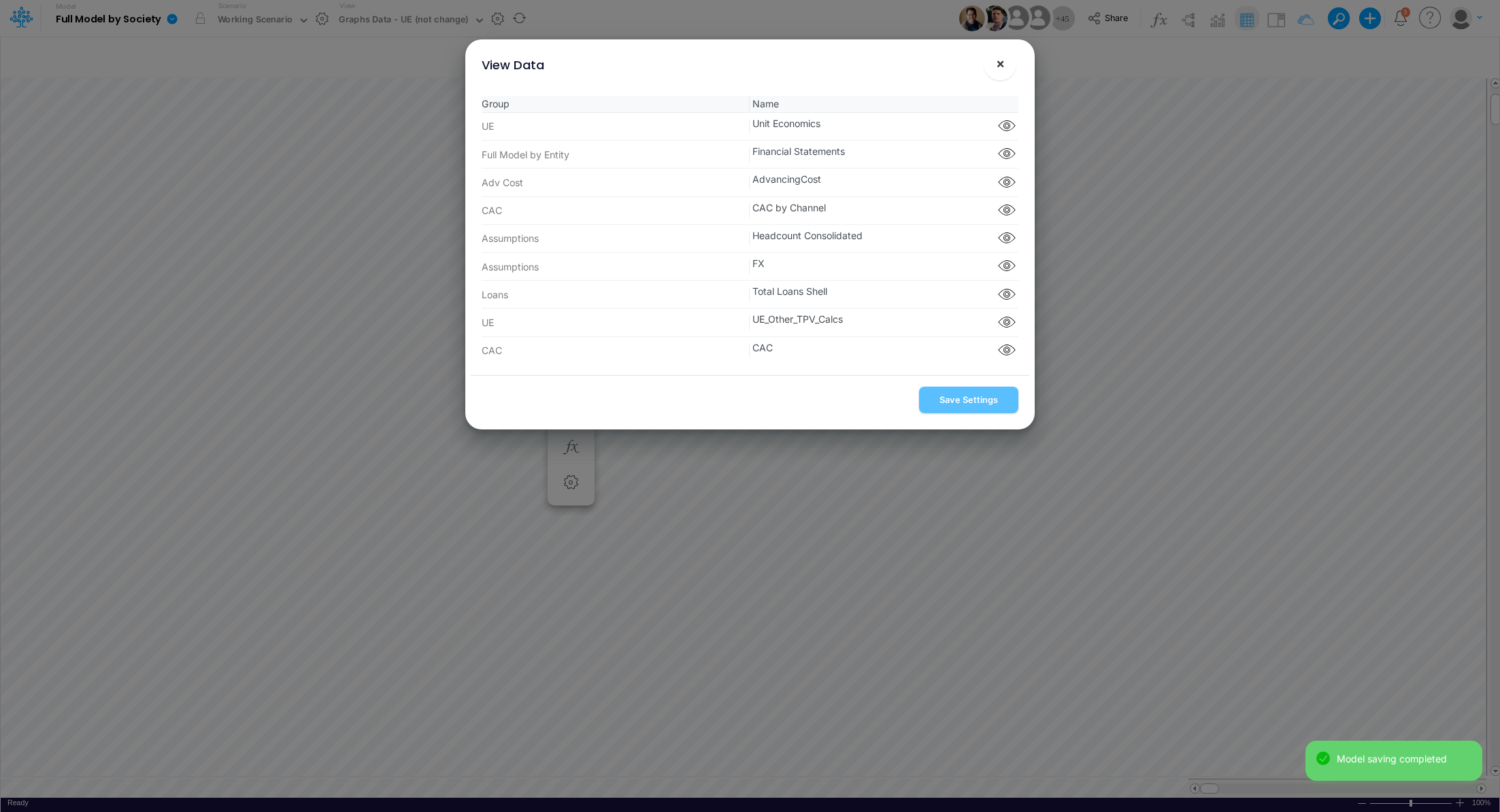
click at [1006, 63] on button "×" at bounding box center [1000, 64] width 33 height 33
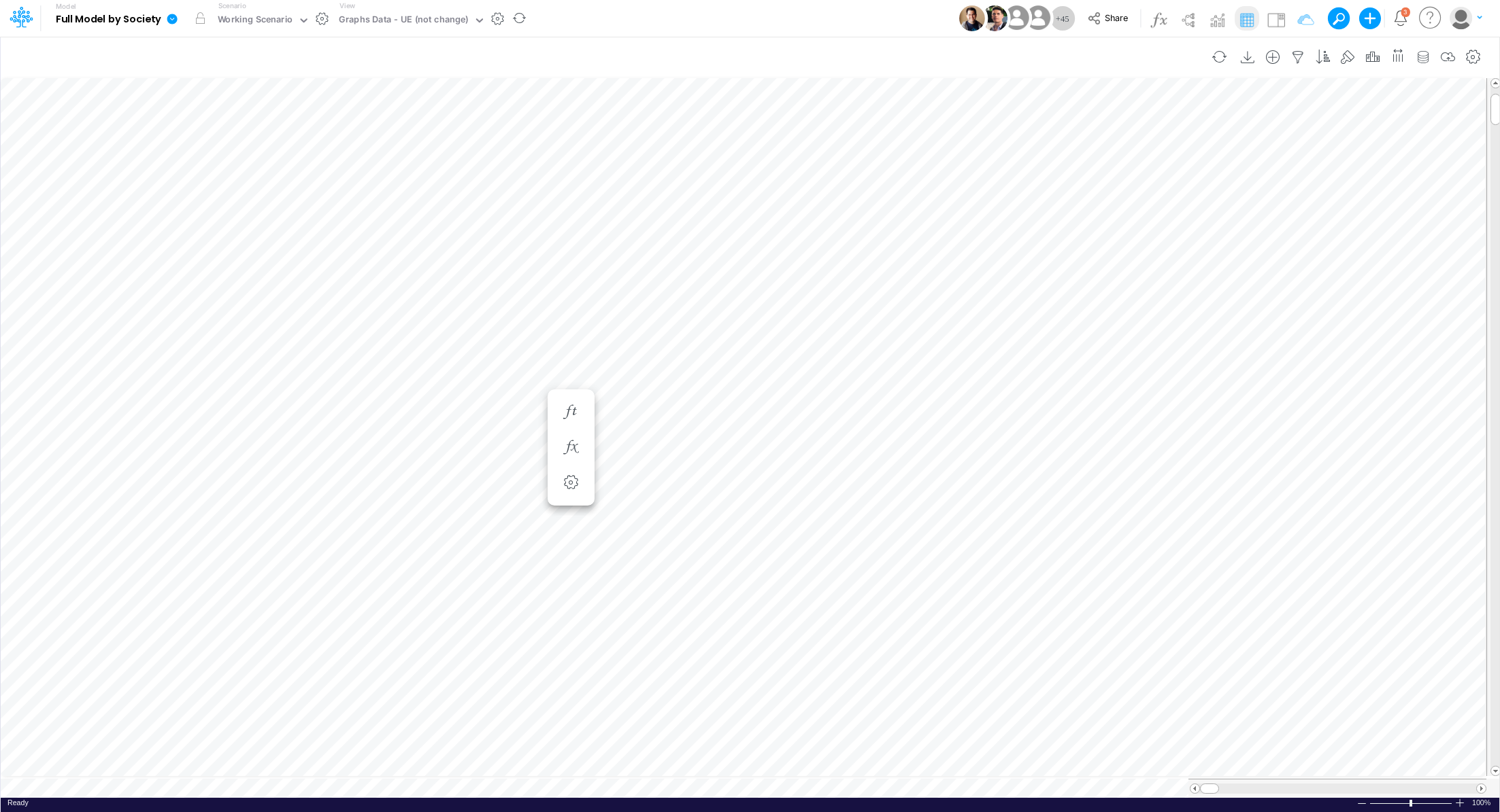
scroll to position [6, 1]
click at [1422, 56] on icon "button" at bounding box center [1423, 58] width 20 height 15
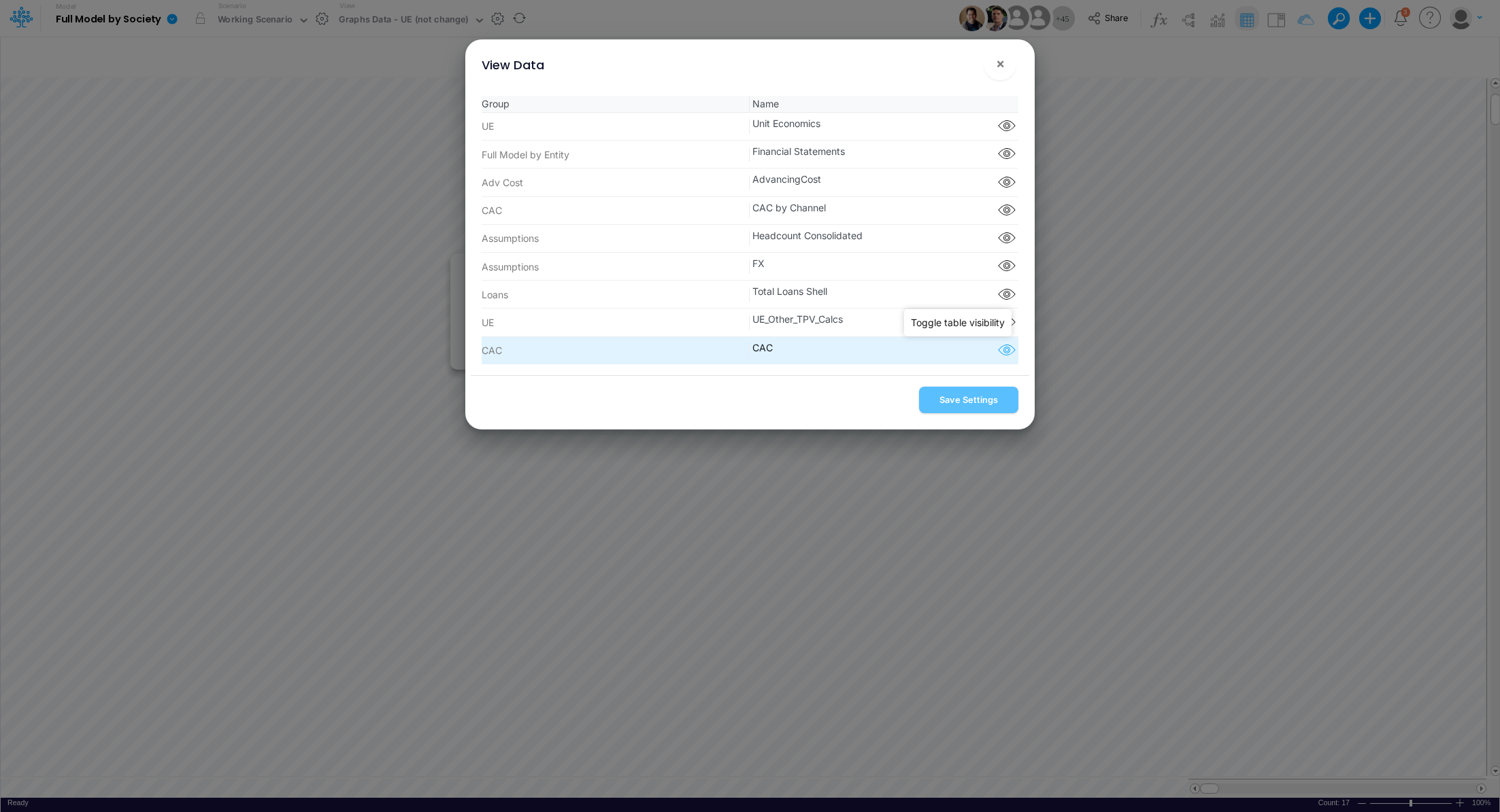
click at [1004, 353] on icon "button" at bounding box center [1006, 350] width 20 height 17
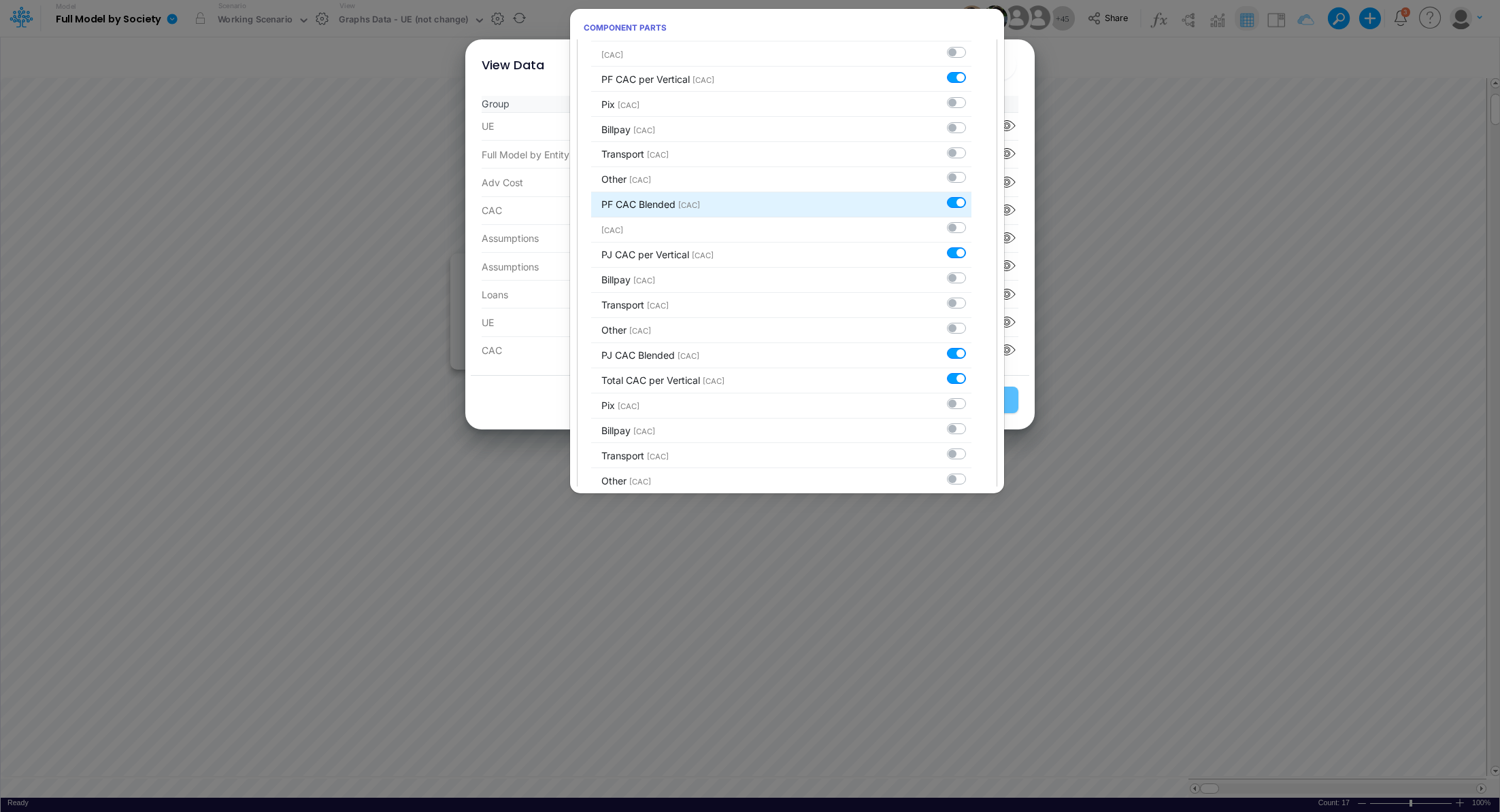
scroll to position [2190, 0]
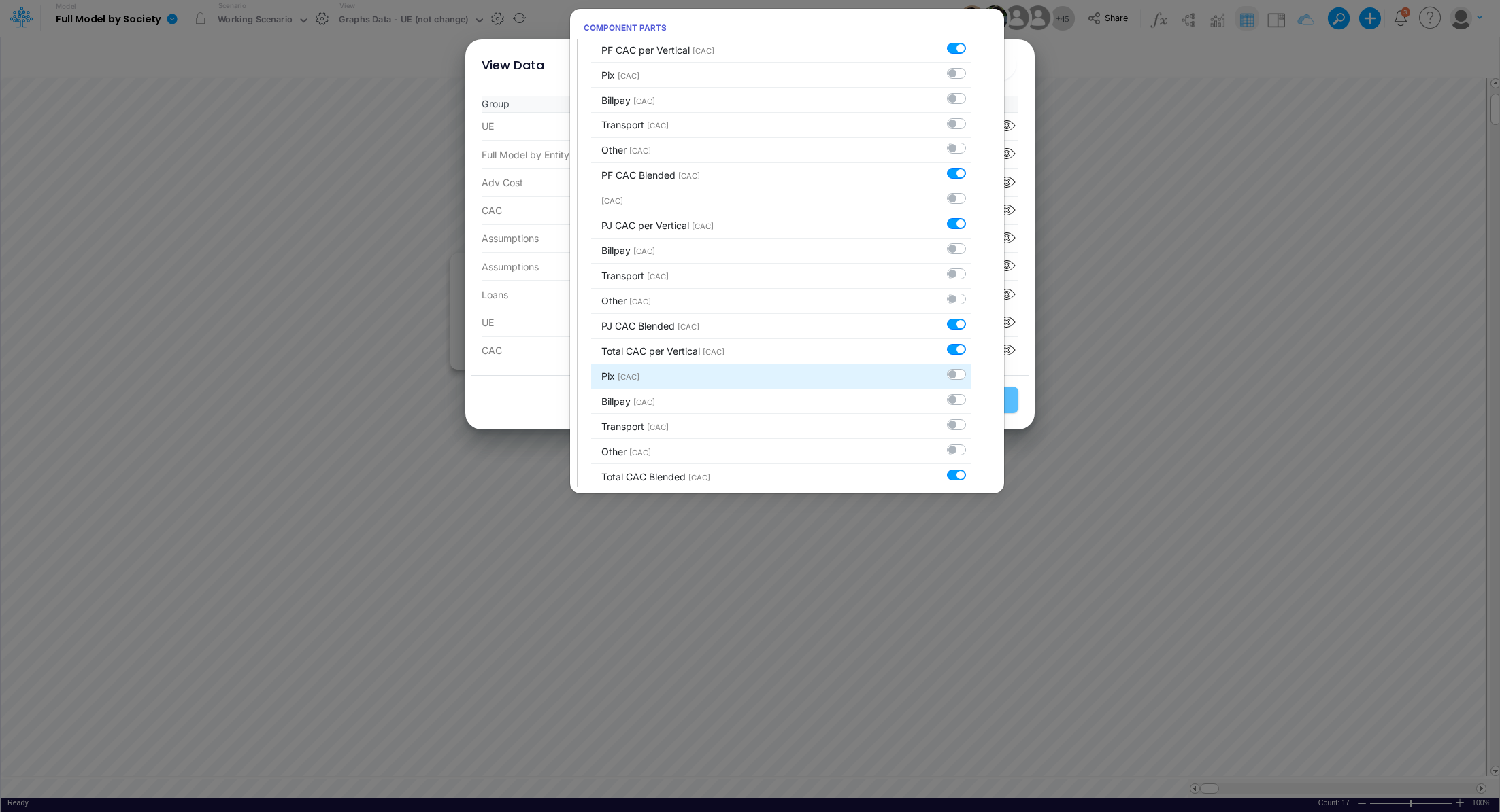
click at [971, 368] on label at bounding box center [971, 368] width 0 height 0
click at [971, 368] on input "checkbox" at bounding box center [976, 373] width 9 height 9
checkbox input "true"
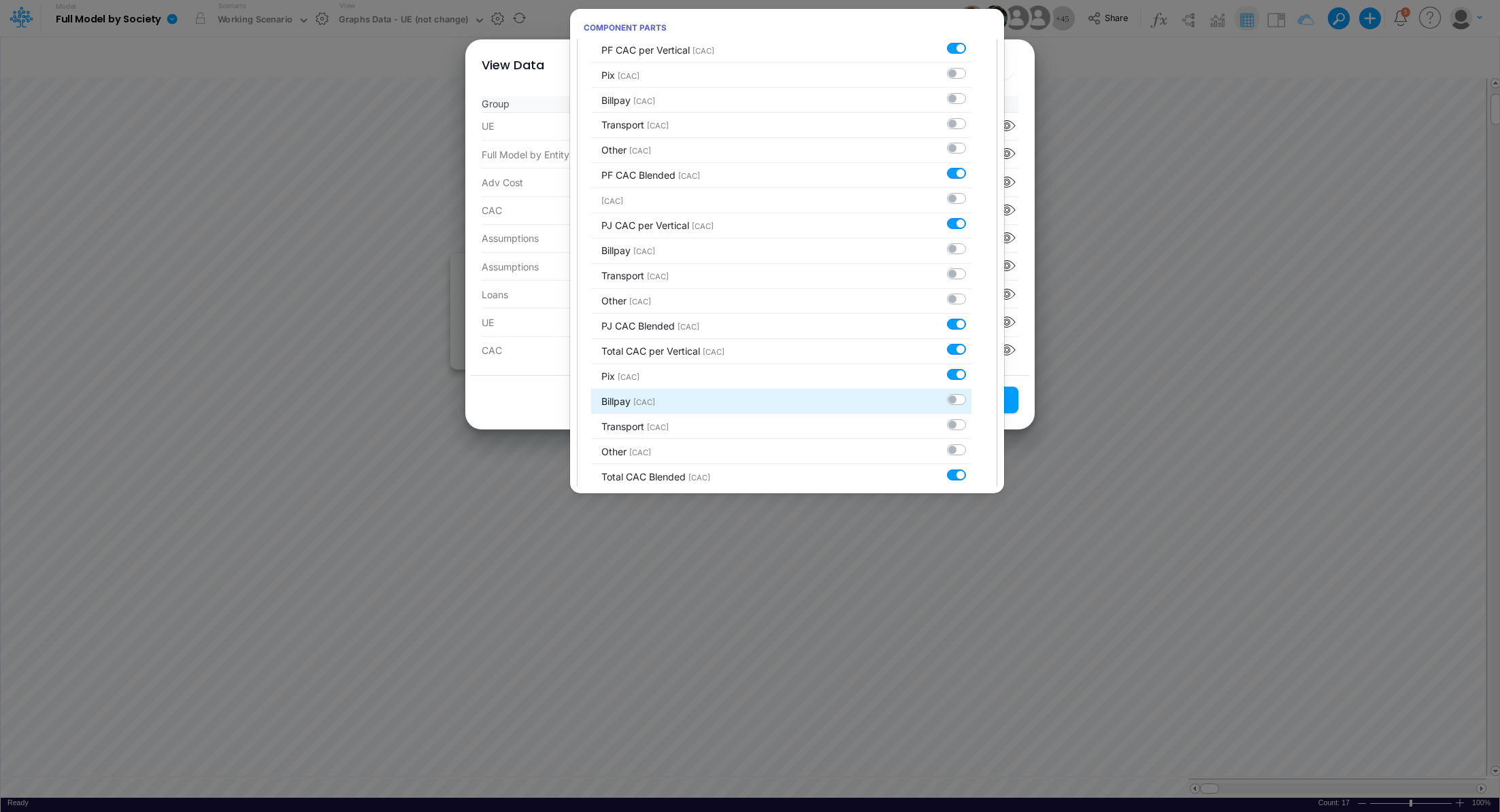
click at [971, 393] on label at bounding box center [971, 393] width 0 height 0
click at [971, 393] on input "checkbox" at bounding box center [976, 397] width 9 height 9
checkbox input "true"
click at [971, 417] on label at bounding box center [971, 417] width 0 height 0
click at [971, 417] on input "checkbox" at bounding box center [976, 422] width 9 height 9
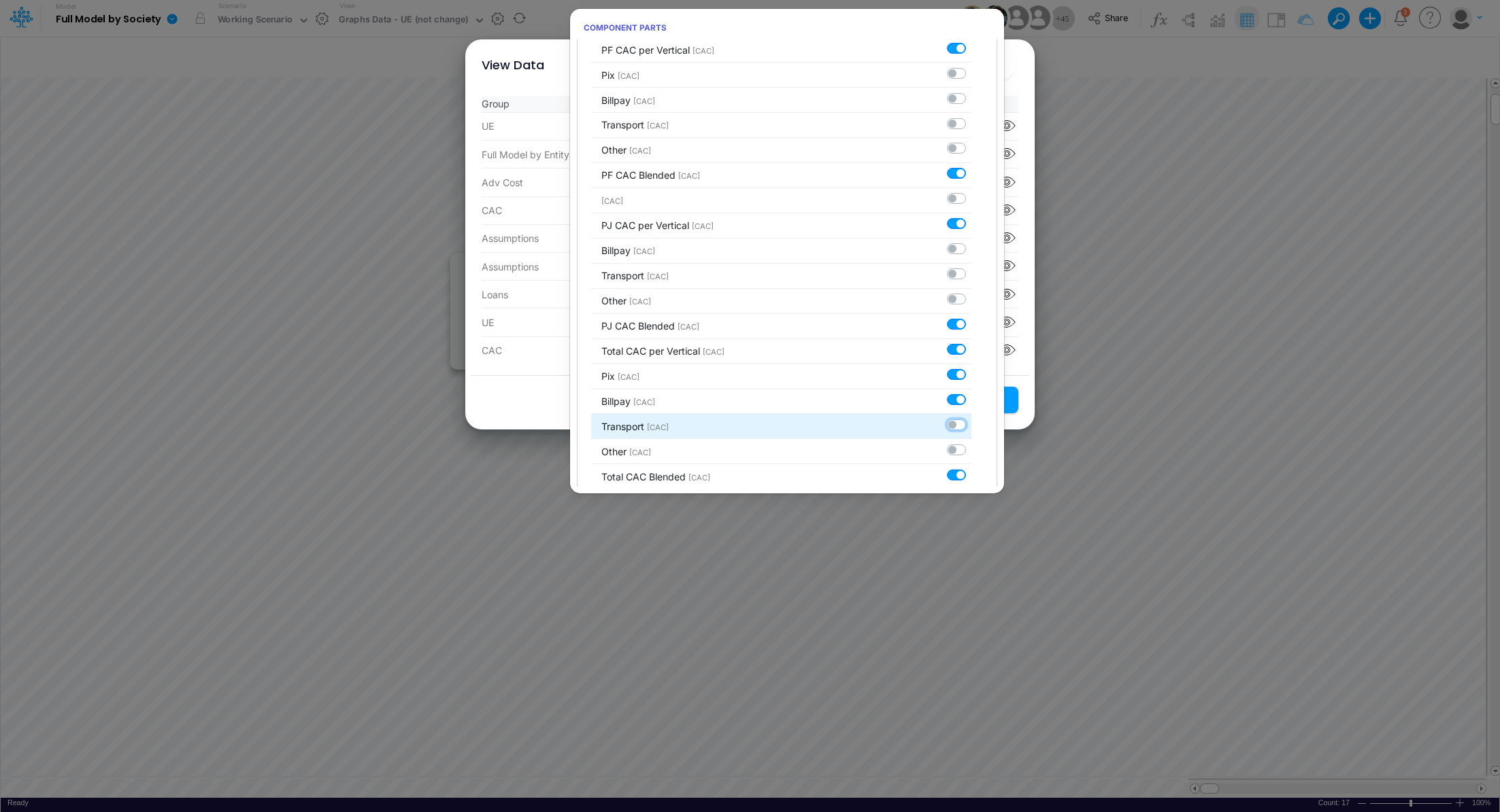
checkbox input "true"
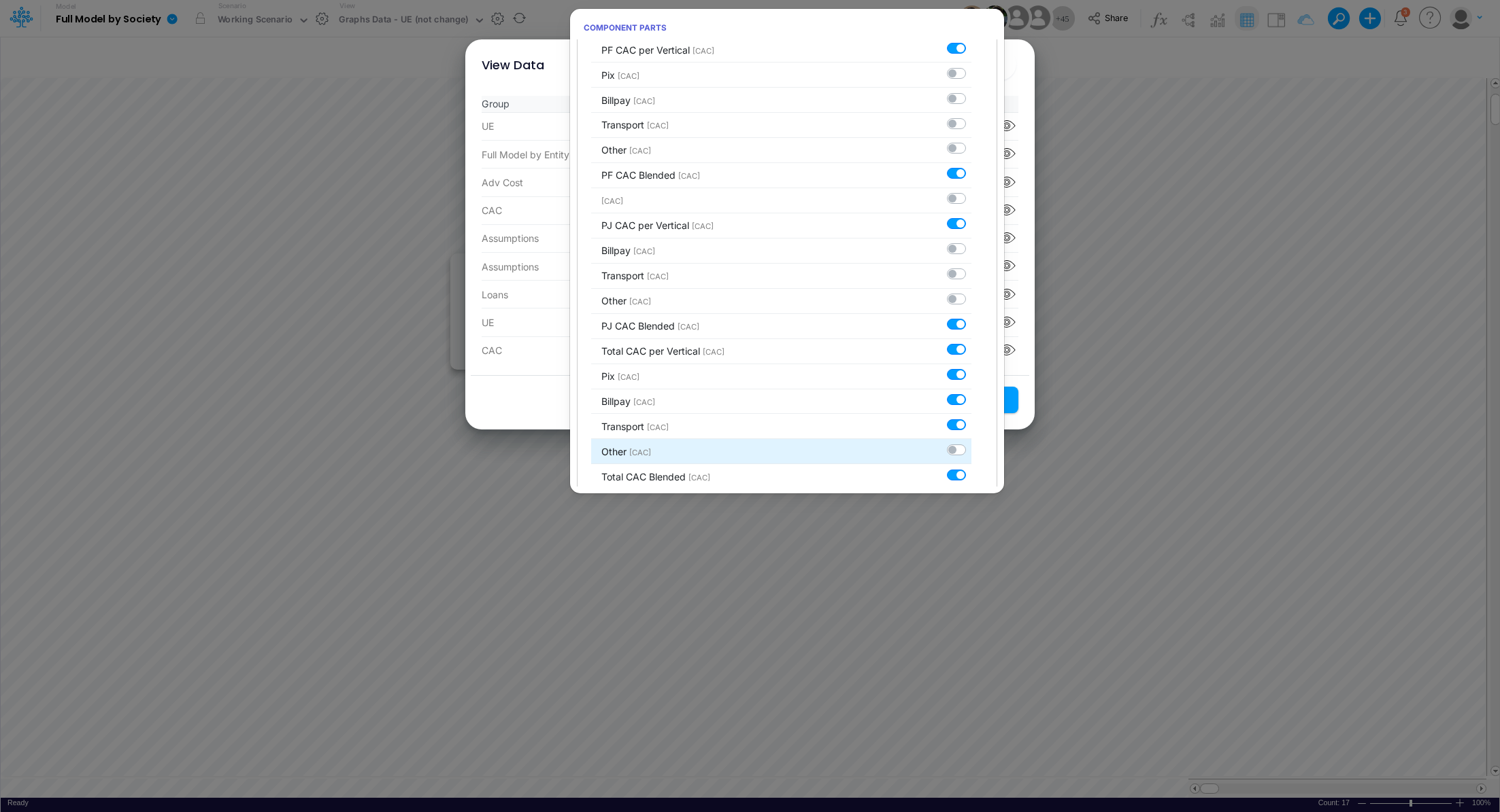
click at [971, 442] on label at bounding box center [971, 442] width 0 height 0
click at [971, 442] on input "checkbox" at bounding box center [976, 447] width 9 height 9
checkbox input "true"
click at [1010, 402] on button "Save Settings" at bounding box center [968, 400] width 99 height 27
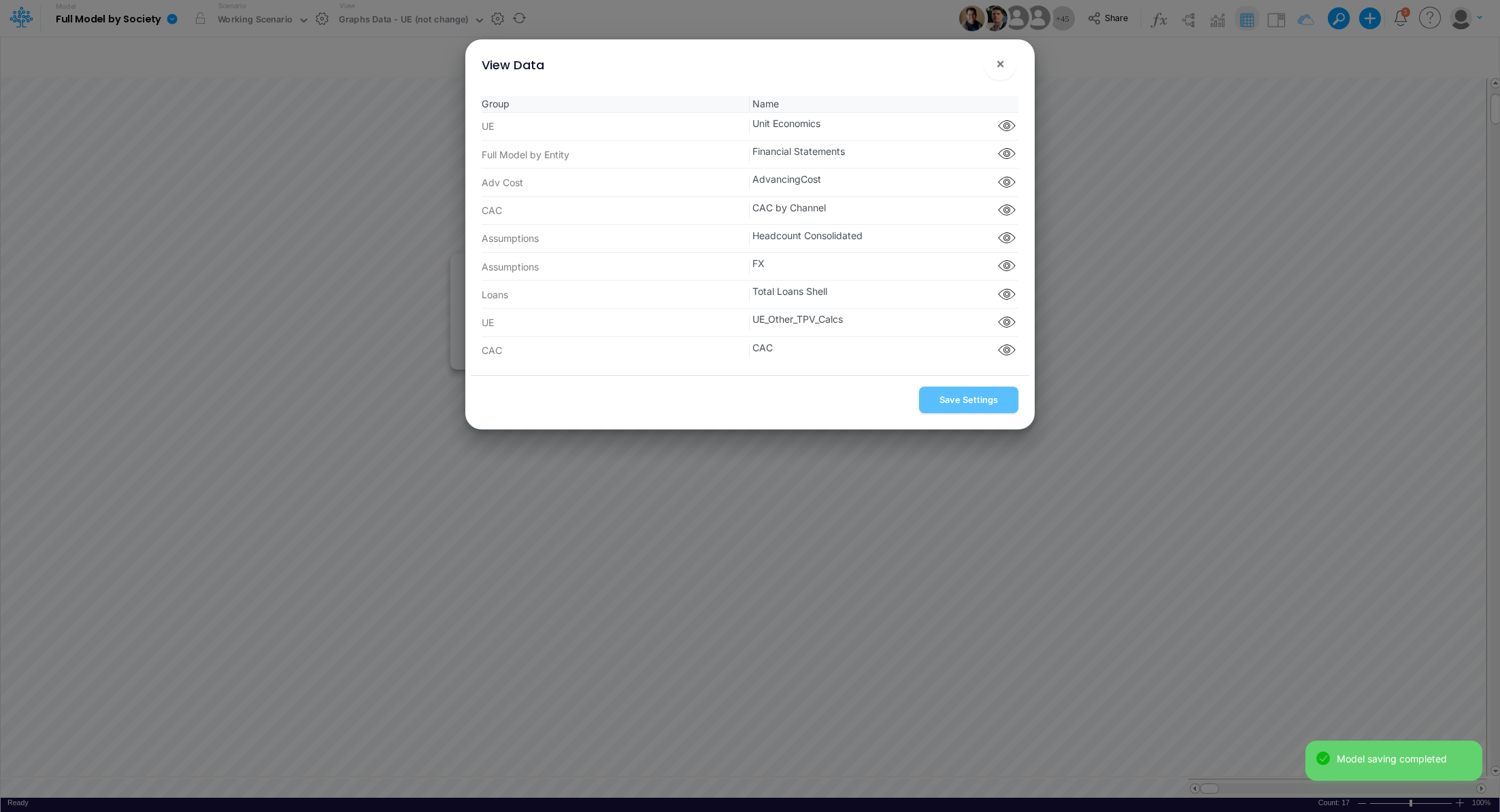
click at [1203, 240] on div "View Data × Group Name UE Unit Economics Component parts Full Model by Entity F…" at bounding box center [750, 406] width 1500 height 812
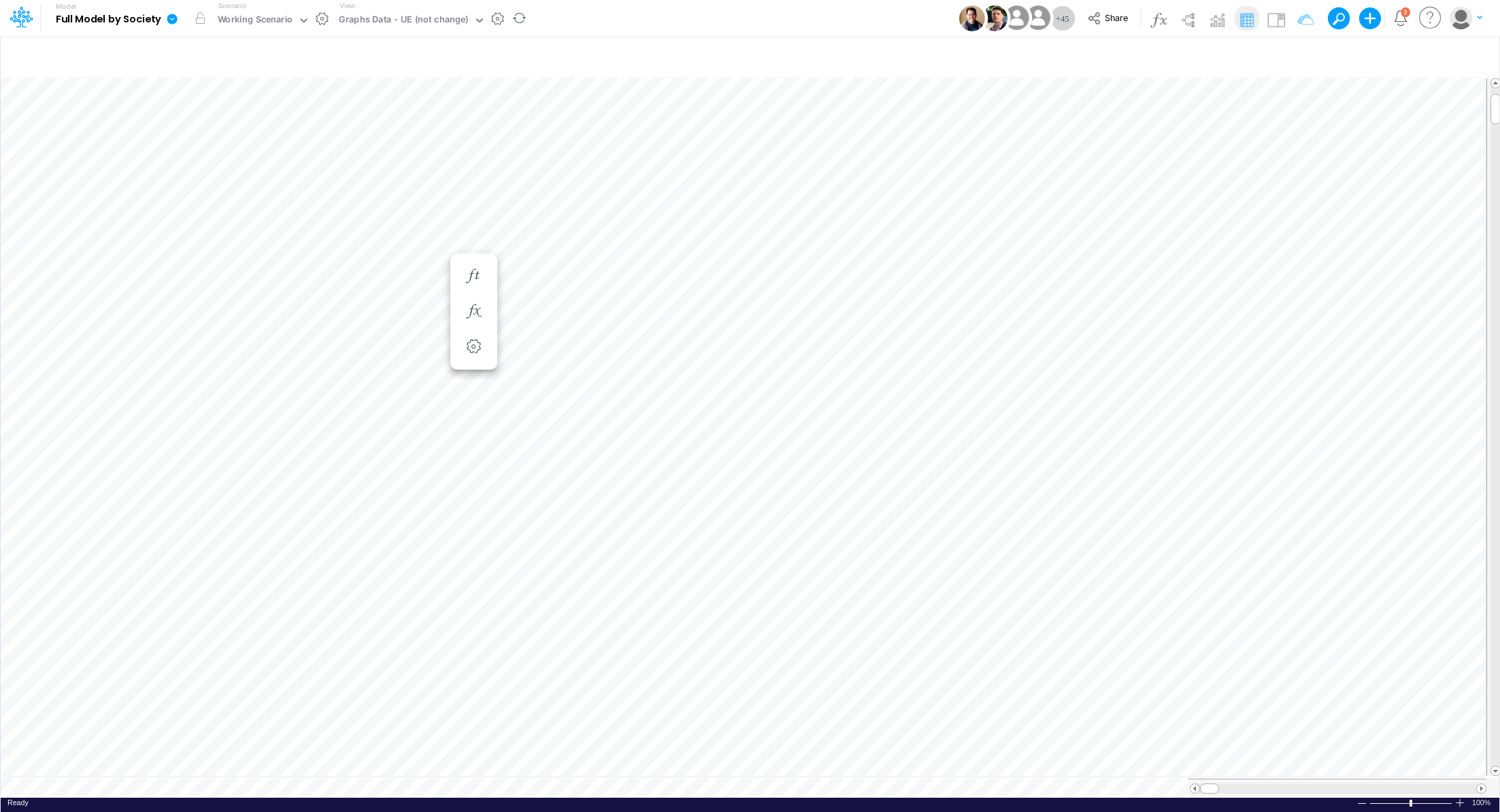
scroll to position [6, 1]
click at [1424, 56] on icon "button" at bounding box center [1423, 58] width 20 height 15
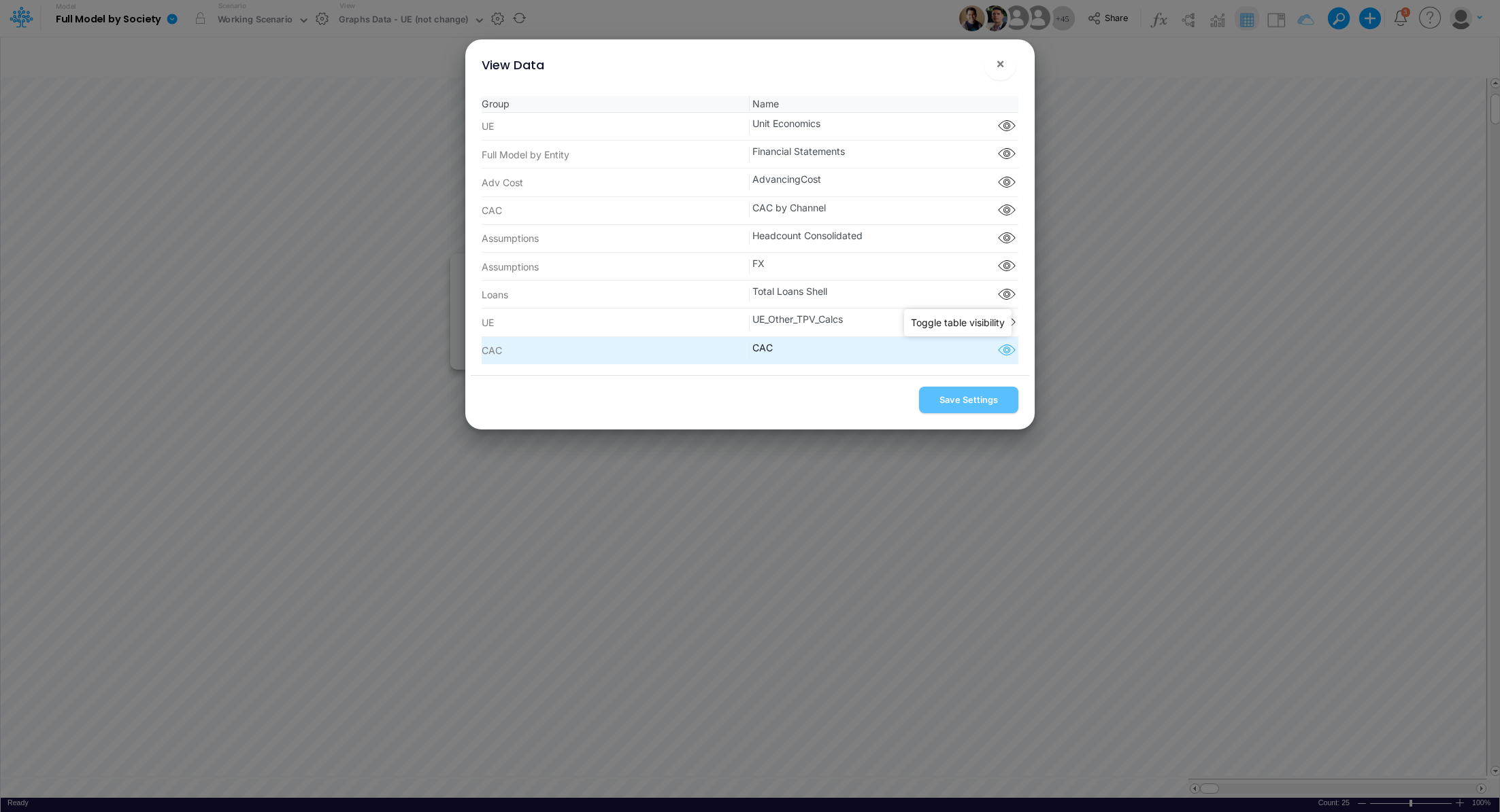
click at [1003, 346] on icon "button" at bounding box center [1006, 350] width 20 height 17
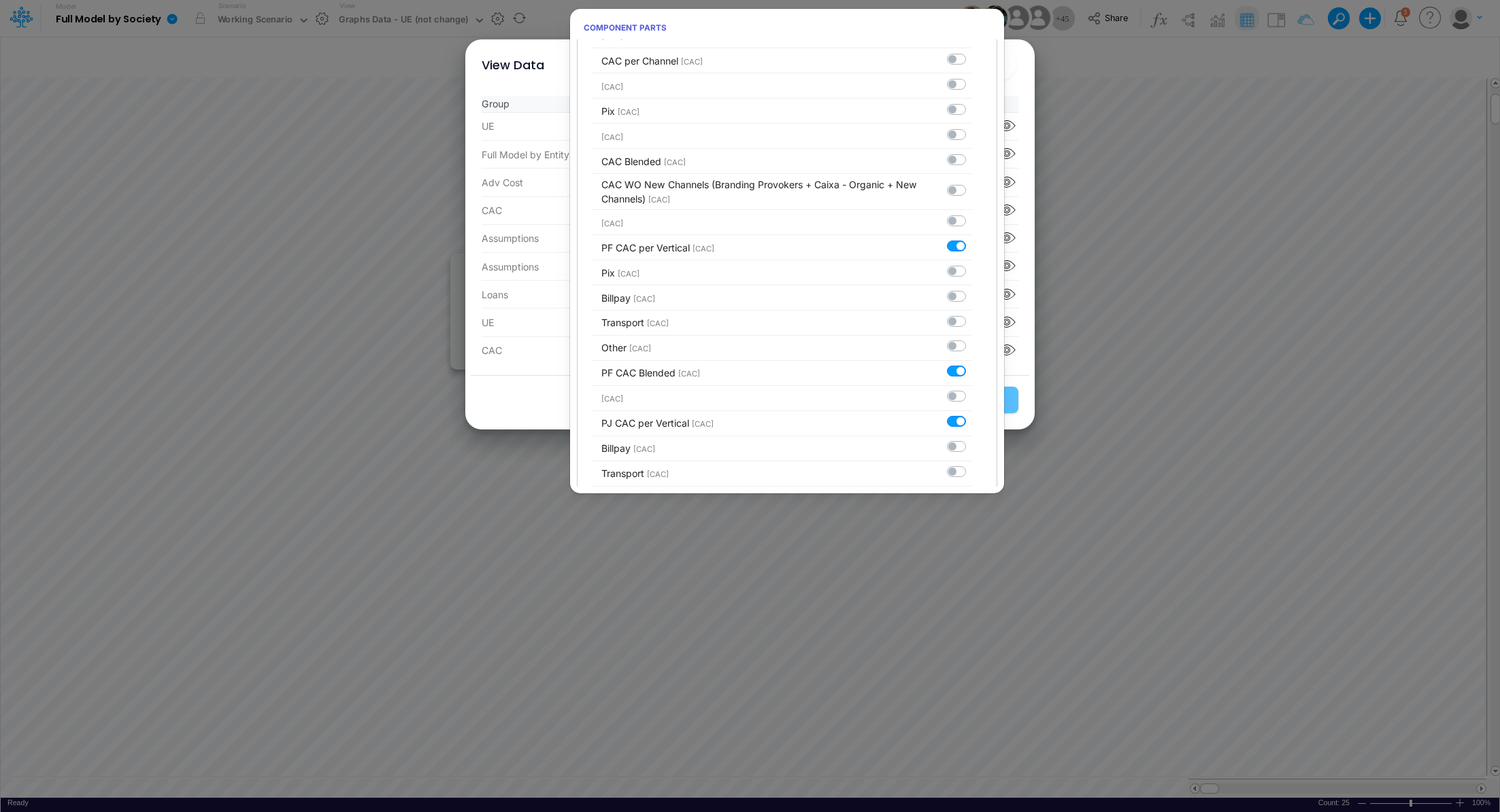
scroll to position [2006, 0]
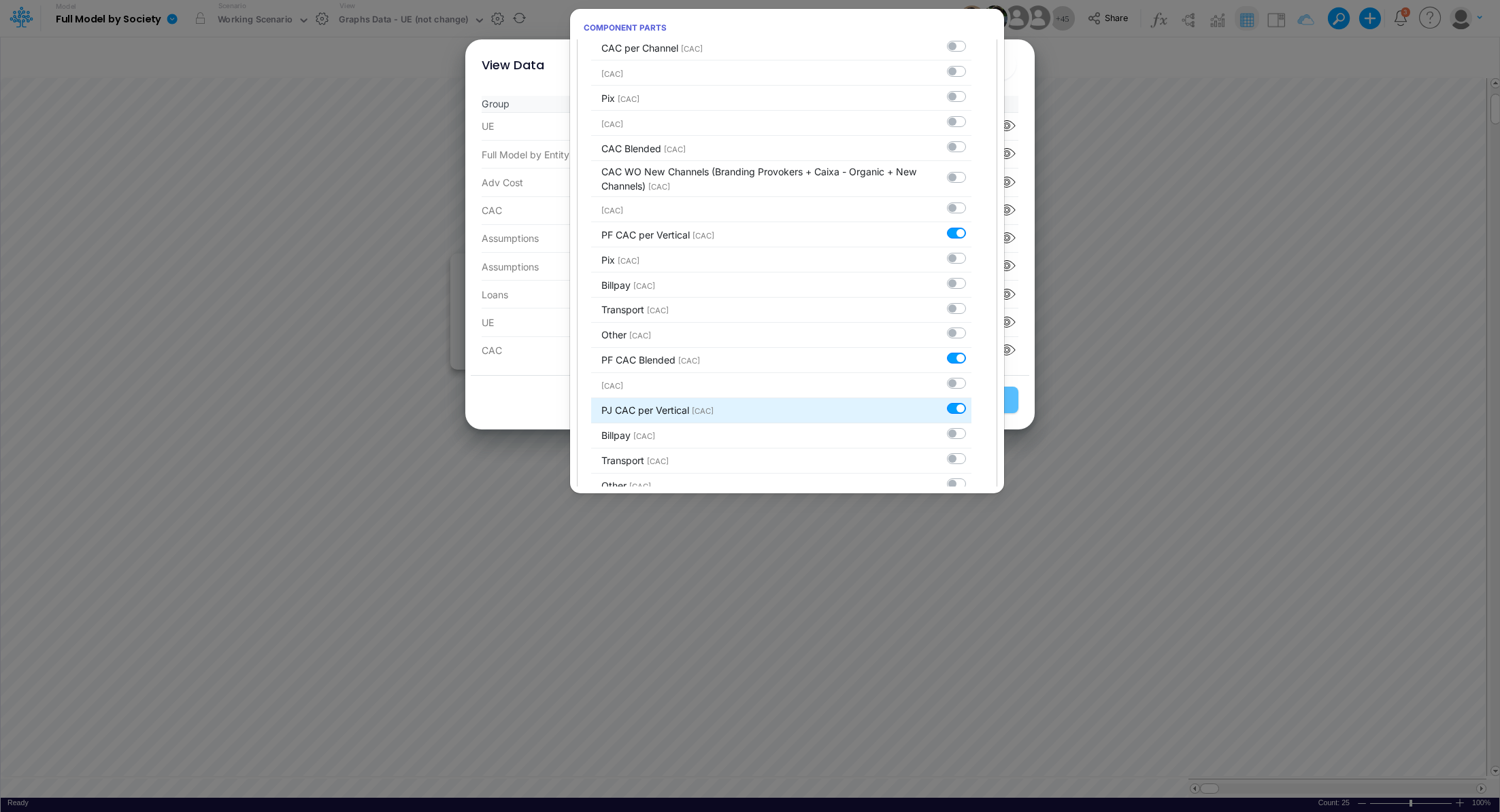
click at [971, 402] on label at bounding box center [971, 402] width 0 height 0
click at [971, 402] on input "checkbox" at bounding box center [976, 406] width 9 height 9
checkbox input "false"
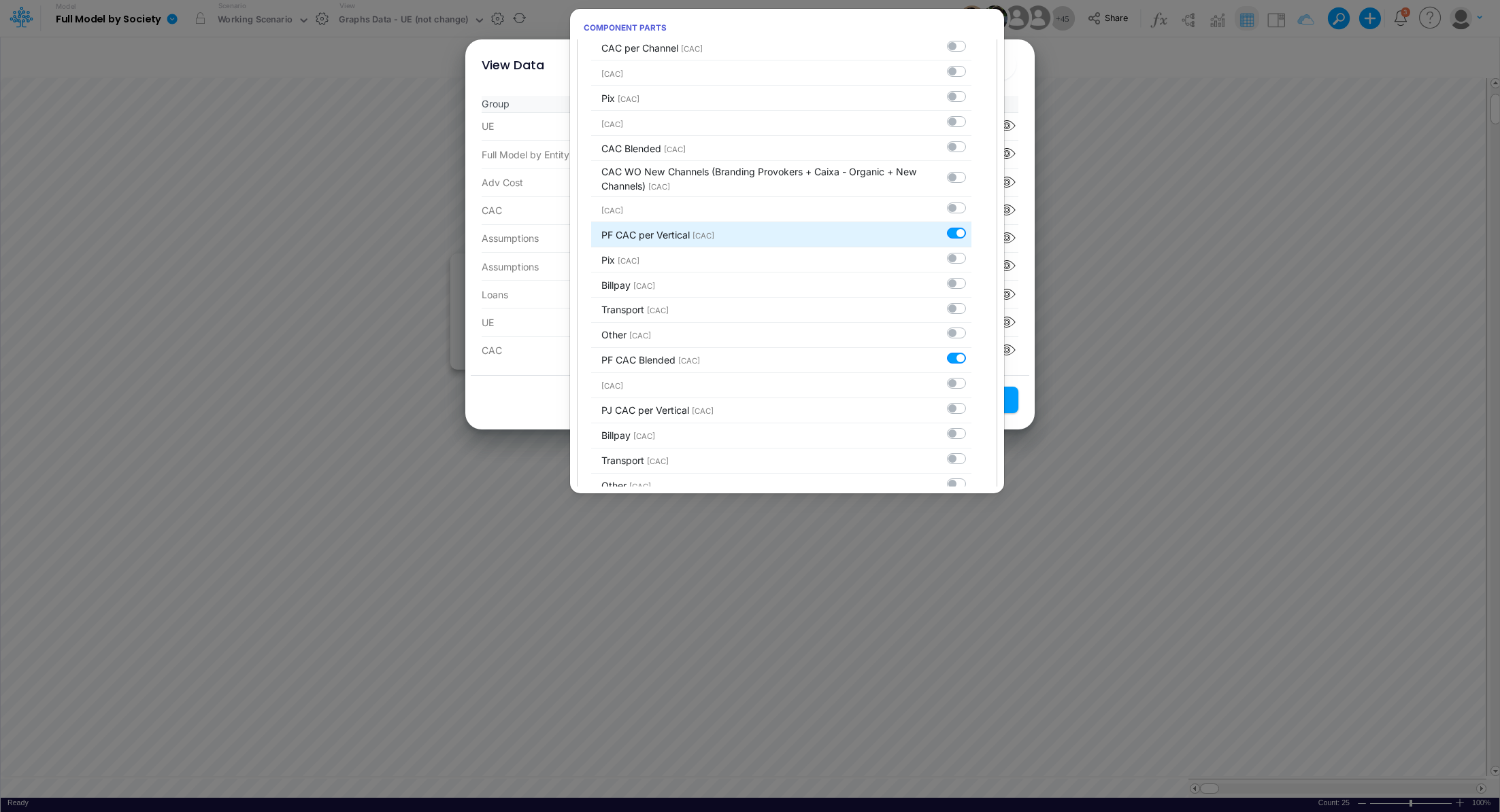
click at [971, 226] on label at bounding box center [971, 226] width 0 height 0
click at [971, 226] on input "checkbox" at bounding box center [976, 230] width 9 height 9
checkbox input "false"
click at [1008, 401] on button "Save Settings" at bounding box center [968, 400] width 99 height 27
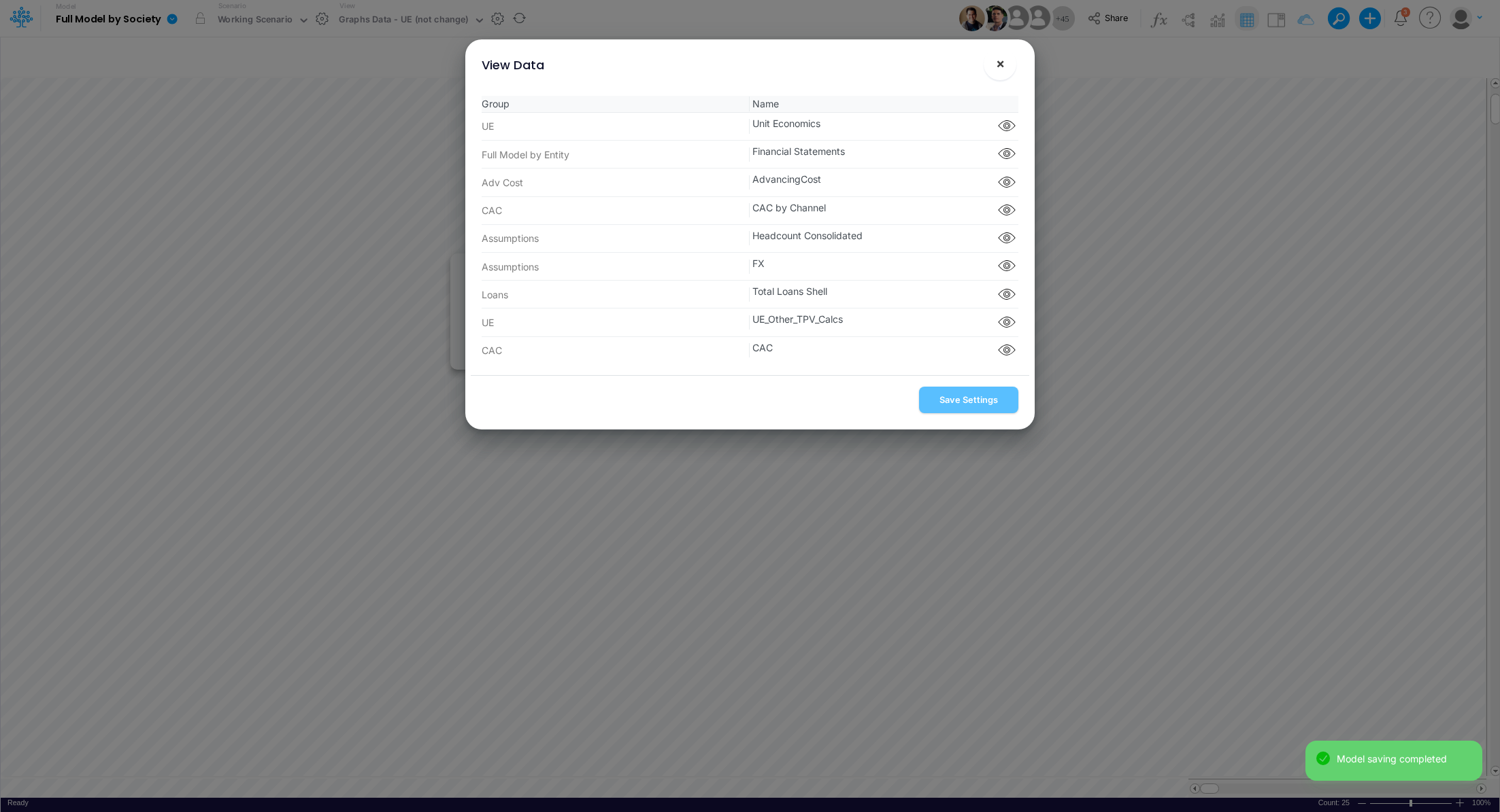
click at [1004, 61] on button "×" at bounding box center [1000, 64] width 33 height 33
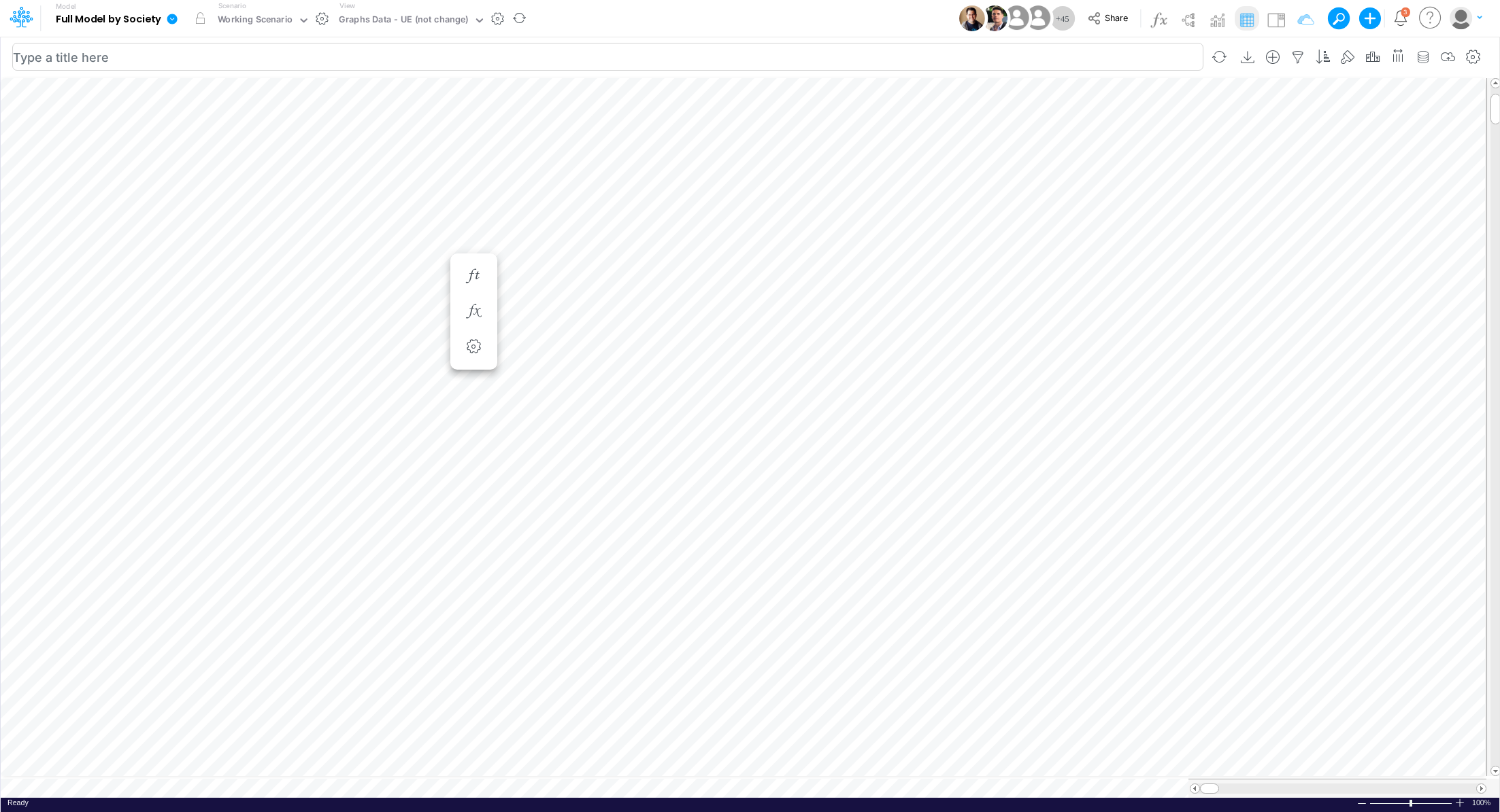
scroll to position [6, 1]
click at [1419, 56] on icon "button" at bounding box center [1423, 58] width 20 height 15
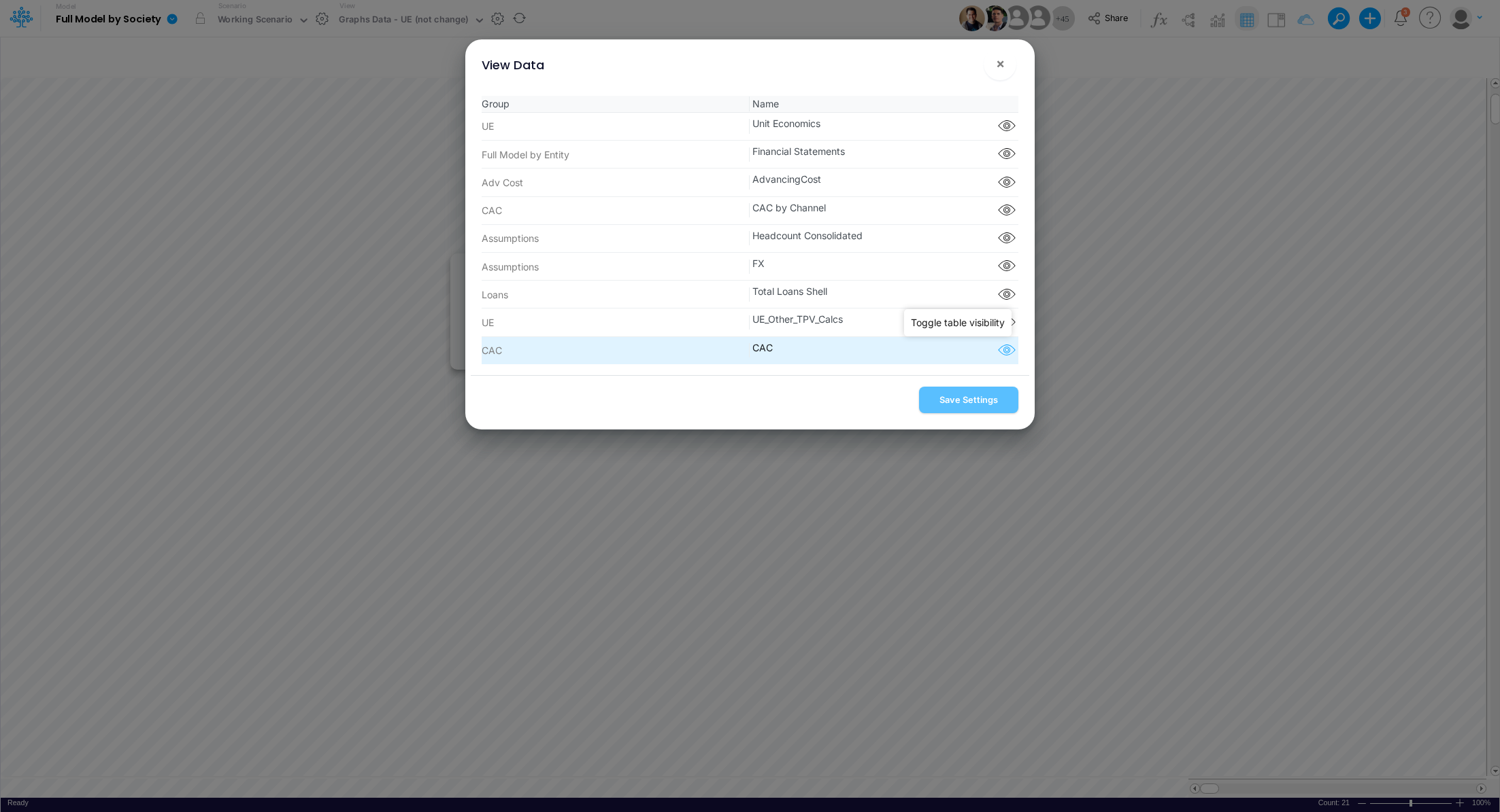
click at [996, 347] on icon "button" at bounding box center [1006, 350] width 20 height 17
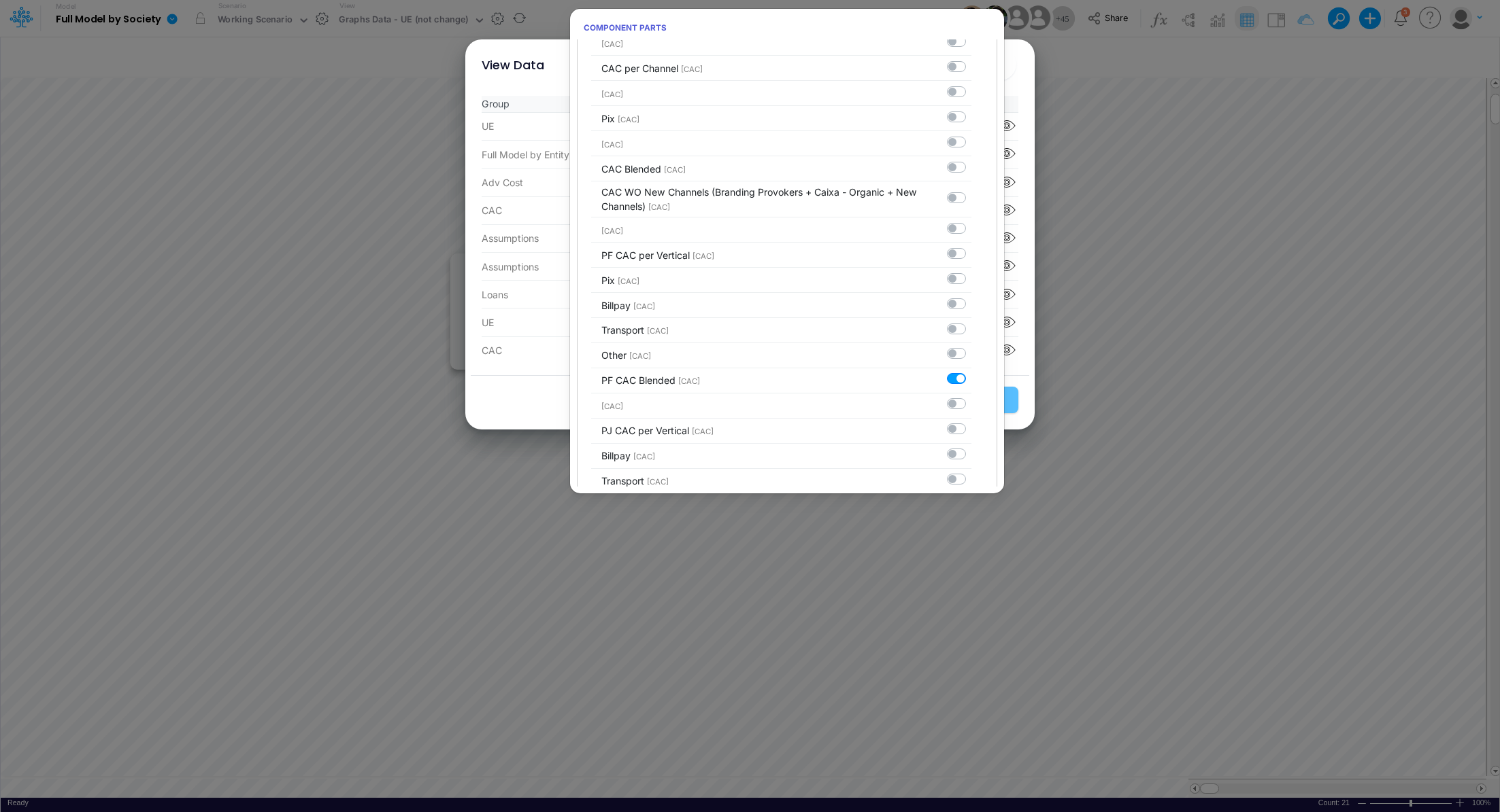
scroll to position [1986, 0]
click at [1015, 388] on div "Save Settings" at bounding box center [750, 402] width 559 height 54
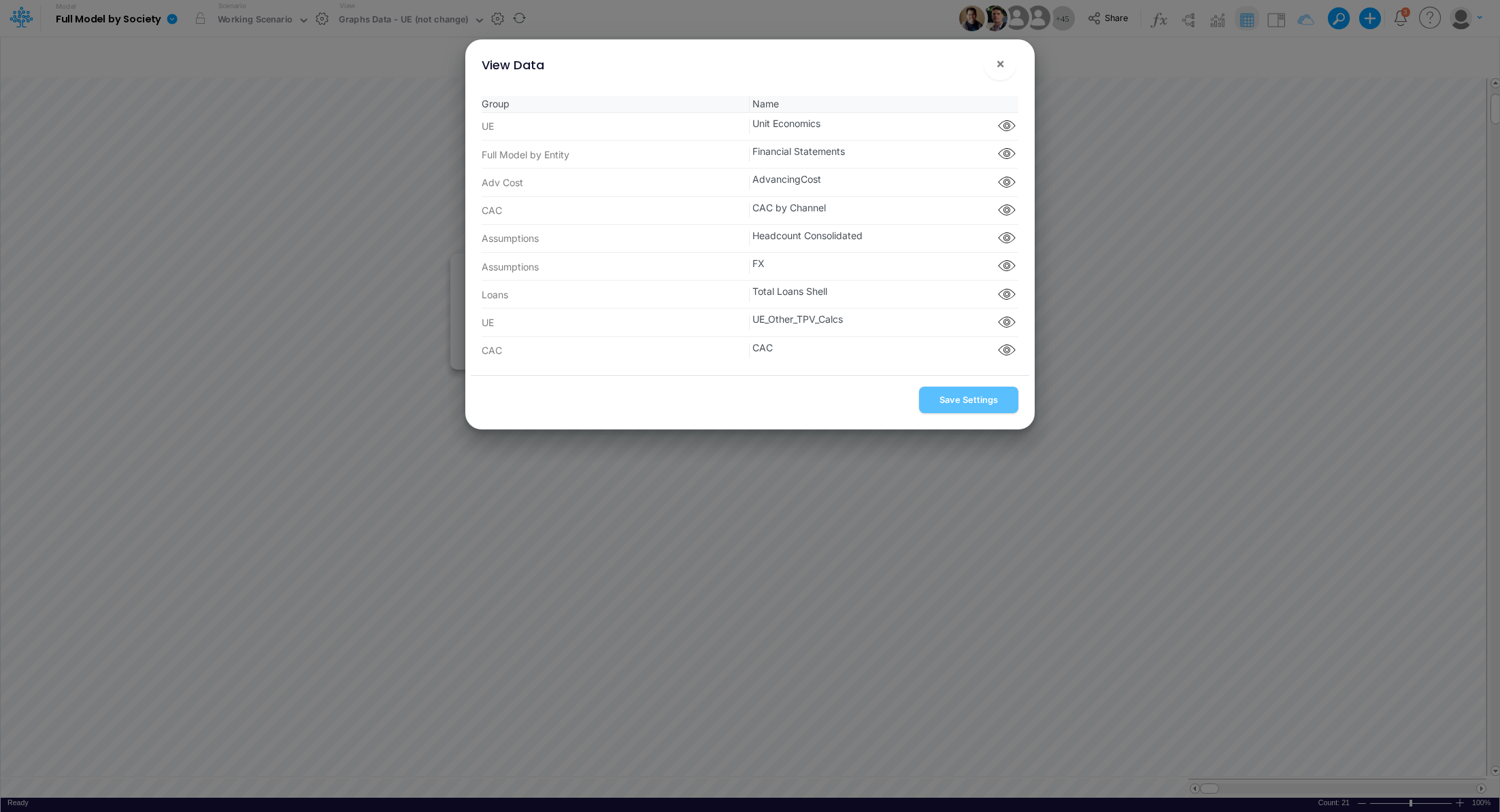
click at [957, 397] on div "Save Settings" at bounding box center [750, 402] width 559 height 54
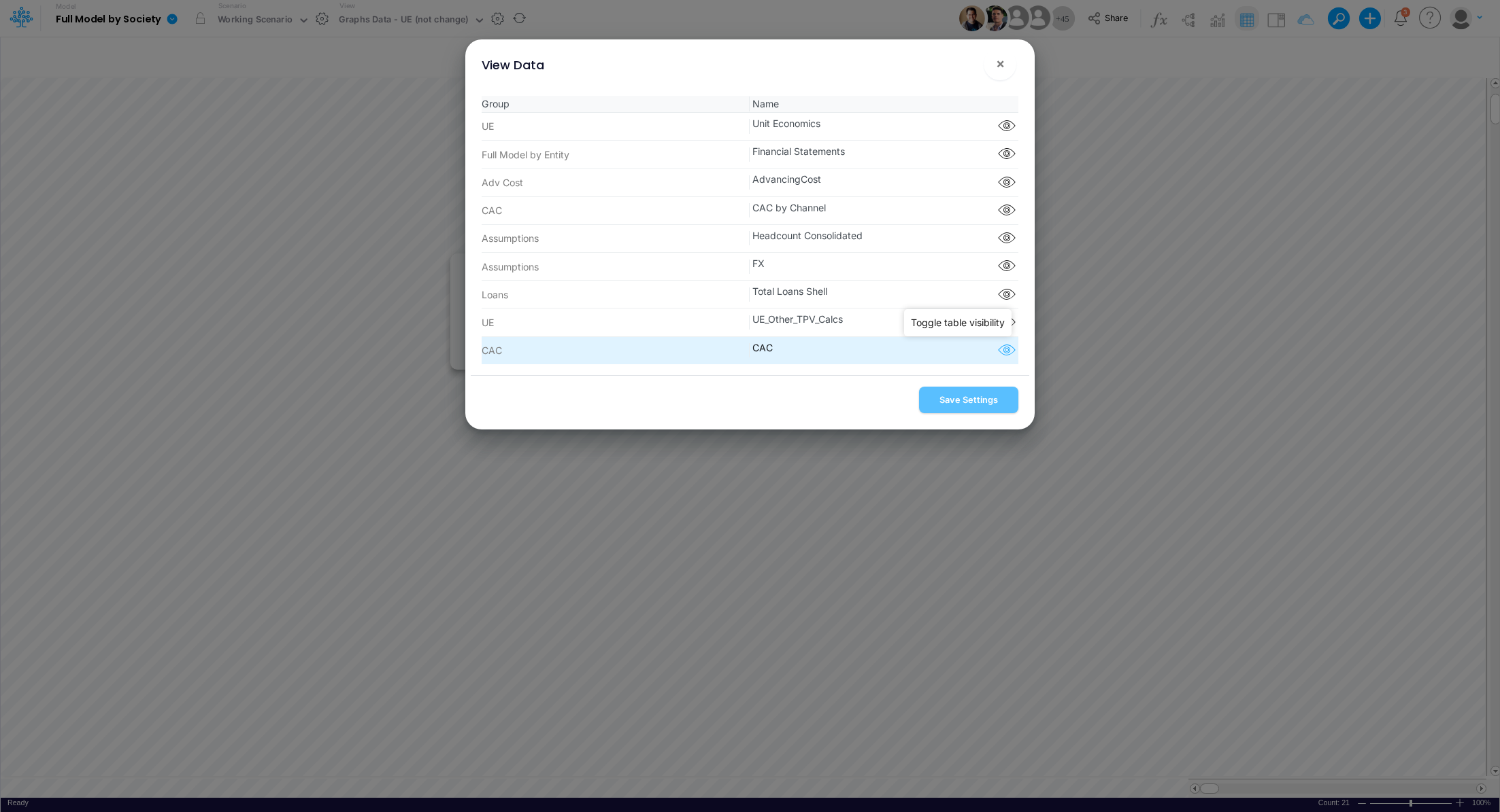
click at [1002, 342] on icon "button" at bounding box center [1006, 350] width 20 height 17
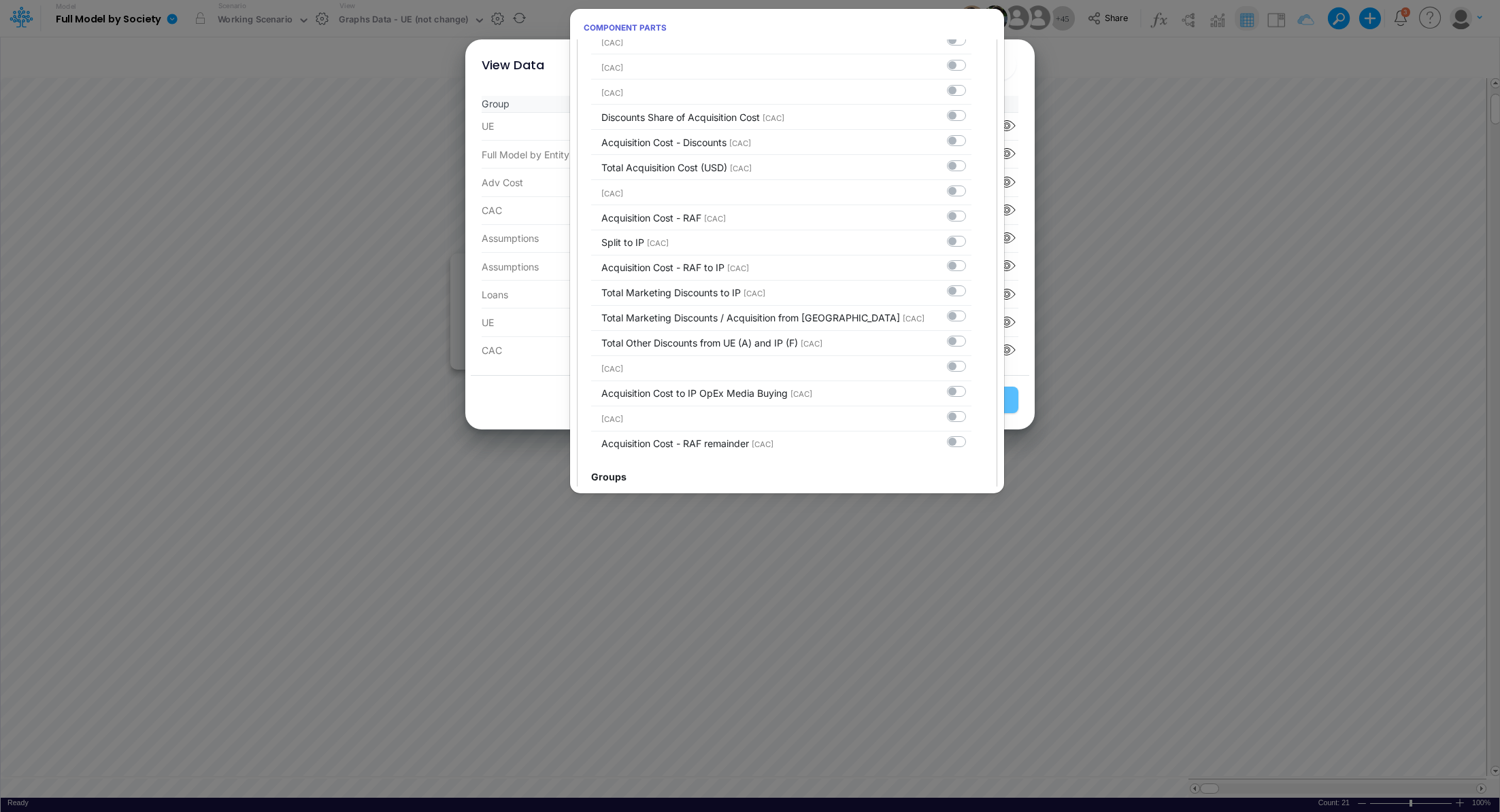
scroll to position [3164, 0]
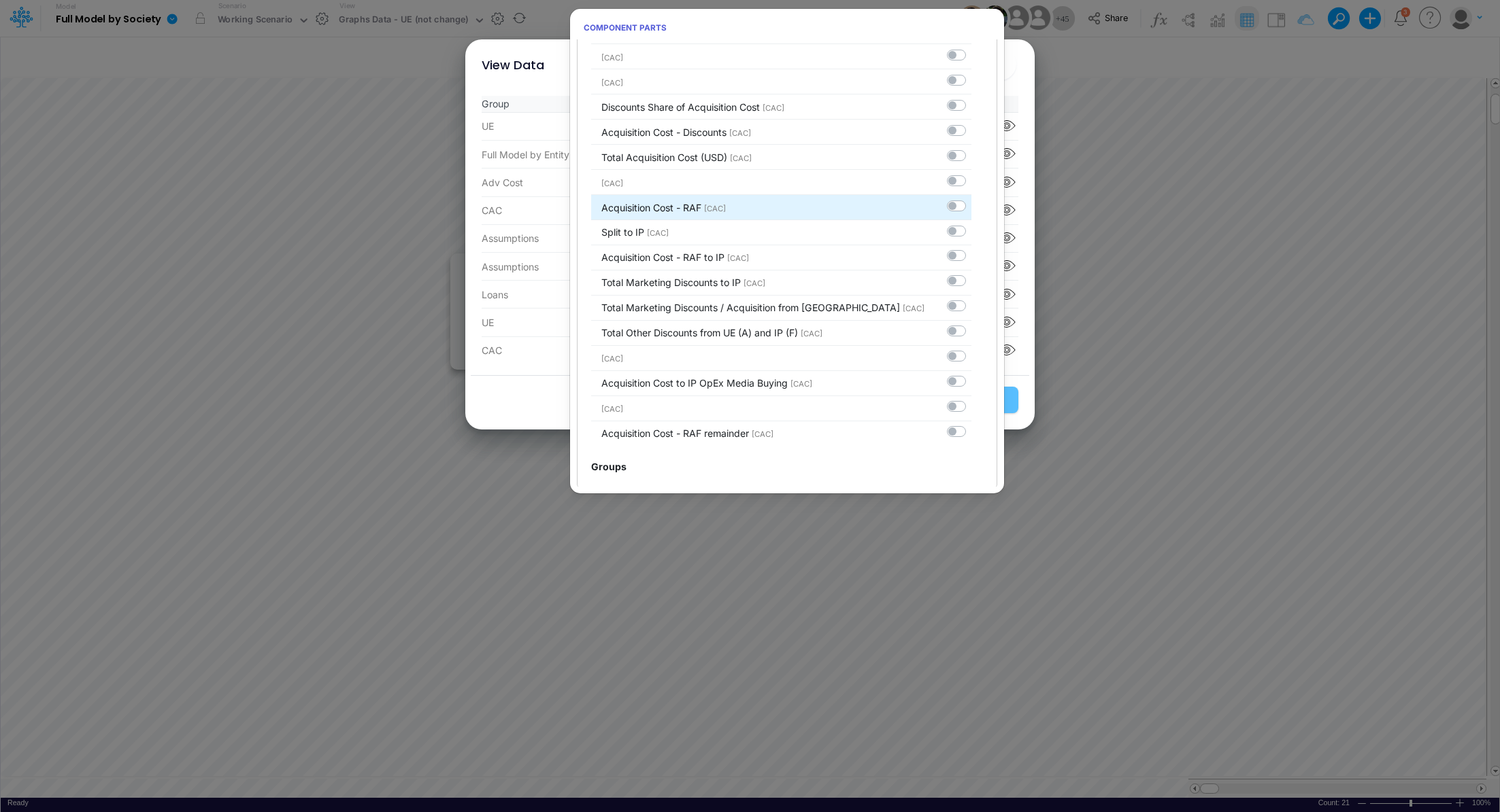
click at [971, 198] on label at bounding box center [971, 198] width 0 height 0
click at [971, 198] on input "checkbox" at bounding box center [976, 203] width 9 height 9
checkbox input "true"
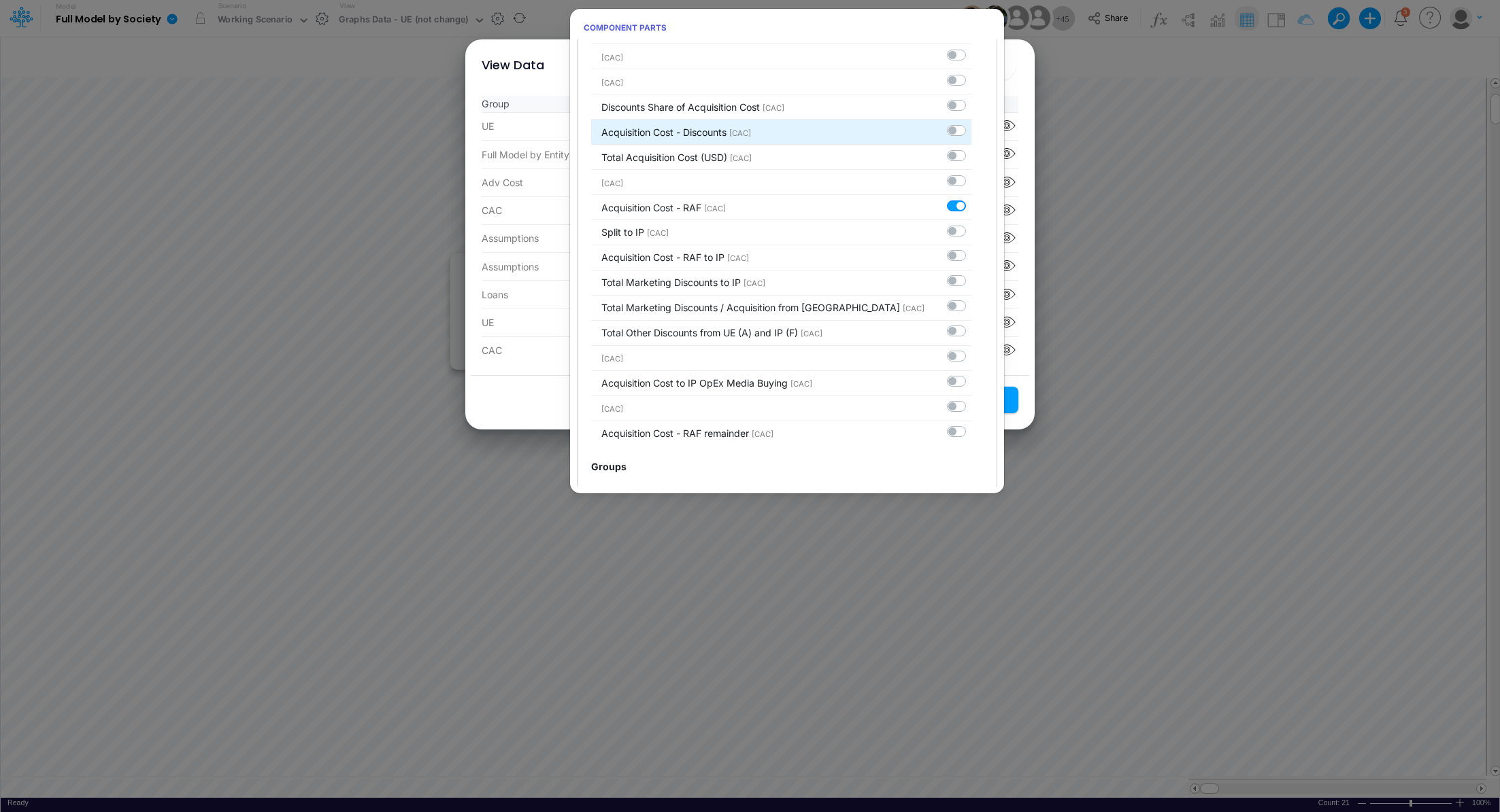
click at [971, 123] on label at bounding box center [971, 123] width 0 height 0
click at [971, 123] on input "checkbox" at bounding box center [976, 128] width 9 height 9
checkbox input "true"
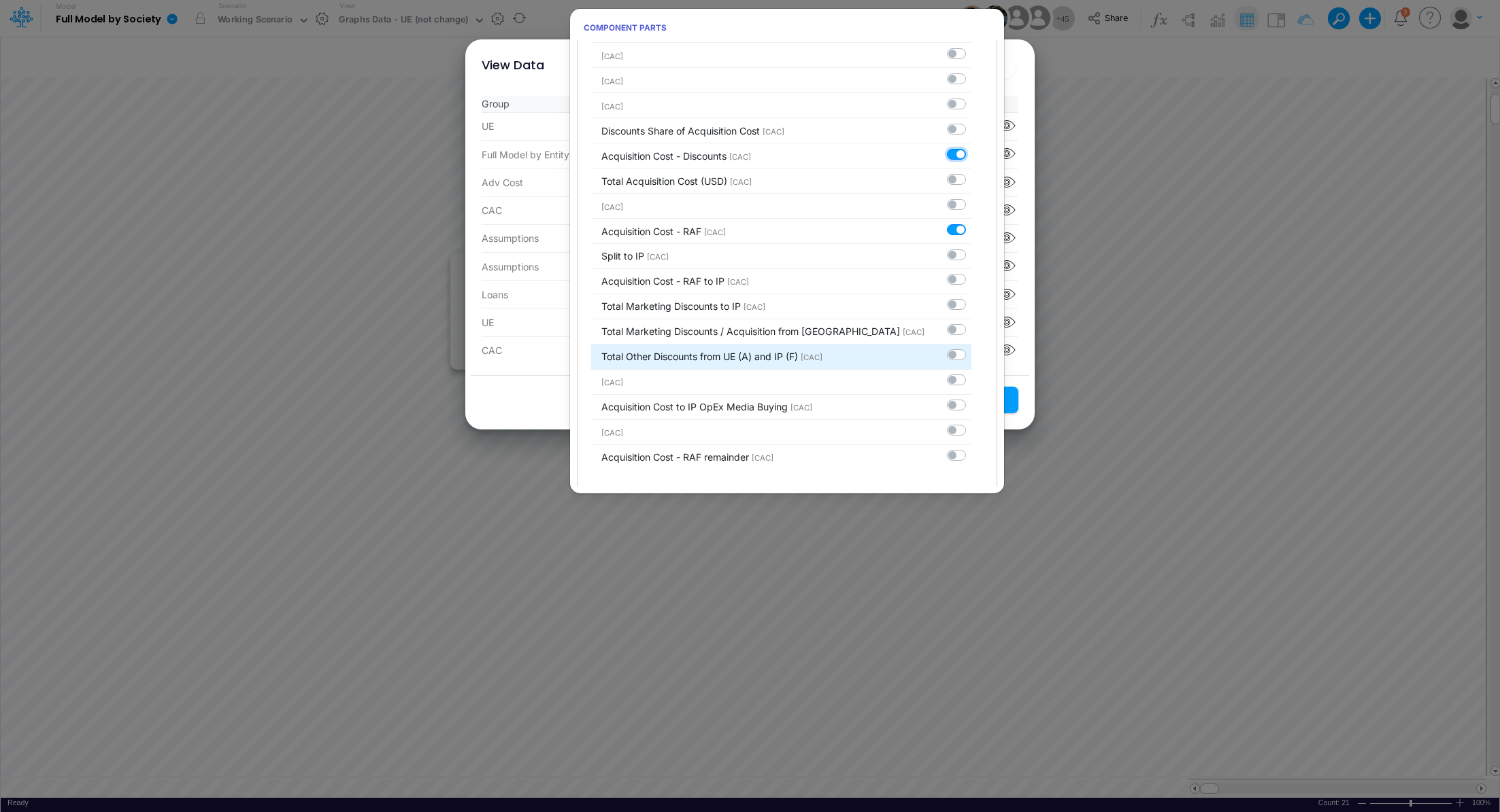
scroll to position [3027, 0]
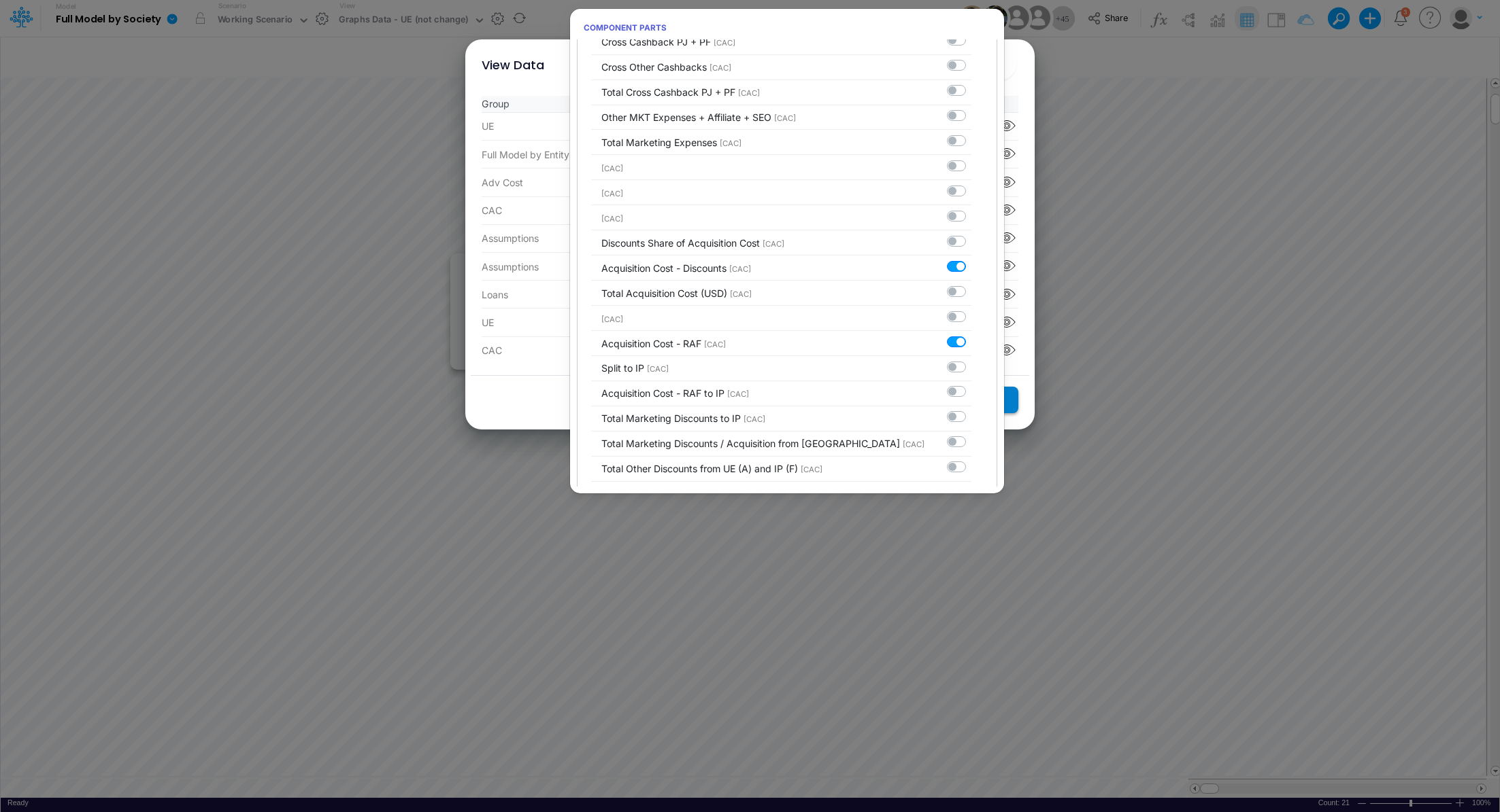
click at [1015, 405] on button "Save Settings" at bounding box center [968, 400] width 99 height 27
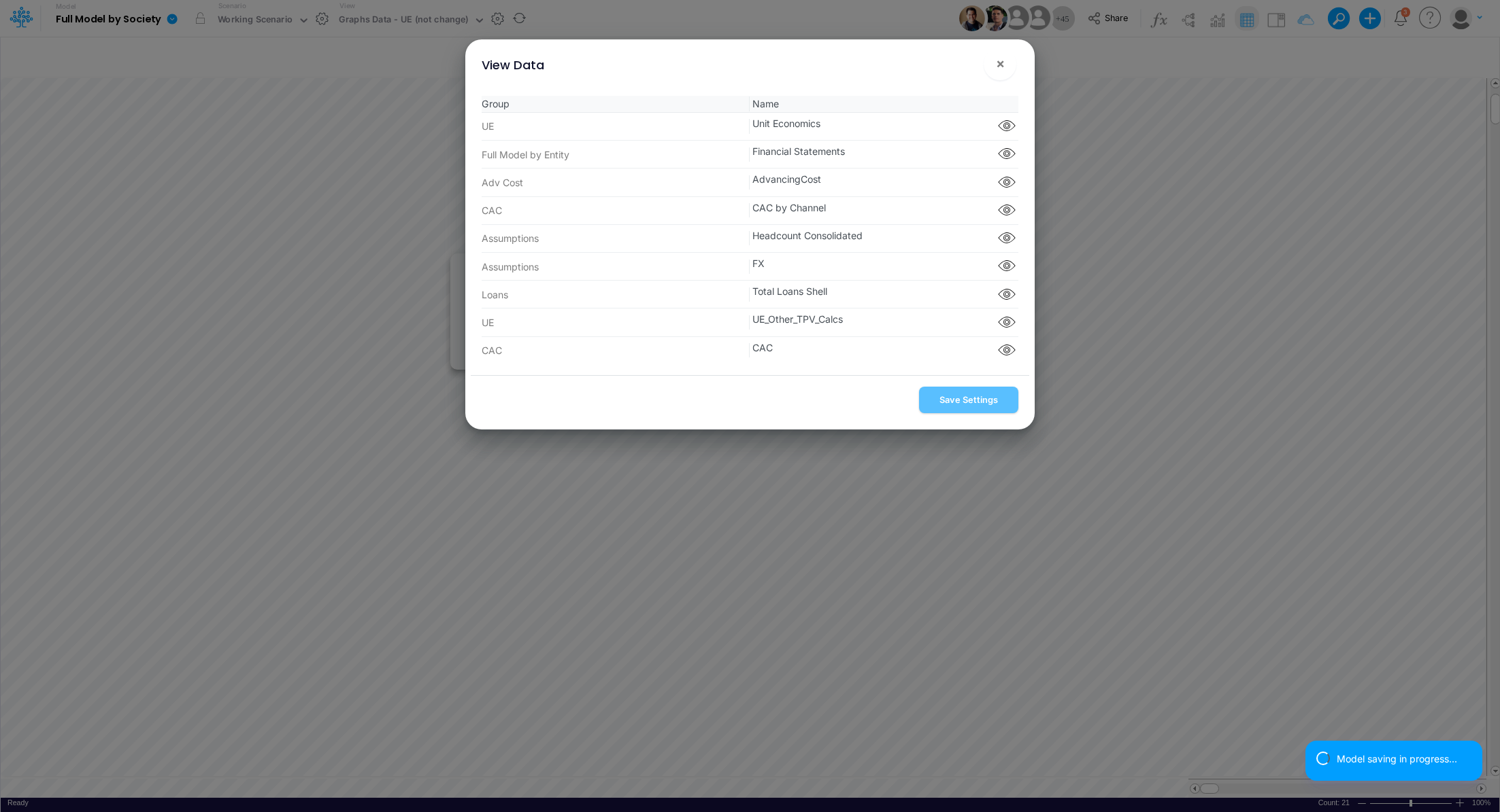
click at [1320, 362] on div "View Data × Group Name UE Unit Economics Component parts Full Model by Entity F…" at bounding box center [750, 406] width 1500 height 812
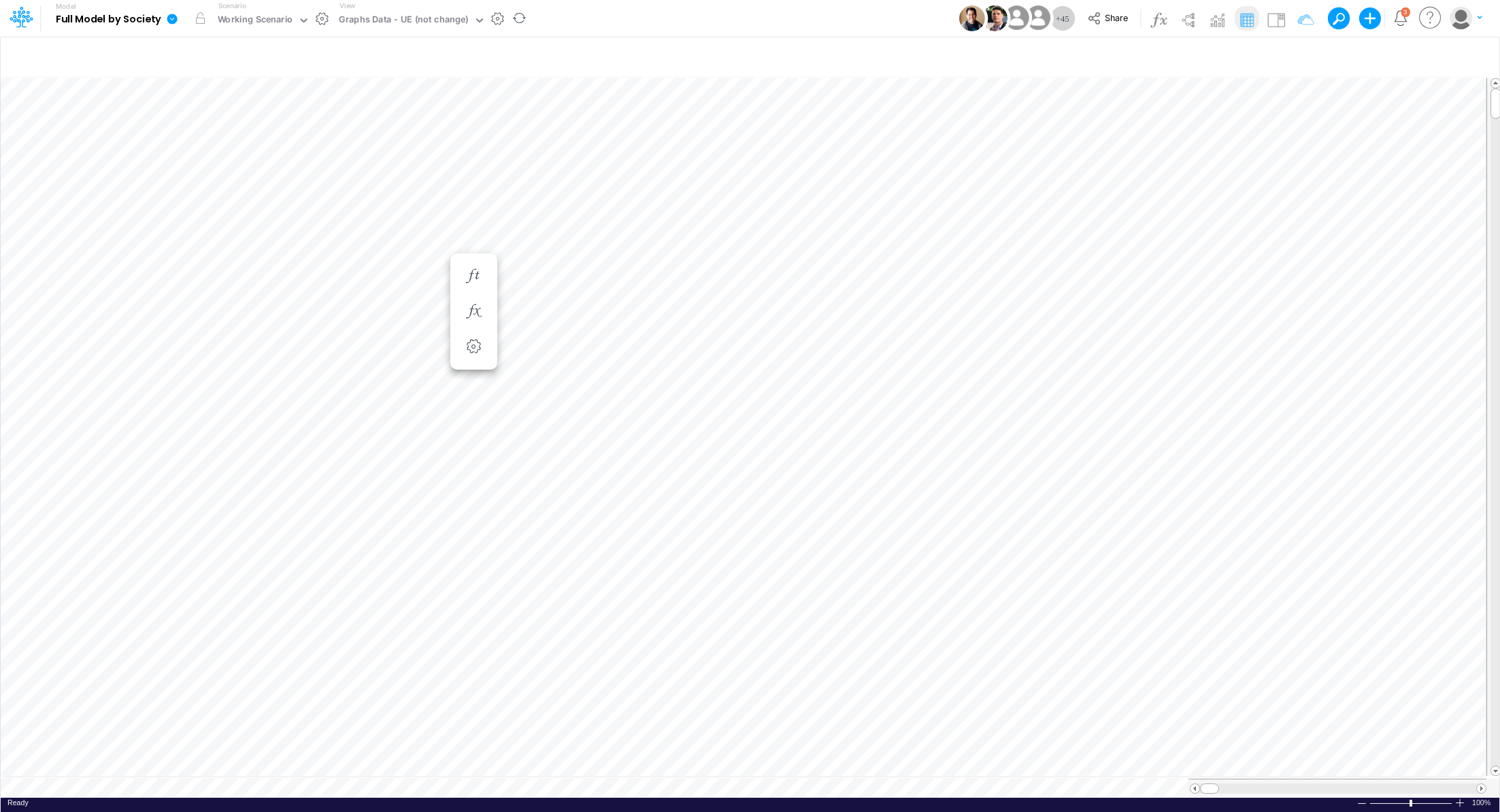
scroll to position [6, 1]
drag, startPoint x: 1259, startPoint y: 781, endPoint x: 1200, endPoint y: 780, distance: 59.0
click at [1200, 784] on div at bounding box center [1209, 788] width 19 height 10
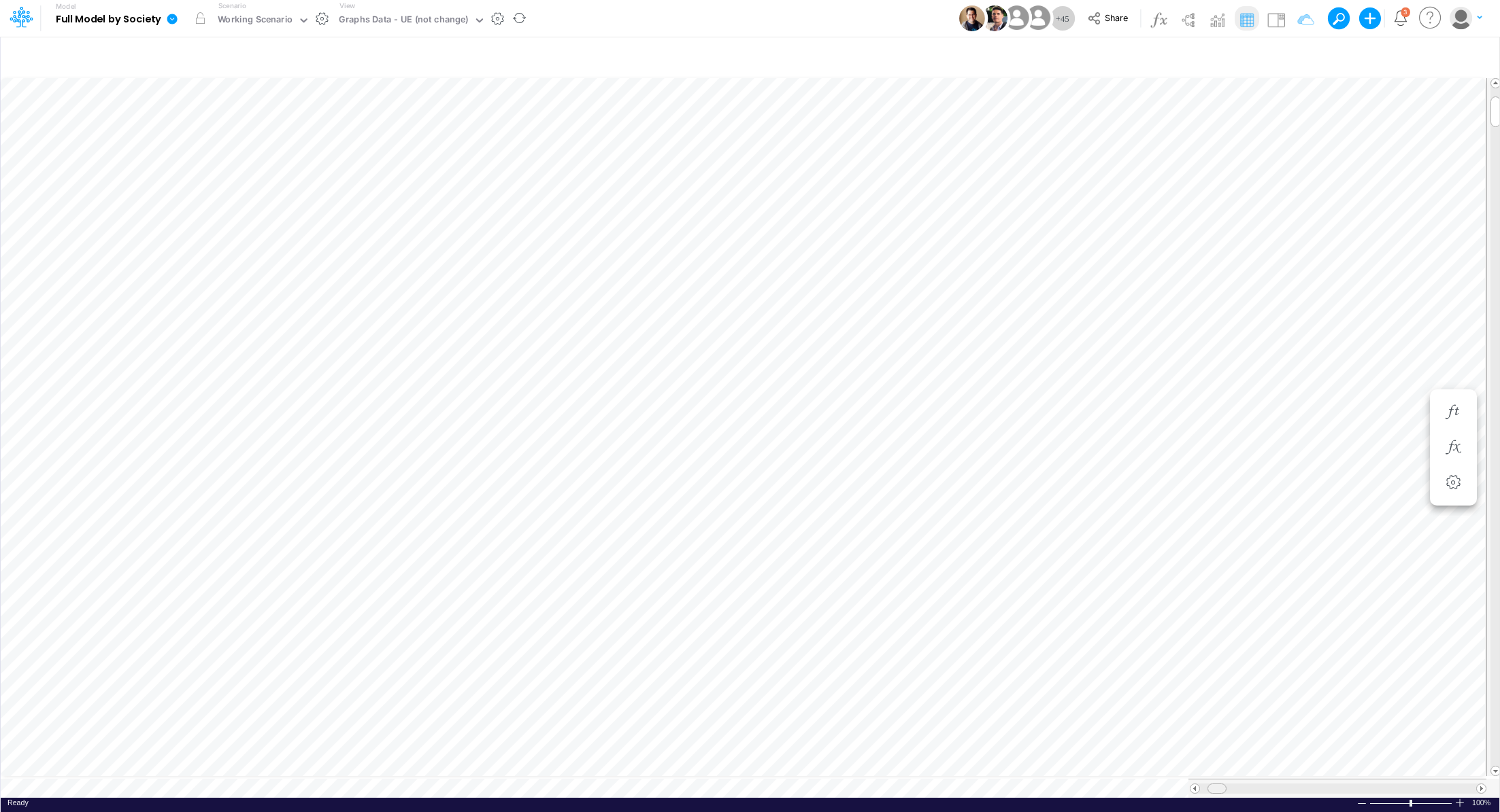
drag, startPoint x: 1261, startPoint y: 782, endPoint x: 1212, endPoint y: 780, distance: 49.0
click at [1212, 784] on div at bounding box center [1216, 788] width 19 height 10
drag, startPoint x: 1212, startPoint y: 780, endPoint x: 1254, endPoint y: 781, distance: 42.0
click at [1254, 784] on div at bounding box center [1260, 788] width 19 height 10
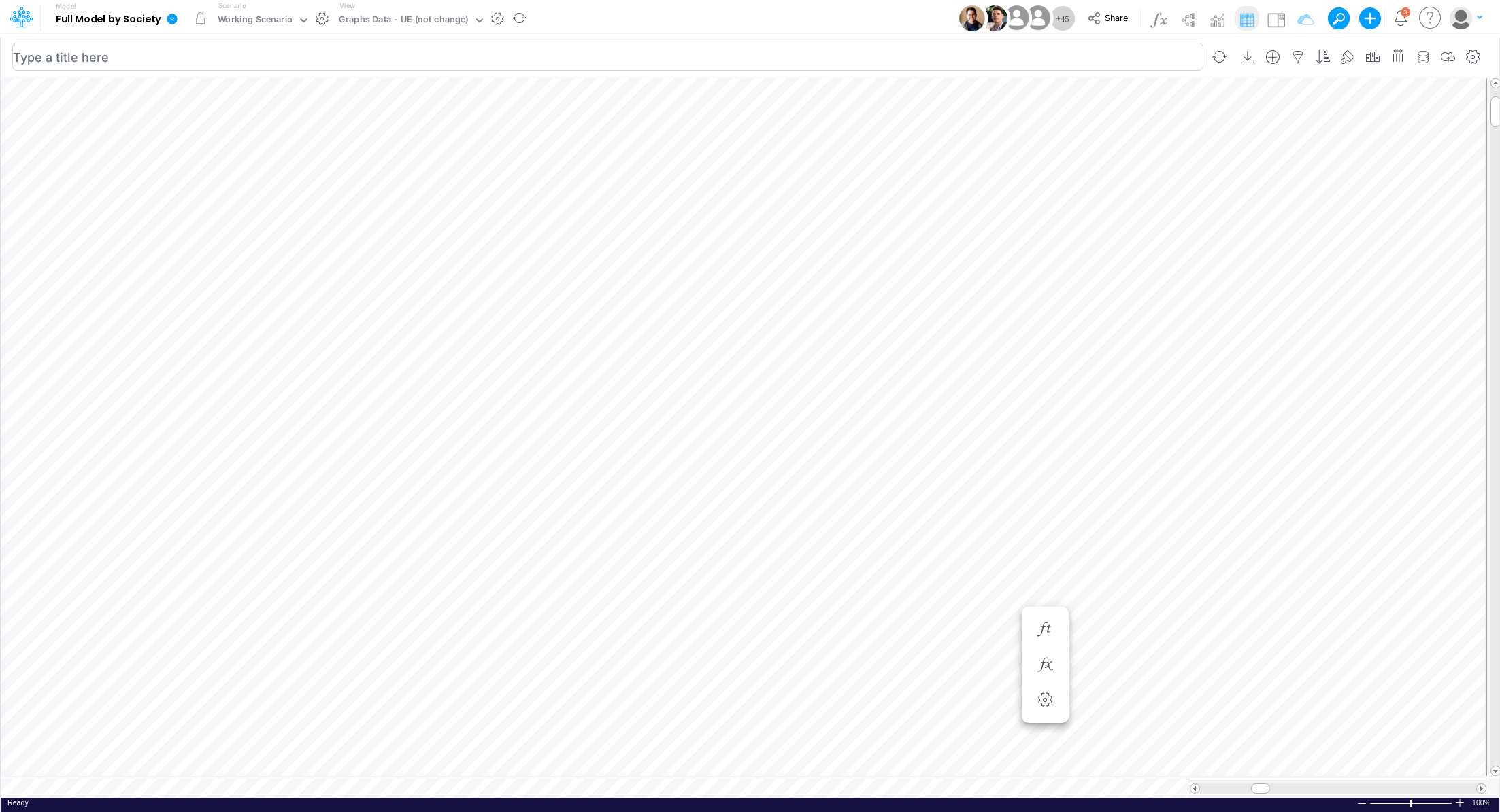
scroll to position [6, 1]
type input "Consolidated FS - USGAAP"
click at [370, 17] on div "Cons. FS (USGaap)" at bounding box center [378, 20] width 80 height 16
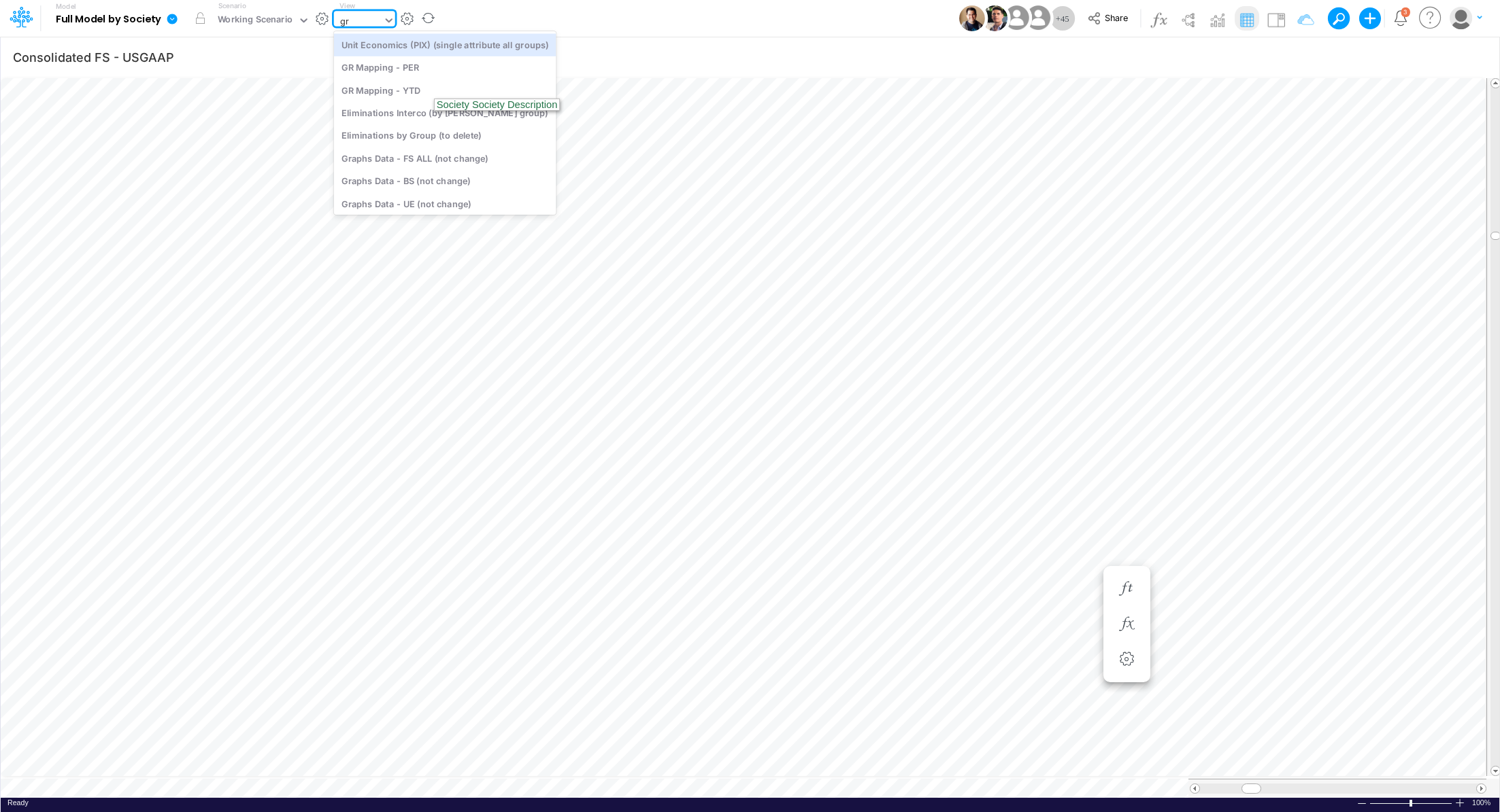
type input "g"
type input "opex c"
click at [386, 43] on div "Opex Consolidated (USGaap)" at bounding box center [426, 44] width 184 height 22
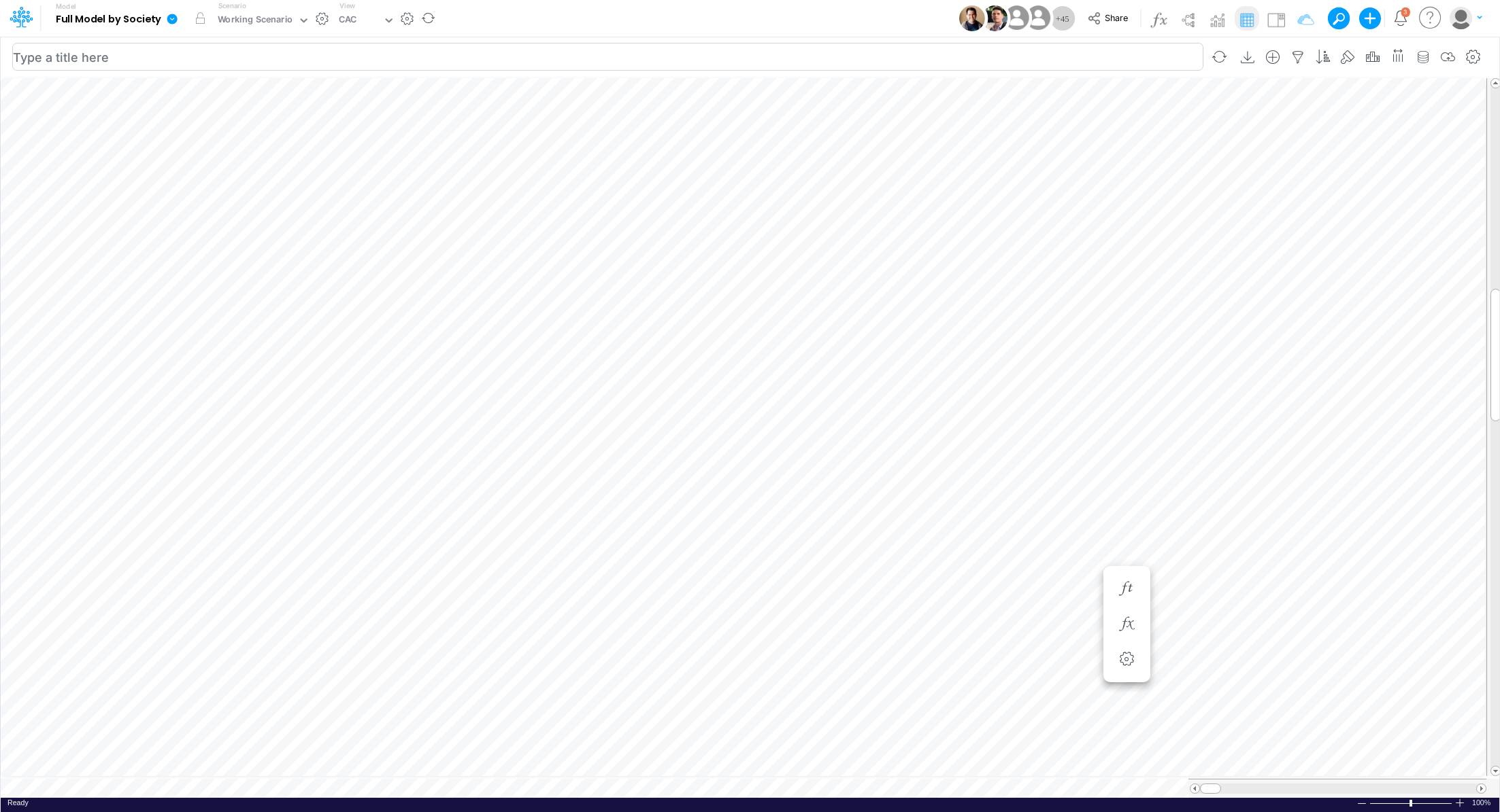
scroll to position [6, 1]
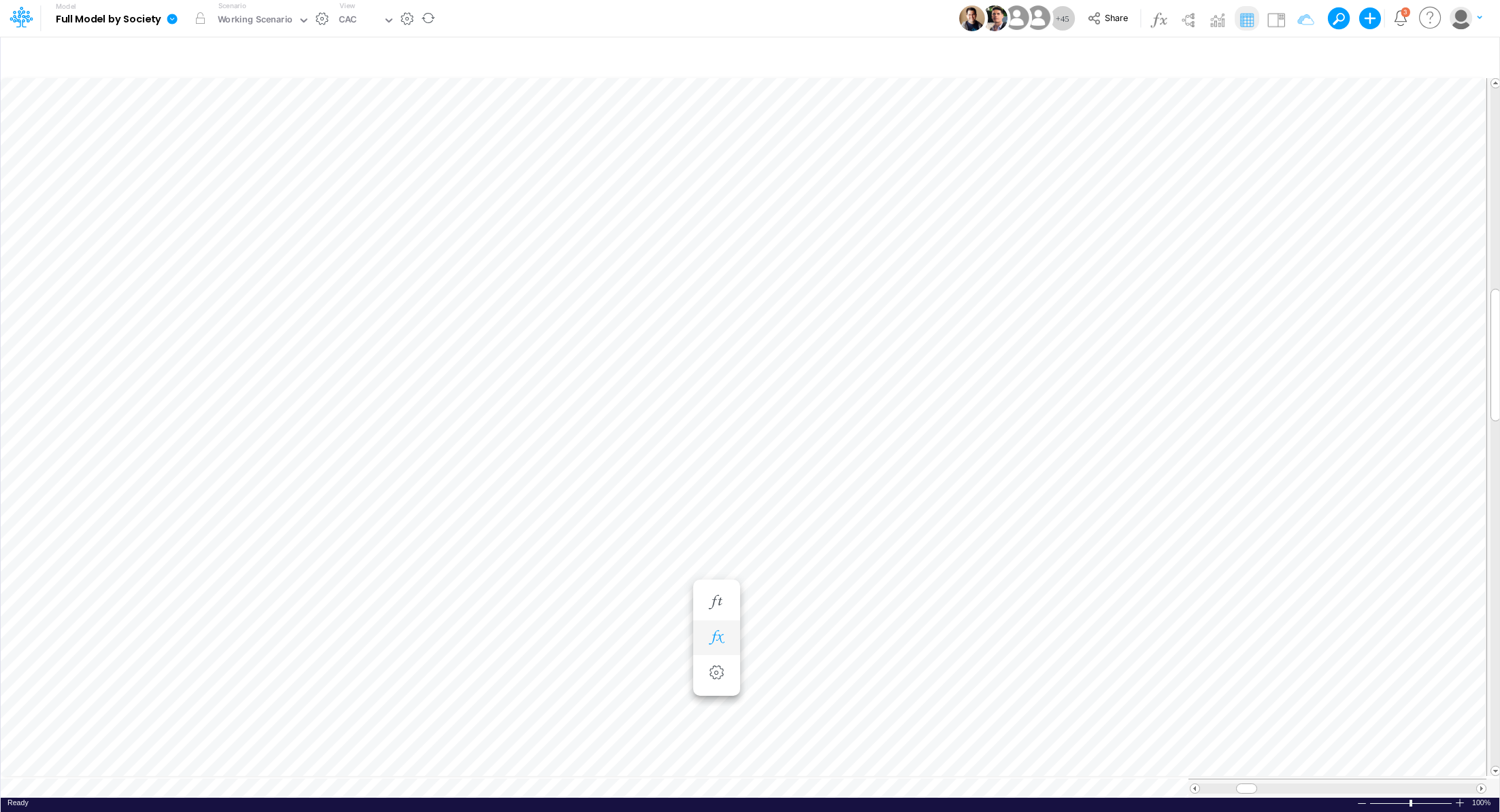
click at [714, 645] on button "button" at bounding box center [716, 639] width 25 height 28
click at [920, 675] on icon at bounding box center [917, 674] width 20 height 15
click at [908, 450] on div at bounding box center [750, 409] width 1500 height 806
click at [715, 602] on icon "button" at bounding box center [716, 603] width 20 height 15
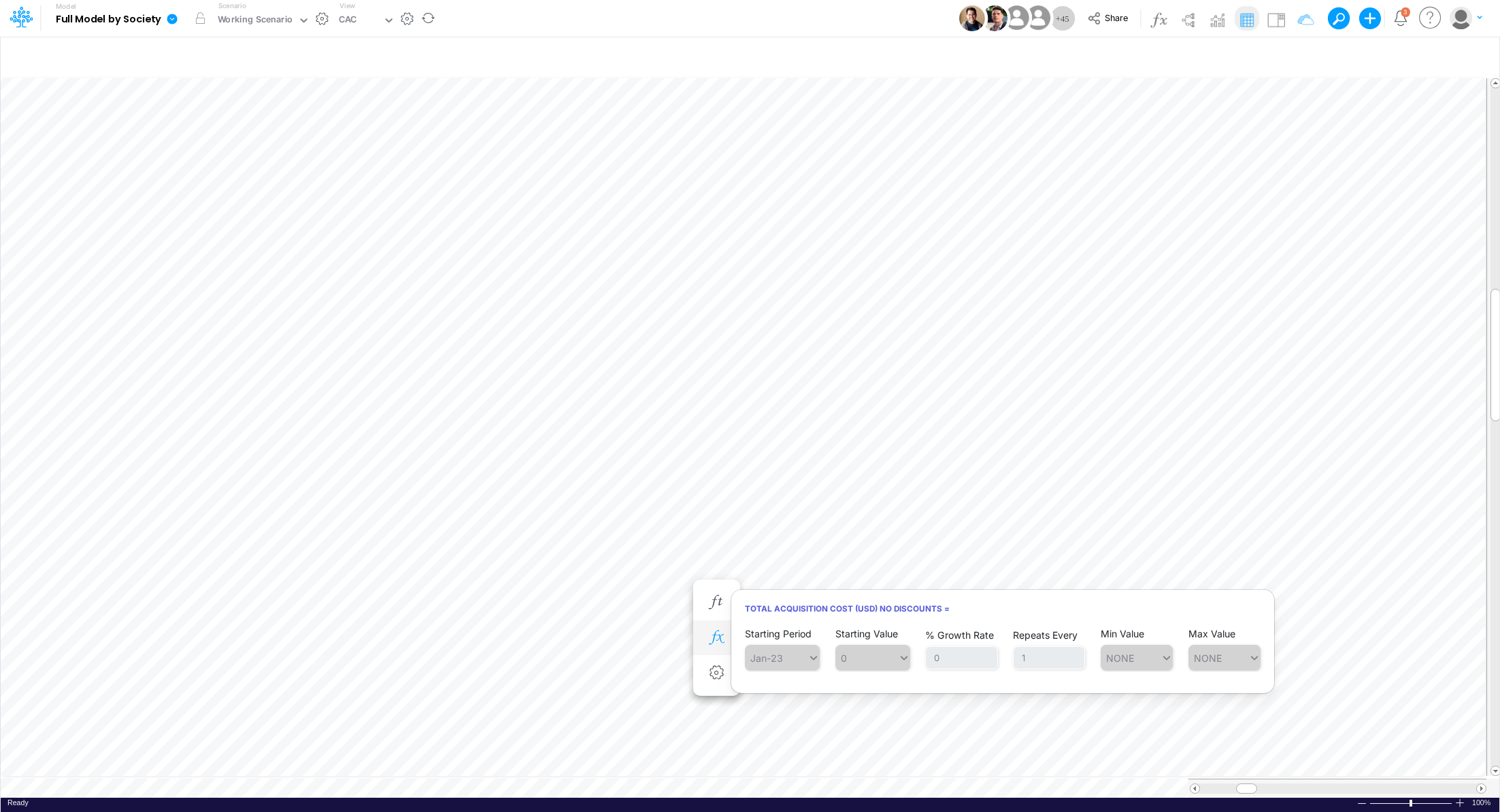
click at [719, 637] on icon "button" at bounding box center [716, 639] width 20 height 15
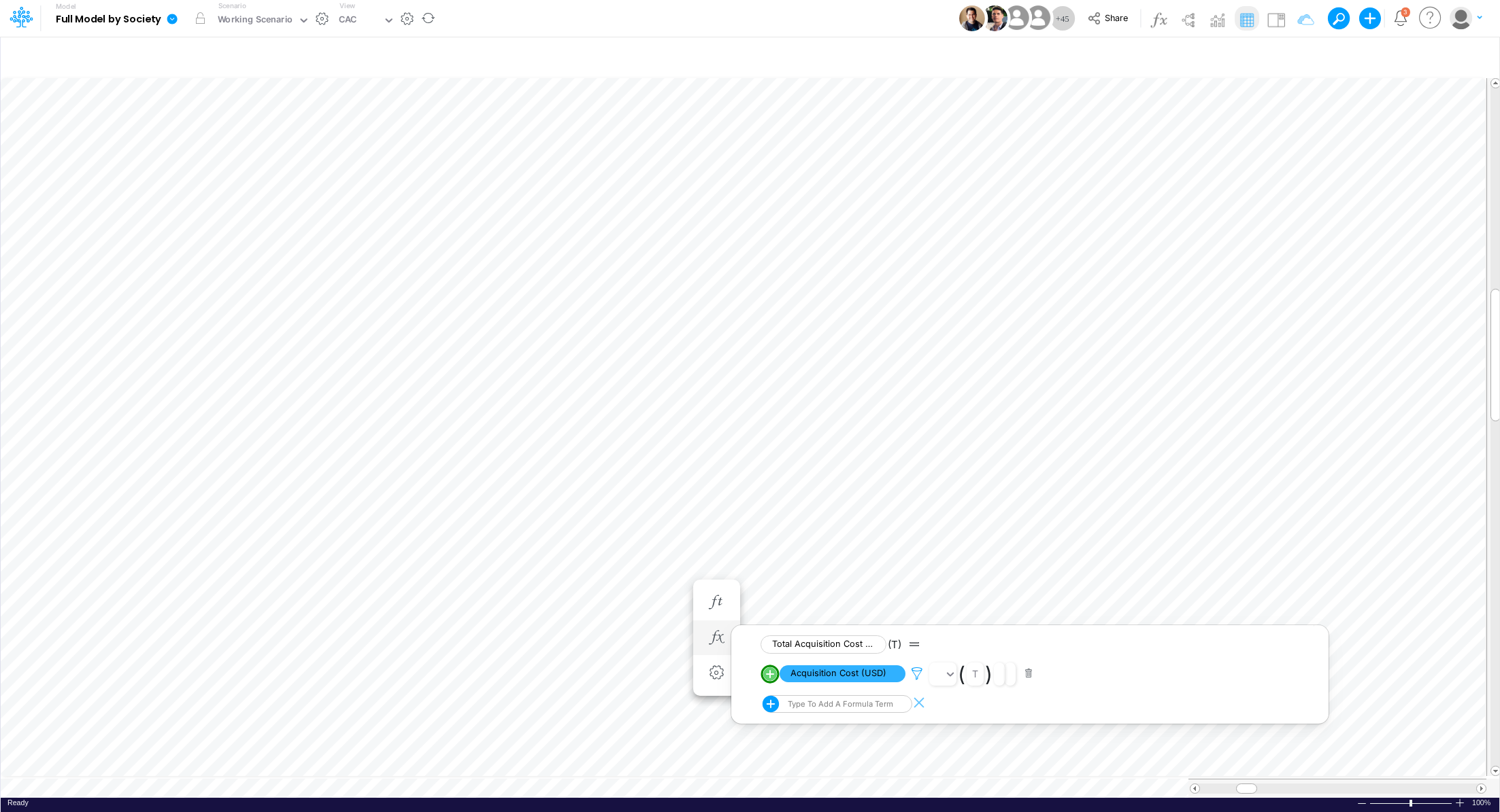
click at [919, 671] on icon at bounding box center [917, 674] width 20 height 15
click at [855, 678] on div at bounding box center [750, 409] width 1500 height 806
click at [836, 673] on span "Acquisition Cost (USD)" at bounding box center [842, 673] width 126 height 17
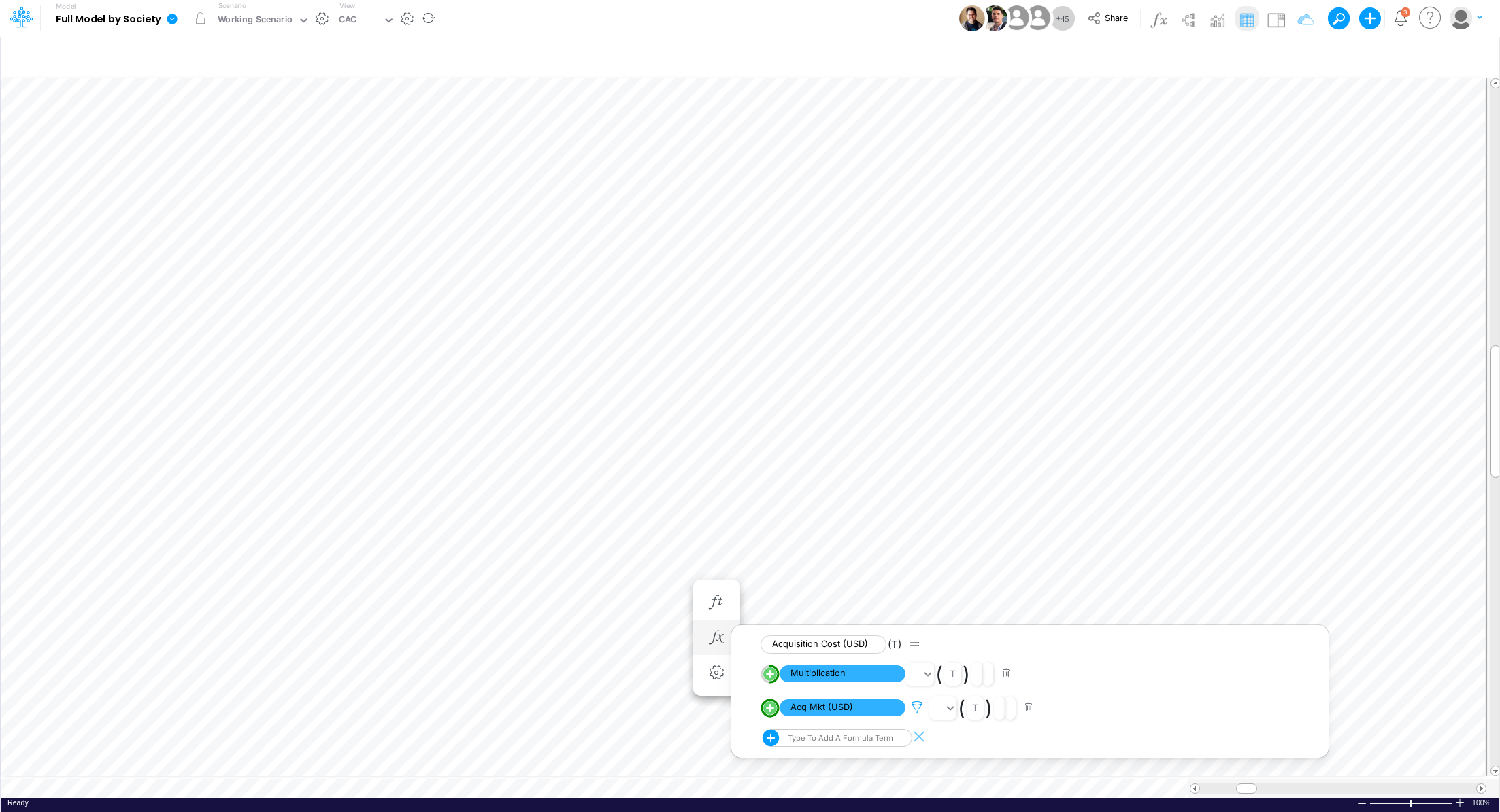
click at [918, 709] on icon at bounding box center [917, 708] width 20 height 15
click at [492, 227] on div at bounding box center [750, 409] width 1500 height 806
click at [355, 15] on div "CAC" at bounding box center [347, 20] width 17 height 16
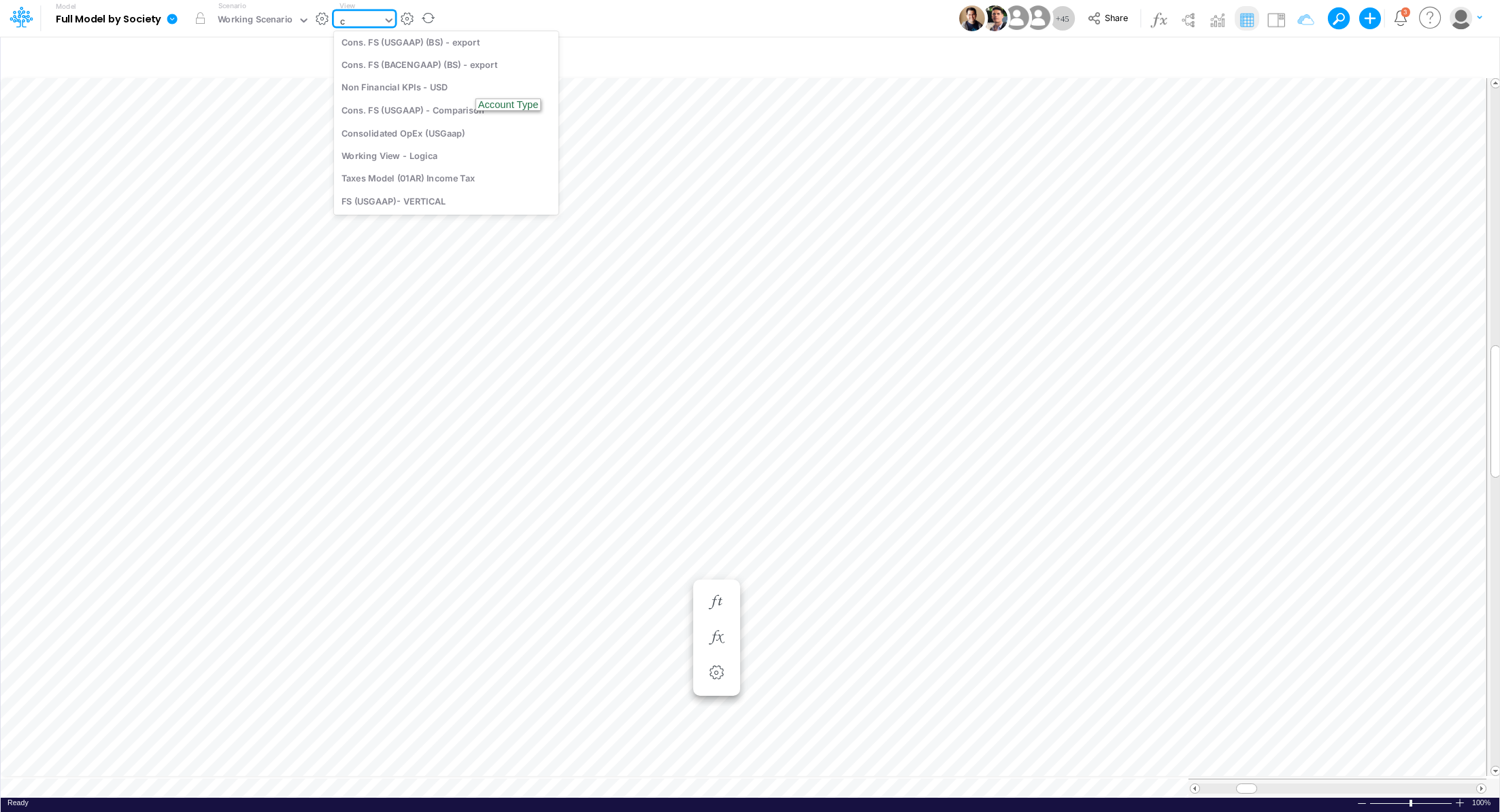
scroll to position [1647, 0]
type input "ca"
click at [438, 158] on div "CAC by Channel" at bounding box center [426, 158] width 184 height 22
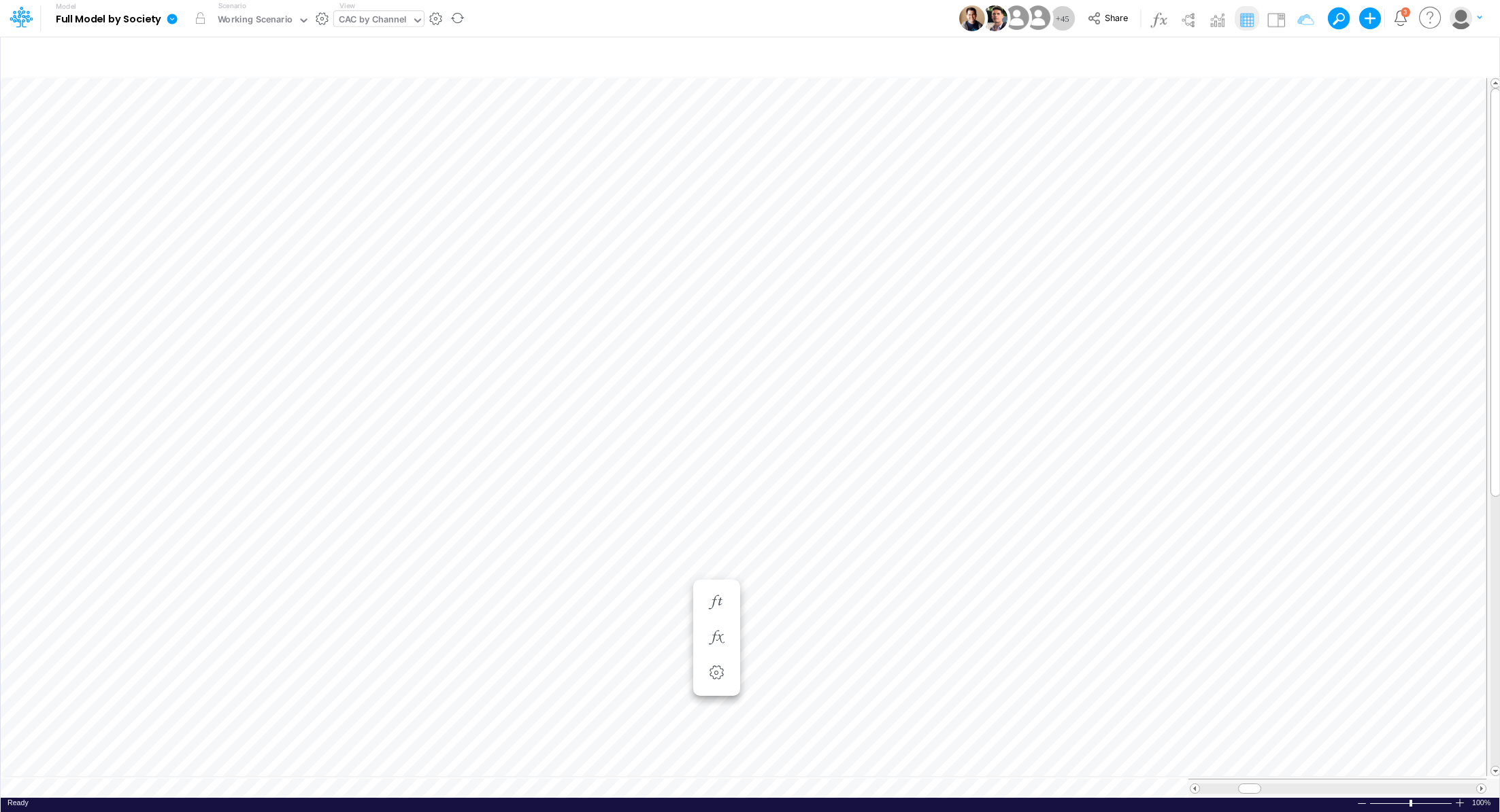
scroll to position [6, 1]
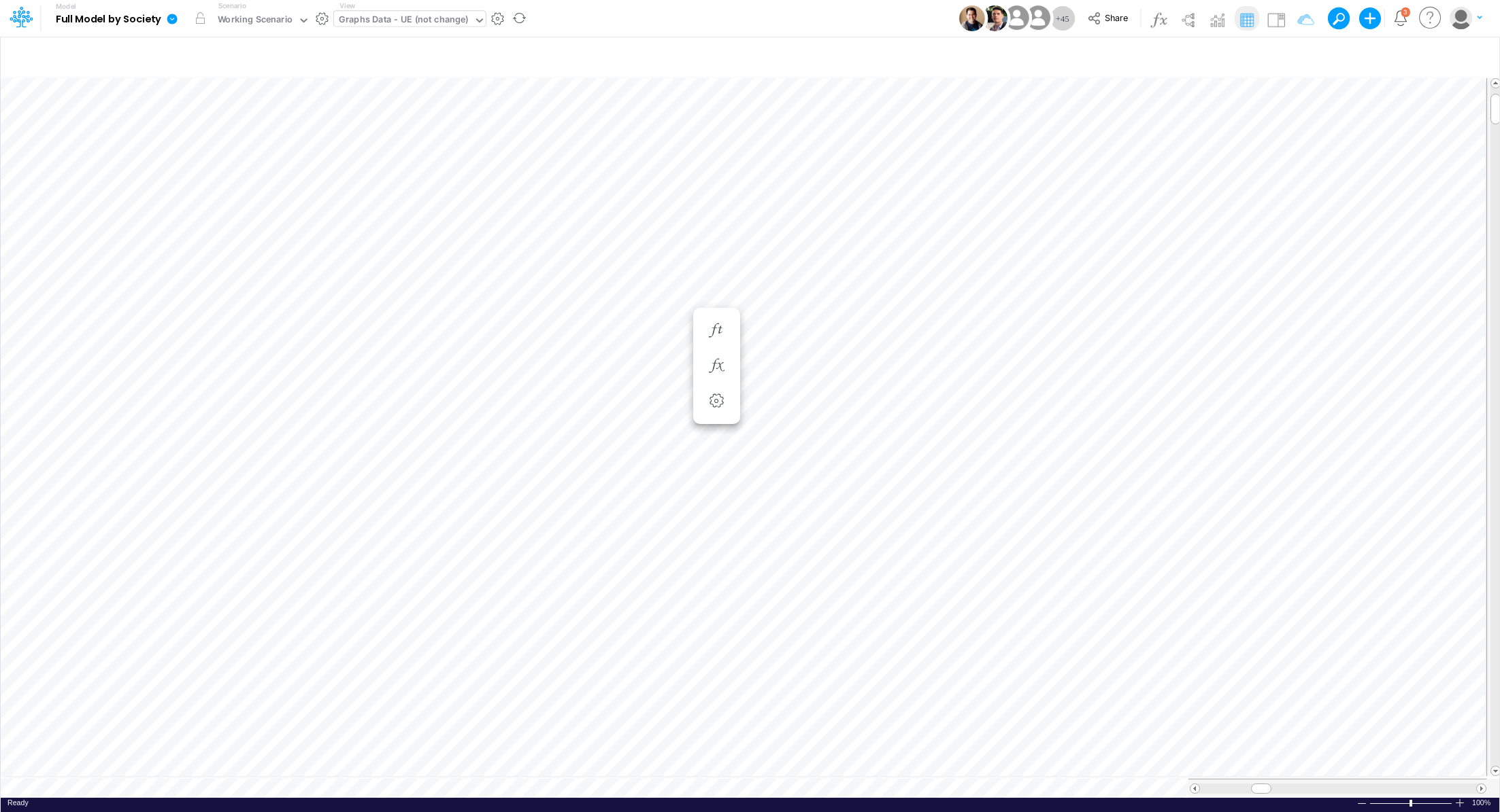
type input "Consolidated FS - USGAAP"
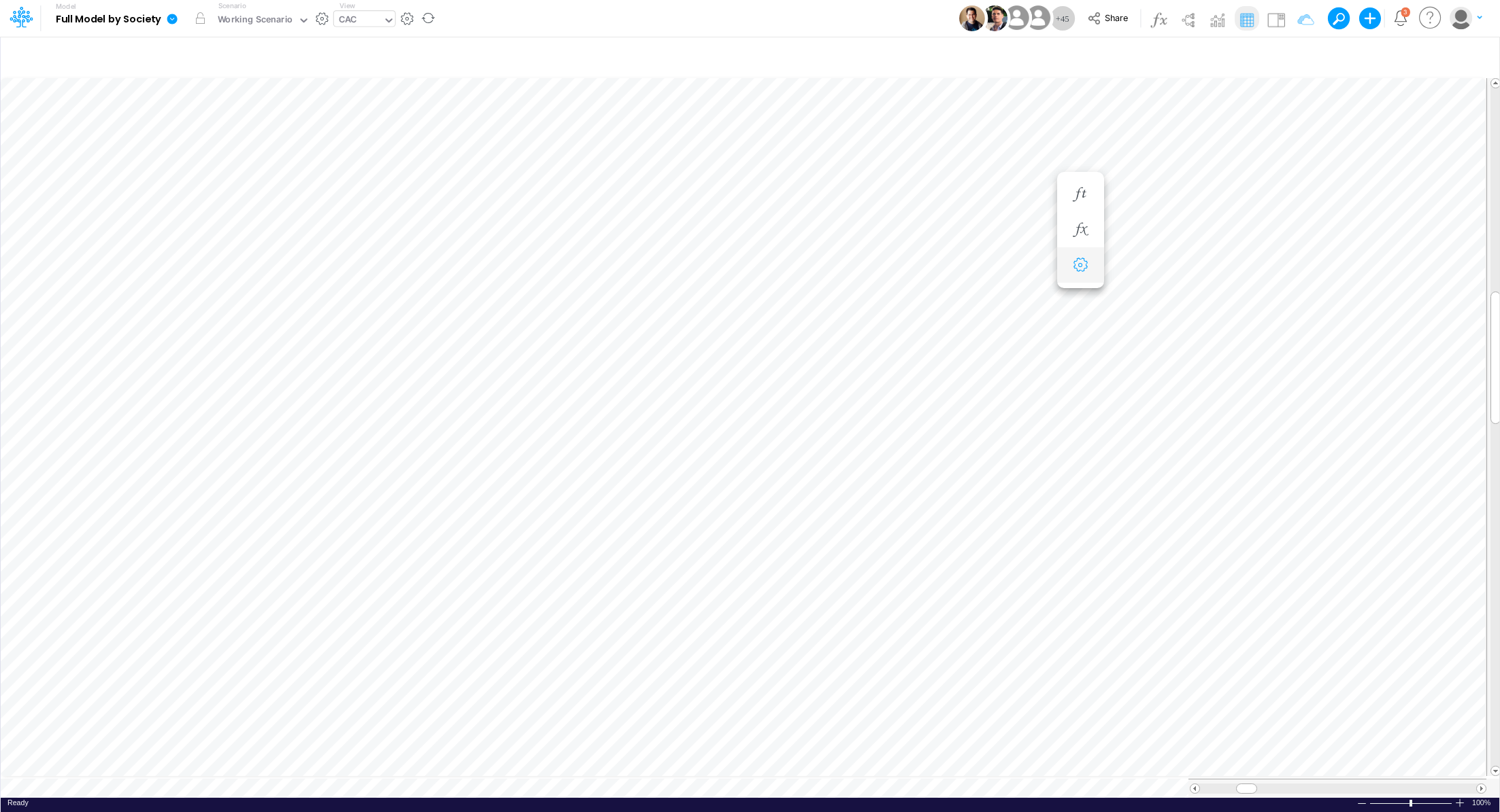
scroll to position [6, 1]
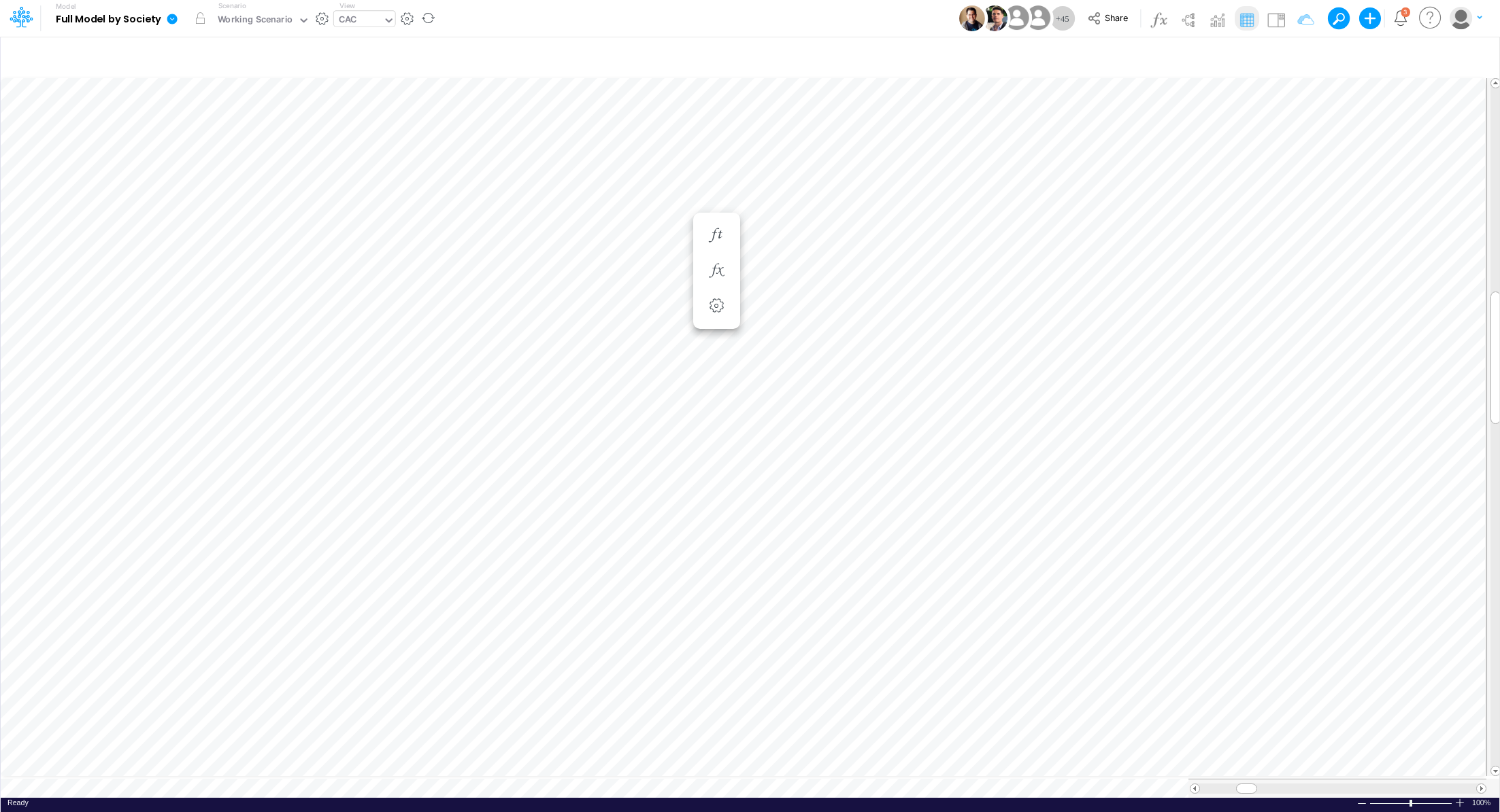
scroll to position [6, 1]
type input "Consolidated FS - USGAAP"
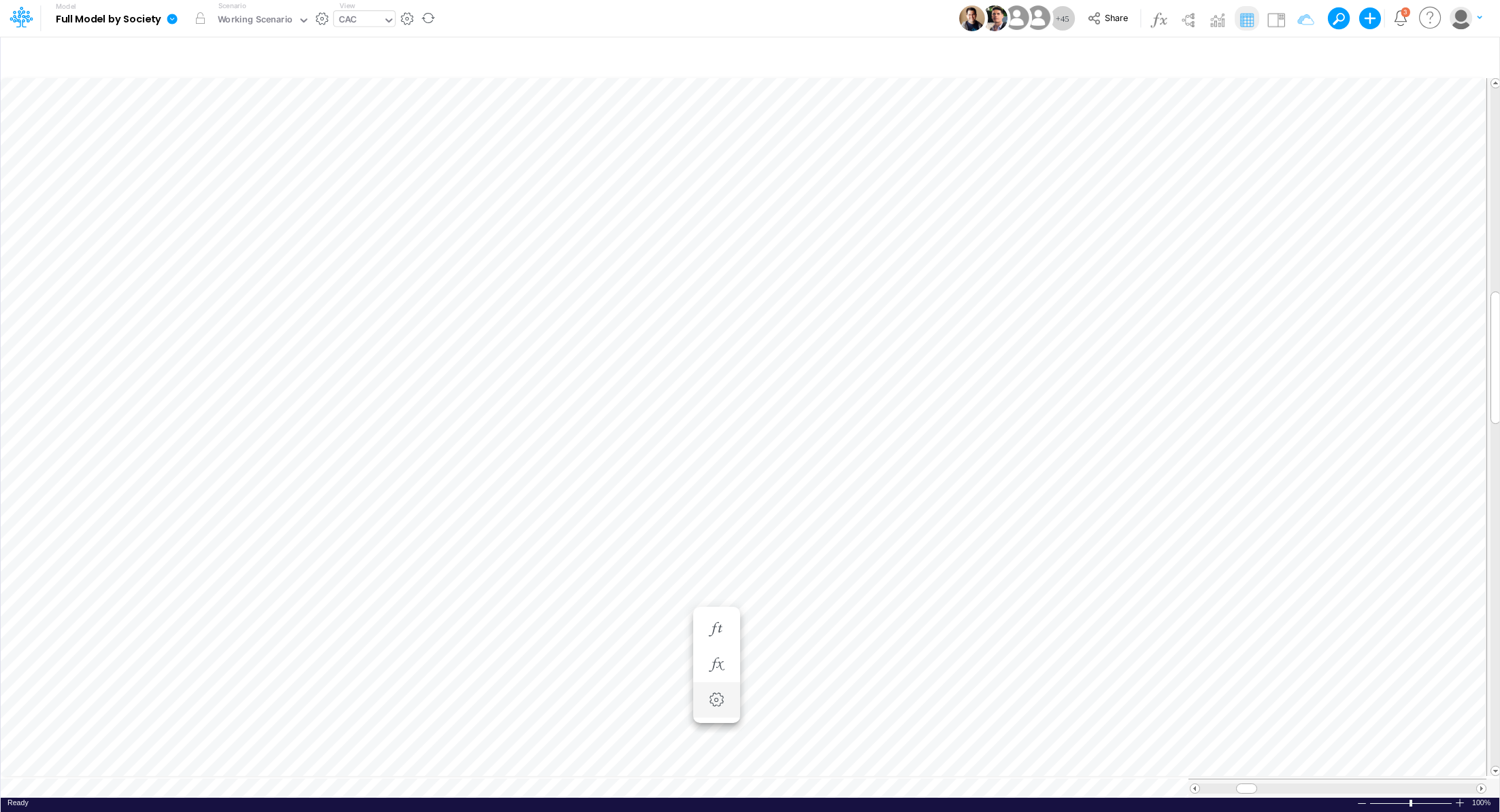
scroll to position [6, 1]
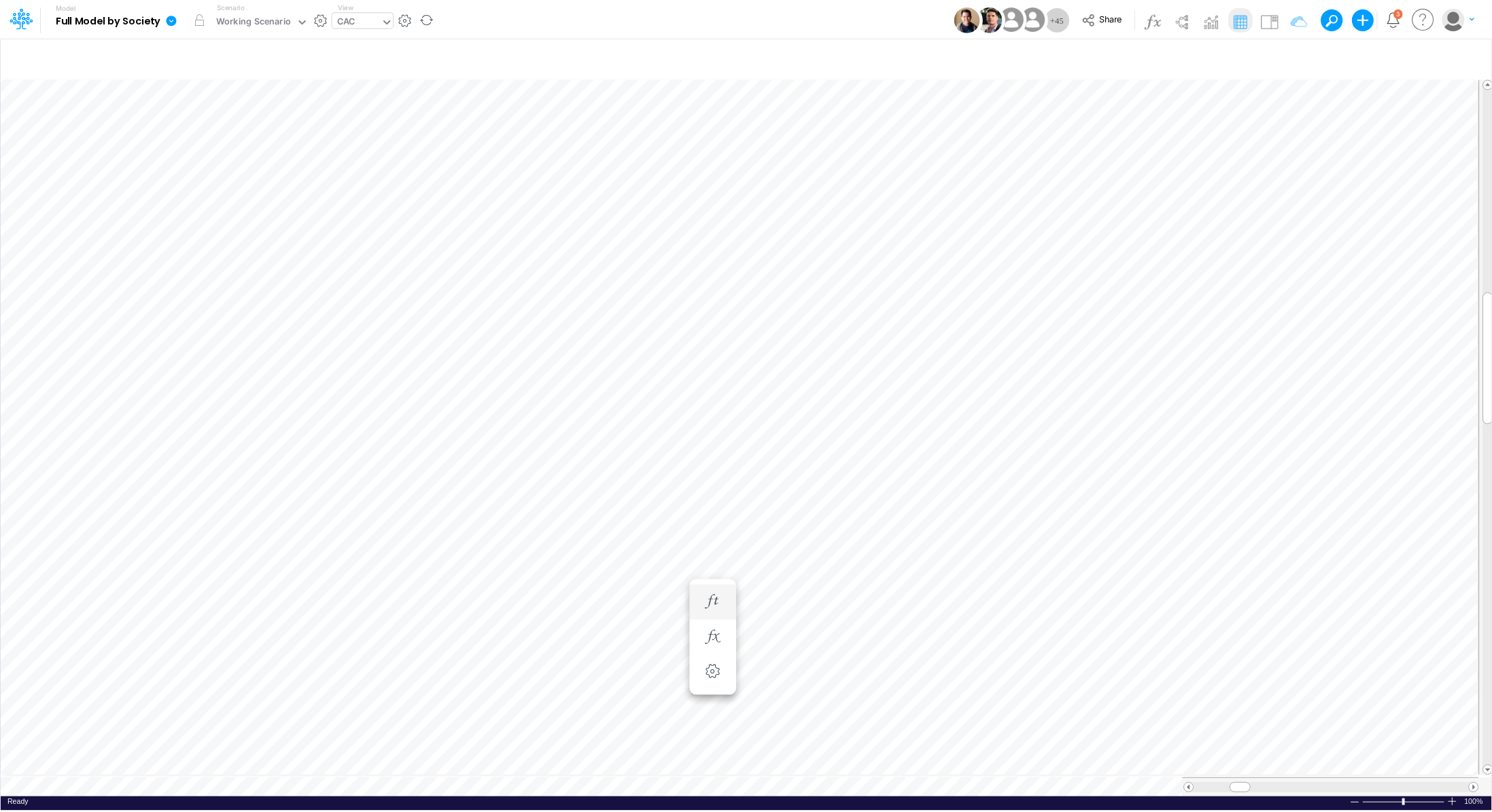
scroll to position [6, 1]
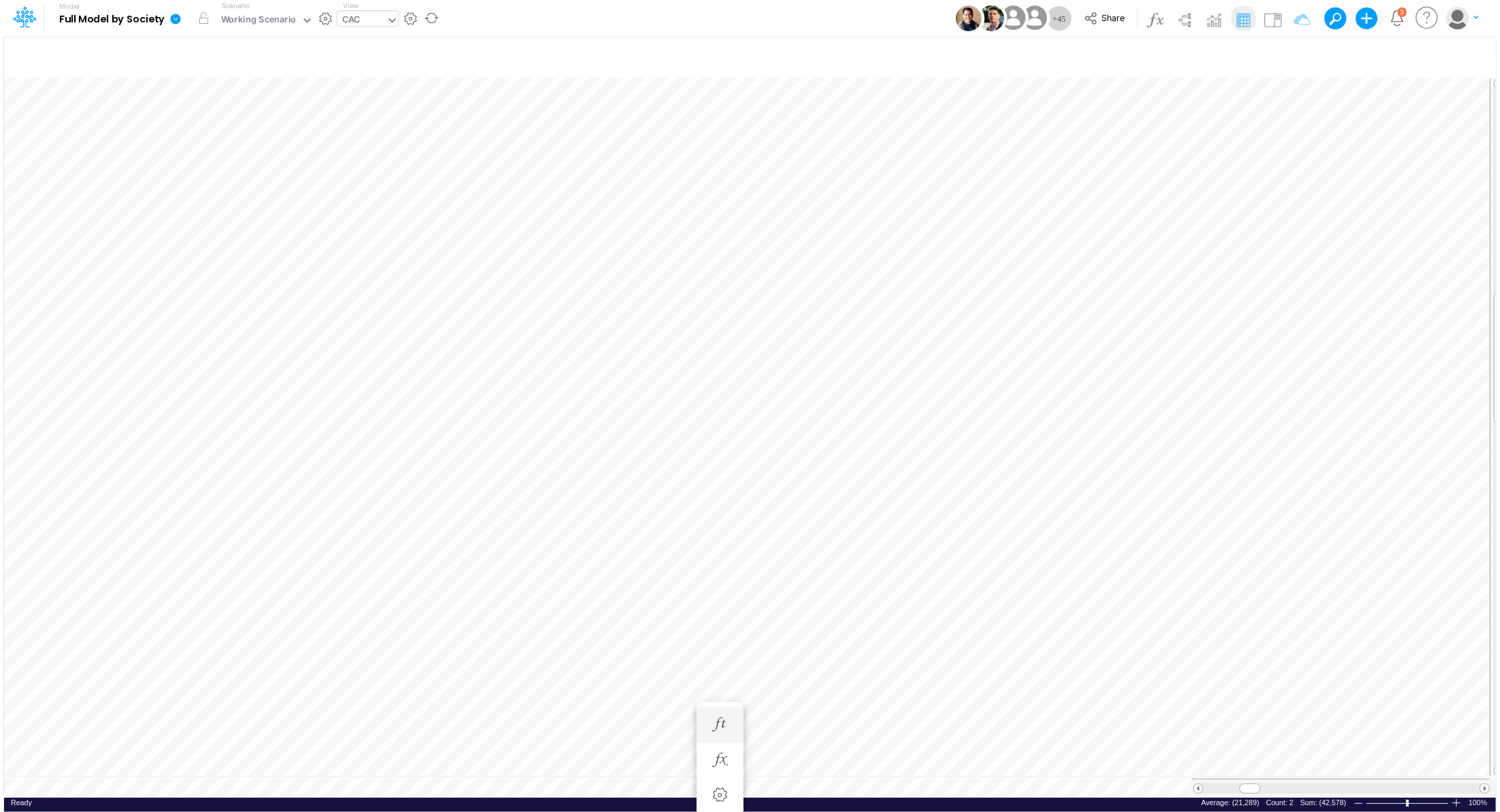
scroll to position [6, 1]
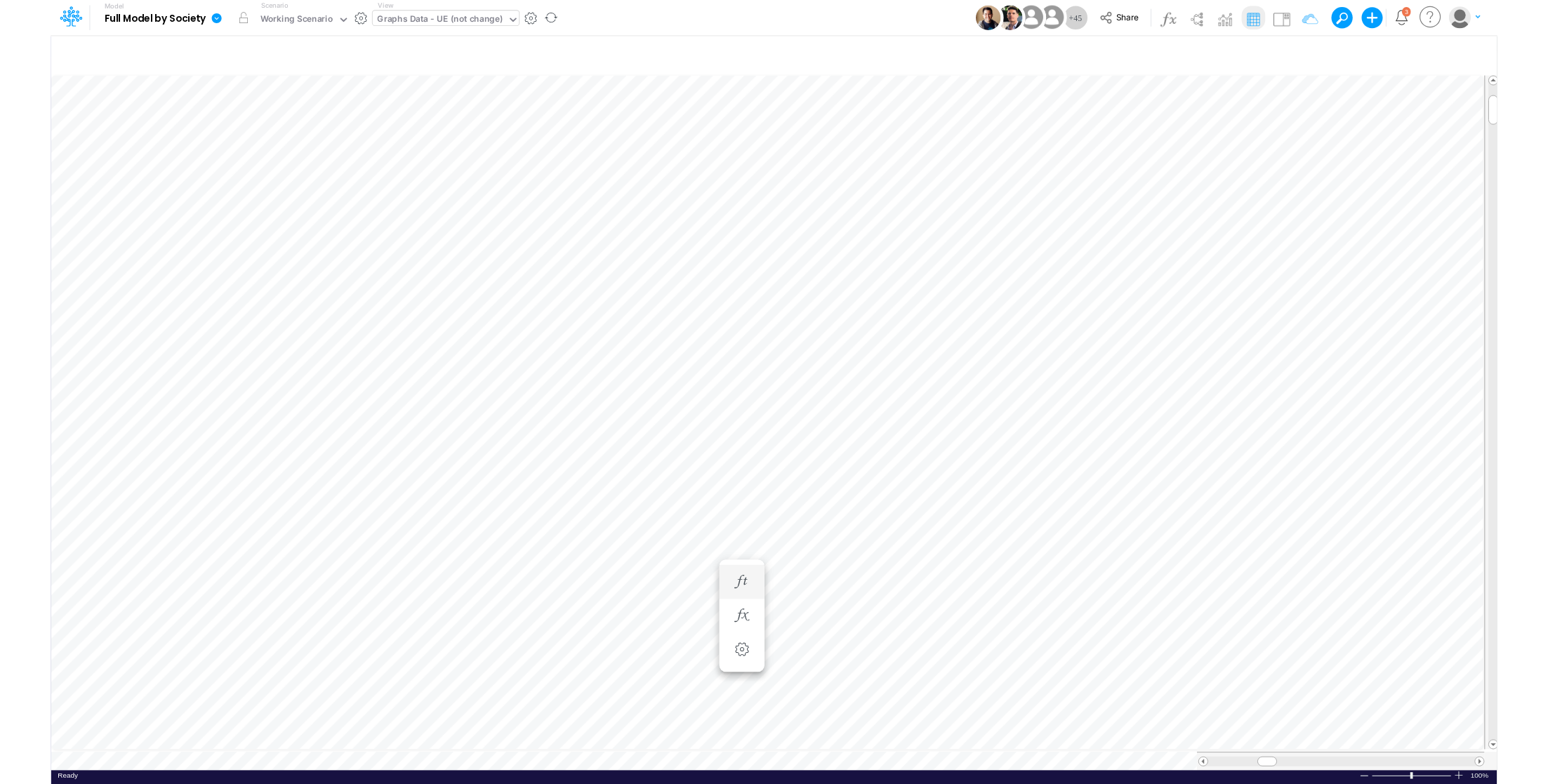
scroll to position [7, 1]
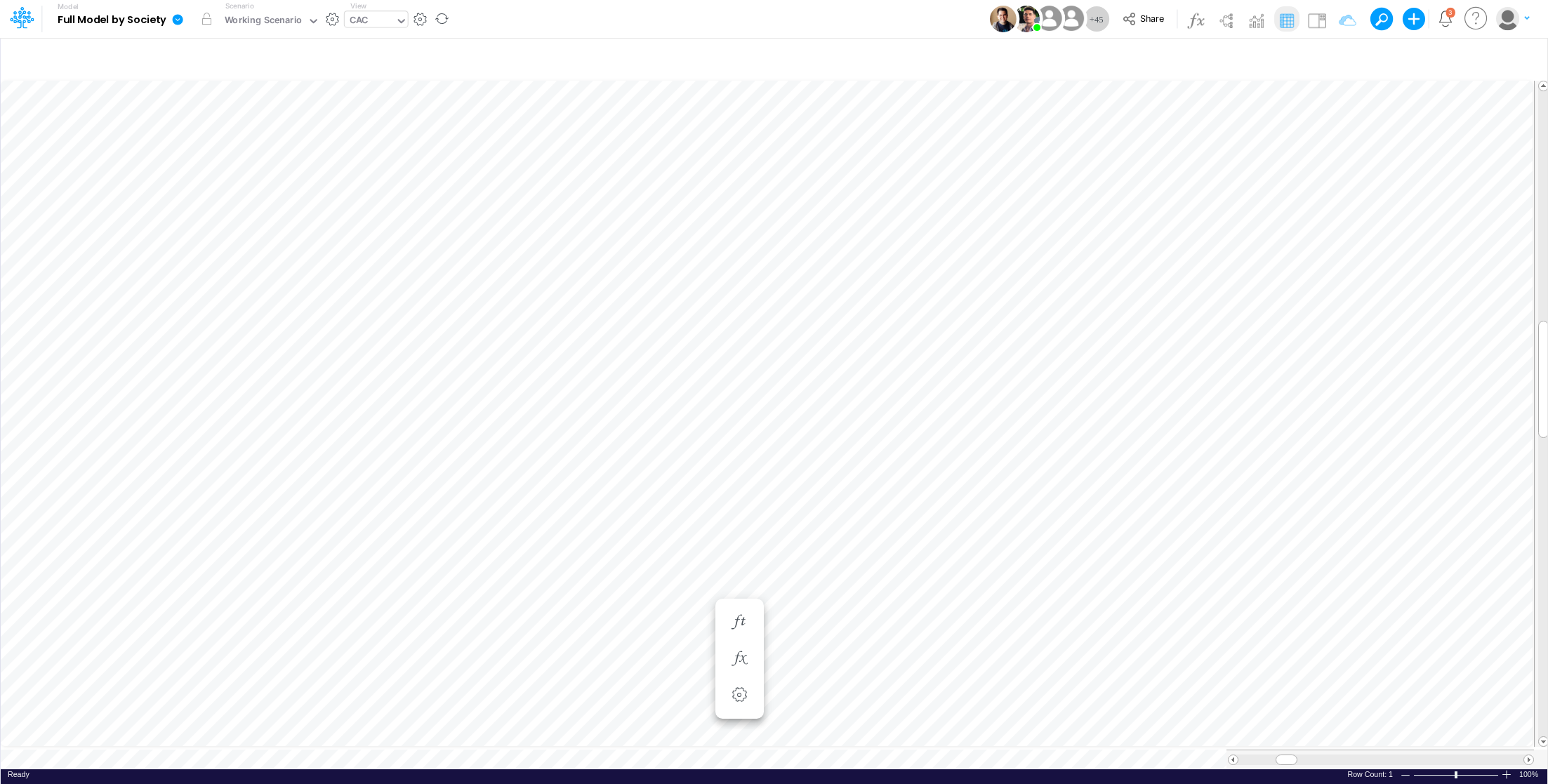
scroll to position [7, 1]
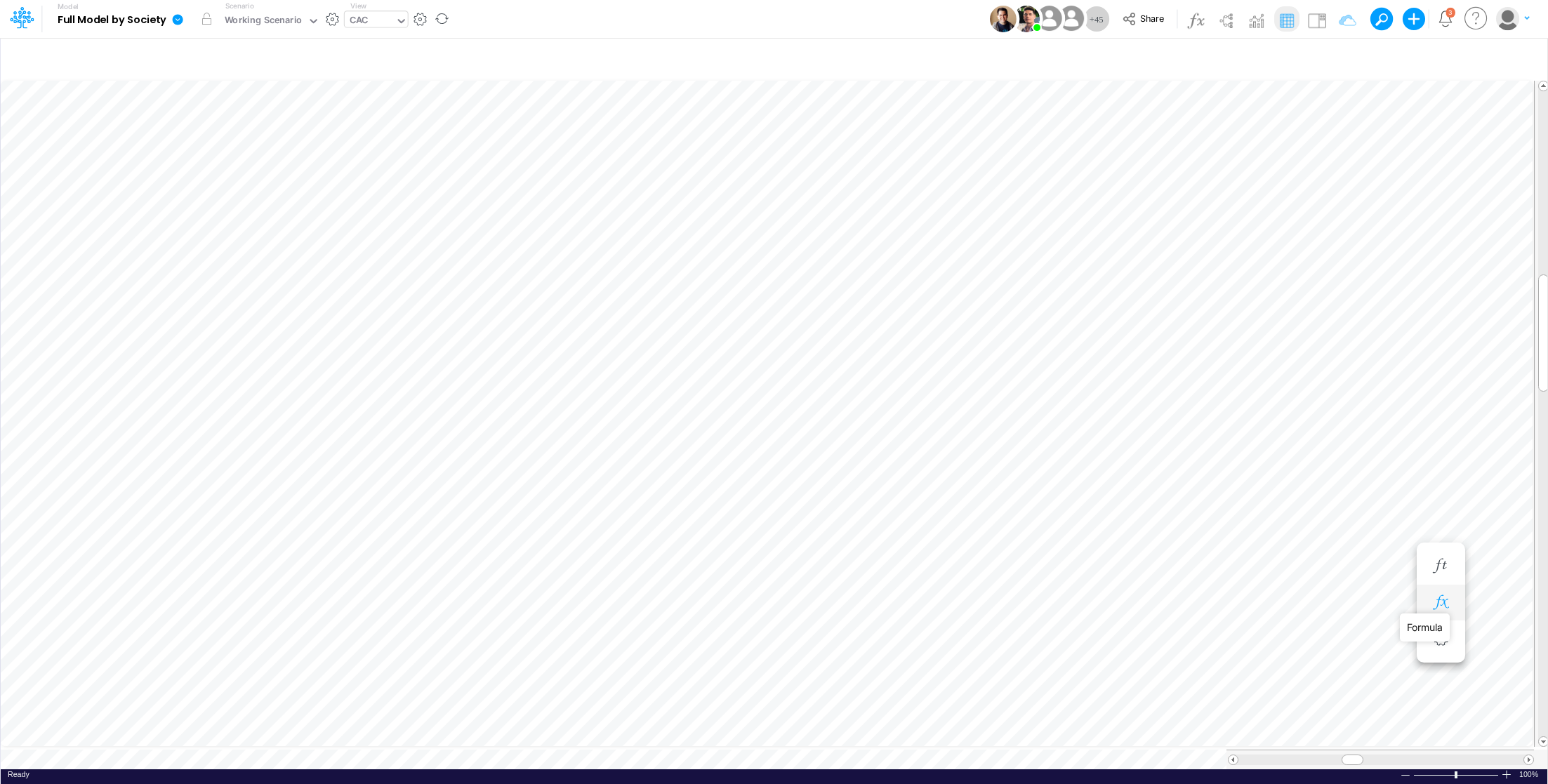
click at [1440, 607] on icon "button" at bounding box center [1440, 602] width 21 height 15
click at [952, 639] on span "Division (5)" at bounding box center [924, 639] width 130 height 18
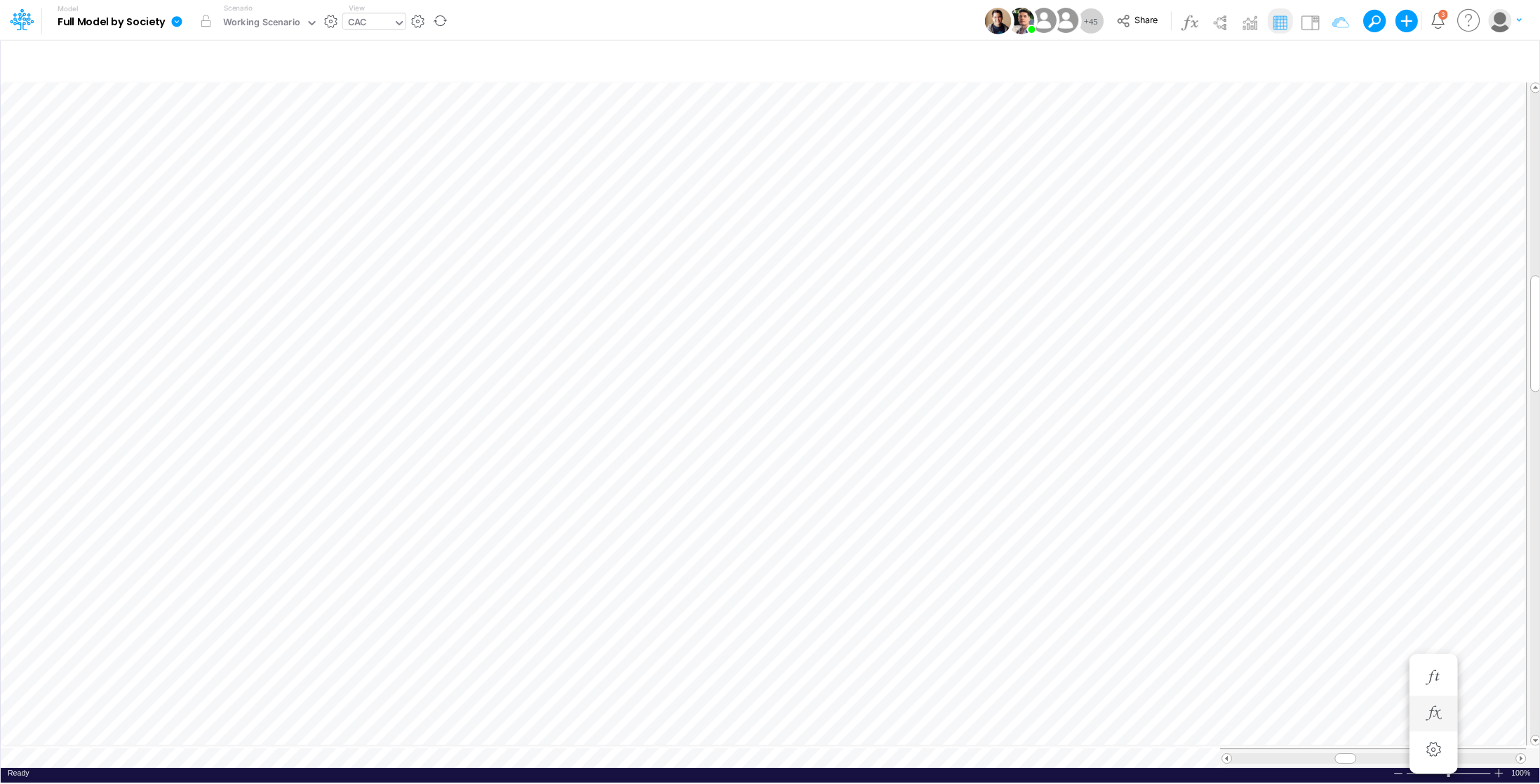
scroll to position [7, 1]
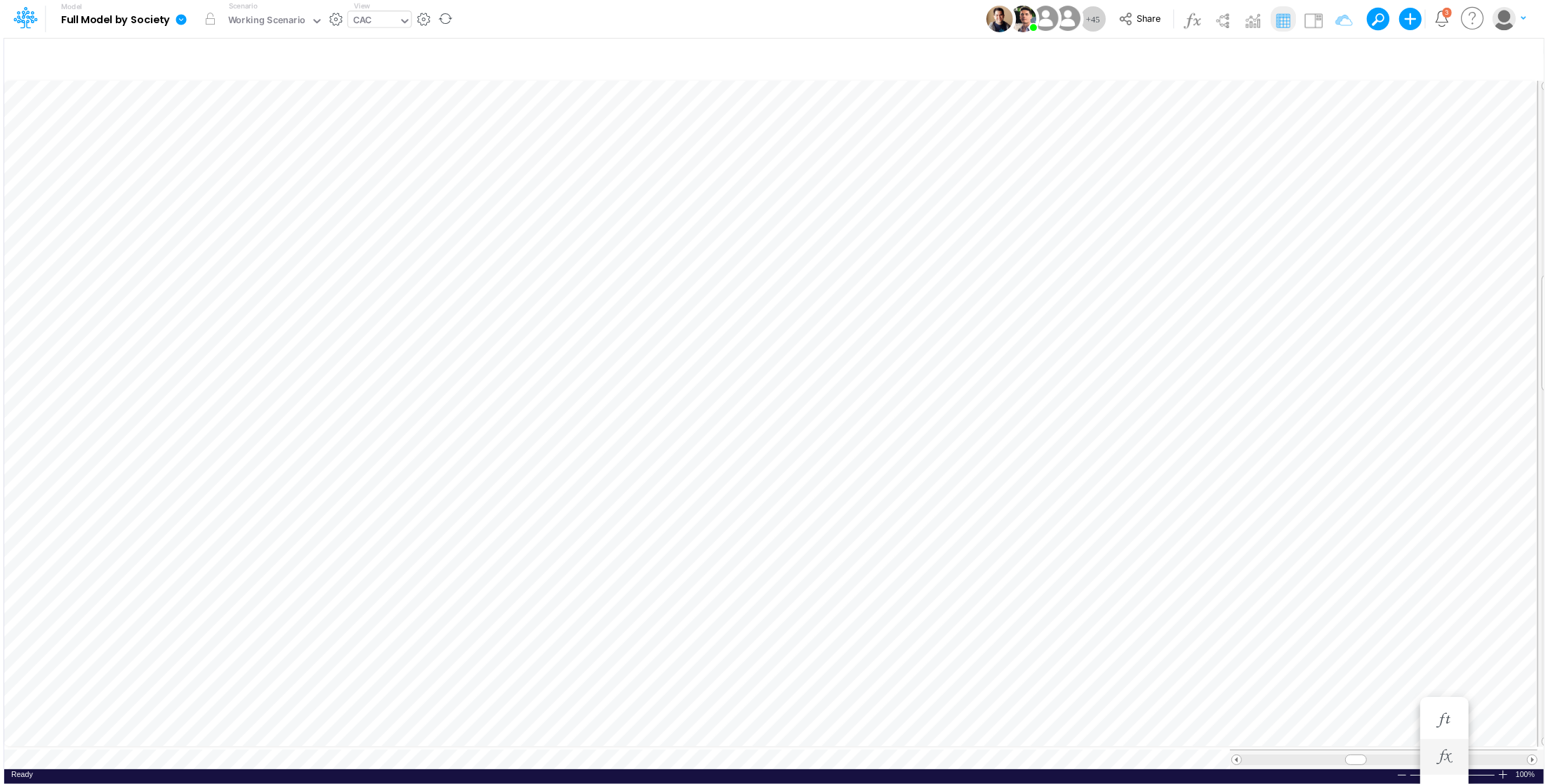
scroll to position [7, 1]
click at [1435, 599] on icon "button" at bounding box center [1440, 602] width 21 height 15
click at [914, 639] on span "Division (5)" at bounding box center [924, 639] width 130 height 18
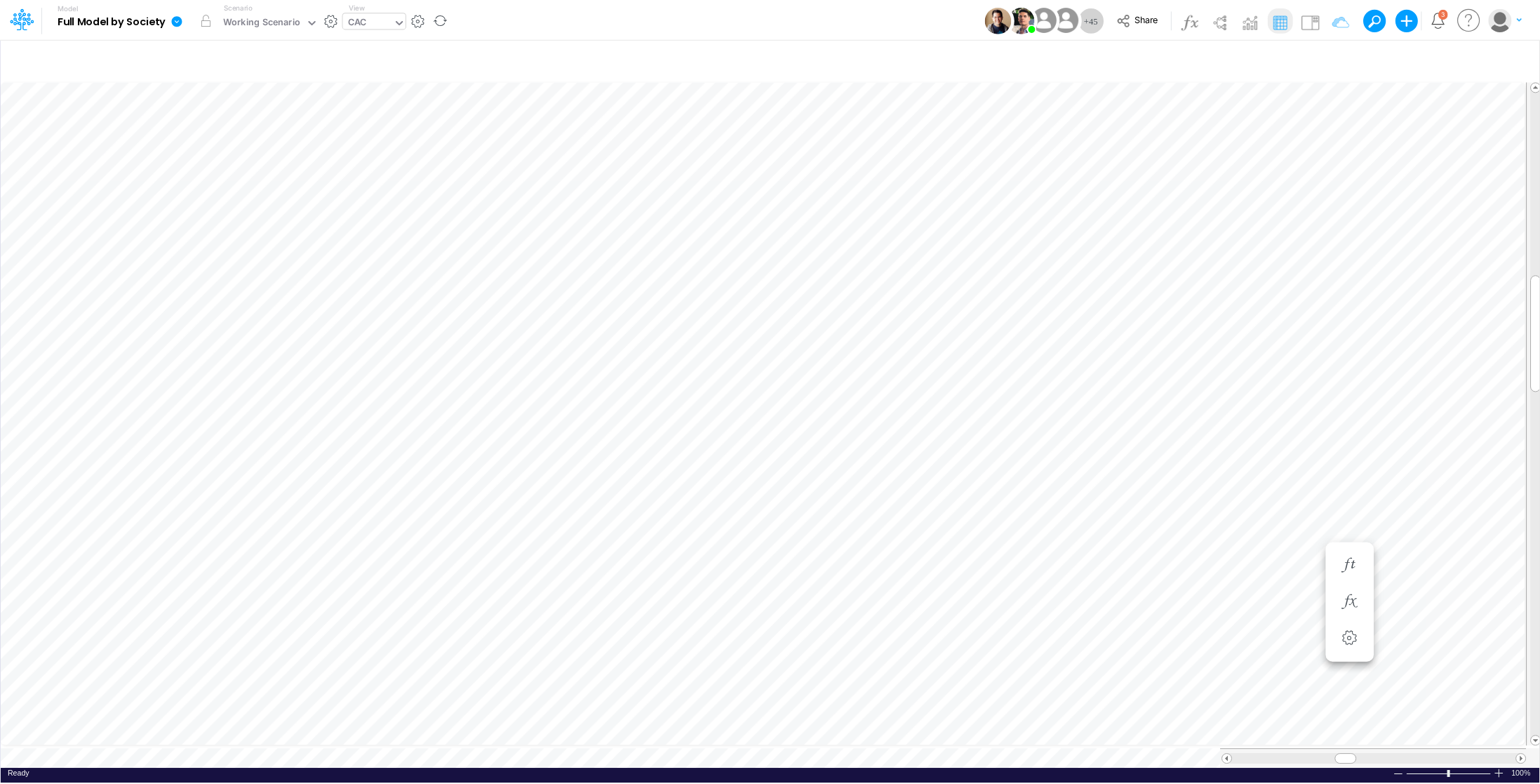
scroll to position [7, 1]
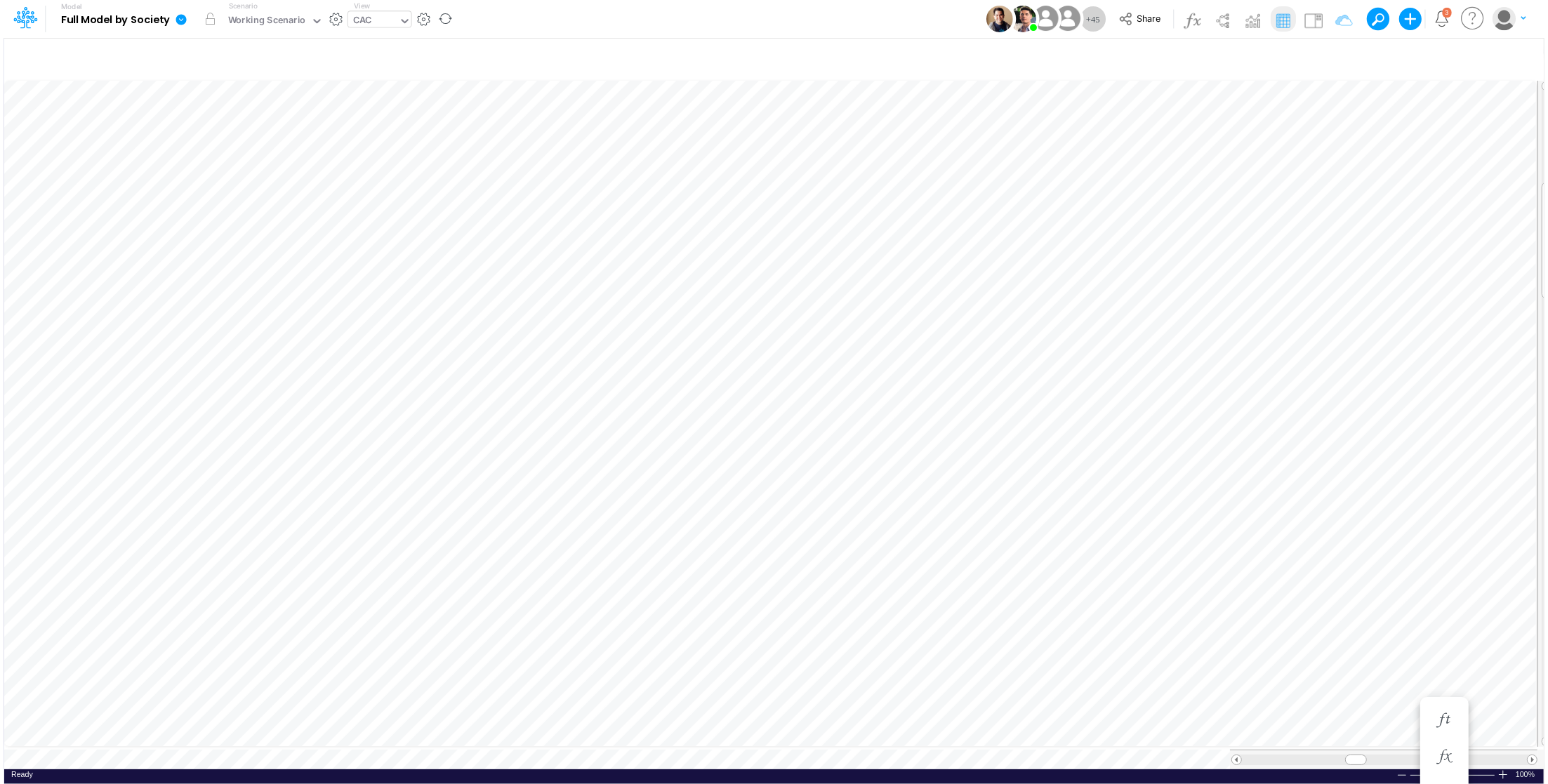
scroll to position [7, 1]
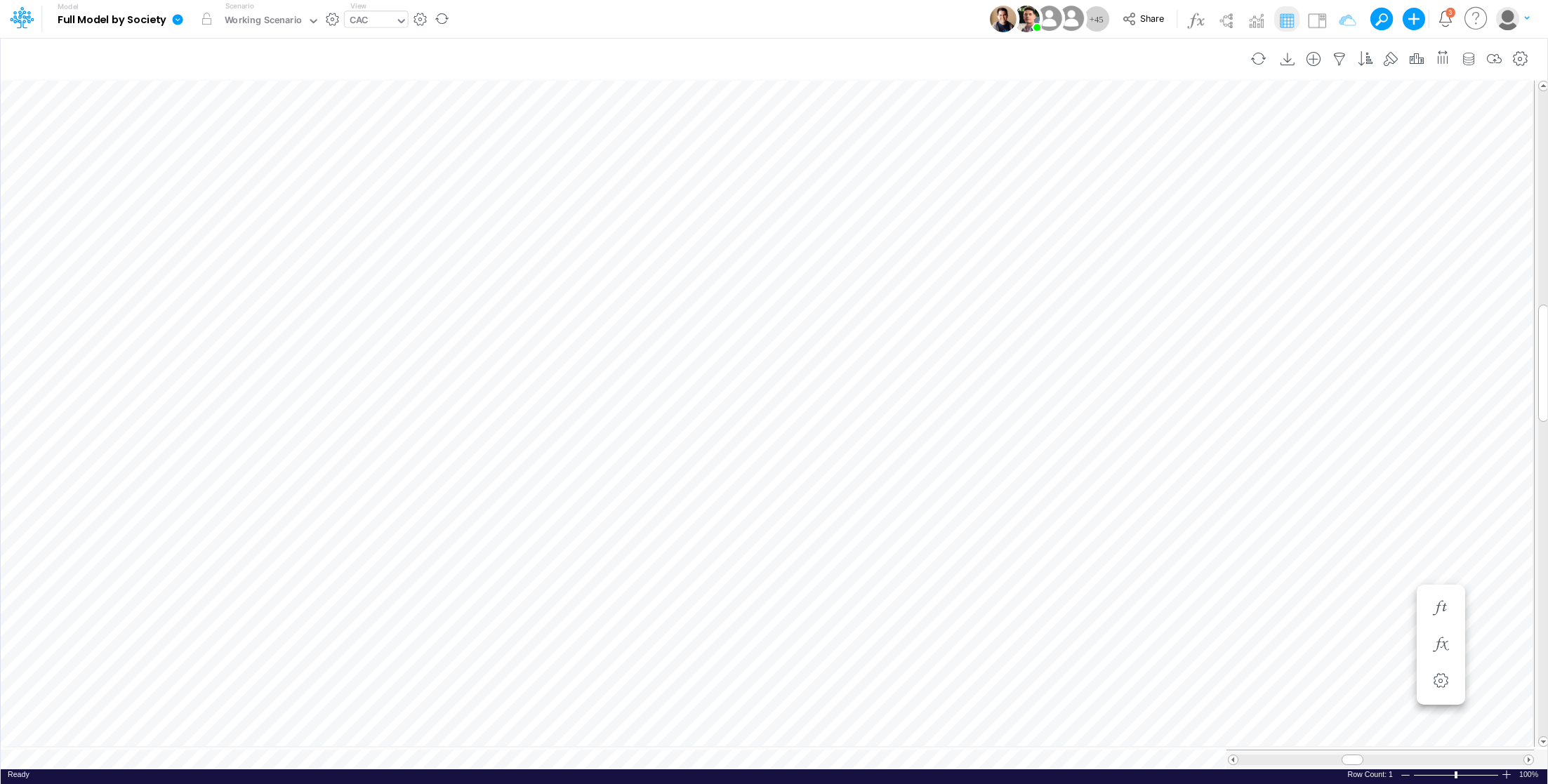
scroll to position [7, 1]
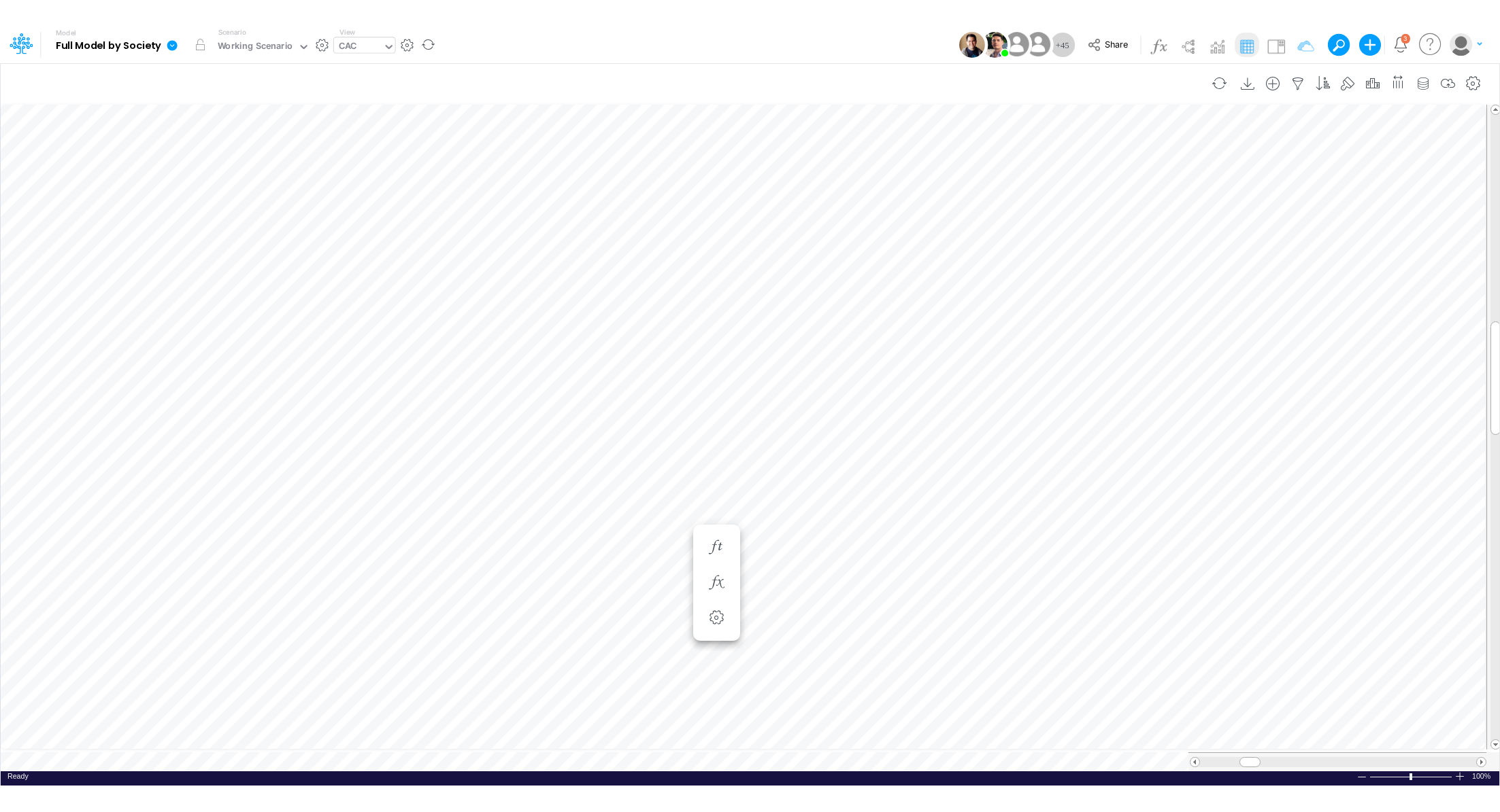
scroll to position [6, 1]
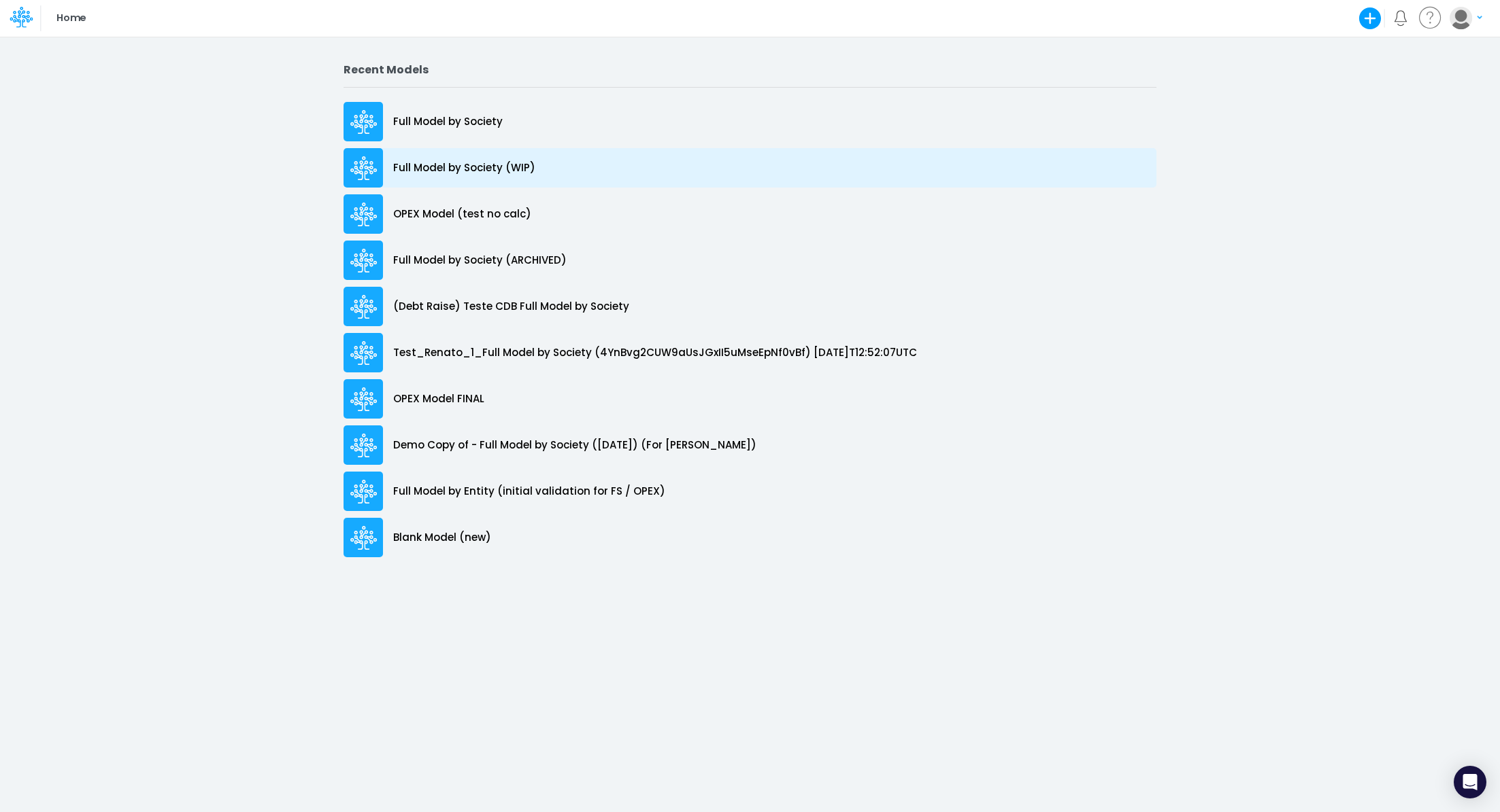
click at [461, 166] on p "Full Model by Society (WIP)" at bounding box center [464, 168] width 142 height 16
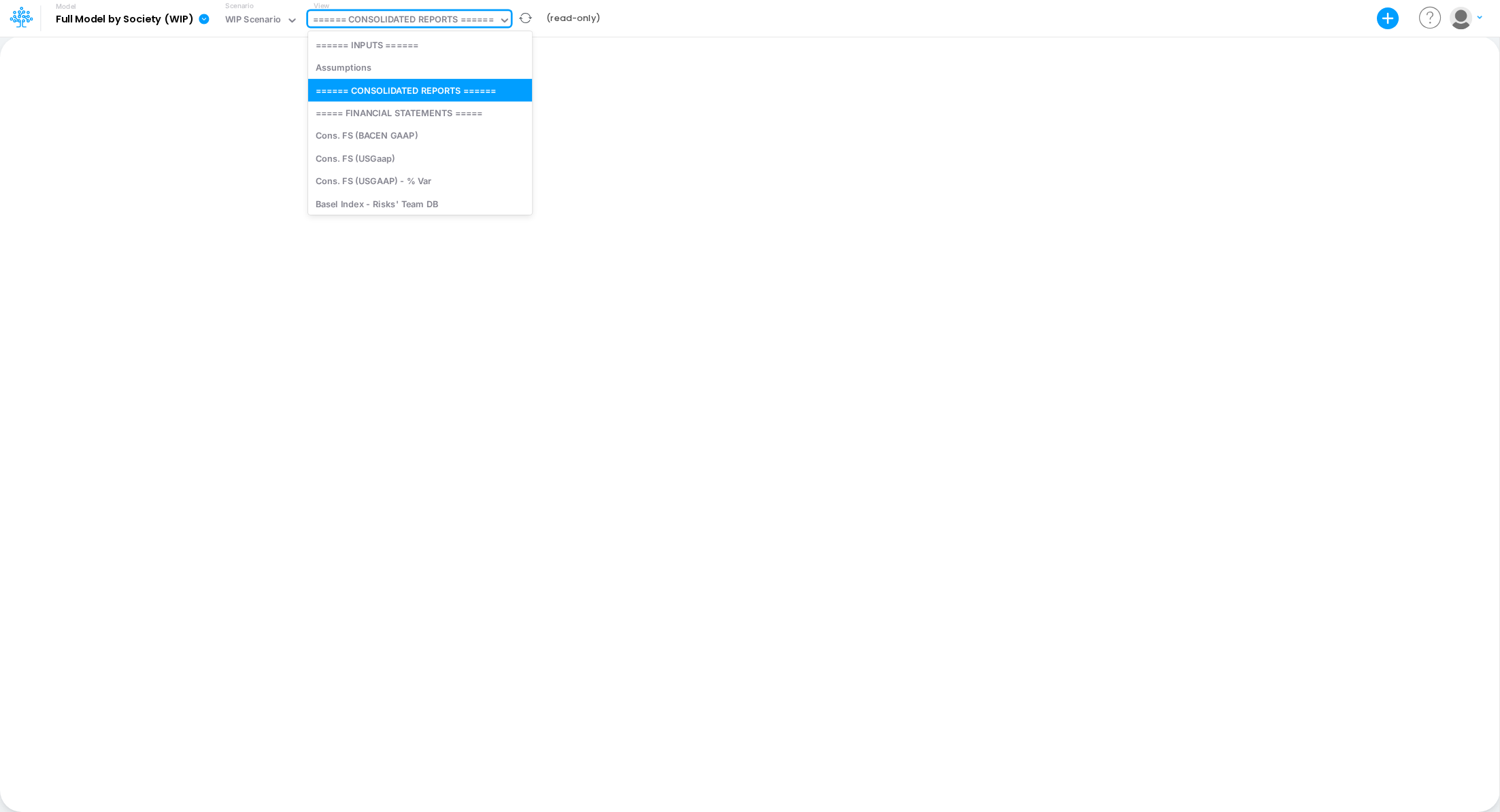
click at [456, 26] on div "====== CONSOLIDATED REPORTS ======" at bounding box center [403, 20] width 181 height 16
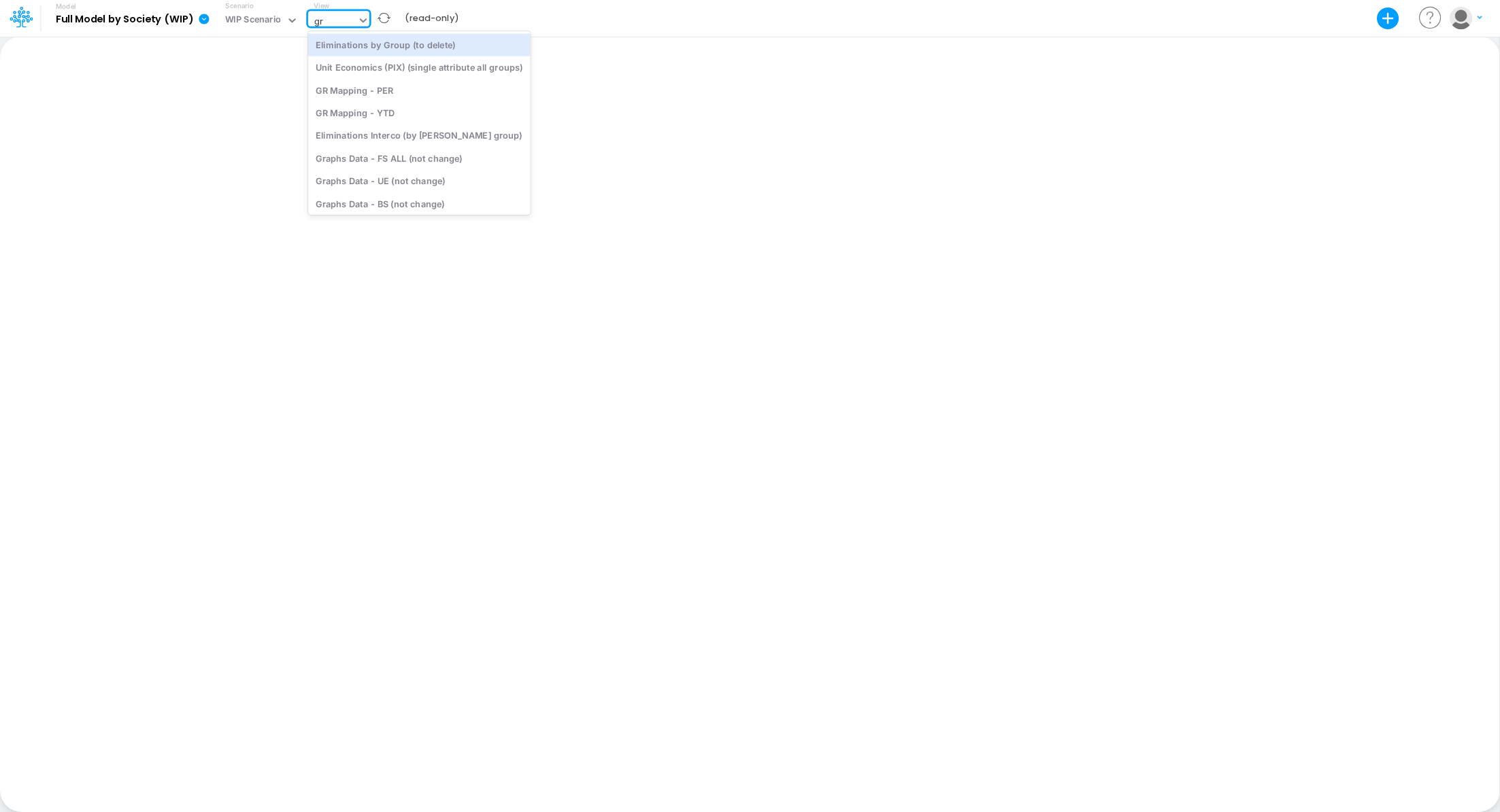
type input "gra"
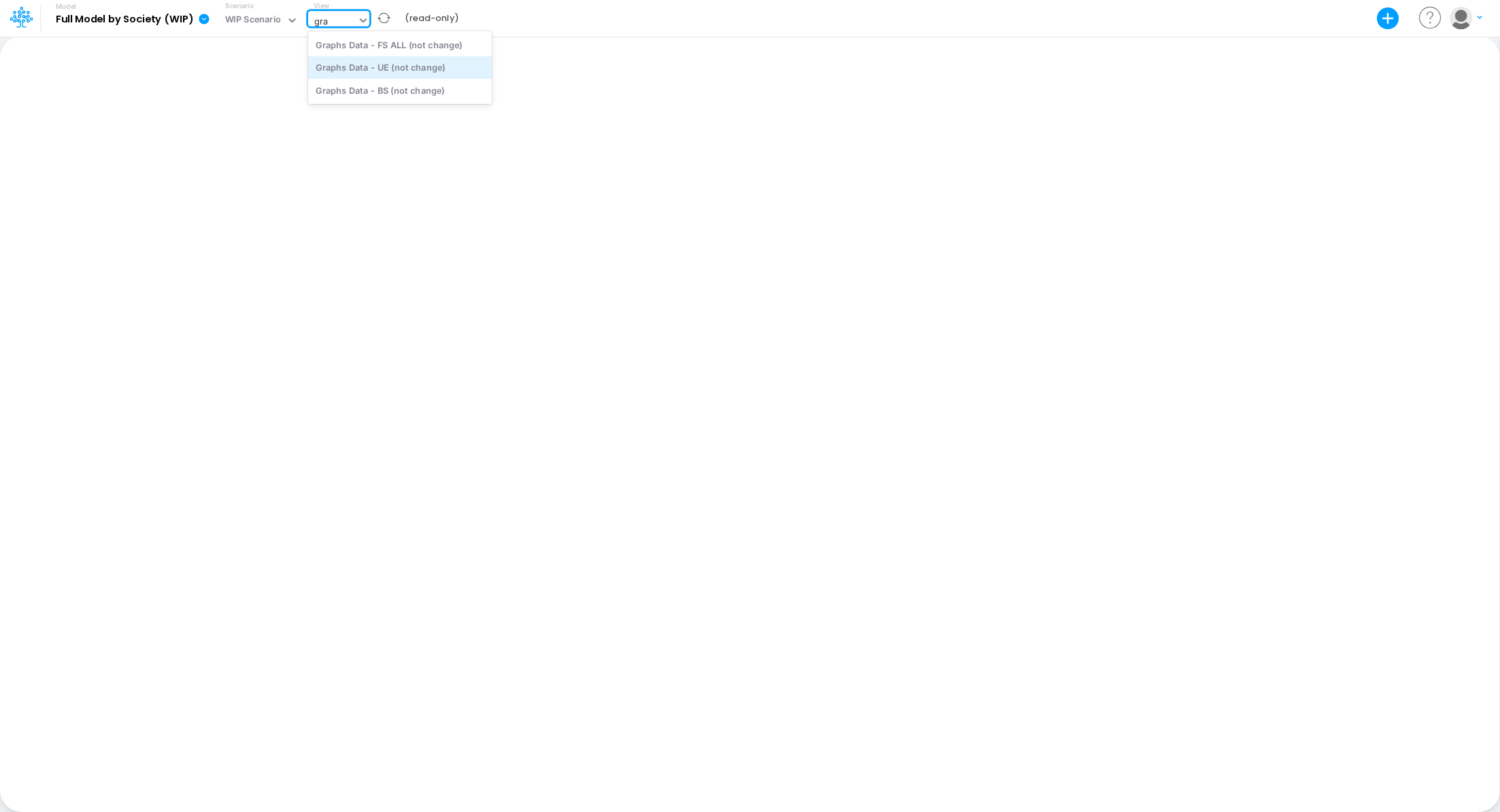
click at [445, 70] on div "Graphs Data - UE (not change)" at bounding box center [400, 67] width 184 height 22
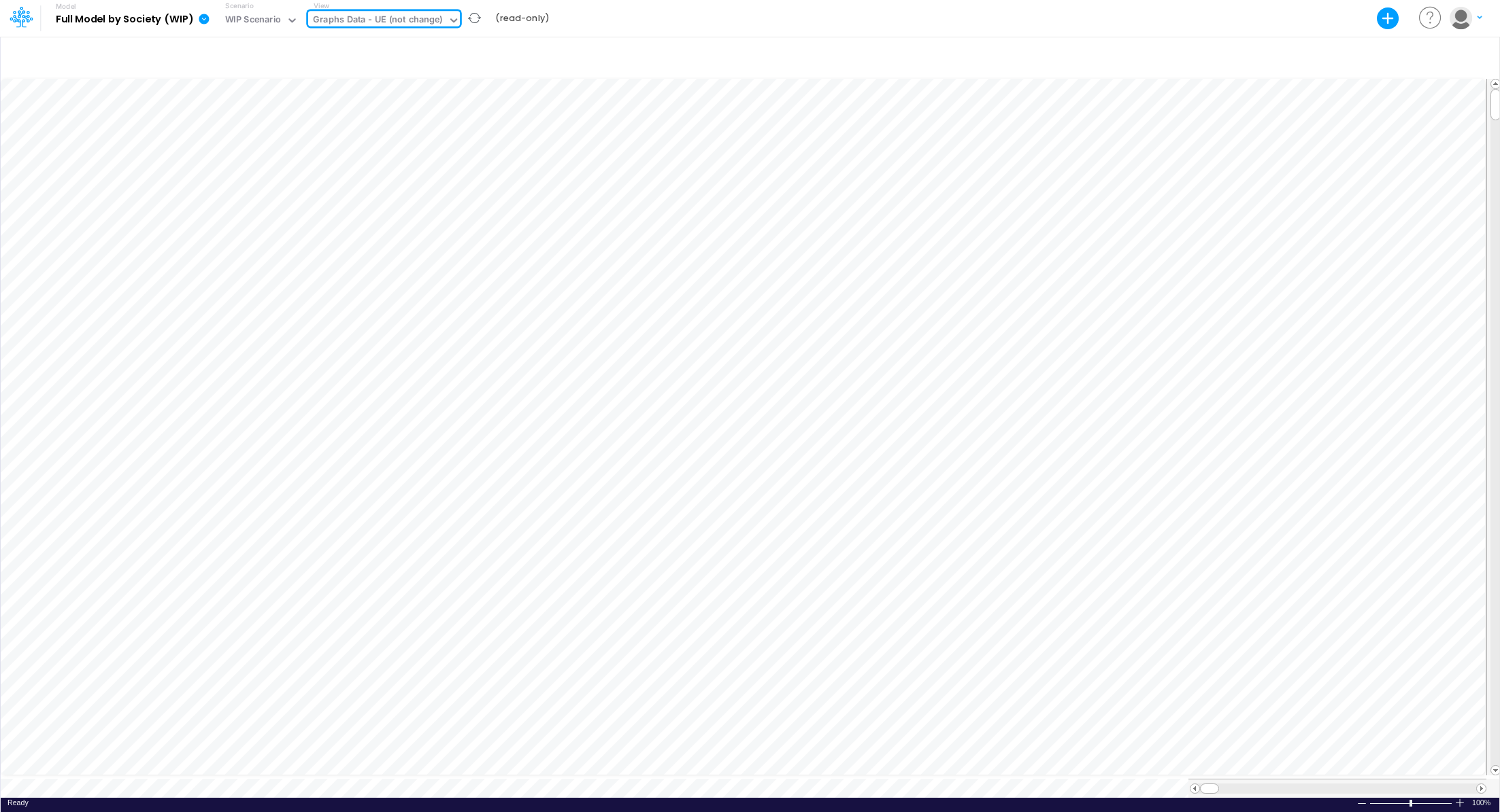
click at [409, 21] on div "Graphs Data - UE (not change)" at bounding box center [378, 20] width 130 height 16
type input "cac"
click at [390, 45] on div "CAC" at bounding box center [400, 44] width 184 height 22
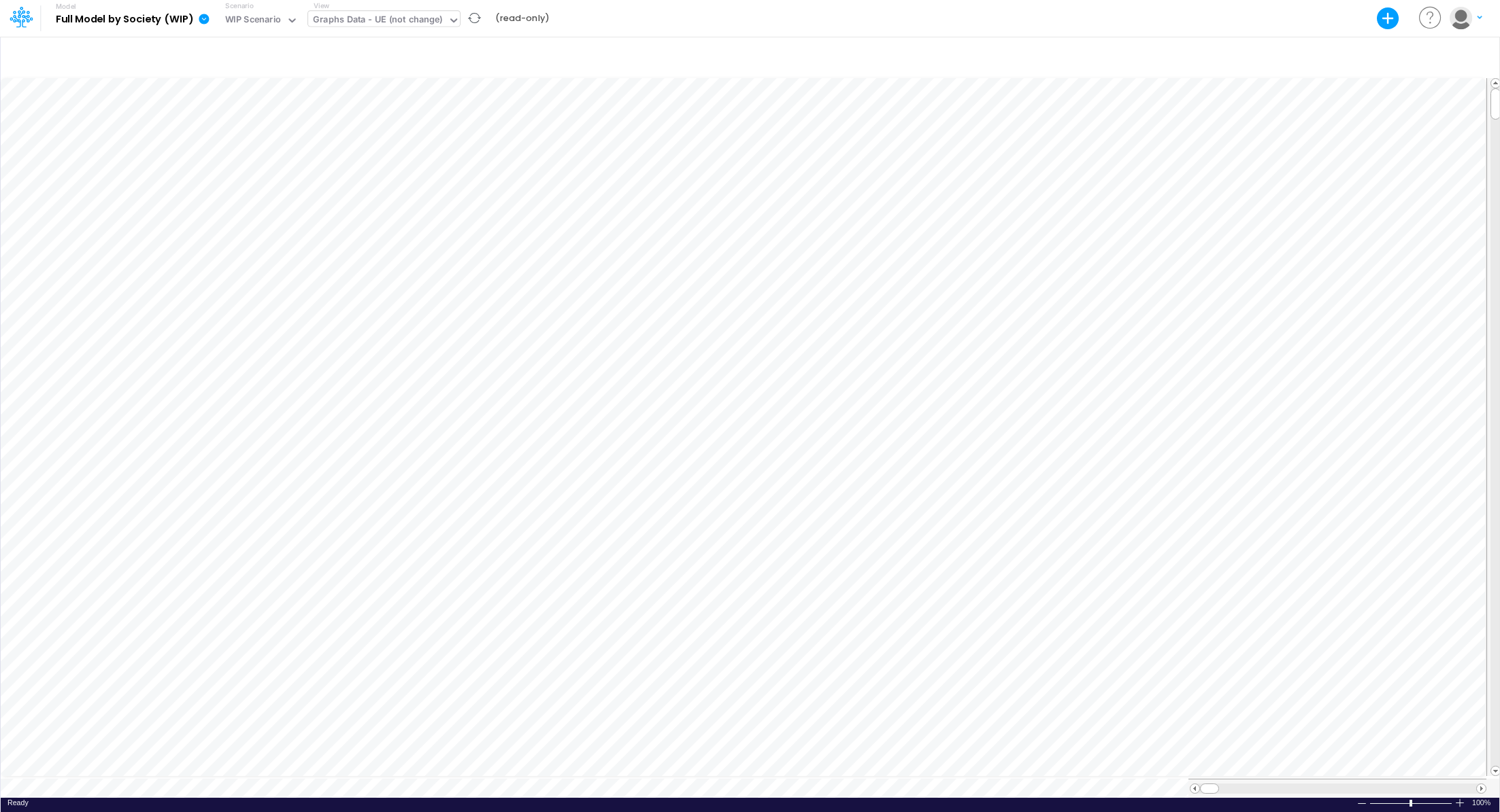
scroll to position [6, 0]
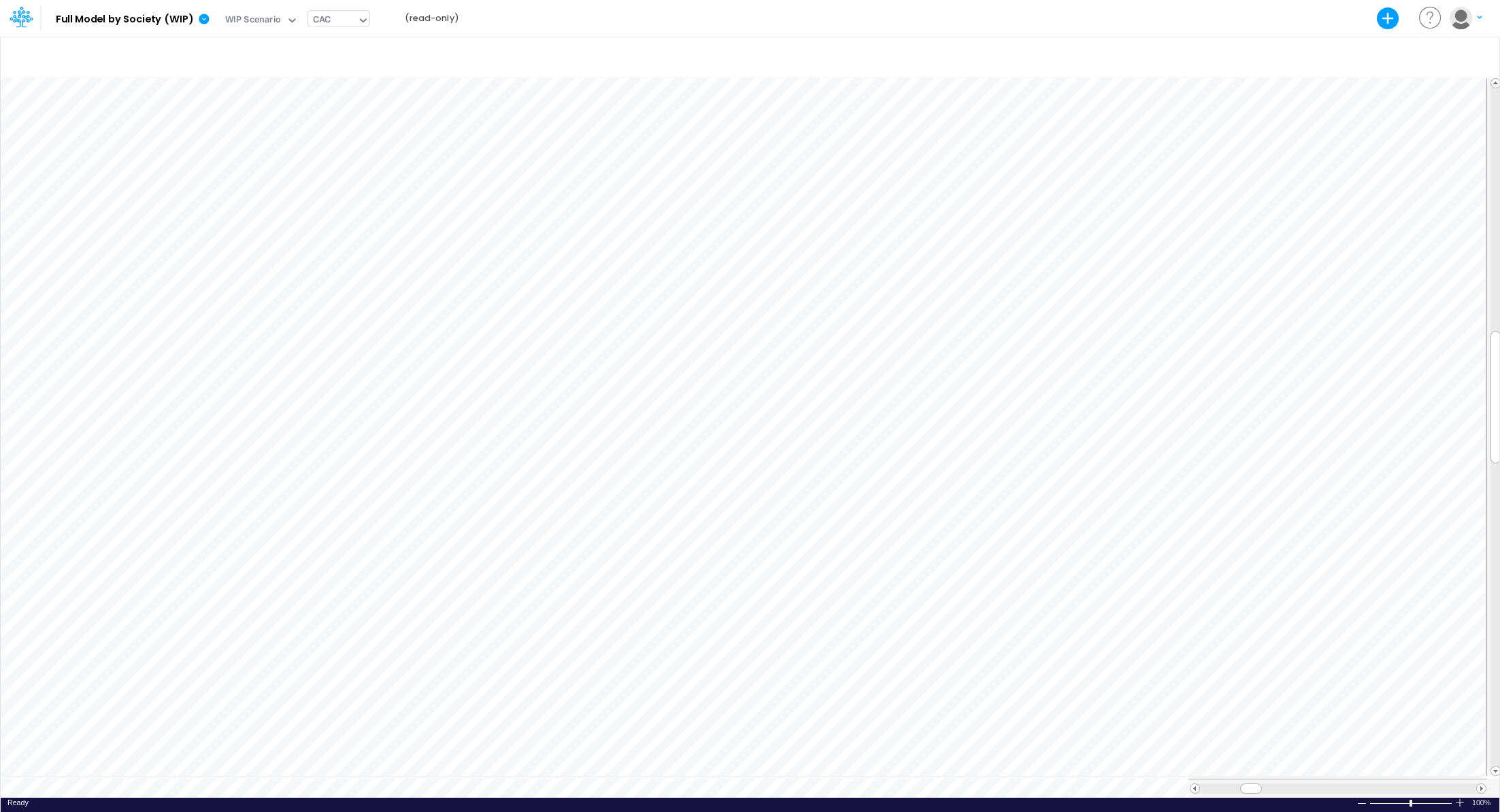
scroll to position [6, 1]
